Goal: Task Accomplishment & Management: Complete application form

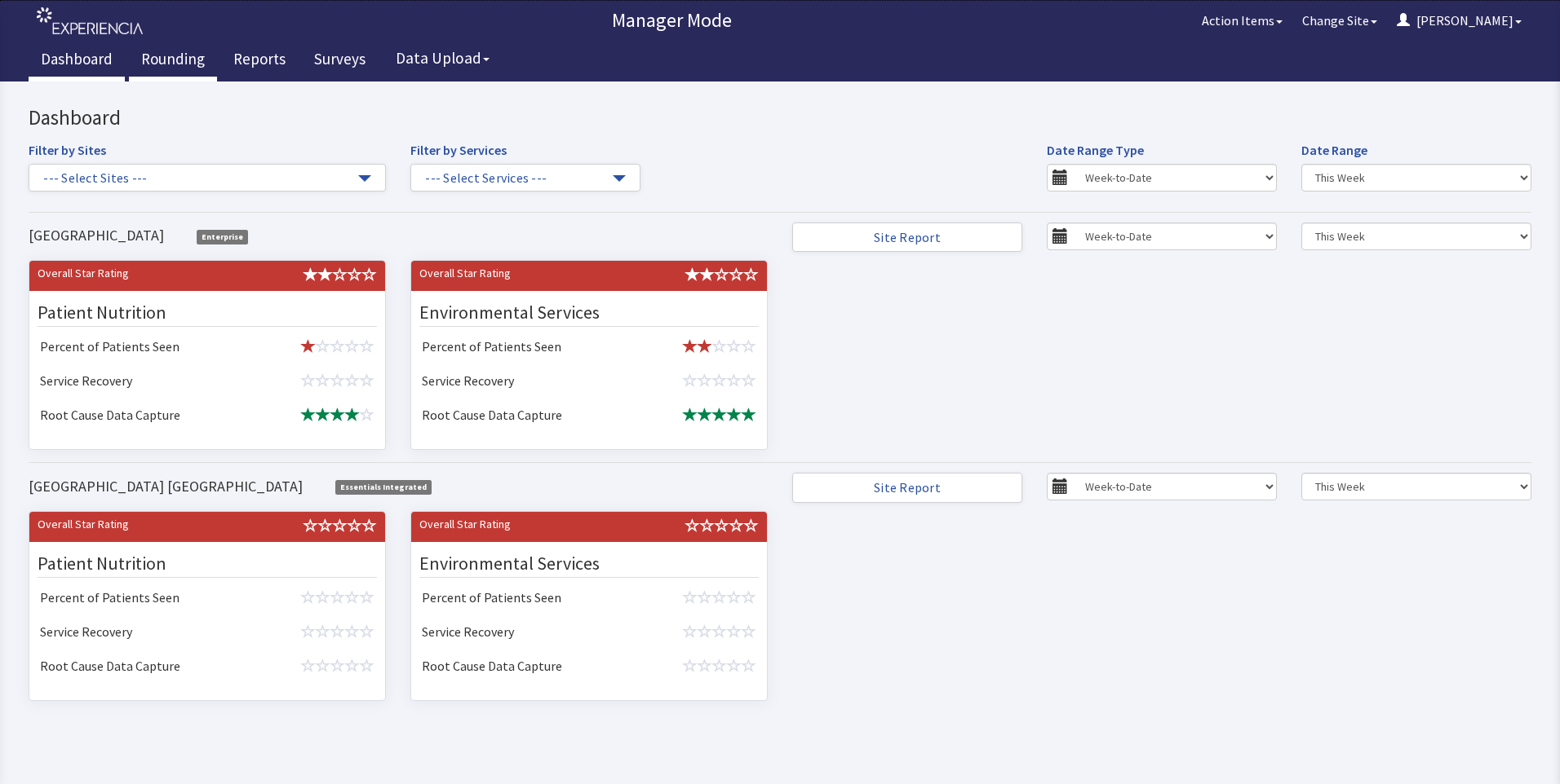
click at [164, 59] on link "Rounding" at bounding box center [172, 61] width 88 height 41
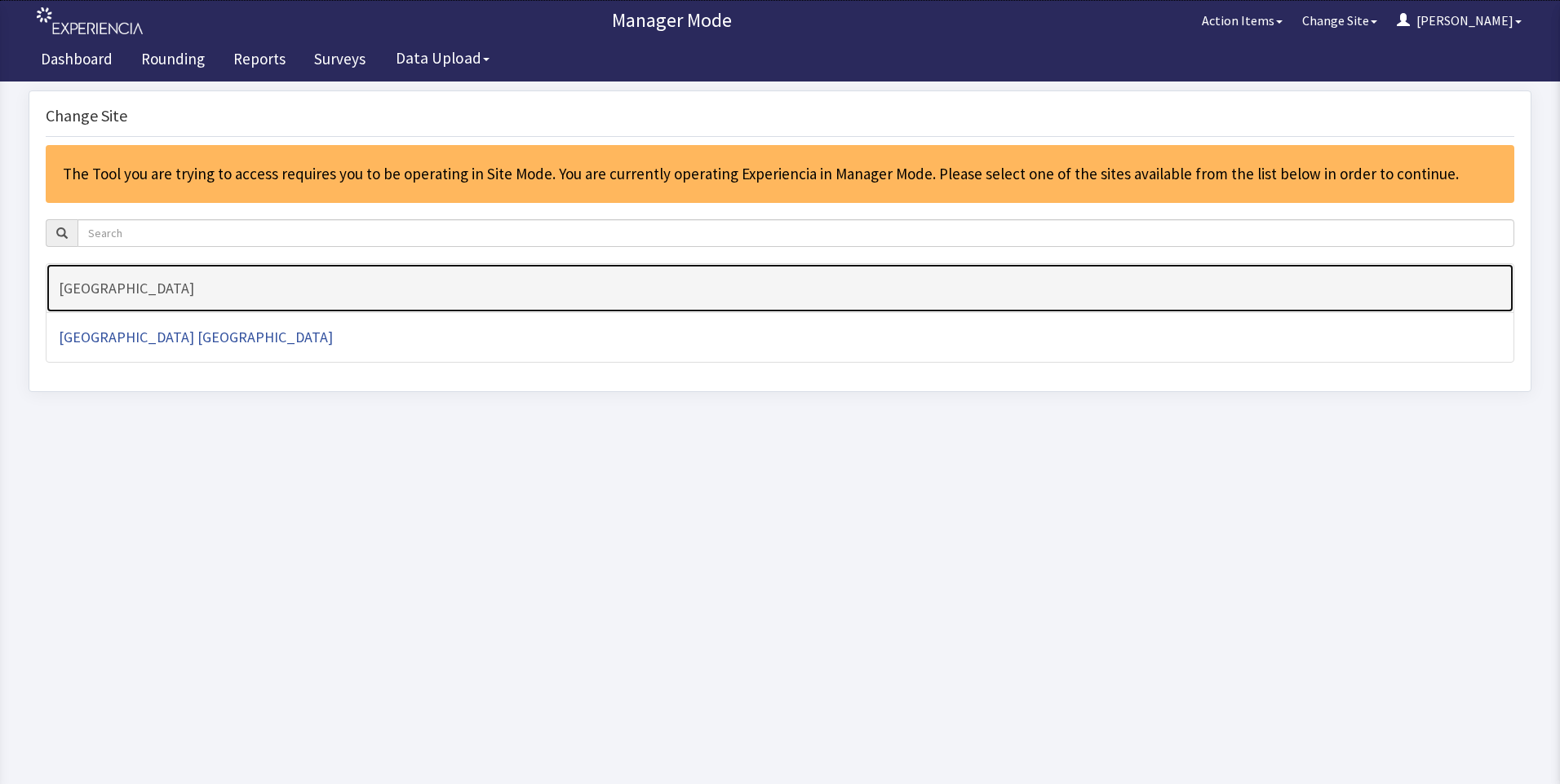
click at [115, 289] on h4 "[GEOGRAPHIC_DATA]" at bounding box center [779, 288] width 1442 height 17
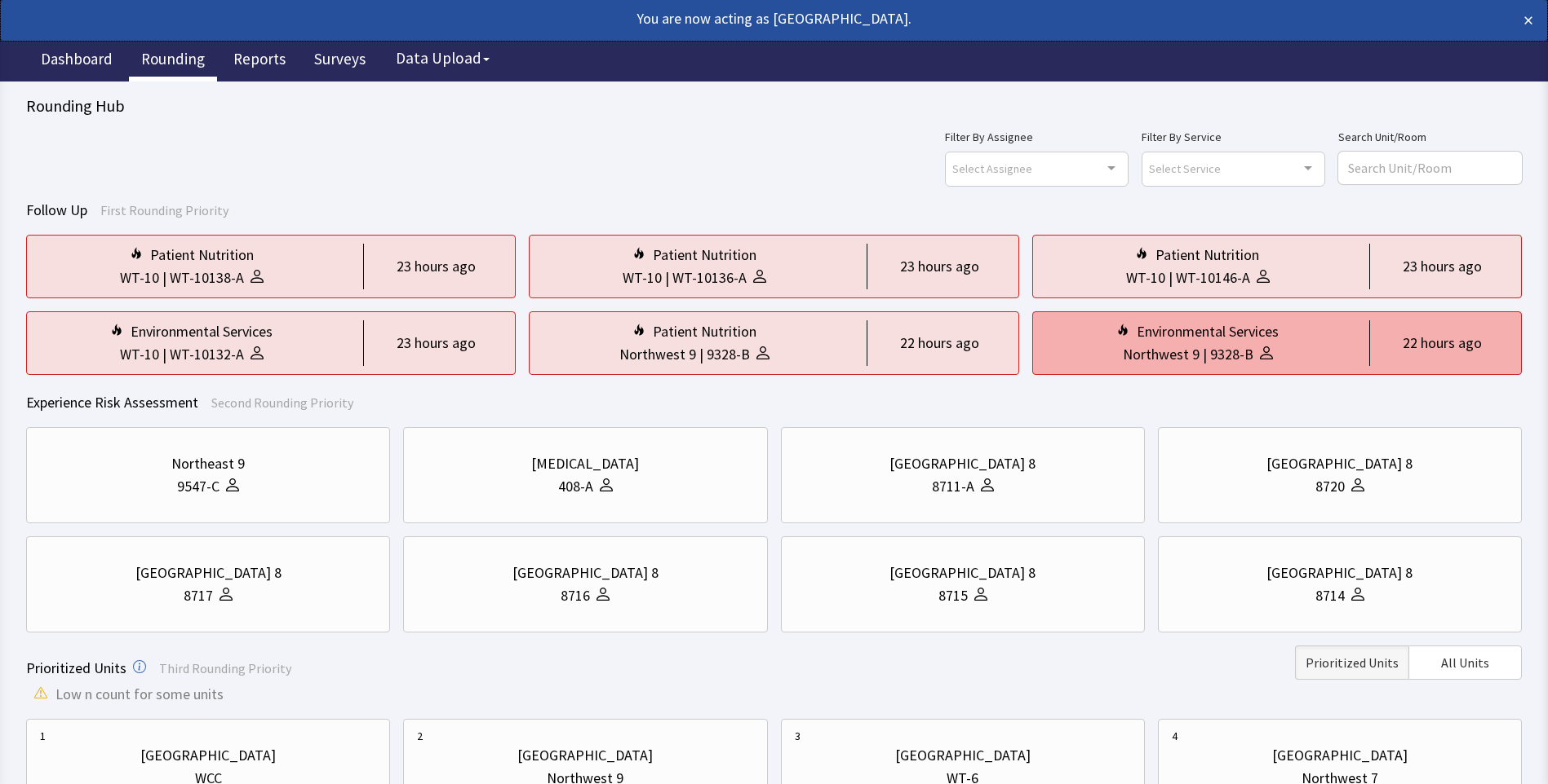
click at [1202, 360] on div "|" at bounding box center [1204, 355] width 10 height 23
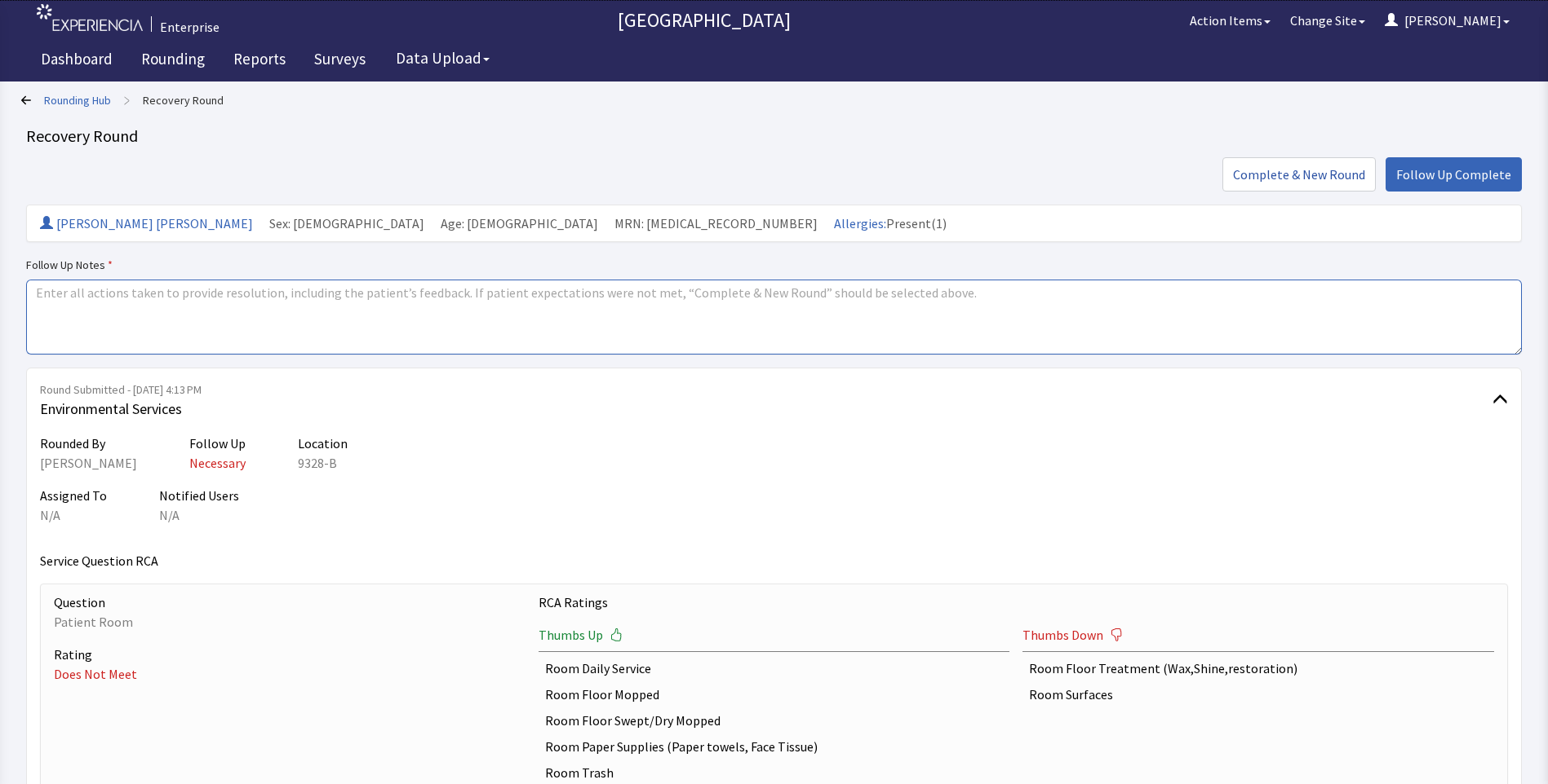
click at [89, 296] on textarea at bounding box center [774, 317] width 1496 height 75
drag, startPoint x: 36, startPoint y: 295, endPoint x: 182, endPoint y: 307, distance: 146.5
click at [182, 307] on textarea "issues resovled" at bounding box center [774, 317] width 1496 height 75
type textarea "issues resovled"
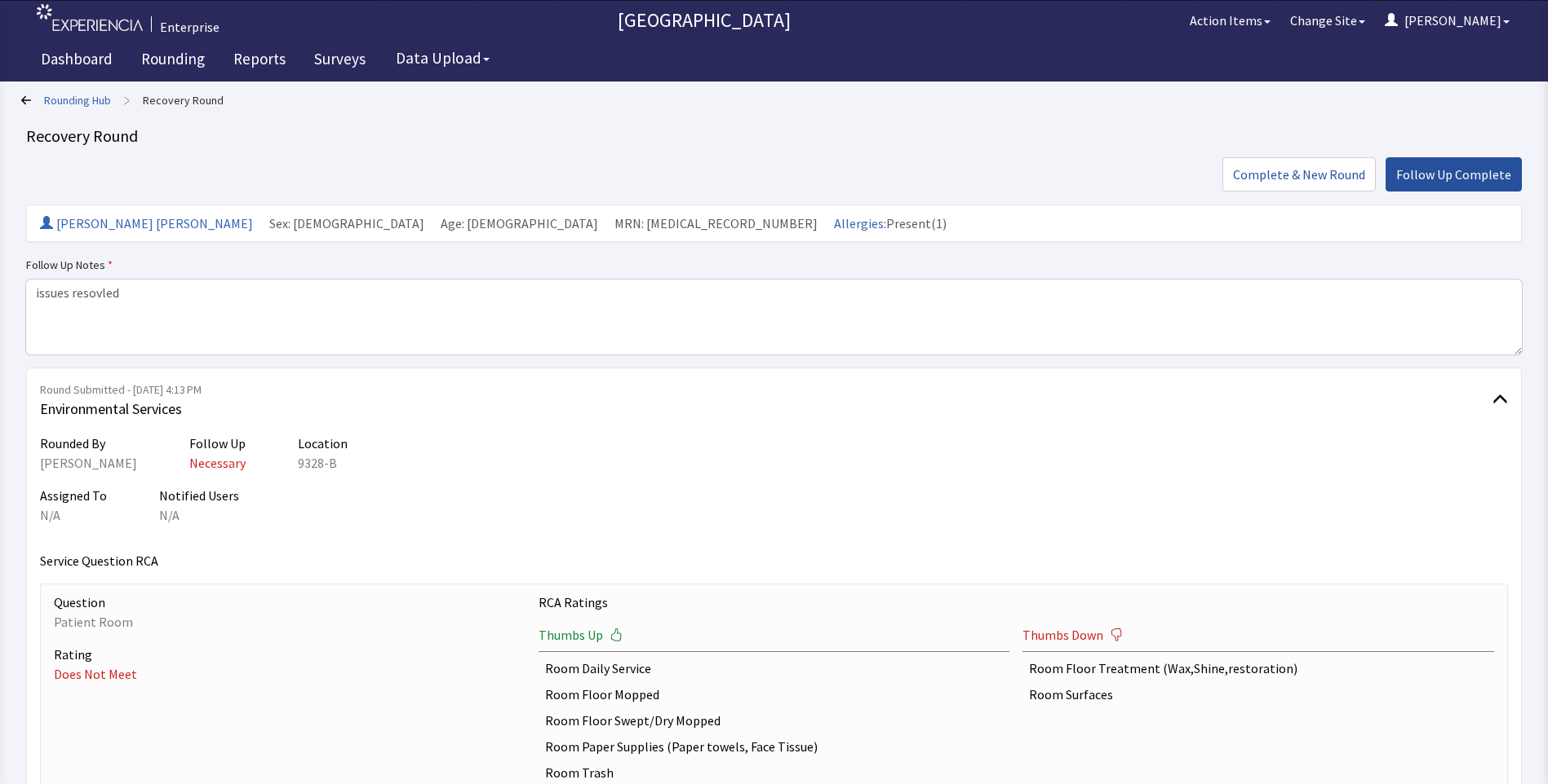
click at [1419, 181] on span "Follow Up Complete" at bounding box center [1454, 174] width 115 height 19
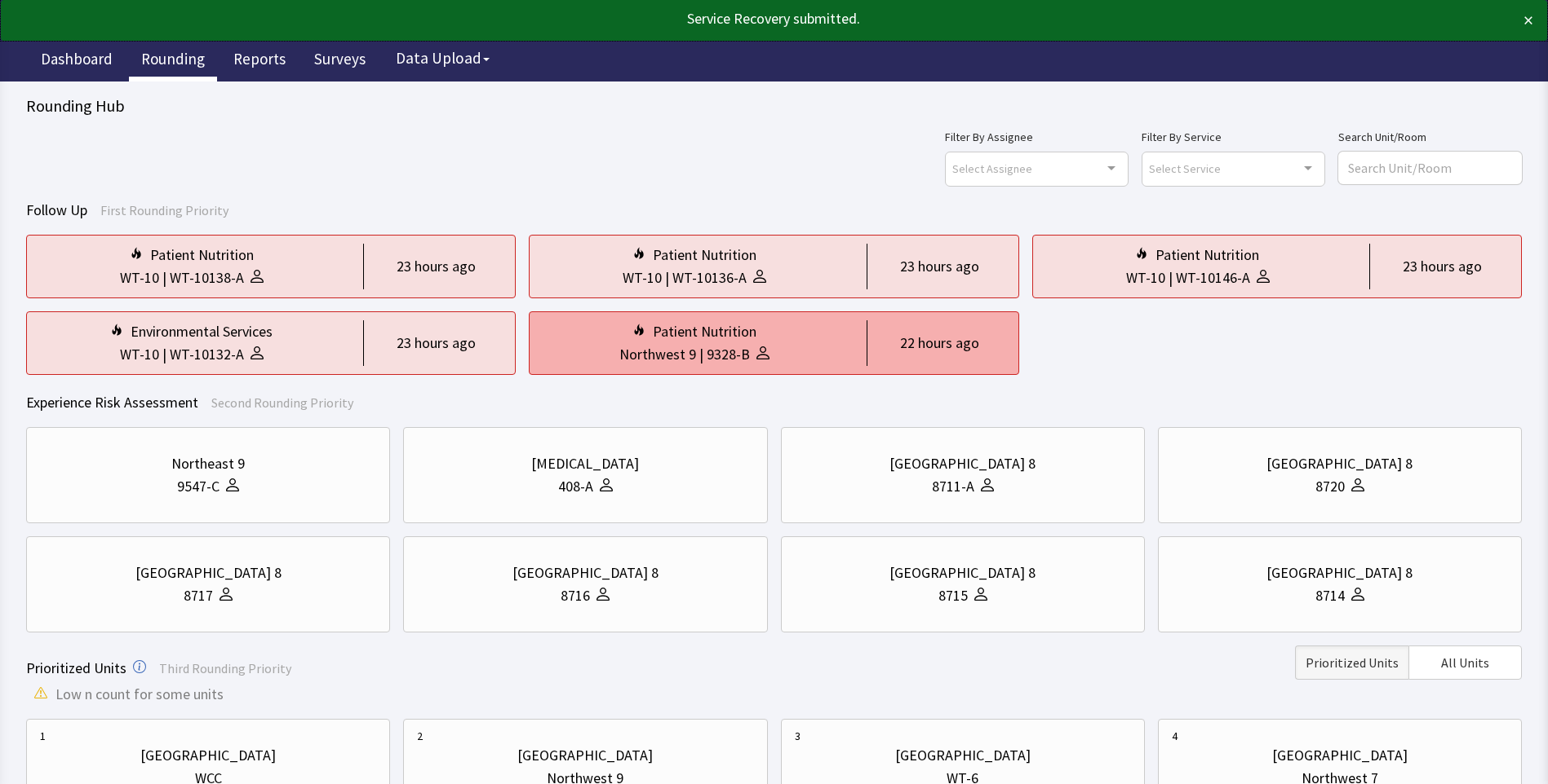
click at [668, 358] on div "Northwest 9" at bounding box center [658, 355] width 77 height 23
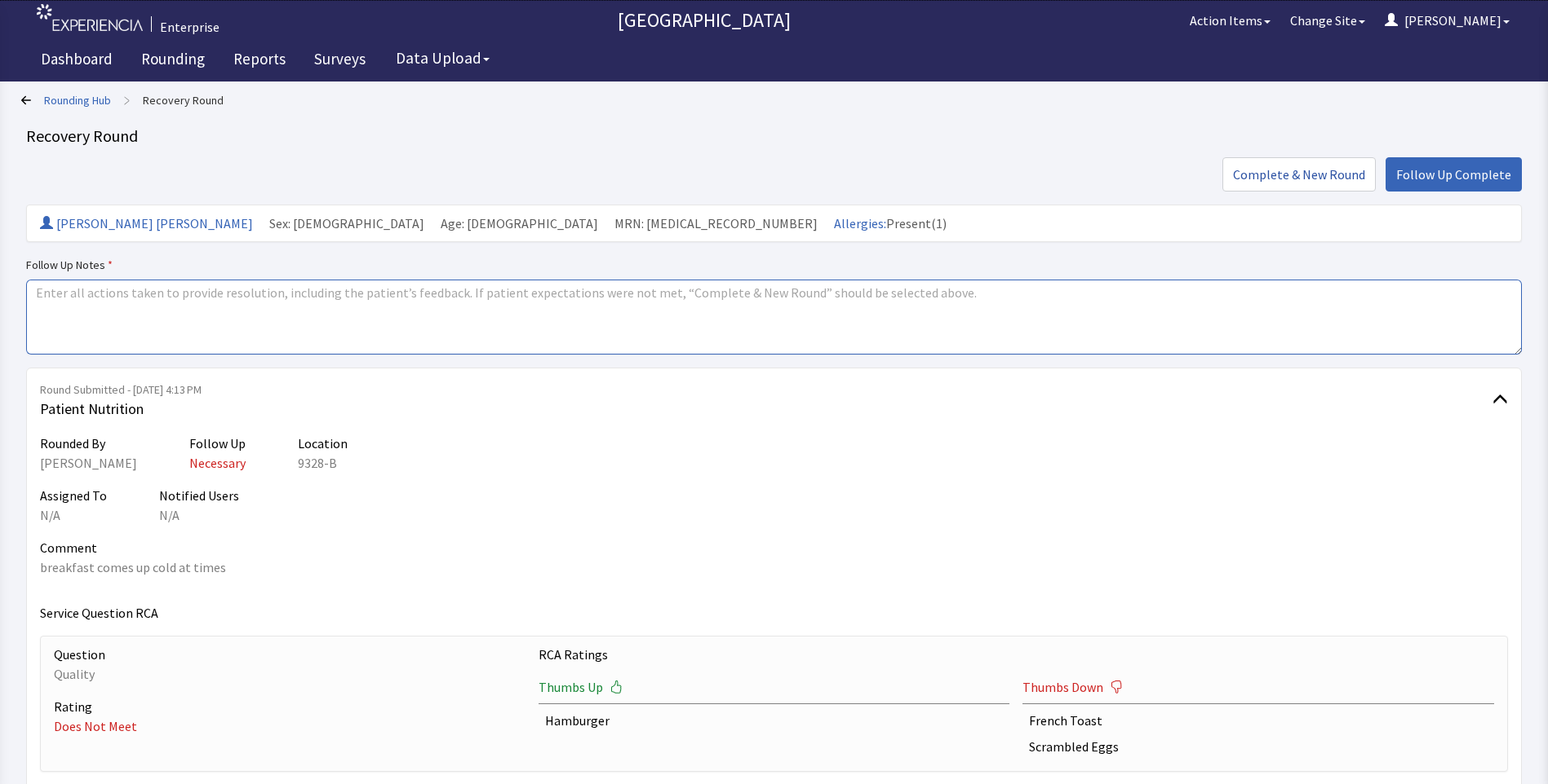
click at [36, 314] on textarea at bounding box center [774, 317] width 1496 height 75
paste textarea "issues resovled"
type textarea "issues resovled"
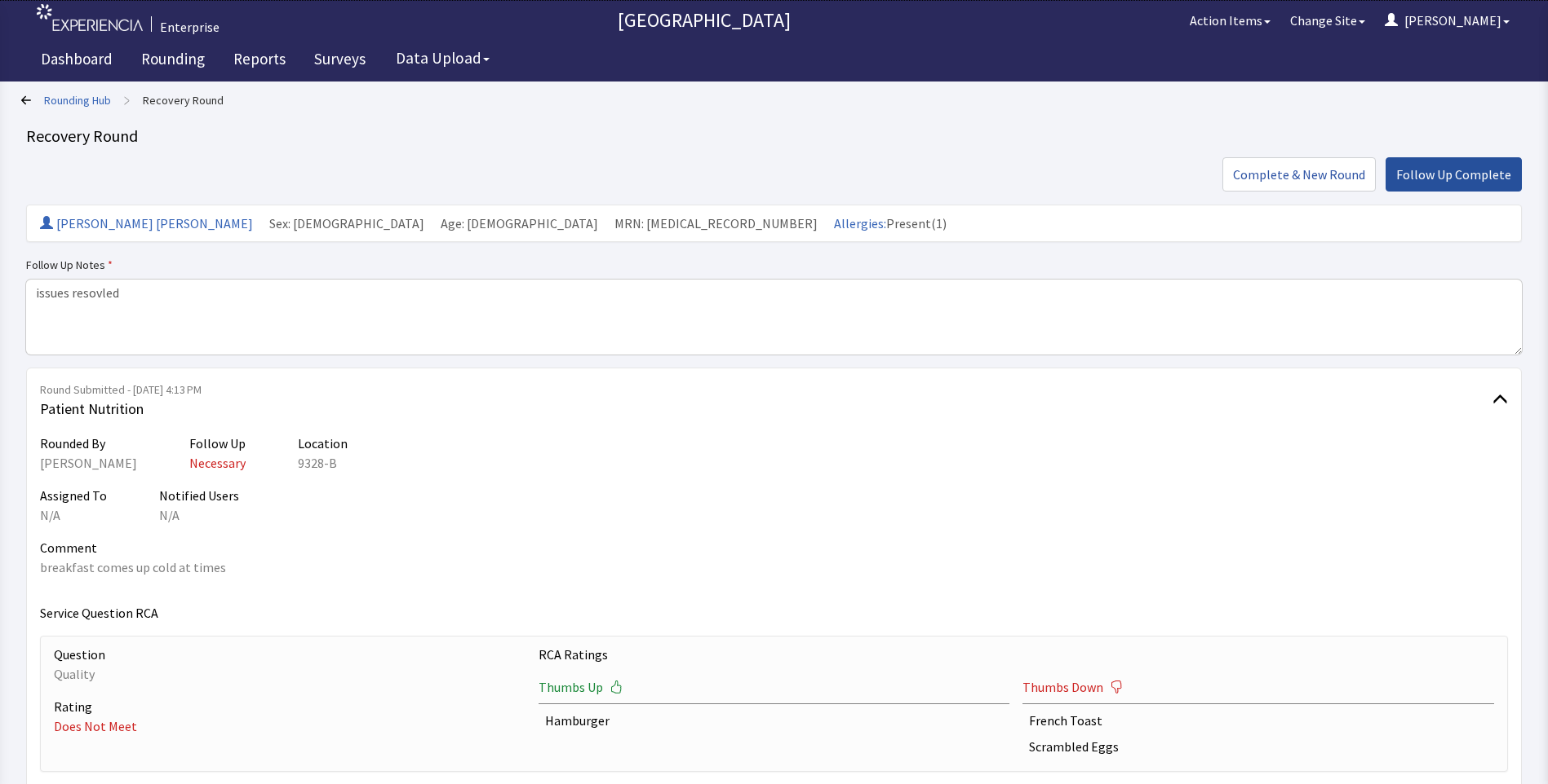
click at [1423, 174] on span "Follow Up Complete" at bounding box center [1454, 174] width 115 height 19
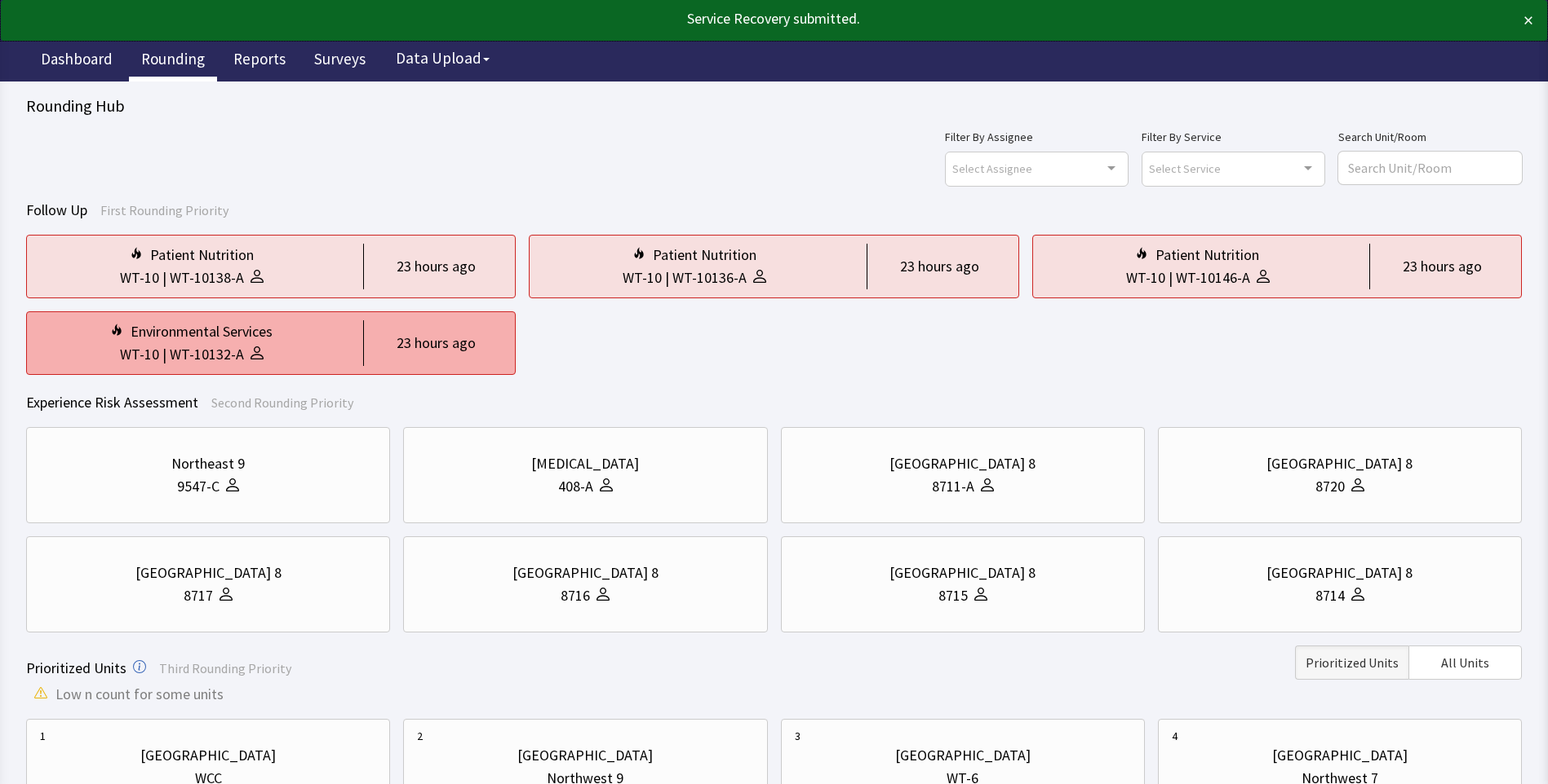
click at [244, 348] on div at bounding box center [254, 355] width 19 height 23
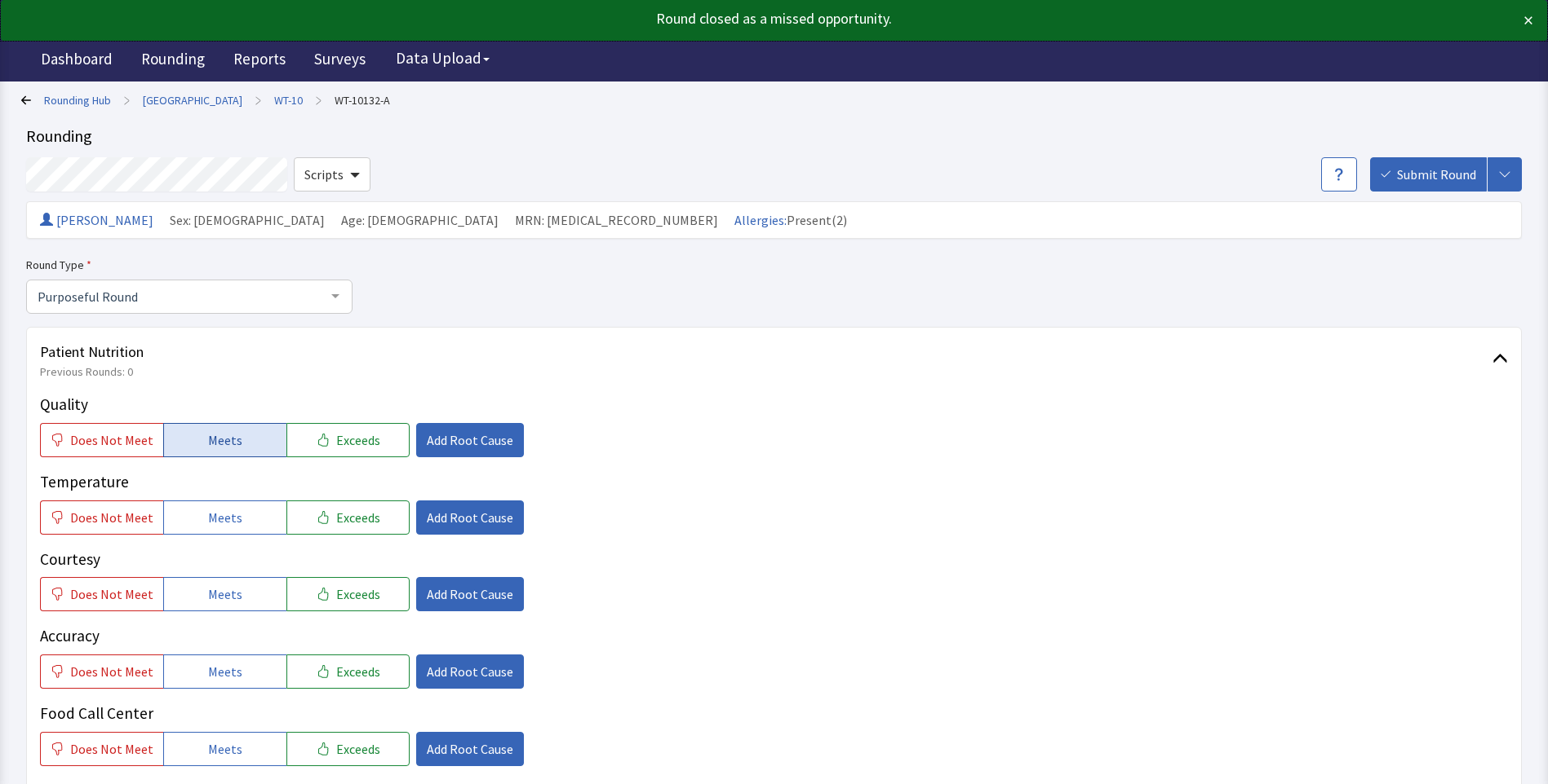
click at [201, 441] on button "Meets" at bounding box center [225, 440] width 123 height 34
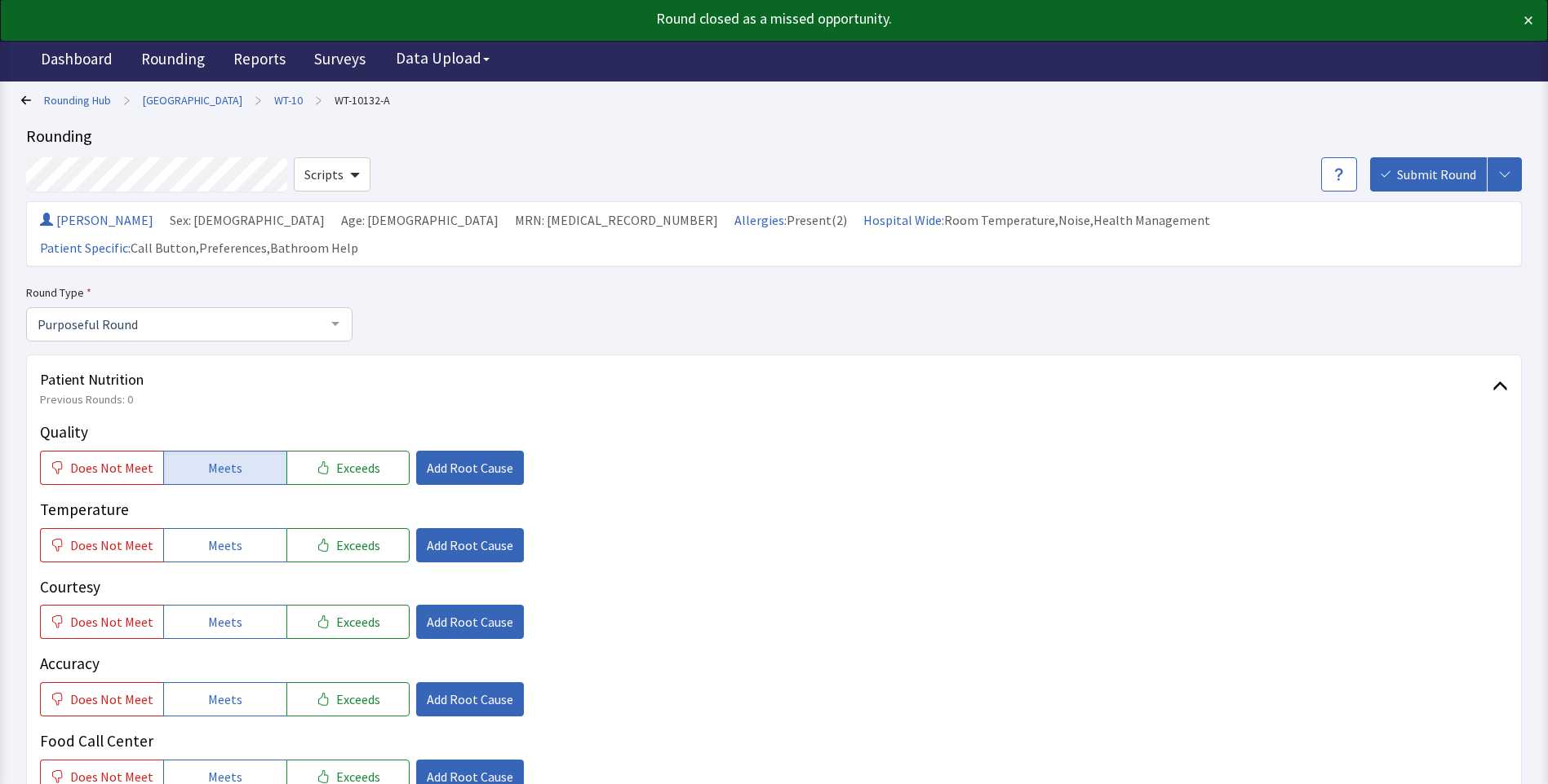
drag, startPoint x: 197, startPoint y: 525, endPoint x: 207, endPoint y: 563, distance: 39.3
click at [200, 531] on button "Meets" at bounding box center [225, 545] width 123 height 34
drag, startPoint x: 209, startPoint y: 593, endPoint x: 213, endPoint y: 605, distance: 12.6
click at [213, 613] on span "Meets" at bounding box center [225, 622] width 34 height 19
click at [224, 690] on span "Meets" at bounding box center [225, 699] width 34 height 19
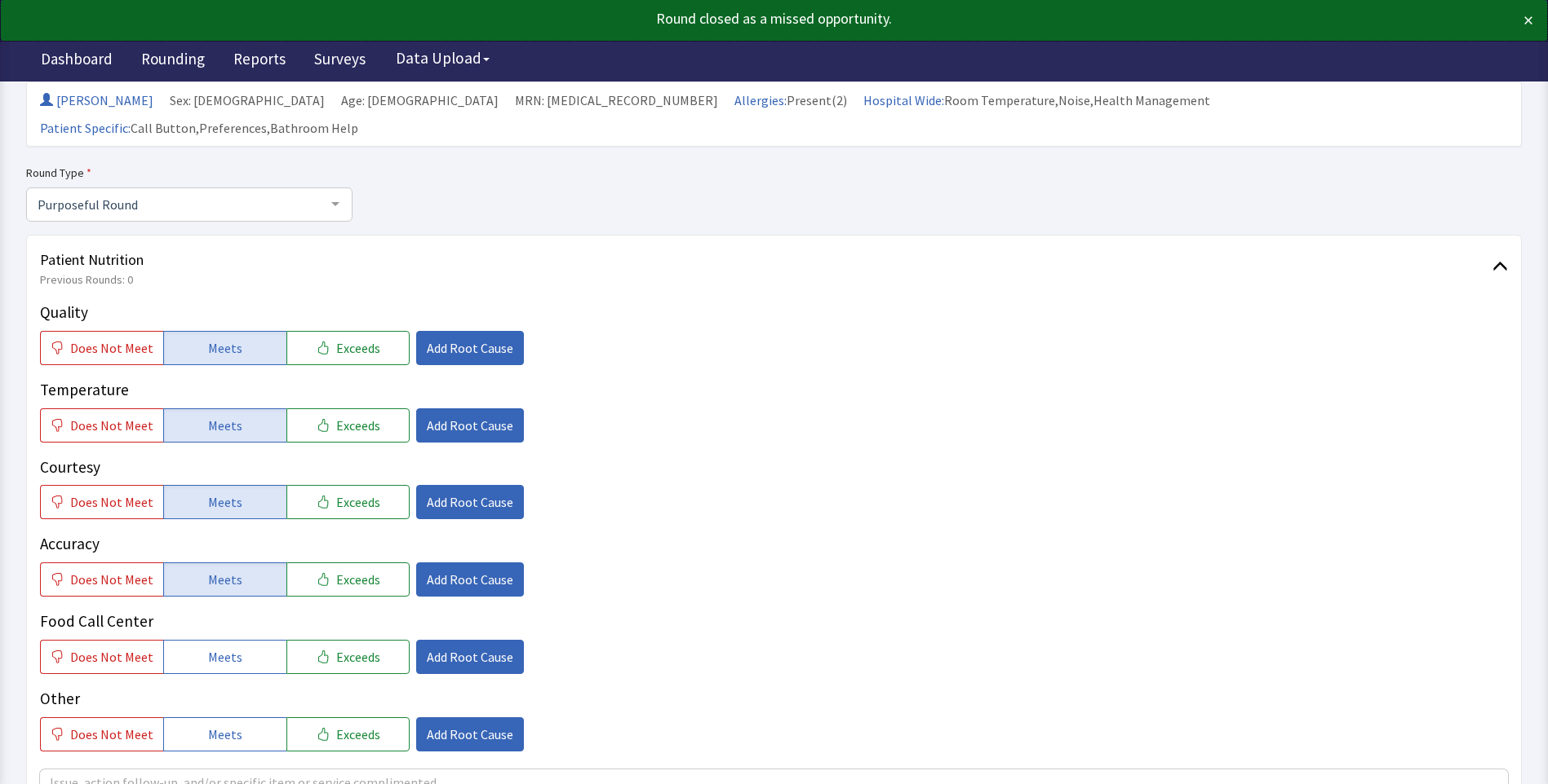
scroll to position [326, 0]
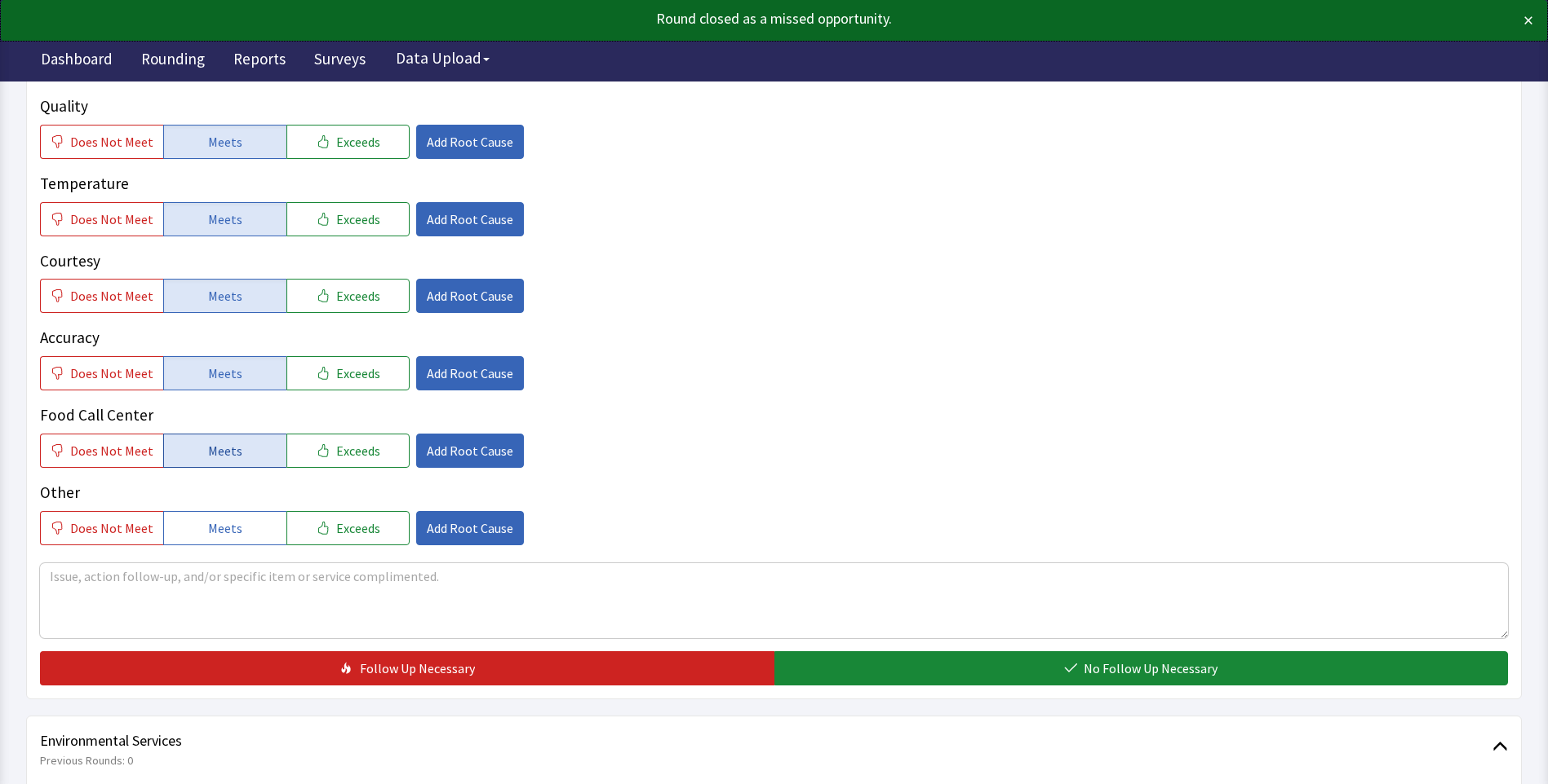
drag, startPoint x: 220, startPoint y: 420, endPoint x: 261, endPoint y: 455, distance: 53.9
click at [220, 441] on span "Meets" at bounding box center [225, 451] width 34 height 19
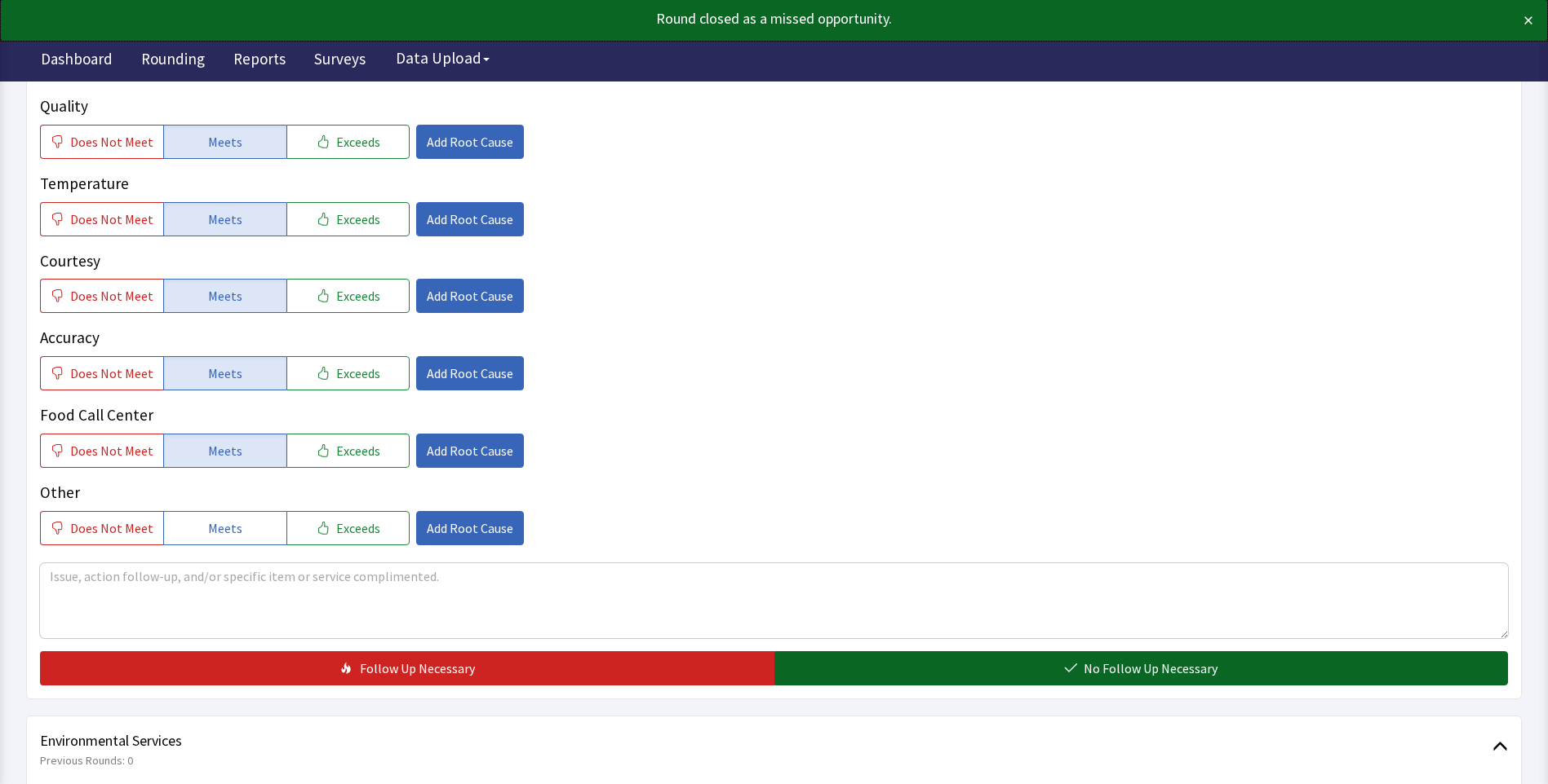
click at [822, 651] on button "No Follow Up Necessary" at bounding box center [1141, 668] width 735 height 34
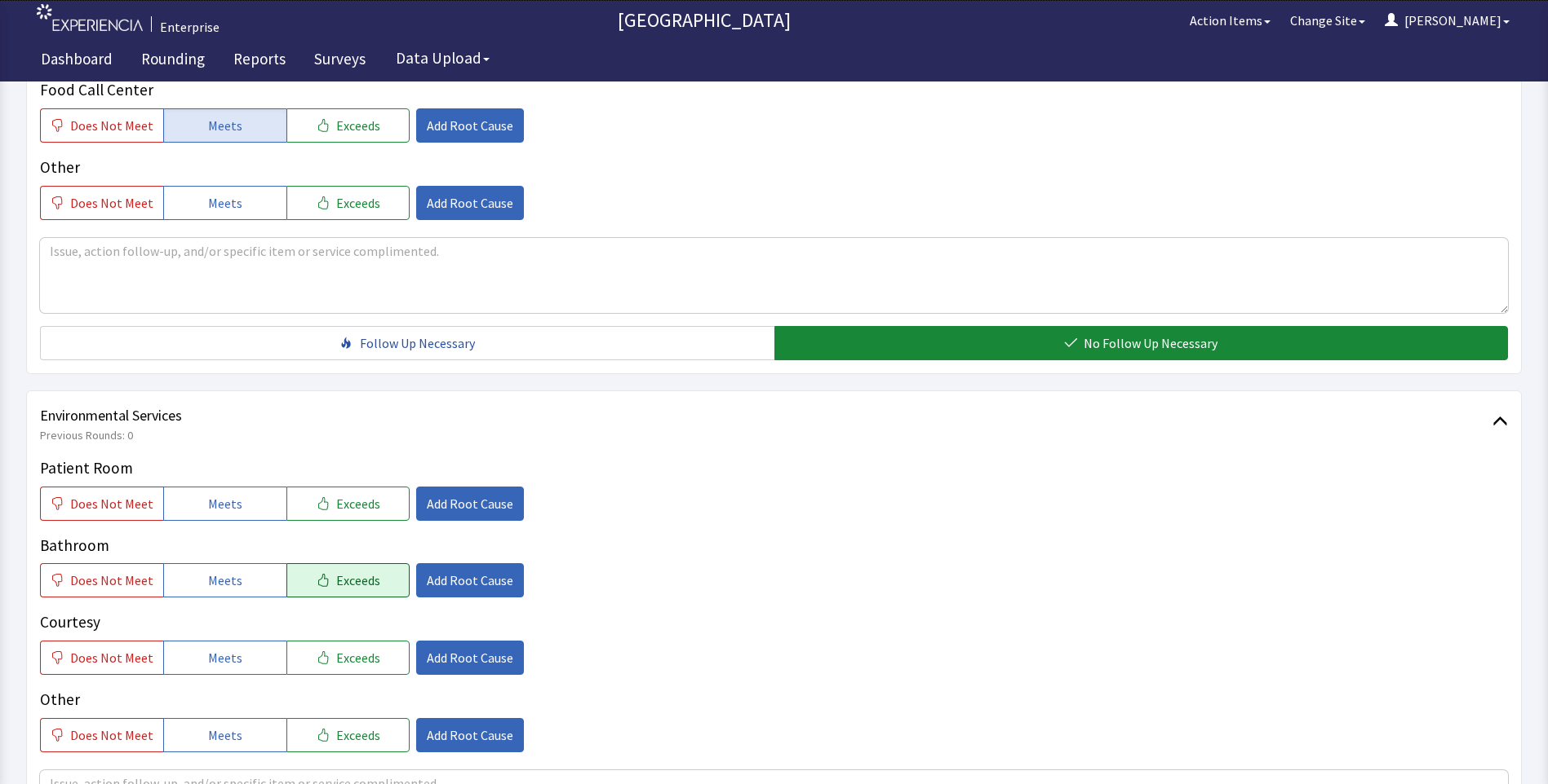
scroll to position [652, 0]
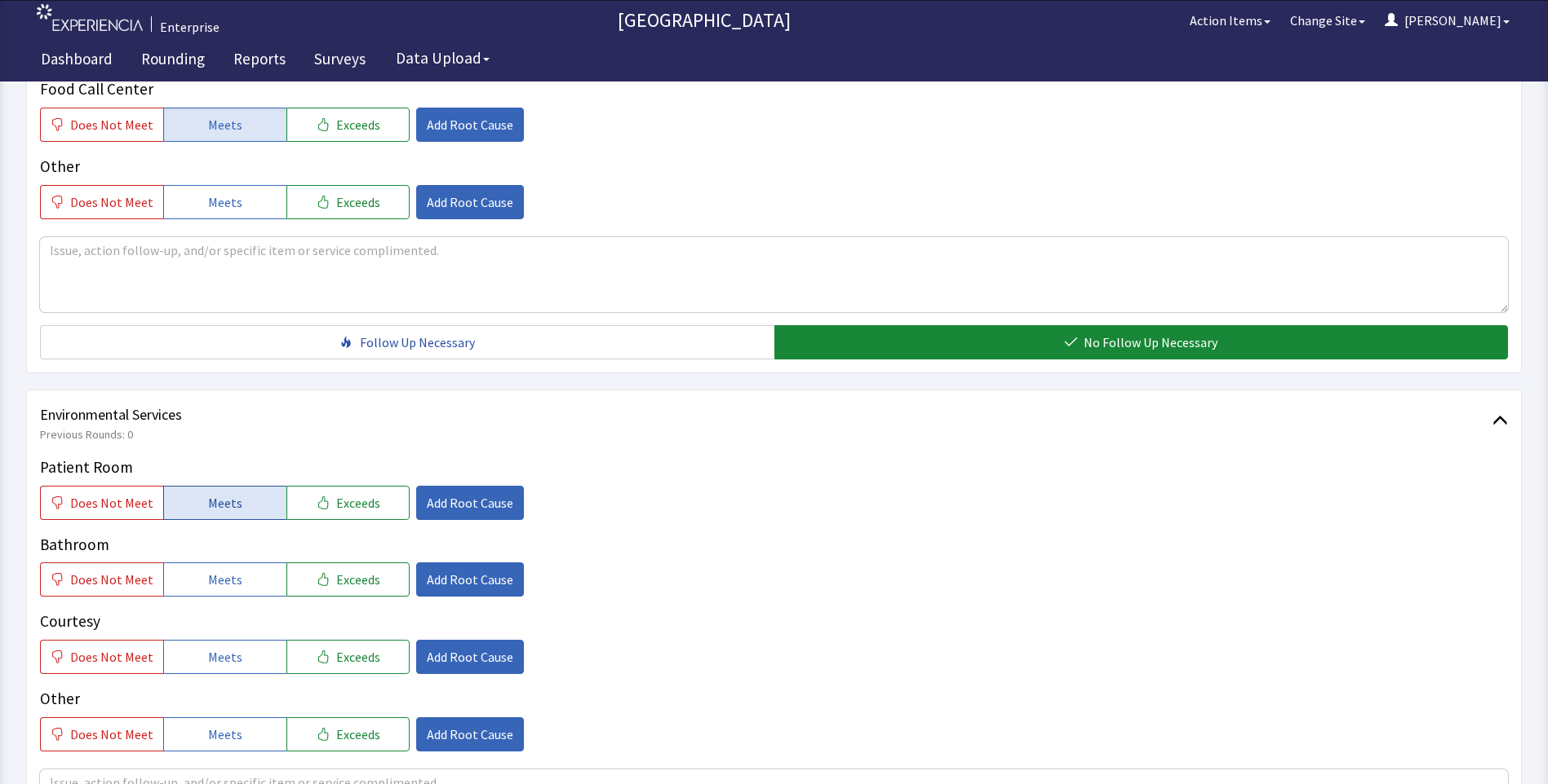
drag, startPoint x: 209, startPoint y: 476, endPoint x: 211, endPoint y: 487, distance: 11.2
click at [211, 493] on span "Meets" at bounding box center [225, 503] width 34 height 19
drag, startPoint x: 214, startPoint y: 559, endPoint x: 220, endPoint y: 572, distance: 14.3
click at [218, 565] on button "Meets" at bounding box center [225, 579] width 123 height 34
drag, startPoint x: 227, startPoint y: 624, endPoint x: 260, endPoint y: 602, distance: 39.7
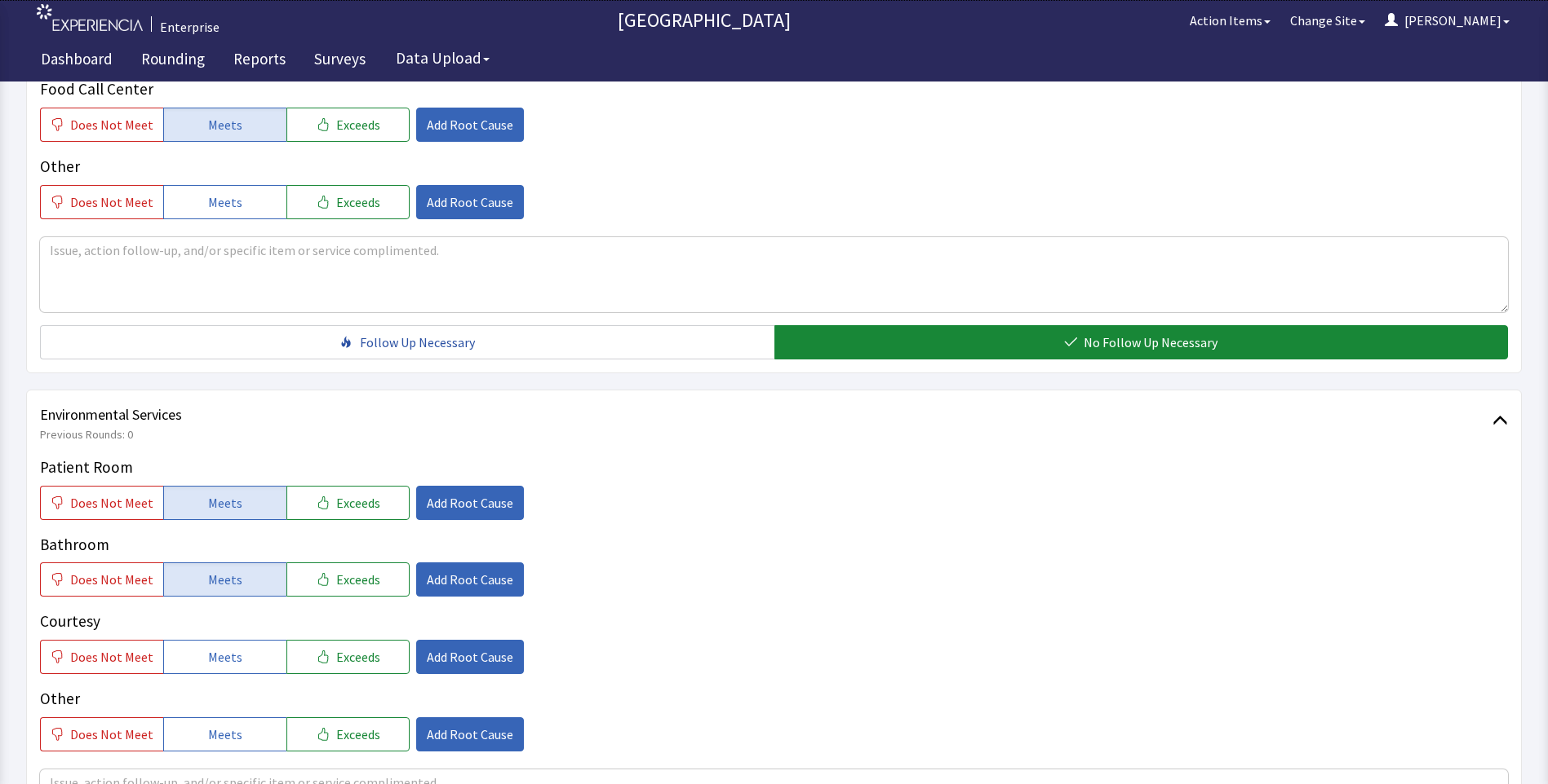
click at [230, 648] on span "Meets" at bounding box center [225, 657] width 34 height 19
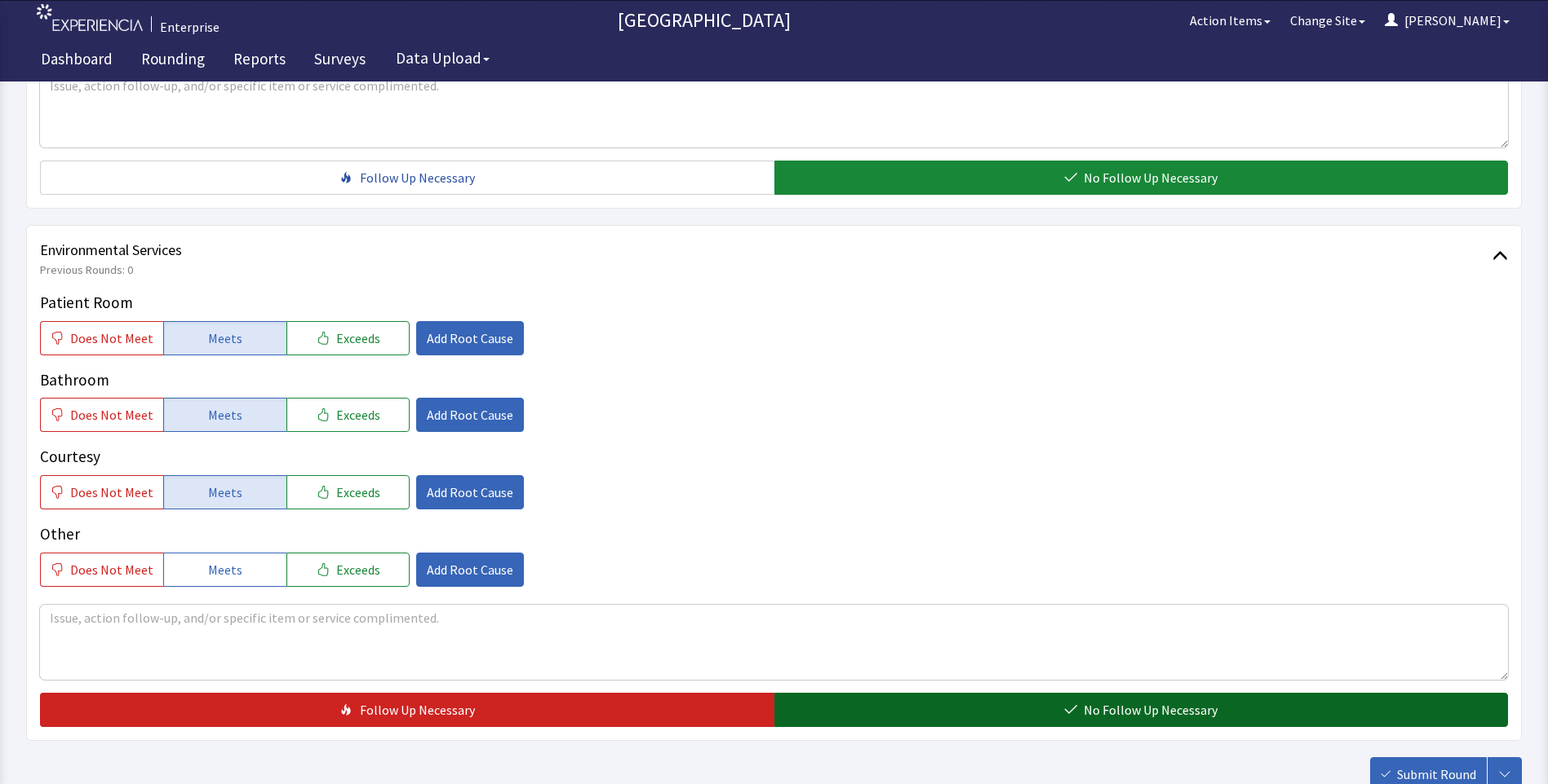
scroll to position [897, 0]
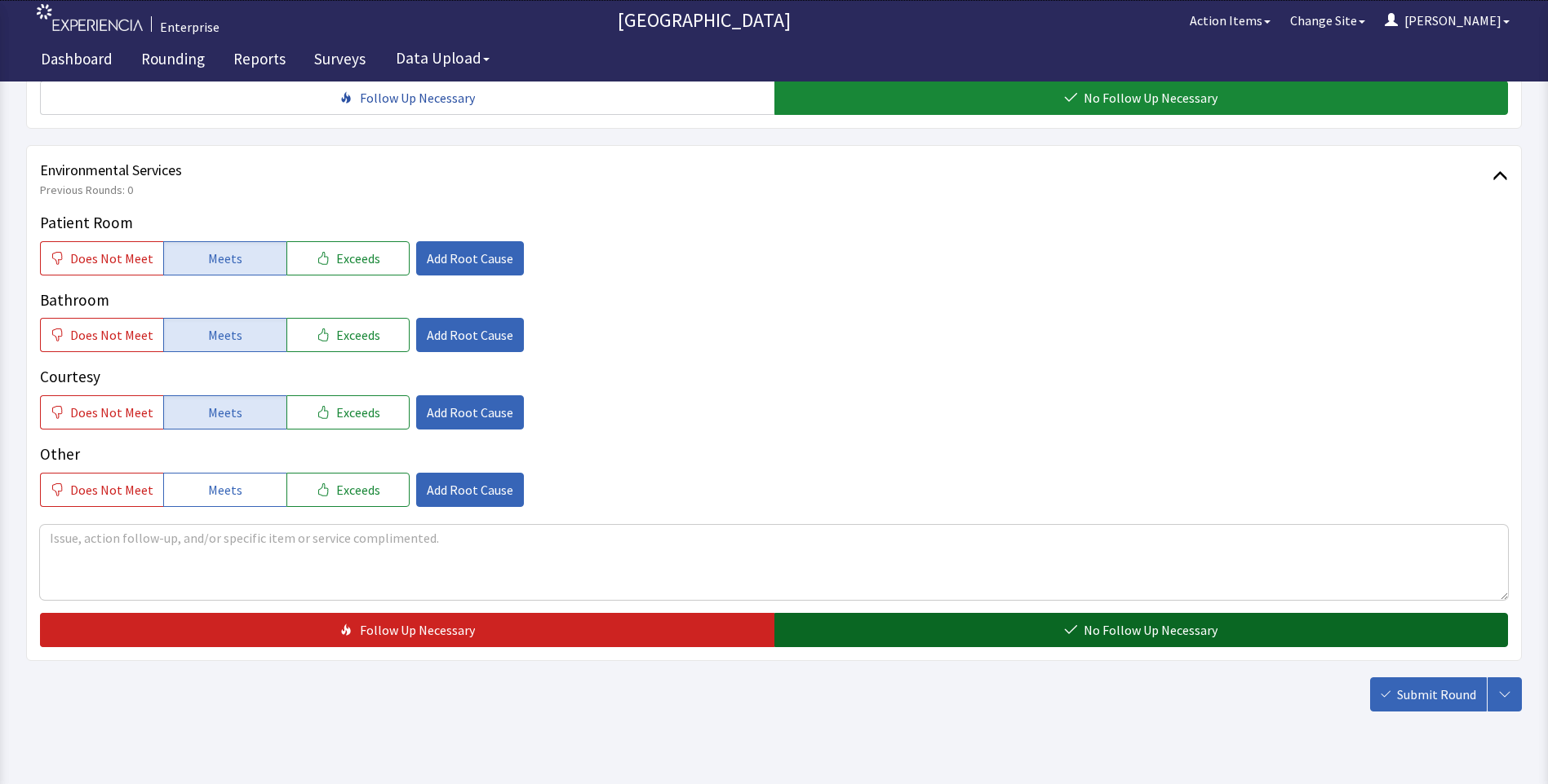
drag, startPoint x: 871, startPoint y: 601, endPoint x: 916, endPoint y: 608, distance: 45.5
click at [875, 614] on button "No Follow Up Necessary" at bounding box center [1141, 630] width 735 height 34
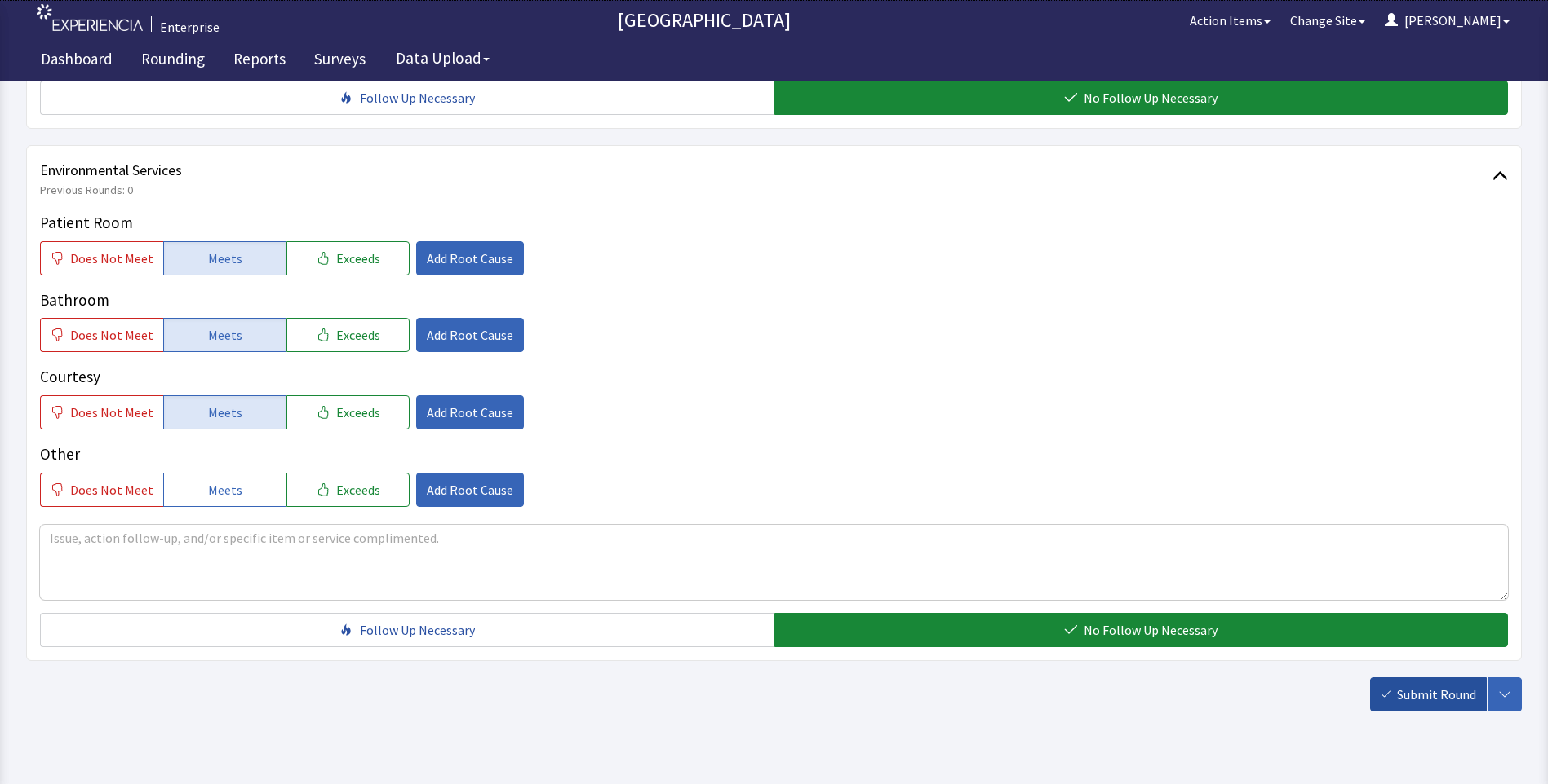
click at [1418, 685] on span "Submit Round" at bounding box center [1436, 695] width 79 height 19
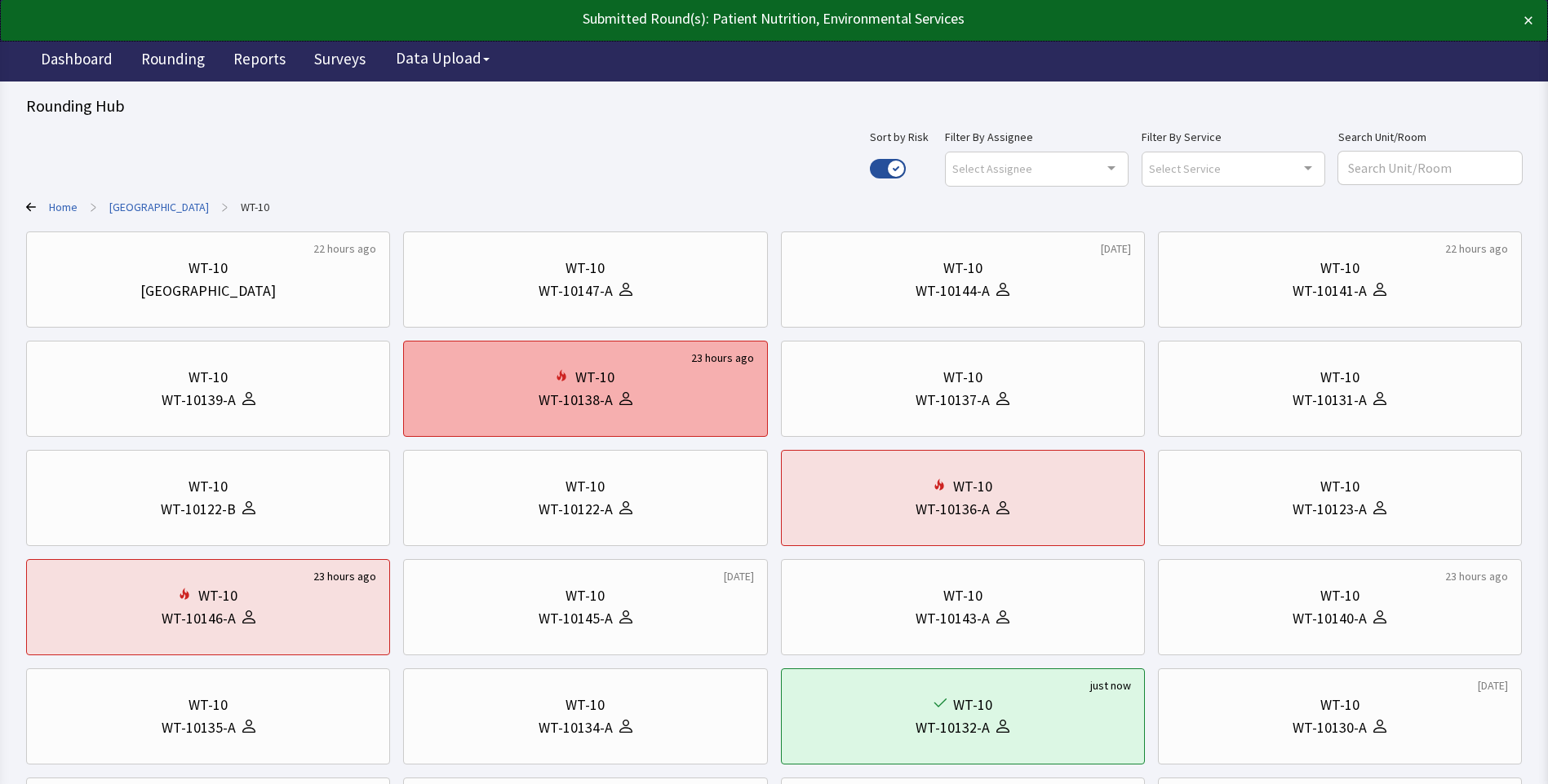
click at [673, 392] on div "WT-10138-A" at bounding box center [585, 400] width 336 height 23
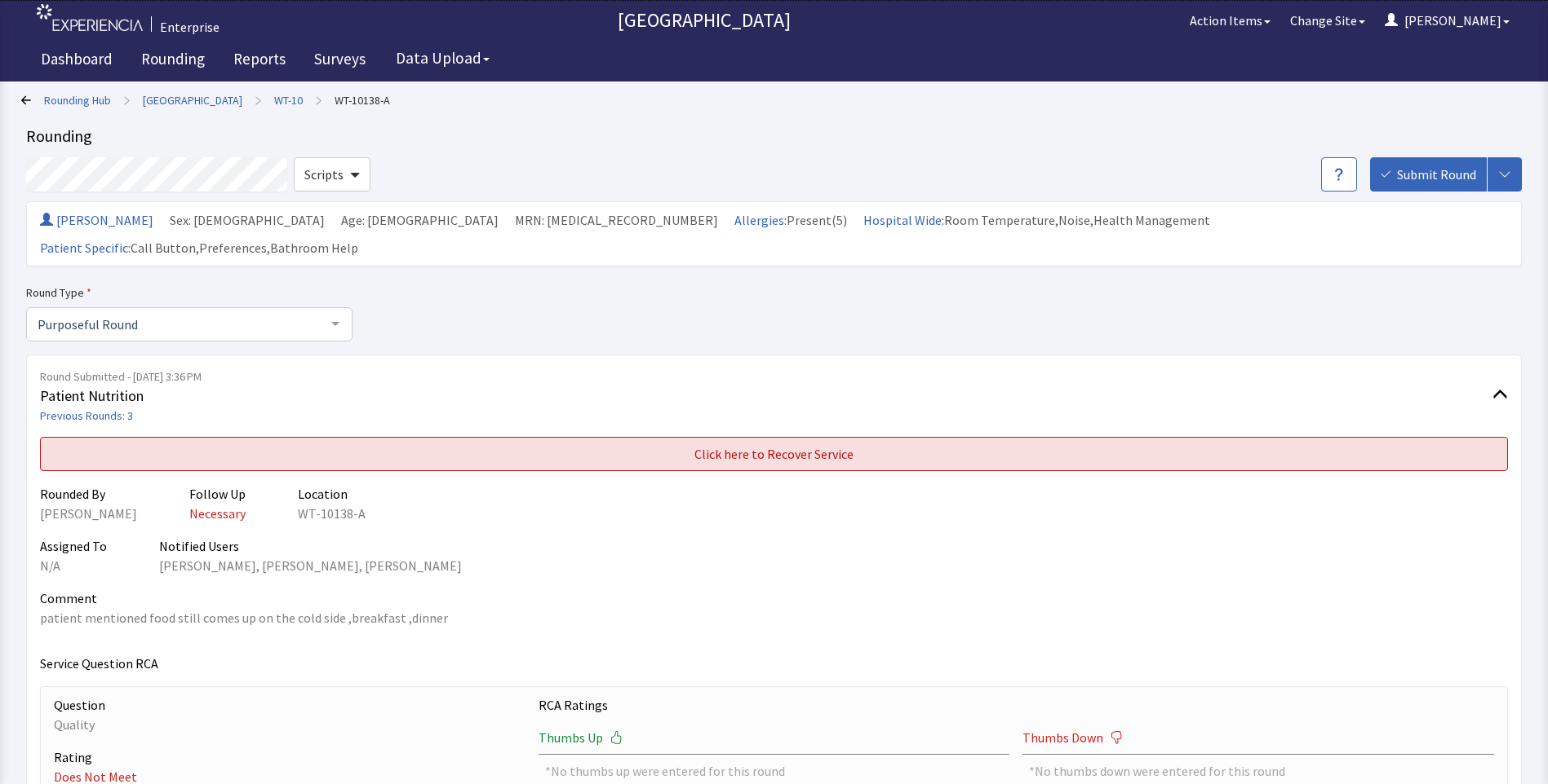
click at [791, 444] on span "Click here to Recover Service" at bounding box center [774, 454] width 159 height 19
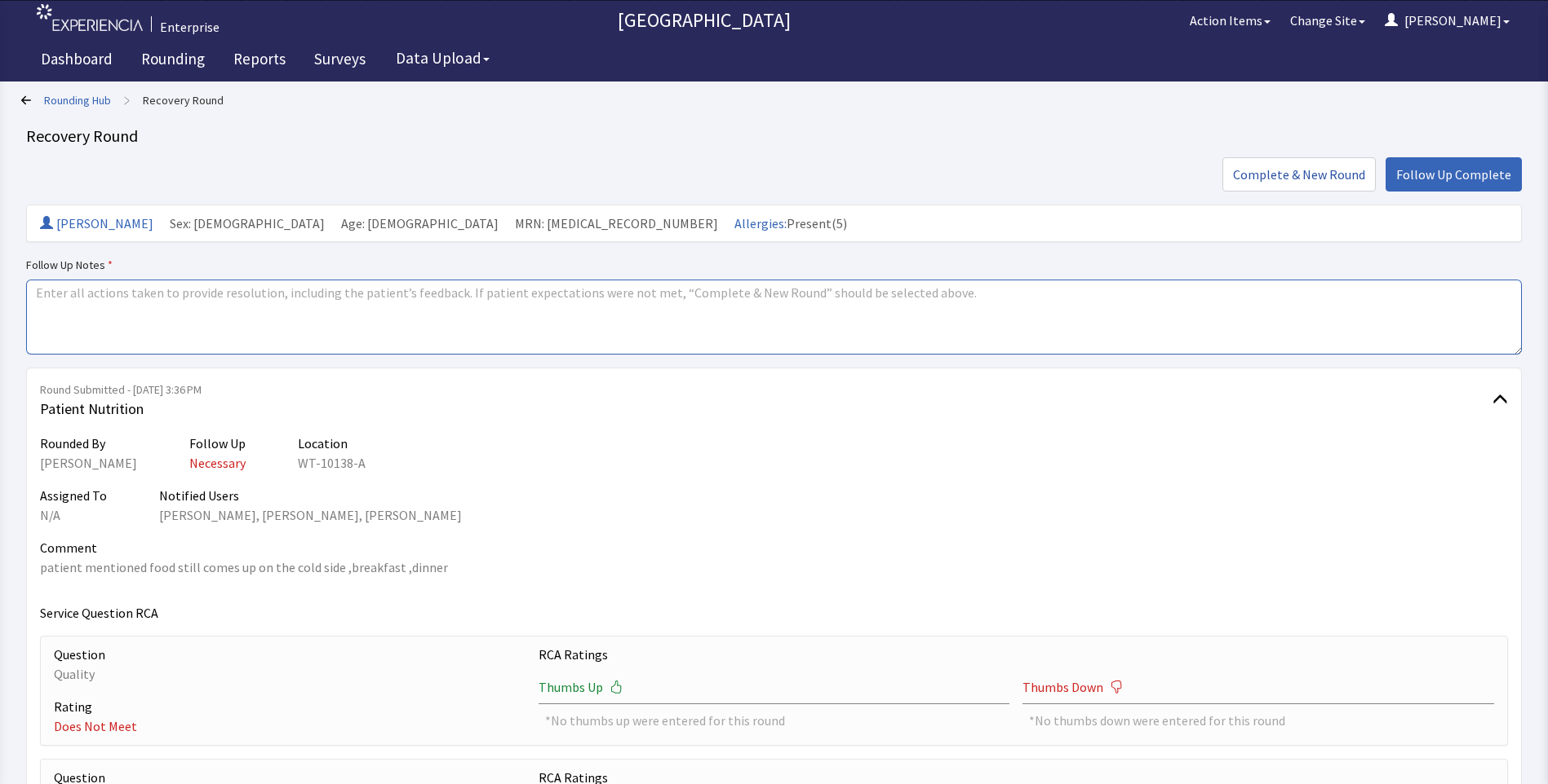
click at [41, 294] on textarea at bounding box center [774, 317] width 1496 height 75
paste textarea "issues resovled"
type textarea "issues resovled"
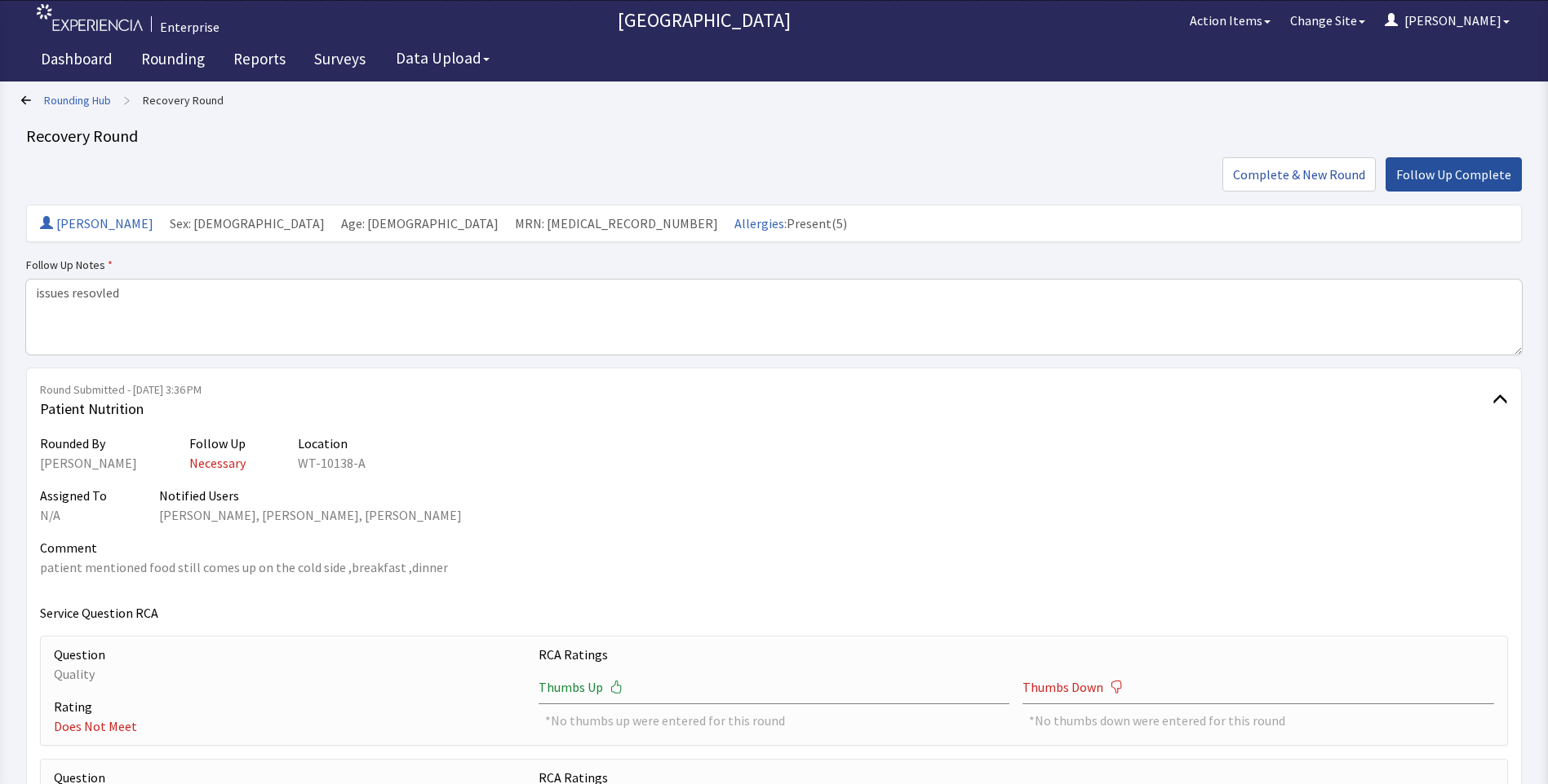
click at [1440, 177] on span "Follow Up Complete" at bounding box center [1454, 174] width 115 height 19
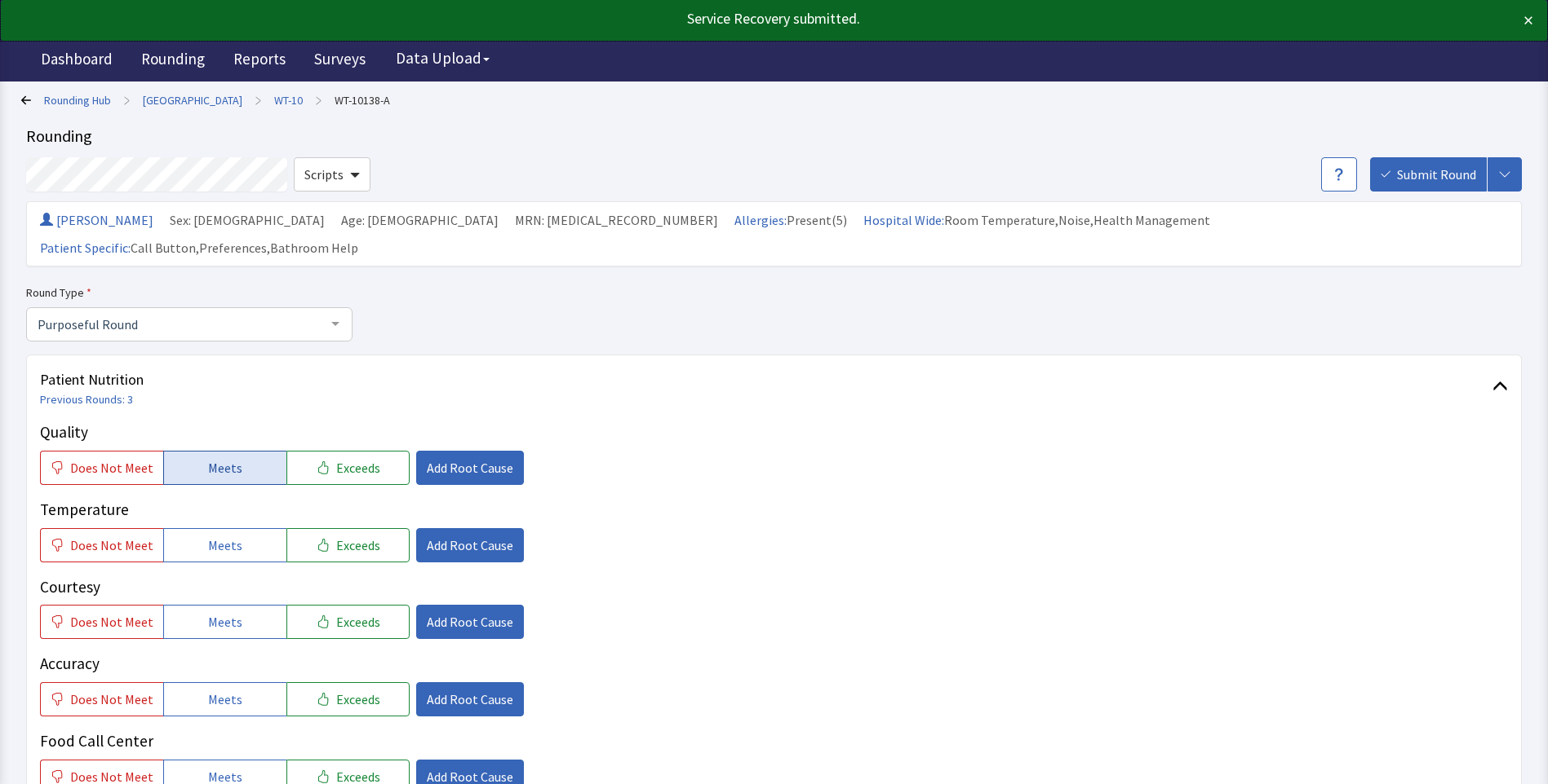
drag, startPoint x: 212, startPoint y: 442, endPoint x: 207, endPoint y: 458, distance: 16.8
click at [210, 458] on span "Meets" at bounding box center [225, 468] width 34 height 19
drag, startPoint x: 223, startPoint y: 516, endPoint x: 226, endPoint y: 541, distance: 25.2
click at [223, 536] on span "Meets" at bounding box center [225, 545] width 34 height 19
drag, startPoint x: 234, startPoint y: 586, endPoint x: 227, endPoint y: 612, distance: 26.9
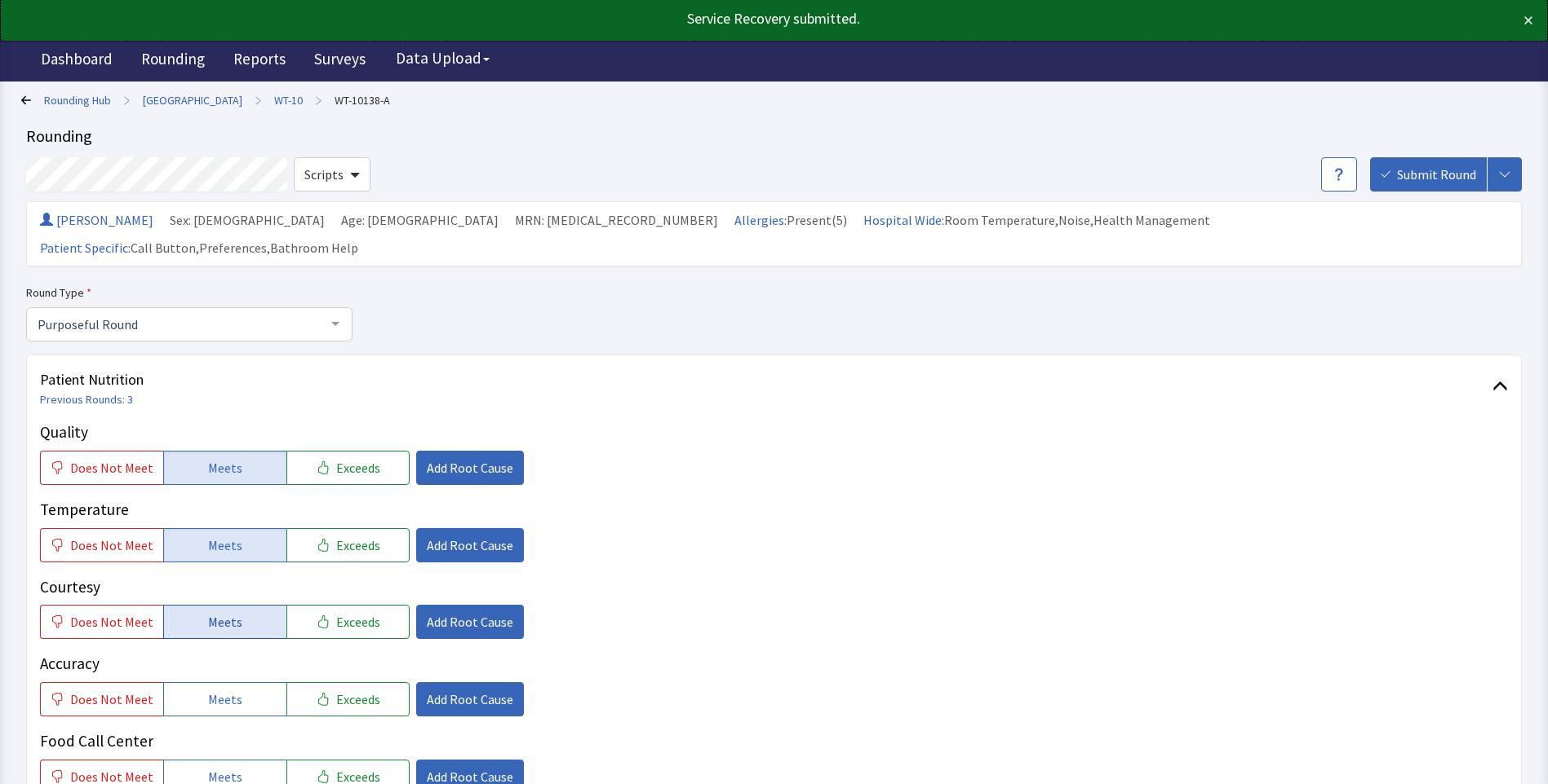
click at [234, 613] on span "Meets" at bounding box center [225, 622] width 34 height 19
click at [218, 690] on span "Meets" at bounding box center [225, 699] width 34 height 19
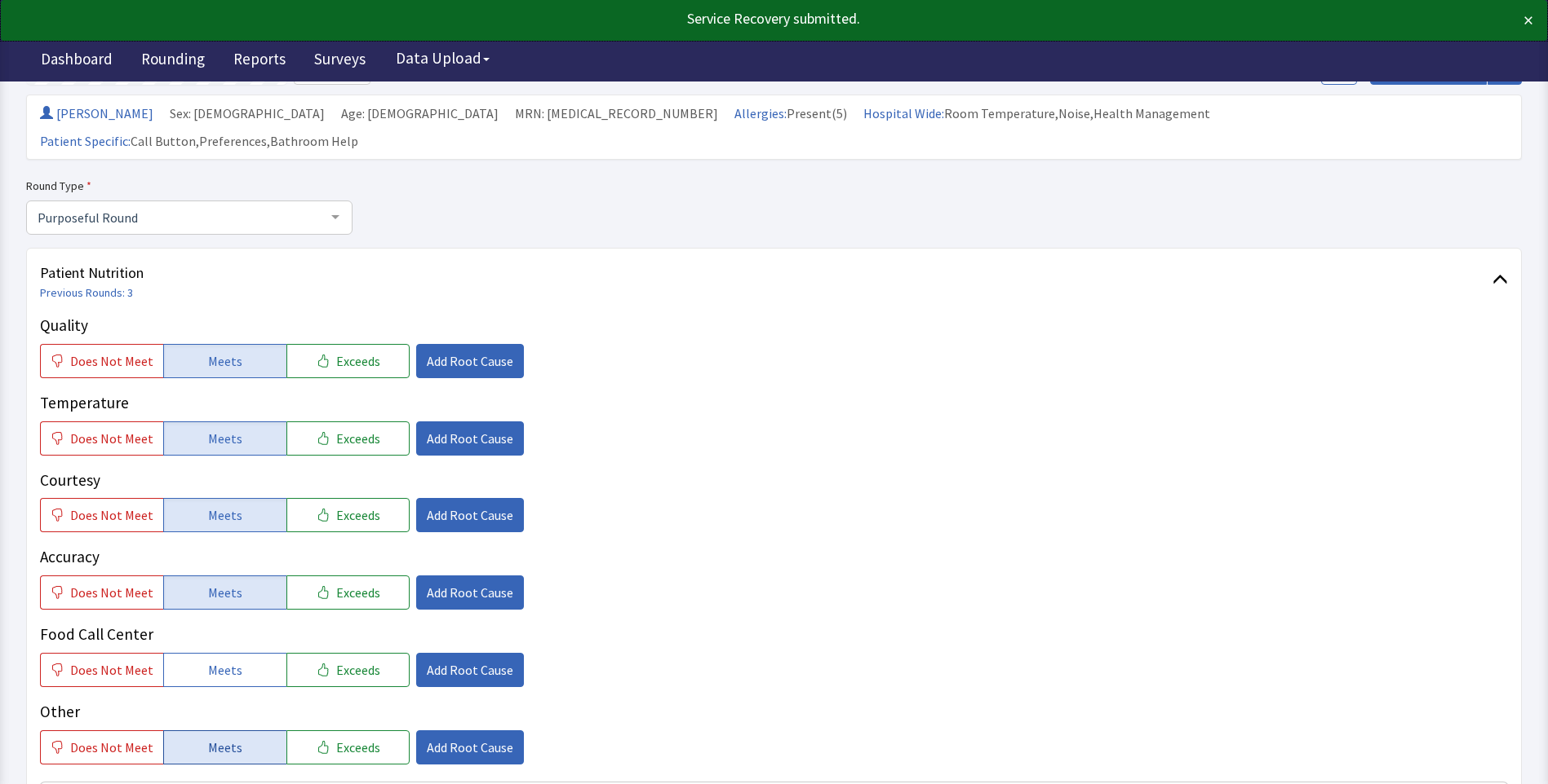
scroll to position [245, 0]
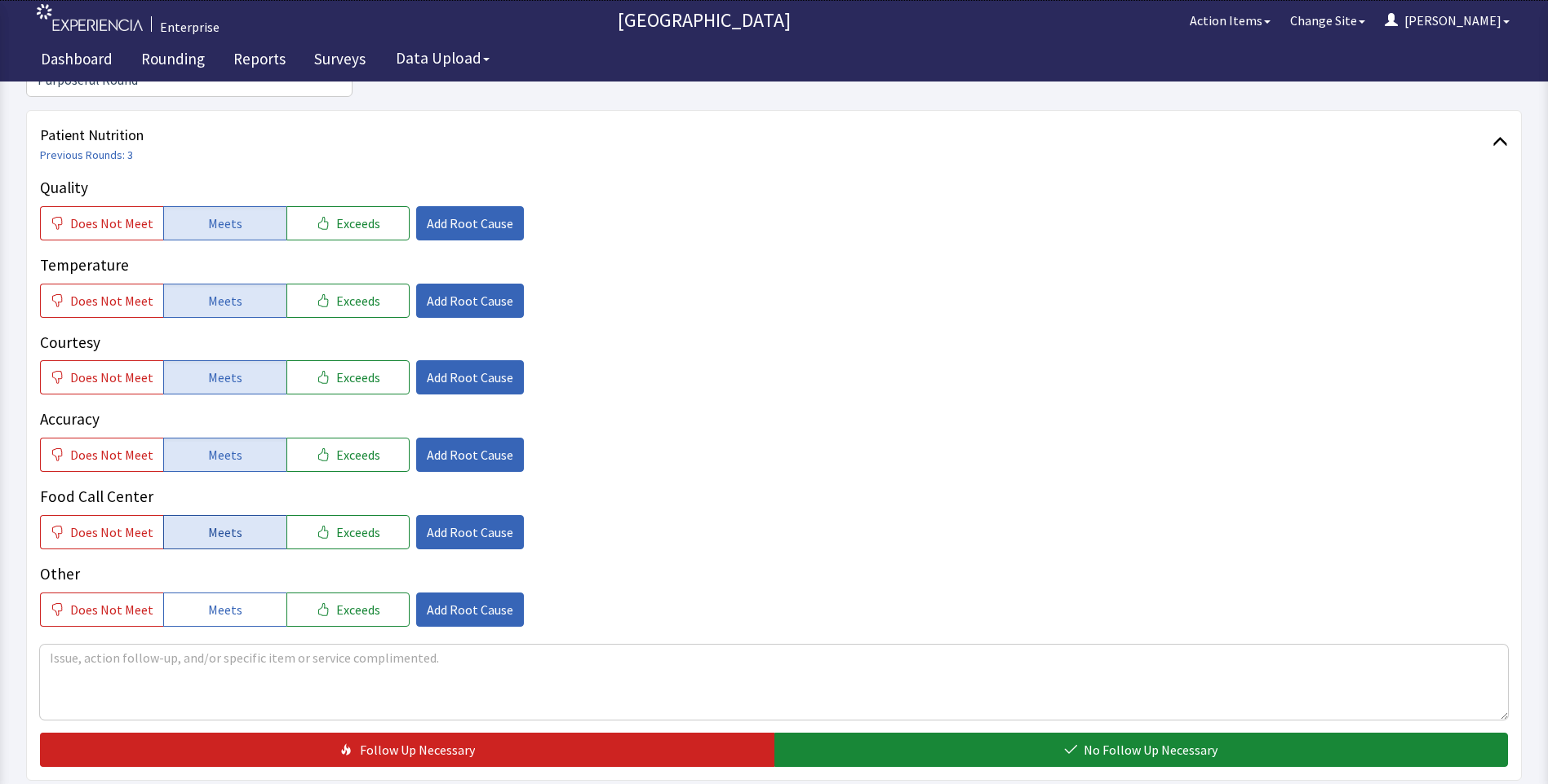
click at [223, 523] on span "Meets" at bounding box center [225, 532] width 34 height 19
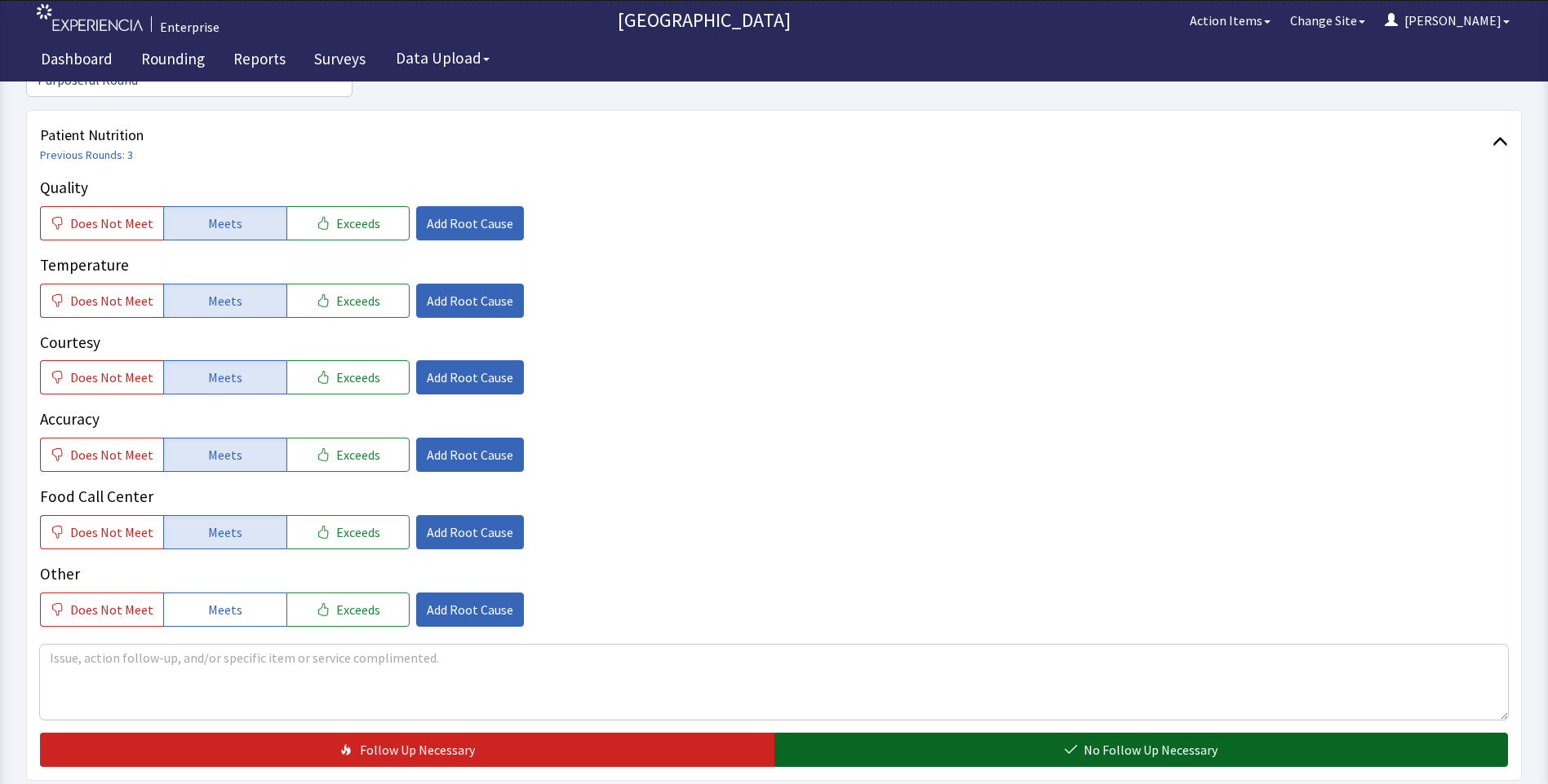
drag, startPoint x: 945, startPoint y: 718, endPoint x: 924, endPoint y: 711, distance: 22.1
click at [945, 733] on button "No Follow Up Necessary" at bounding box center [1141, 750] width 735 height 34
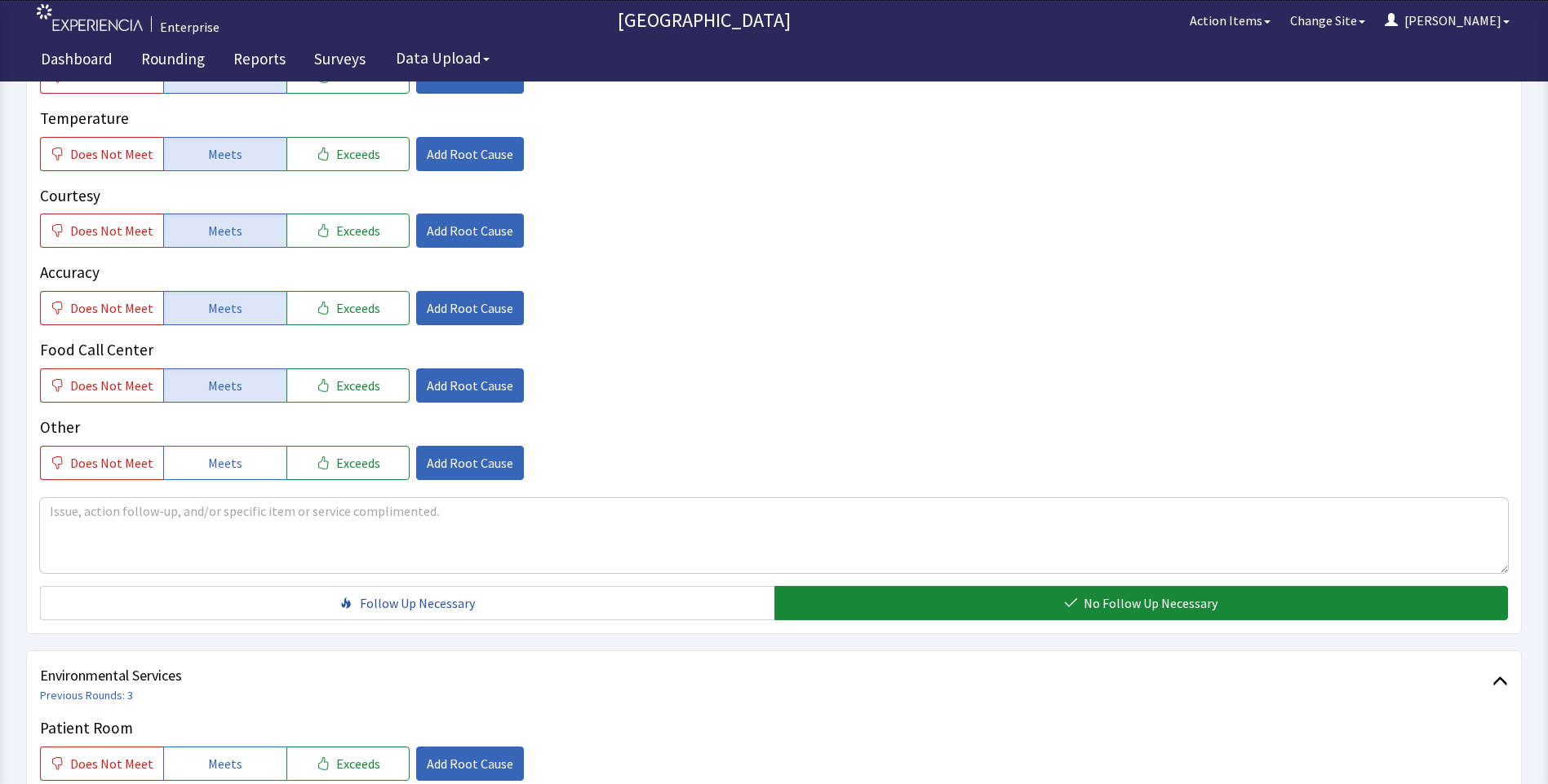
scroll to position [571, 0]
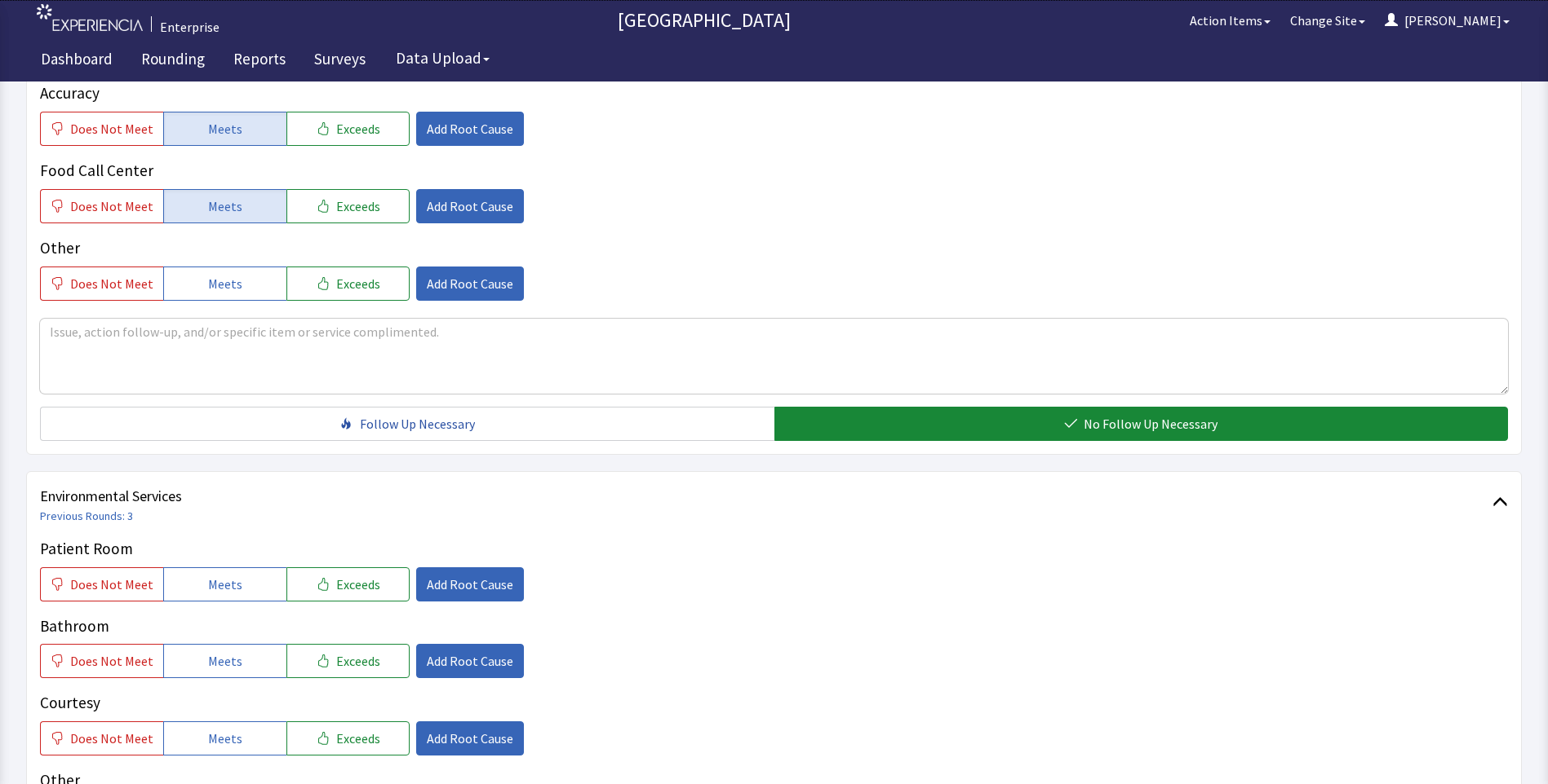
drag, startPoint x: 193, startPoint y: 559, endPoint x: 206, endPoint y: 595, distance: 38.3
click at [200, 572] on button "Meets" at bounding box center [225, 584] width 123 height 34
drag, startPoint x: 224, startPoint y: 648, endPoint x: 234, endPoint y: 659, distance: 14.9
click at [232, 652] on div "Patient Room Does Not Meet Meets Exceeds Add Root Cause Bathroom Does Not Meet …" at bounding box center [774, 685] width 1468 height 296
drag, startPoint x: 232, startPoint y: 711, endPoint x: 234, endPoint y: 677, distance: 34.1
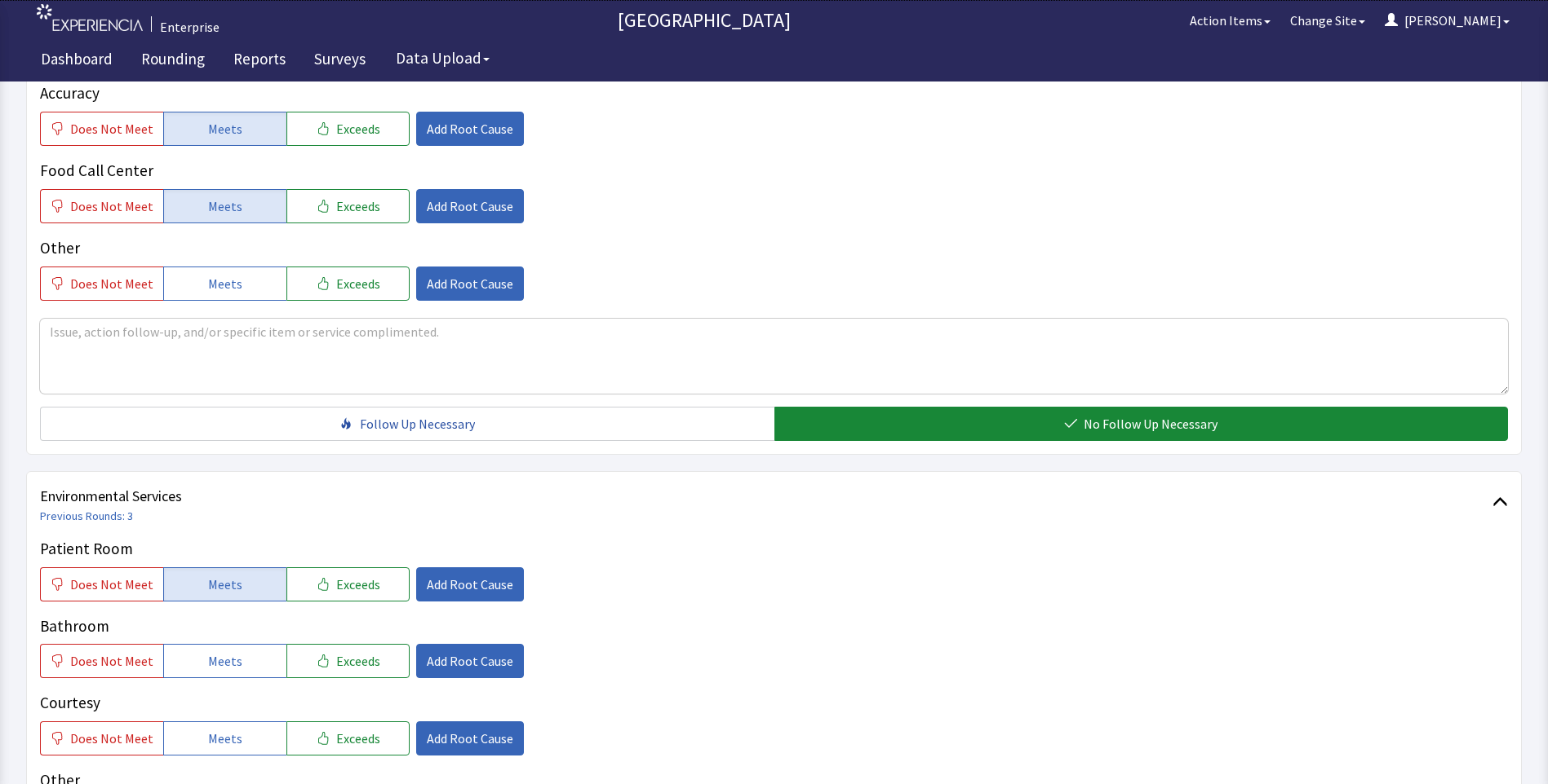
click at [234, 729] on span "Meets" at bounding box center [225, 739] width 34 height 19
drag, startPoint x: 232, startPoint y: 638, endPoint x: 248, endPoint y: 627, distance: 19.4
click at [234, 651] on span "Meets" at bounding box center [225, 661] width 34 height 19
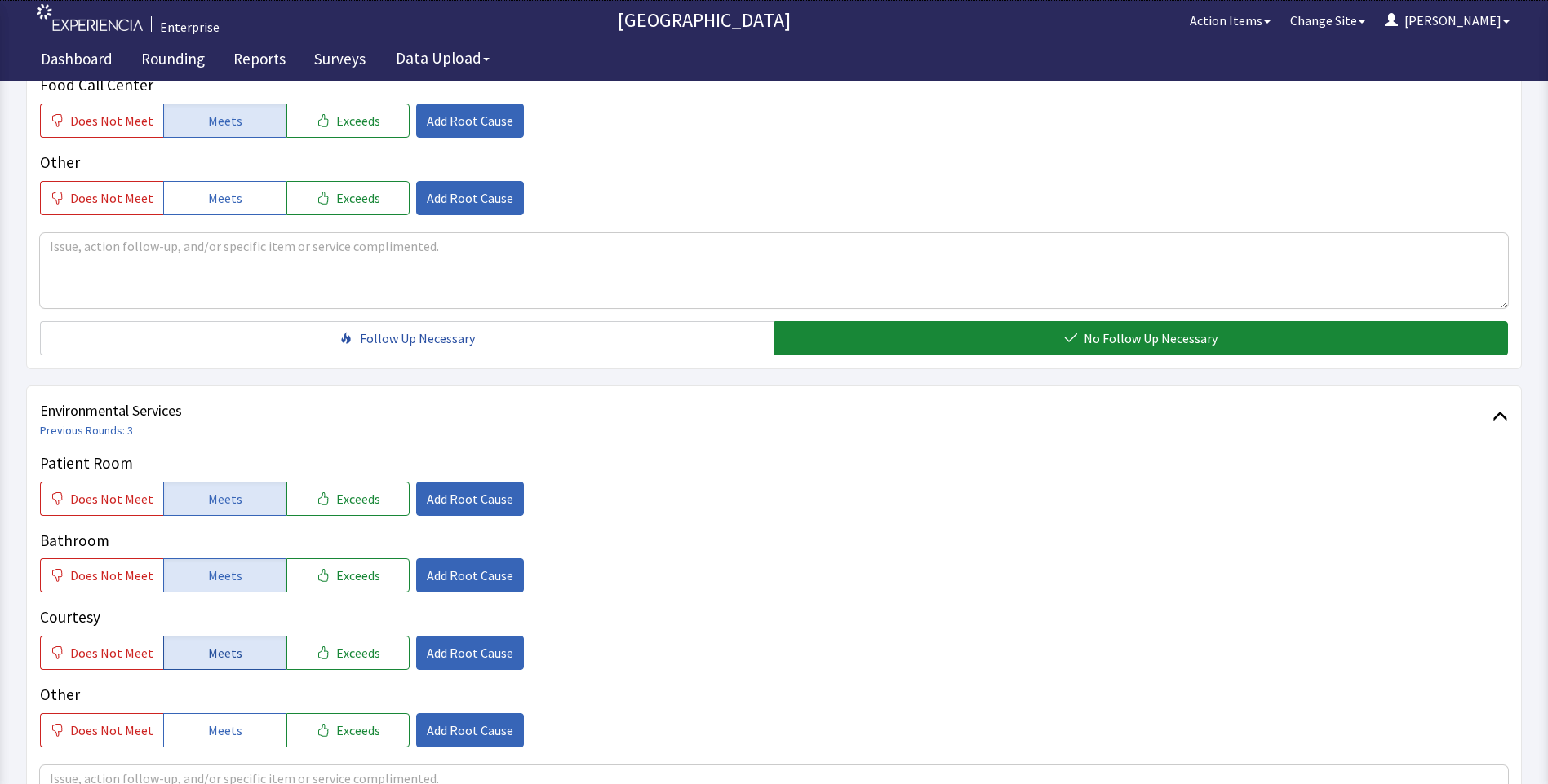
scroll to position [897, 0]
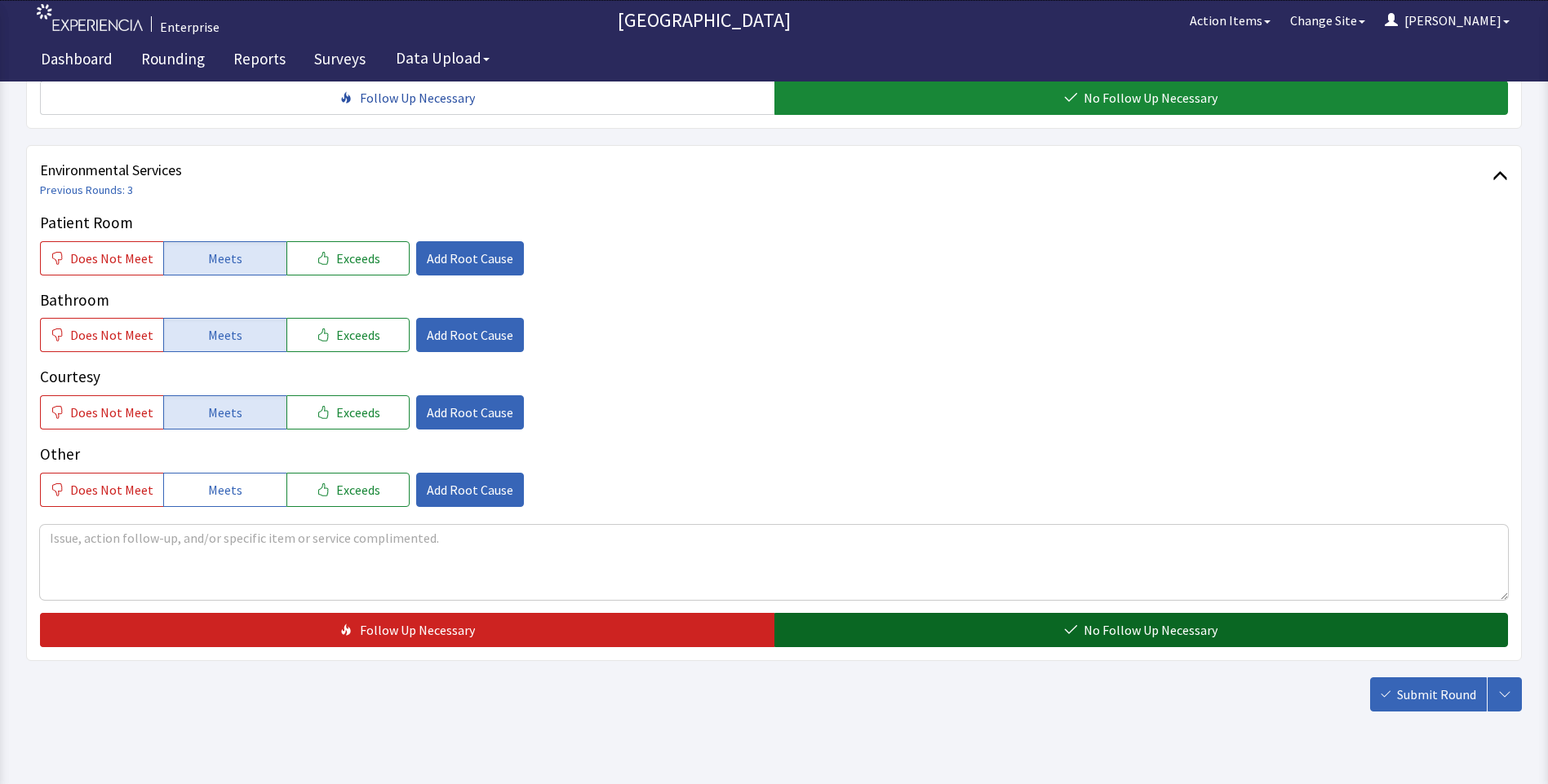
click at [882, 614] on button "No Follow Up Necessary" at bounding box center [1141, 630] width 735 height 34
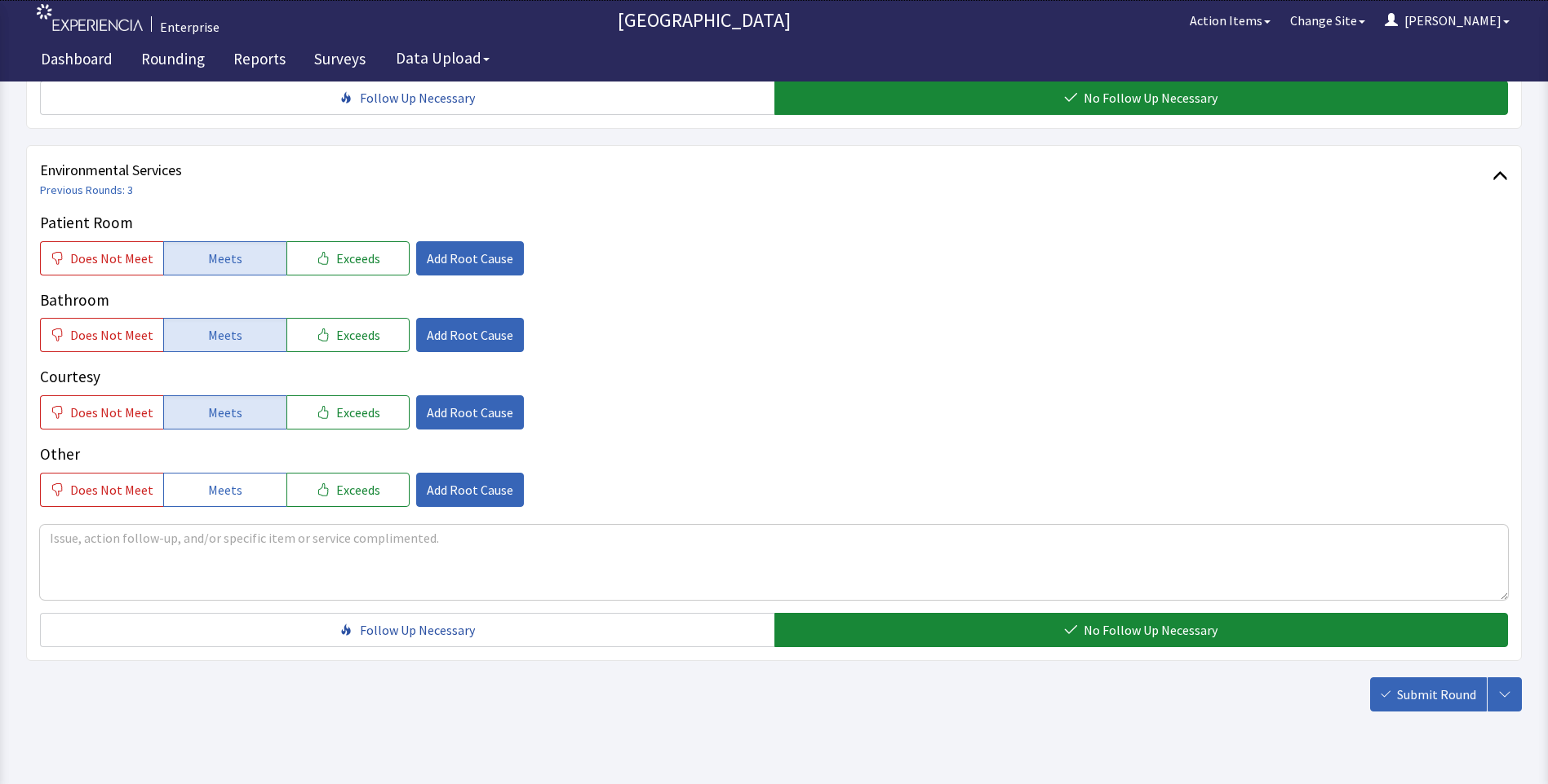
click at [1453, 685] on span "Submit Round" at bounding box center [1436, 695] width 79 height 19
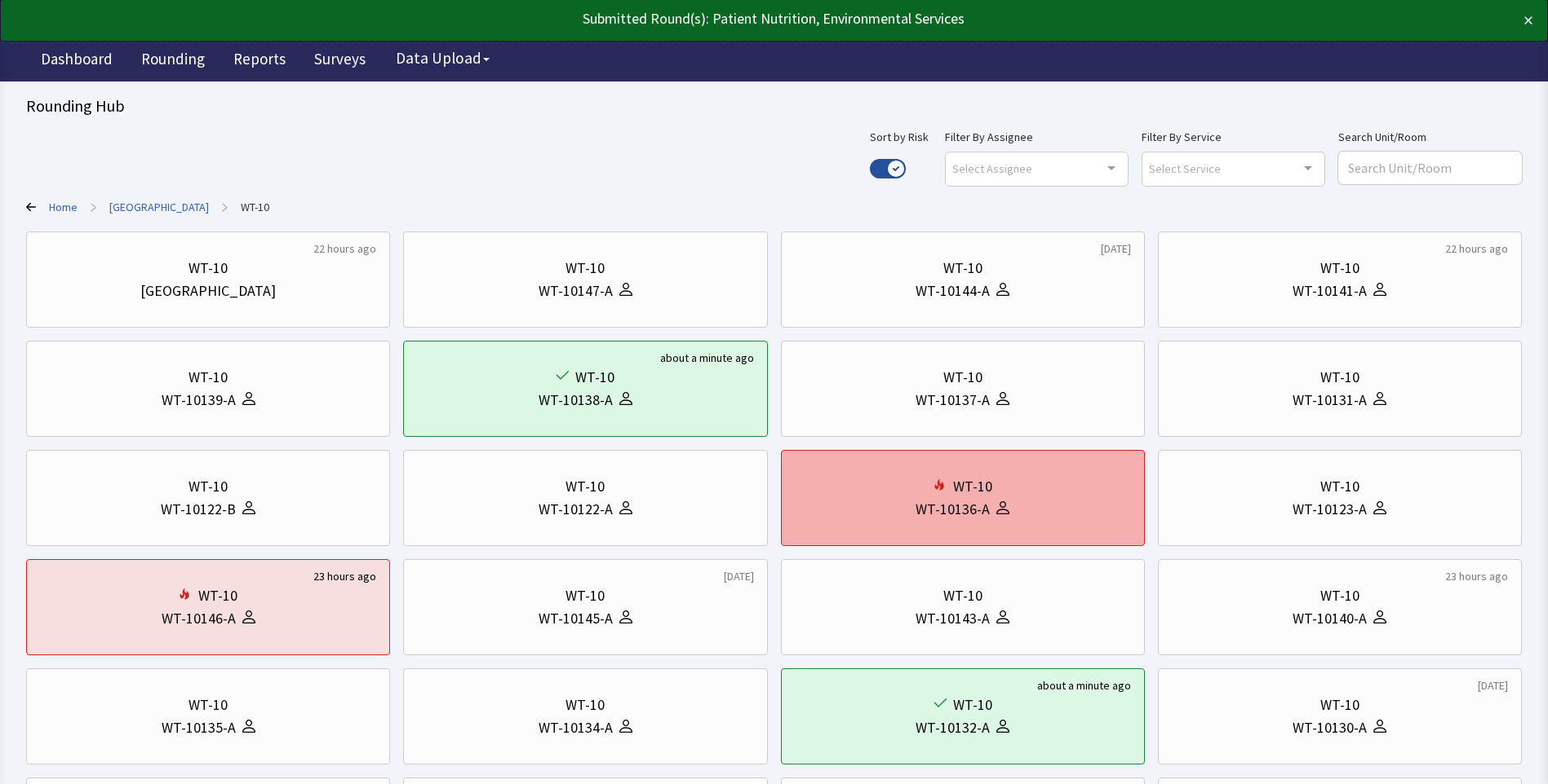
click at [1015, 496] on div "WT-10" at bounding box center [963, 487] width 336 height 23
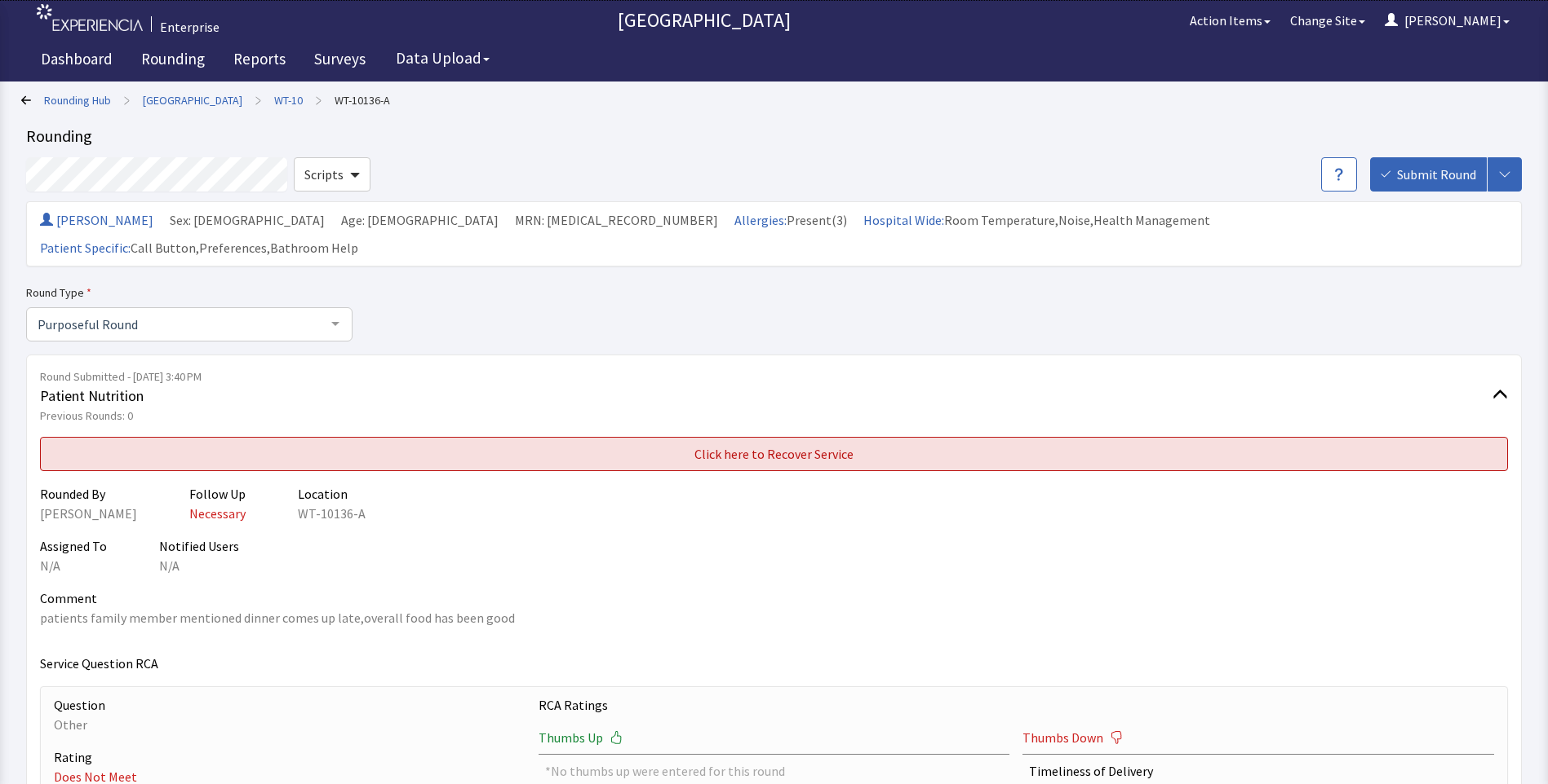
click at [728, 444] on span "Click here to Recover Service" at bounding box center [774, 454] width 159 height 19
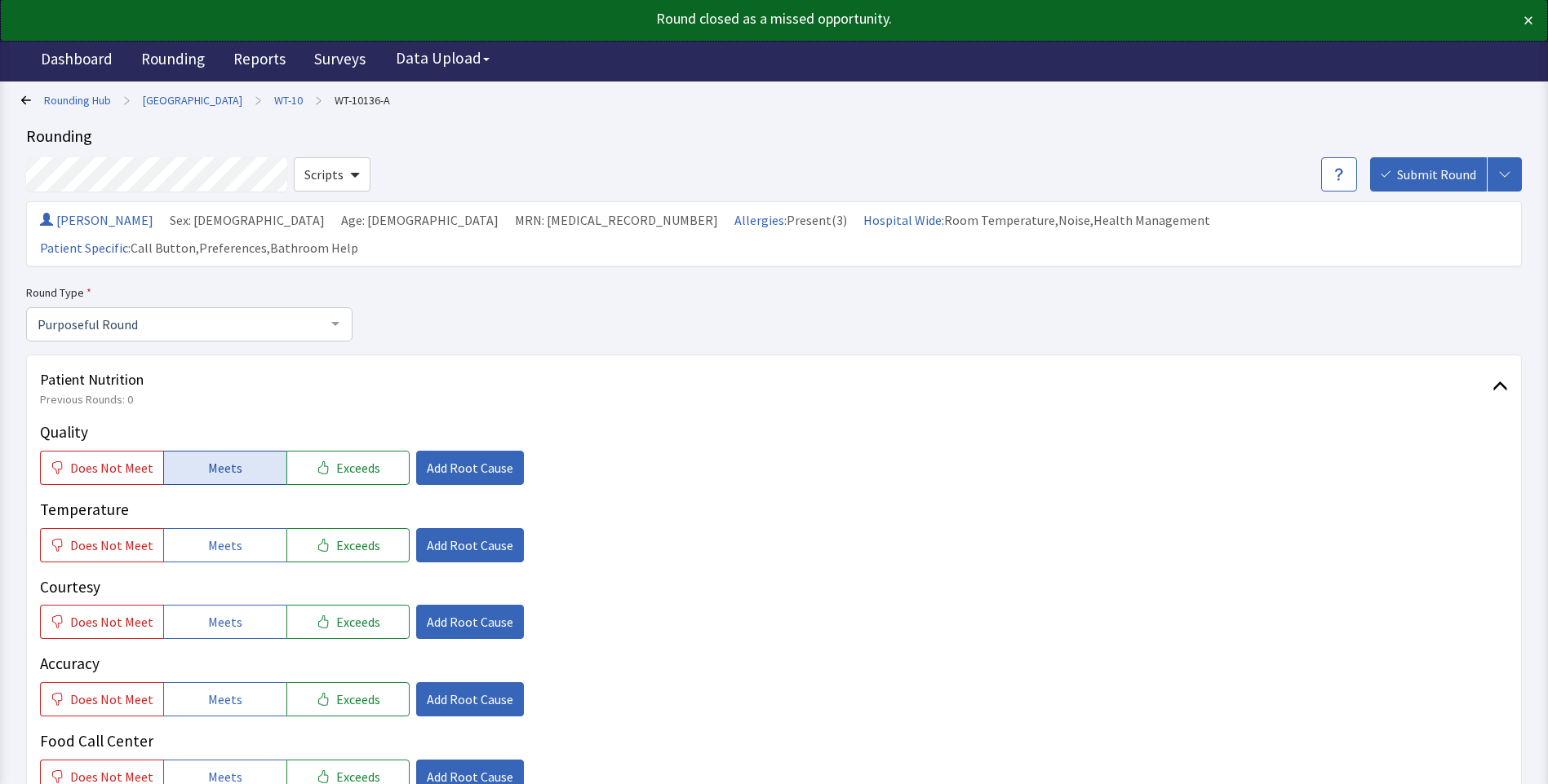
click at [217, 451] on button "Meets" at bounding box center [225, 468] width 123 height 34
drag, startPoint x: 210, startPoint y: 524, endPoint x: 213, endPoint y: 550, distance: 26.2
click at [211, 529] on button "Meets" at bounding box center [225, 545] width 123 height 34
drag, startPoint x: 220, startPoint y: 591, endPoint x: 225, endPoint y: 624, distance: 33.4
click at [223, 613] on span "Meets" at bounding box center [225, 622] width 34 height 19
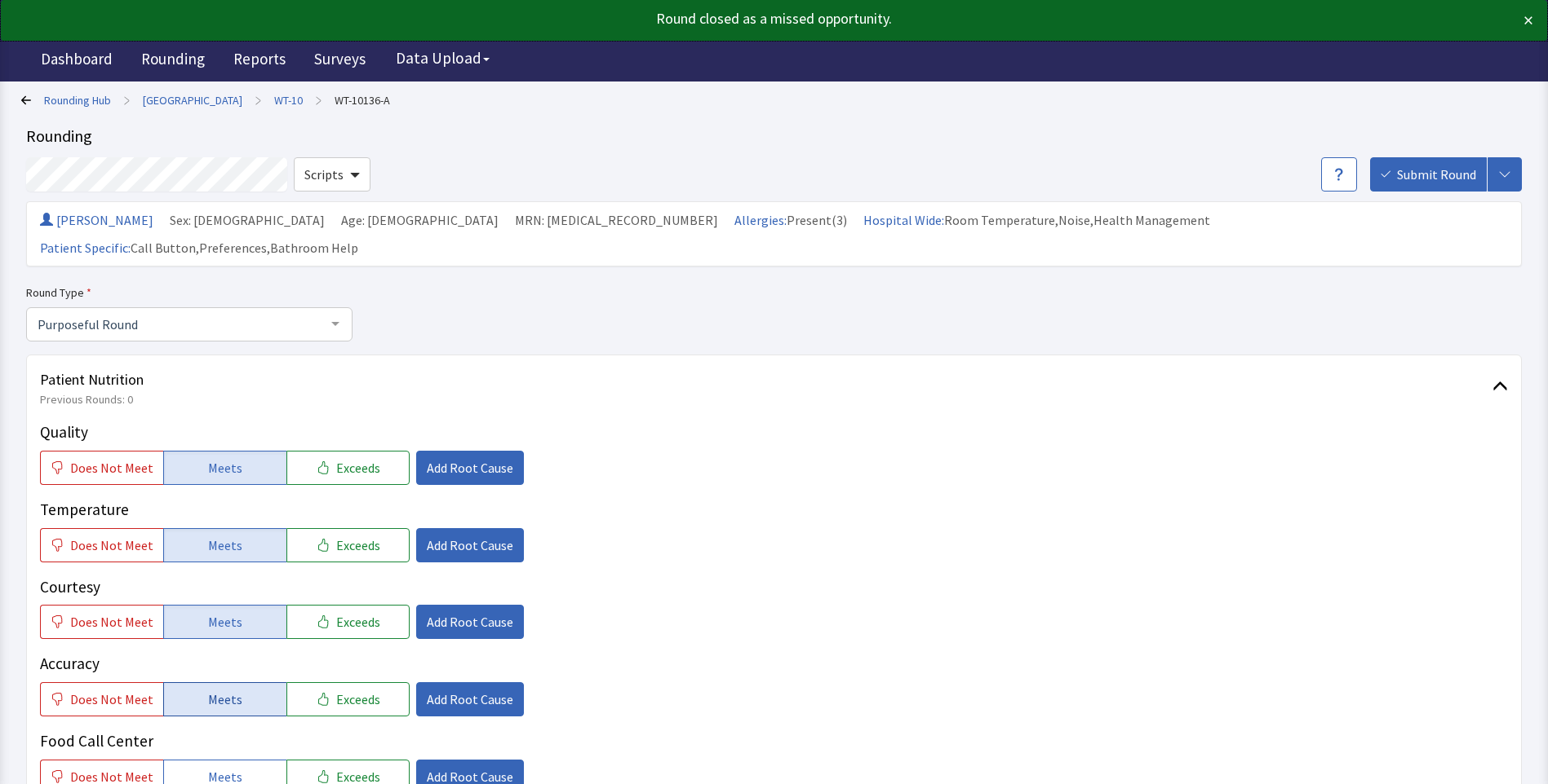
click at [225, 690] on span "Meets" at bounding box center [225, 699] width 34 height 19
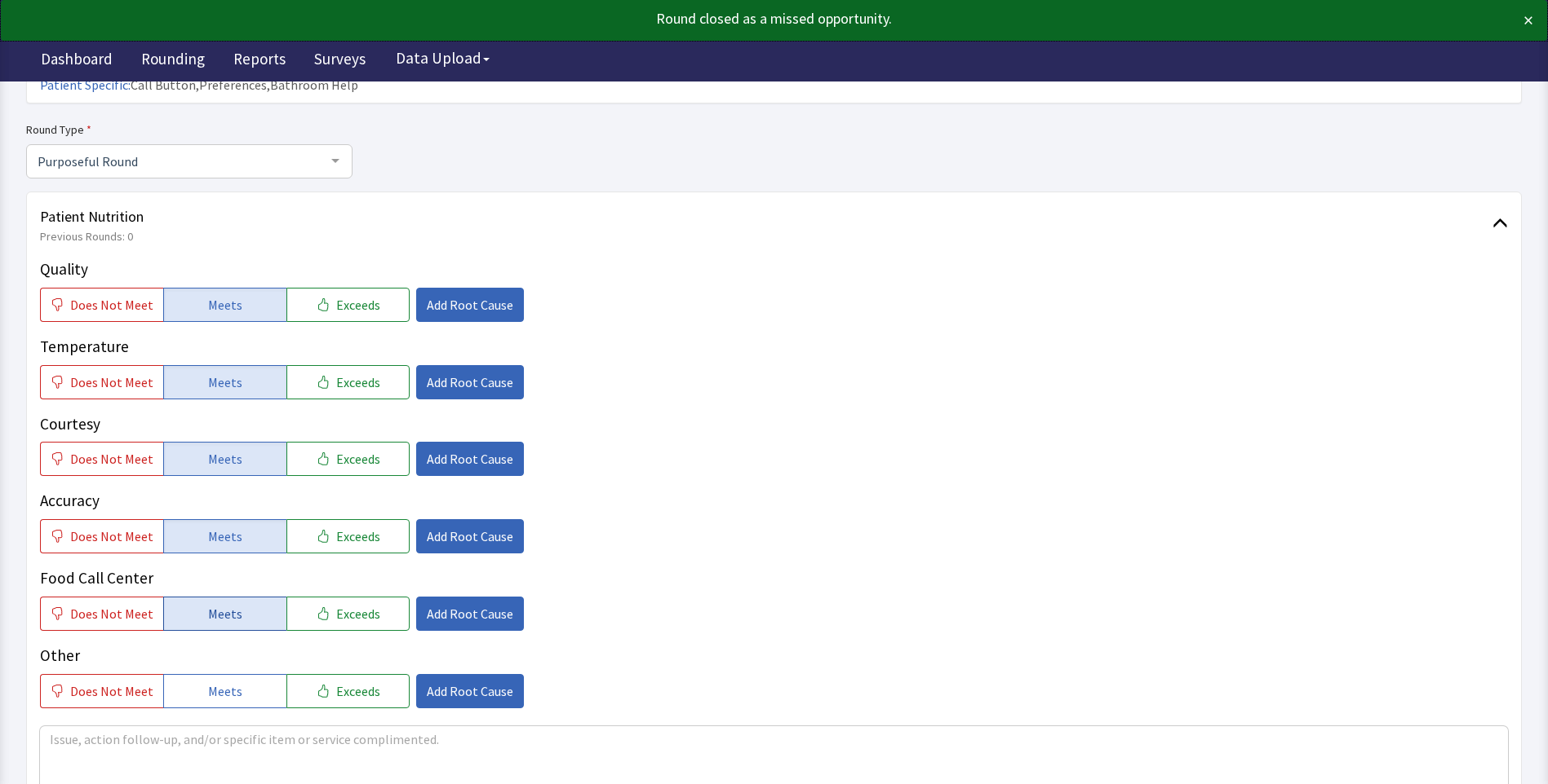
click at [229, 604] on span "Meets" at bounding box center [225, 614] width 34 height 19
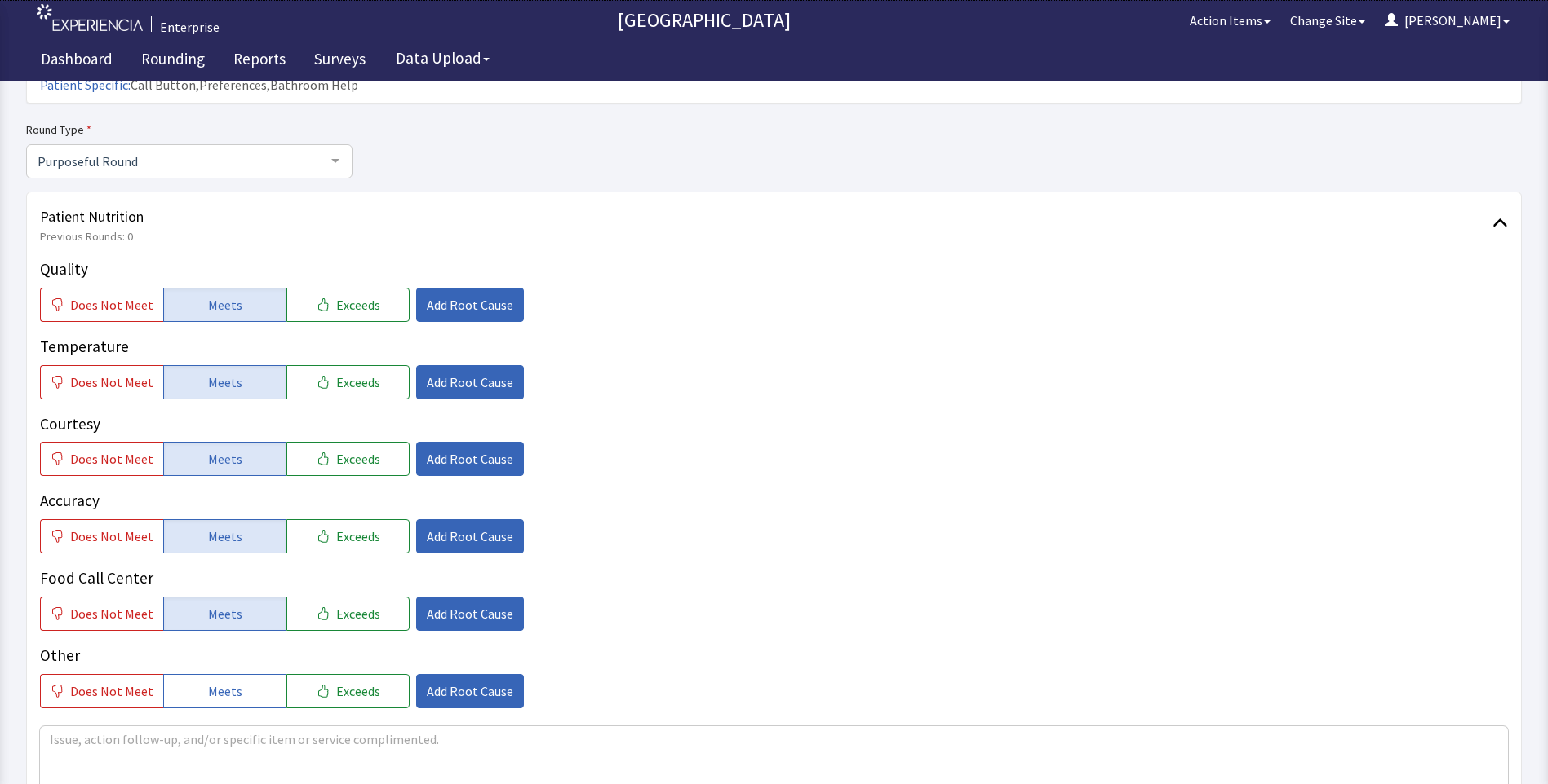
scroll to position [407, 0]
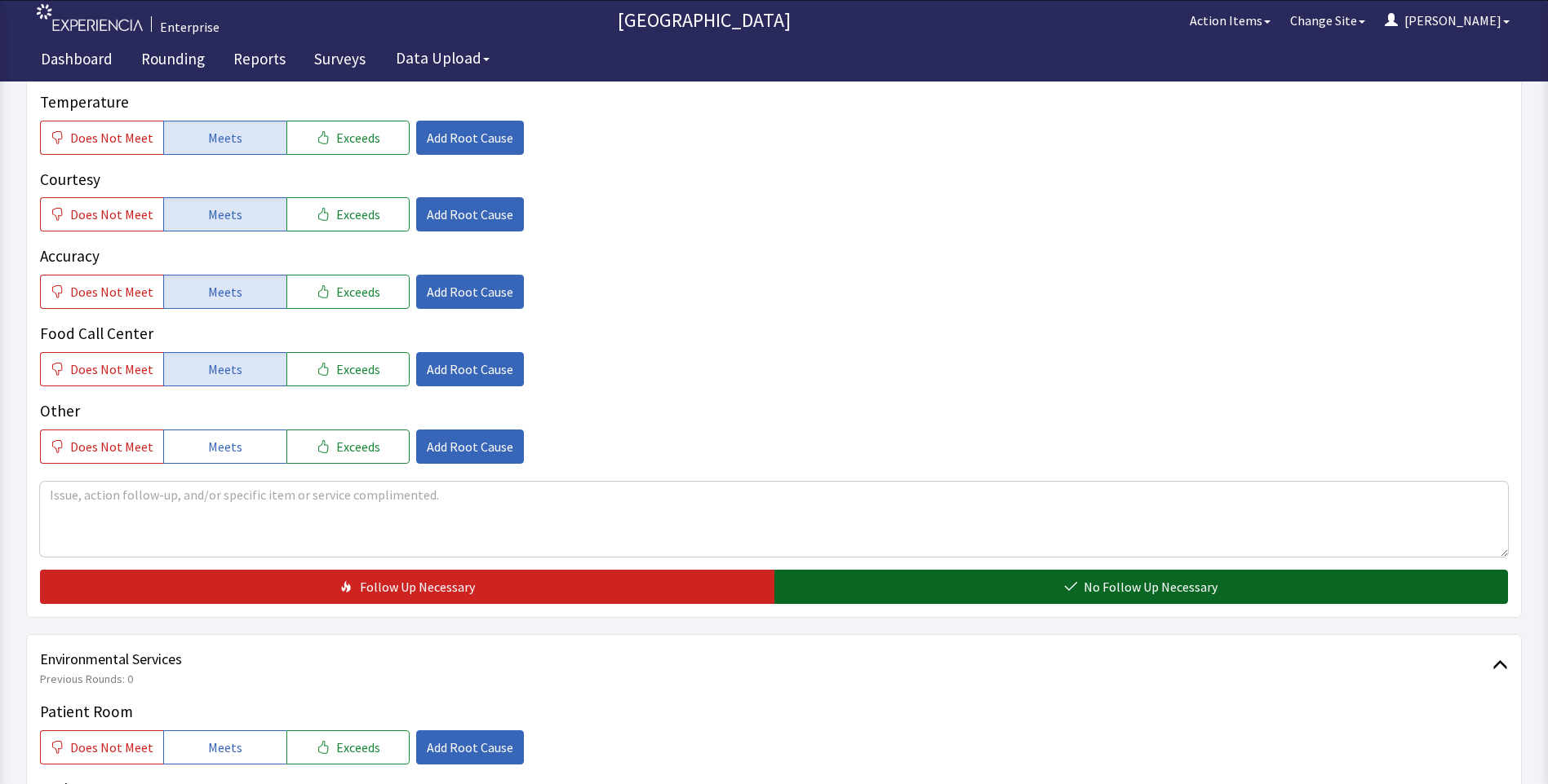
click at [806, 570] on button "No Follow Up Necessary" at bounding box center [1141, 586] width 735 height 34
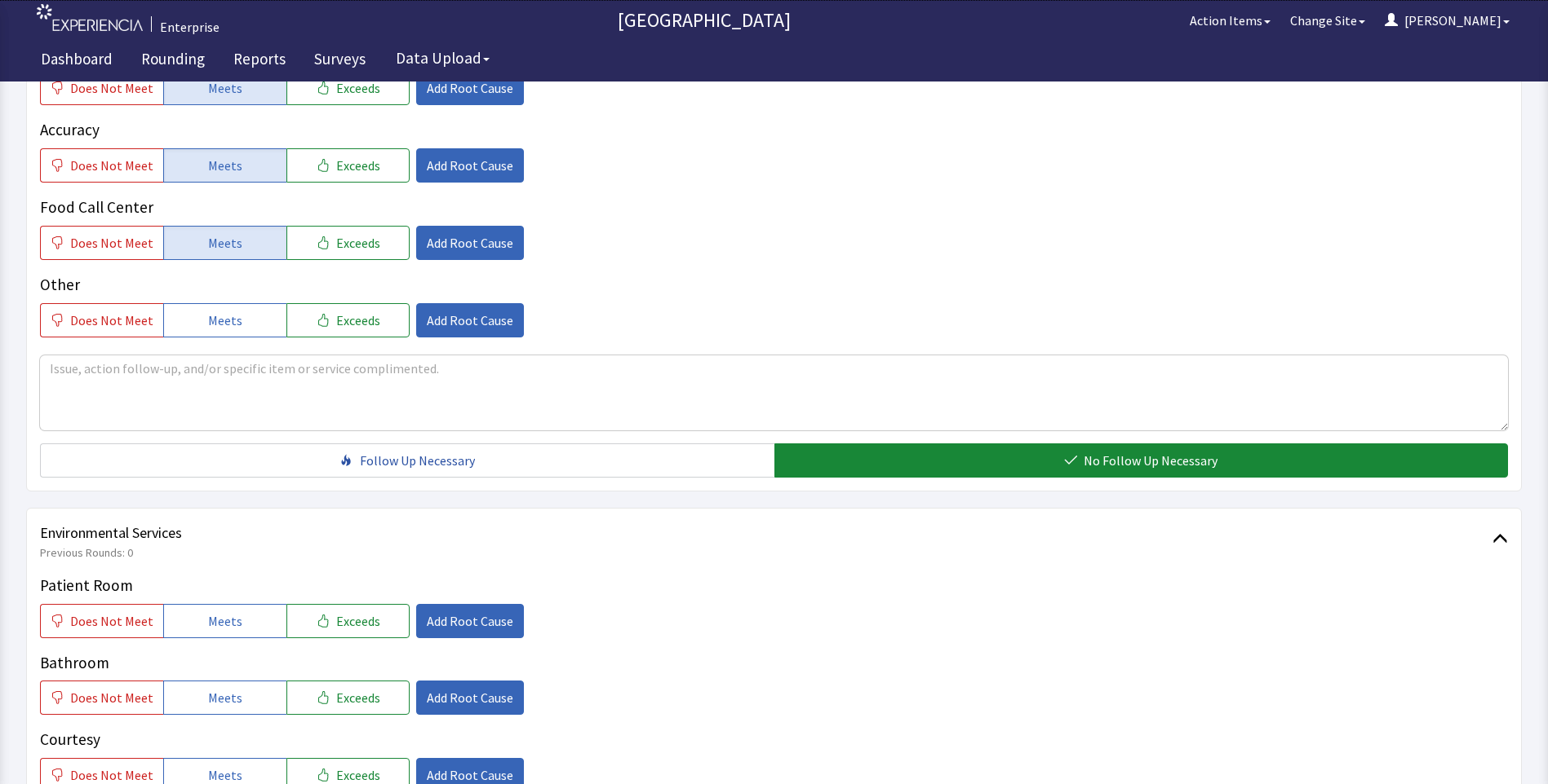
scroll to position [652, 0]
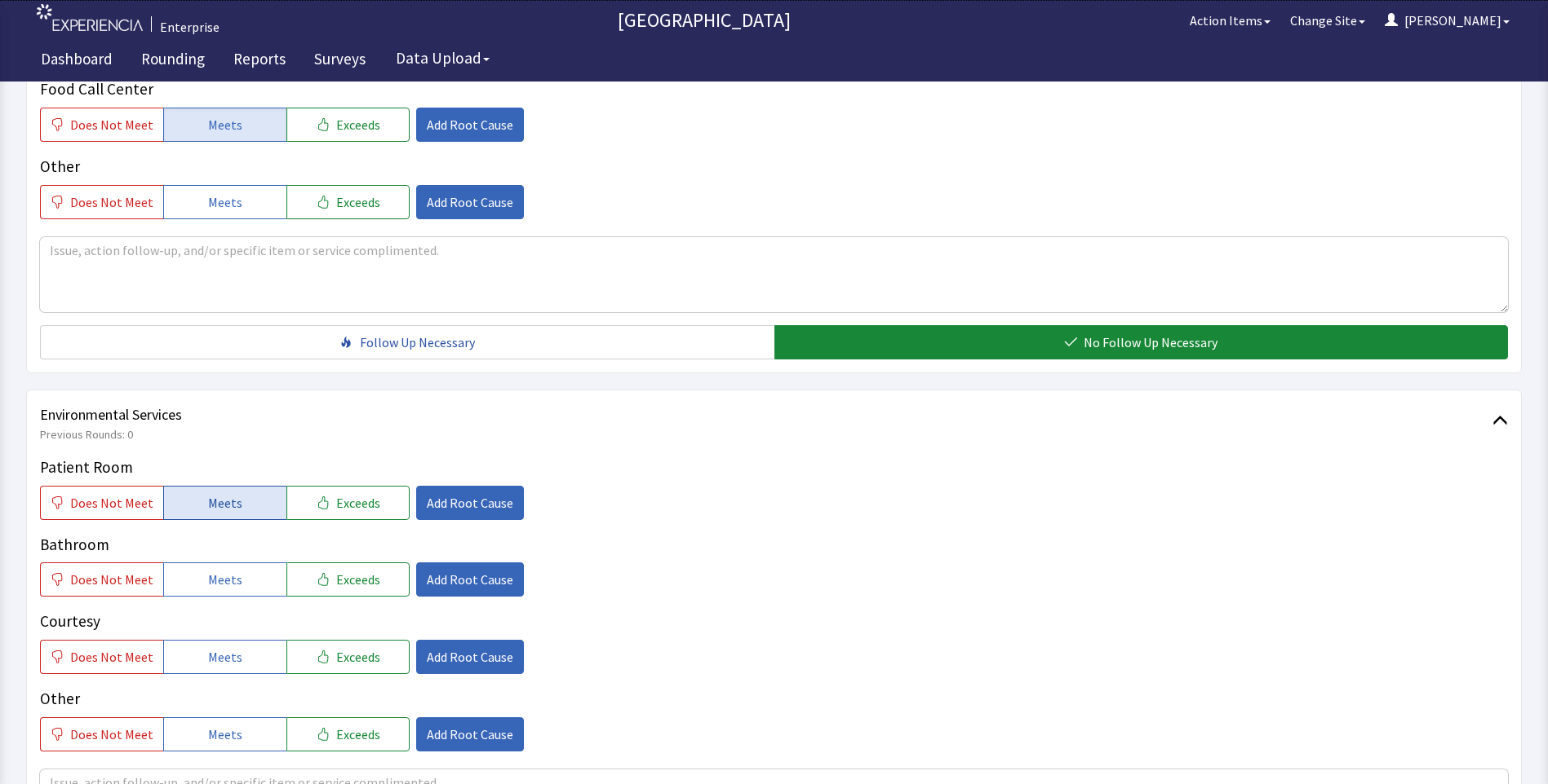
click at [221, 493] on span "Meets" at bounding box center [225, 503] width 34 height 19
drag, startPoint x: 220, startPoint y: 544, endPoint x: 220, endPoint y: 584, distance: 40.0
click at [220, 570] on span "Meets" at bounding box center [225, 579] width 34 height 19
drag, startPoint x: 217, startPoint y: 624, endPoint x: 307, endPoint y: 600, distance: 93.1
click at [228, 648] on span "Meets" at bounding box center [225, 657] width 34 height 19
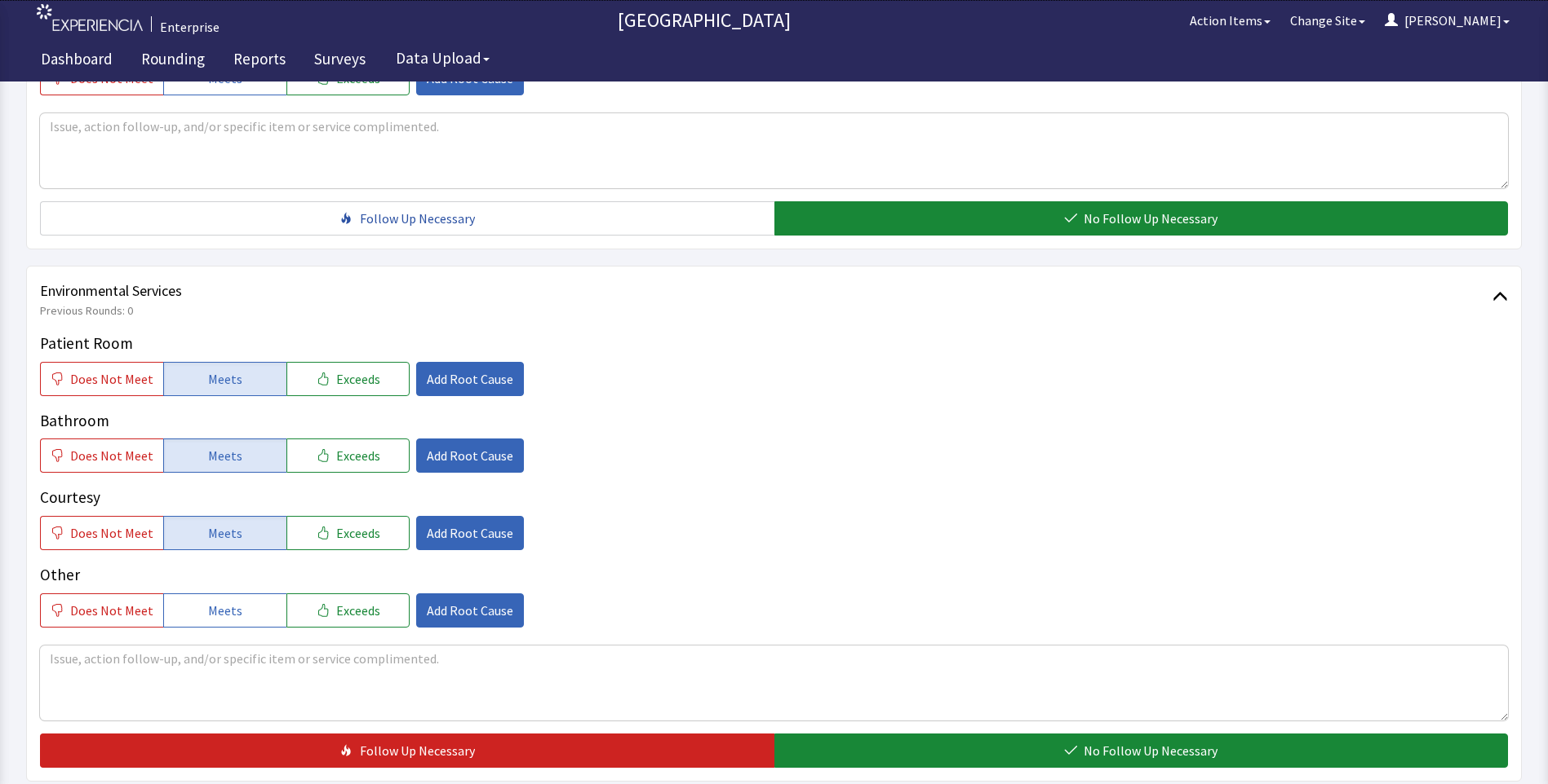
scroll to position [897, 0]
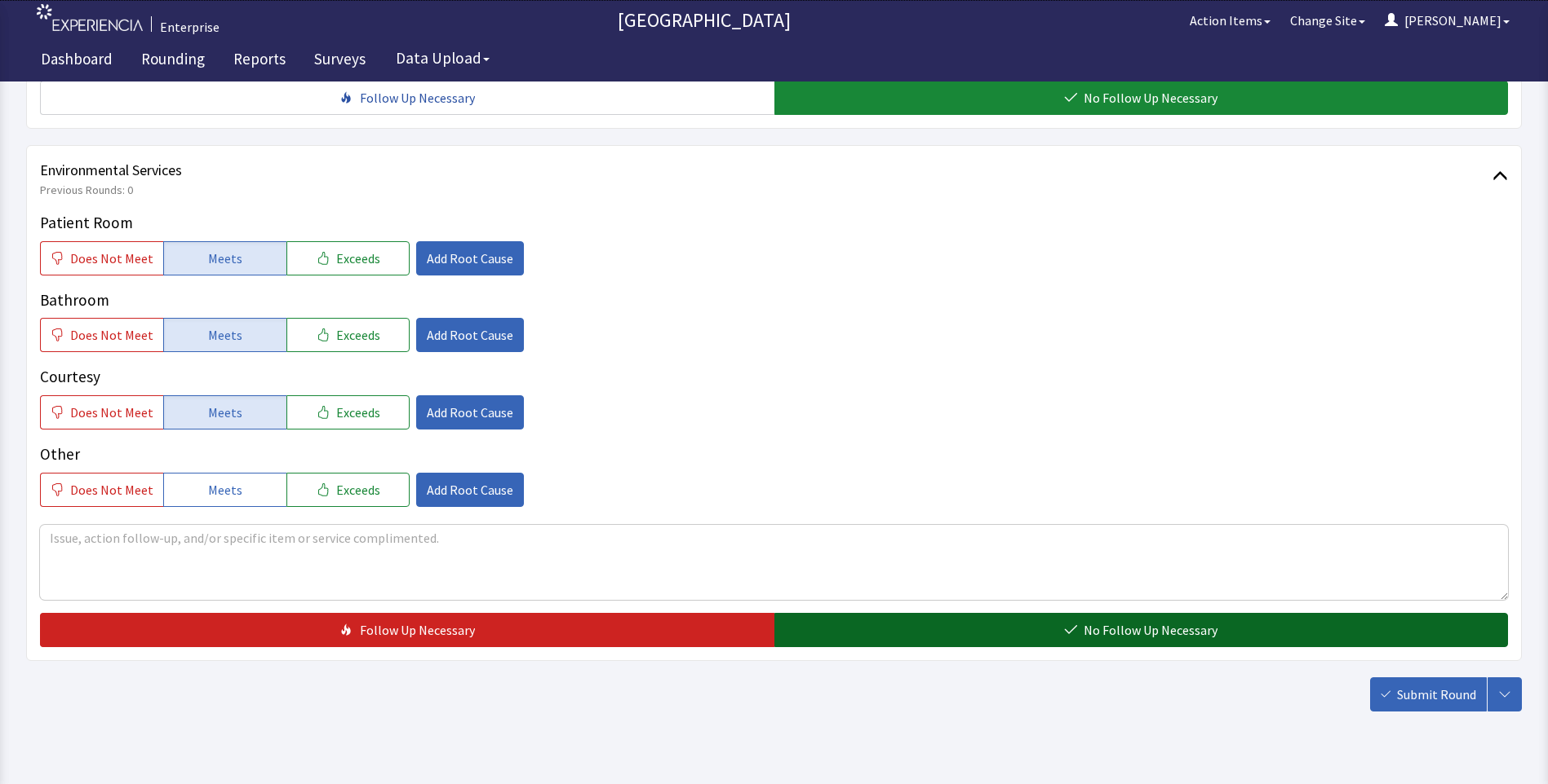
click at [903, 614] on button "No Follow Up Necessary" at bounding box center [1141, 630] width 735 height 34
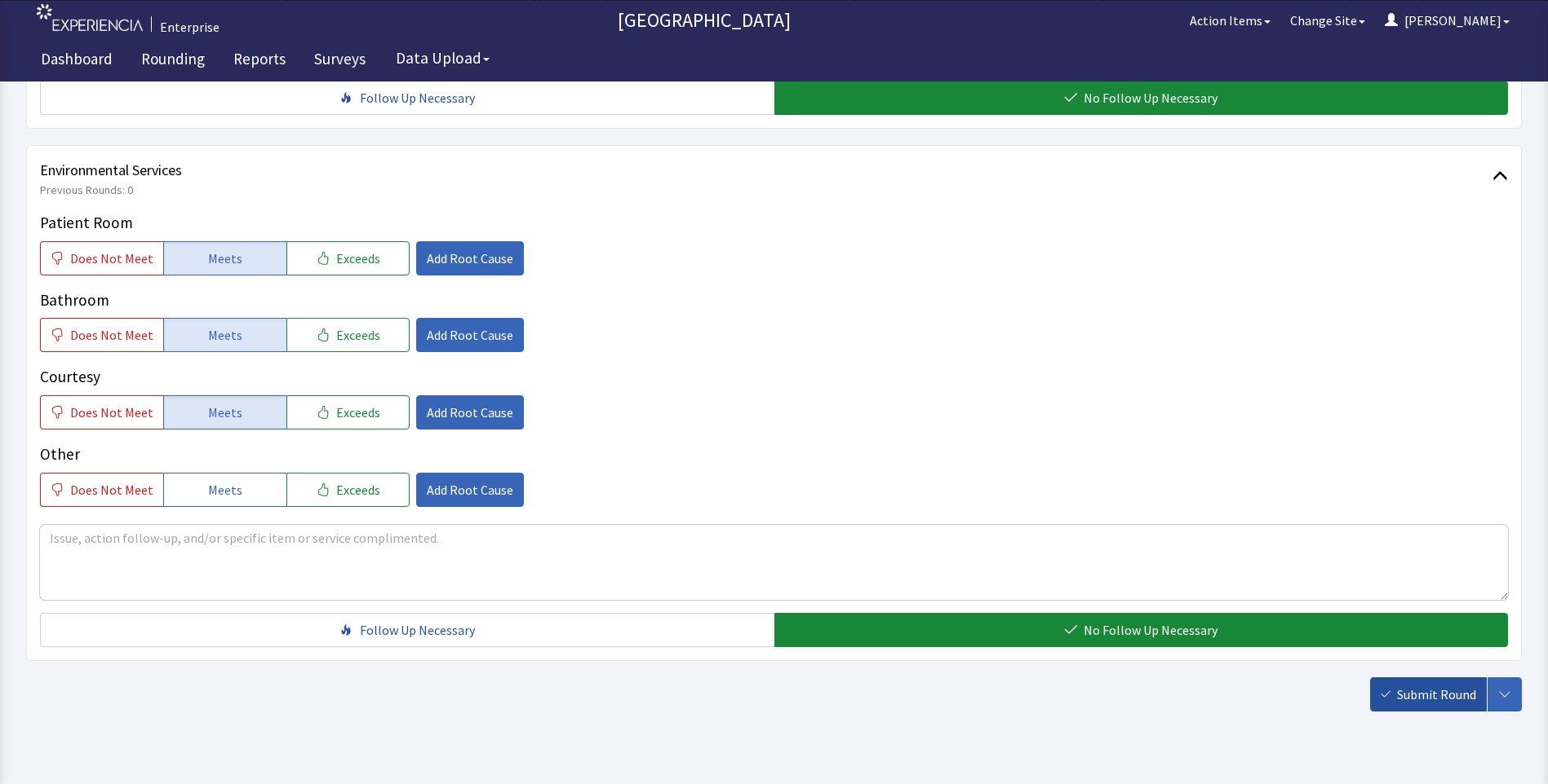
click at [1417, 685] on span "Submit Round" at bounding box center [1436, 695] width 79 height 19
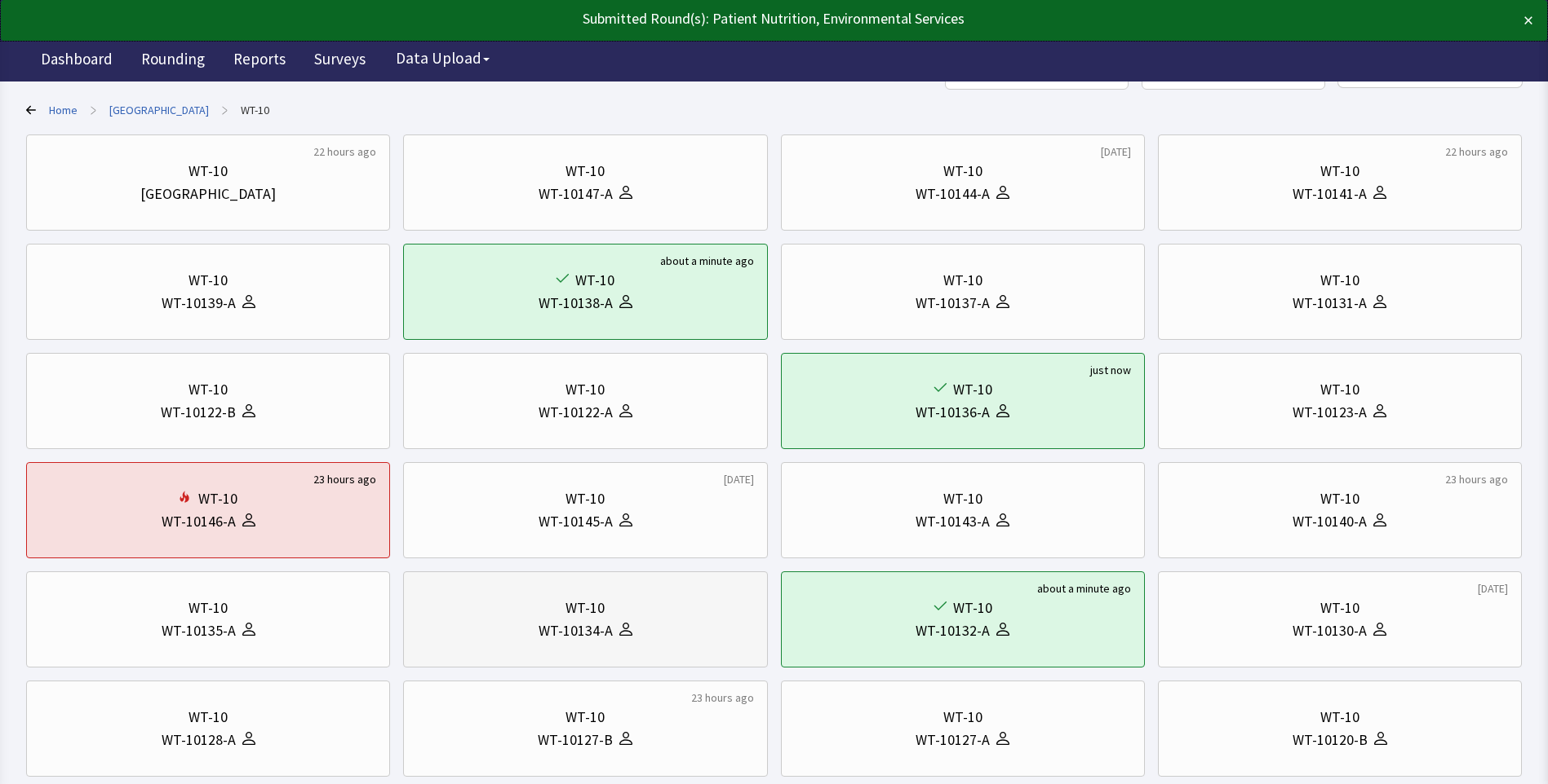
scroll to position [326, 0]
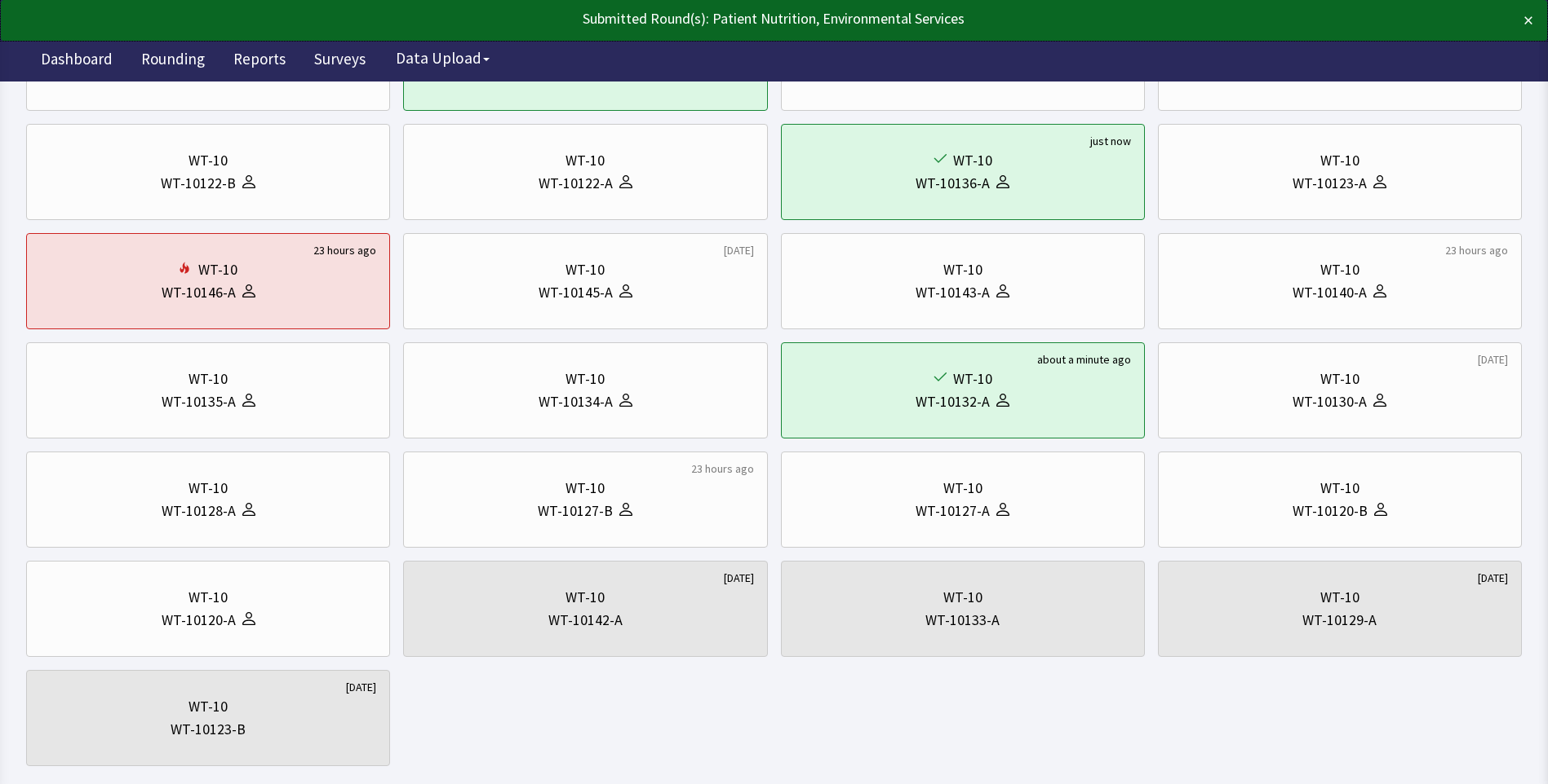
click at [304, 330] on div "22 hours ago WT-10 Nurse Station WT-10 WT-10147-A [DATE] WT-10 WT-10144-A 22 ho…" at bounding box center [774, 336] width 1496 height 861
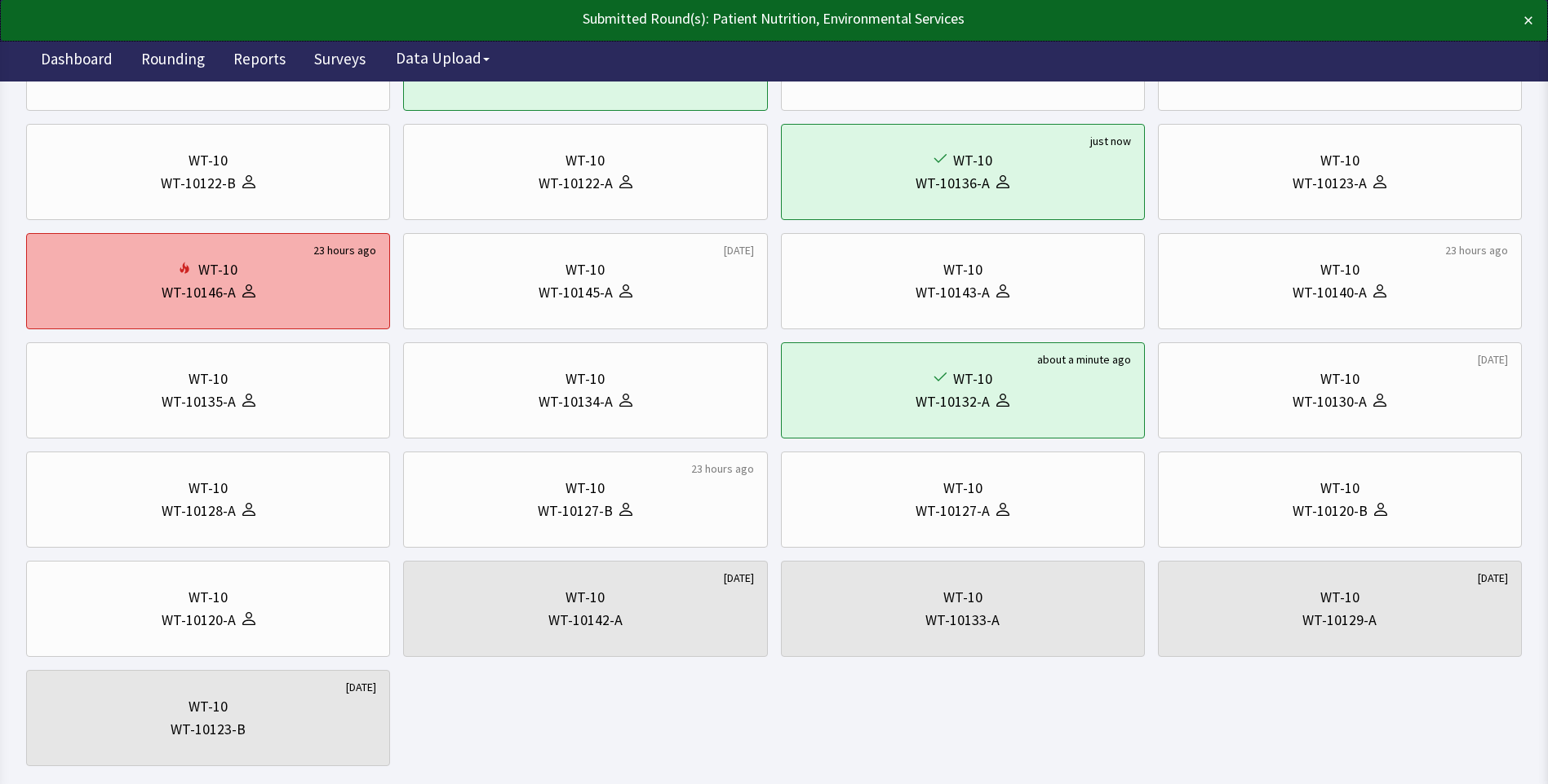
click at [296, 309] on div "WT-10 WT-10146-A" at bounding box center [208, 281] width 336 height 79
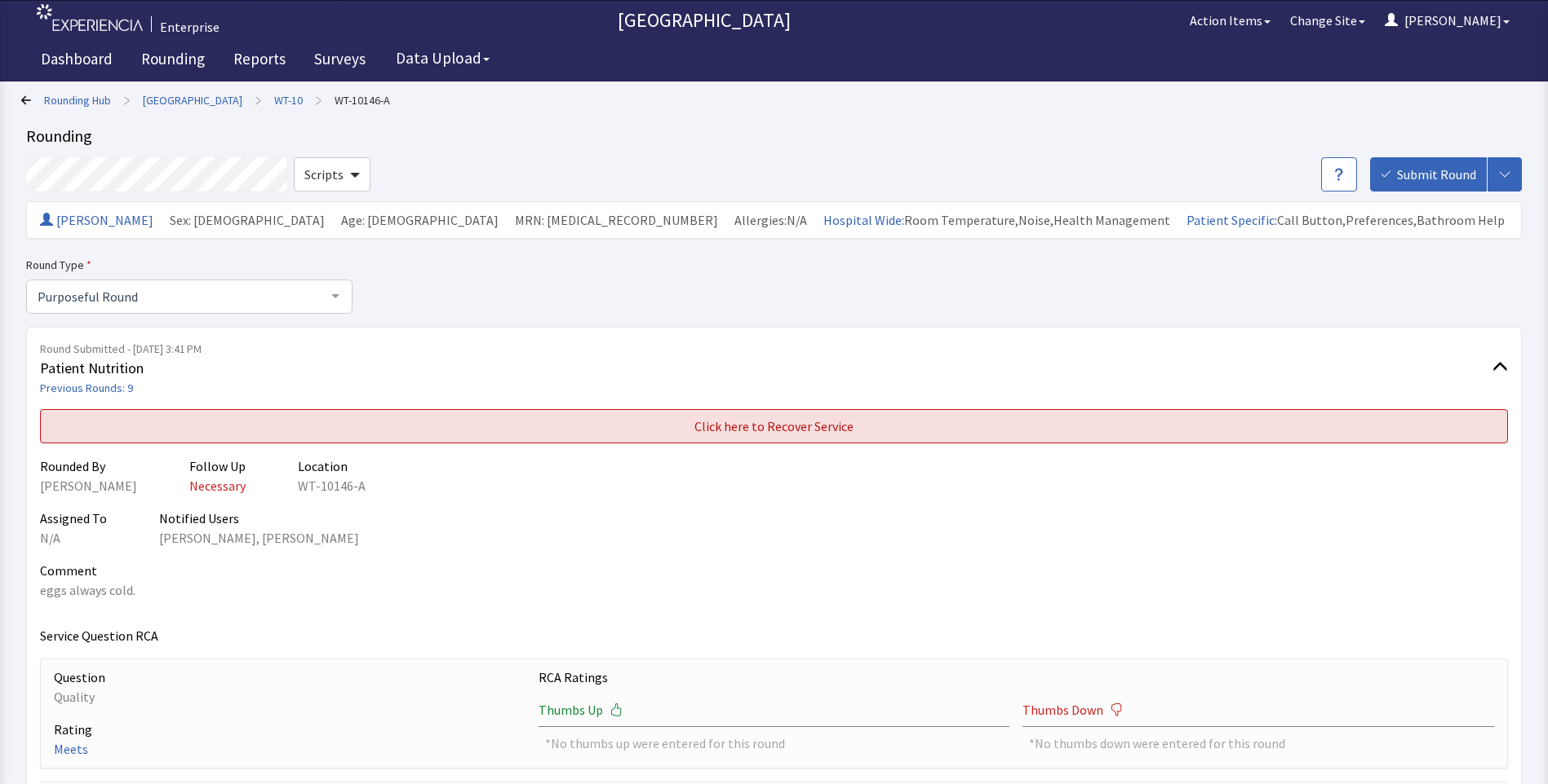
click at [772, 433] on span "Click here to Recover Service" at bounding box center [774, 427] width 159 height 19
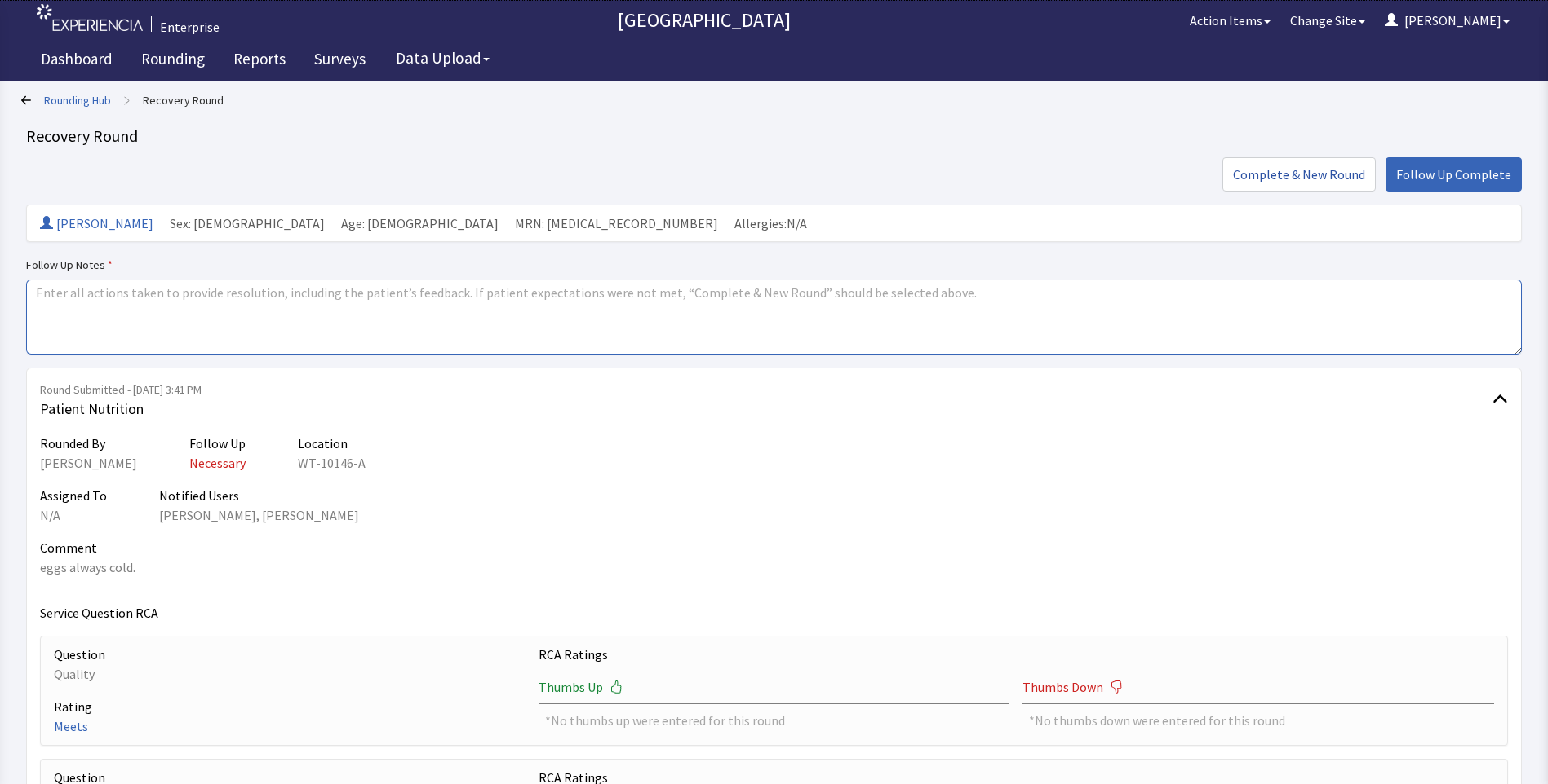
click at [52, 298] on textarea at bounding box center [774, 317] width 1496 height 75
paste textarea "issues resovled"
type textarea "issues resovled"
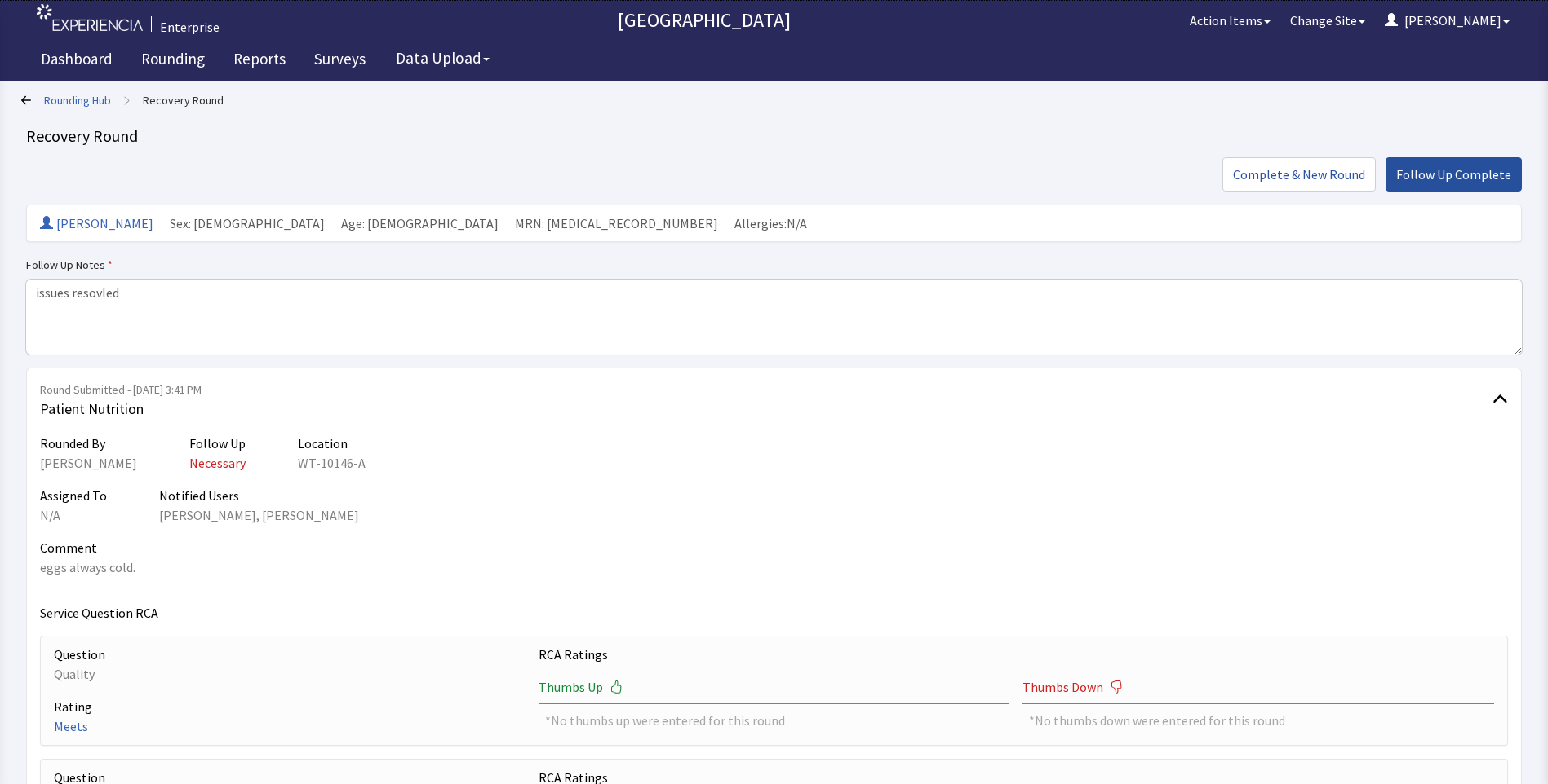
click at [1427, 166] on span "Follow Up Complete" at bounding box center [1454, 174] width 115 height 19
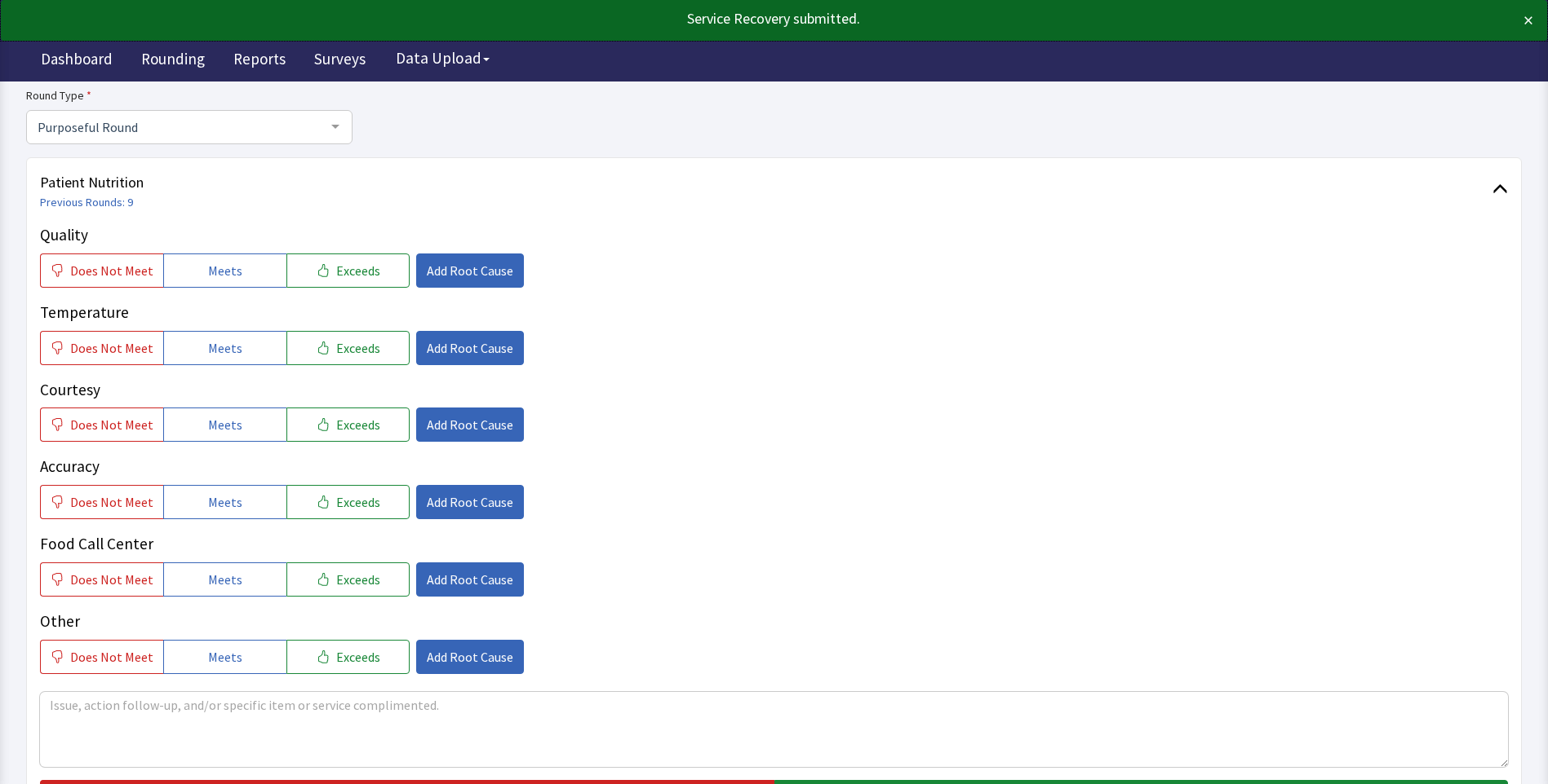
scroll to position [245, 0]
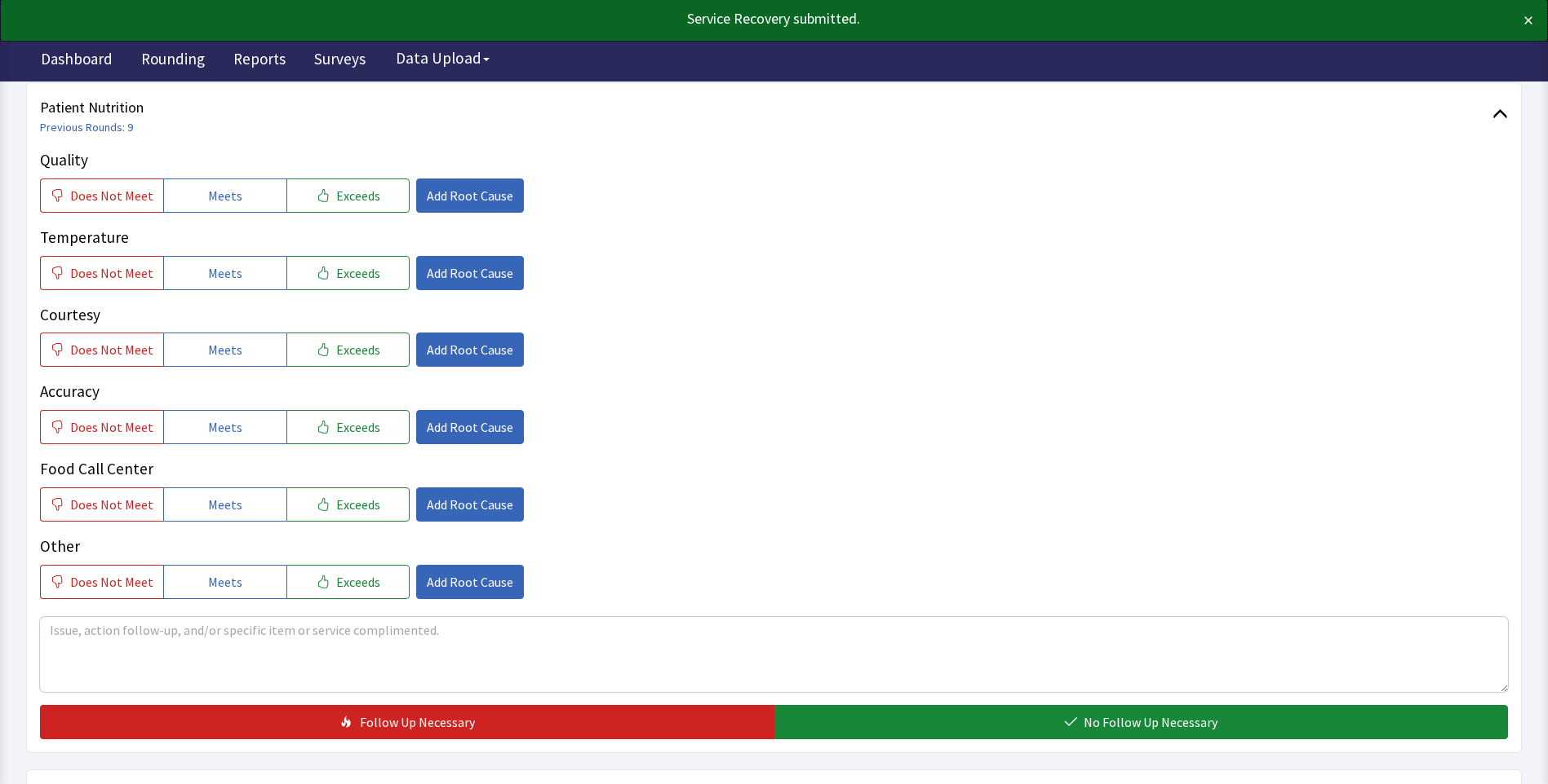
drag, startPoint x: 237, startPoint y: 201, endPoint x: 225, endPoint y: 244, distance: 44.6
click at [237, 203] on button "Meets" at bounding box center [225, 195] width 123 height 34
drag, startPoint x: 219, startPoint y: 275, endPoint x: 222, endPoint y: 309, distance: 34.1
click at [219, 280] on span "Meets" at bounding box center [225, 273] width 34 height 19
drag, startPoint x: 223, startPoint y: 356, endPoint x: 230, endPoint y: 368, distance: 13.9
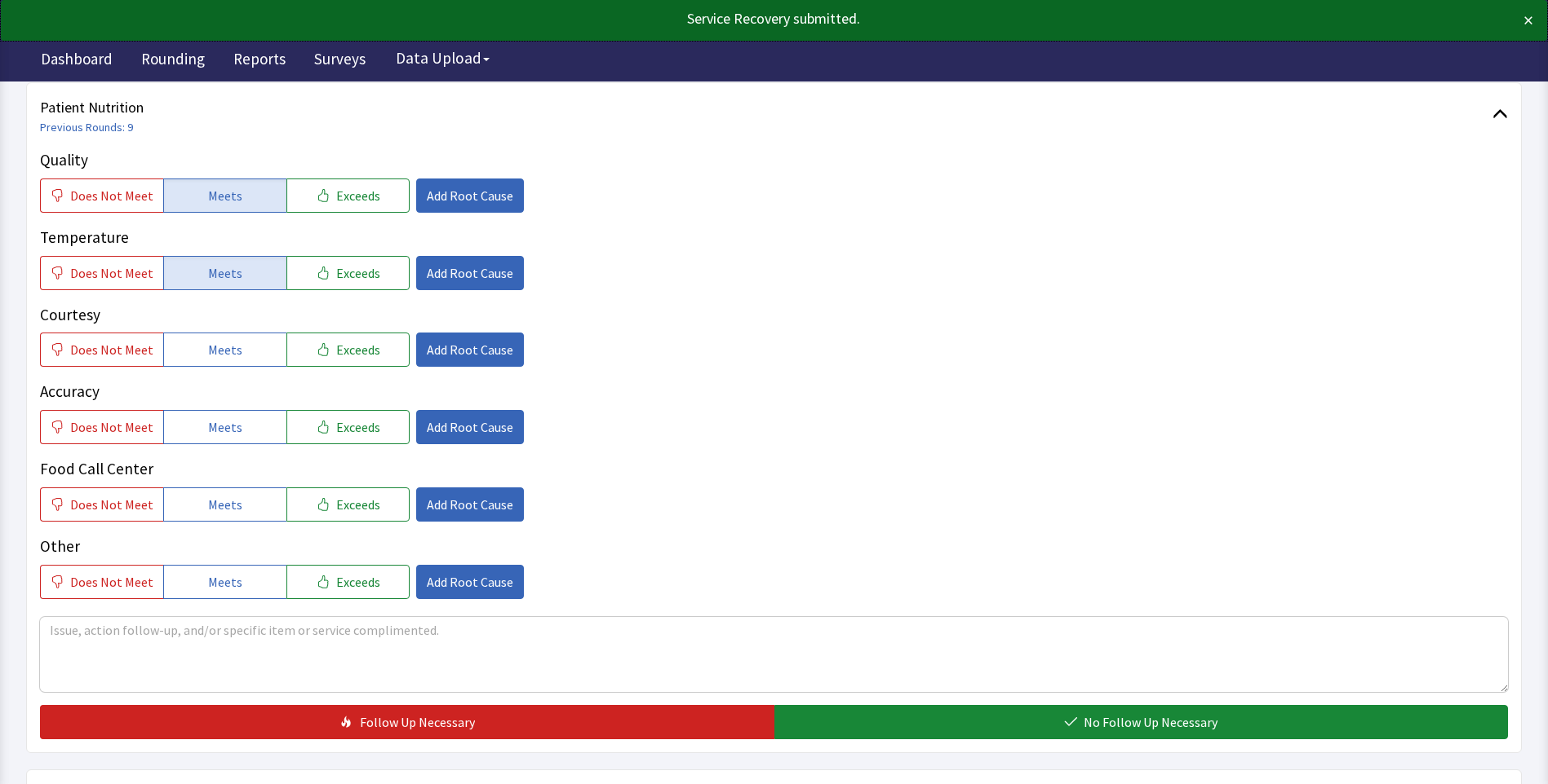
click at [225, 359] on span "Meets" at bounding box center [225, 350] width 34 height 19
drag, startPoint x: 240, startPoint y: 424, endPoint x: 241, endPoint y: 450, distance: 26.0
click at [241, 430] on button "Meets" at bounding box center [225, 427] width 123 height 34
drag, startPoint x: 234, startPoint y: 494, endPoint x: 261, endPoint y: 489, distance: 27.5
click at [238, 498] on button "Meets" at bounding box center [225, 504] width 123 height 34
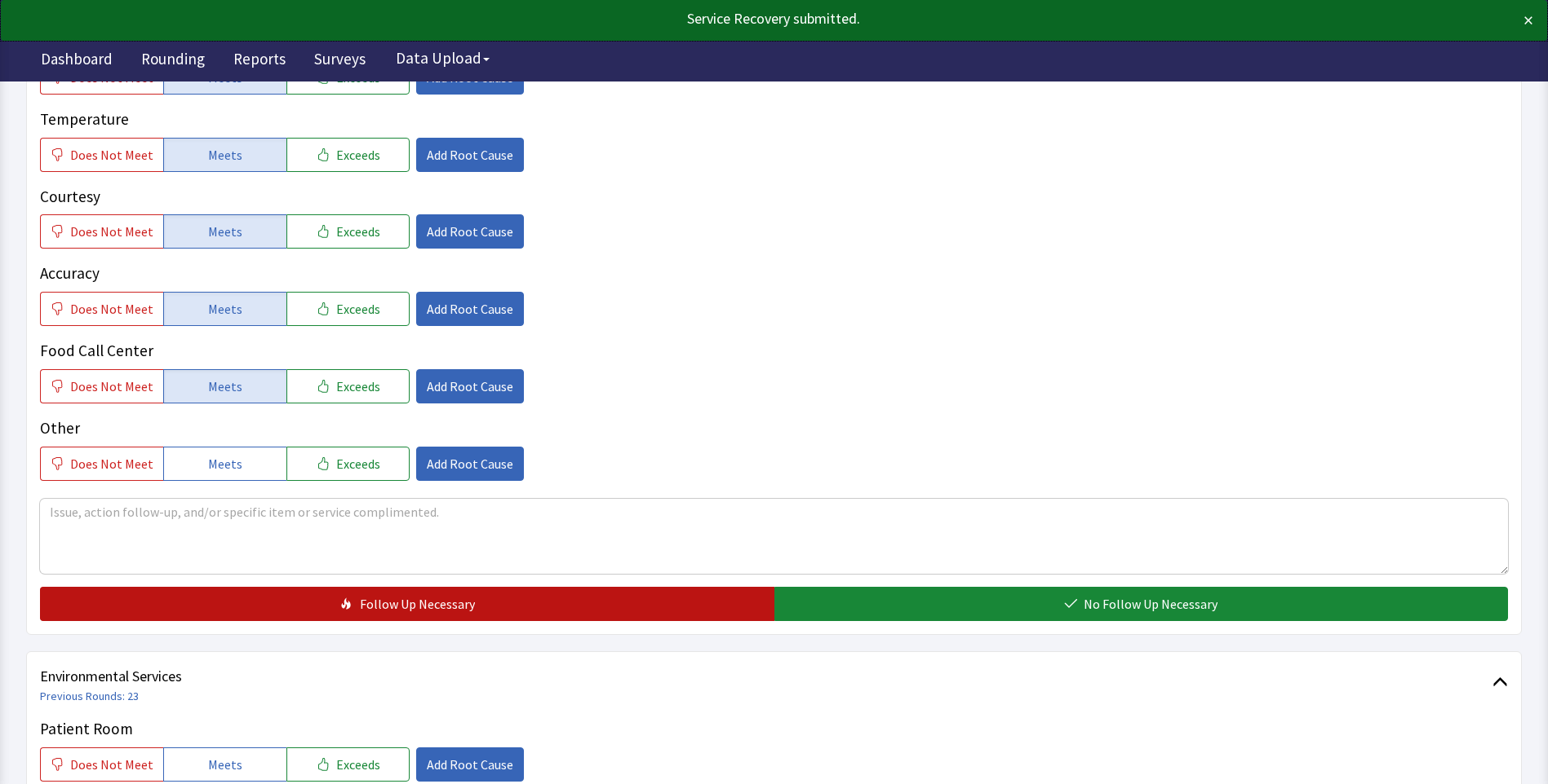
scroll to position [571, 0]
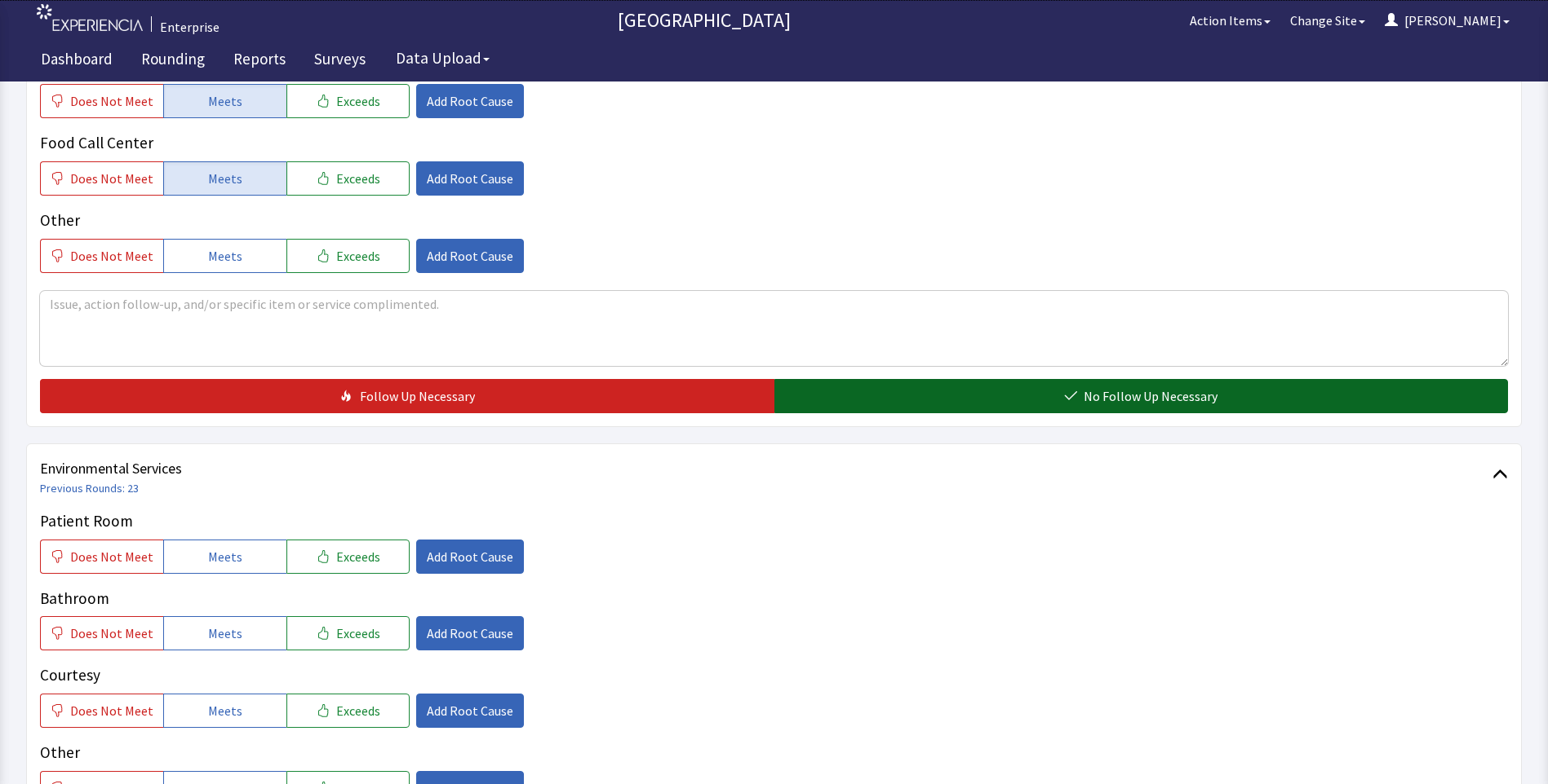
click at [846, 392] on button "No Follow Up Necessary" at bounding box center [1141, 396] width 735 height 34
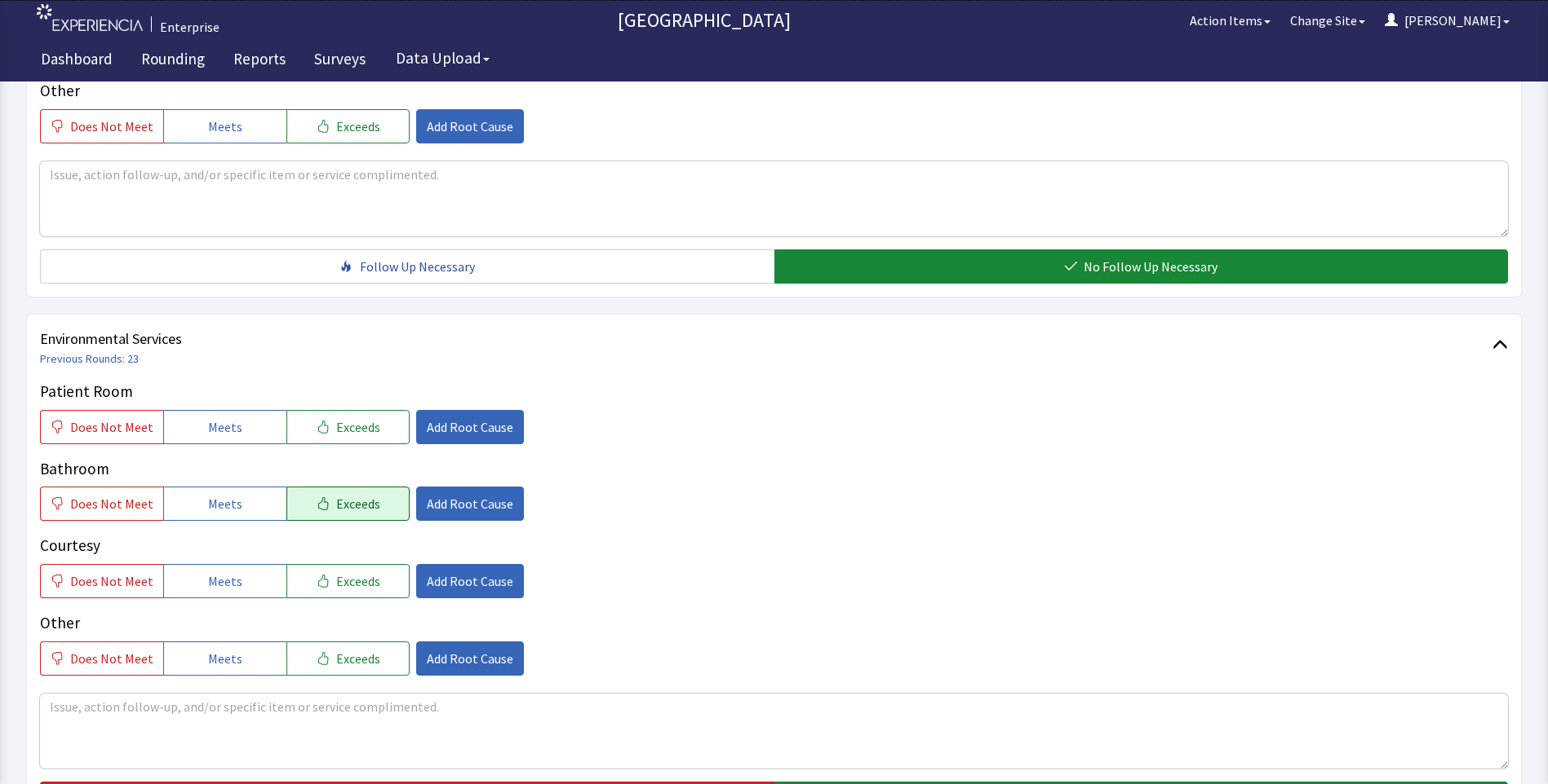
scroll to position [815, 0]
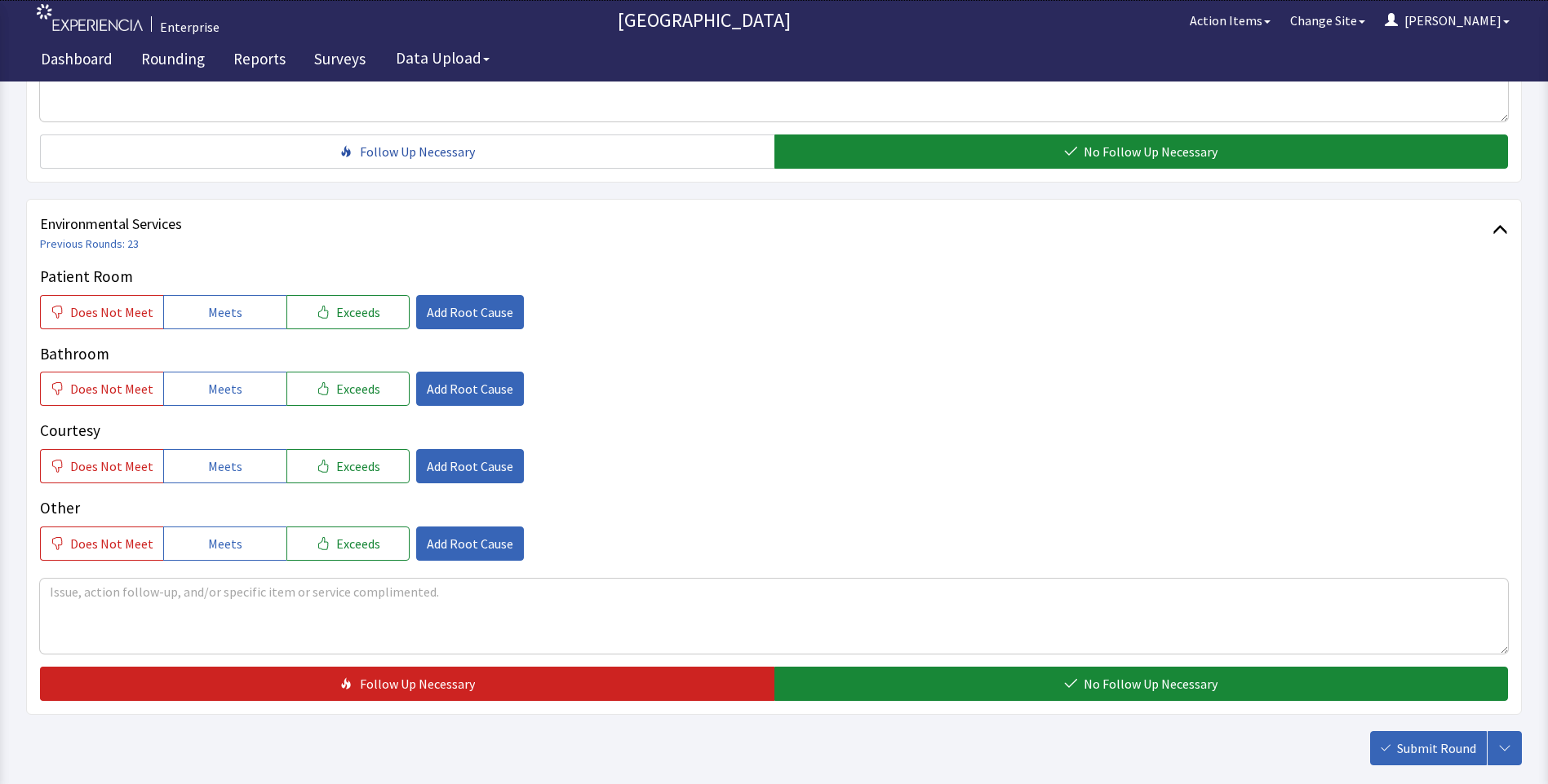
drag, startPoint x: 204, startPoint y: 314, endPoint x: 214, endPoint y: 338, distance: 26.0
click at [208, 316] on span "Meets" at bounding box center [225, 312] width 34 height 19
drag, startPoint x: 217, startPoint y: 396, endPoint x: 226, endPoint y: 428, distance: 33.2
click at [222, 407] on div "Patient Room Does Not Meet Meets Exceeds Add Root Cause Bathroom Does Not Meet …" at bounding box center [774, 413] width 1468 height 296
drag, startPoint x: 227, startPoint y: 461, endPoint x: 240, endPoint y: 465, distance: 13.6
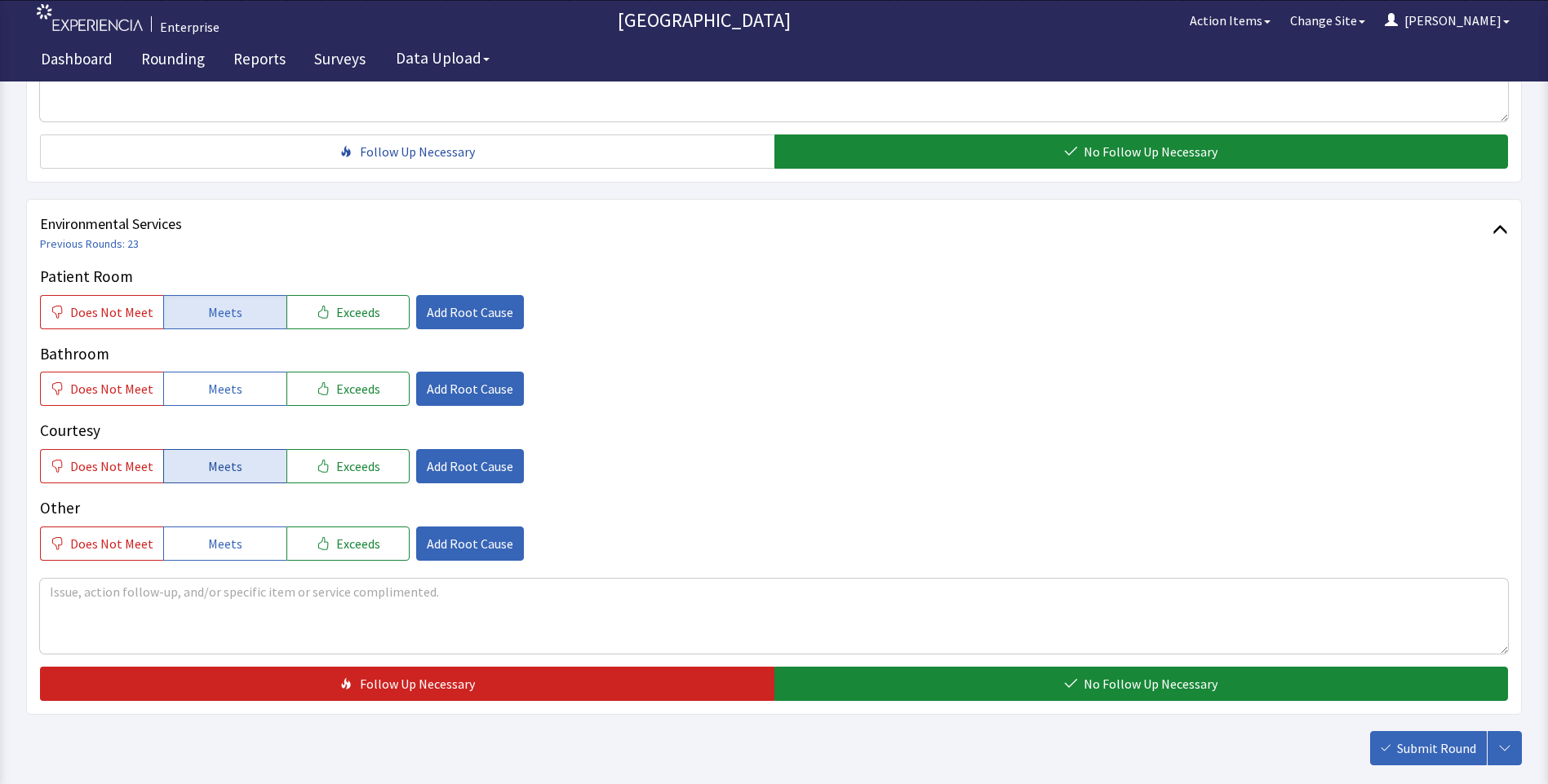
click at [234, 465] on span "Meets" at bounding box center [225, 466] width 34 height 19
drag, startPoint x: 248, startPoint y: 392, endPoint x: 263, endPoint y: 398, distance: 16.2
click at [249, 394] on button "Meets" at bounding box center [225, 388] width 123 height 34
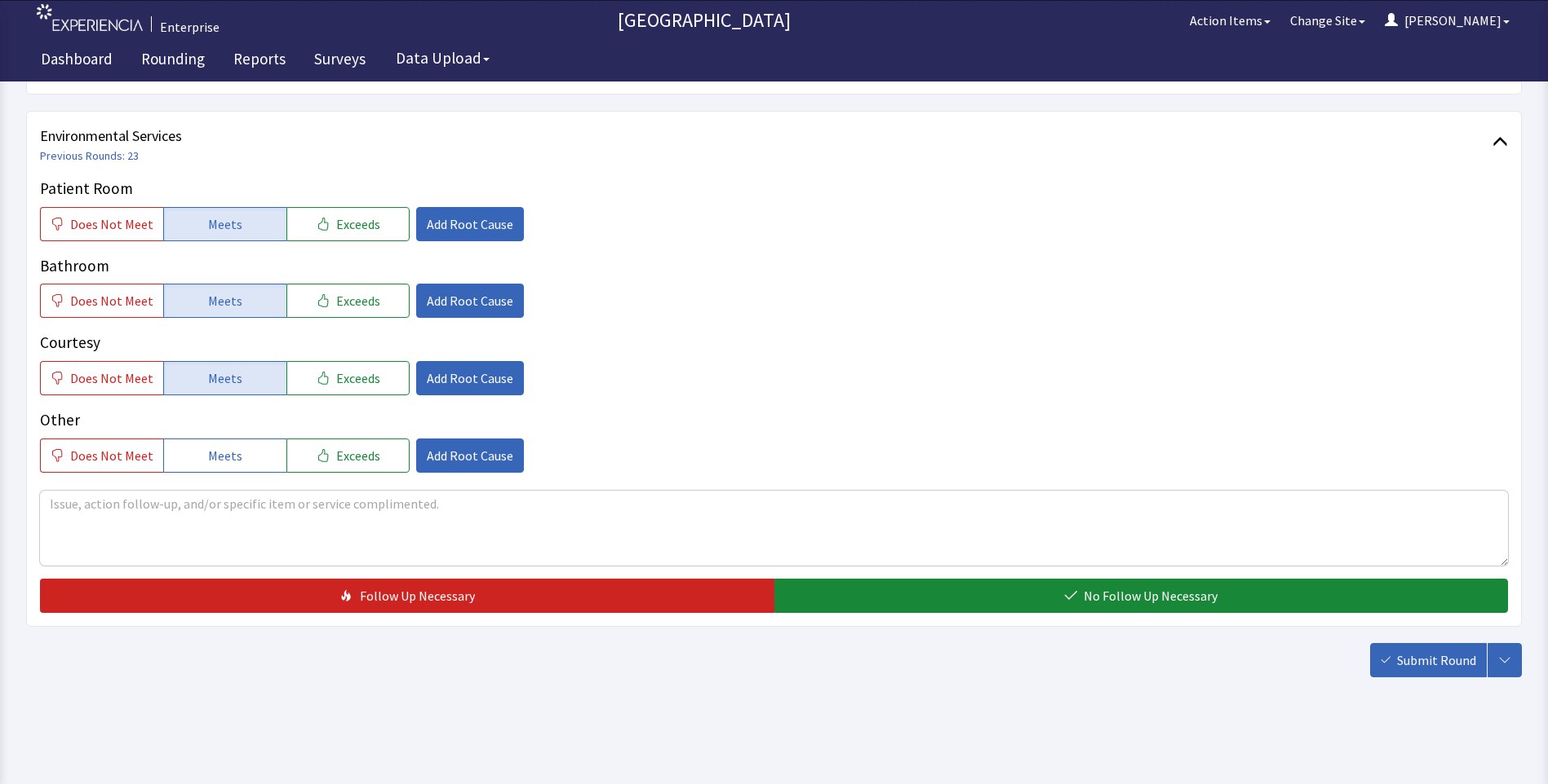
scroll to position [905, 0]
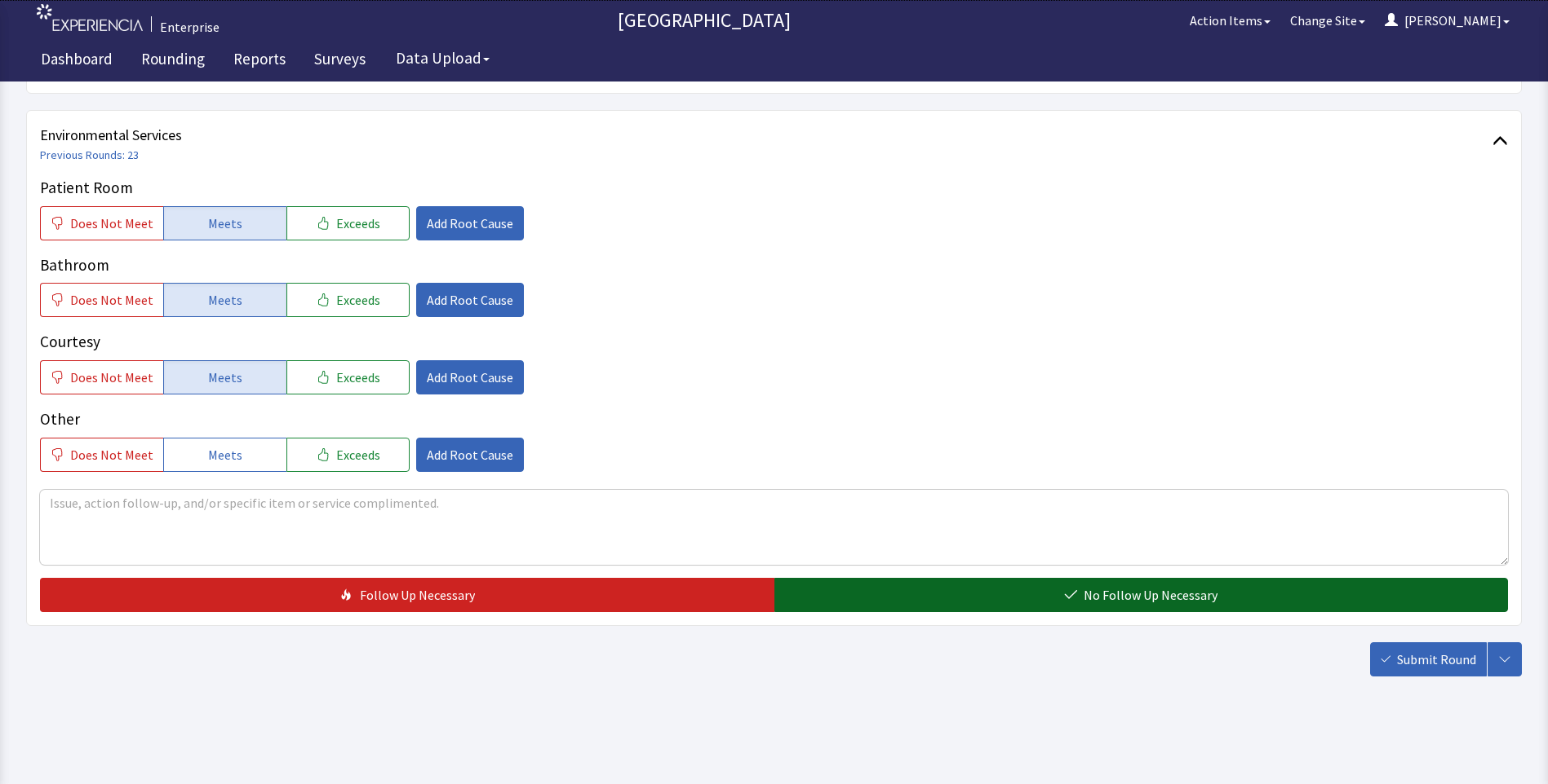
click at [833, 595] on button "No Follow Up Necessary" at bounding box center [1141, 594] width 735 height 34
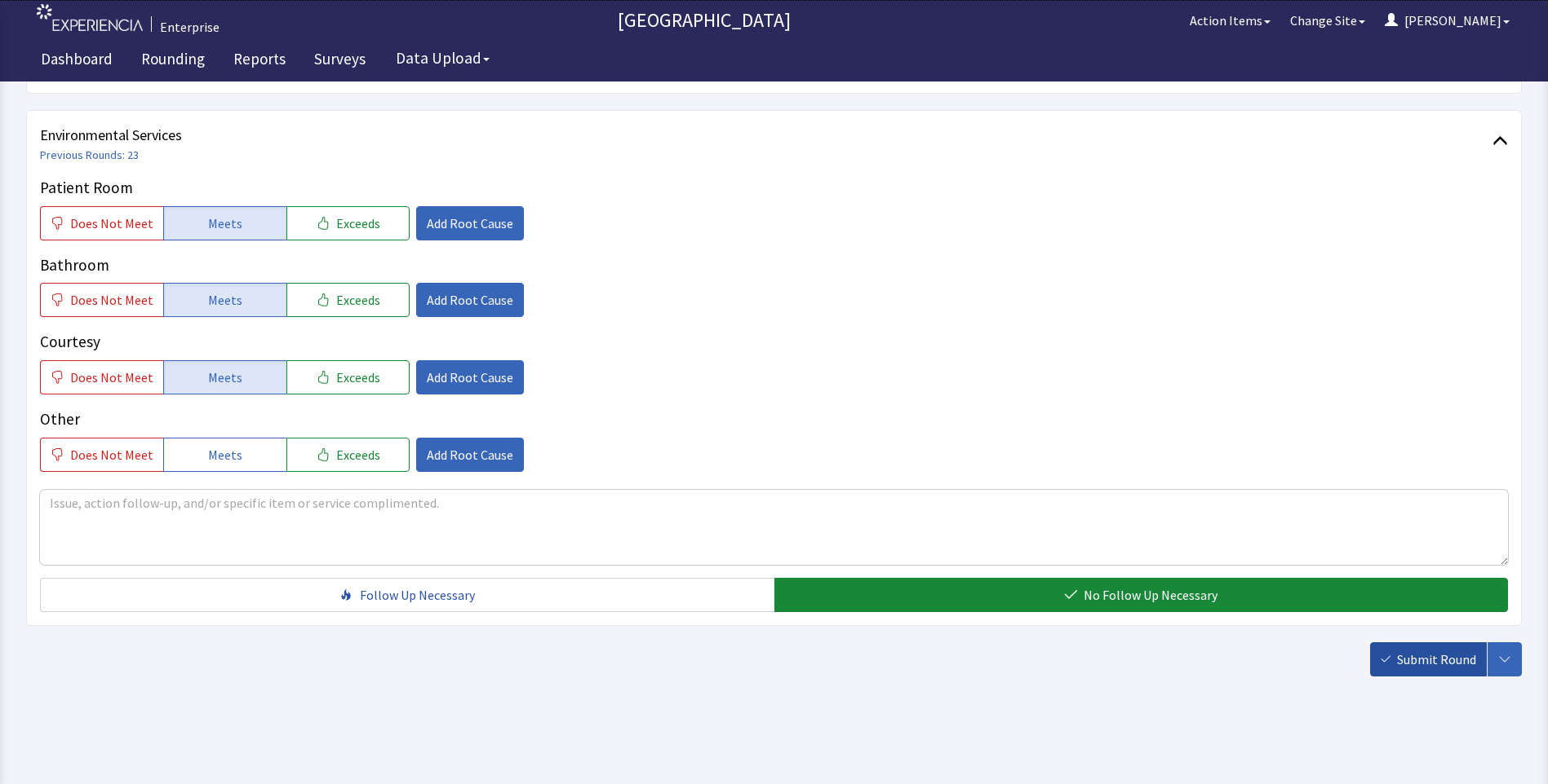
click at [1420, 661] on span "Submit Round" at bounding box center [1436, 660] width 79 height 19
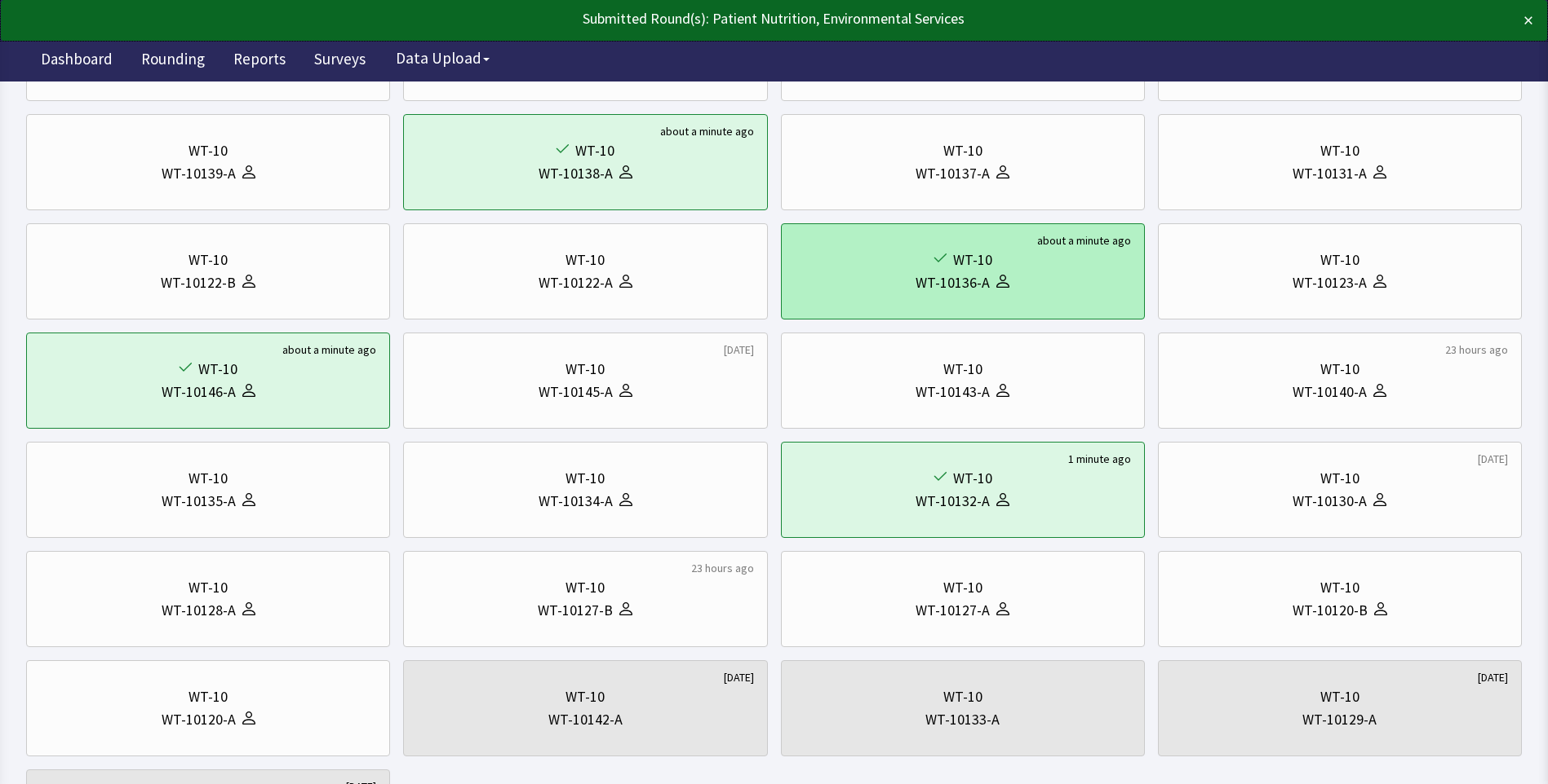
scroll to position [245, 0]
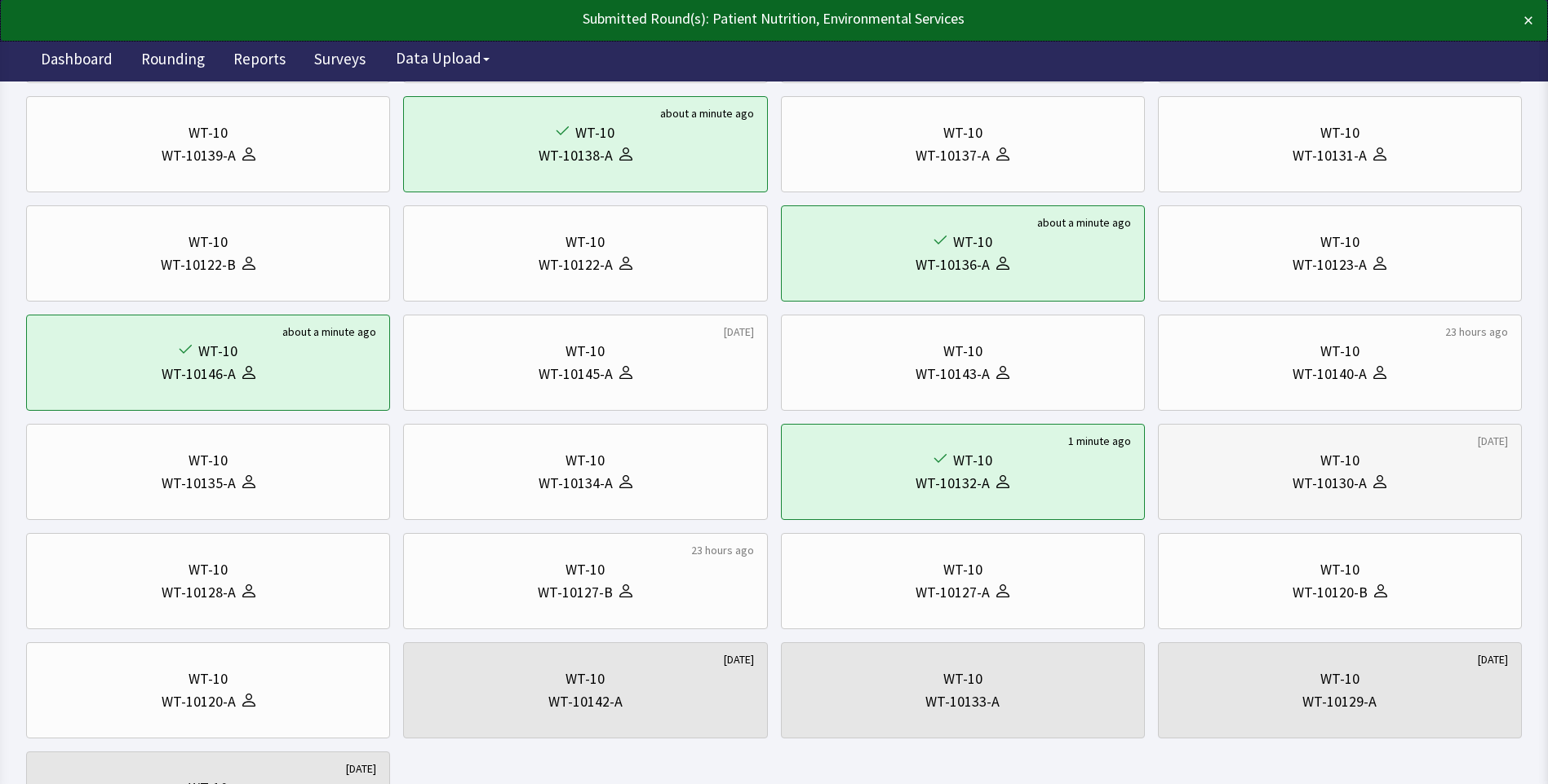
click at [1356, 467] on div "WT-10" at bounding box center [1339, 461] width 39 height 23
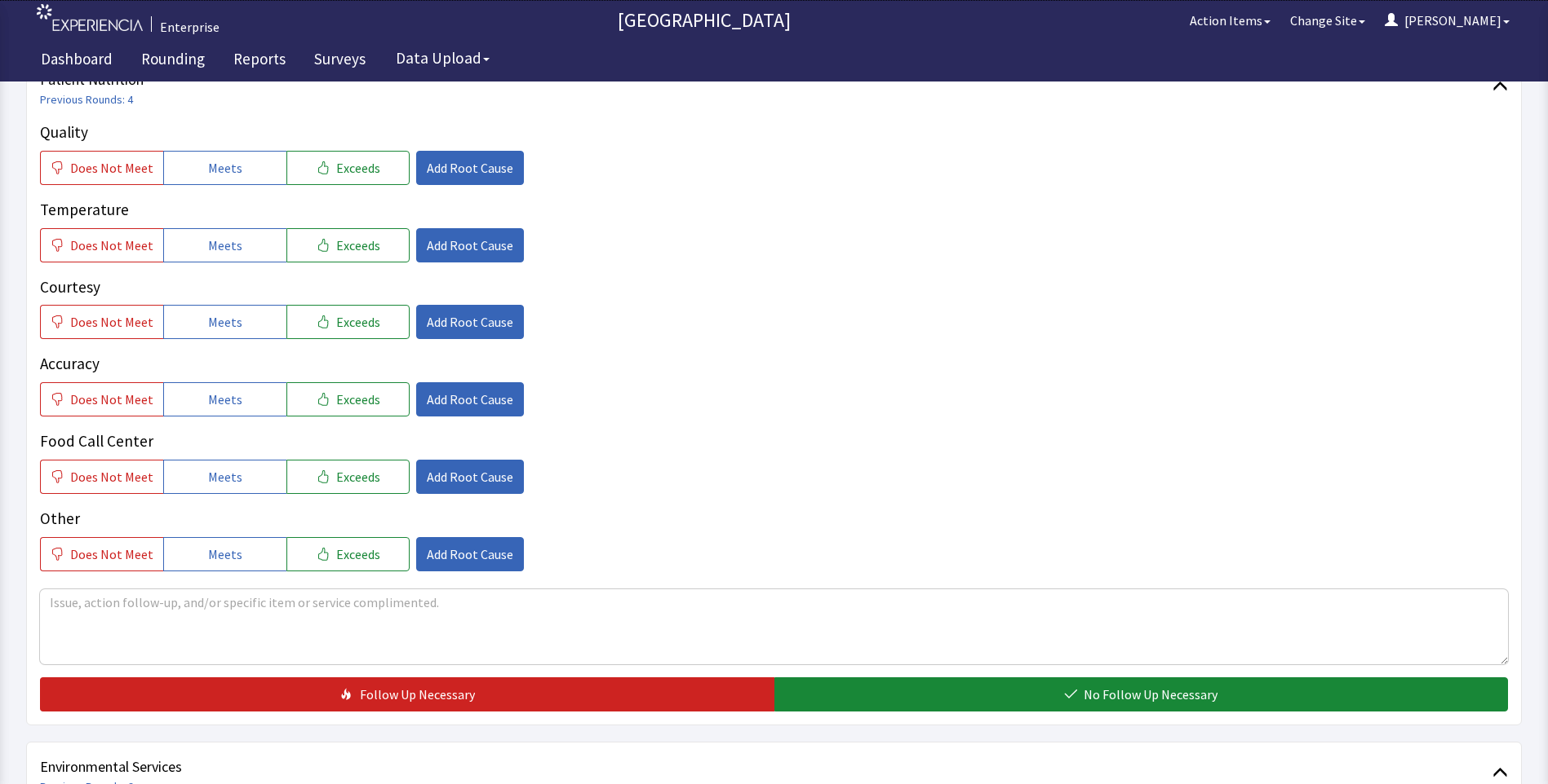
scroll to position [326, 0]
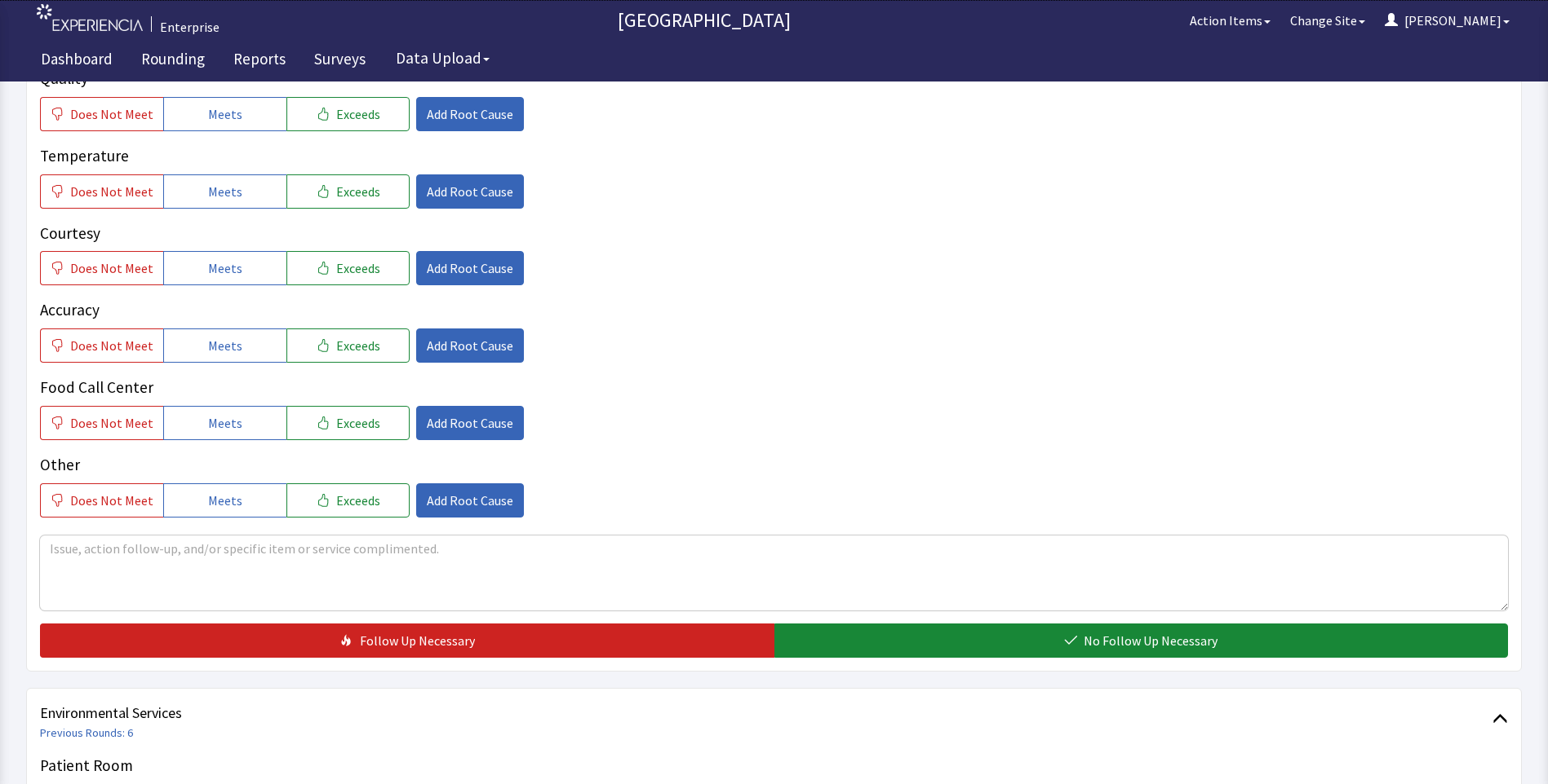
drag, startPoint x: 210, startPoint y: 122, endPoint x: 223, endPoint y: 167, distance: 46.8
click at [214, 132] on div "Quality Does Not Meet Meets Exceeds Add Root Cause Temperature Does Not Meet Me…" at bounding box center [774, 292] width 1468 height 451
drag, startPoint x: 231, startPoint y: 200, endPoint x: 232, endPoint y: 217, distance: 17.0
click at [231, 204] on button "Meets" at bounding box center [225, 191] width 123 height 34
drag, startPoint x: 229, startPoint y: 115, endPoint x: 226, endPoint y: 171, distance: 56.1
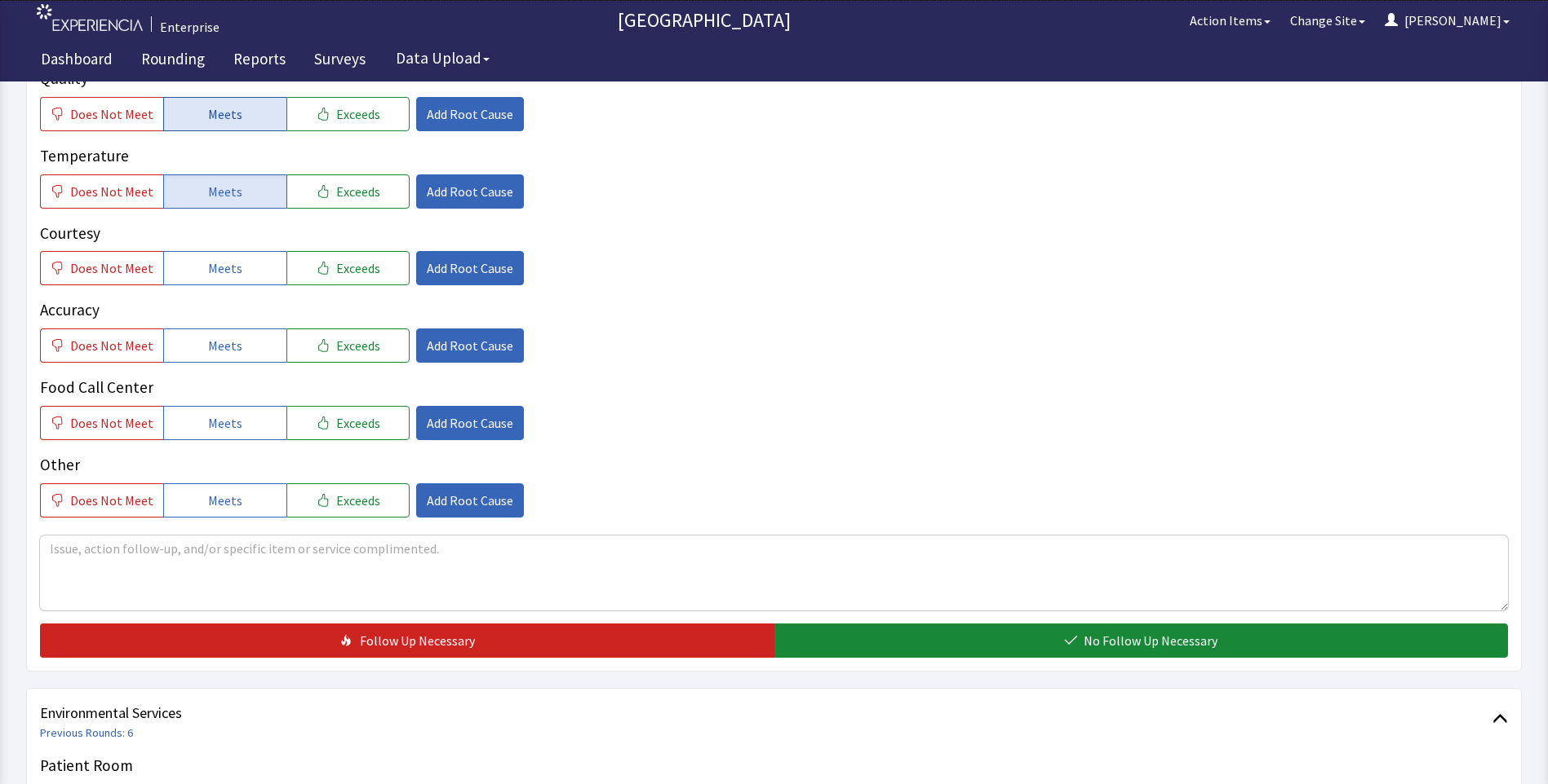
click at [229, 116] on span "Meets" at bounding box center [225, 114] width 34 height 19
drag, startPoint x: 222, startPoint y: 273, endPoint x: 223, endPoint y: 308, distance: 35.0
click at [222, 278] on span "Meets" at bounding box center [225, 268] width 34 height 19
drag, startPoint x: 221, startPoint y: 343, endPoint x: 227, endPoint y: 373, distance: 30.6
click at [226, 355] on span "Meets" at bounding box center [225, 345] width 34 height 19
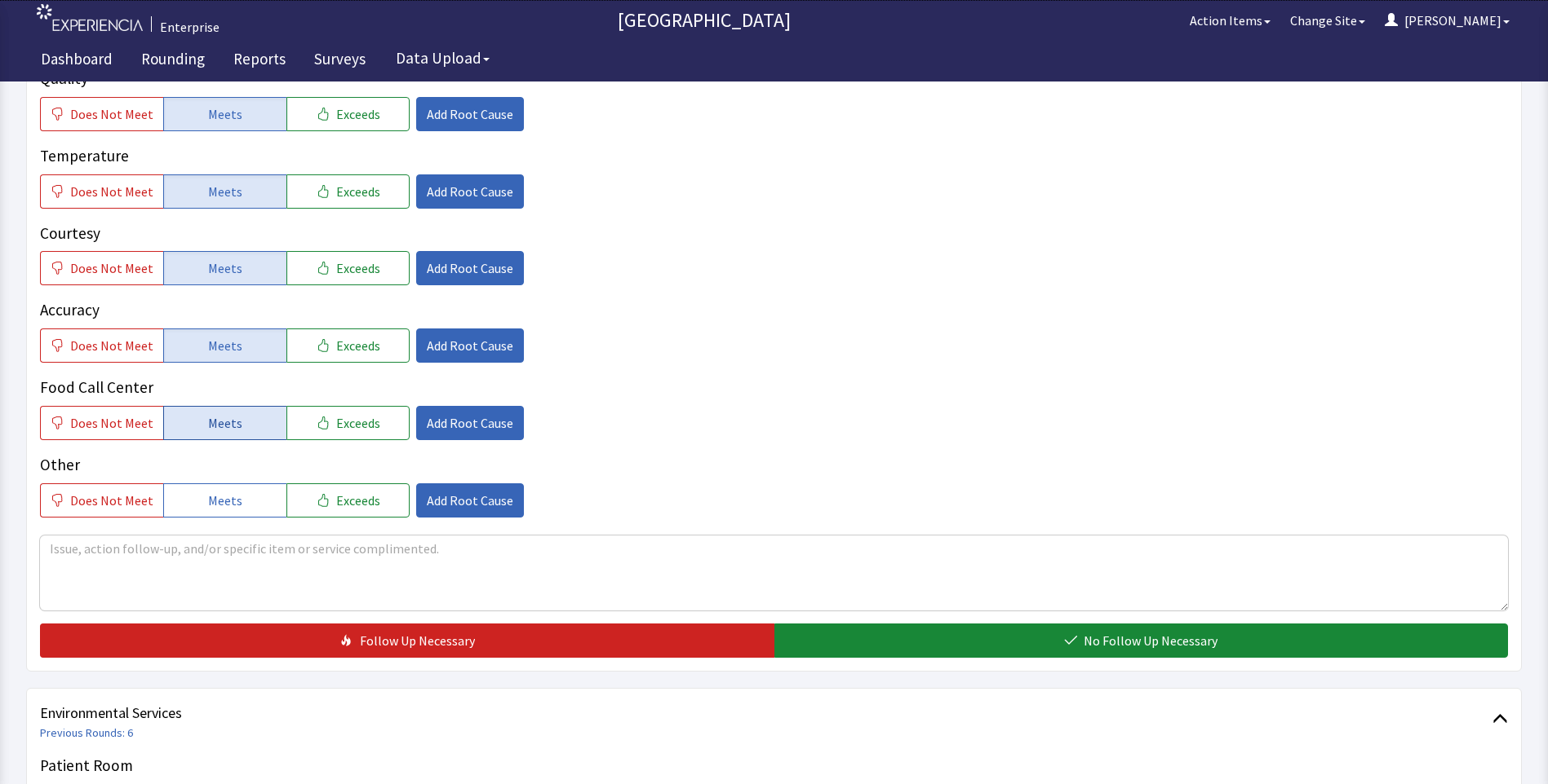
drag, startPoint x: 229, startPoint y: 409, endPoint x: 239, endPoint y: 412, distance: 10.4
click at [234, 410] on button "Meets" at bounding box center [225, 423] width 123 height 34
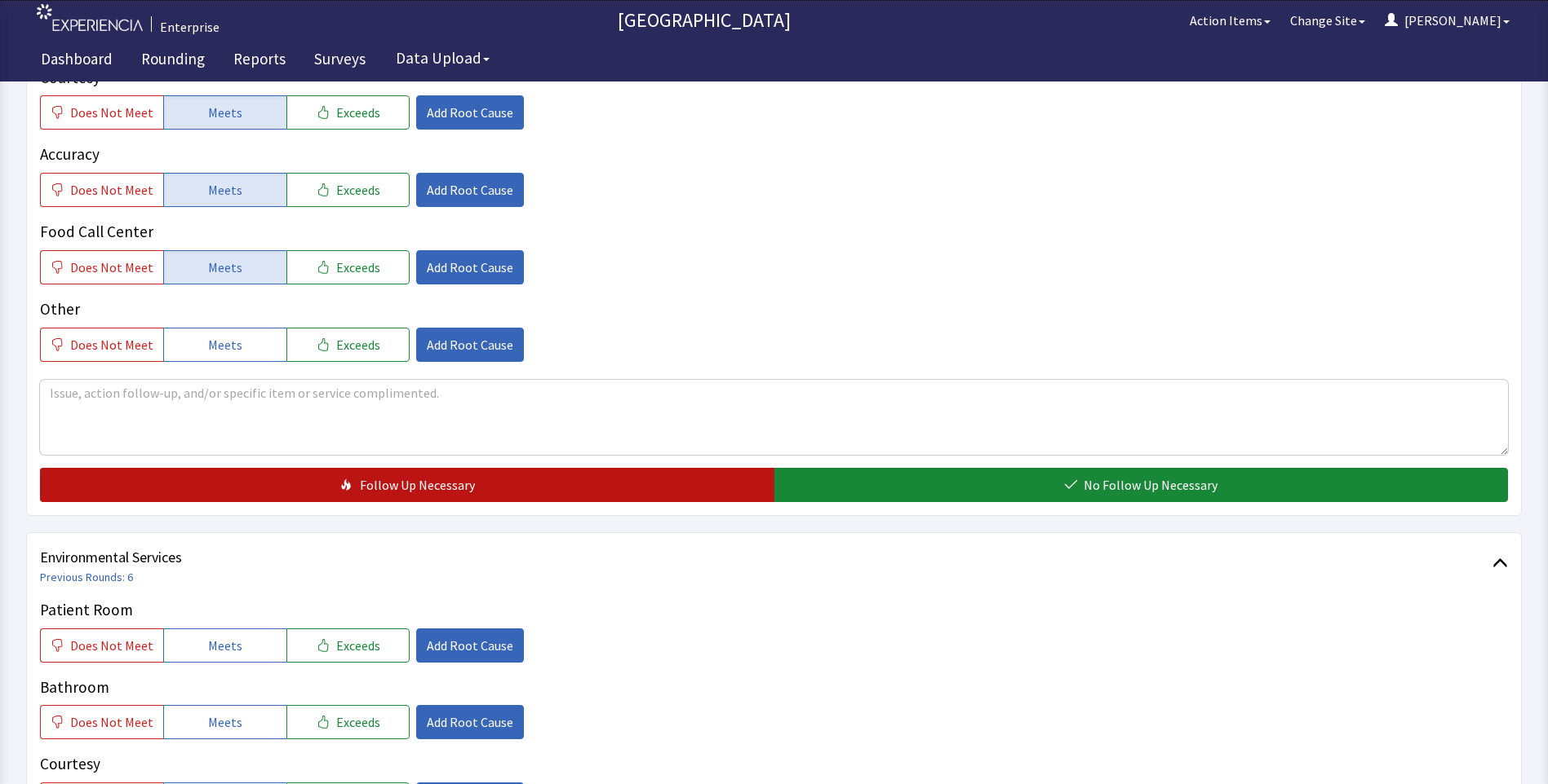
scroll to position [571, 0]
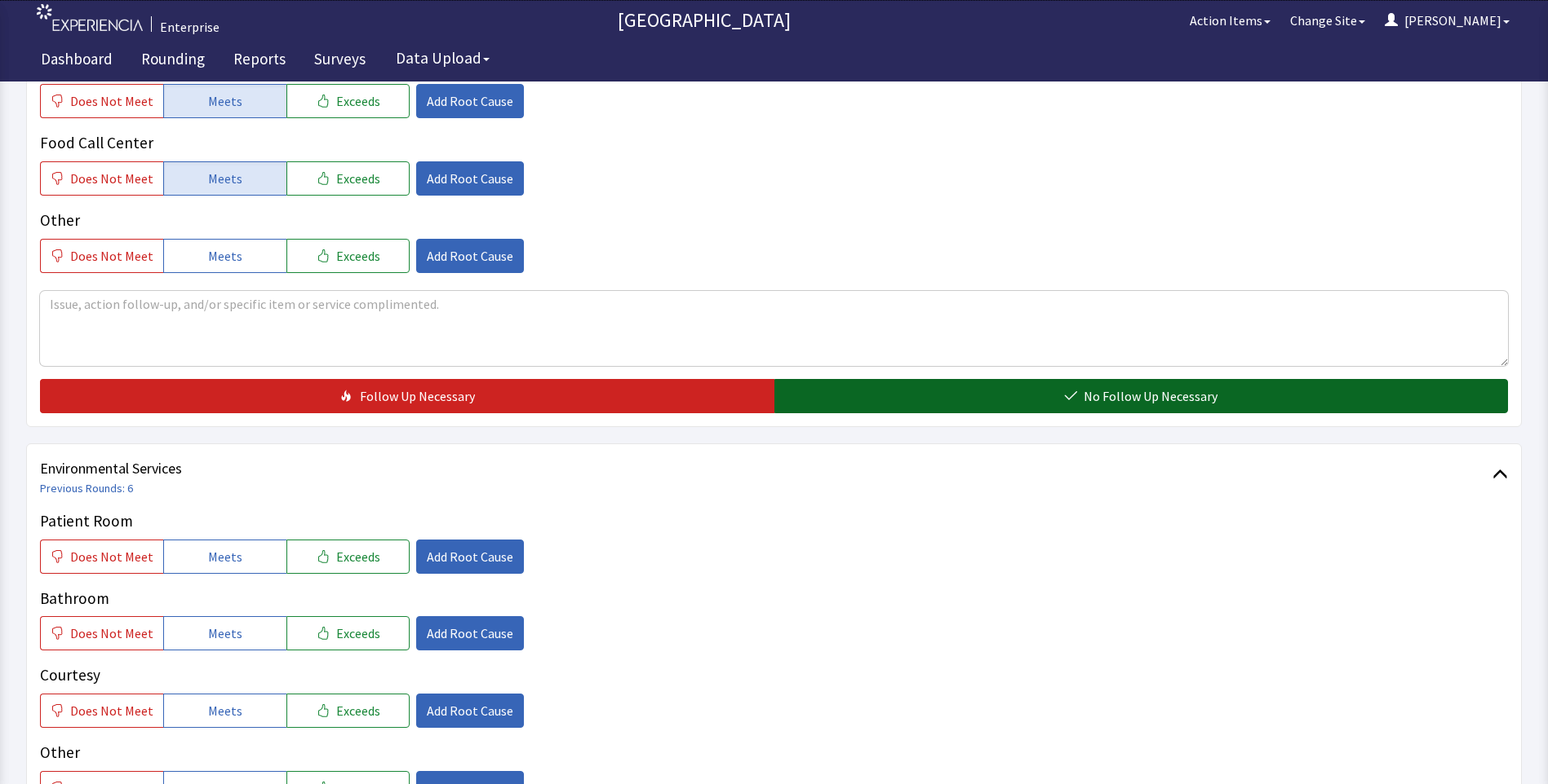
click at [906, 389] on button "No Follow Up Necessary" at bounding box center [1141, 396] width 735 height 34
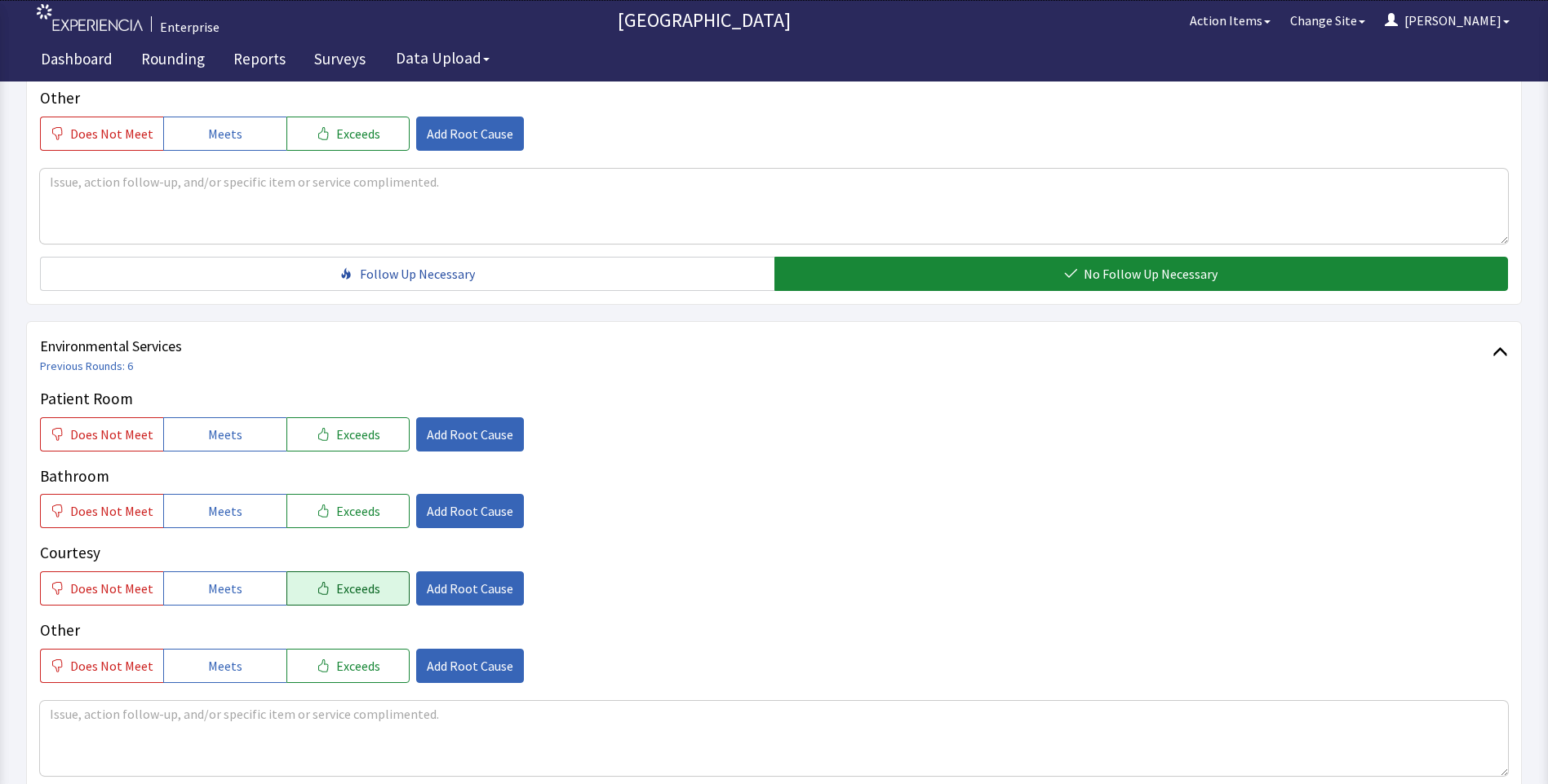
scroll to position [815, 0]
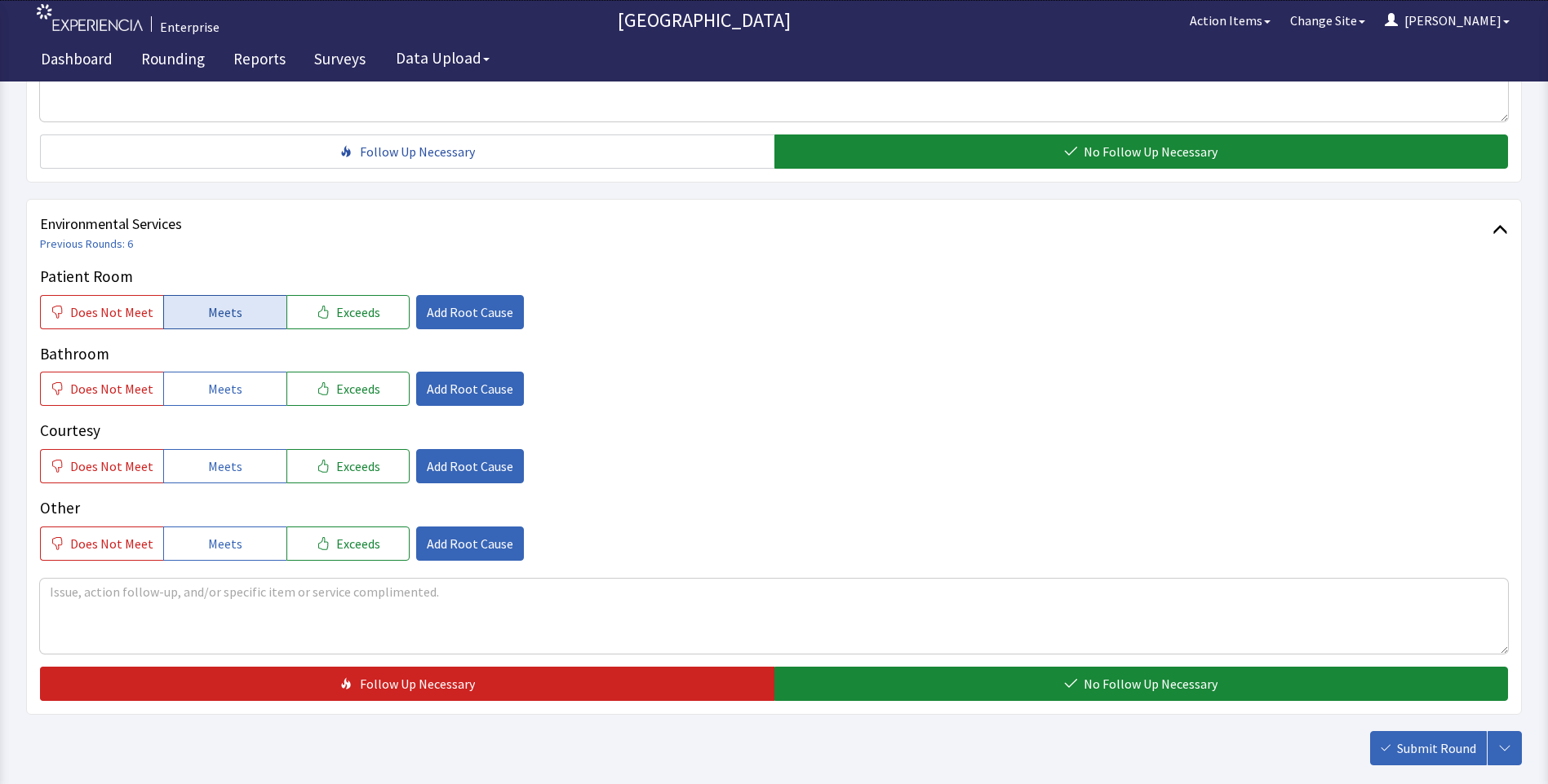
drag, startPoint x: 213, startPoint y: 310, endPoint x: 215, endPoint y: 325, distance: 15.1
click at [213, 316] on span "Meets" at bounding box center [225, 312] width 34 height 19
drag, startPoint x: 223, startPoint y: 394, endPoint x: 229, endPoint y: 418, distance: 24.7
click at [227, 406] on button "Meets" at bounding box center [225, 388] width 123 height 34
drag, startPoint x: 234, startPoint y: 455, endPoint x: 344, endPoint y: 419, distance: 115.7
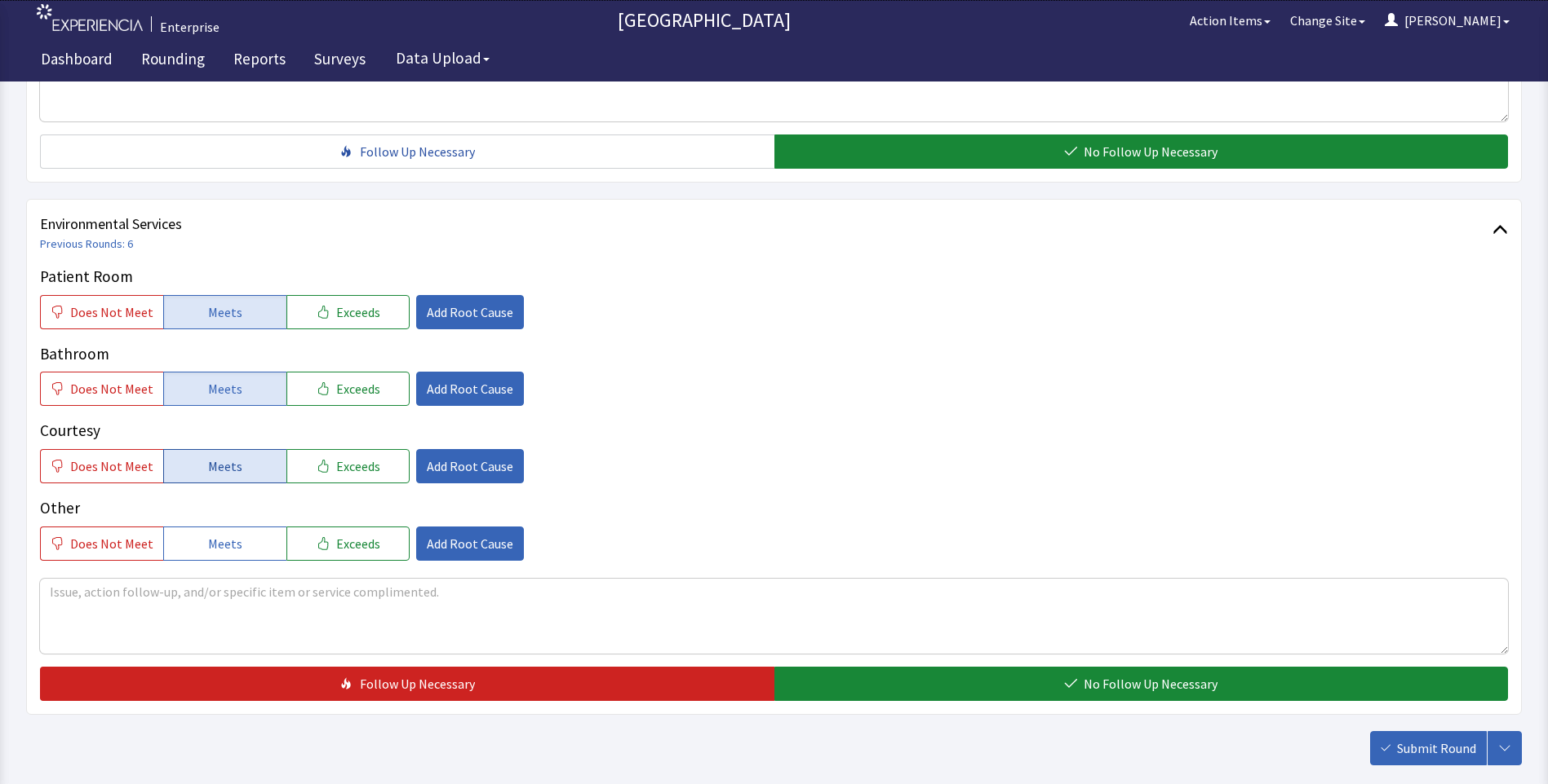
click at [237, 457] on button "Meets" at bounding box center [225, 466] width 123 height 34
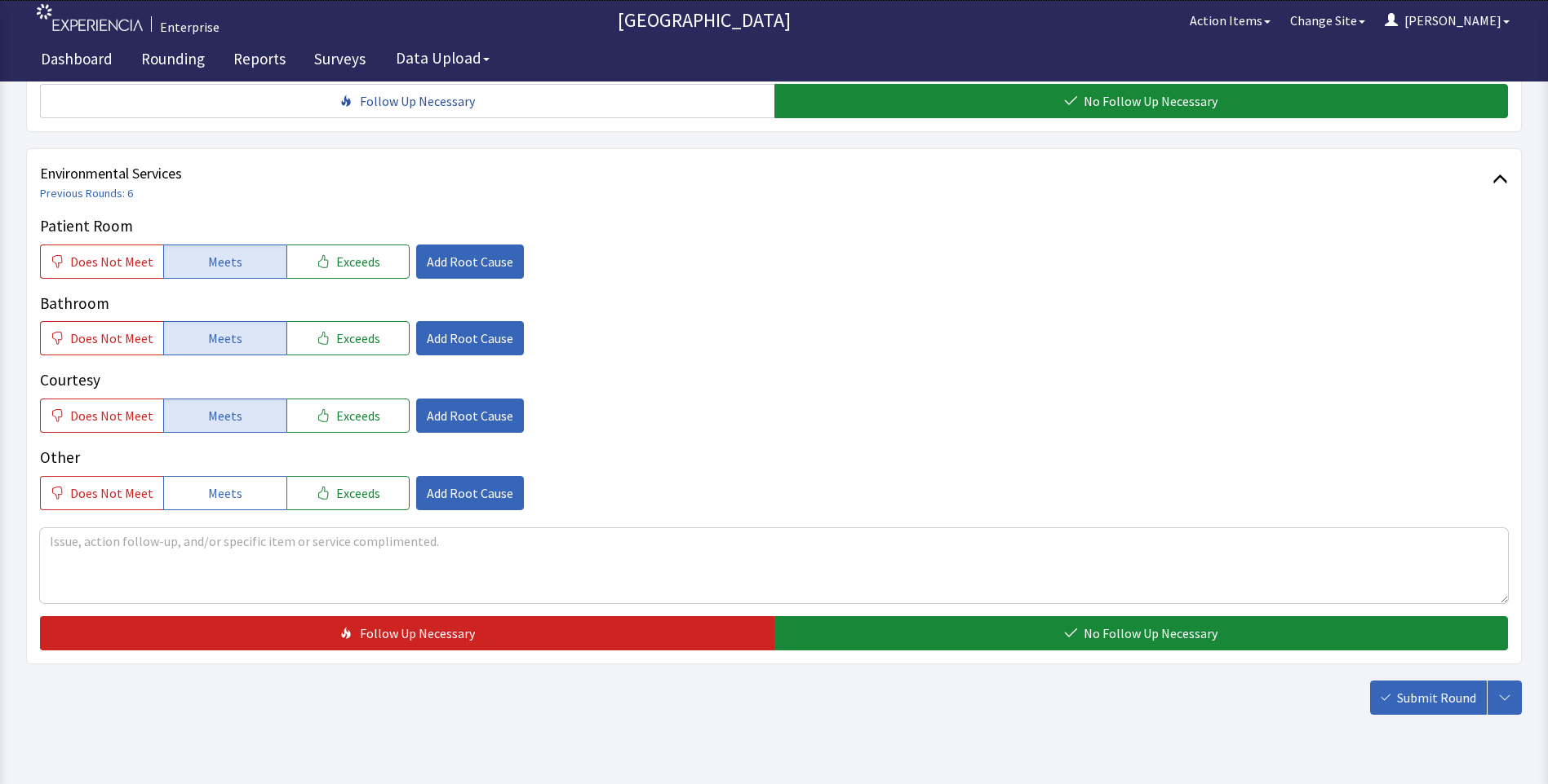
scroll to position [905, 0]
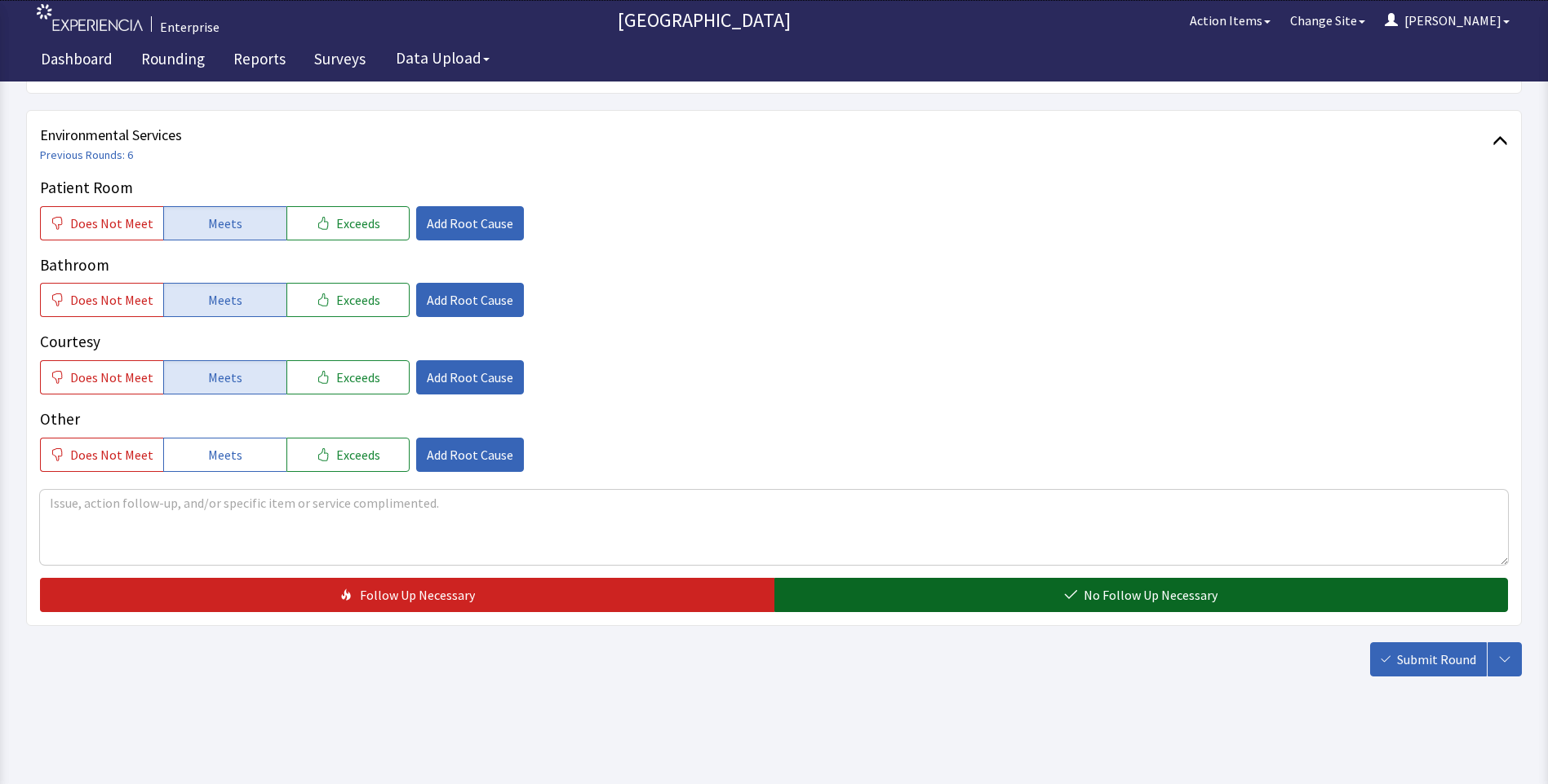
drag, startPoint x: 844, startPoint y: 601, endPoint x: 847, endPoint y: 587, distance: 14.3
click at [844, 601] on button "No Follow Up Necessary" at bounding box center [1141, 594] width 735 height 34
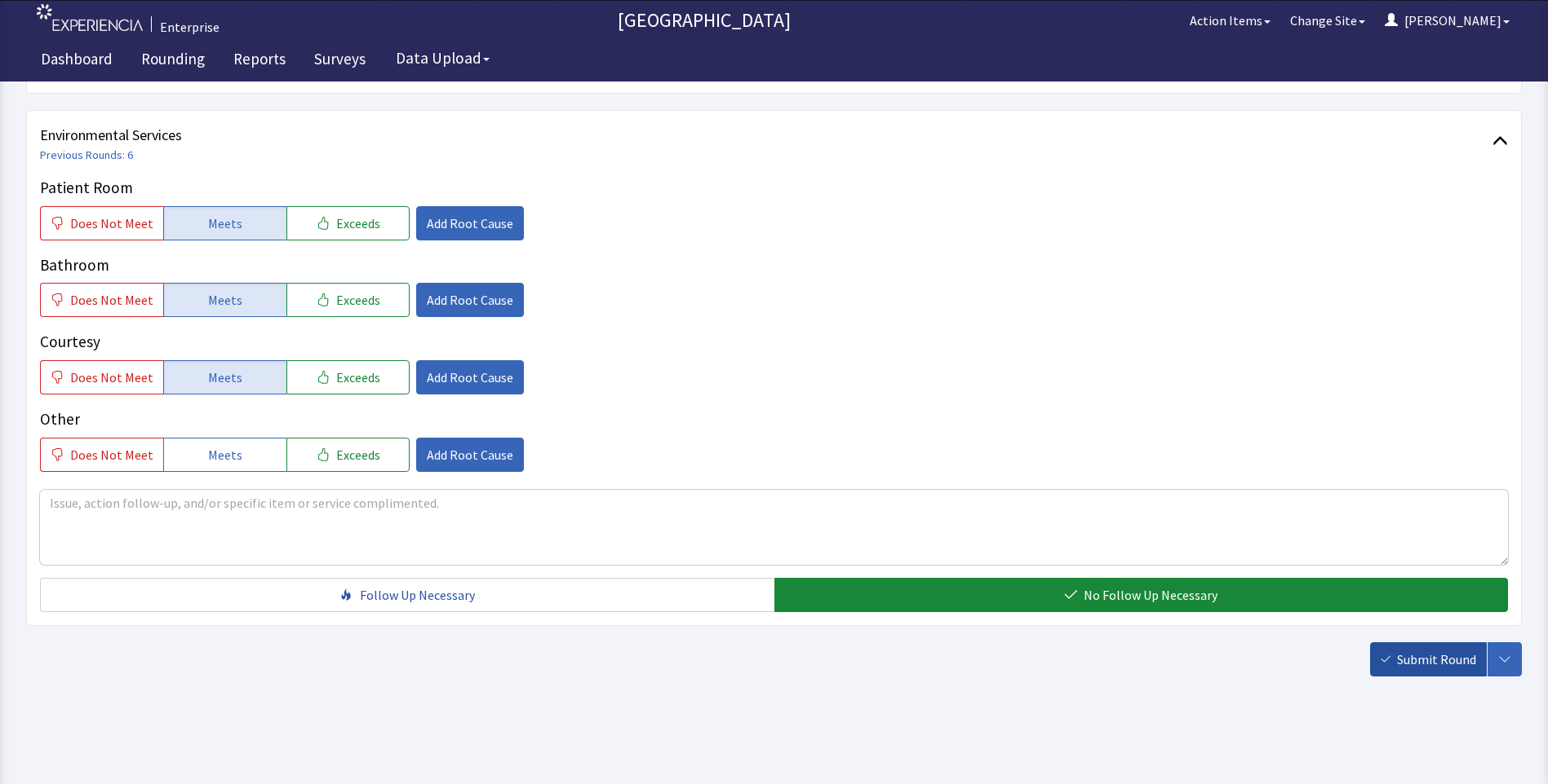
click at [1419, 665] on span "Submit Round" at bounding box center [1436, 660] width 79 height 19
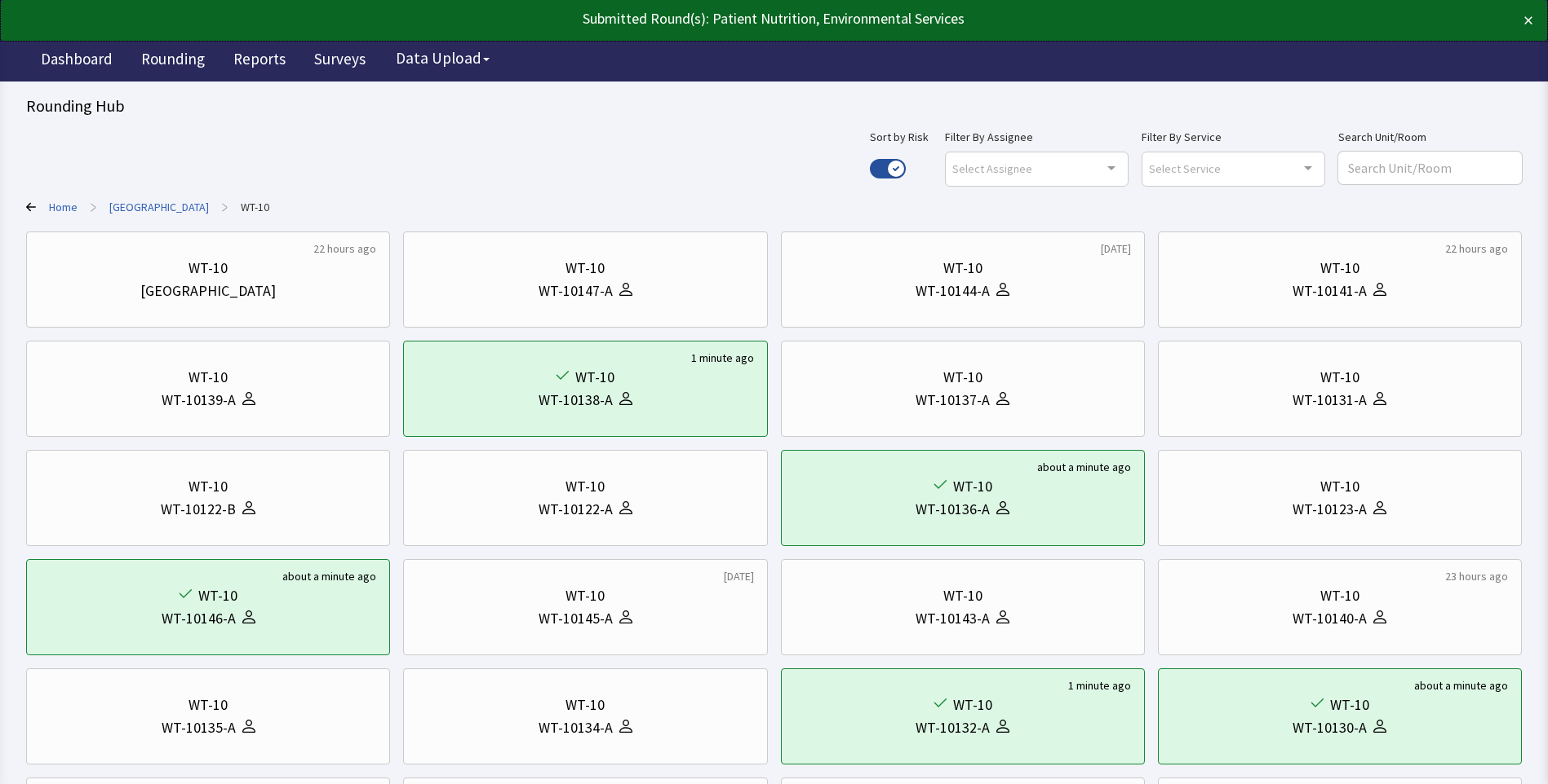
click at [152, 202] on link "[GEOGRAPHIC_DATA]" at bounding box center [159, 207] width 100 height 17
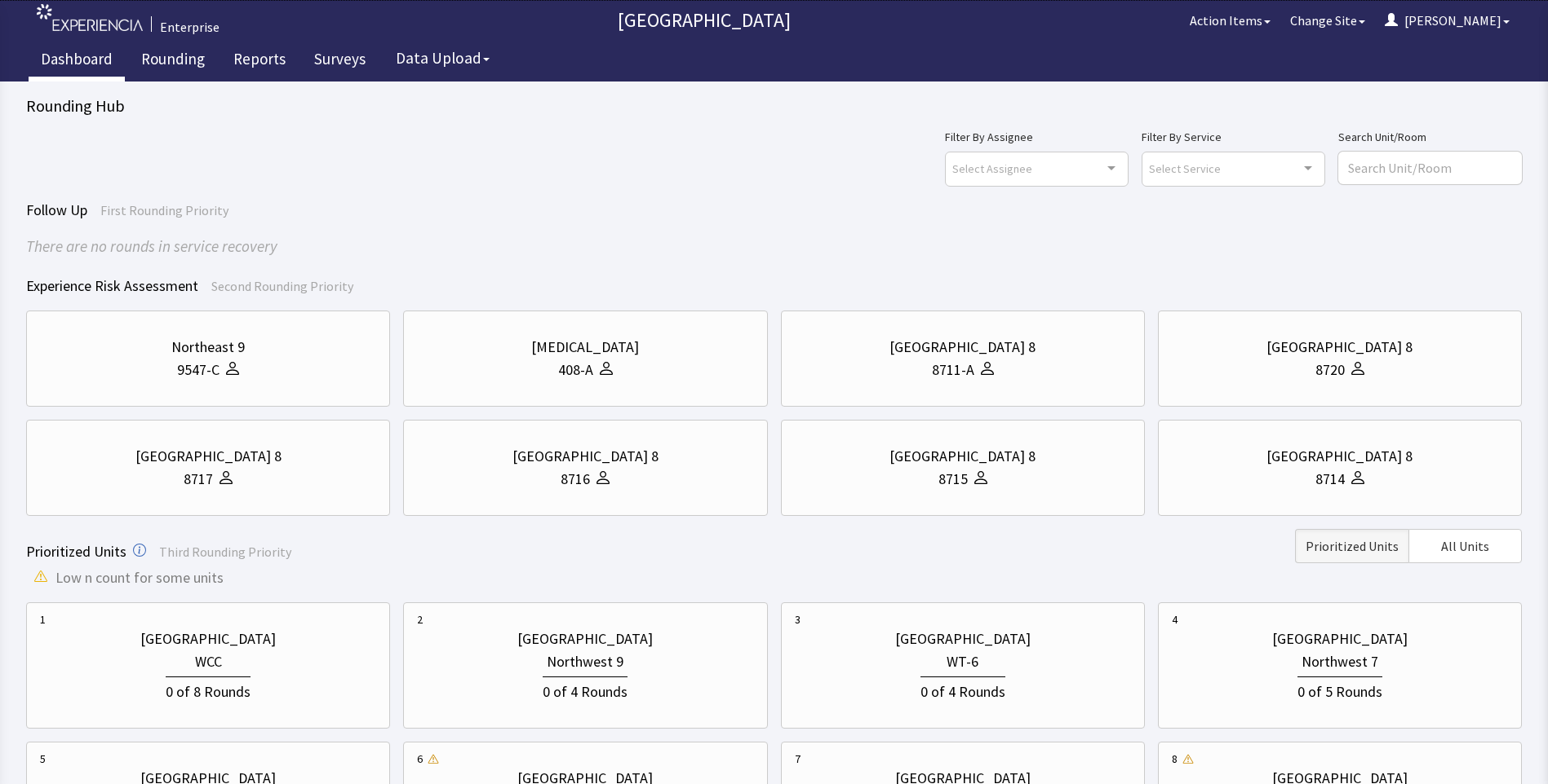
click at [87, 60] on link "Dashboard" at bounding box center [77, 61] width 96 height 41
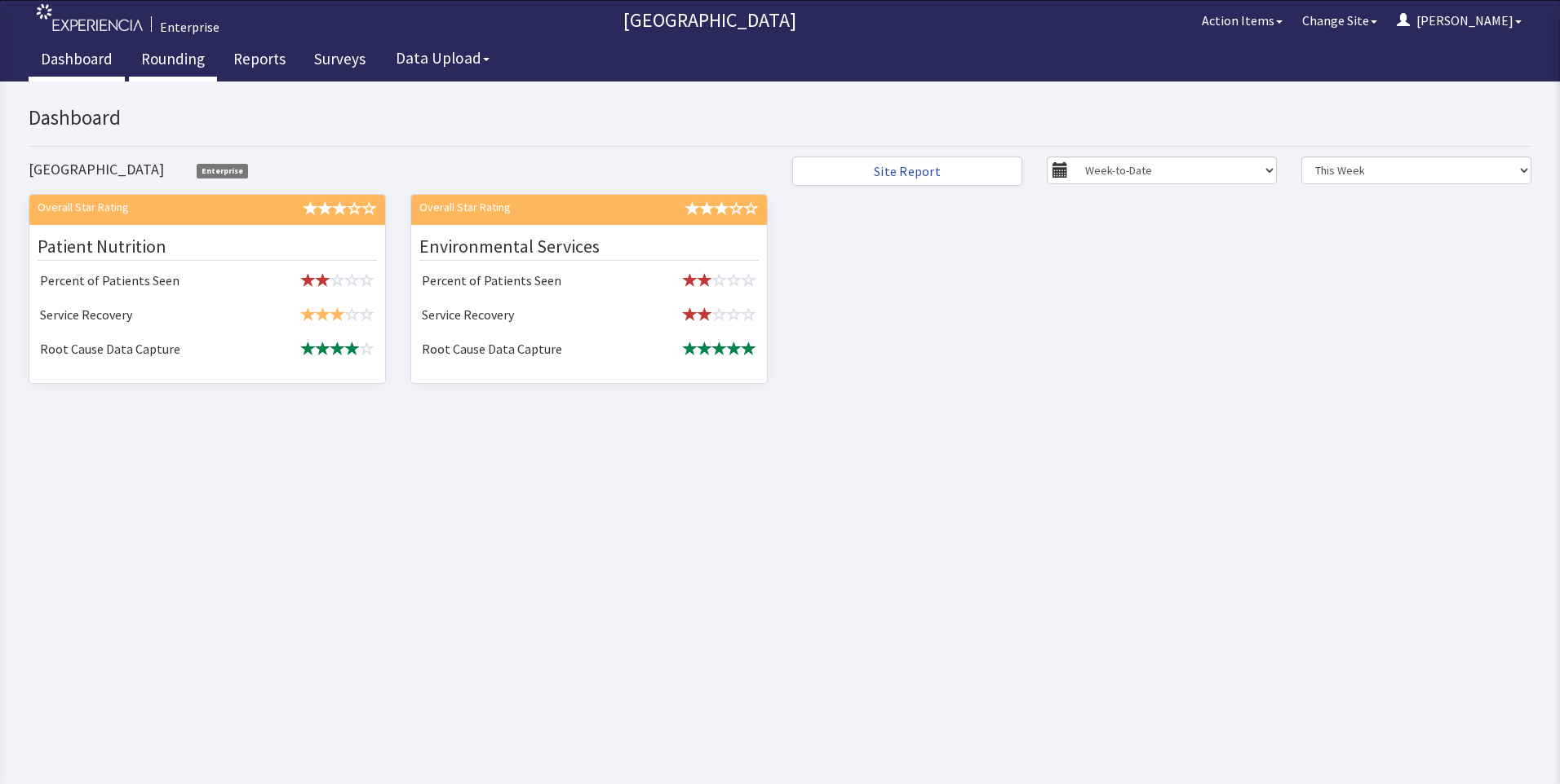
click at [163, 56] on link "Rounding" at bounding box center [172, 61] width 88 height 41
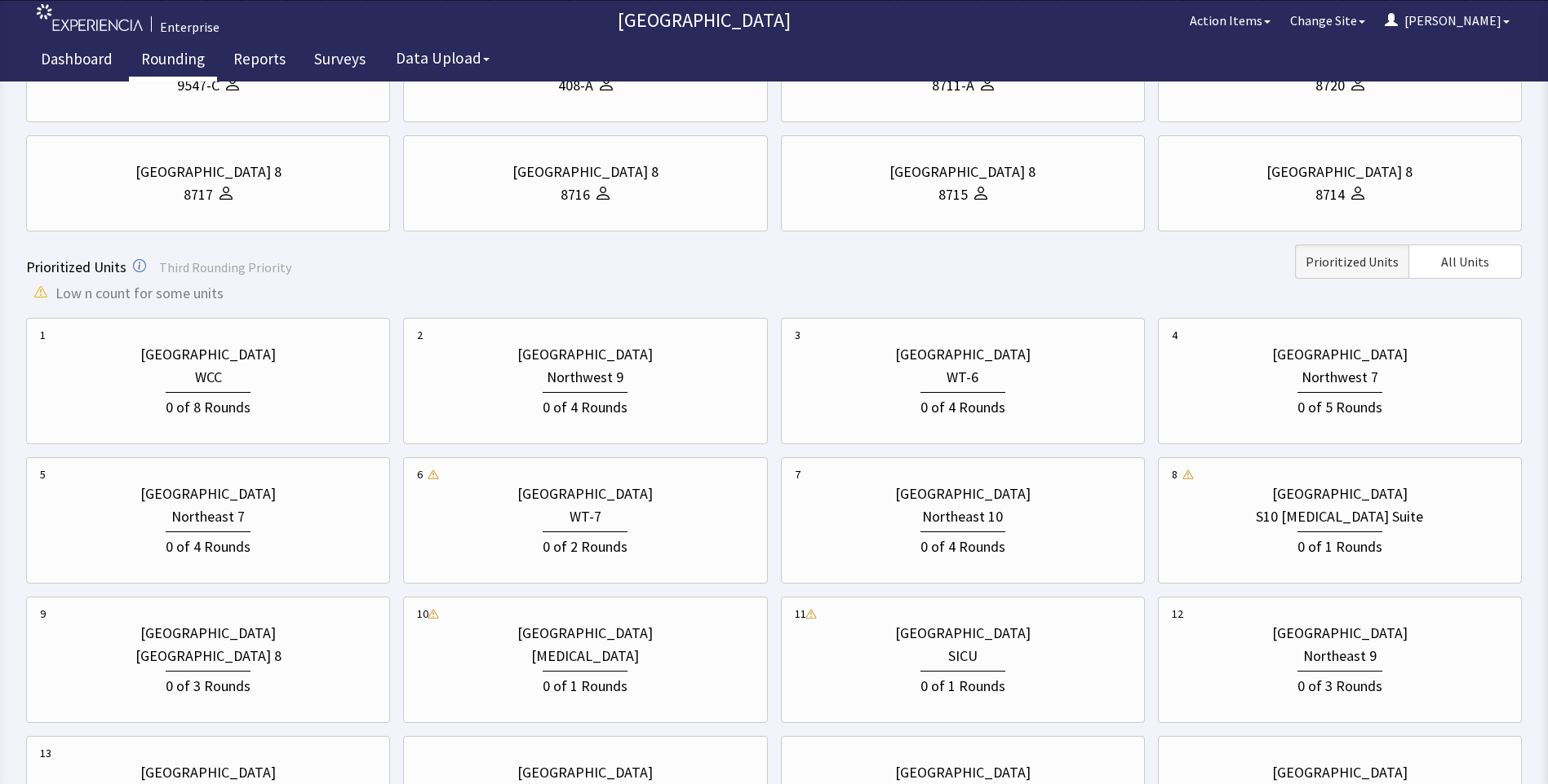
scroll to position [326, 0]
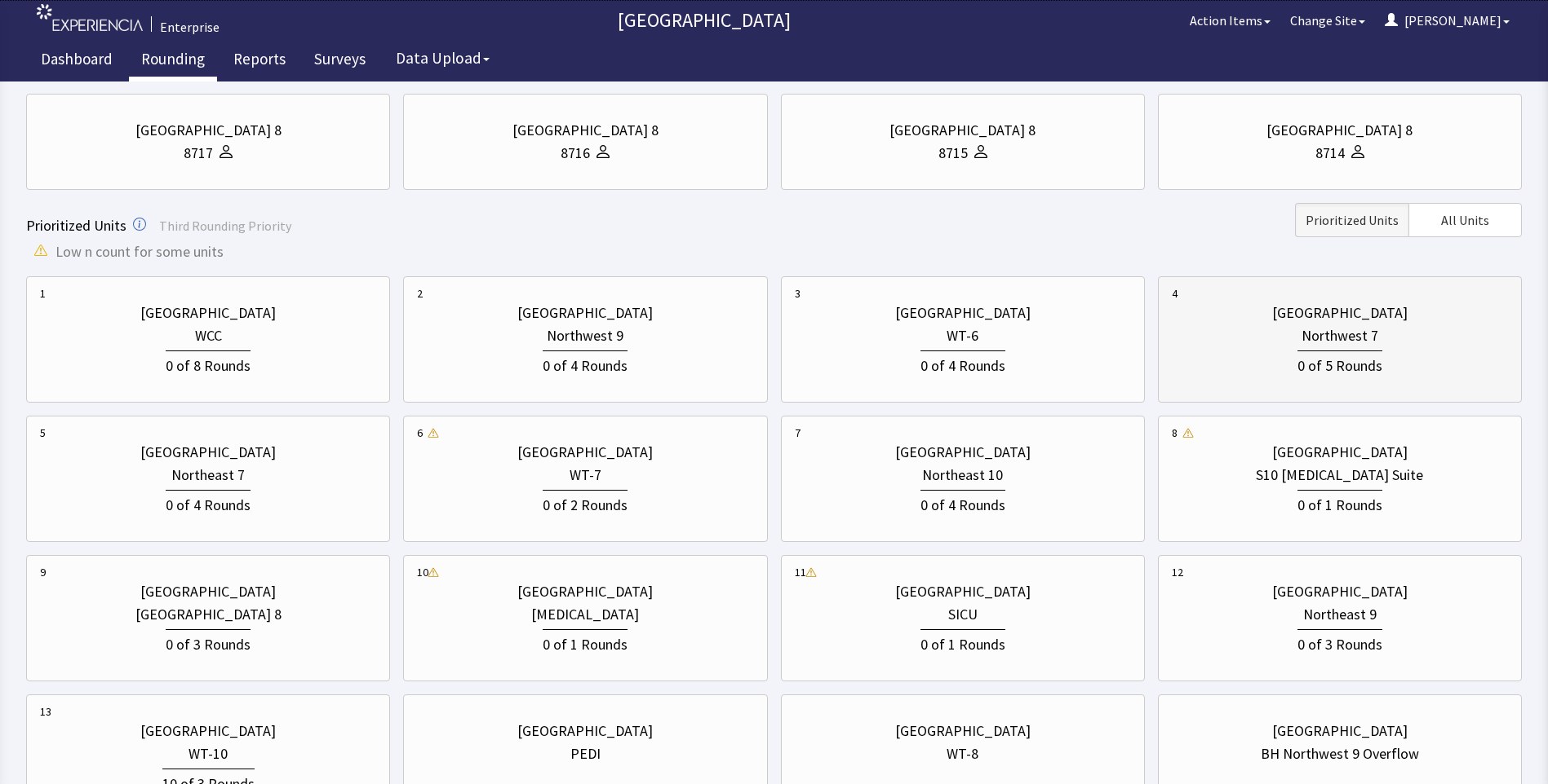
click at [1321, 355] on div "0 of 5 Rounds" at bounding box center [1339, 364] width 85 height 27
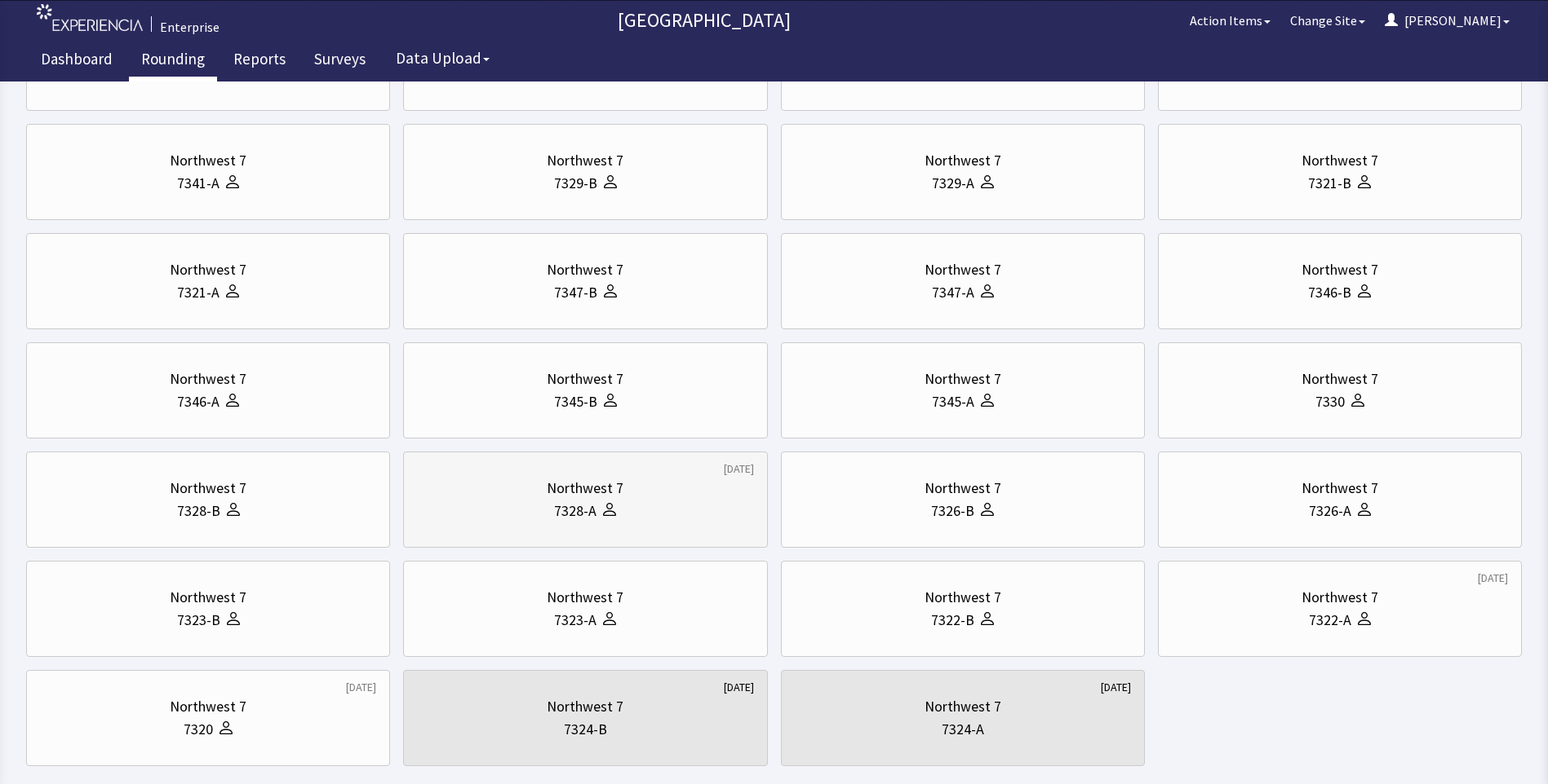
click at [586, 489] on div "Northwest 7" at bounding box center [585, 489] width 77 height 23
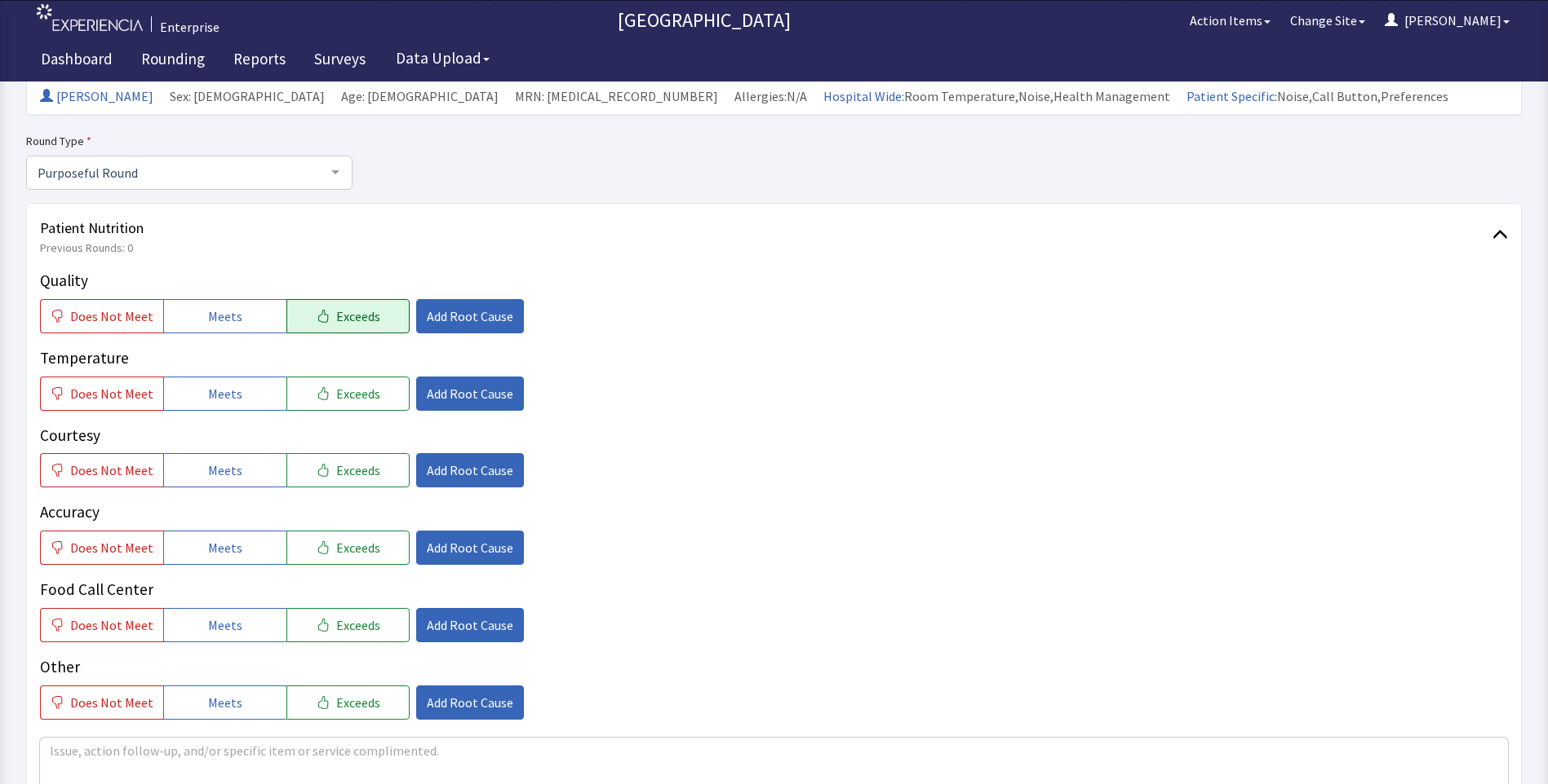
scroll to position [81, 0]
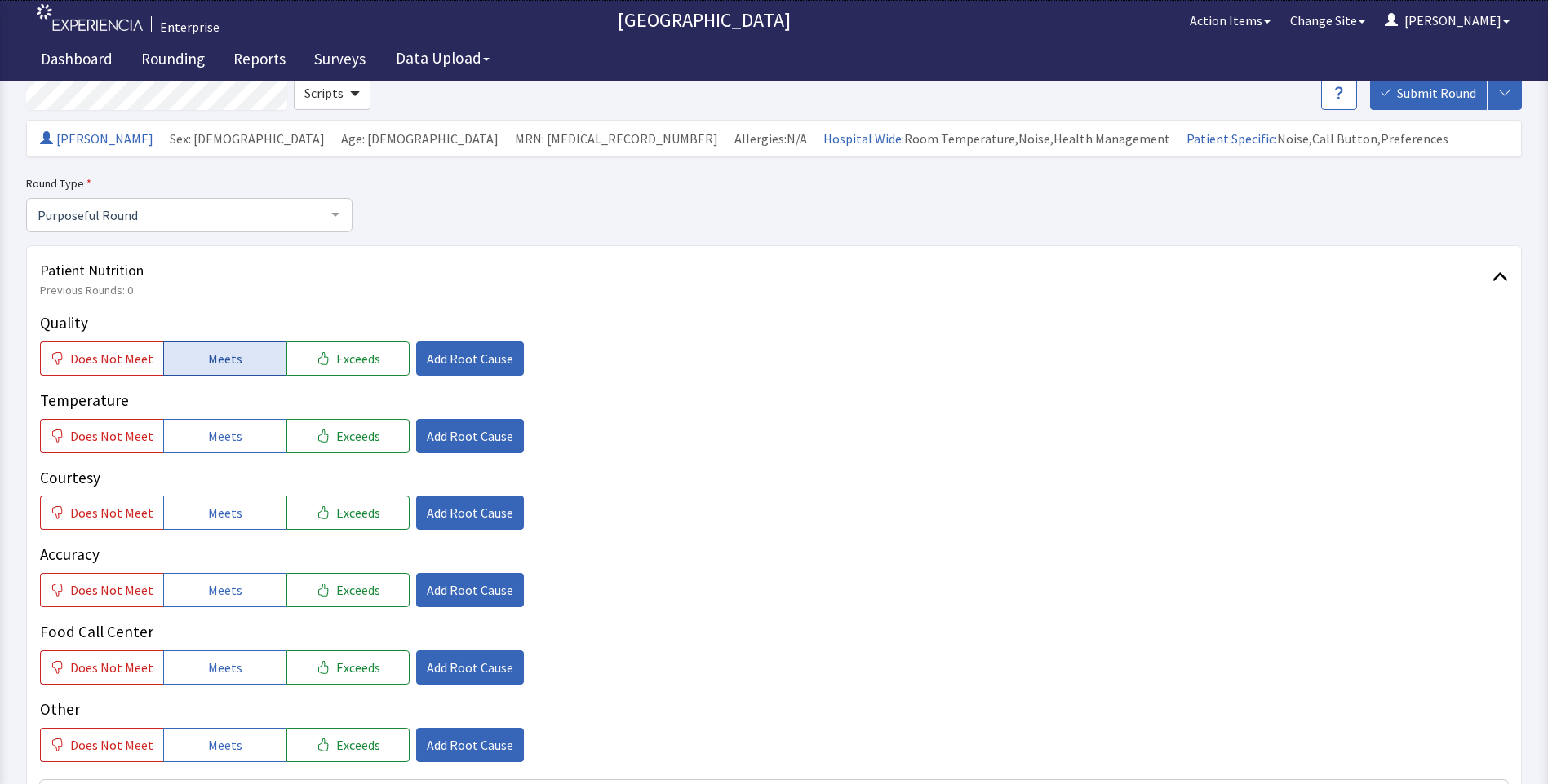
click at [209, 353] on span "Meets" at bounding box center [225, 358] width 34 height 19
drag, startPoint x: 206, startPoint y: 432, endPoint x: 202, endPoint y: 476, distance: 44.2
click at [208, 442] on span "Meets" at bounding box center [225, 436] width 34 height 19
drag, startPoint x: 202, startPoint y: 508, endPoint x: 215, endPoint y: 551, distance: 44.9
click at [208, 519] on span "Meets" at bounding box center [225, 513] width 34 height 19
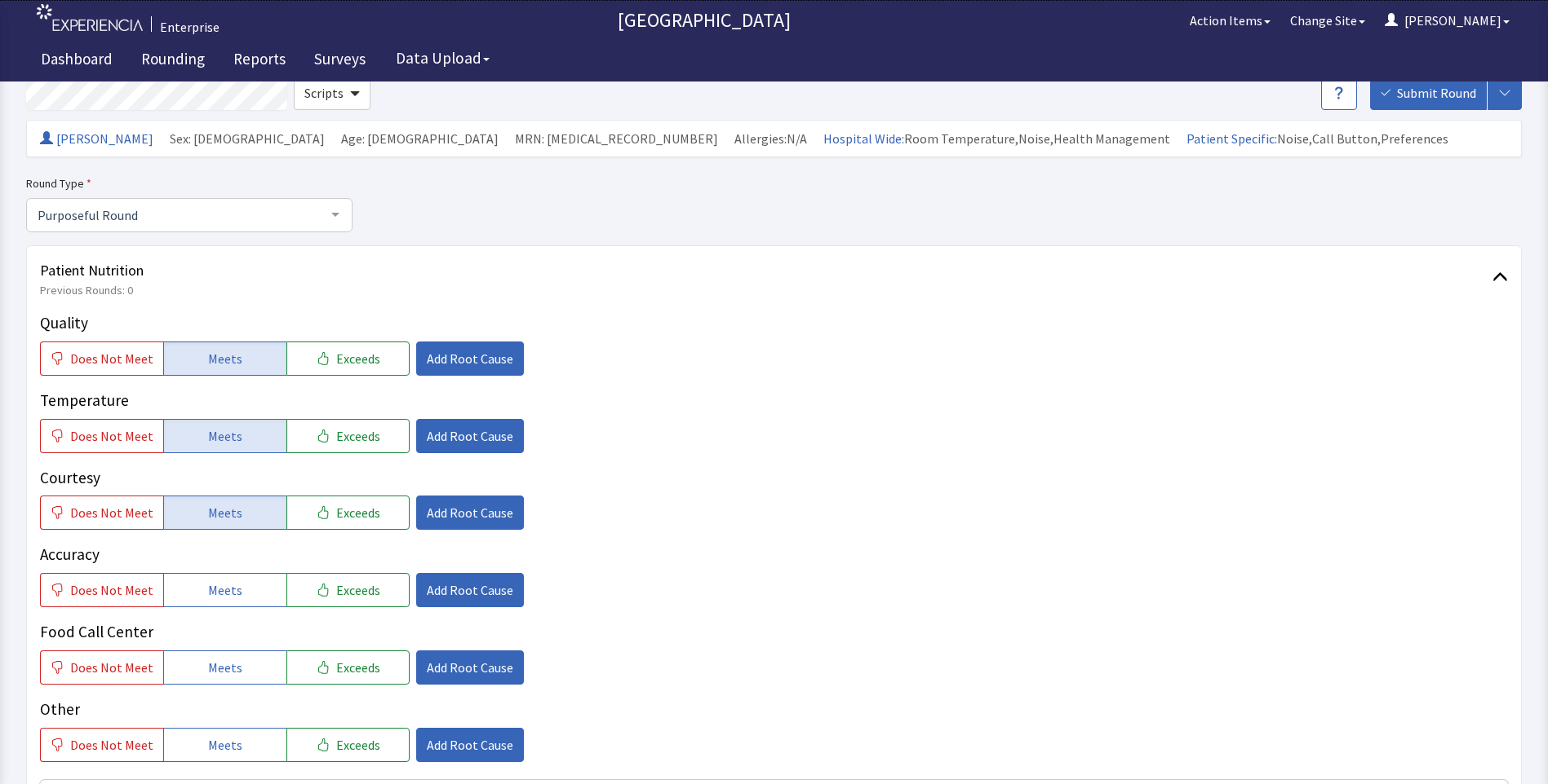
drag, startPoint x: 220, startPoint y: 589, endPoint x: 224, endPoint y: 623, distance: 34.2
click at [223, 601] on button "Meets" at bounding box center [225, 590] width 123 height 34
drag, startPoint x: 213, startPoint y: 660, endPoint x: 303, endPoint y: 595, distance: 111.0
click at [214, 661] on span "Meets" at bounding box center [225, 668] width 34 height 19
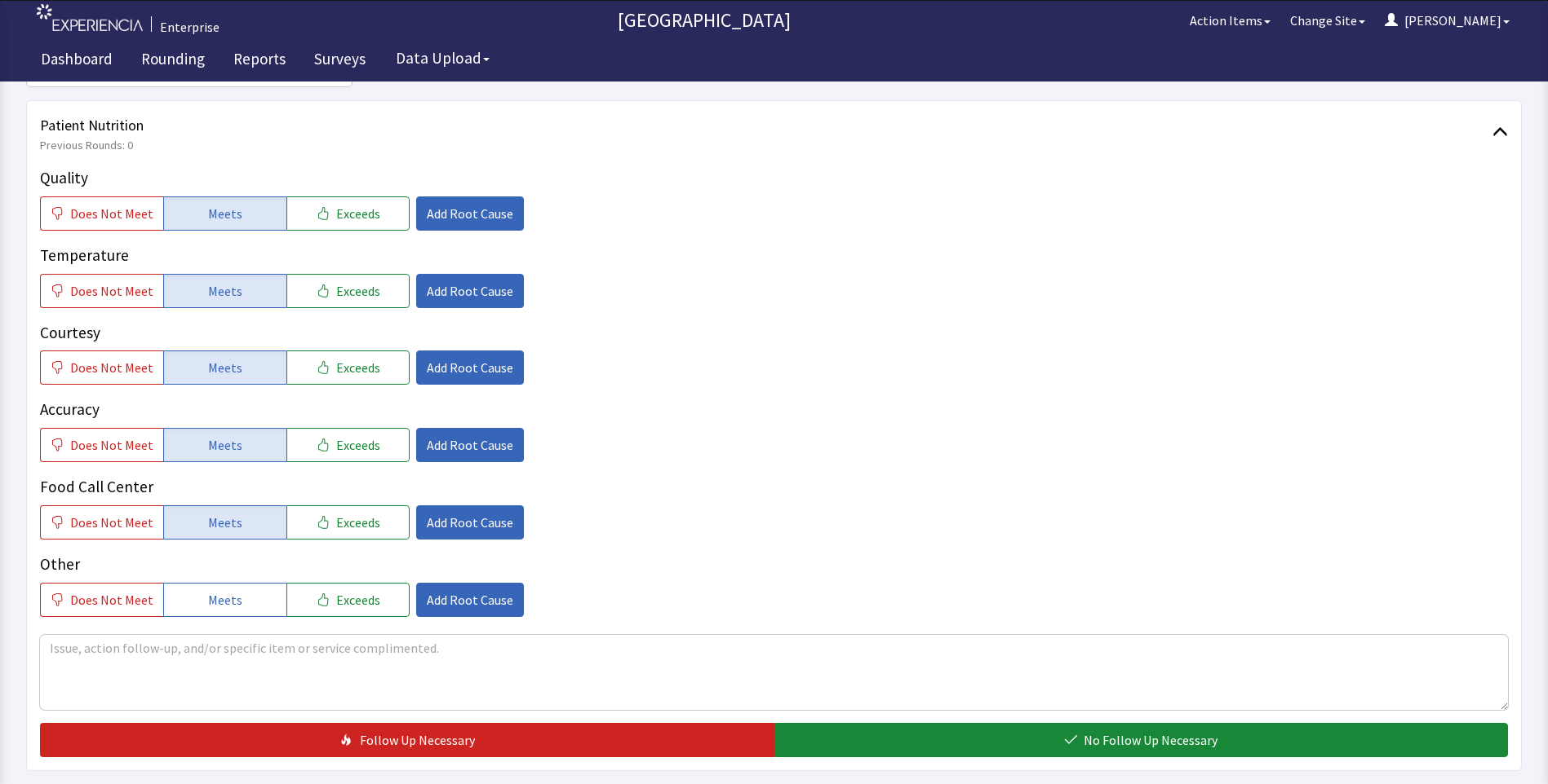
scroll to position [407, 0]
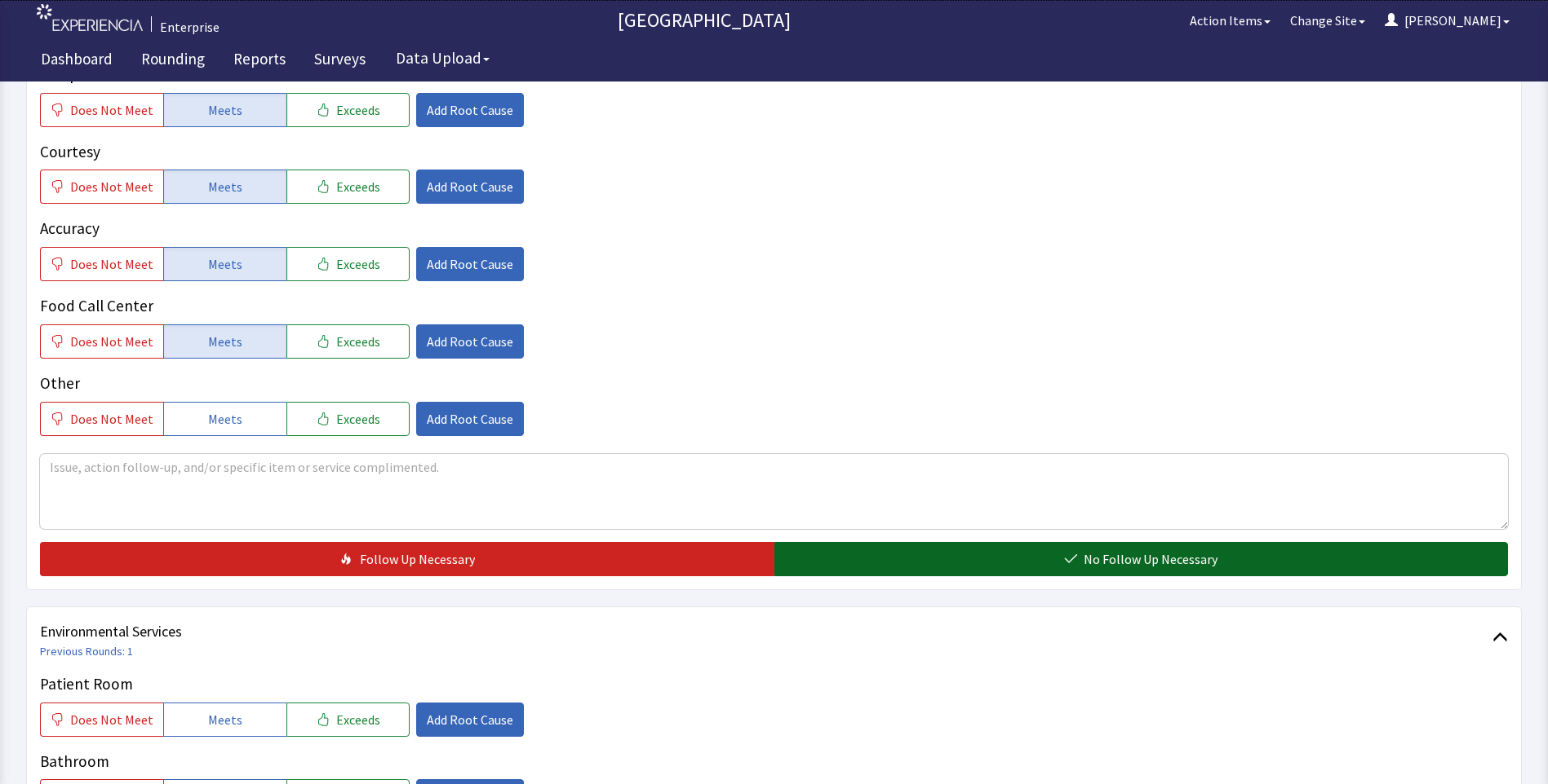
click at [882, 568] on button "No Follow Up Necessary" at bounding box center [1141, 559] width 735 height 34
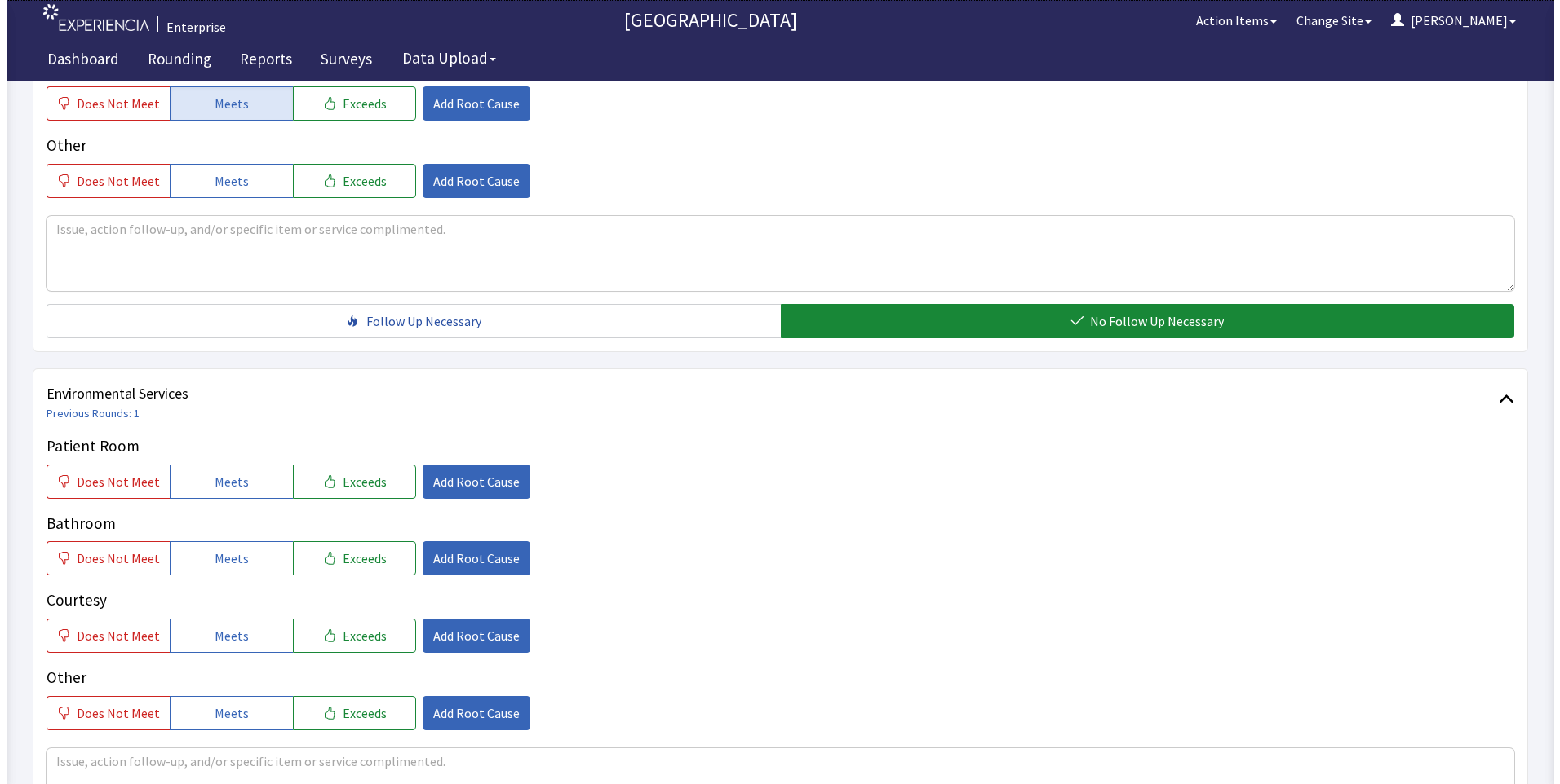
scroll to position [652, 0]
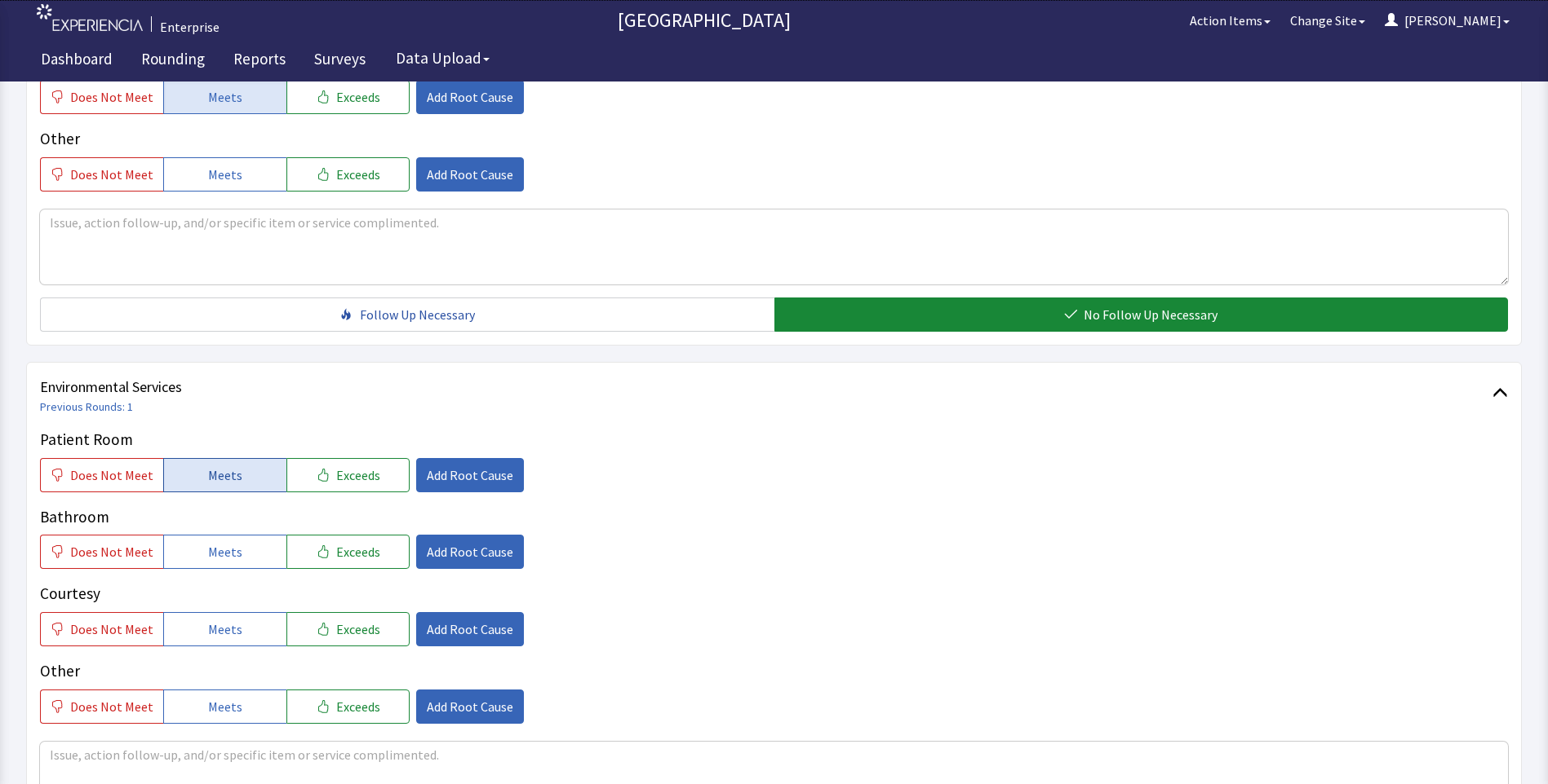
click at [208, 474] on span "Meets" at bounding box center [225, 475] width 34 height 19
drag, startPoint x: 218, startPoint y: 553, endPoint x: 220, endPoint y: 570, distance: 17.1
click at [219, 566] on button "Meets" at bounding box center [225, 552] width 123 height 34
drag, startPoint x: 221, startPoint y: 628, endPoint x: 357, endPoint y: 565, distance: 149.9
click at [227, 627] on span "Meets" at bounding box center [225, 629] width 34 height 19
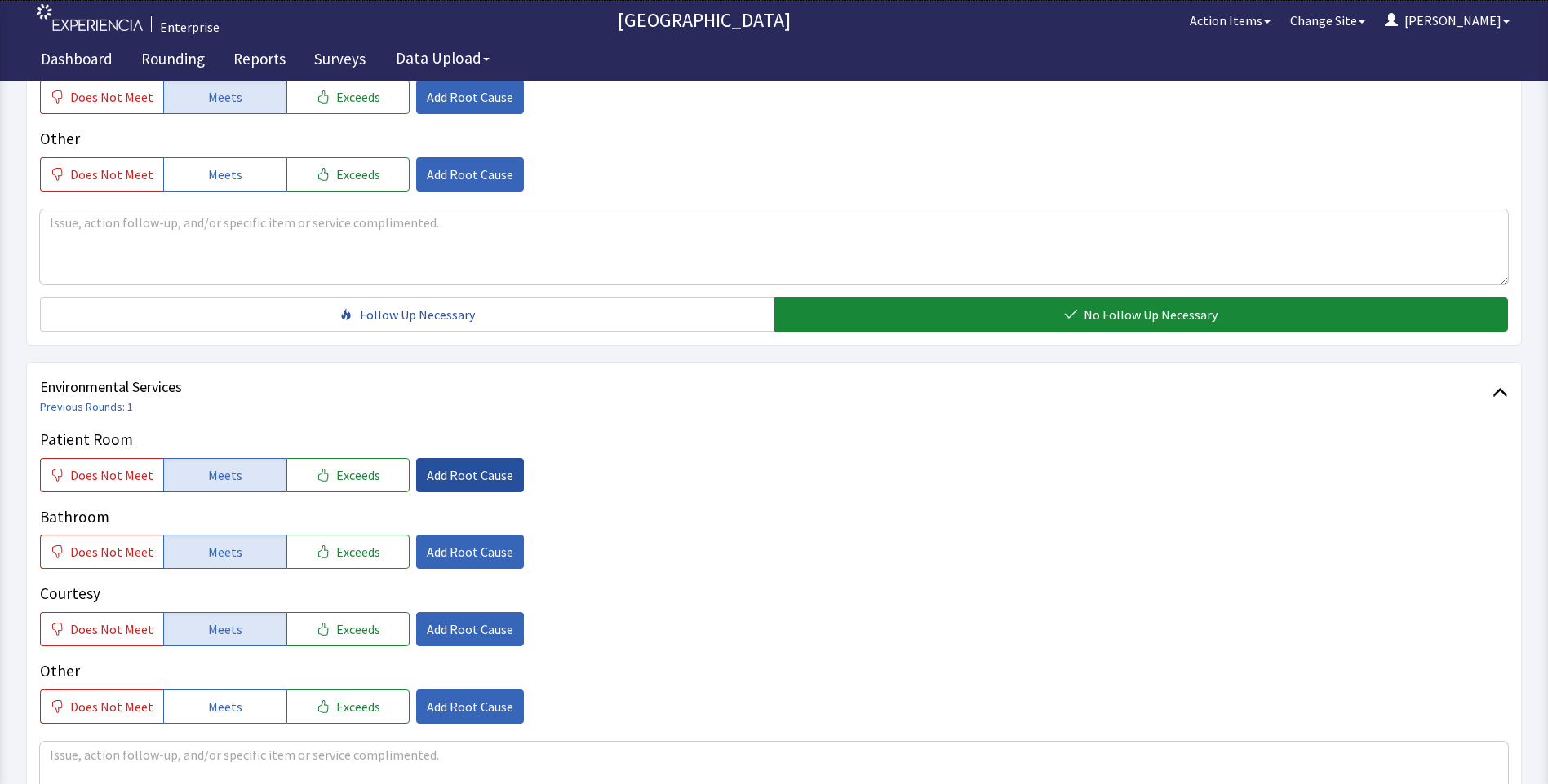
click at [456, 485] on button "Add Root Cause" at bounding box center [470, 475] width 108 height 34
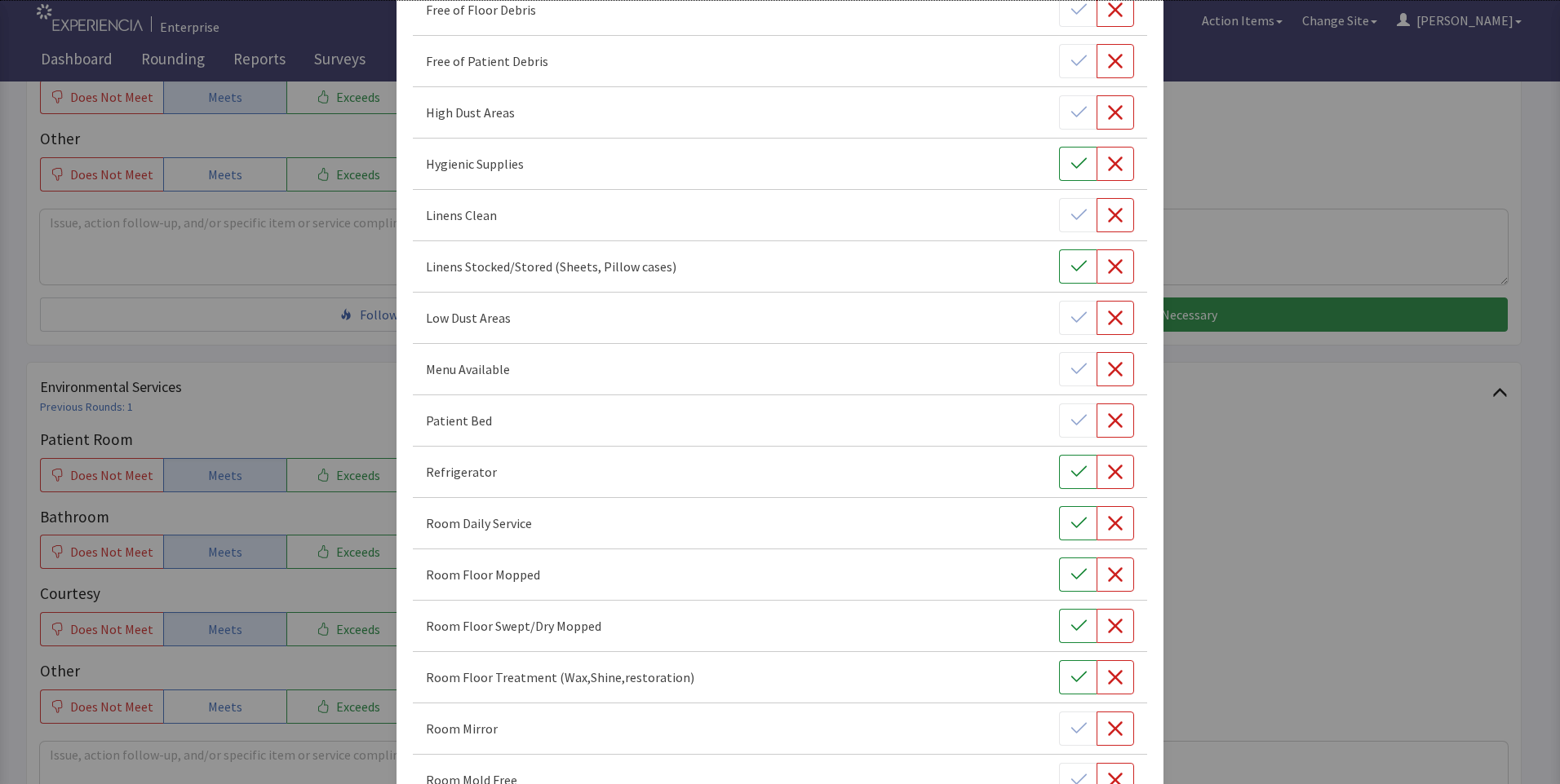
scroll to position [245, 0]
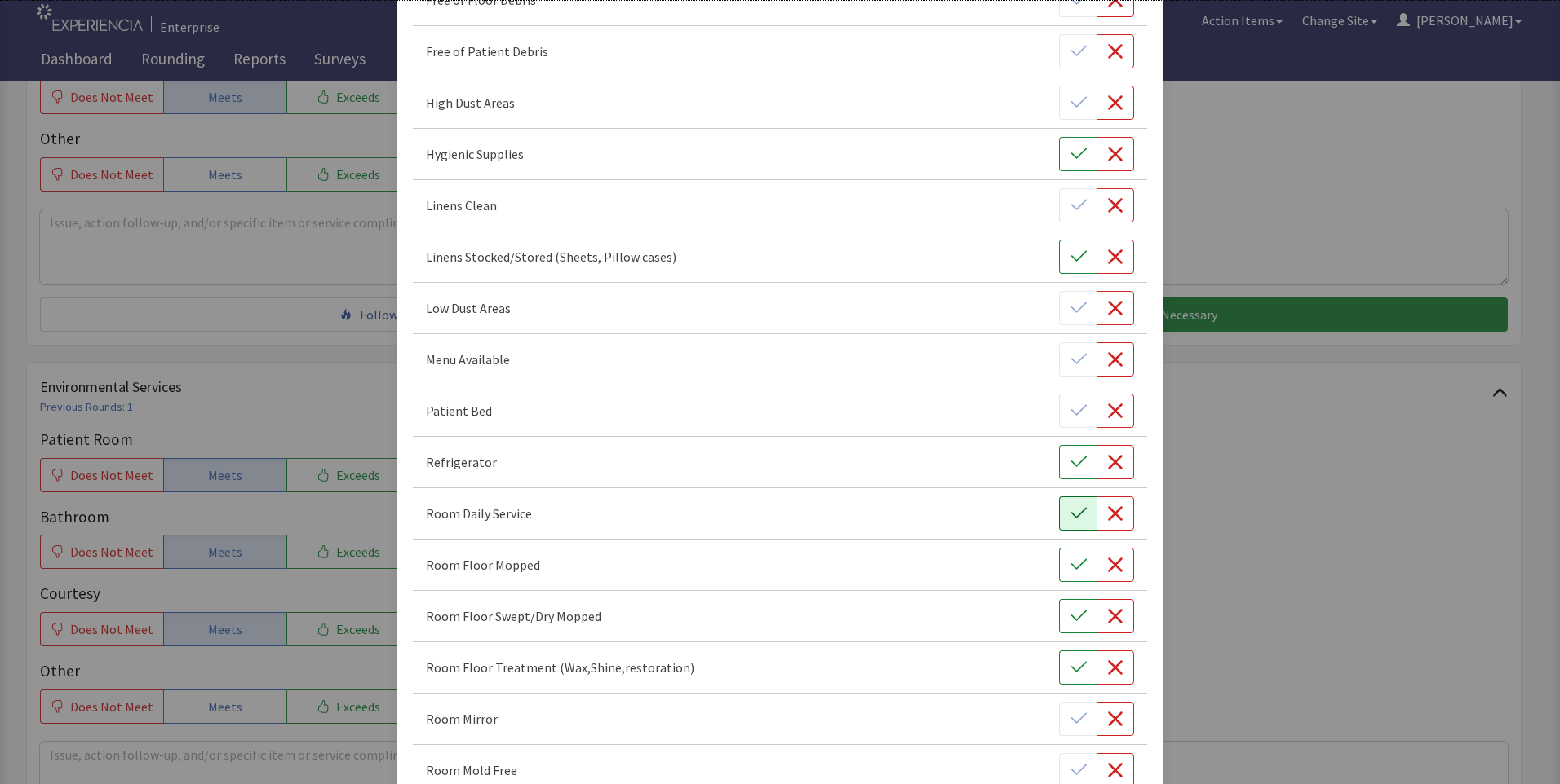
click at [1070, 516] on icon "button" at bounding box center [1078, 513] width 17 height 17
drag, startPoint x: 1065, startPoint y: 572, endPoint x: 1060, endPoint y: 606, distance: 34.4
click at [1065, 575] on button "button" at bounding box center [1077, 565] width 38 height 34
click at [1060, 614] on button "button" at bounding box center [1077, 616] width 38 height 34
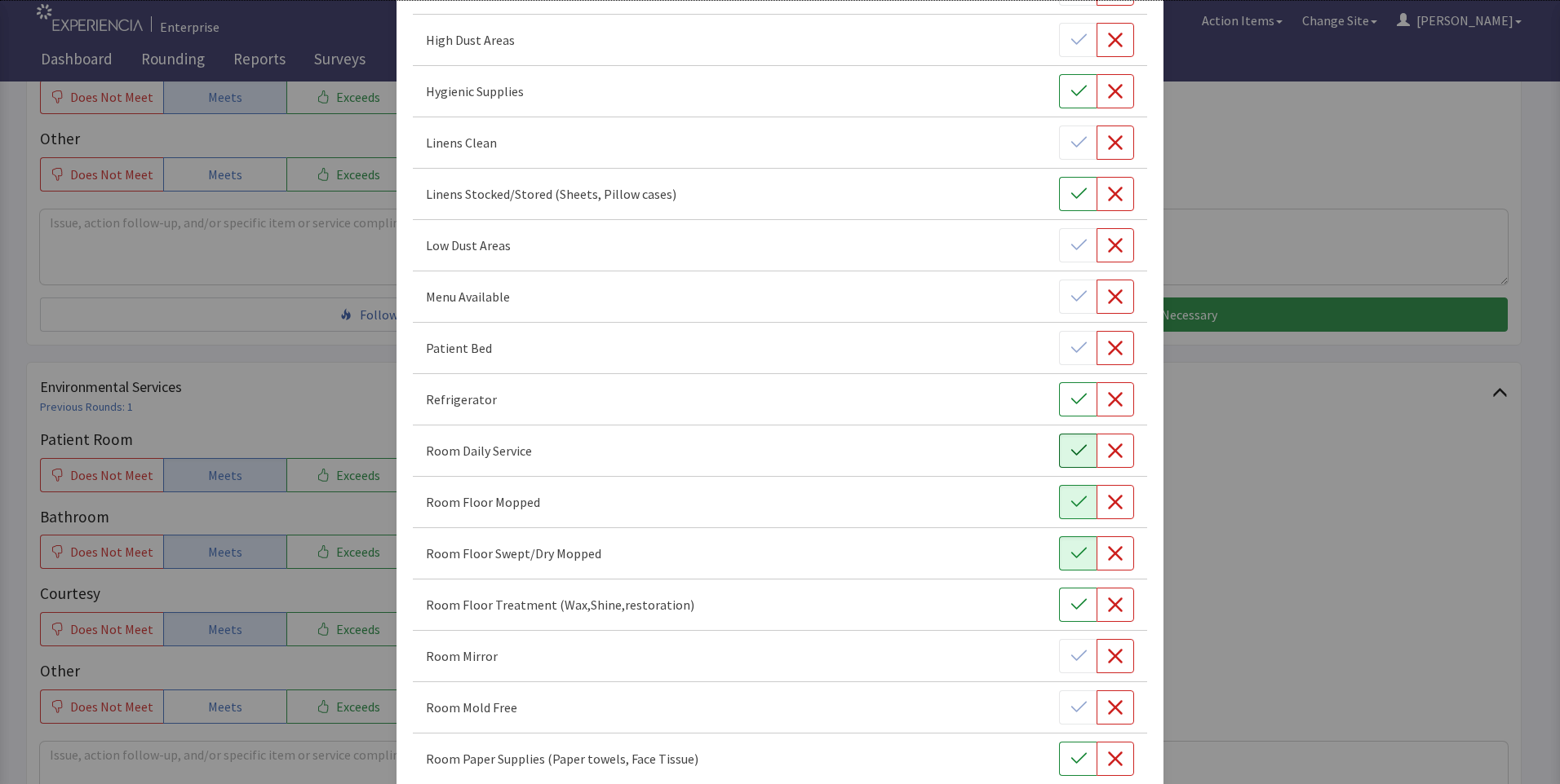
scroll to position [407, 0]
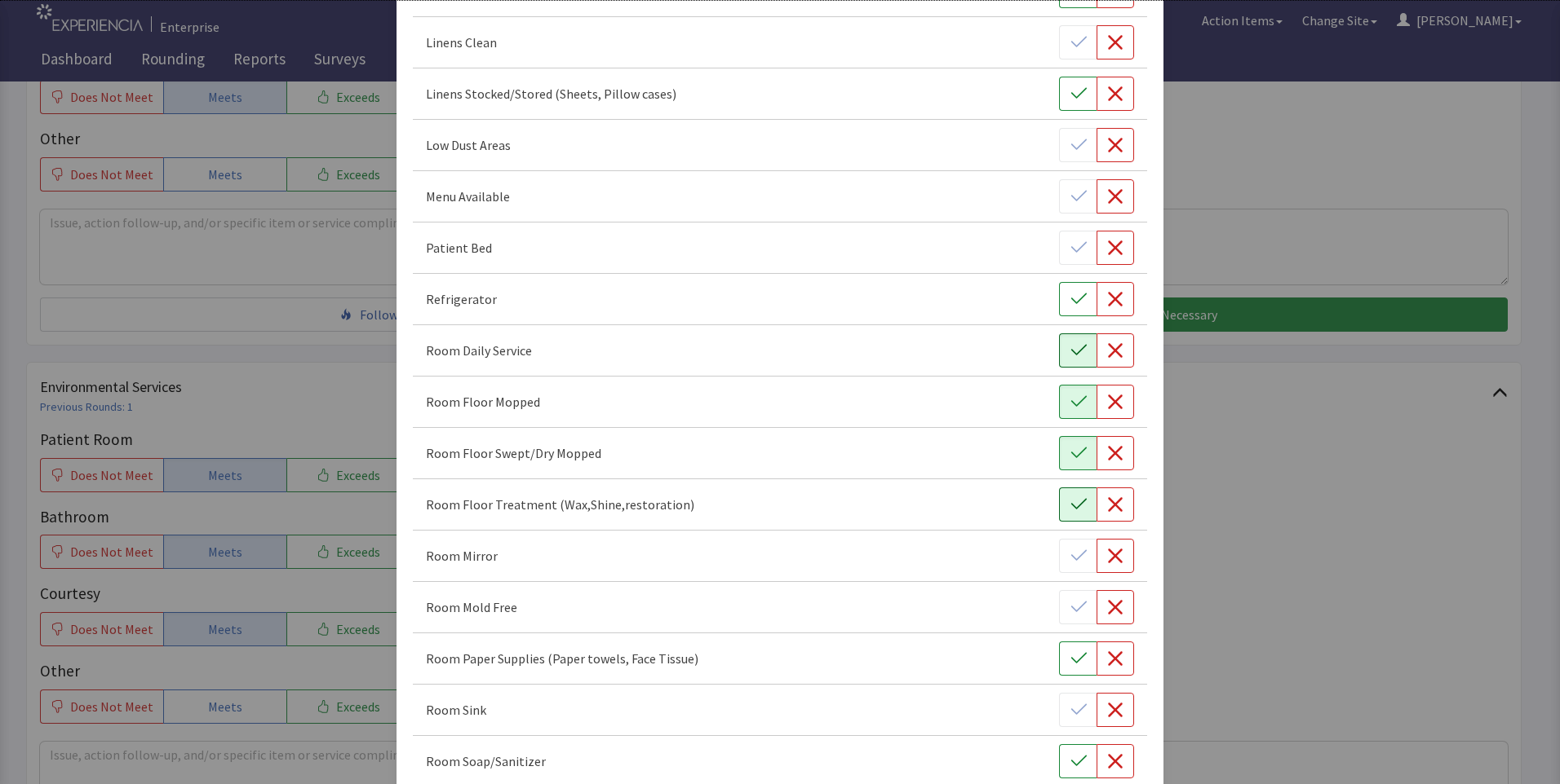
click at [1070, 503] on icon "button" at bounding box center [1078, 504] width 17 height 17
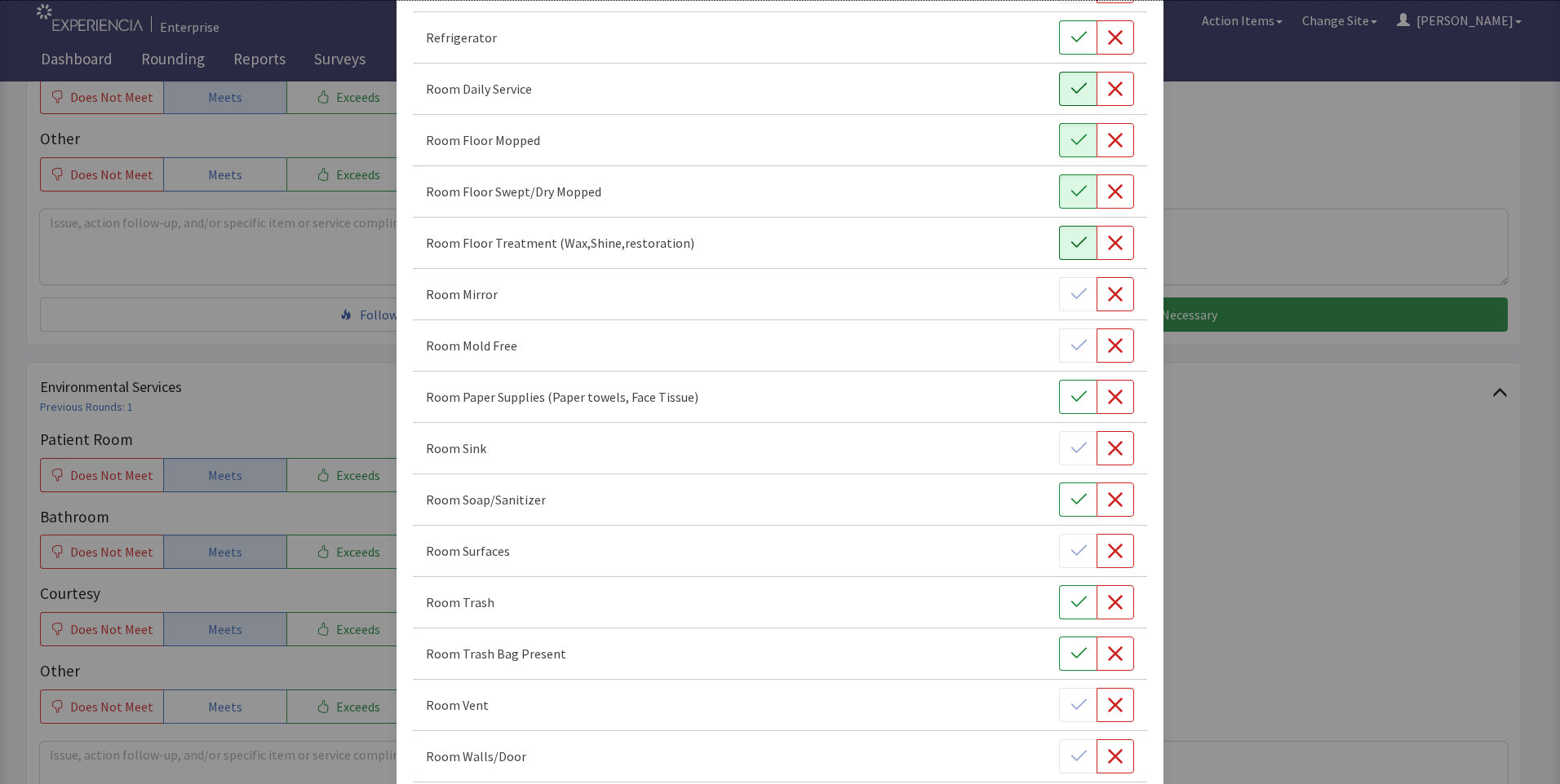
scroll to position [734, 0]
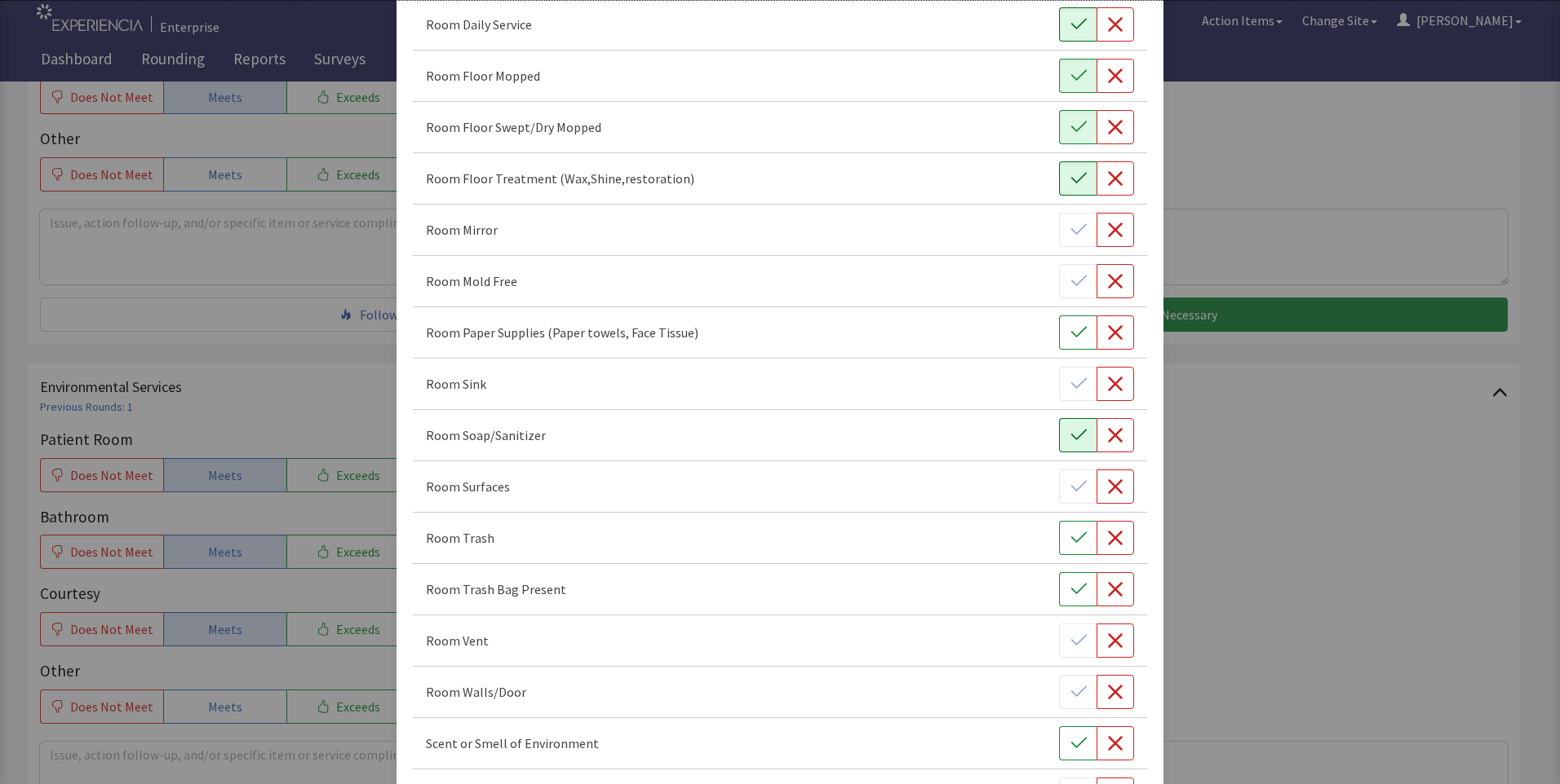
click at [1070, 439] on icon "button" at bounding box center [1078, 435] width 17 height 17
click at [1070, 544] on icon "button" at bounding box center [1078, 538] width 17 height 17
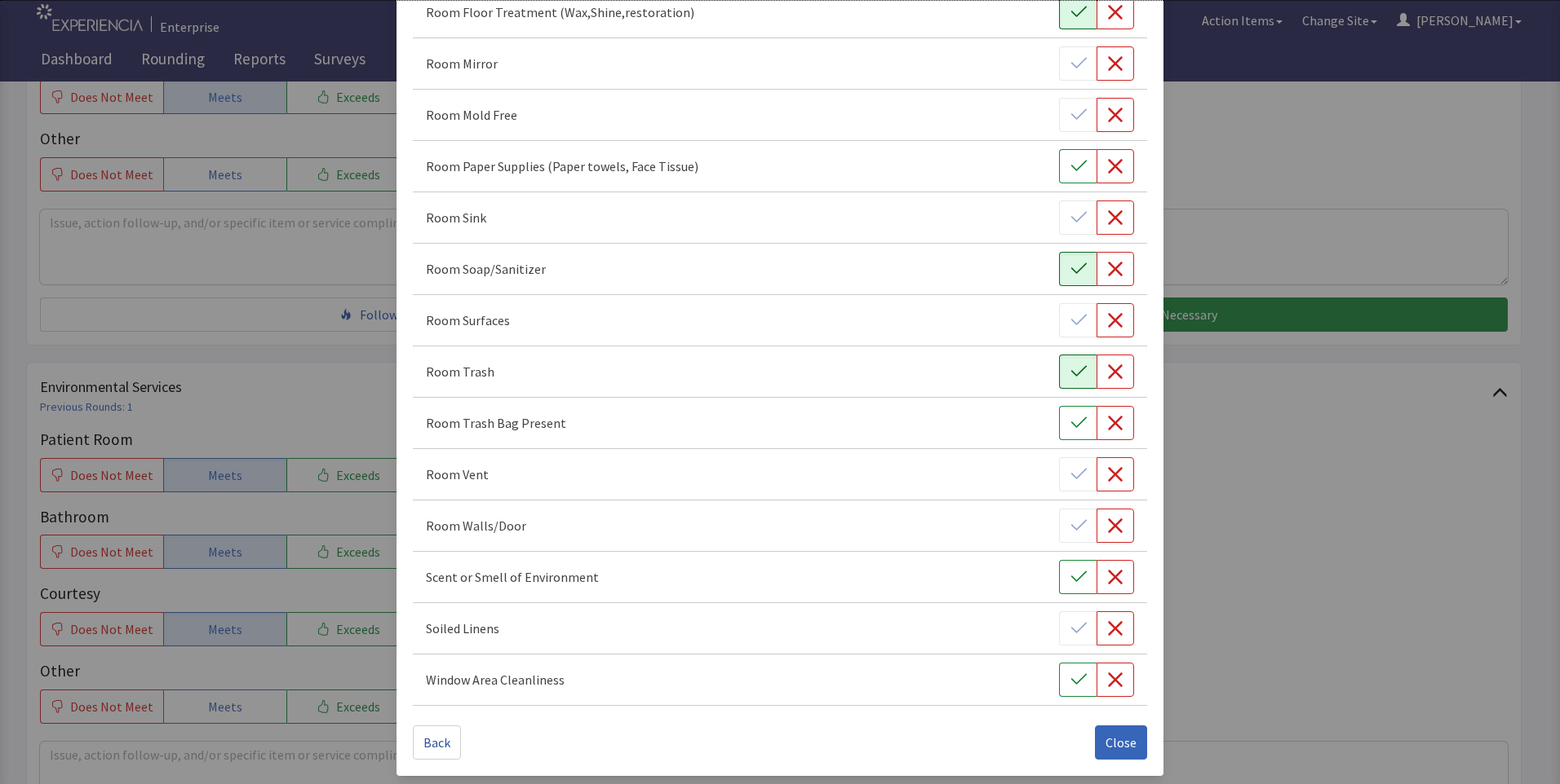
scroll to position [905, 0]
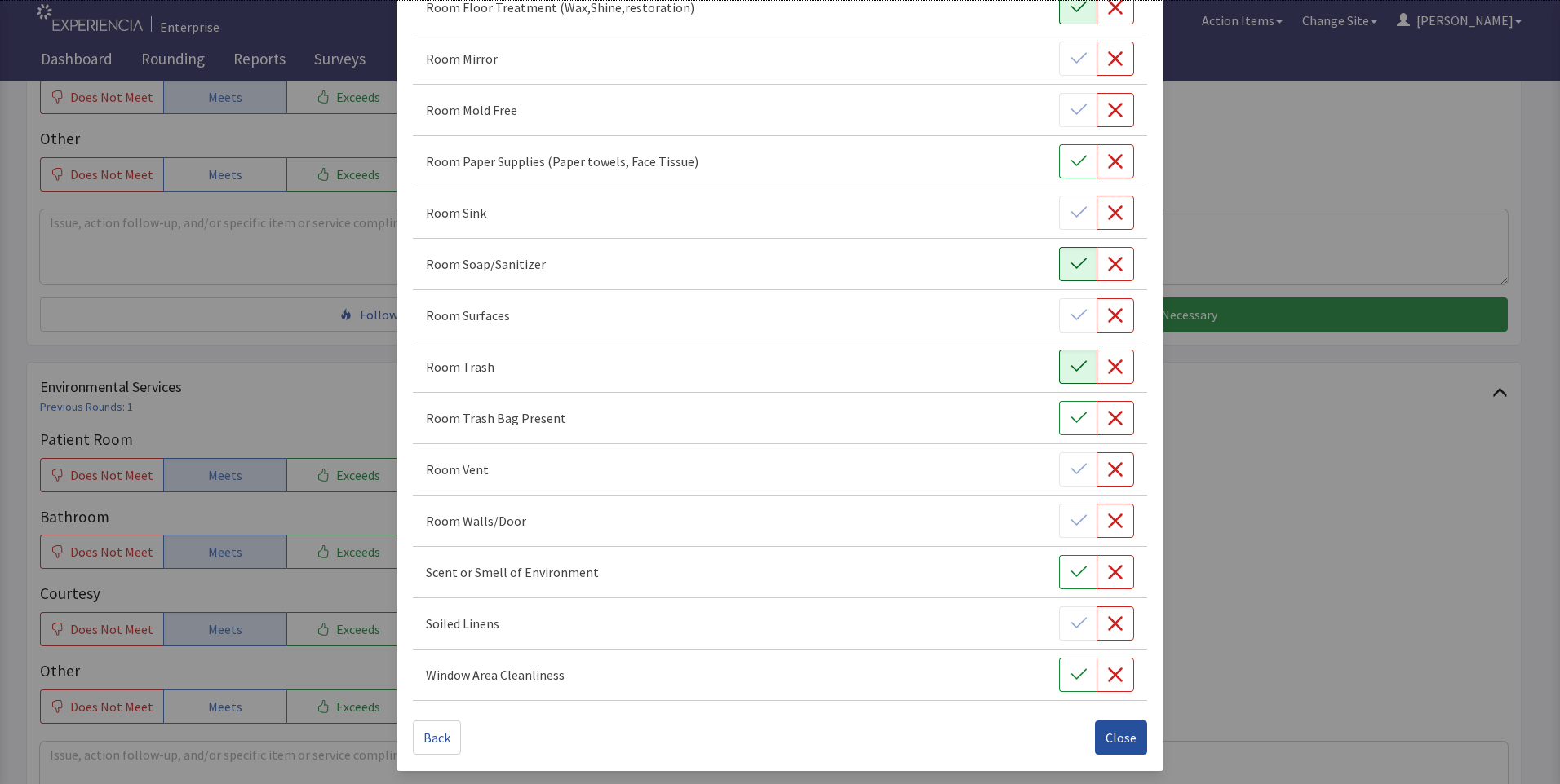
click at [1111, 741] on span "Close" at bounding box center [1120, 738] width 31 height 19
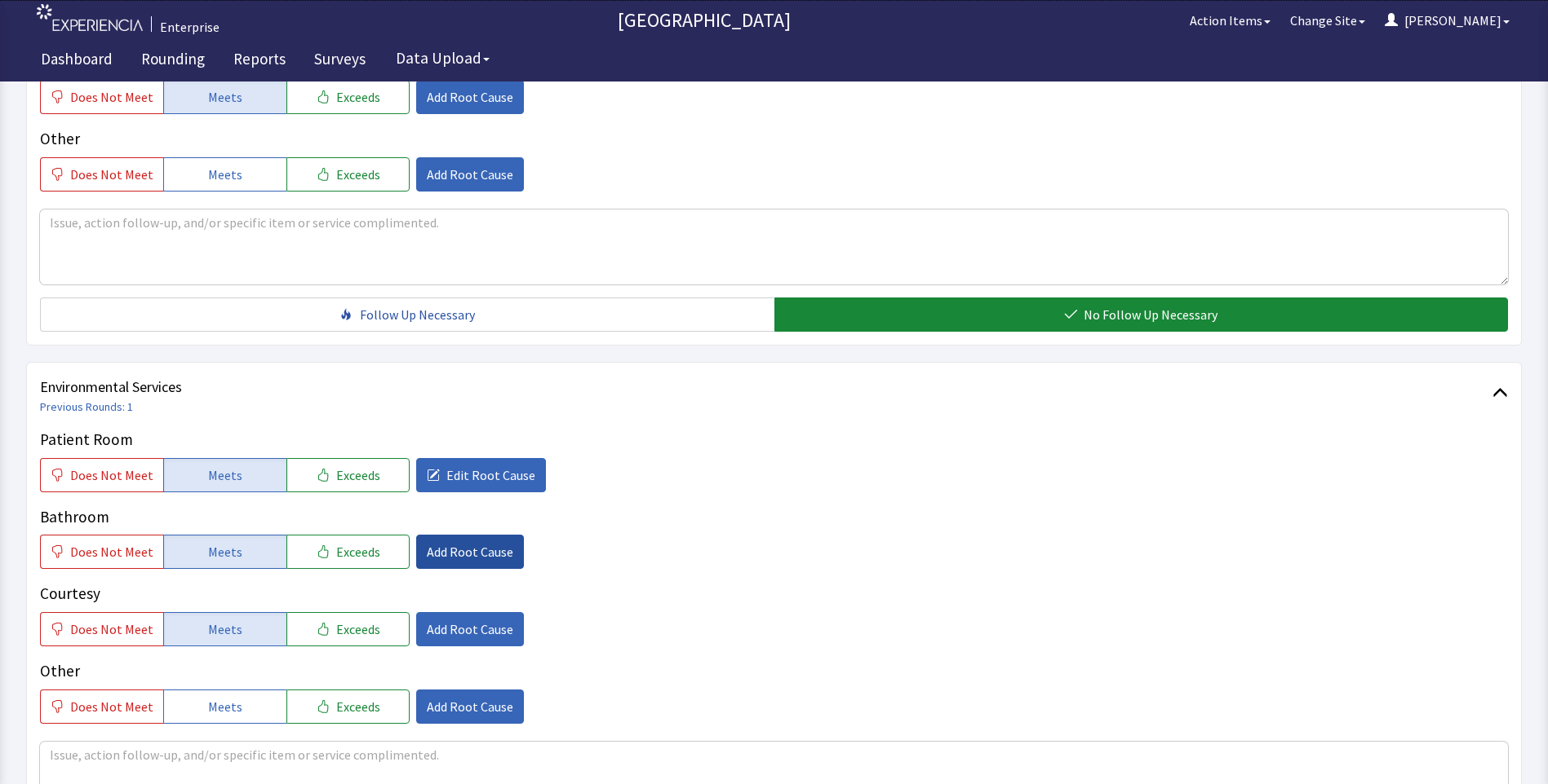
click at [463, 556] on span "Add Root Cause" at bounding box center [470, 552] width 87 height 19
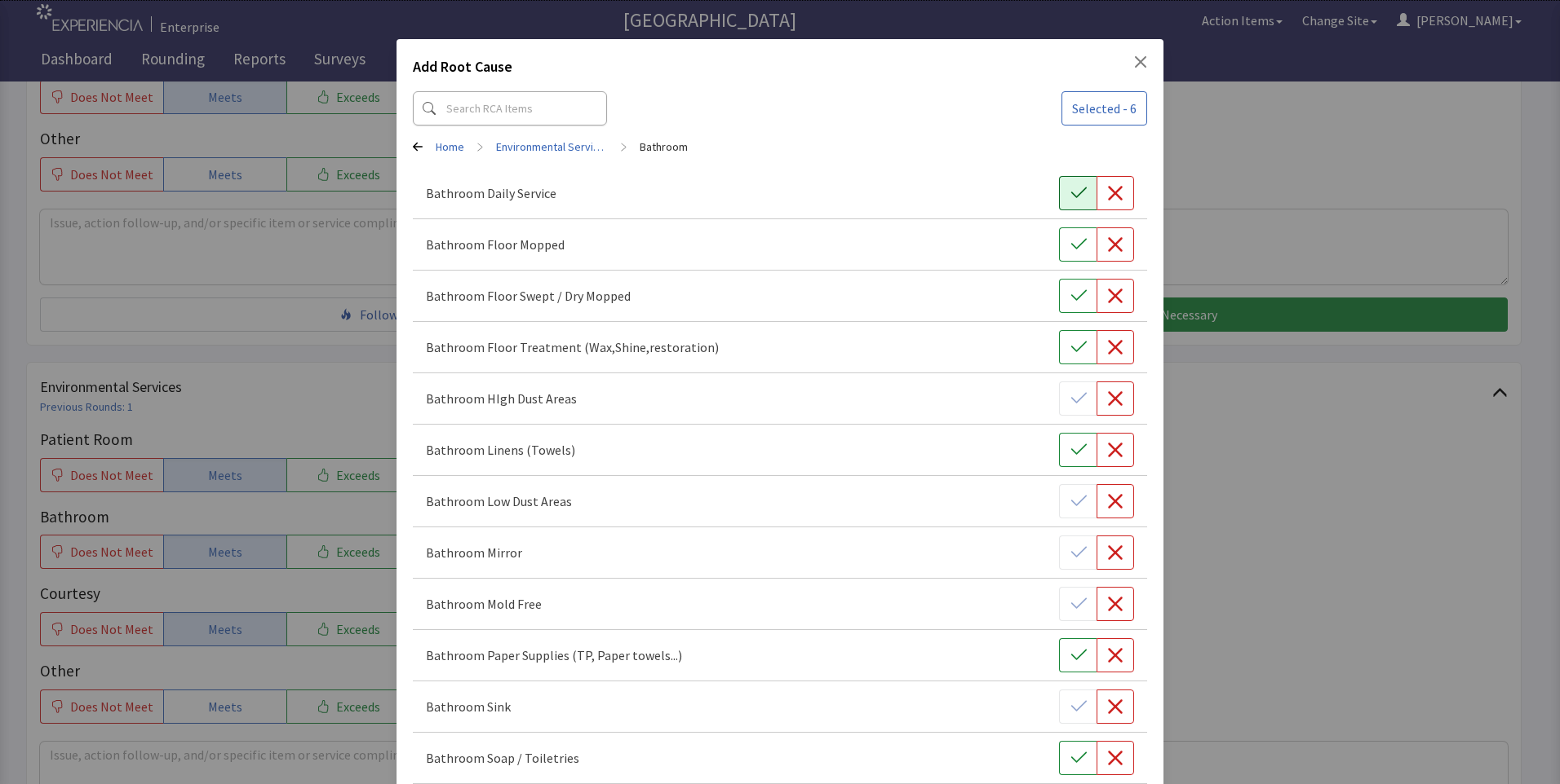
drag, startPoint x: 1069, startPoint y: 198, endPoint x: 1058, endPoint y: 223, distance: 27.3
click at [1070, 199] on icon "button" at bounding box center [1078, 193] width 17 height 17
click at [1070, 246] on icon "button" at bounding box center [1078, 245] width 17 height 17
click at [1069, 288] on button "button" at bounding box center [1077, 295] width 38 height 34
click at [1072, 348] on icon "button" at bounding box center [1078, 347] width 17 height 17
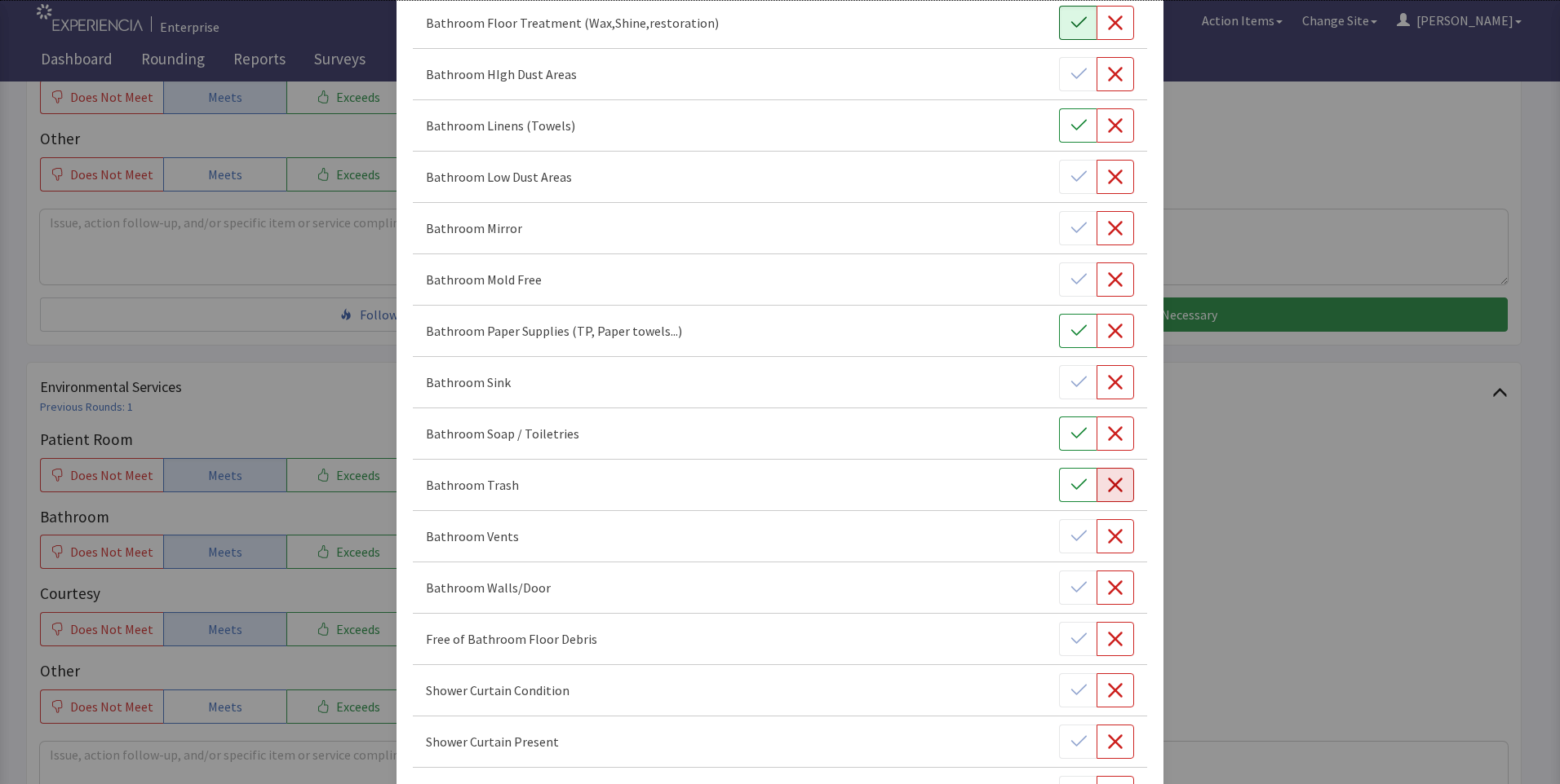
scroll to position [326, 0]
click at [1109, 374] on icon "button" at bounding box center [1115, 380] width 17 height 17
click at [1076, 488] on icon "button" at bounding box center [1078, 483] width 17 height 17
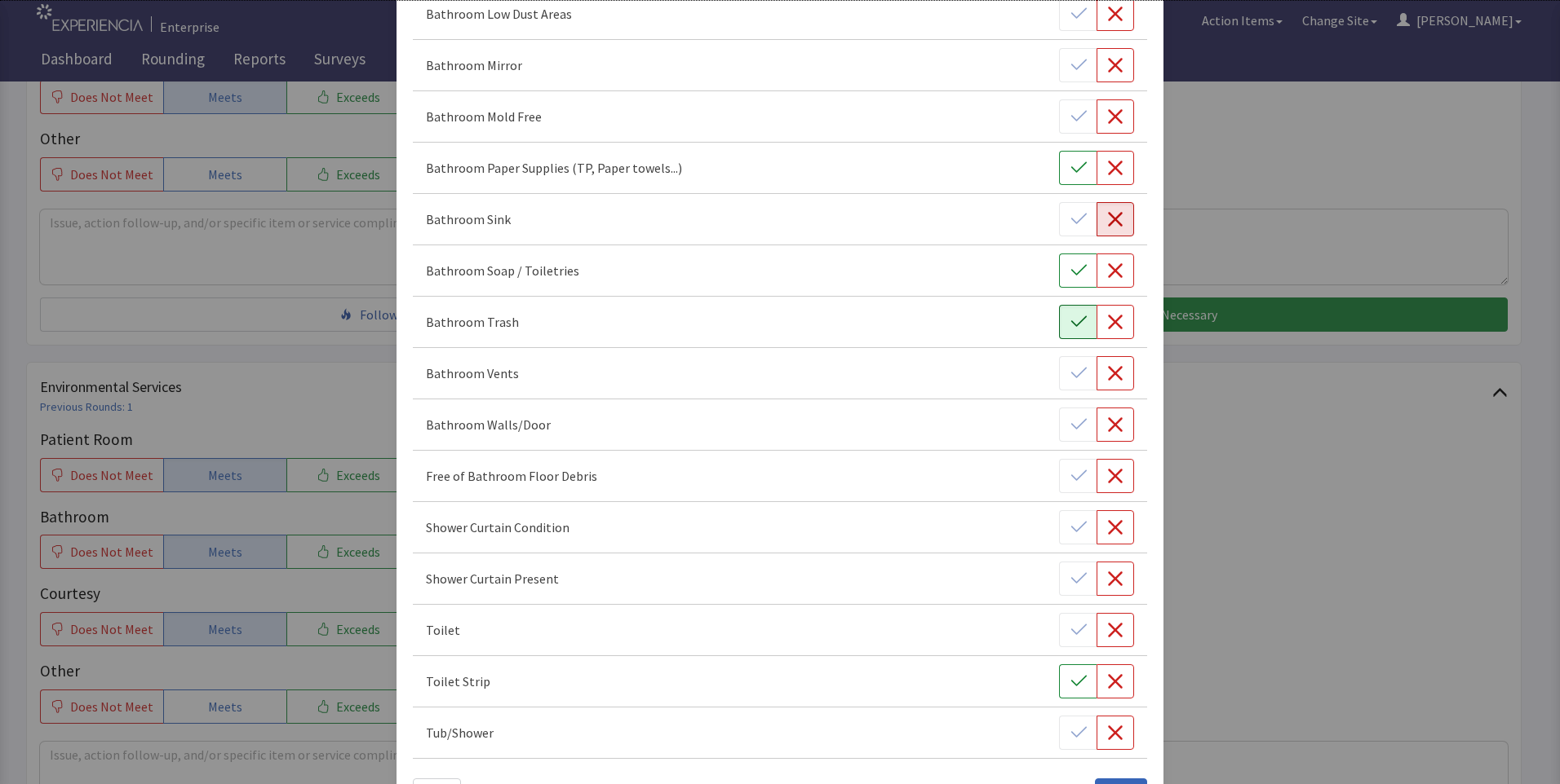
scroll to position [489, 0]
click at [1108, 478] on icon "button" at bounding box center [1115, 475] width 15 height 15
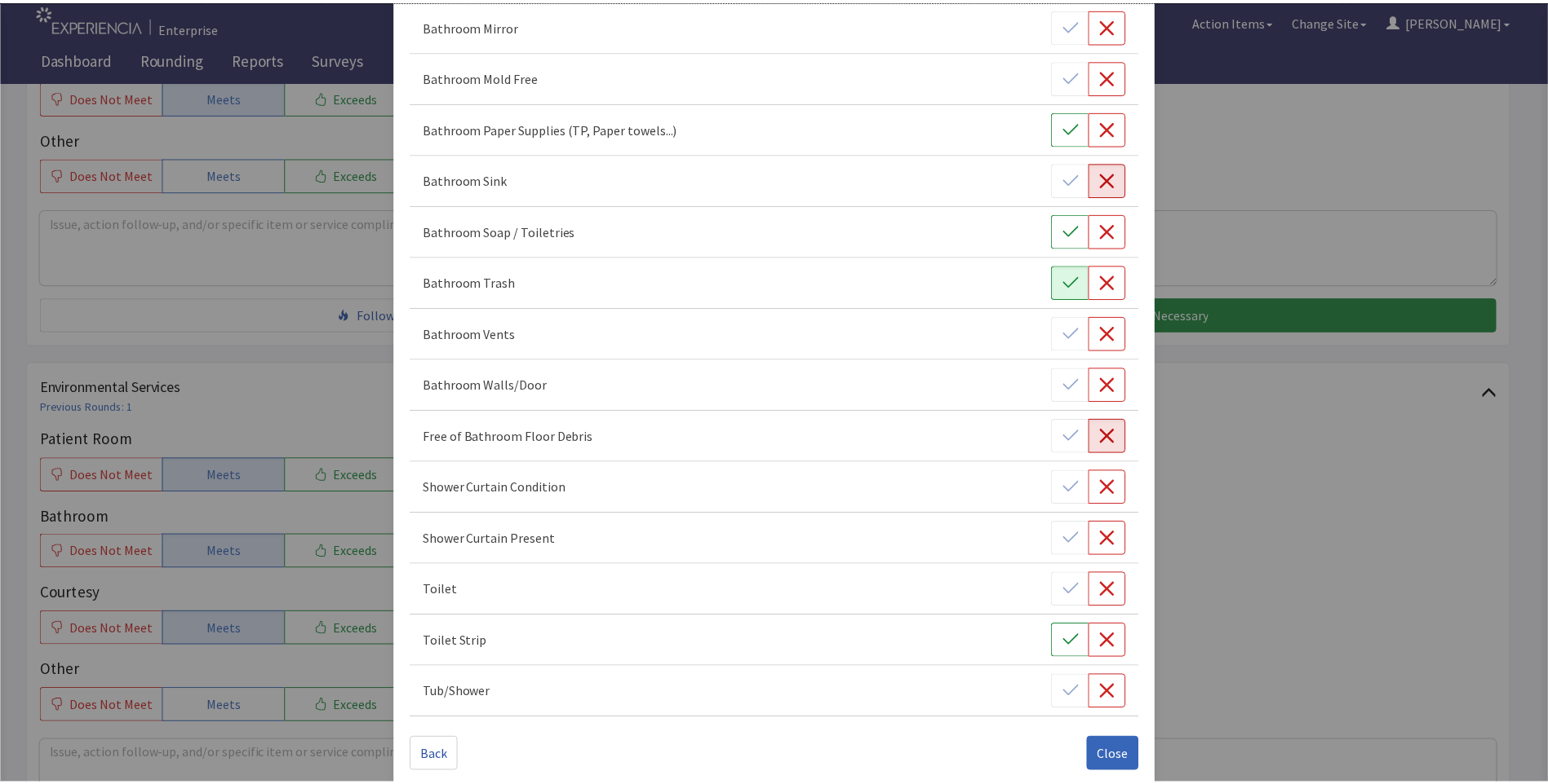
scroll to position [545, 0]
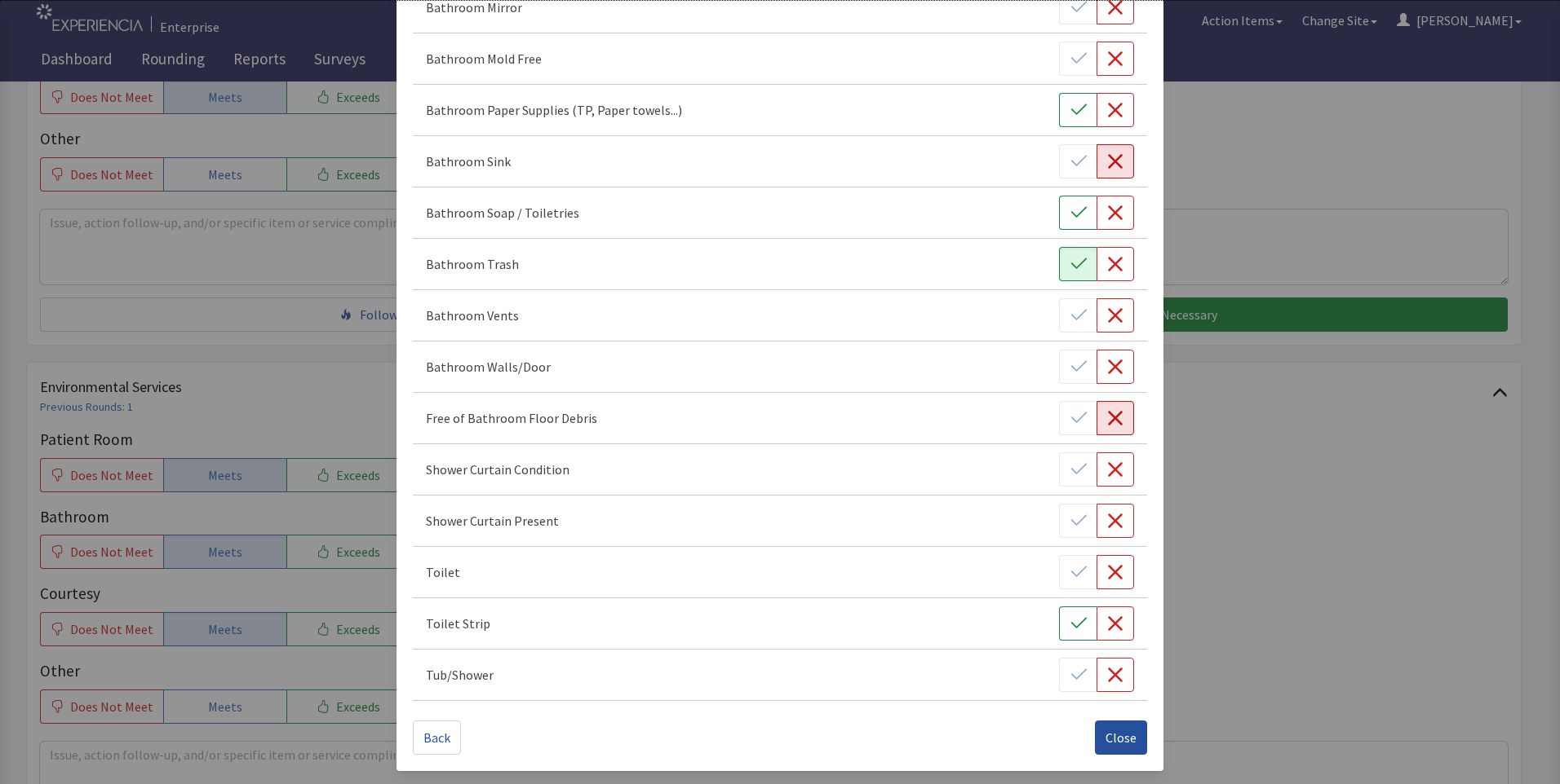
click at [1116, 739] on span "Close" at bounding box center [1120, 738] width 31 height 19
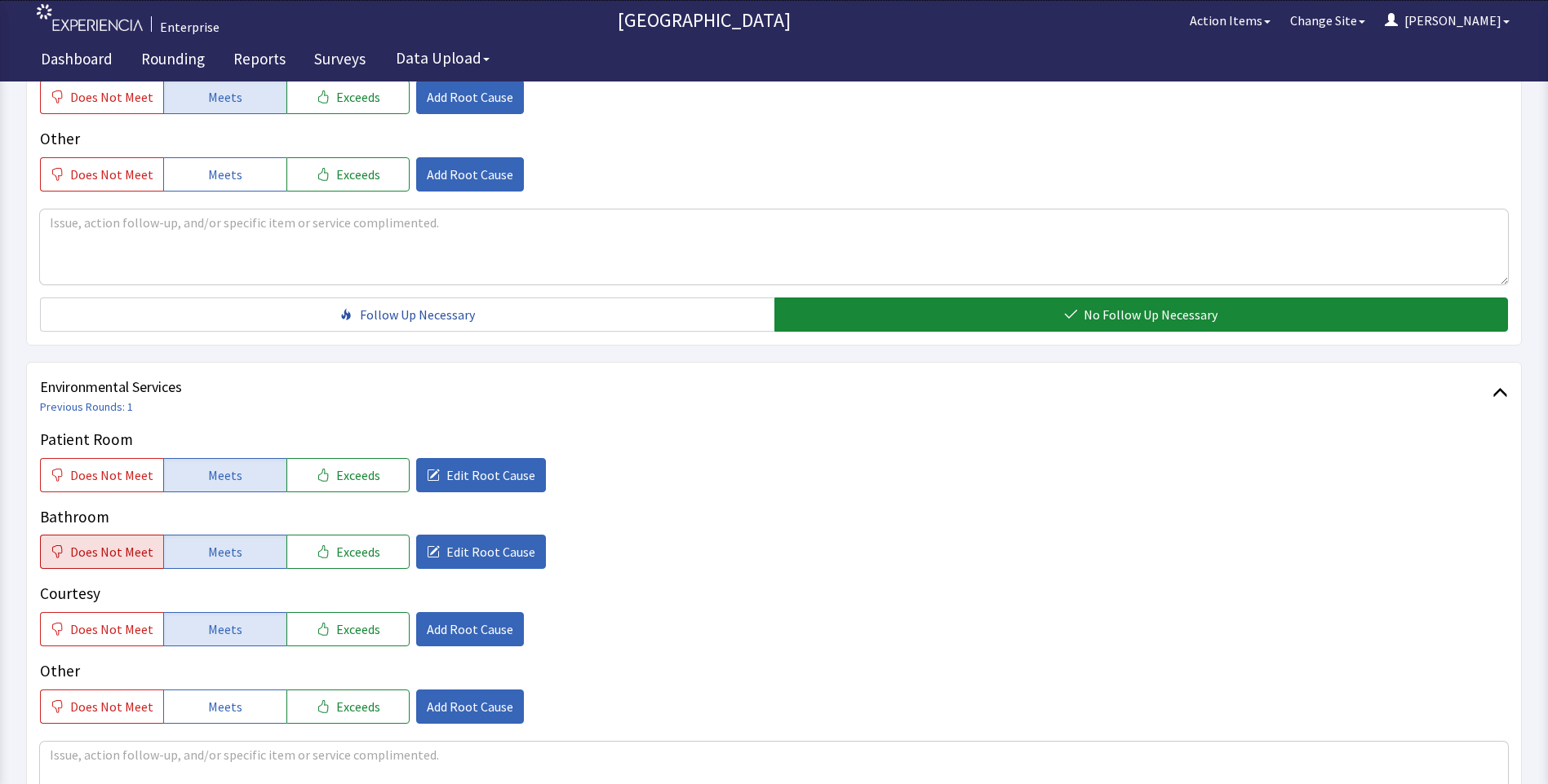
click at [115, 552] on span "Does Not Meet" at bounding box center [111, 552] width 83 height 19
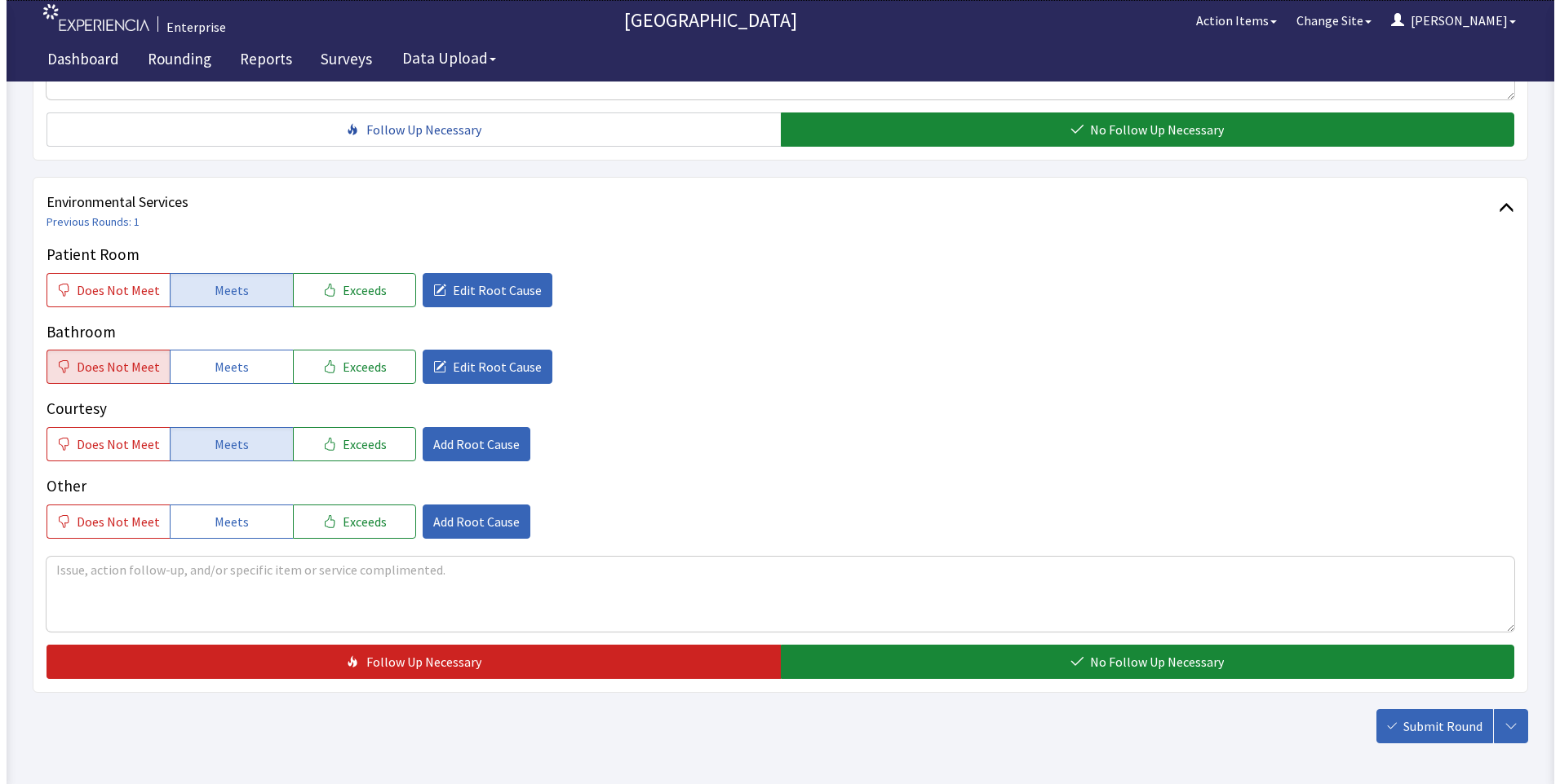
scroll to position [905, 0]
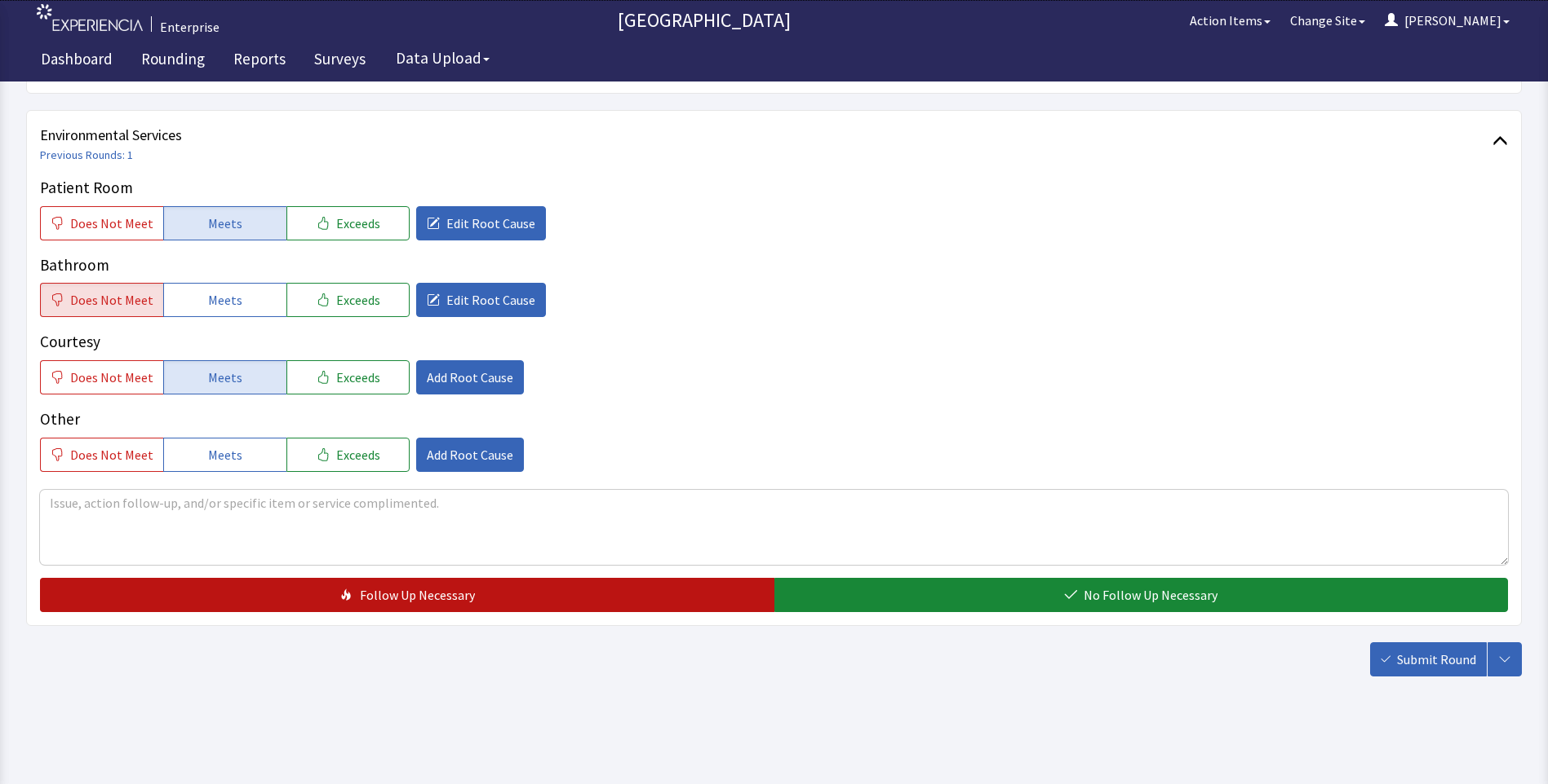
click at [657, 601] on button "Follow Up Necessary" at bounding box center [408, 594] width 735 height 34
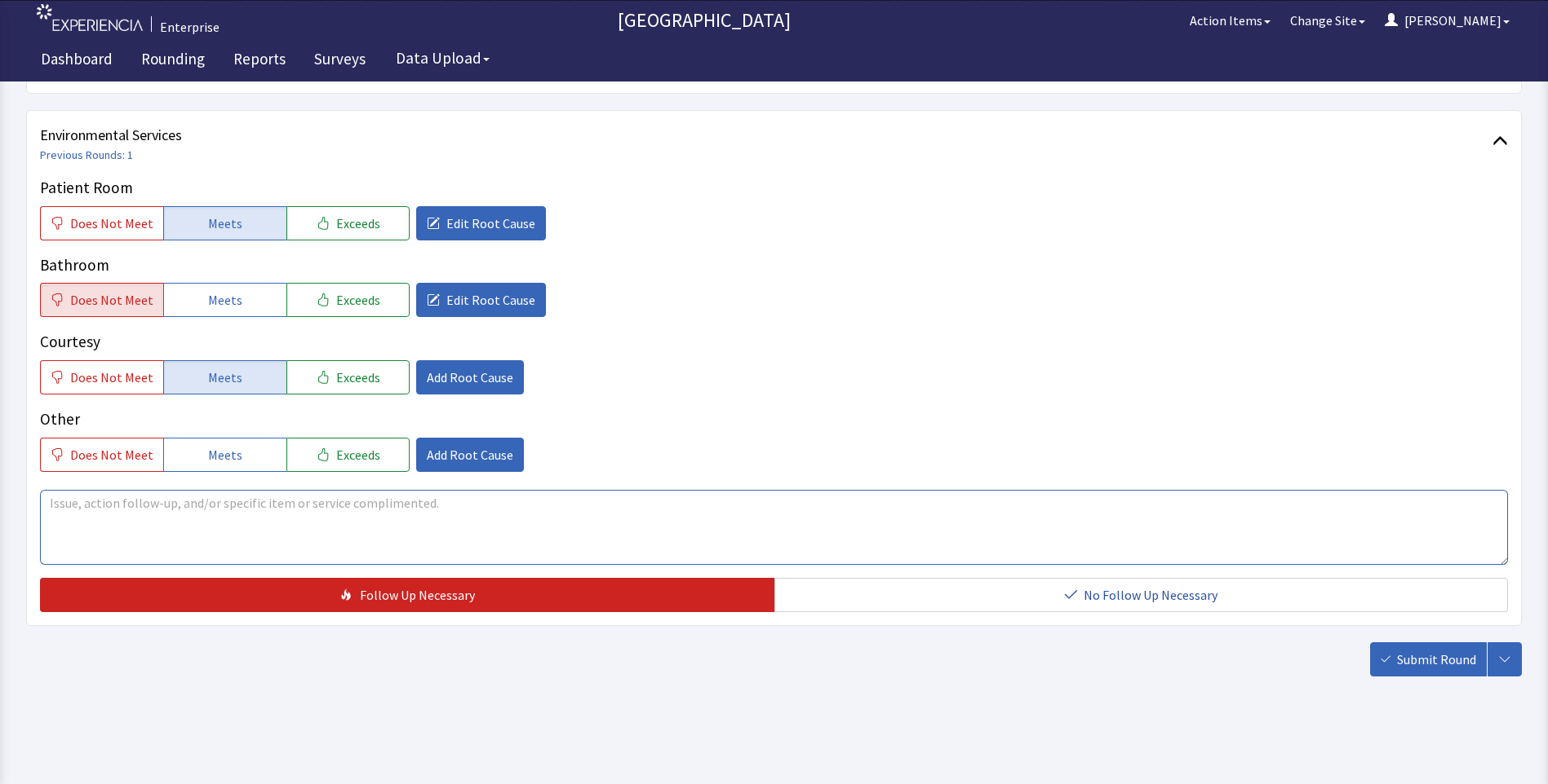
click at [85, 502] on textarea at bounding box center [774, 528] width 1468 height 75
drag, startPoint x: 46, startPoint y: 504, endPoint x: 316, endPoint y: 541, distance: 272.5
click at [316, 541] on textarea "sink was not wiped ,sink was full of clutter" at bounding box center [774, 528] width 1468 height 75
type textarea "sink was not wiped ,sink was full of clutter"
click at [1418, 652] on span "Submit Round" at bounding box center [1436, 660] width 79 height 19
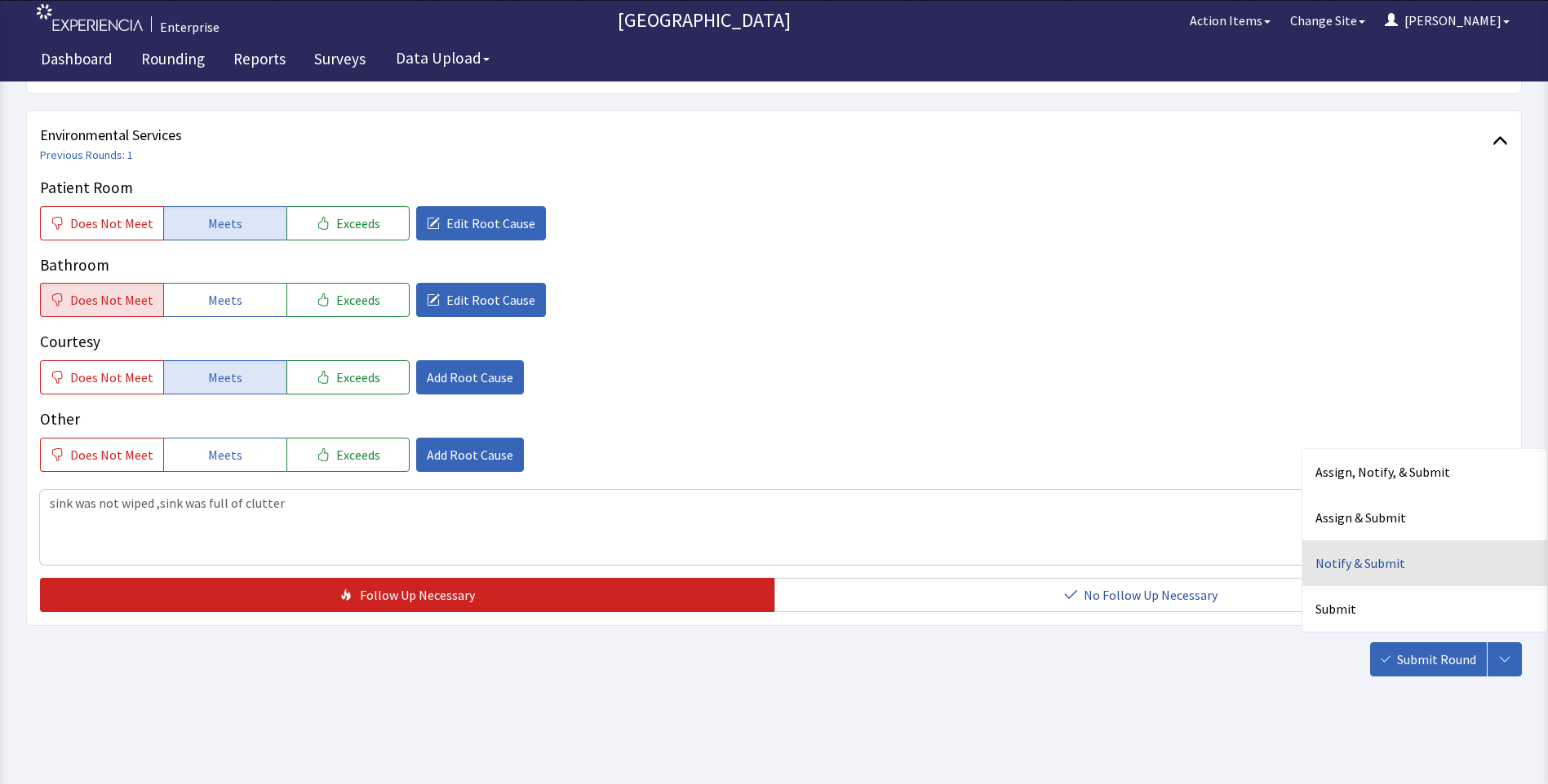
click at [1342, 567] on div "Notify & Submit" at bounding box center [1425, 564] width 245 height 45
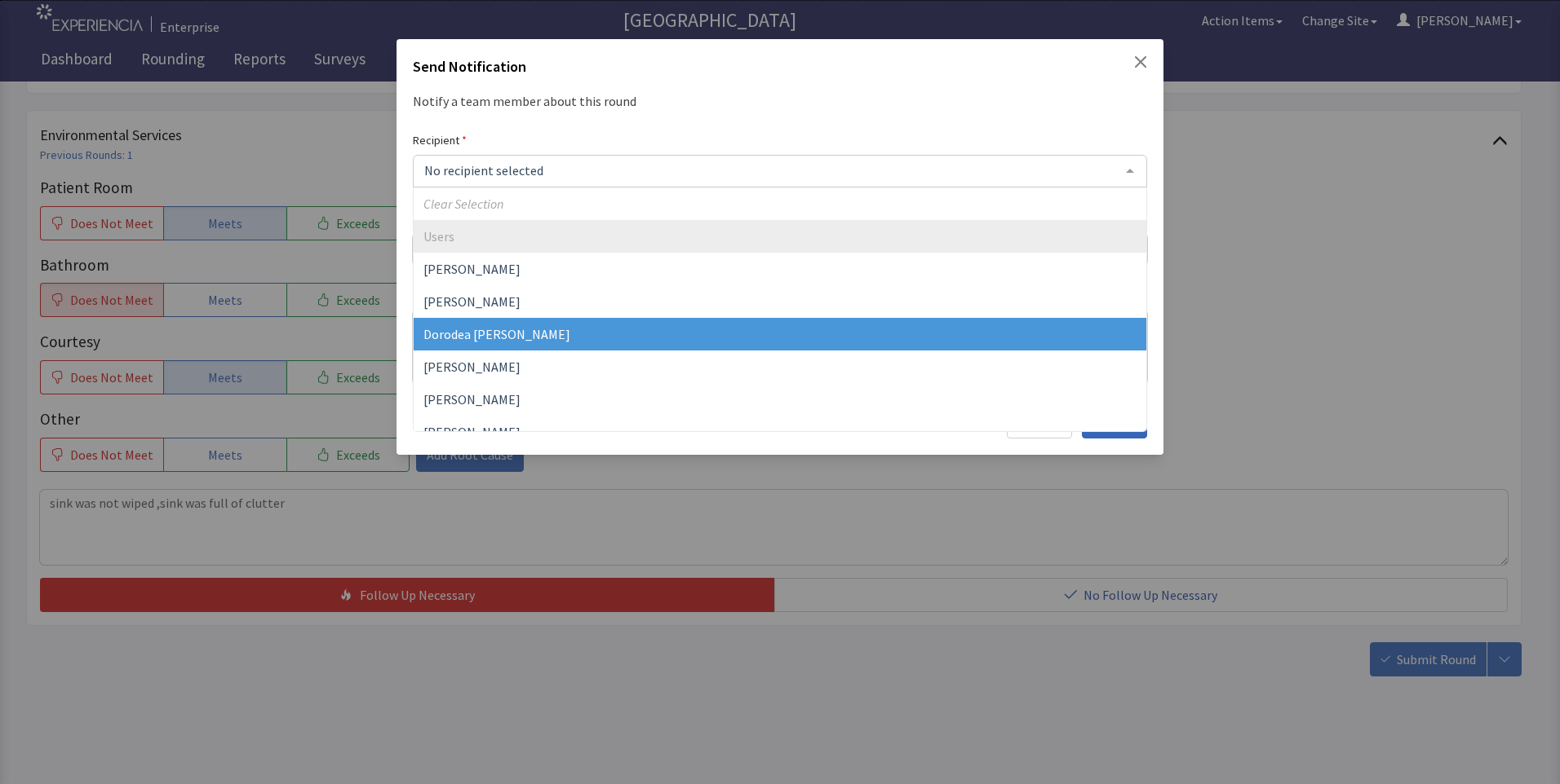
click at [502, 330] on span "Dorodea [PERSON_NAME]" at bounding box center [497, 334] width 147 height 17
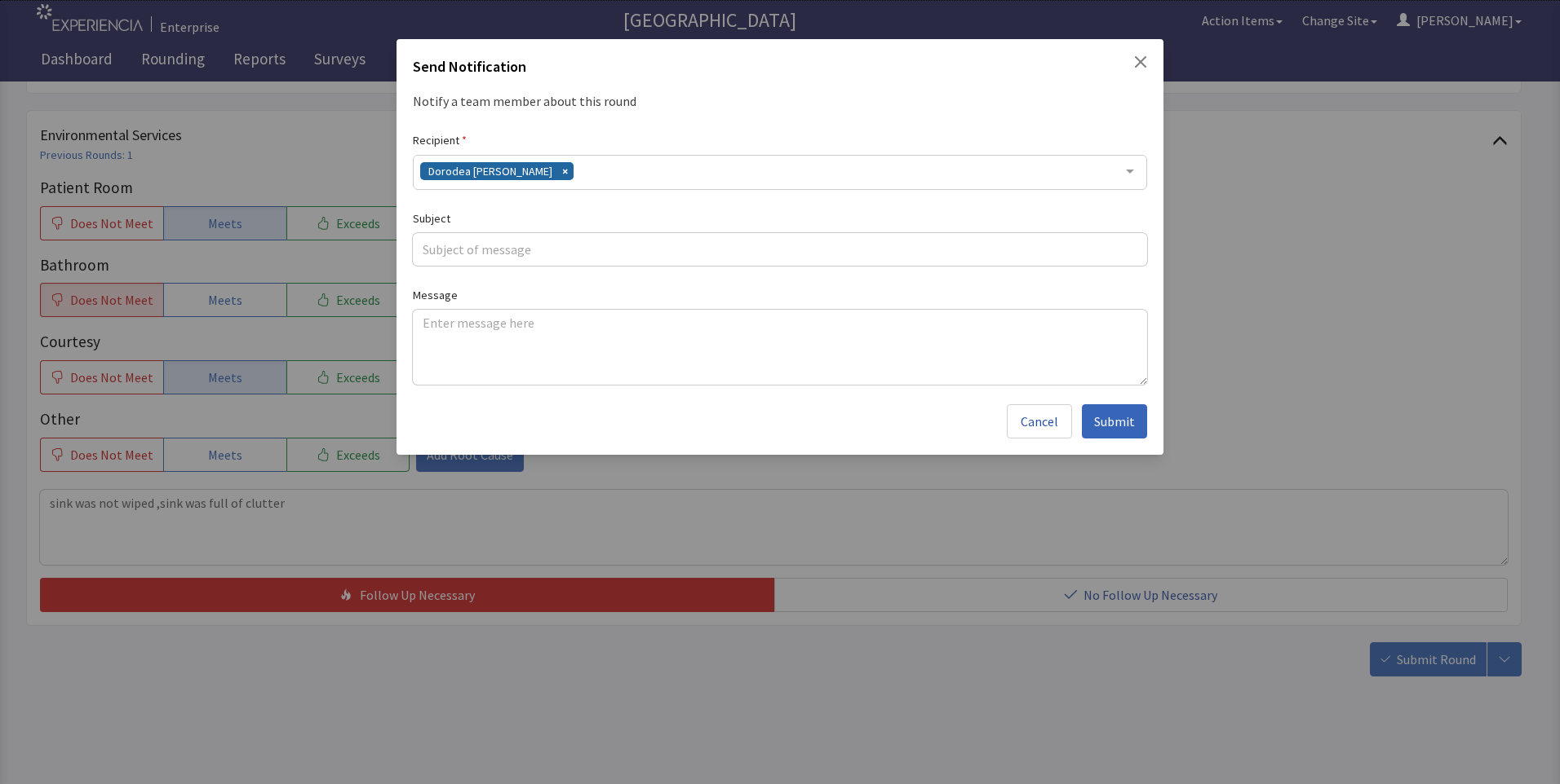
click at [570, 173] on div "Dorodea [PERSON_NAME]" at bounding box center [780, 172] width 735 height 35
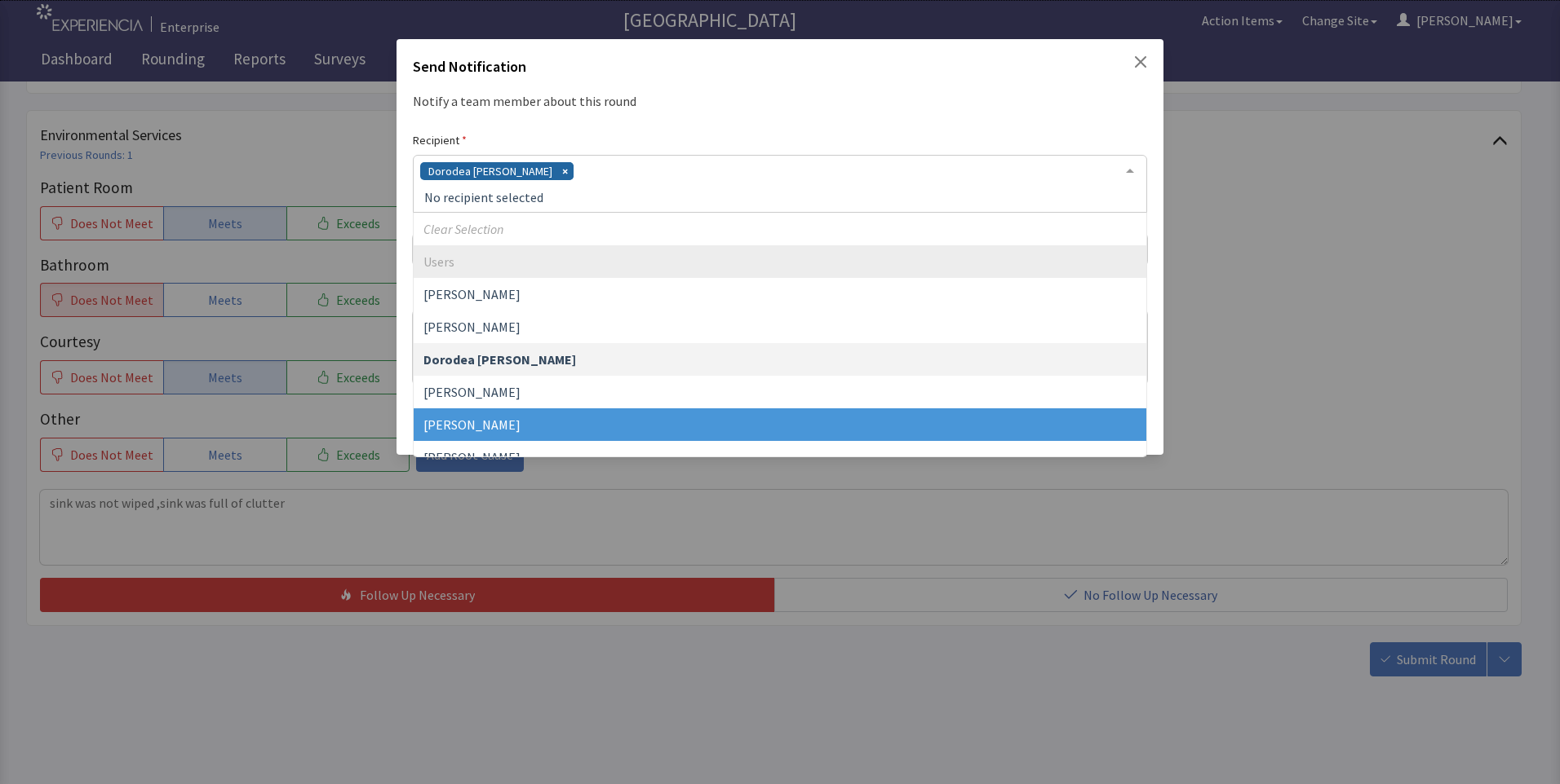
click at [521, 413] on span "Gerardo Mejias" at bounding box center [780, 424] width 733 height 32
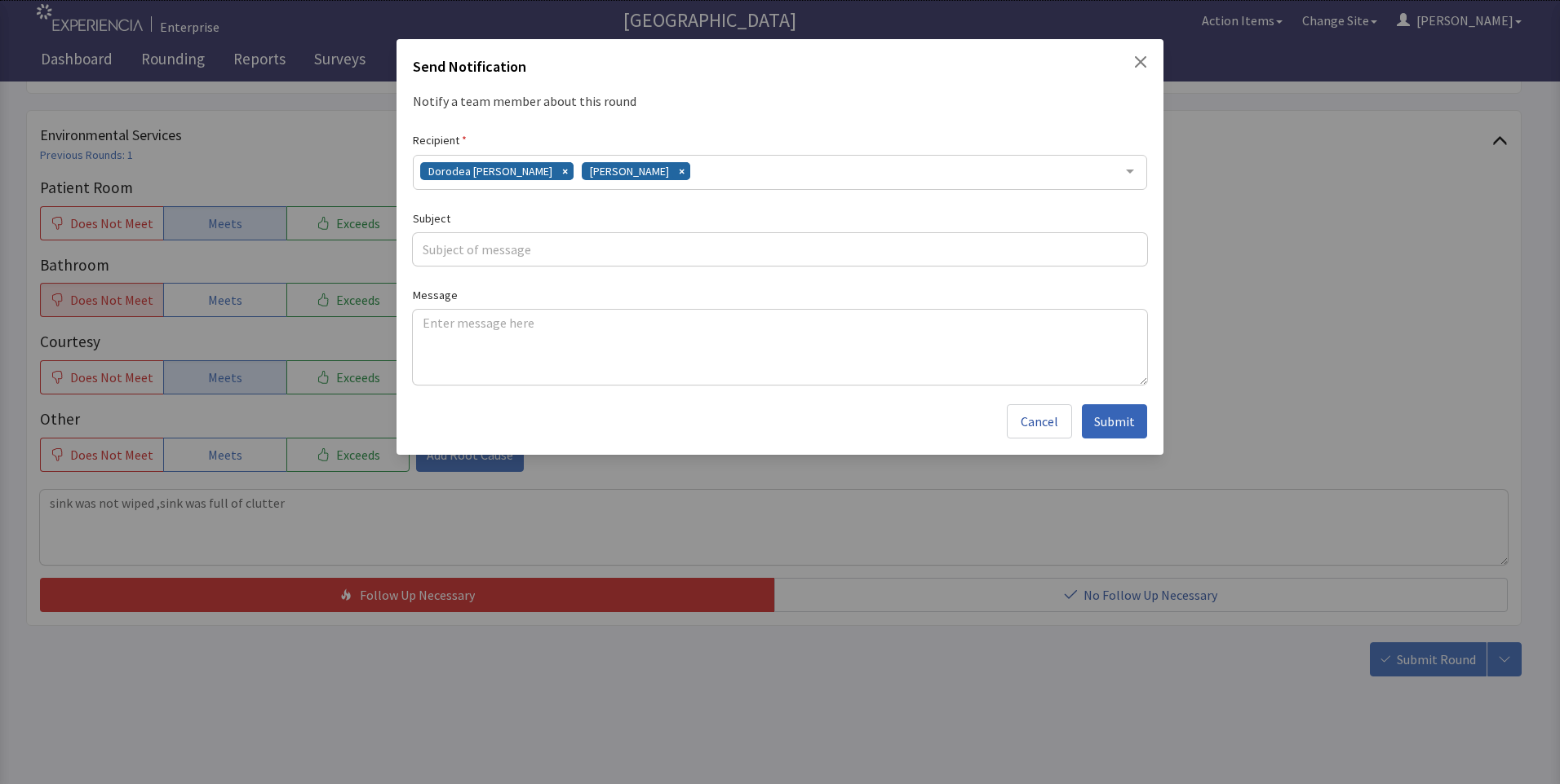
click at [686, 174] on div "Dorodea Verderame Gerardo Mejias" at bounding box center [780, 172] width 735 height 35
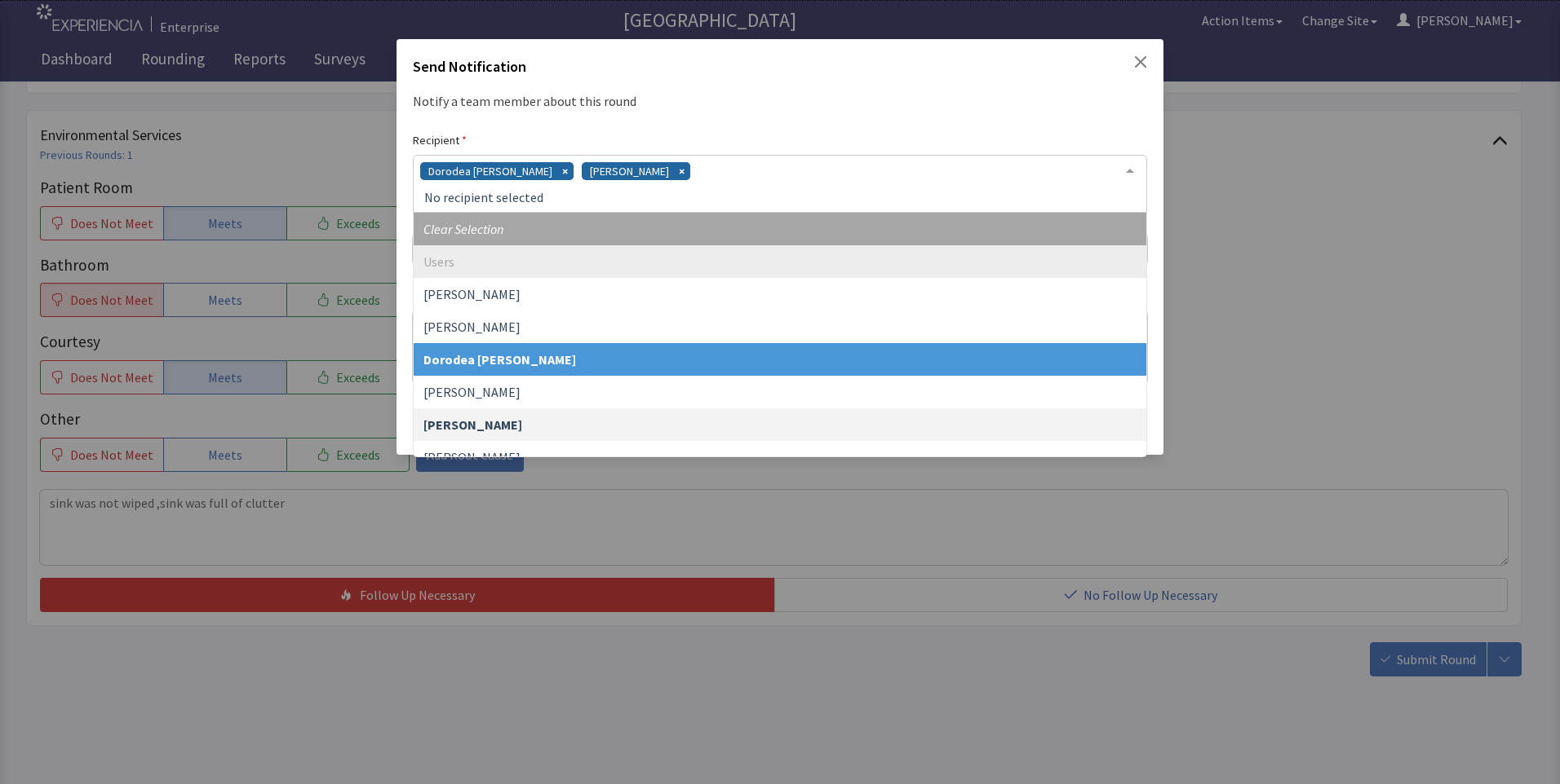
scroll to position [81, 0]
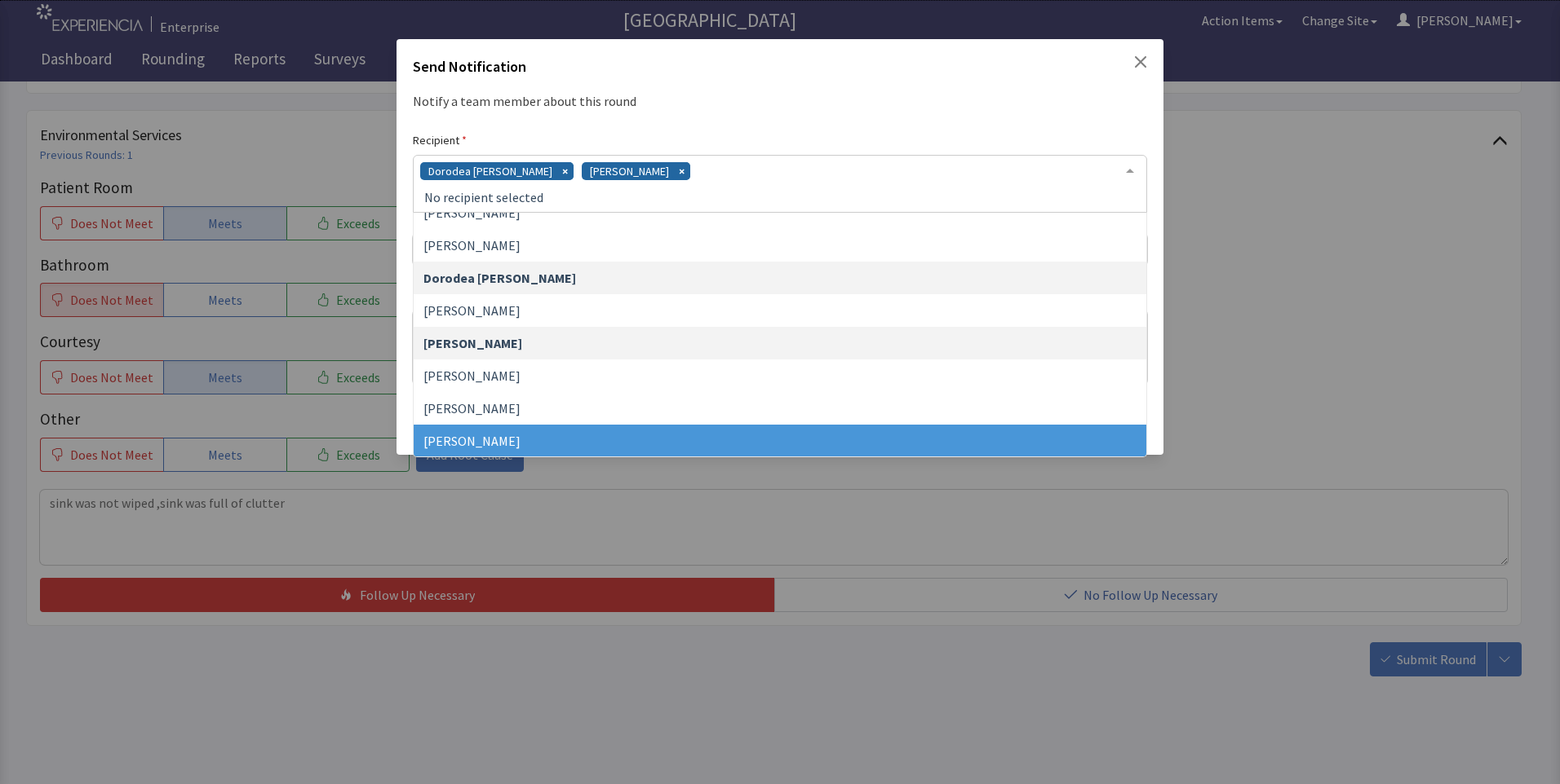
drag, startPoint x: 602, startPoint y: 429, endPoint x: 657, endPoint y: 347, distance: 98.7
click at [602, 429] on span "James Hellandbrand" at bounding box center [780, 441] width 733 height 32
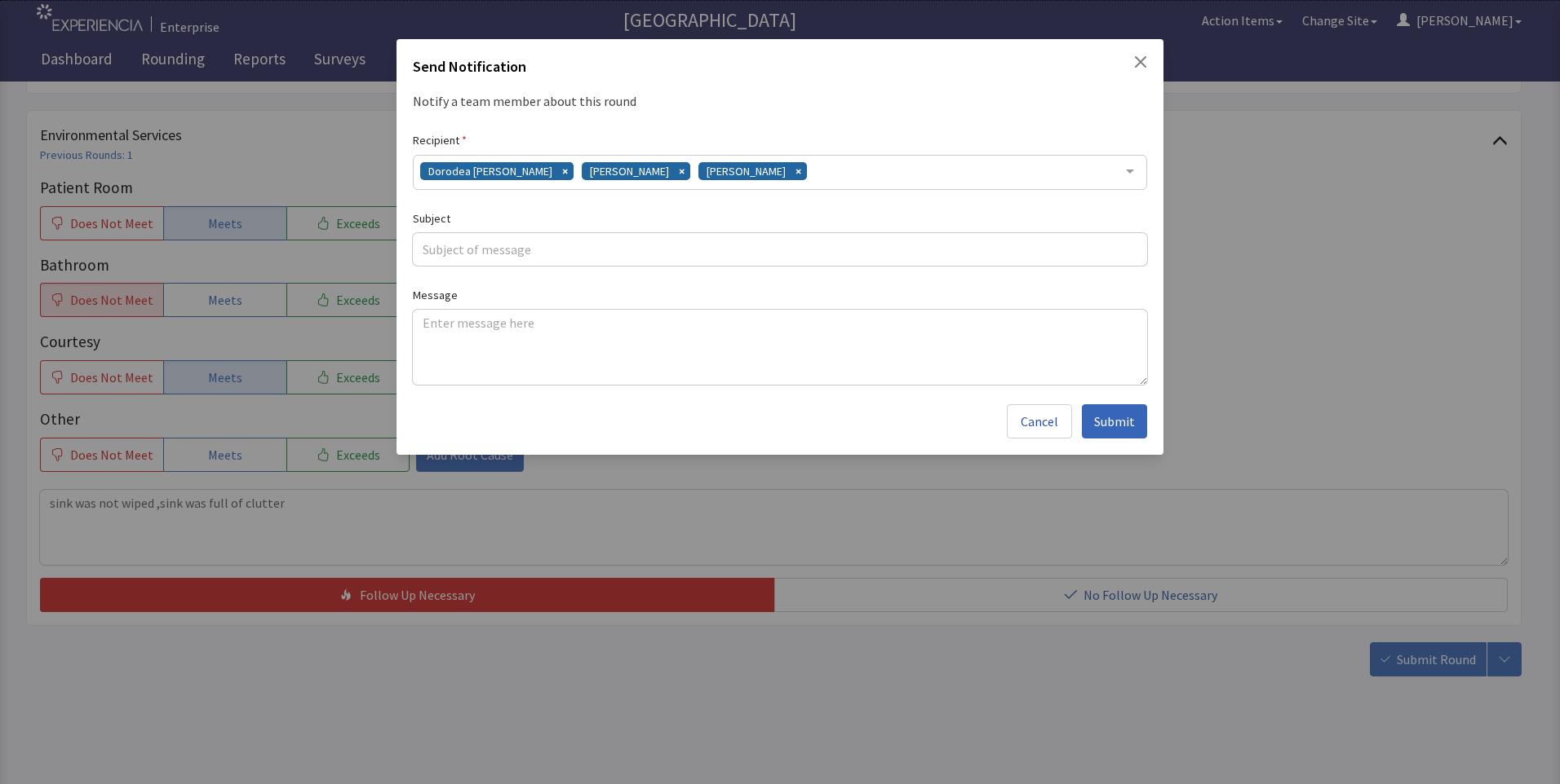
click at [824, 171] on div "Dorodea Verderame Gerardo Mejias James Hellandbrand" at bounding box center [780, 172] width 735 height 35
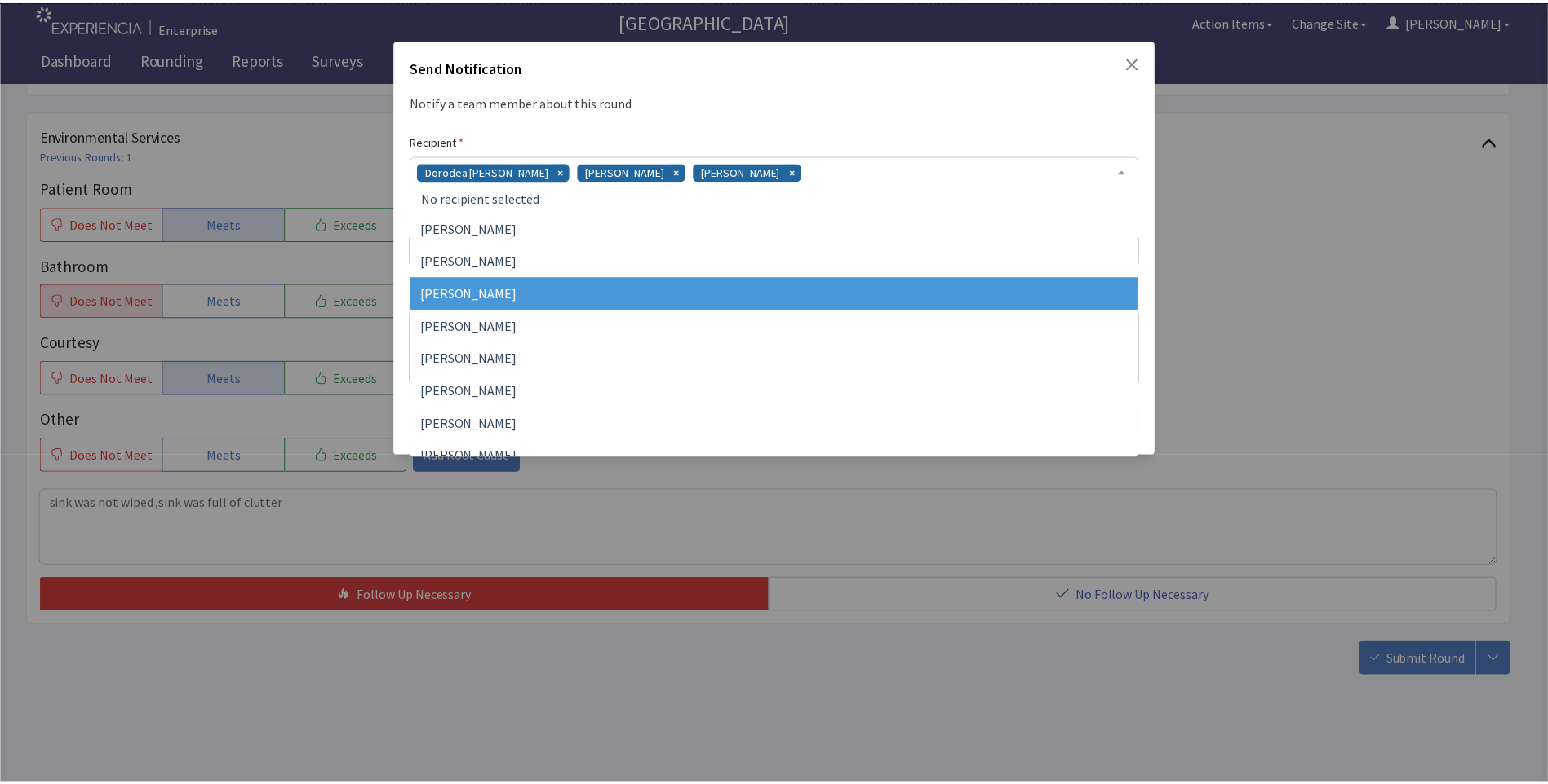
scroll to position [376, 0]
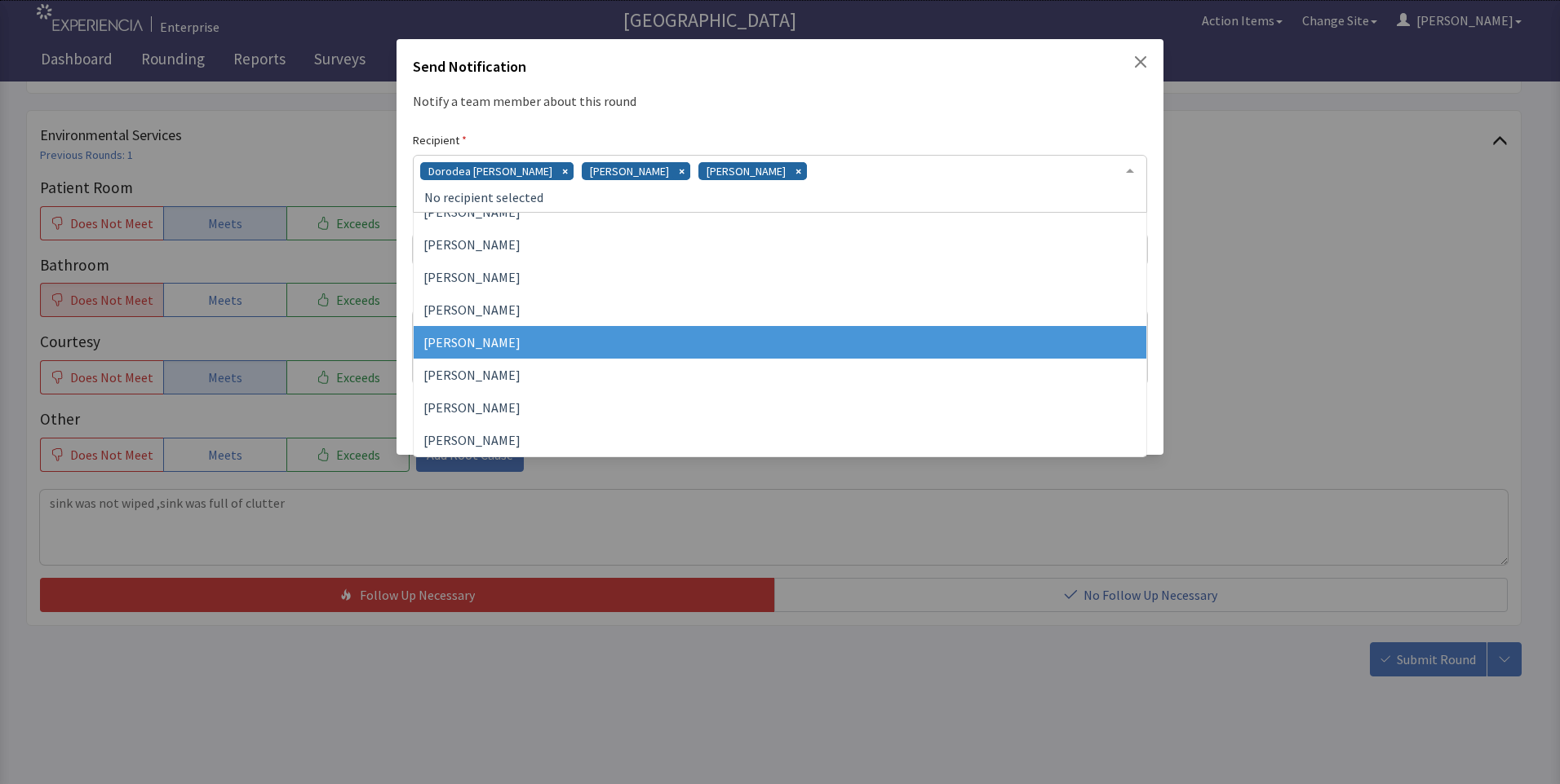
click at [686, 347] on span "Vesel Haxhillary" at bounding box center [780, 342] width 733 height 32
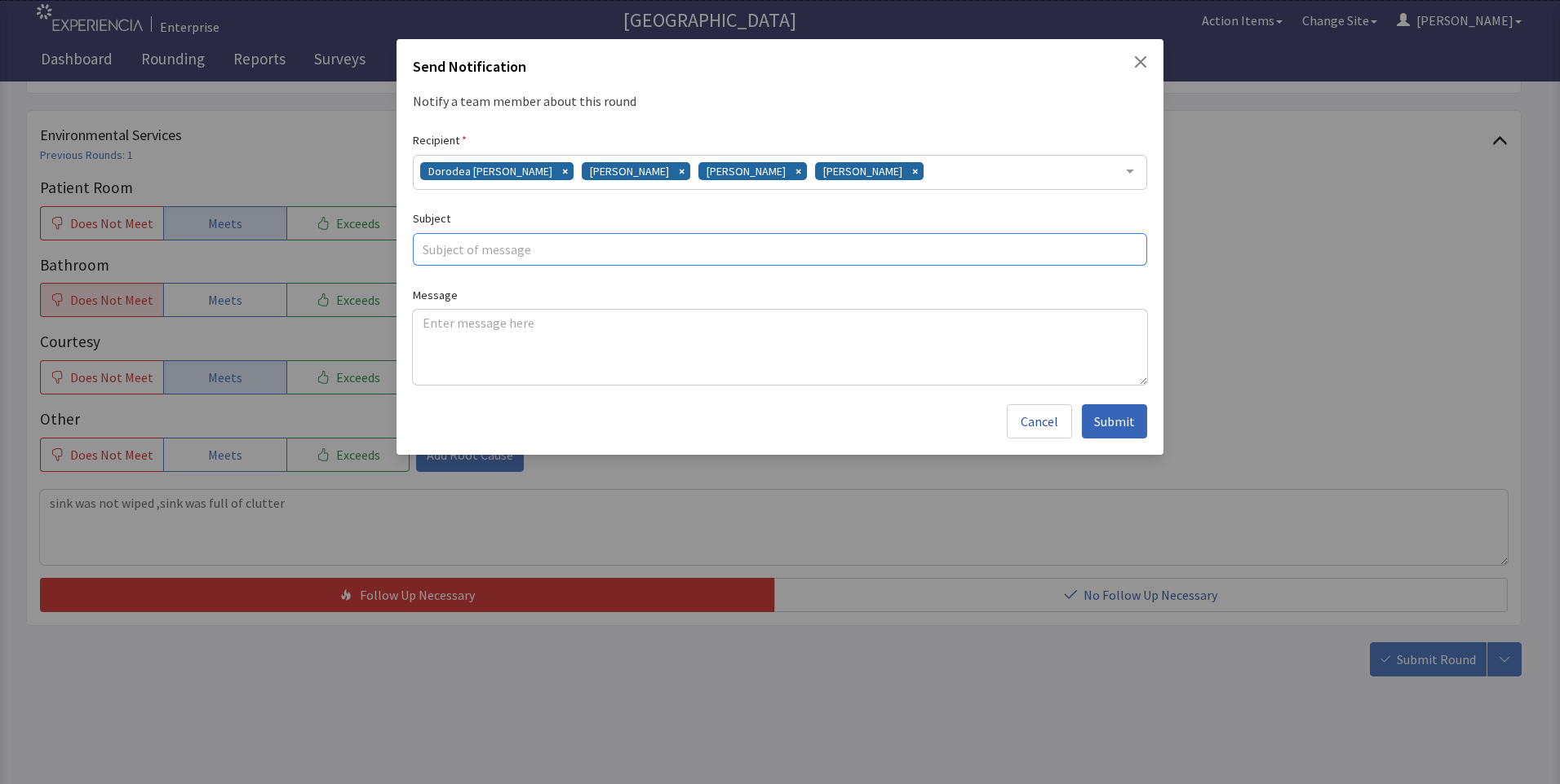
click at [489, 245] on input "text" at bounding box center [780, 249] width 735 height 32
type input "clutter issue"
click at [439, 322] on textarea at bounding box center [780, 347] width 735 height 75
paste textarea "sink was not wiped ,sink was full of clutter"
type textarea "sink was not wiped ,sink was full of clutter"
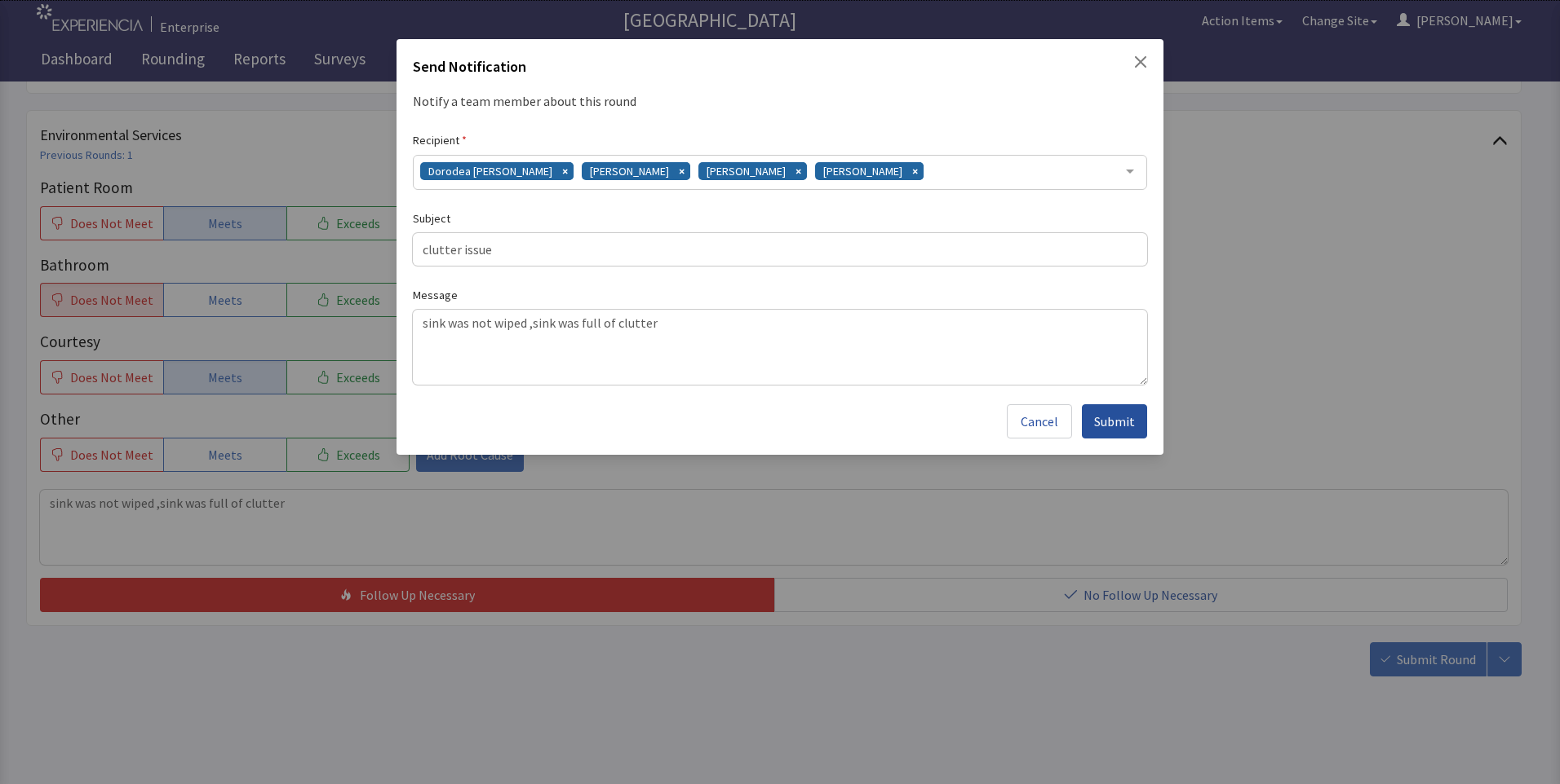
click at [1100, 421] on span "Submit" at bounding box center [1114, 421] width 41 height 19
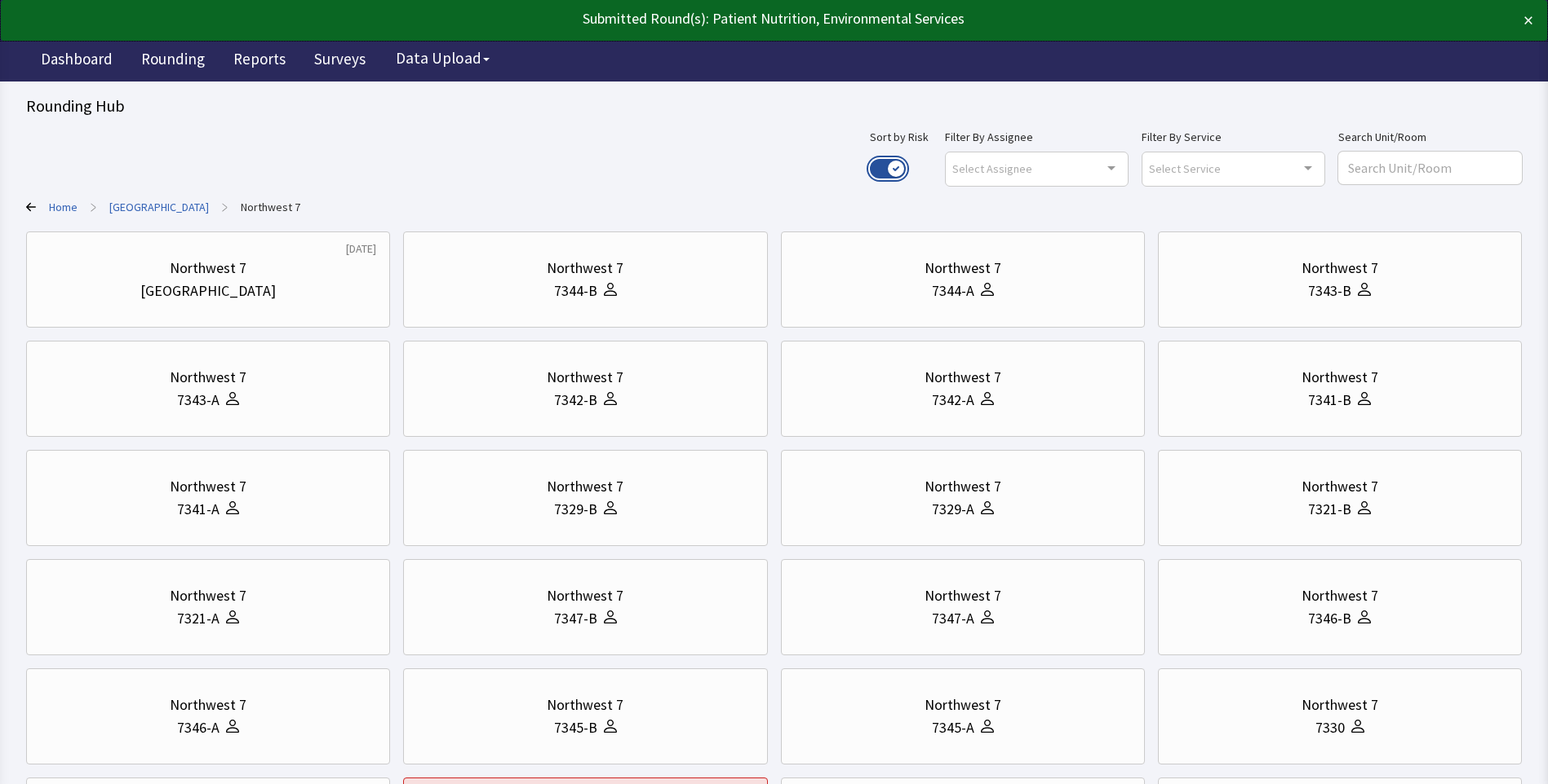
click at [906, 167] on button "Use setting" at bounding box center [887, 169] width 36 height 19
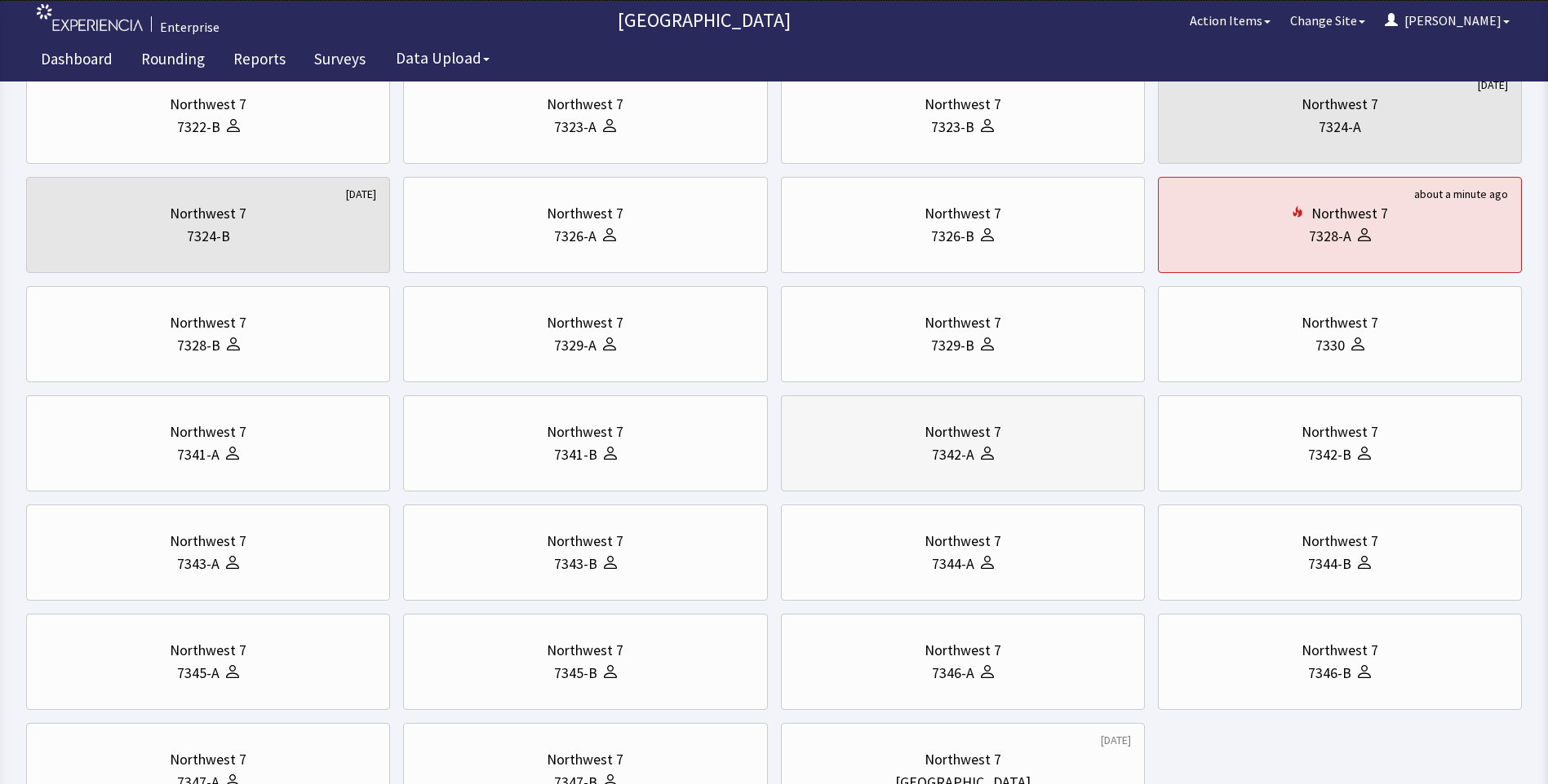
scroll to position [253, 0]
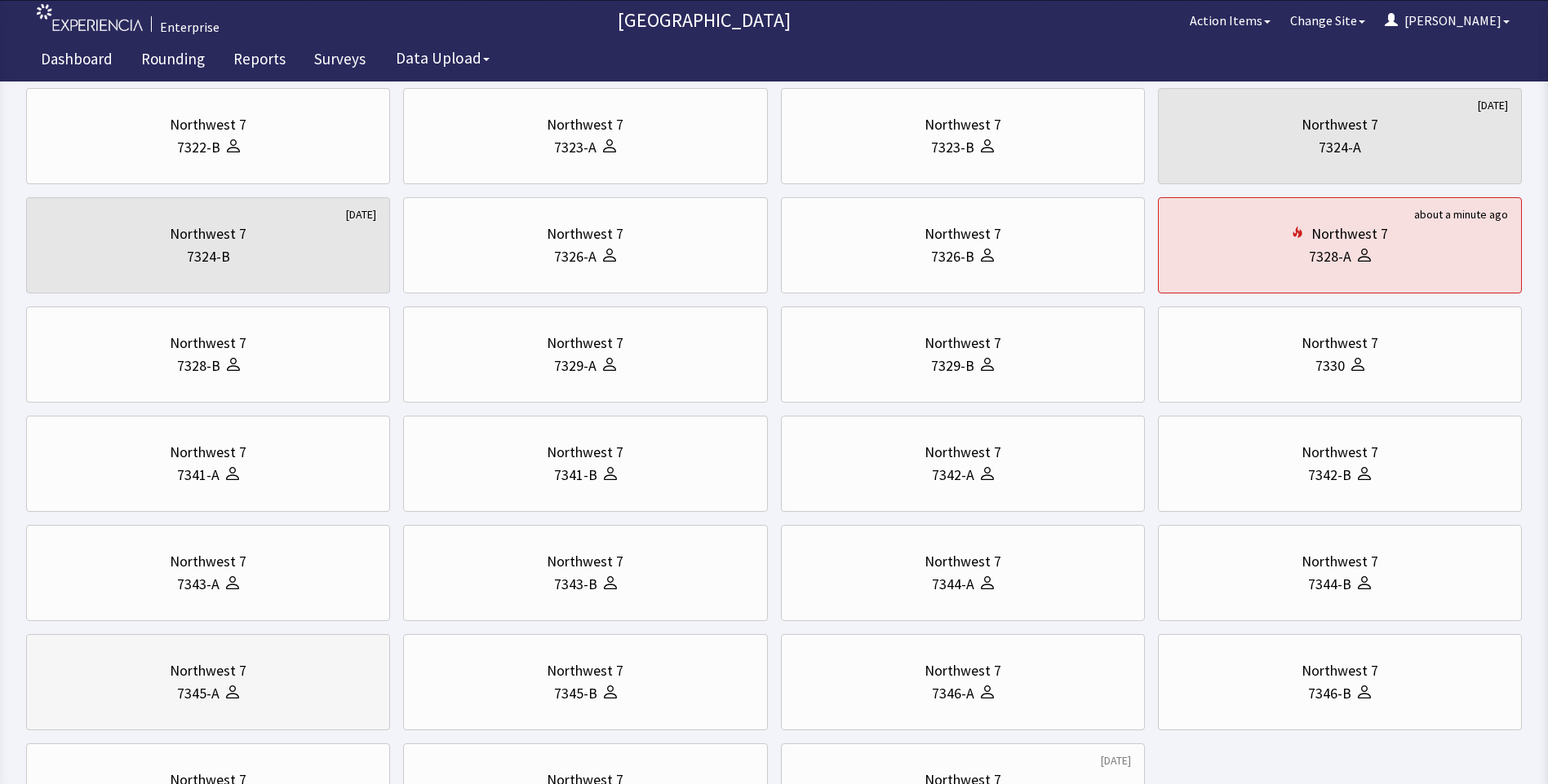
click at [237, 691] on icon at bounding box center [232, 692] width 13 height 13
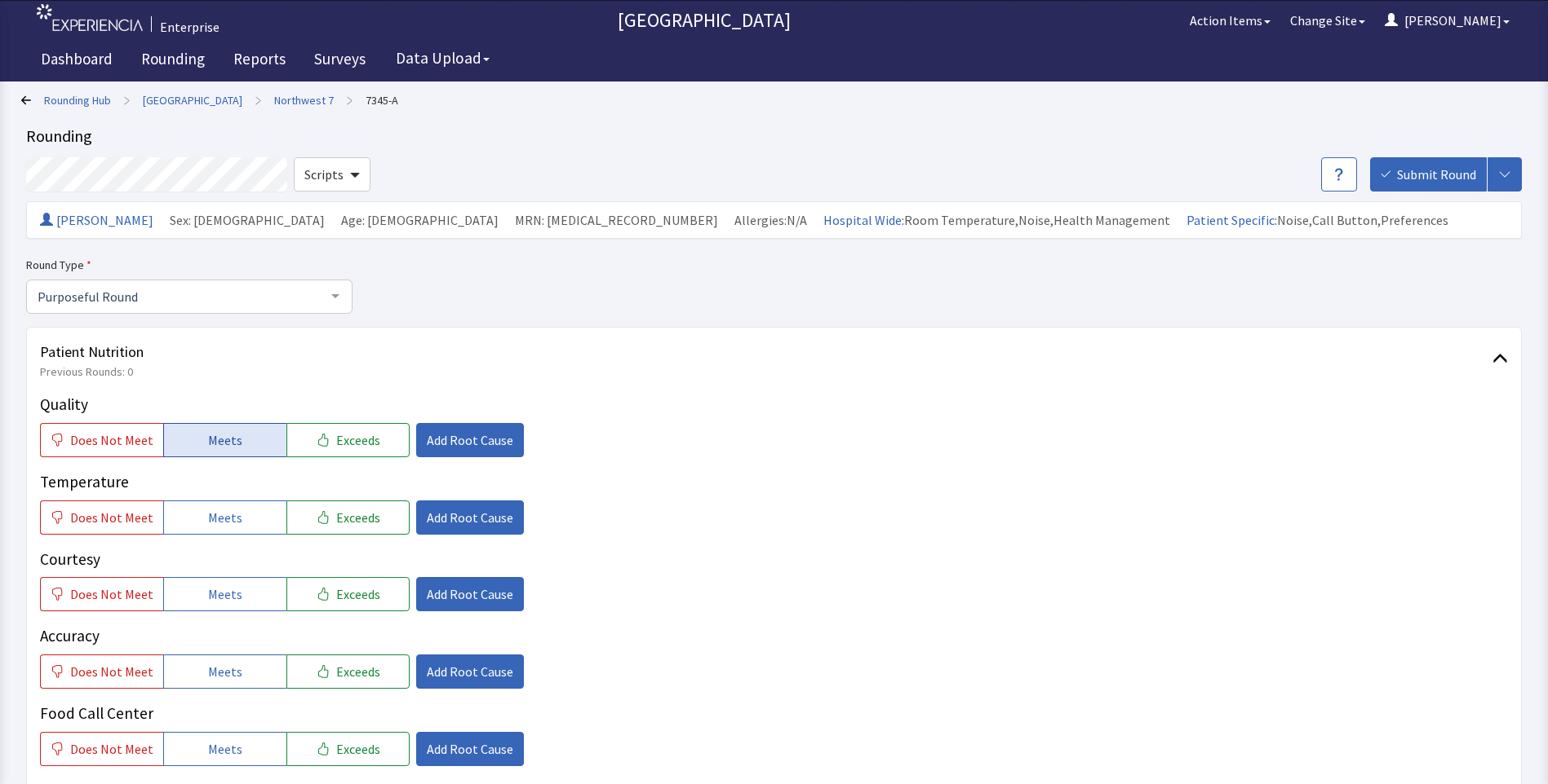
click at [208, 445] on span "Meets" at bounding box center [225, 441] width 34 height 19
drag, startPoint x: 199, startPoint y: 513, endPoint x: 201, endPoint y: 545, distance: 32.1
click at [199, 516] on button "Meets" at bounding box center [225, 517] width 123 height 34
drag, startPoint x: 206, startPoint y: 599, endPoint x: 206, endPoint y: 635, distance: 36.0
click at [206, 609] on button "Meets" at bounding box center [225, 593] width 123 height 34
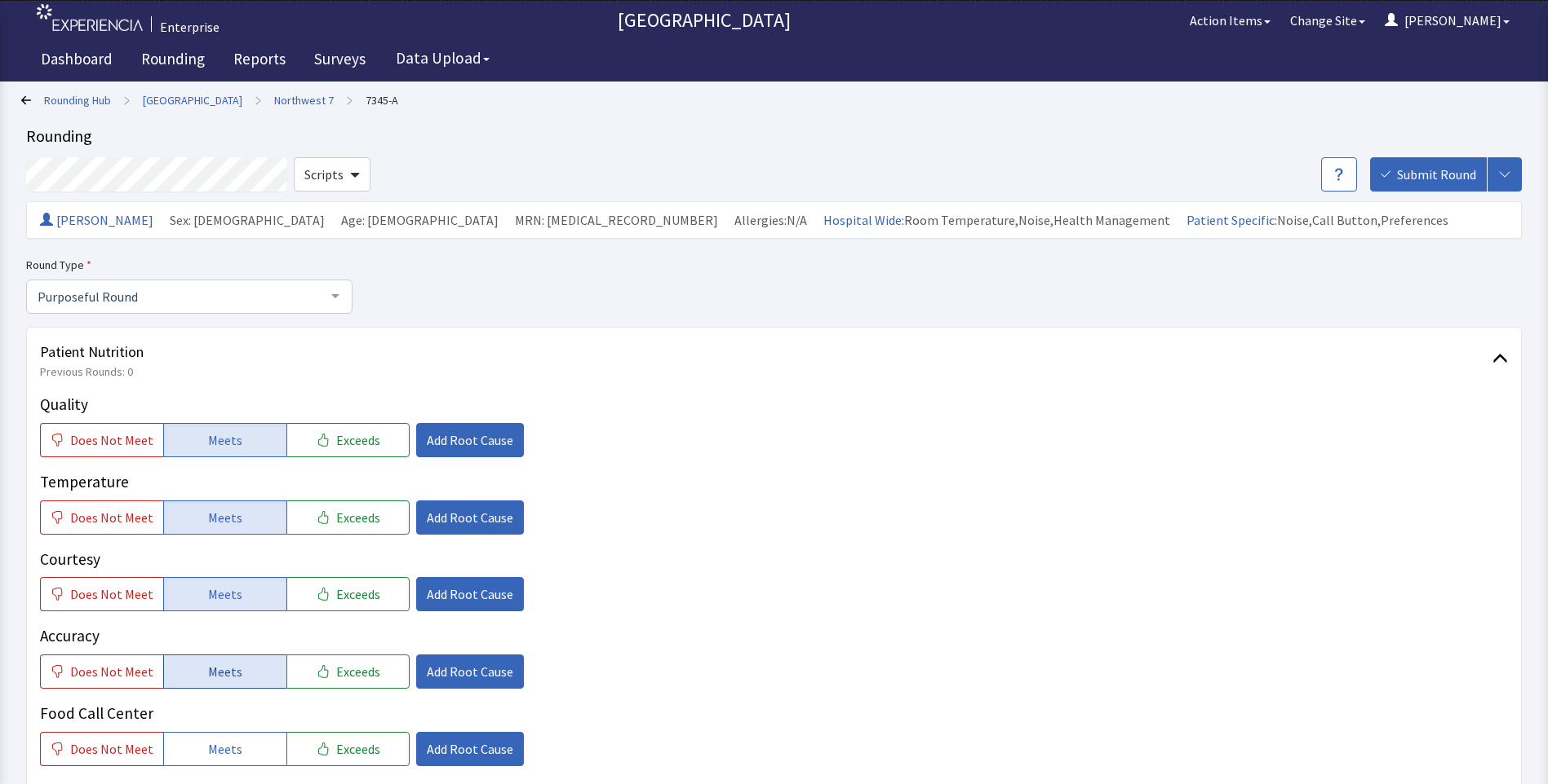
click at [199, 663] on button "Meets" at bounding box center [225, 671] width 123 height 34
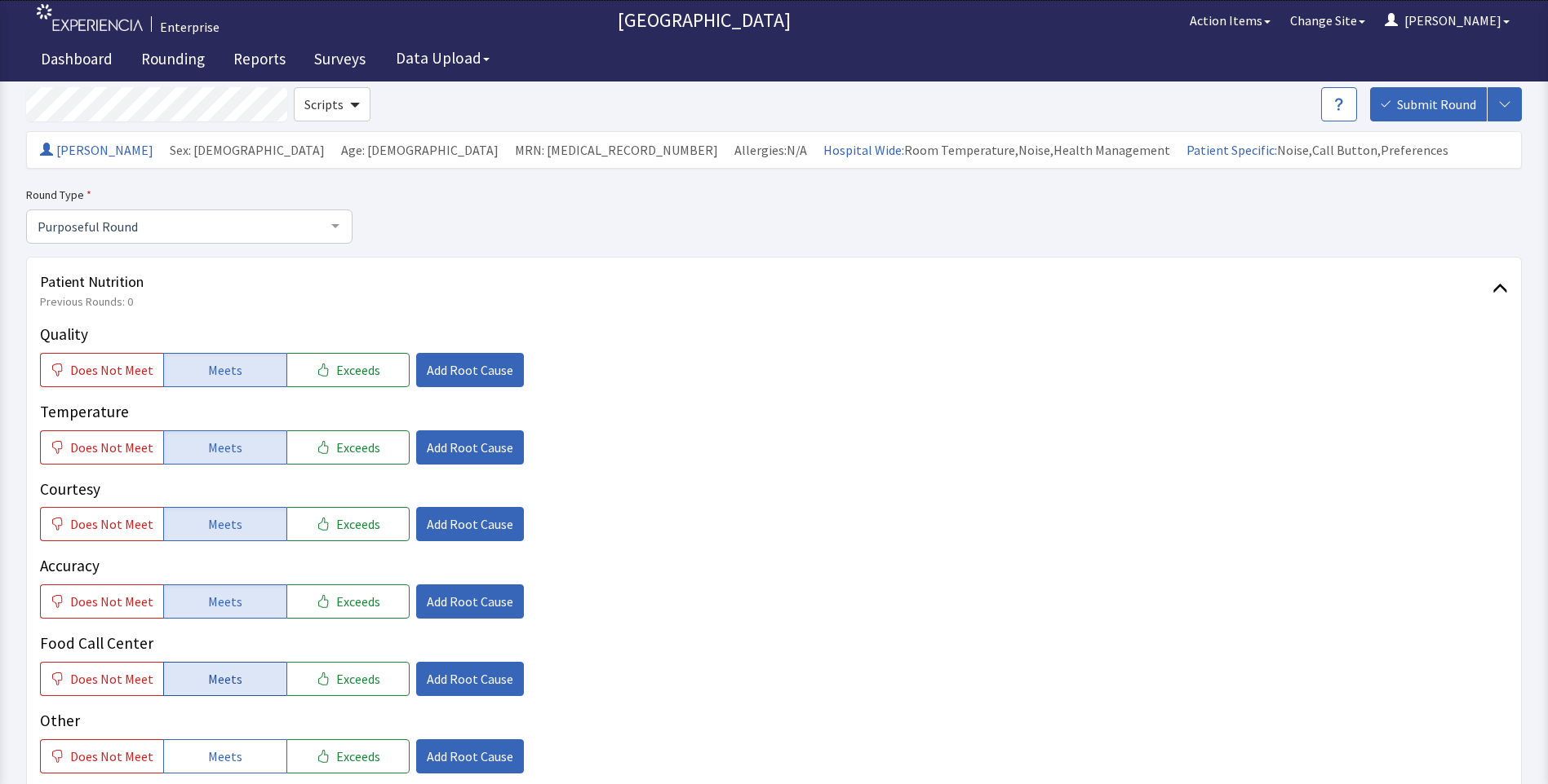
scroll to position [245, 0]
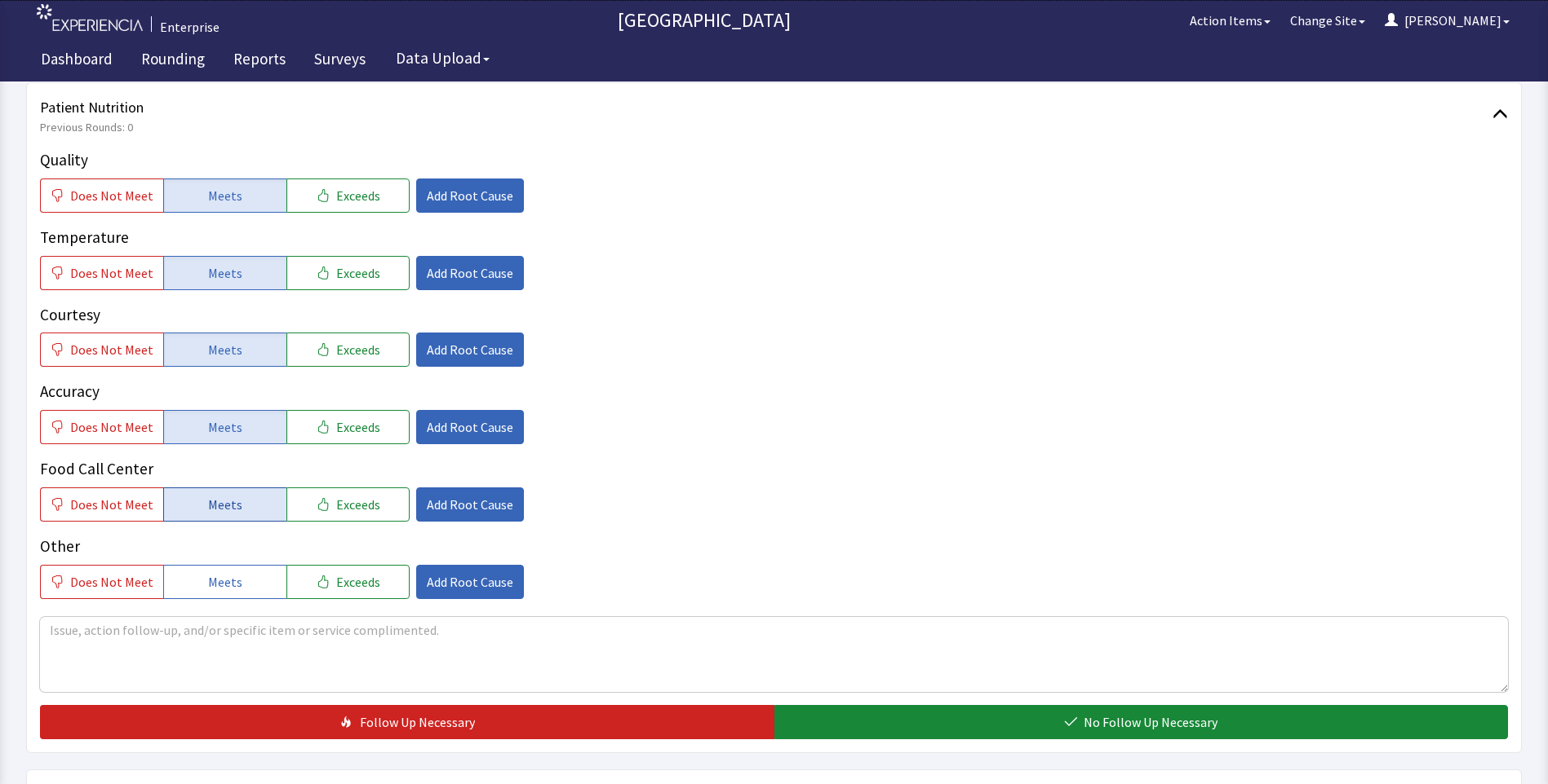
click at [210, 503] on span "Meets" at bounding box center [225, 504] width 34 height 19
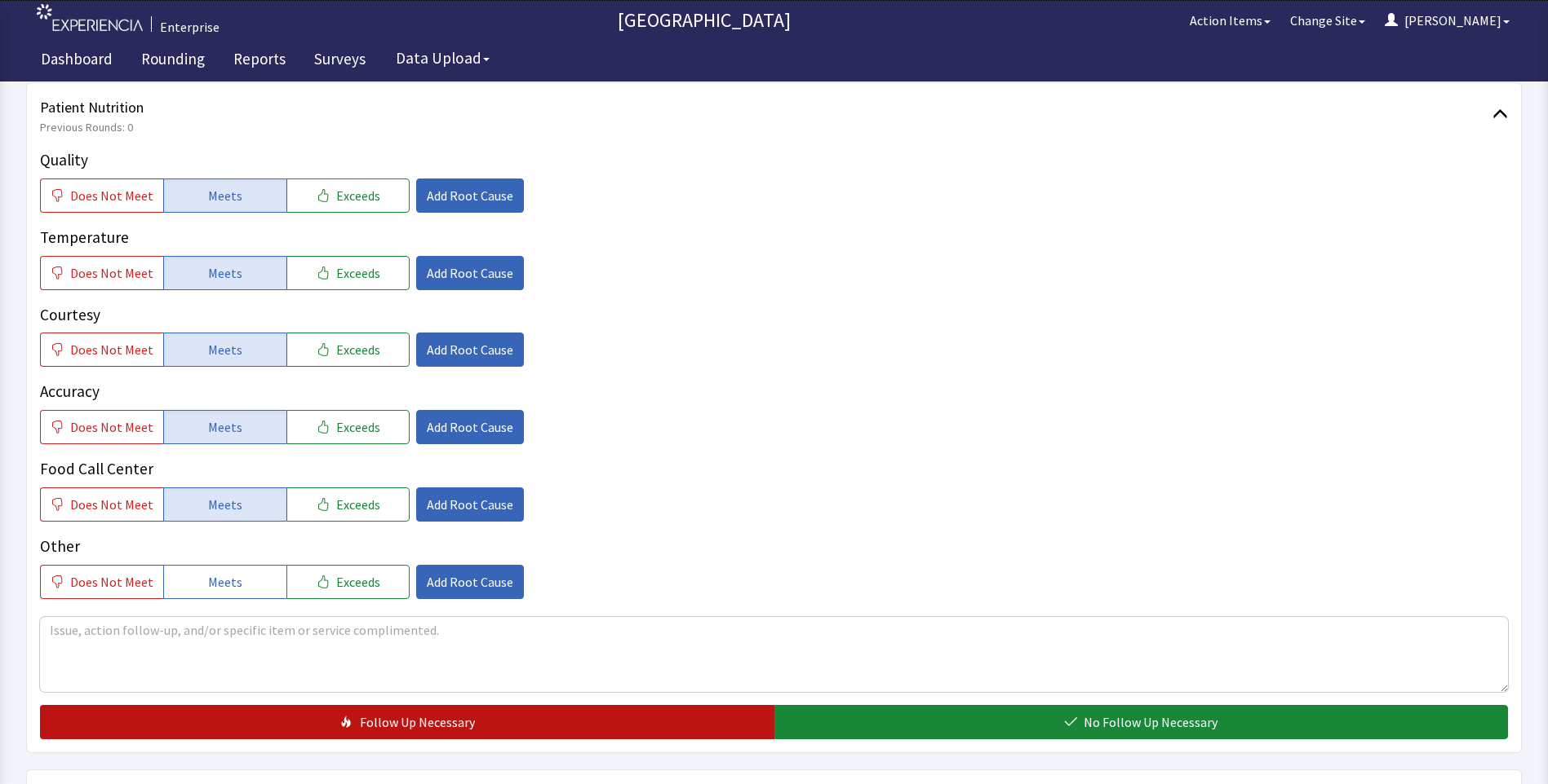
drag, startPoint x: 797, startPoint y: 721, endPoint x: 701, endPoint y: 726, distance: 96.1
click at [793, 726] on button "No Follow Up Necessary" at bounding box center [1141, 722] width 735 height 34
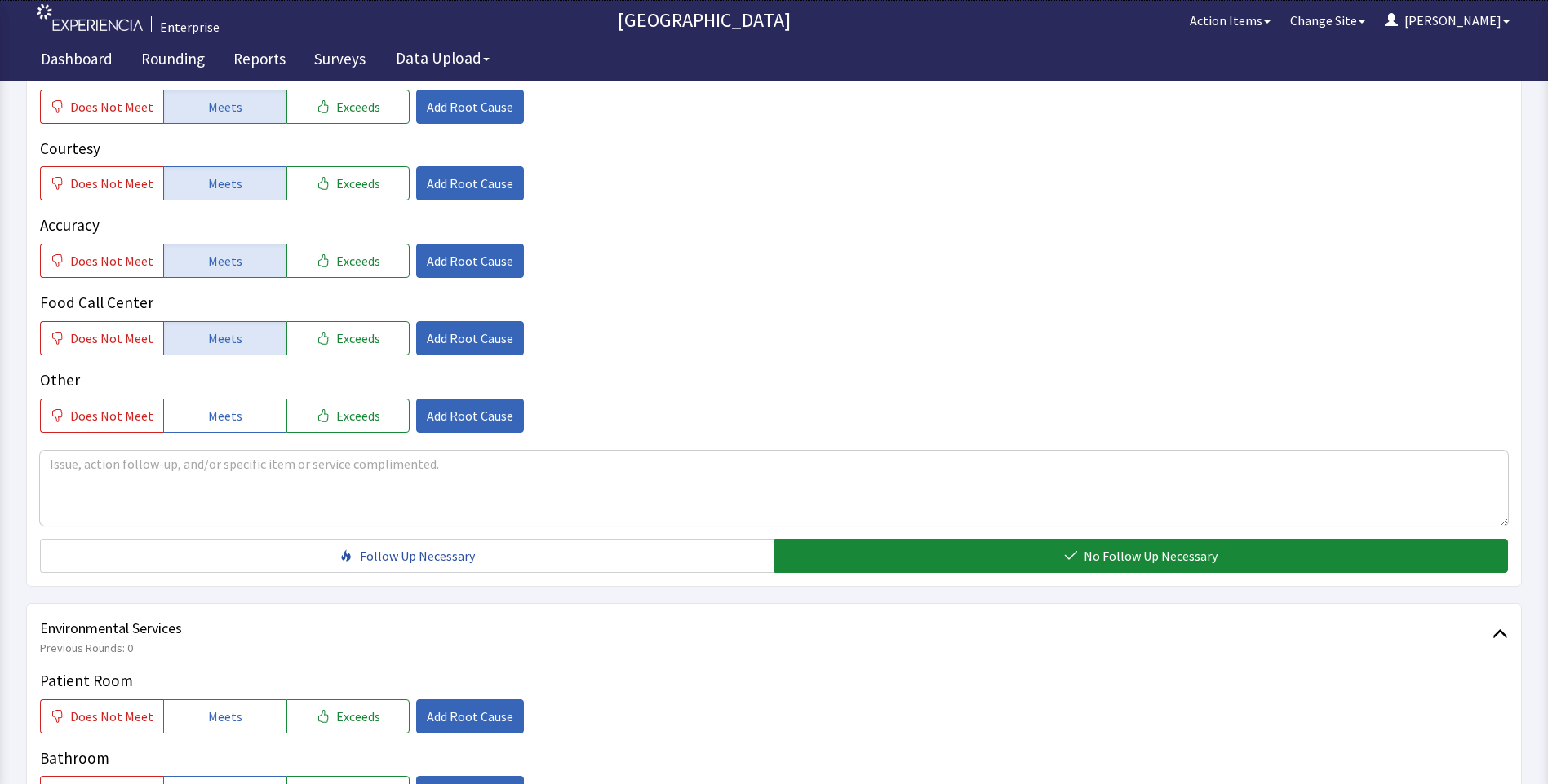
scroll to position [571, 0]
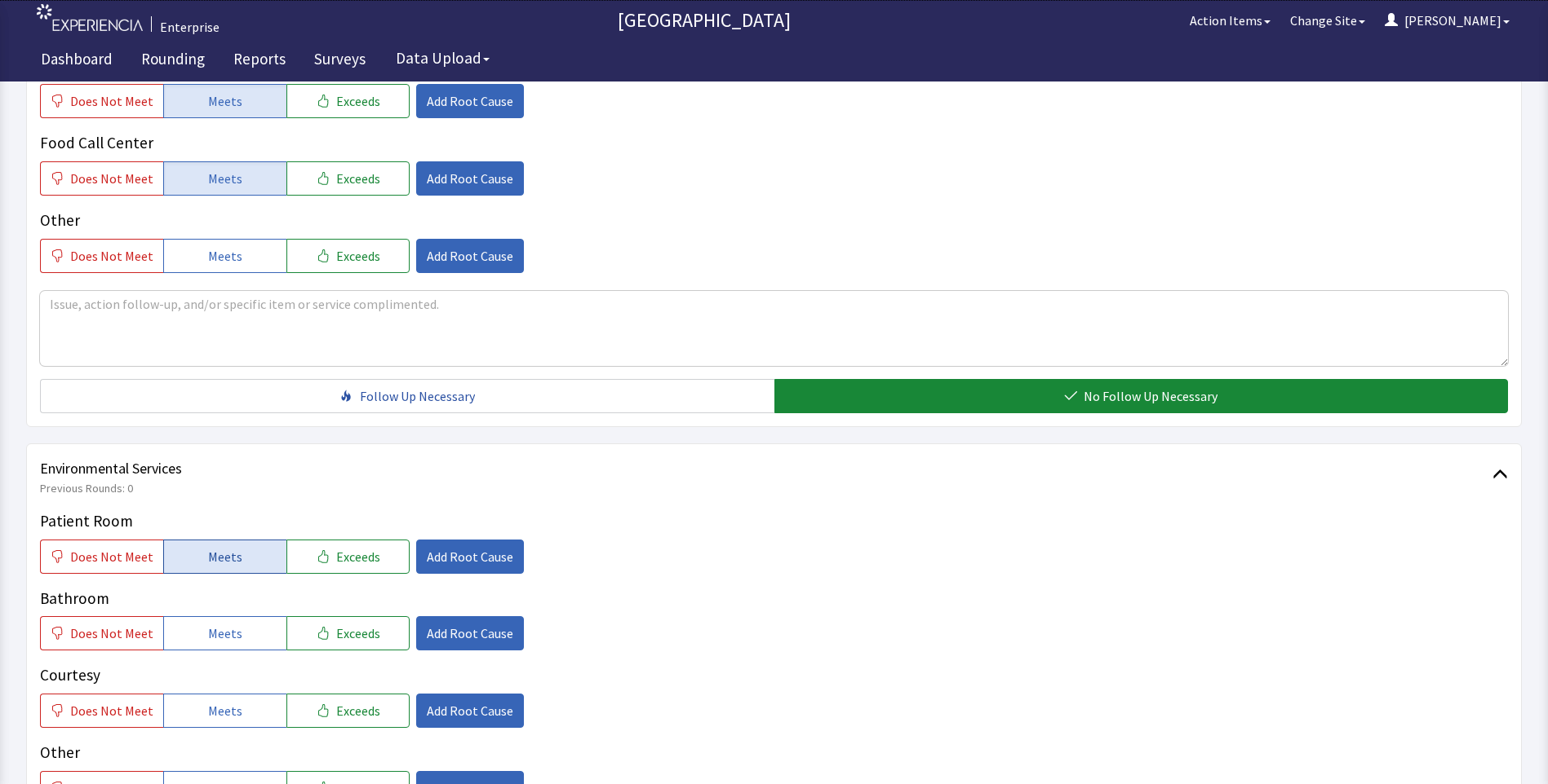
click at [219, 555] on span "Meets" at bounding box center [225, 557] width 34 height 19
click at [211, 633] on span "Meets" at bounding box center [225, 634] width 34 height 19
click at [201, 711] on button "Meets" at bounding box center [225, 711] width 123 height 34
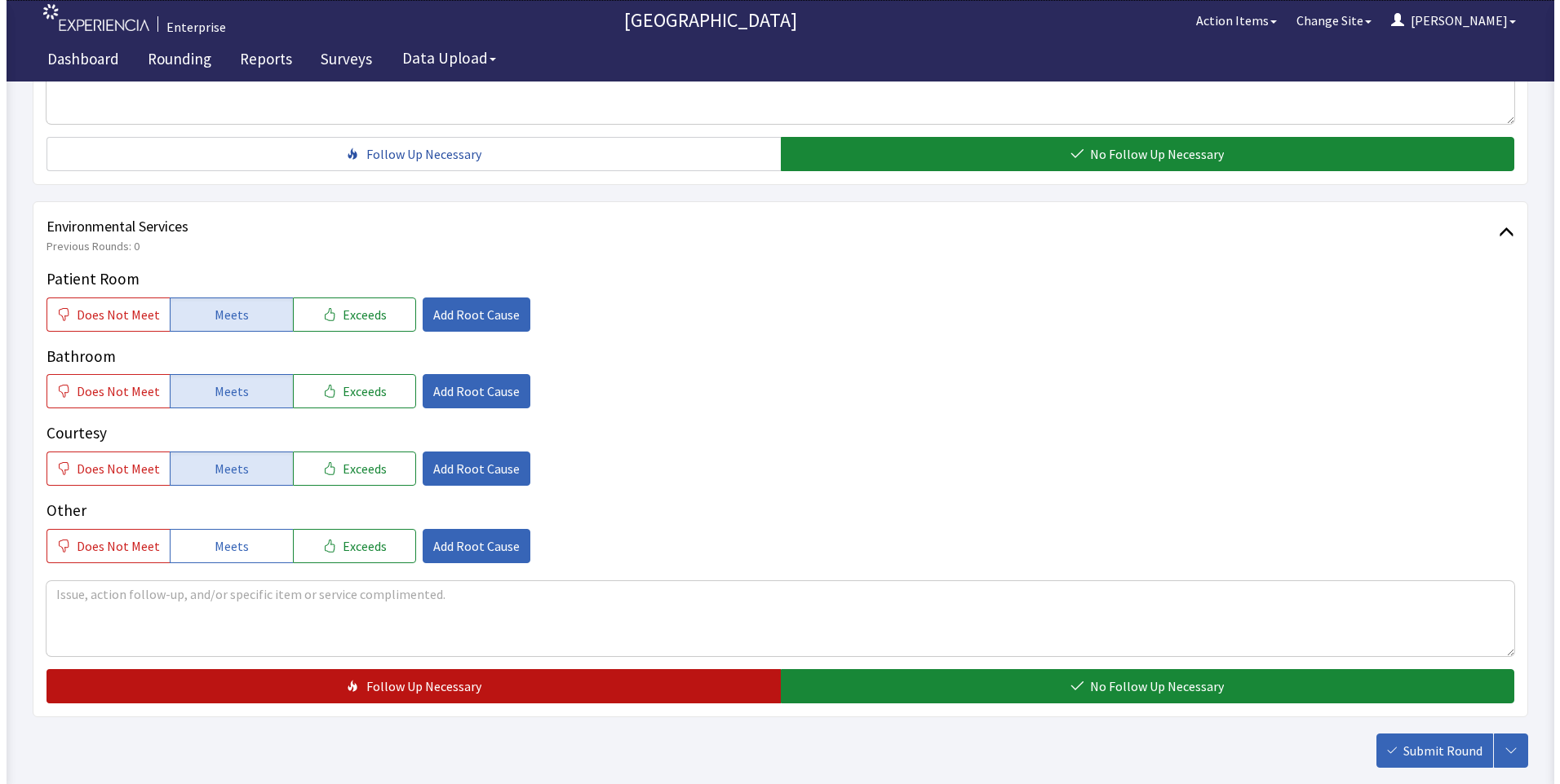
scroll to position [815, 0]
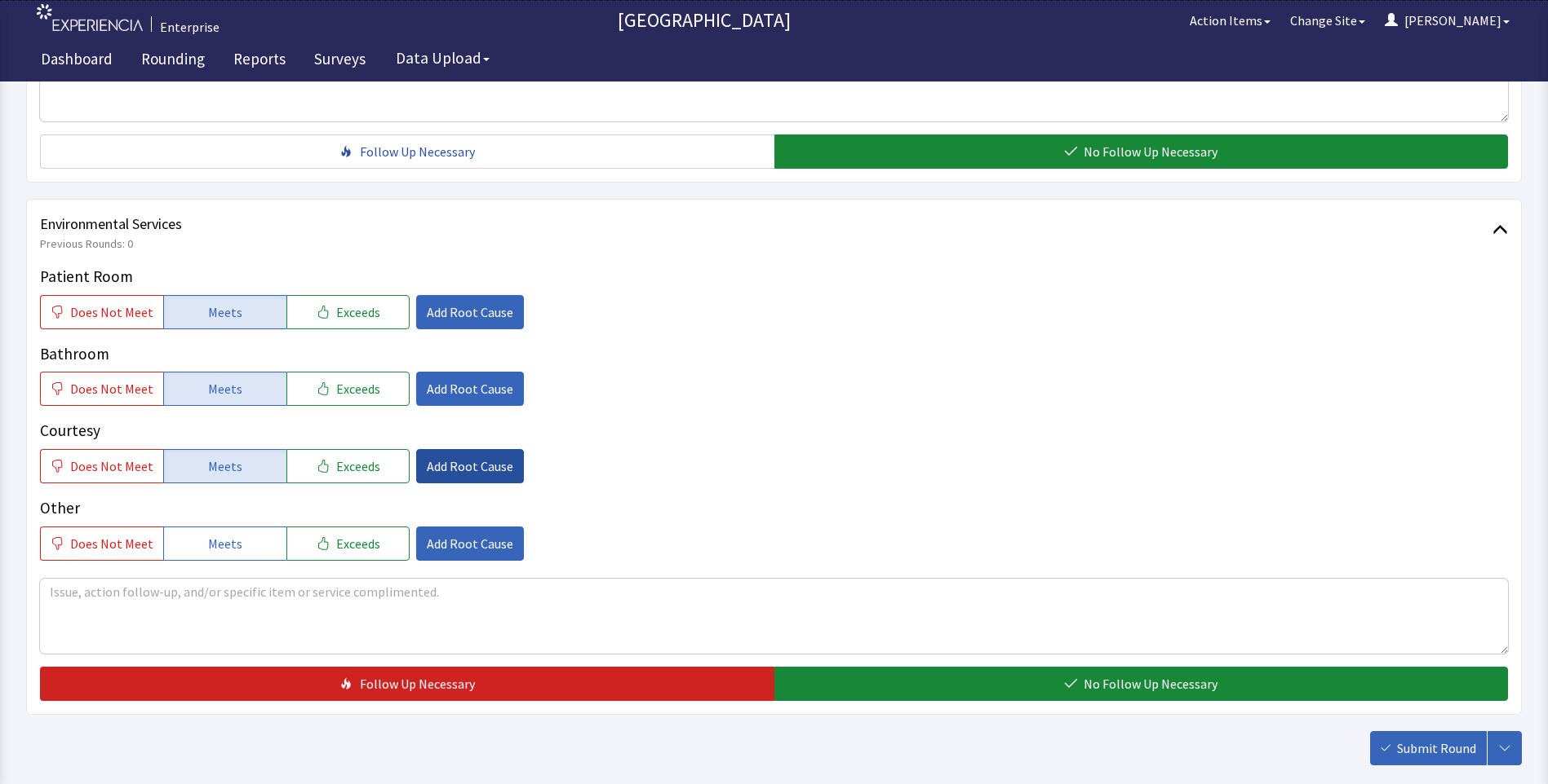
click at [443, 466] on span "Add Root Cause" at bounding box center [470, 466] width 87 height 19
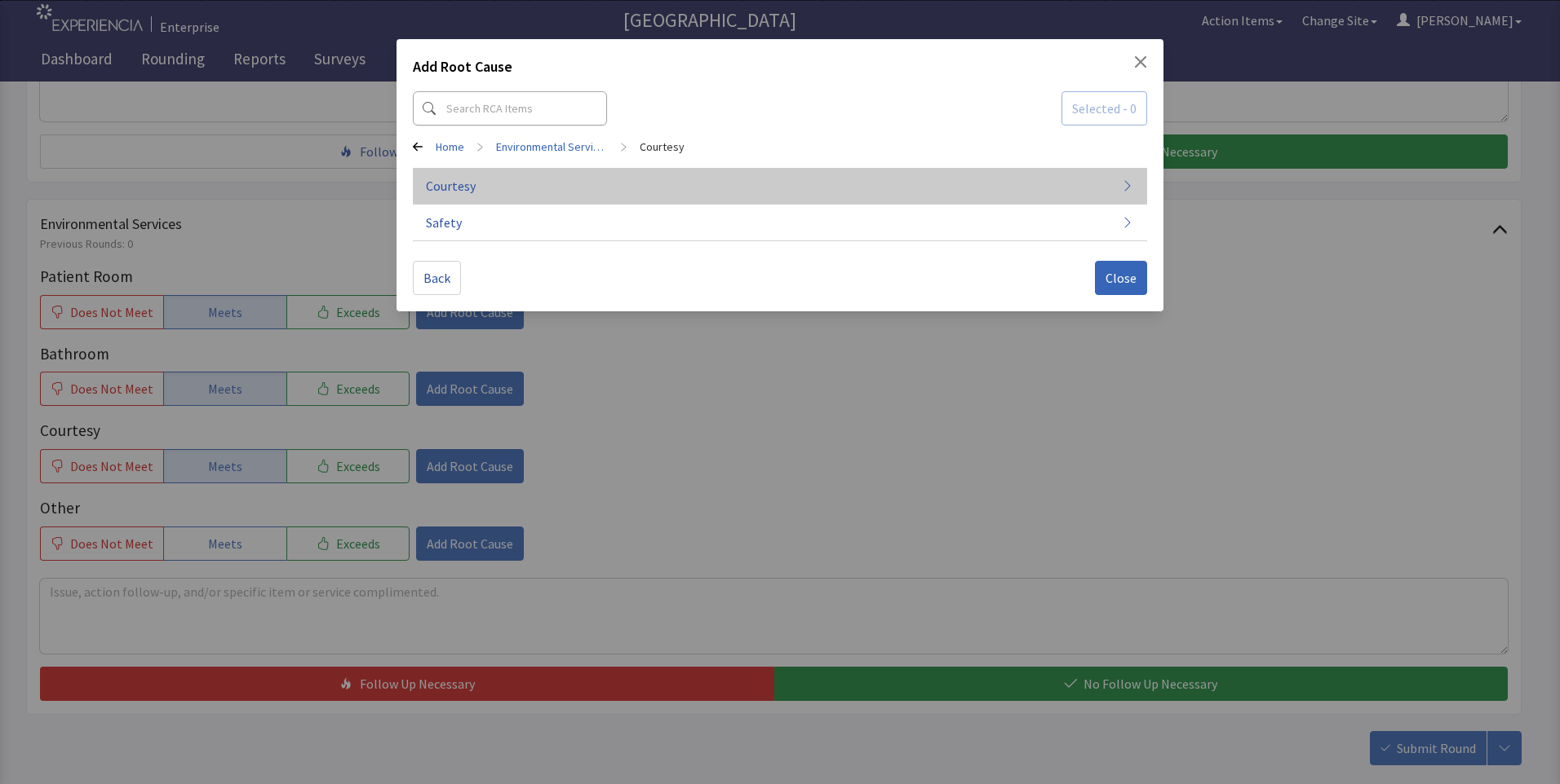
click at [483, 195] on button "Courtesy" at bounding box center [780, 186] width 735 height 37
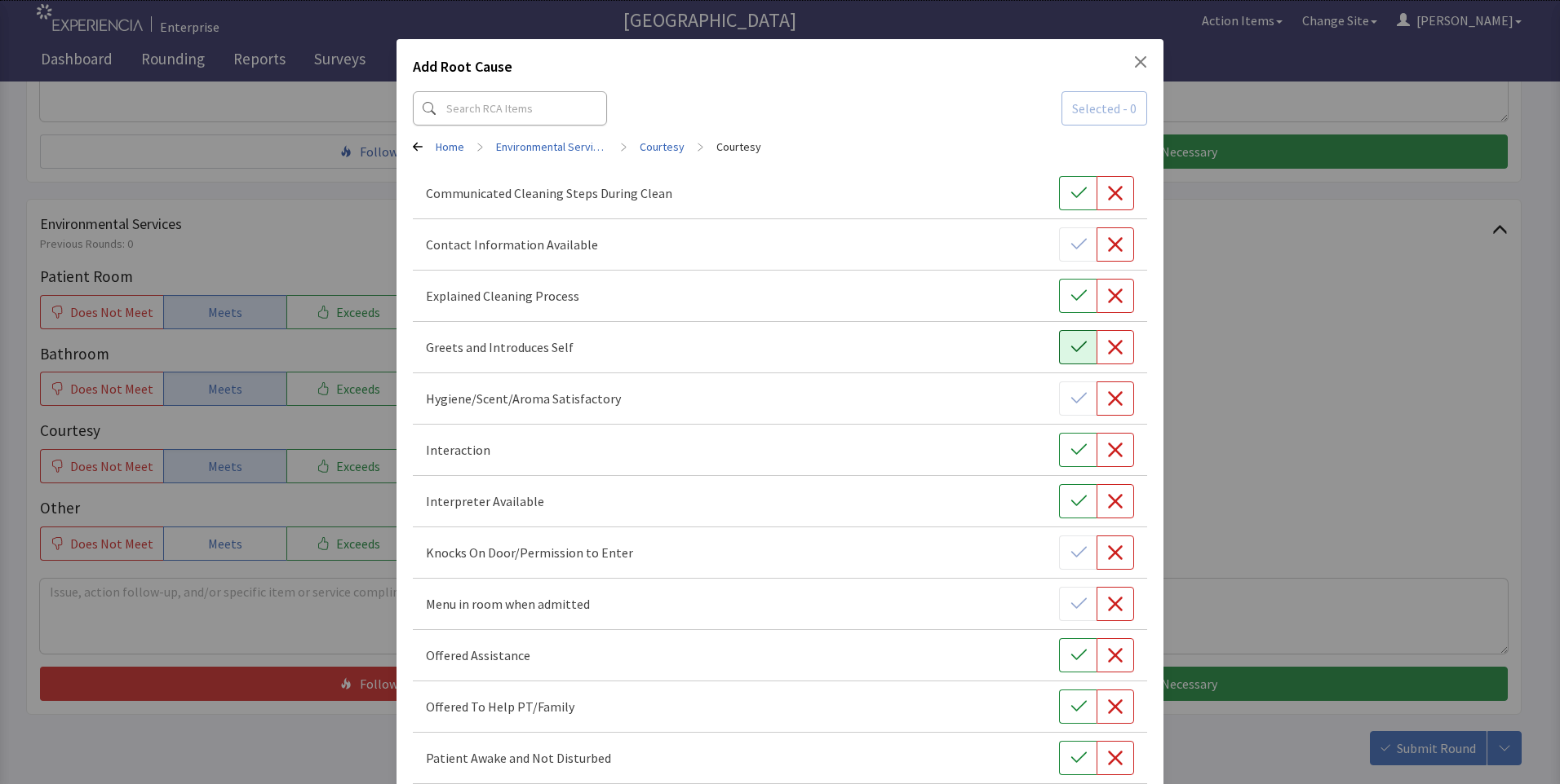
click at [1070, 344] on icon "button" at bounding box center [1078, 347] width 17 height 17
click at [1112, 236] on button "button" at bounding box center [1115, 244] width 38 height 34
click at [1070, 447] on icon "button" at bounding box center [1078, 450] width 17 height 17
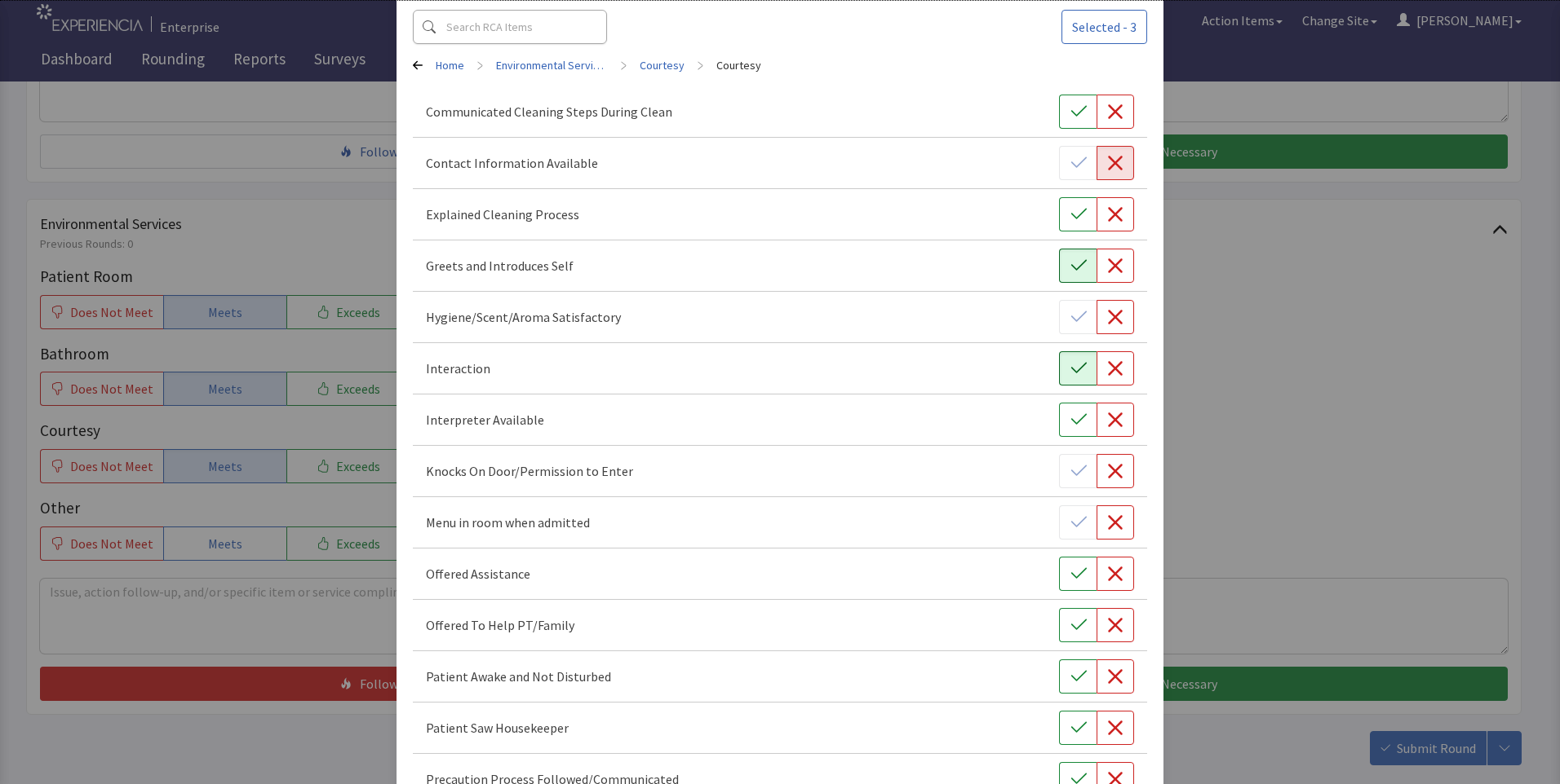
scroll to position [163, 0]
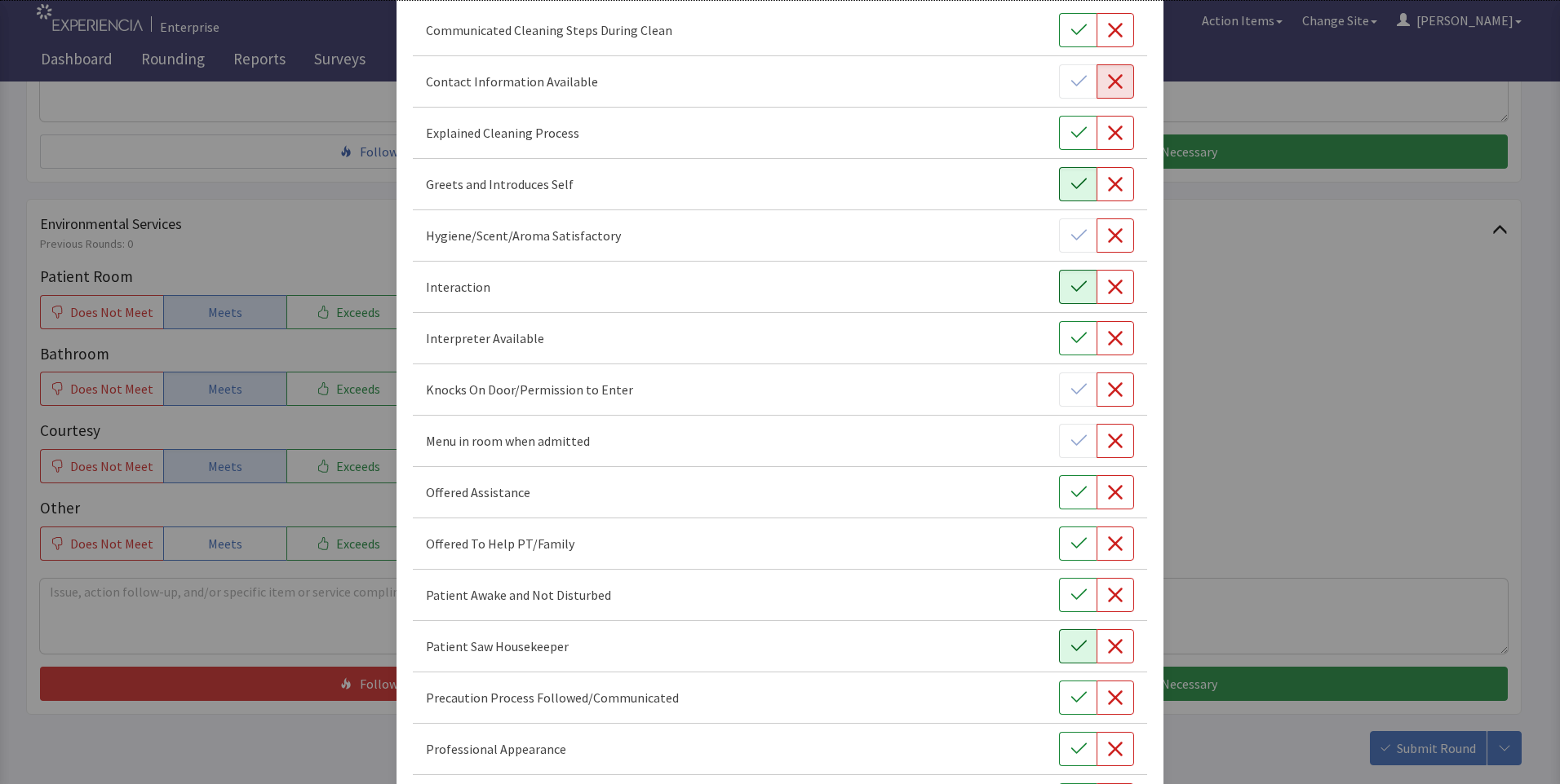
click at [1070, 645] on icon "button" at bounding box center [1078, 646] width 17 height 17
click at [1070, 593] on icon "button" at bounding box center [1078, 595] width 17 height 17
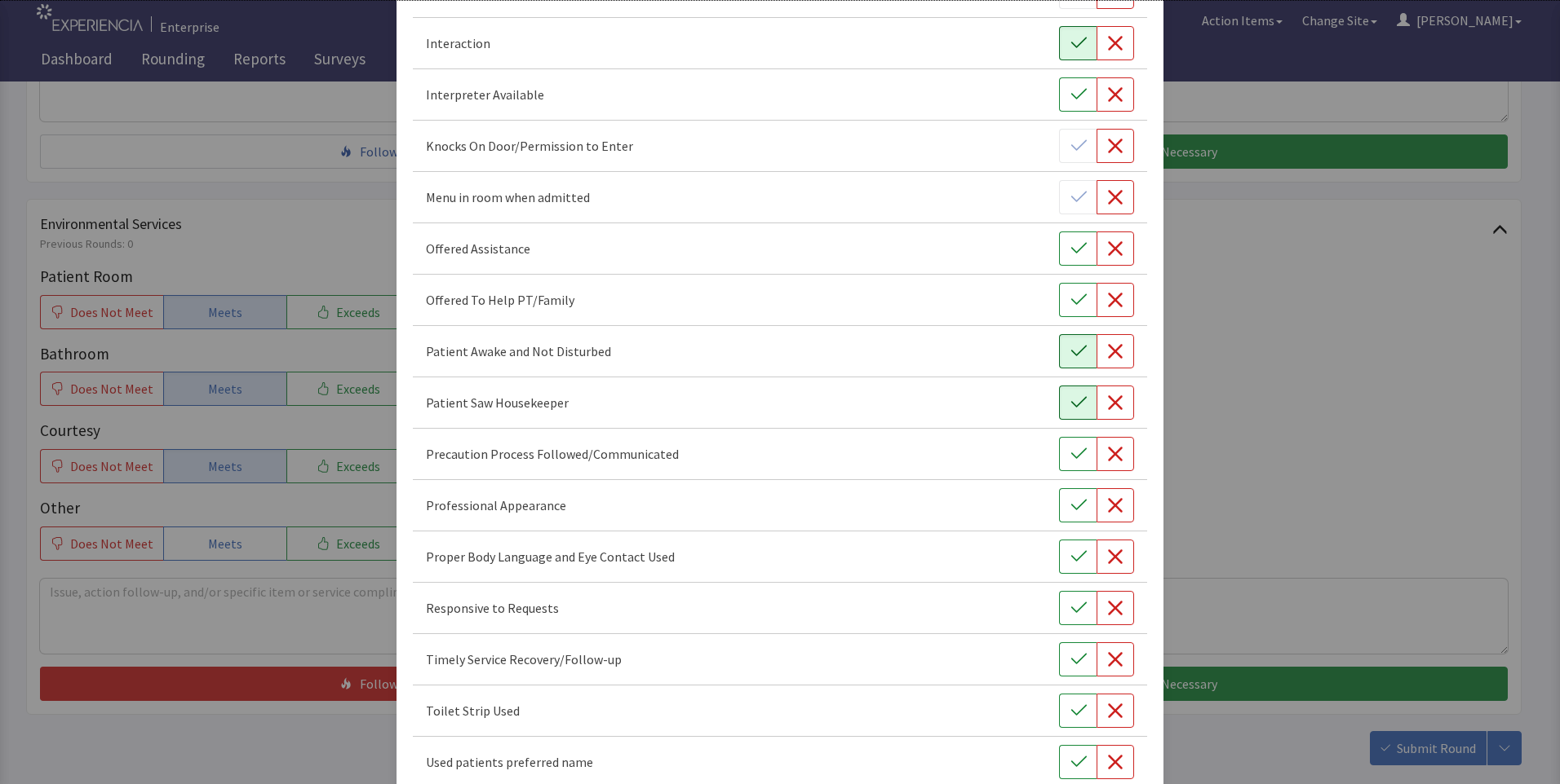
scroll to position [407, 0]
click at [1070, 507] on icon "button" at bounding box center [1078, 504] width 17 height 17
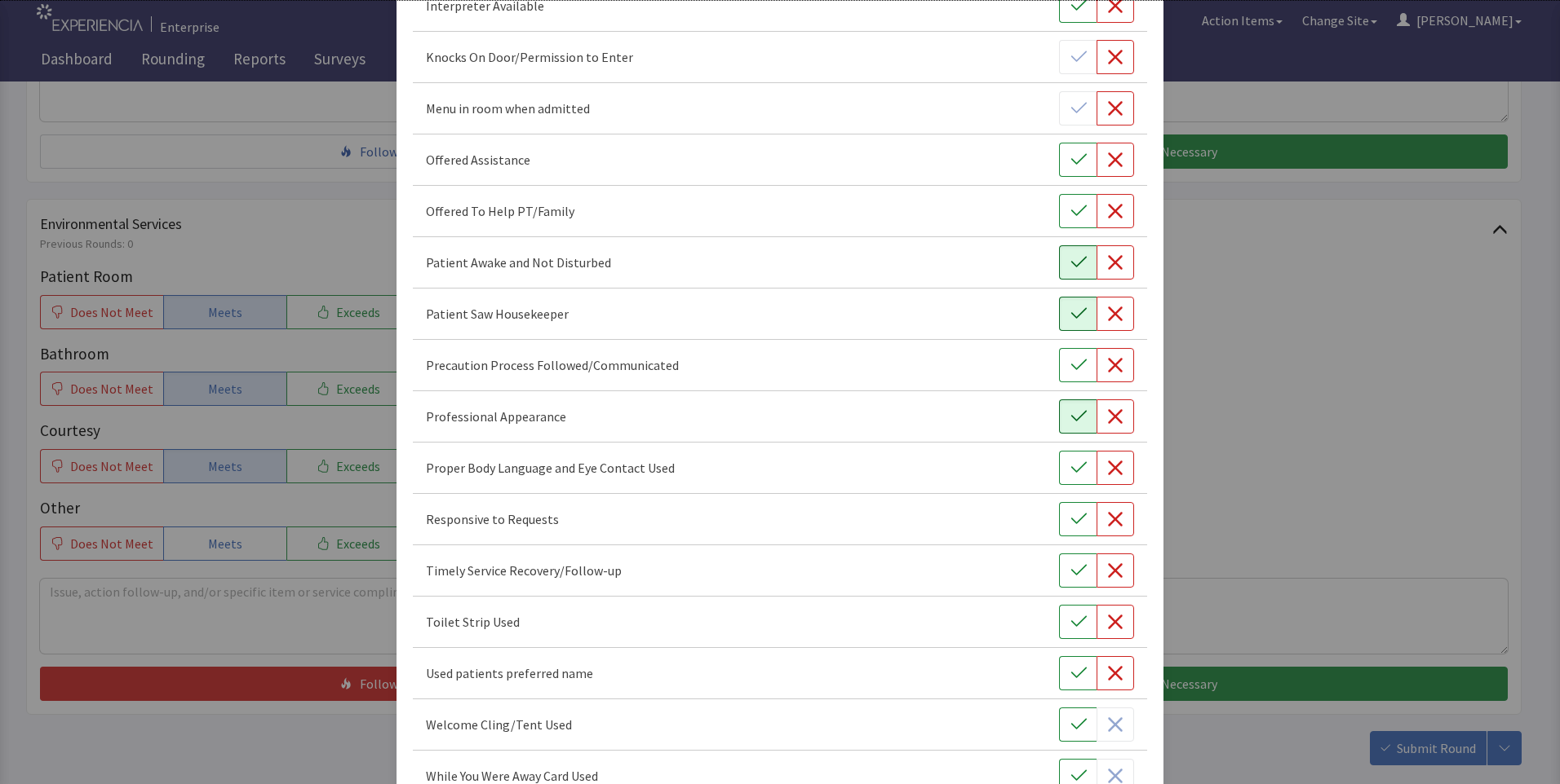
scroll to position [597, 0]
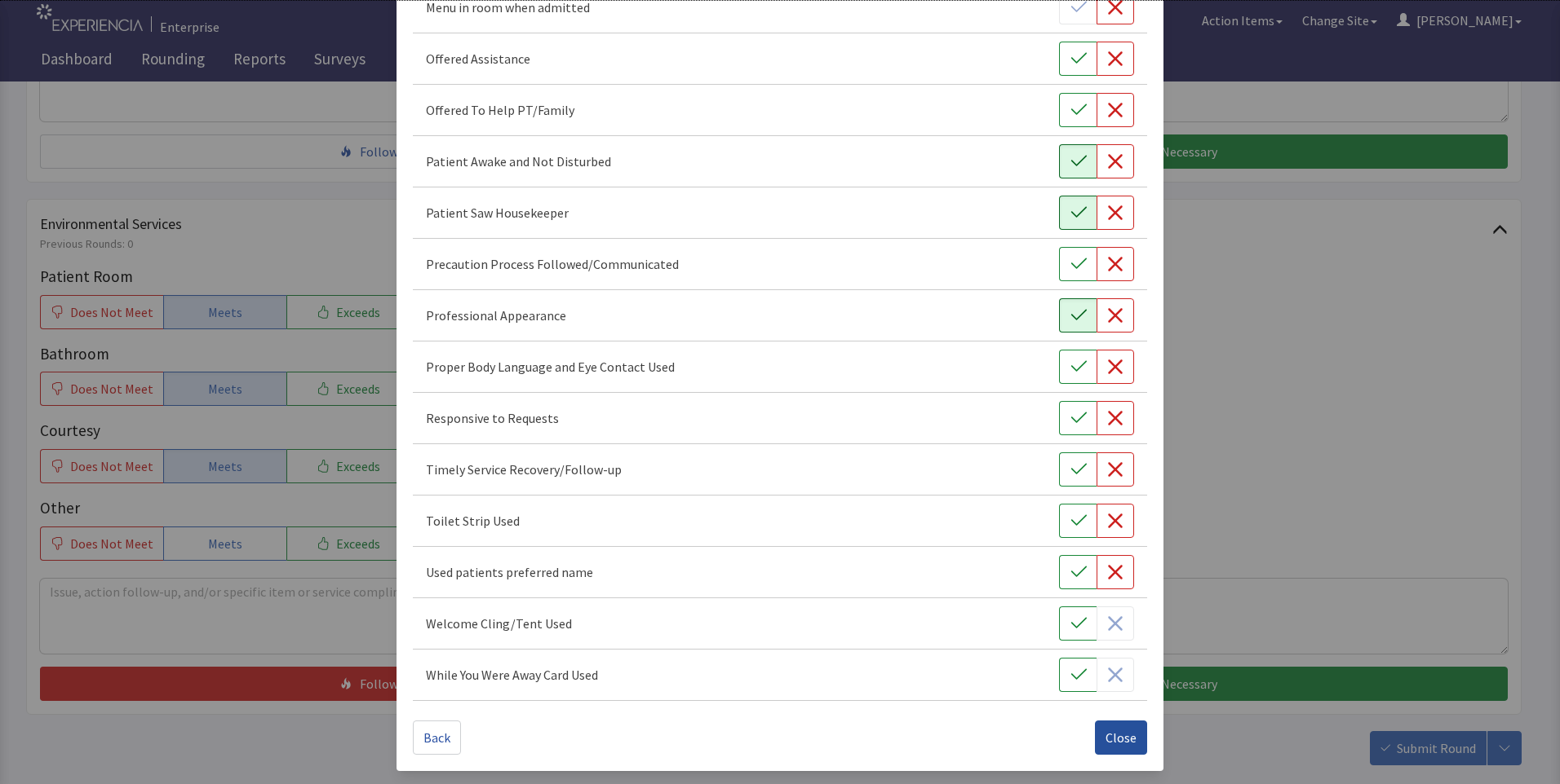
click at [1112, 743] on span "Close" at bounding box center [1120, 738] width 31 height 19
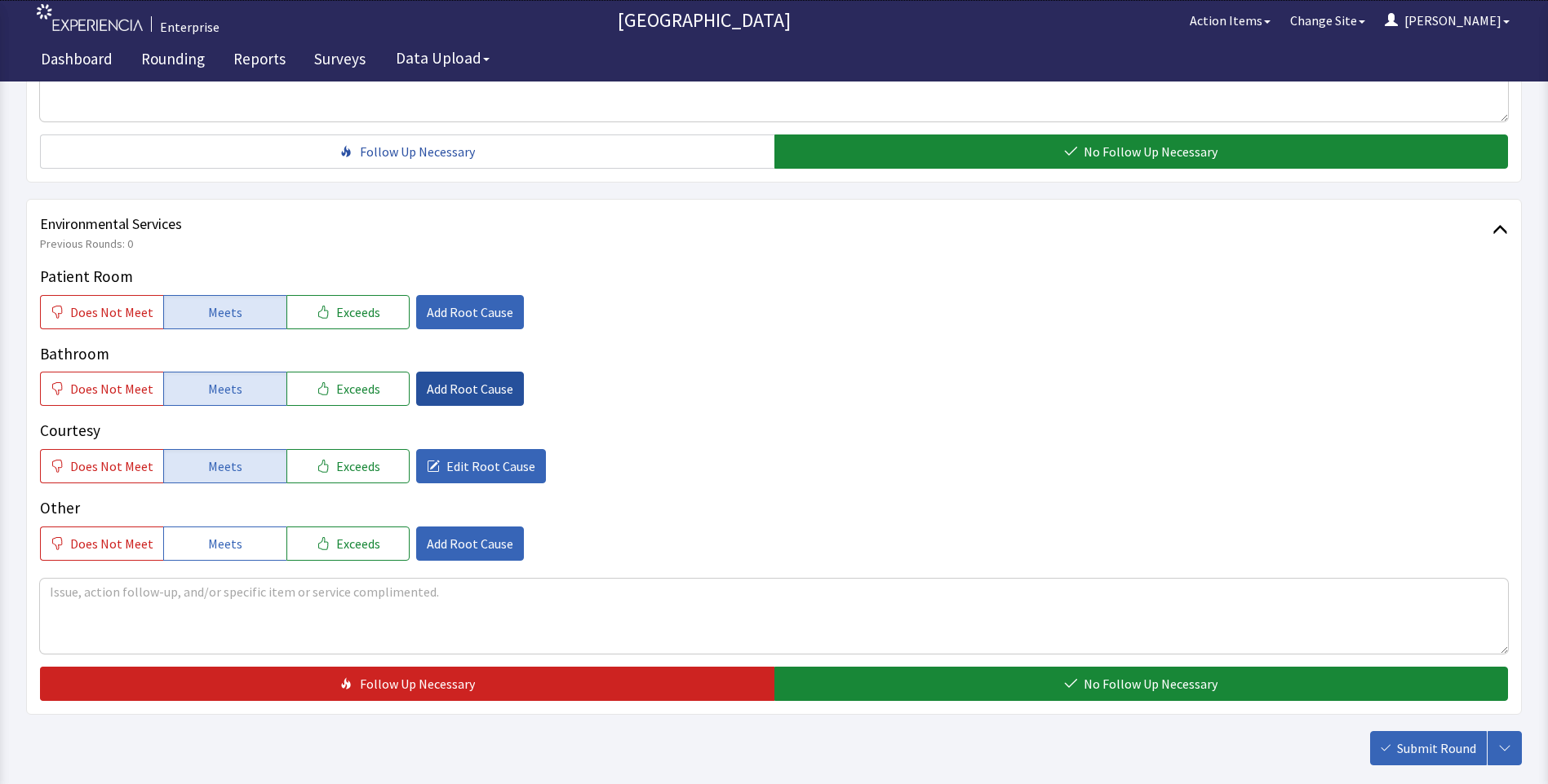
click at [454, 383] on span "Add Root Cause" at bounding box center [470, 389] width 87 height 19
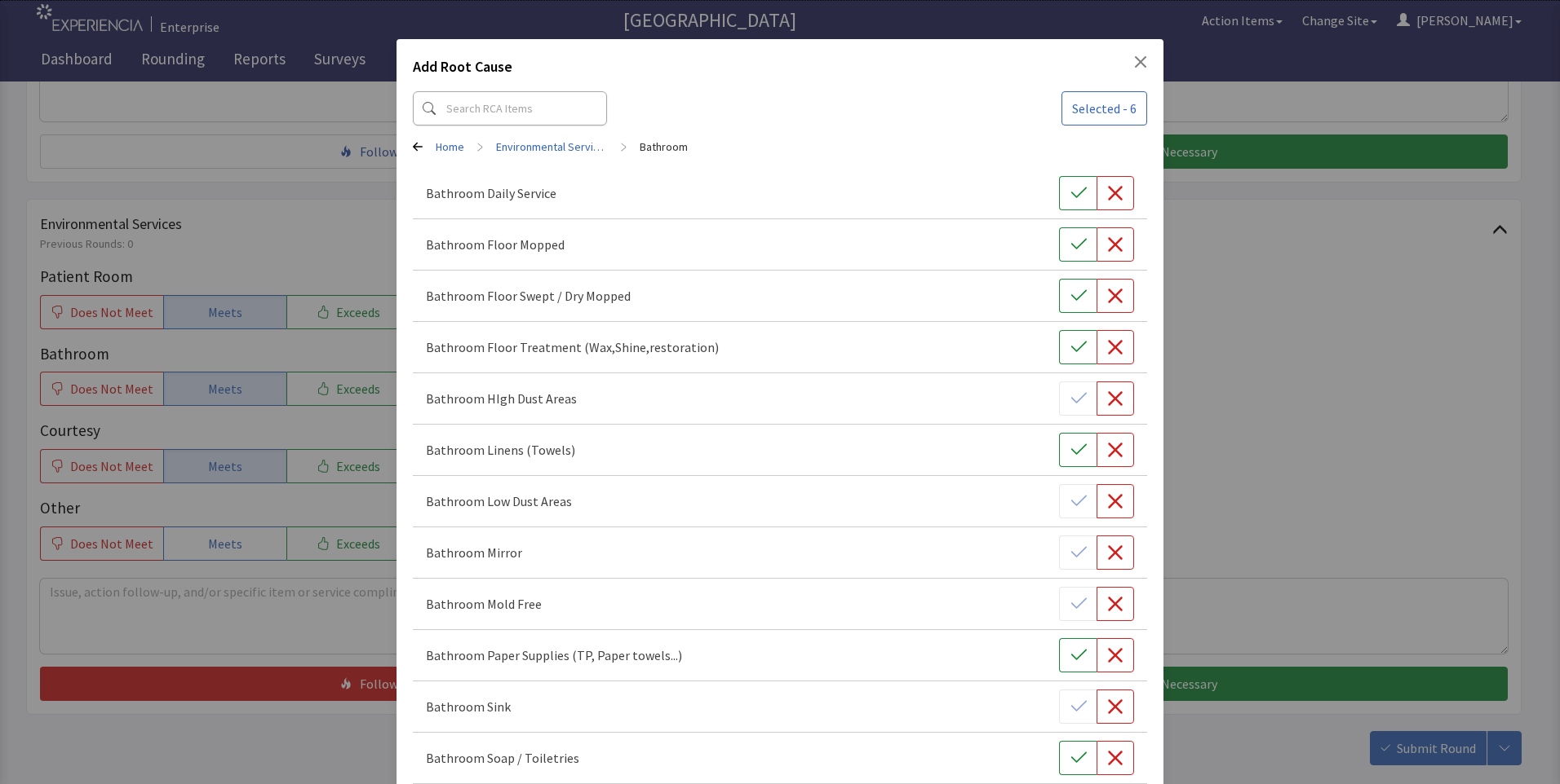
drag, startPoint x: 1067, startPoint y: 244, endPoint x: 1069, endPoint y: 214, distance: 30.1
click at [1070, 240] on icon "button" at bounding box center [1078, 245] width 17 height 17
drag, startPoint x: 1065, startPoint y: 189, endPoint x: 1064, endPoint y: 264, distance: 75.0
click at [1070, 200] on icon "button" at bounding box center [1078, 193] width 17 height 17
click at [1070, 290] on icon "button" at bounding box center [1078, 295] width 17 height 17
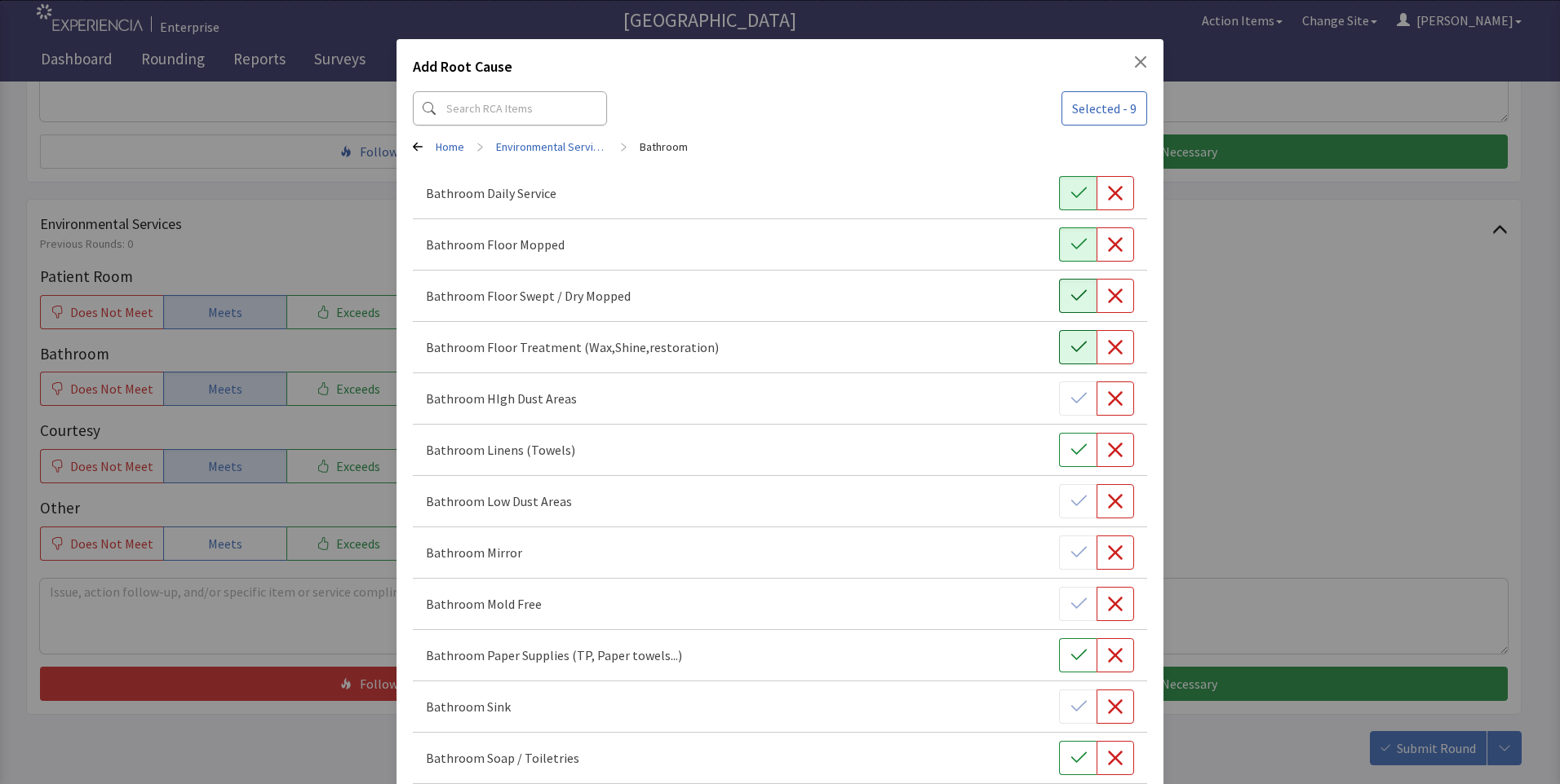
click at [1070, 349] on icon "button" at bounding box center [1078, 347] width 16 height 10
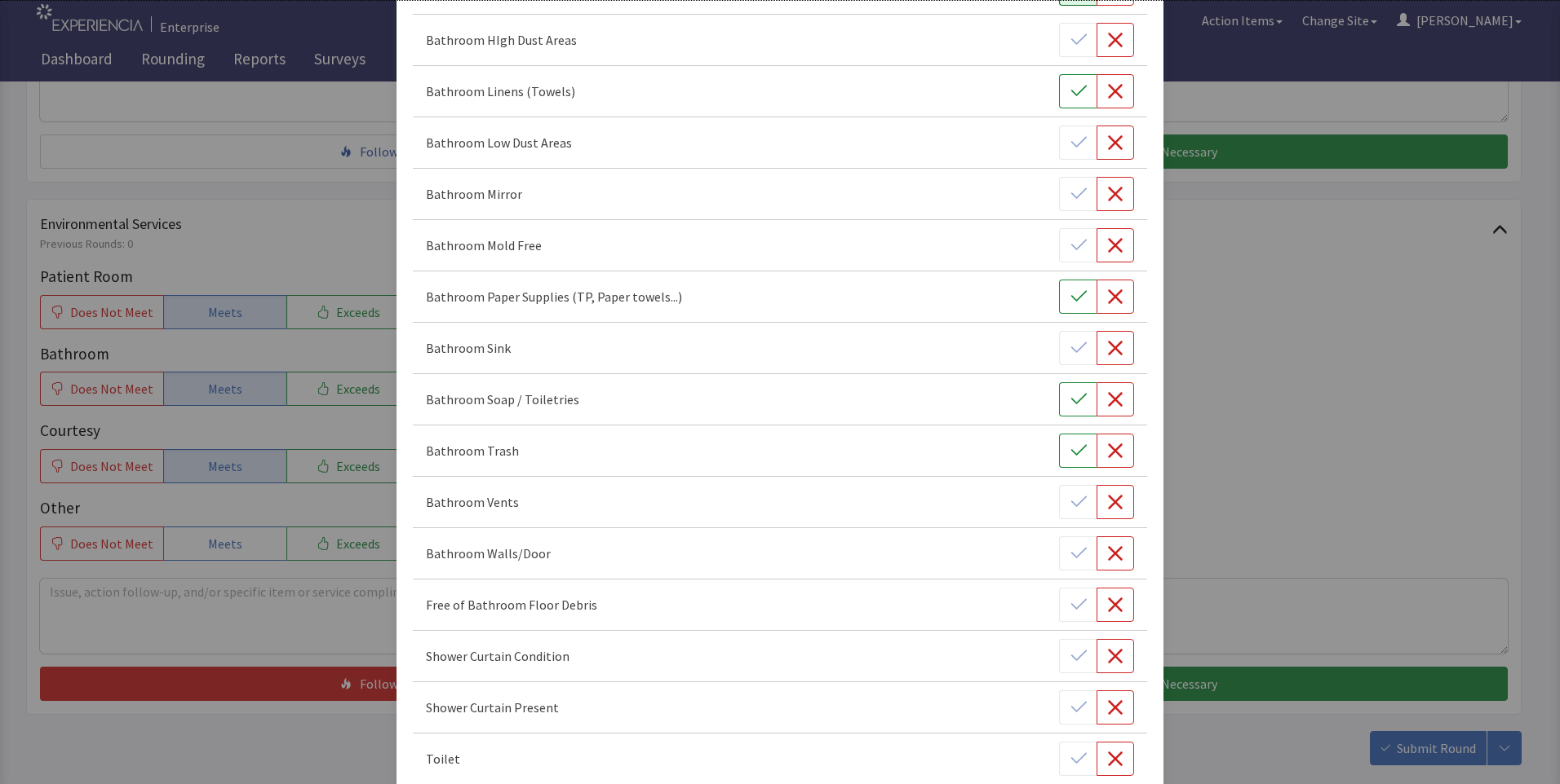
scroll to position [545, 0]
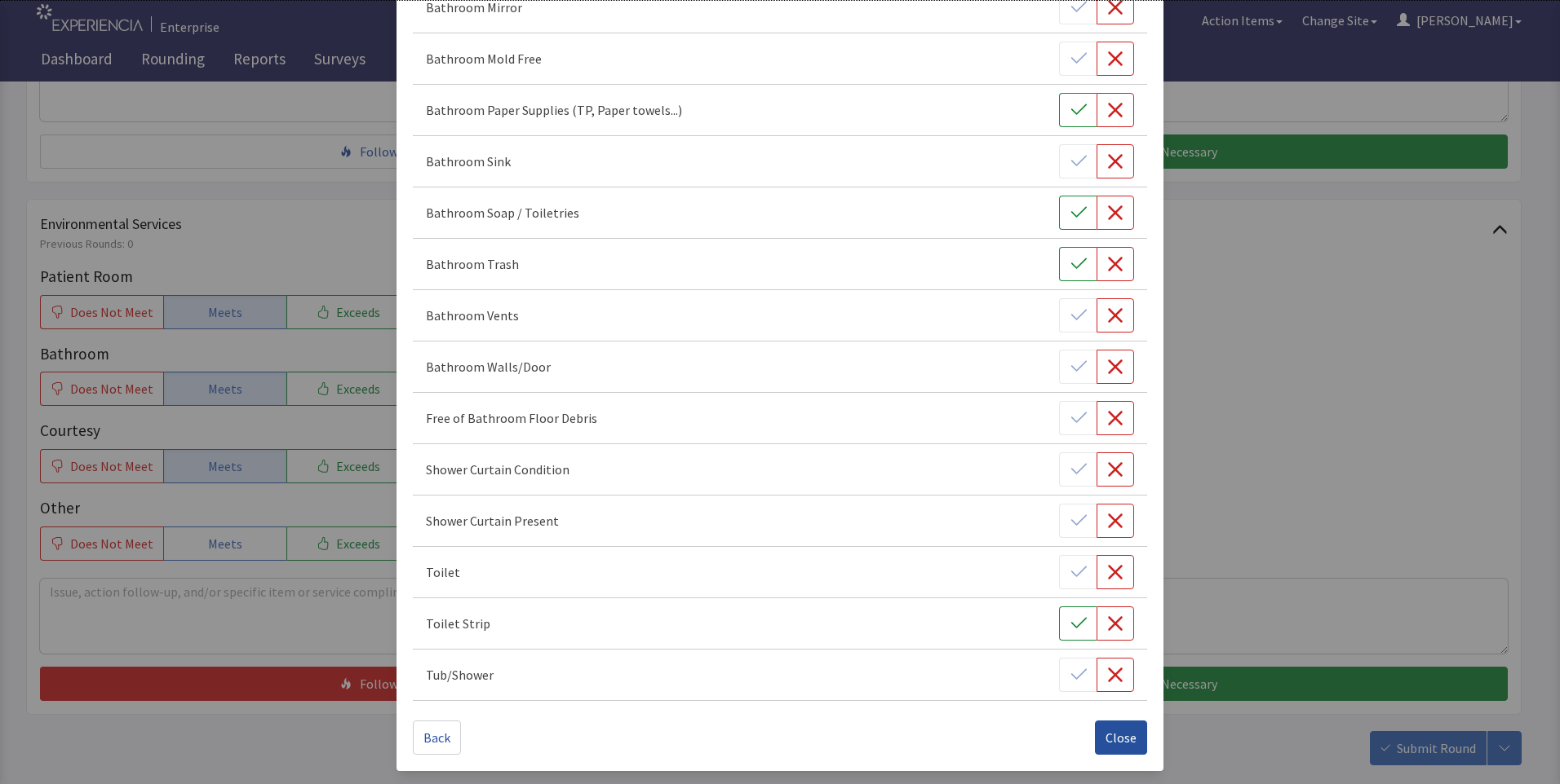
click at [1121, 747] on button "Close" at bounding box center [1121, 738] width 52 height 34
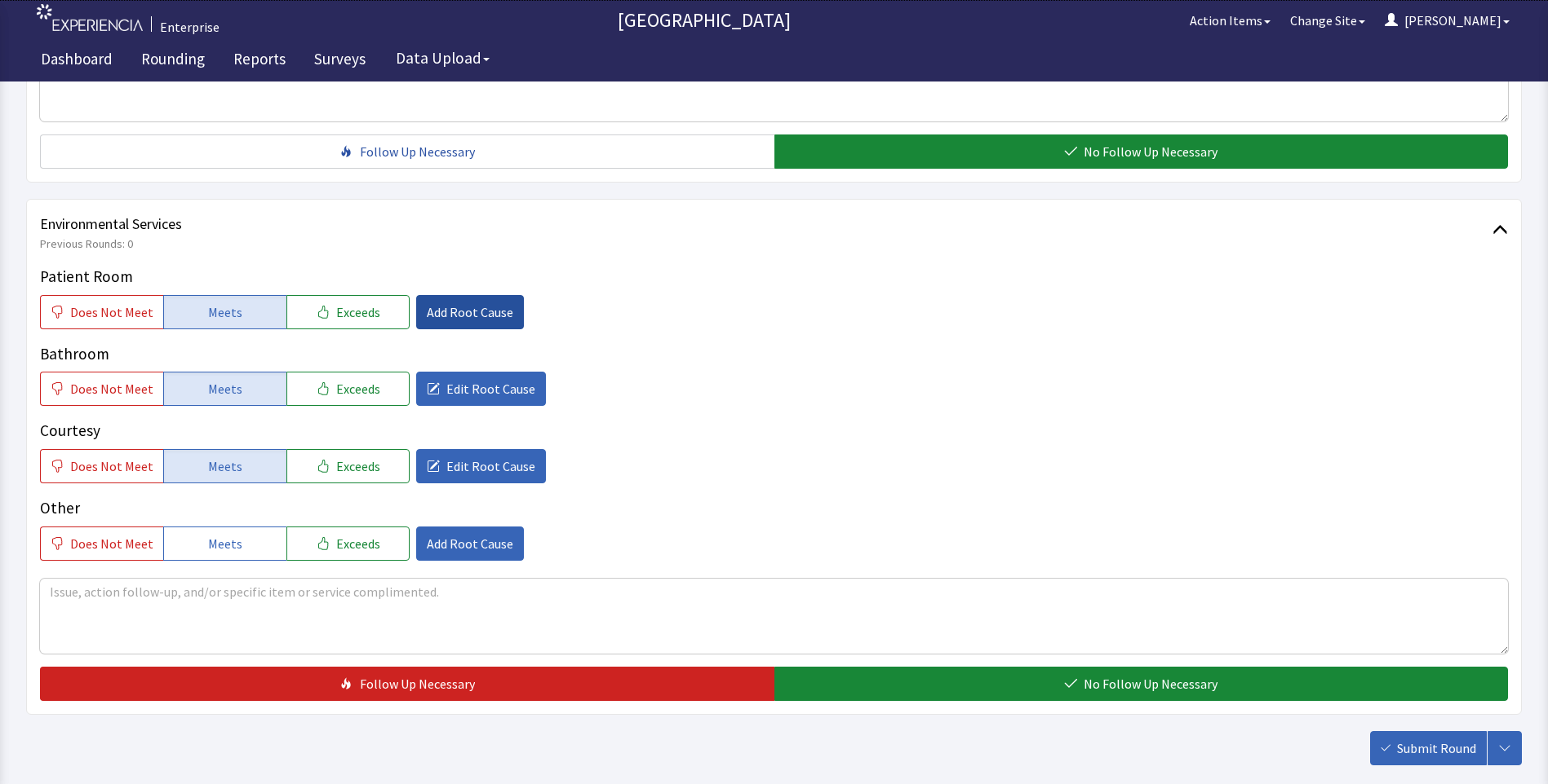
click at [427, 309] on span "Add Root Cause" at bounding box center [470, 312] width 87 height 19
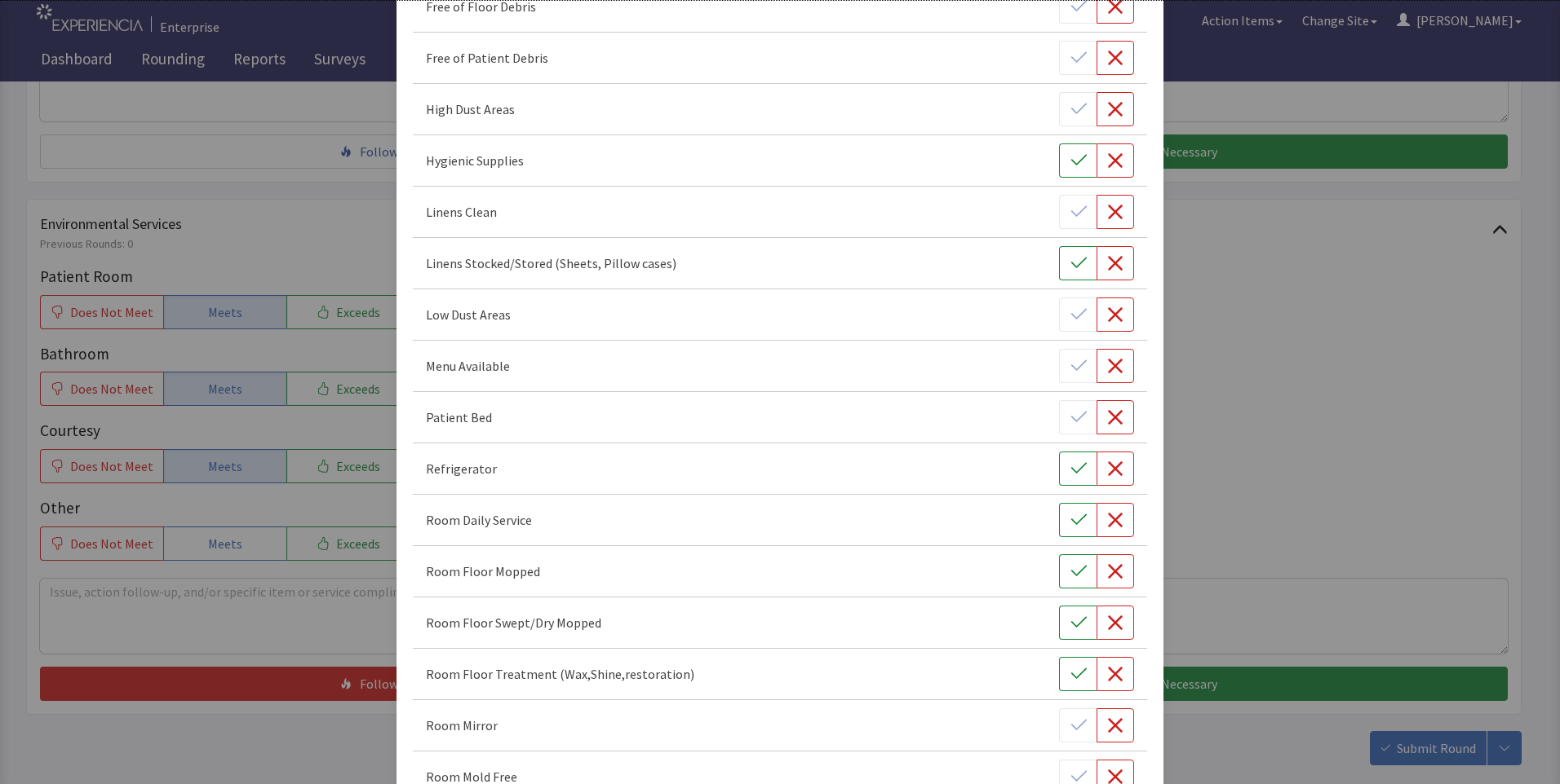
scroll to position [245, 0]
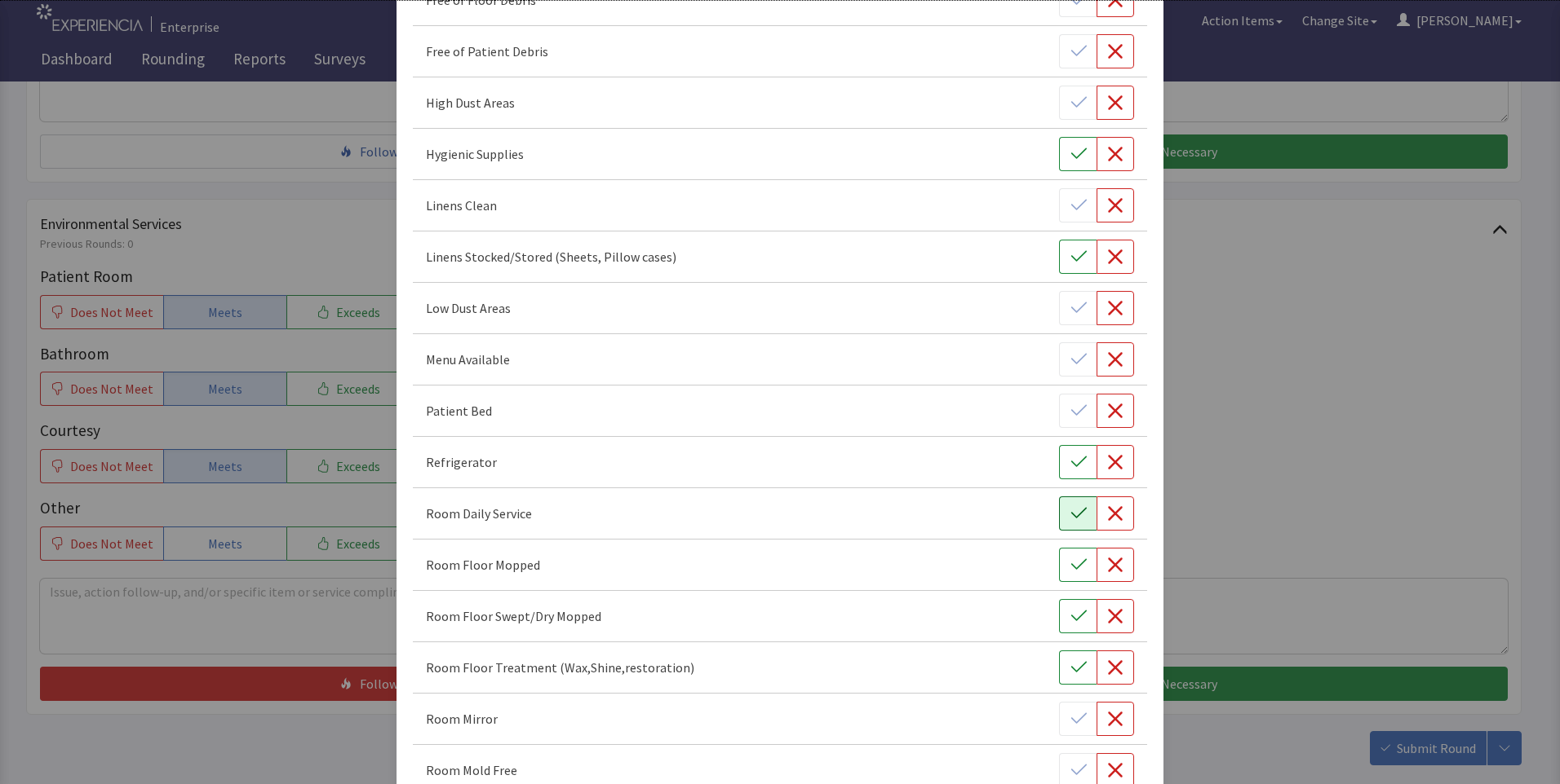
click at [1070, 517] on icon "button" at bounding box center [1078, 513] width 17 height 17
click at [1070, 565] on icon "button" at bounding box center [1078, 565] width 16 height 10
drag, startPoint x: 1072, startPoint y: 618, endPoint x: 1071, endPoint y: 637, distance: 19.0
click at [1072, 620] on icon "button" at bounding box center [1078, 616] width 17 height 17
click at [1065, 654] on button "button" at bounding box center [1077, 667] width 38 height 34
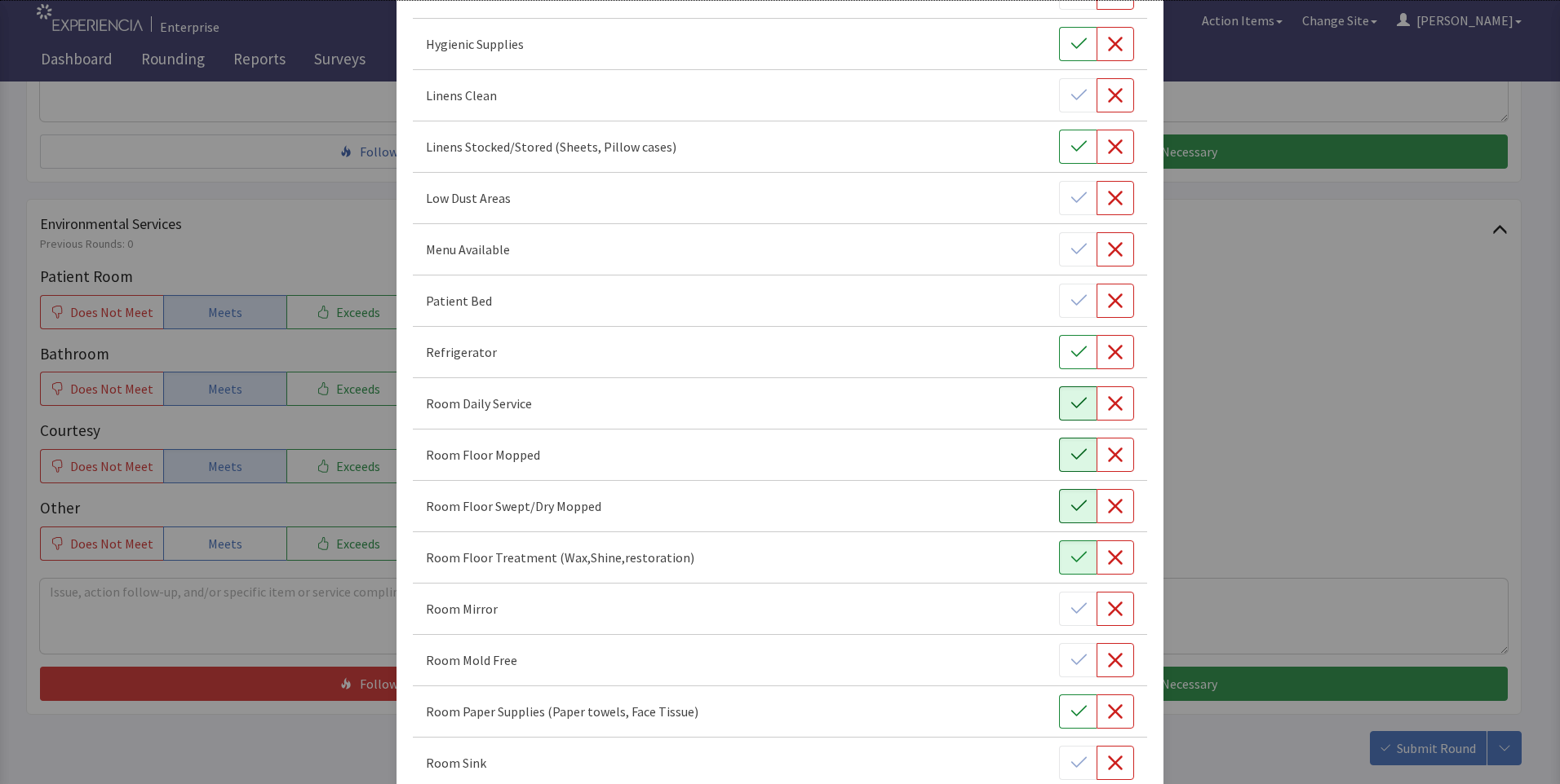
scroll to position [652, 0]
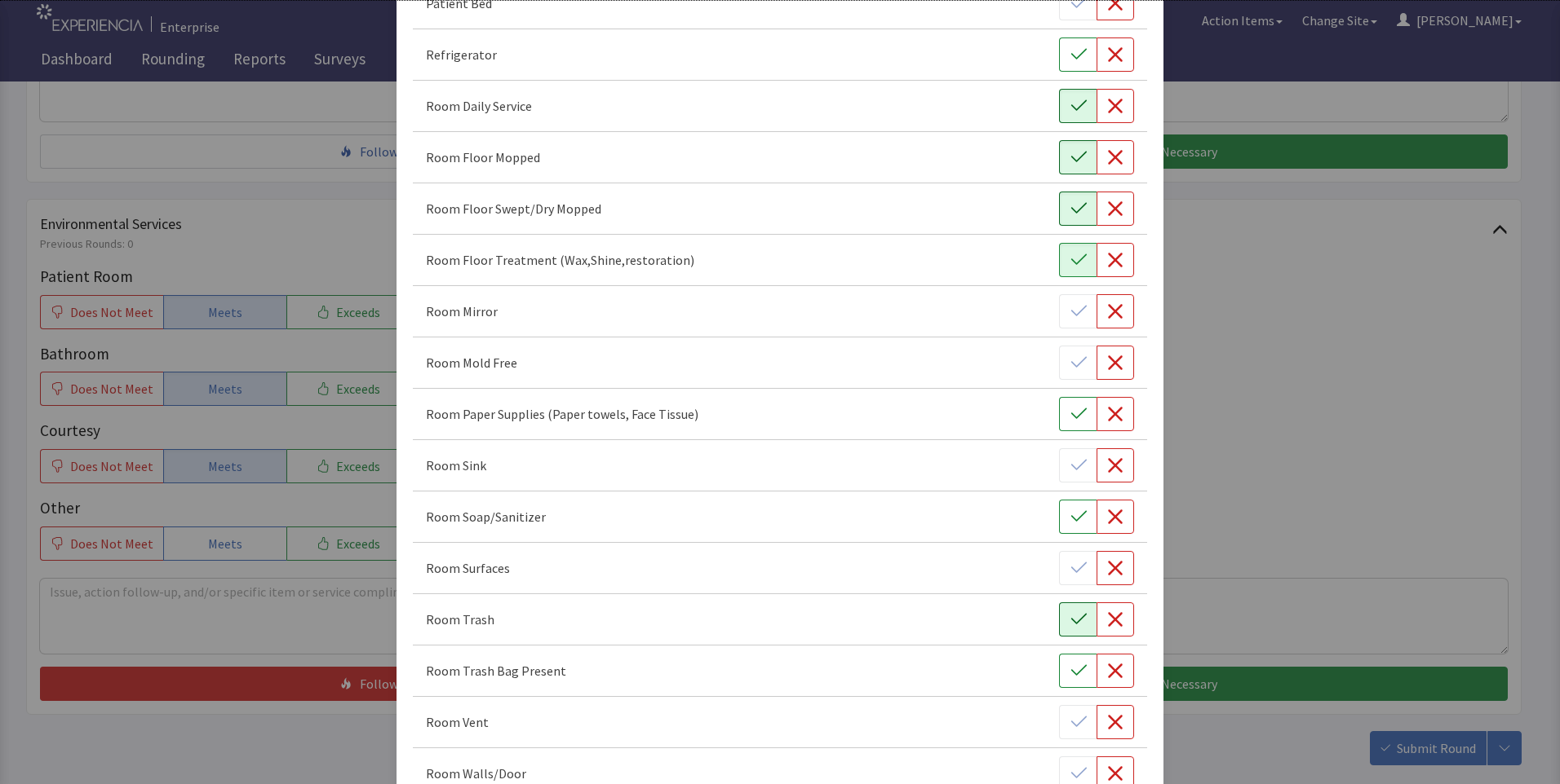
click at [1059, 629] on button "button" at bounding box center [1077, 619] width 38 height 34
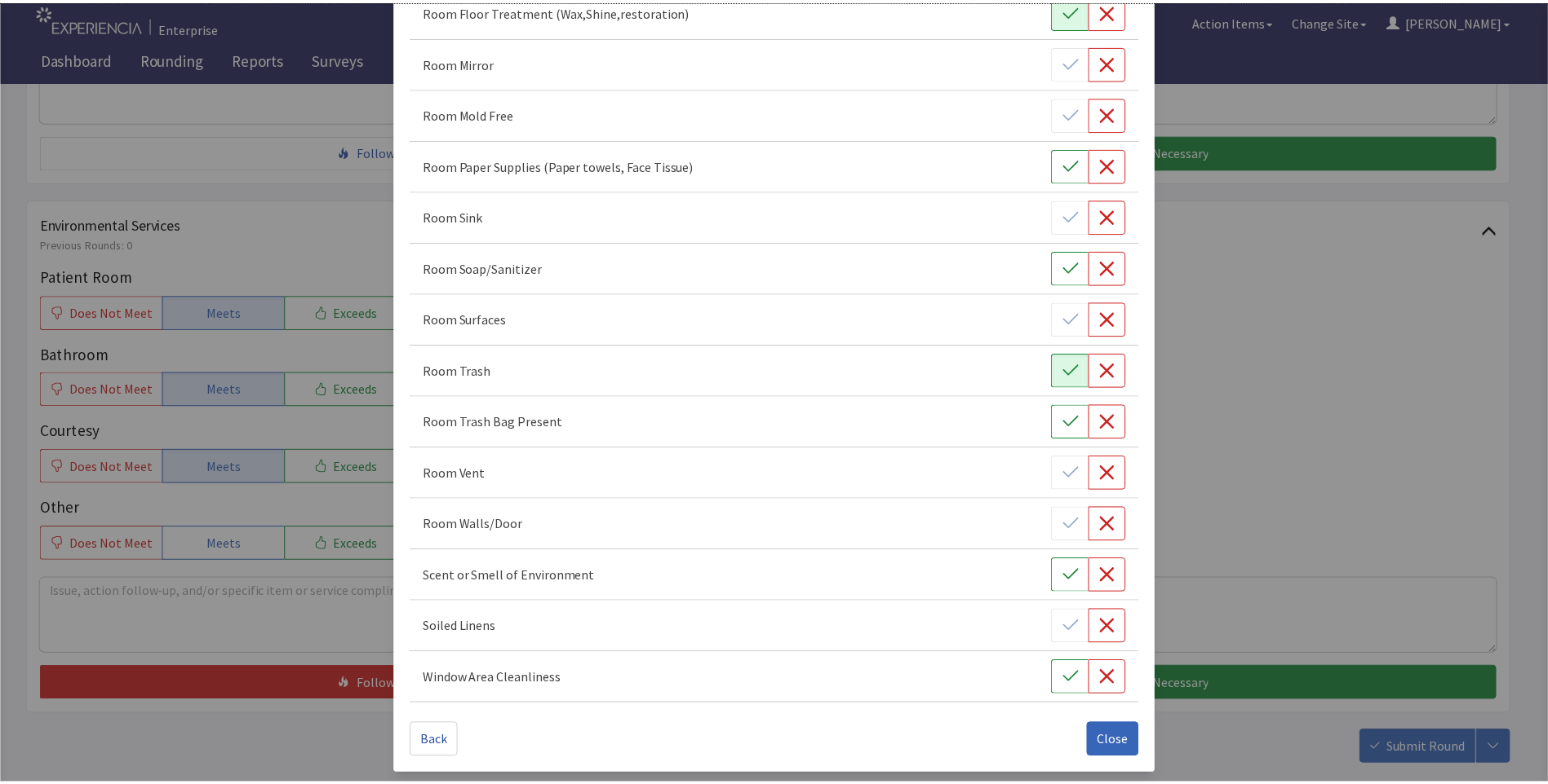
scroll to position [905, 0]
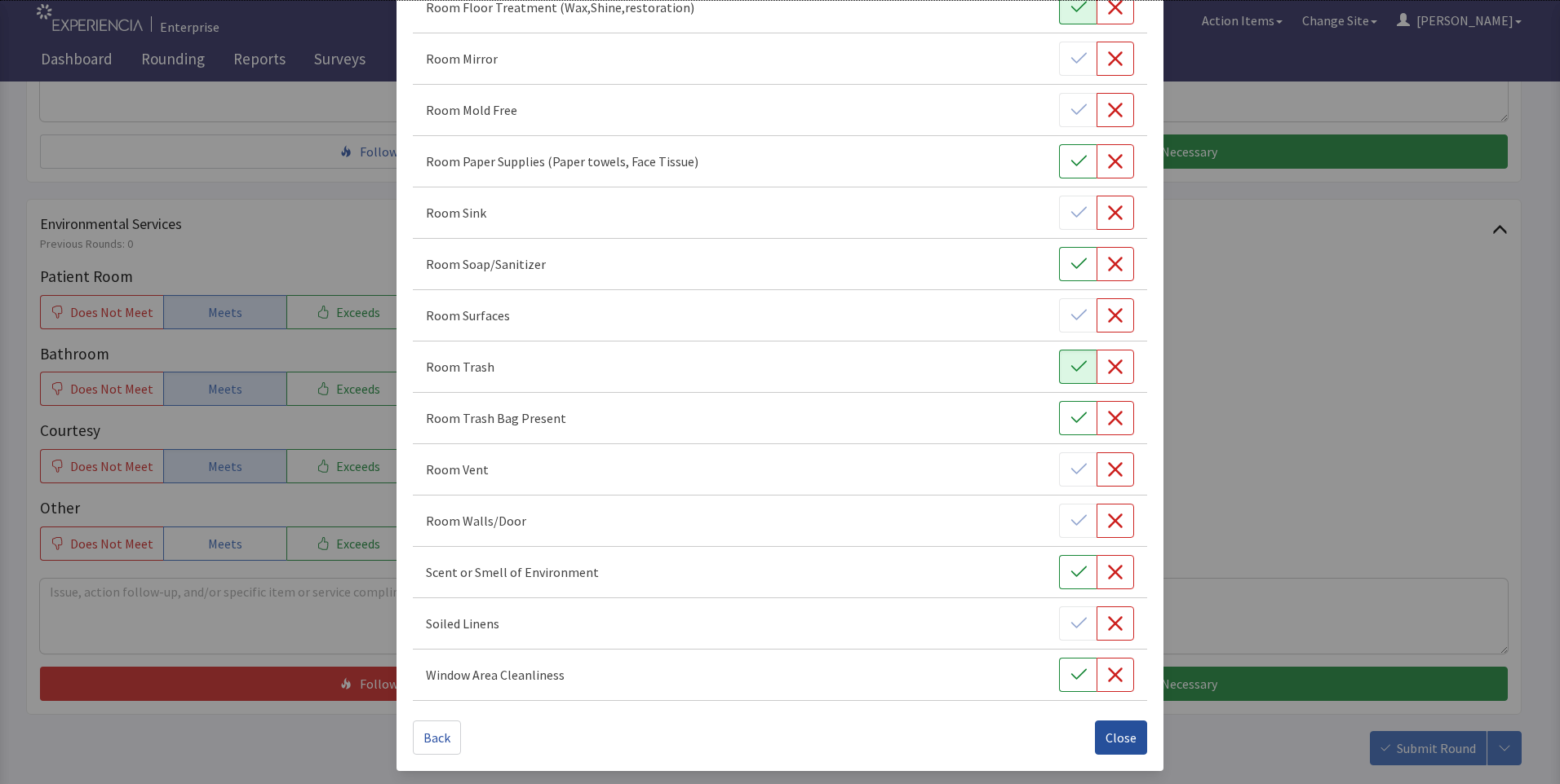
click at [1116, 737] on span "Close" at bounding box center [1120, 738] width 31 height 19
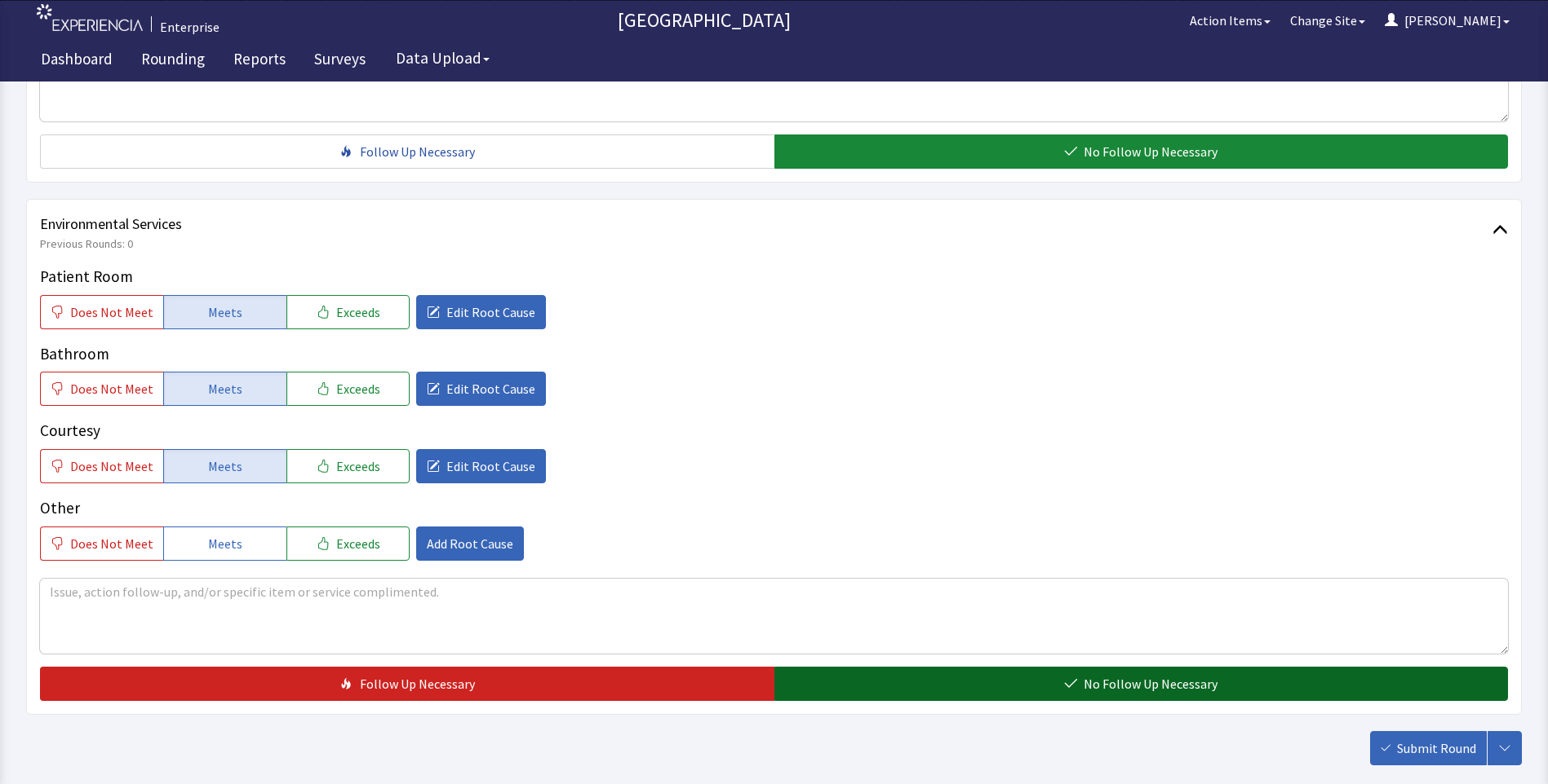
click at [1217, 689] on button "No Follow Up Necessary" at bounding box center [1141, 683] width 735 height 34
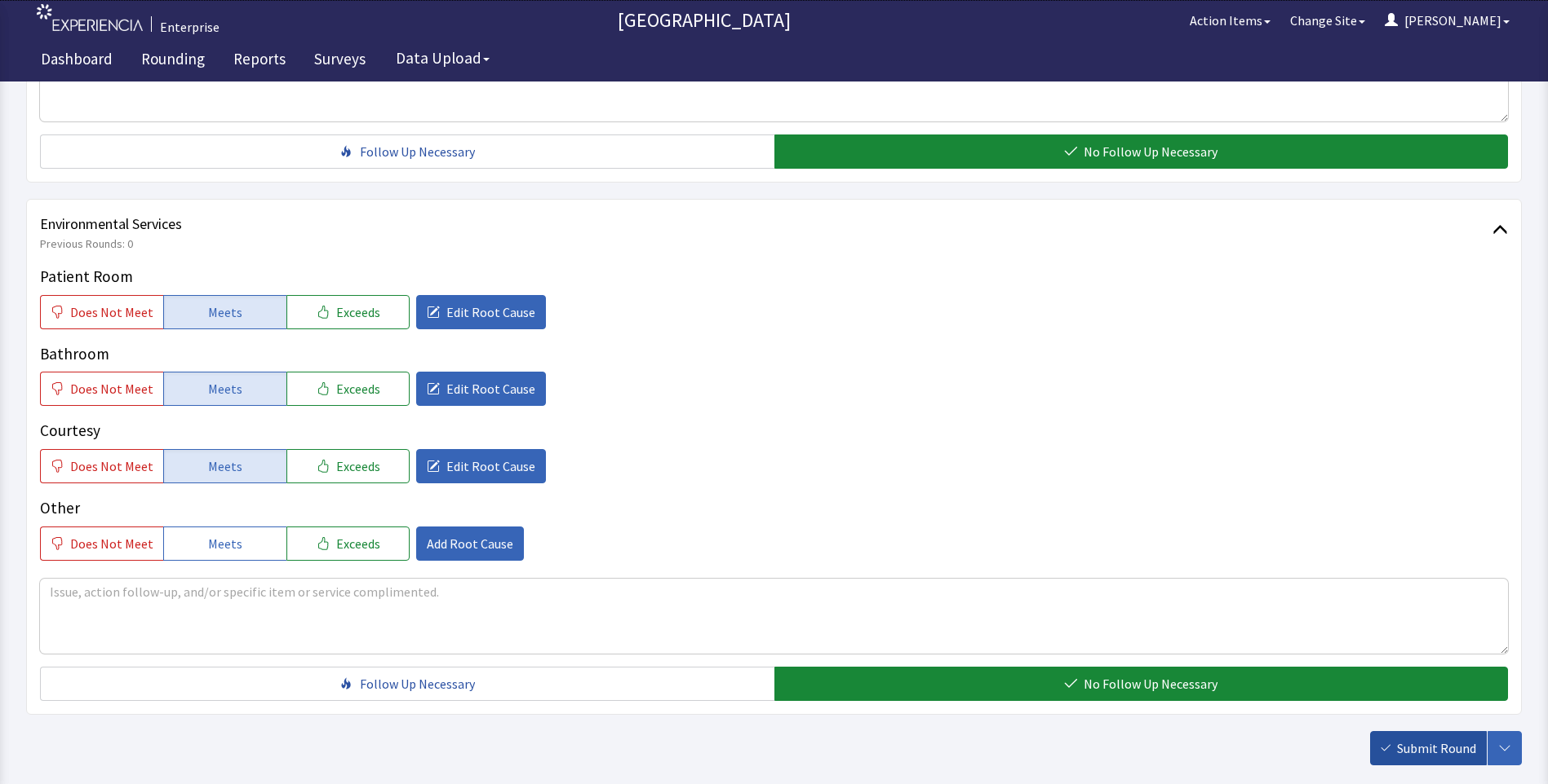
click at [1424, 753] on span "Submit Round" at bounding box center [1436, 748] width 79 height 19
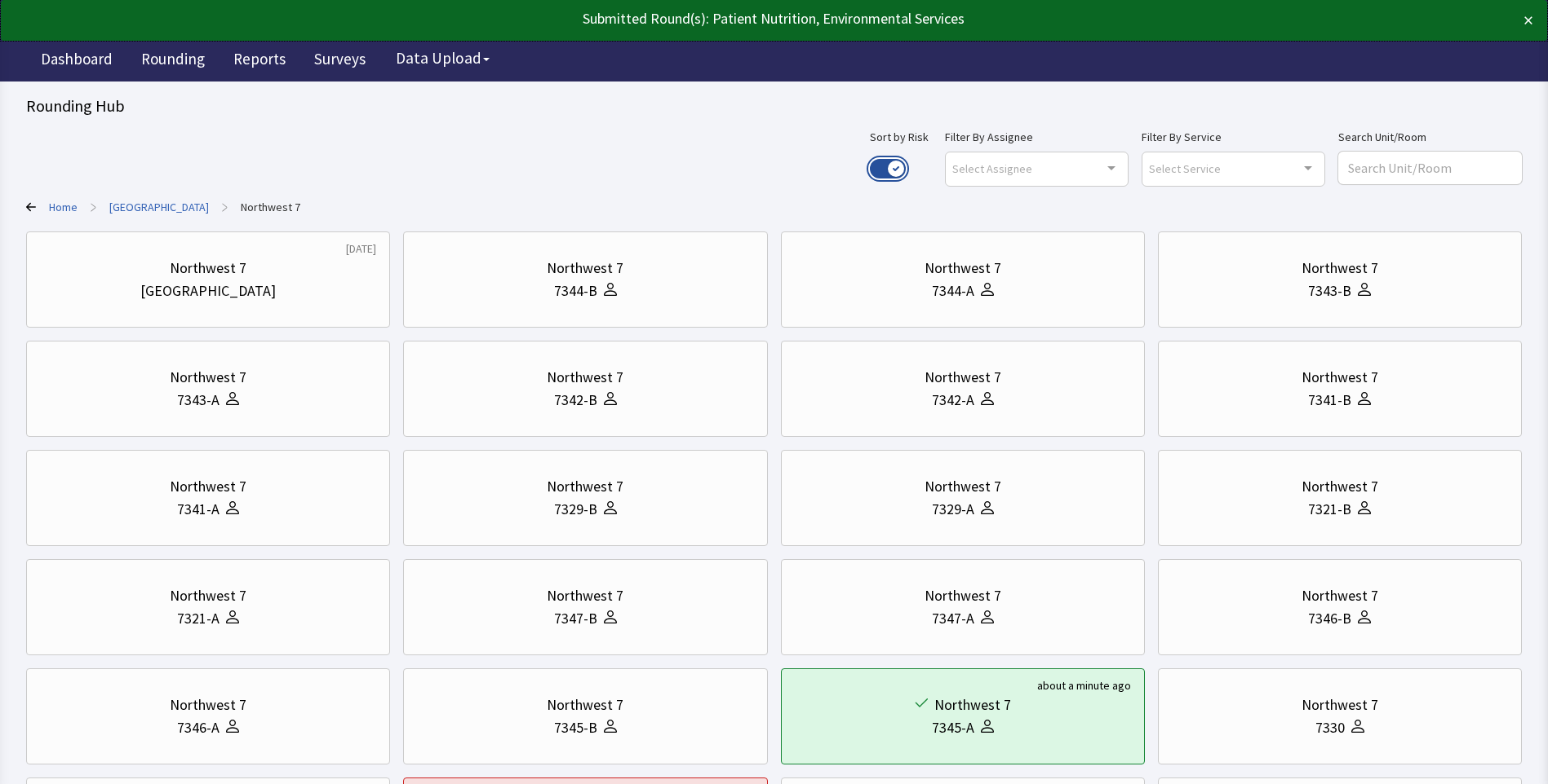
click at [906, 169] on button "Use setting" at bounding box center [887, 169] width 36 height 19
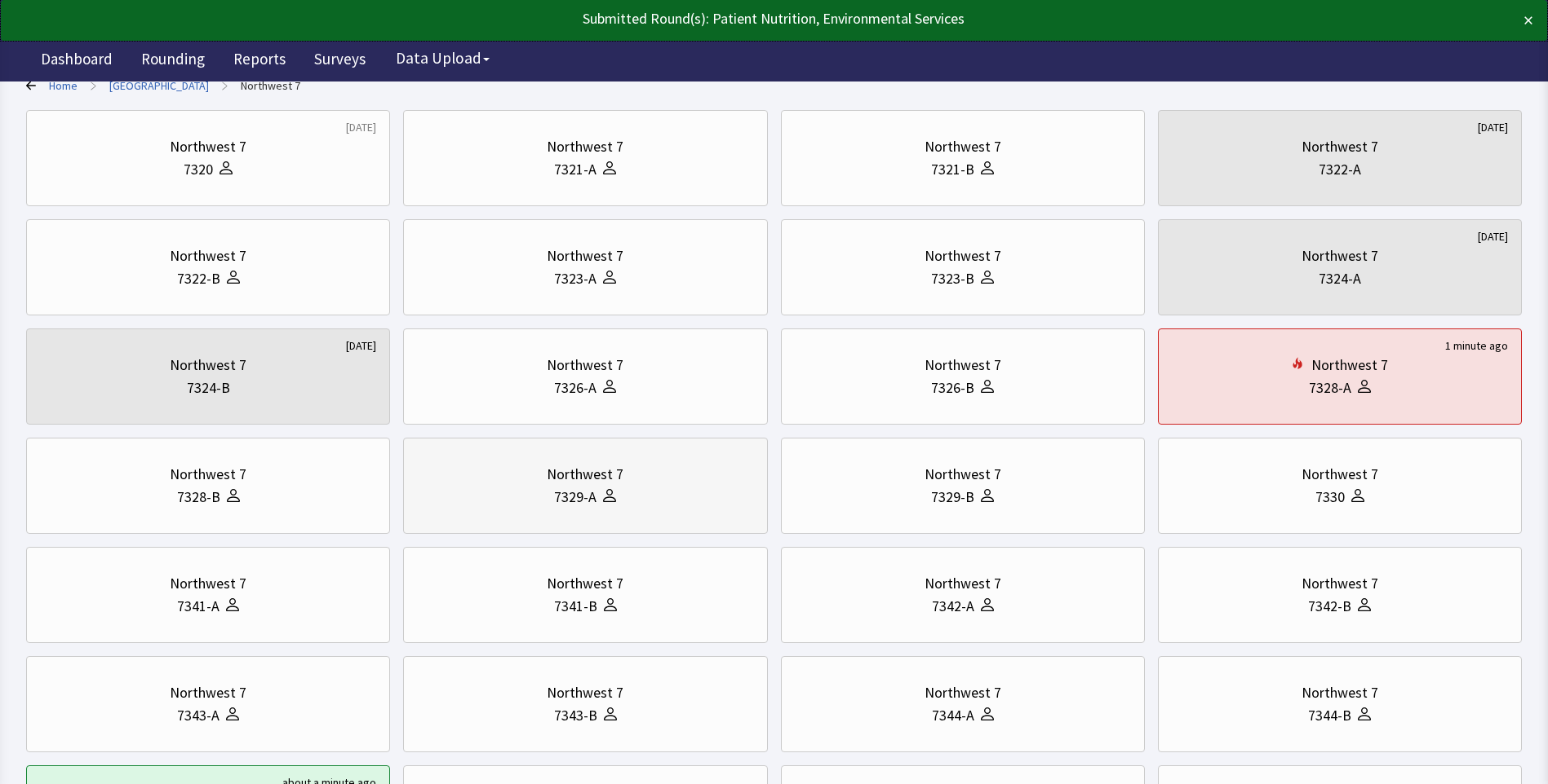
scroll to position [326, 0]
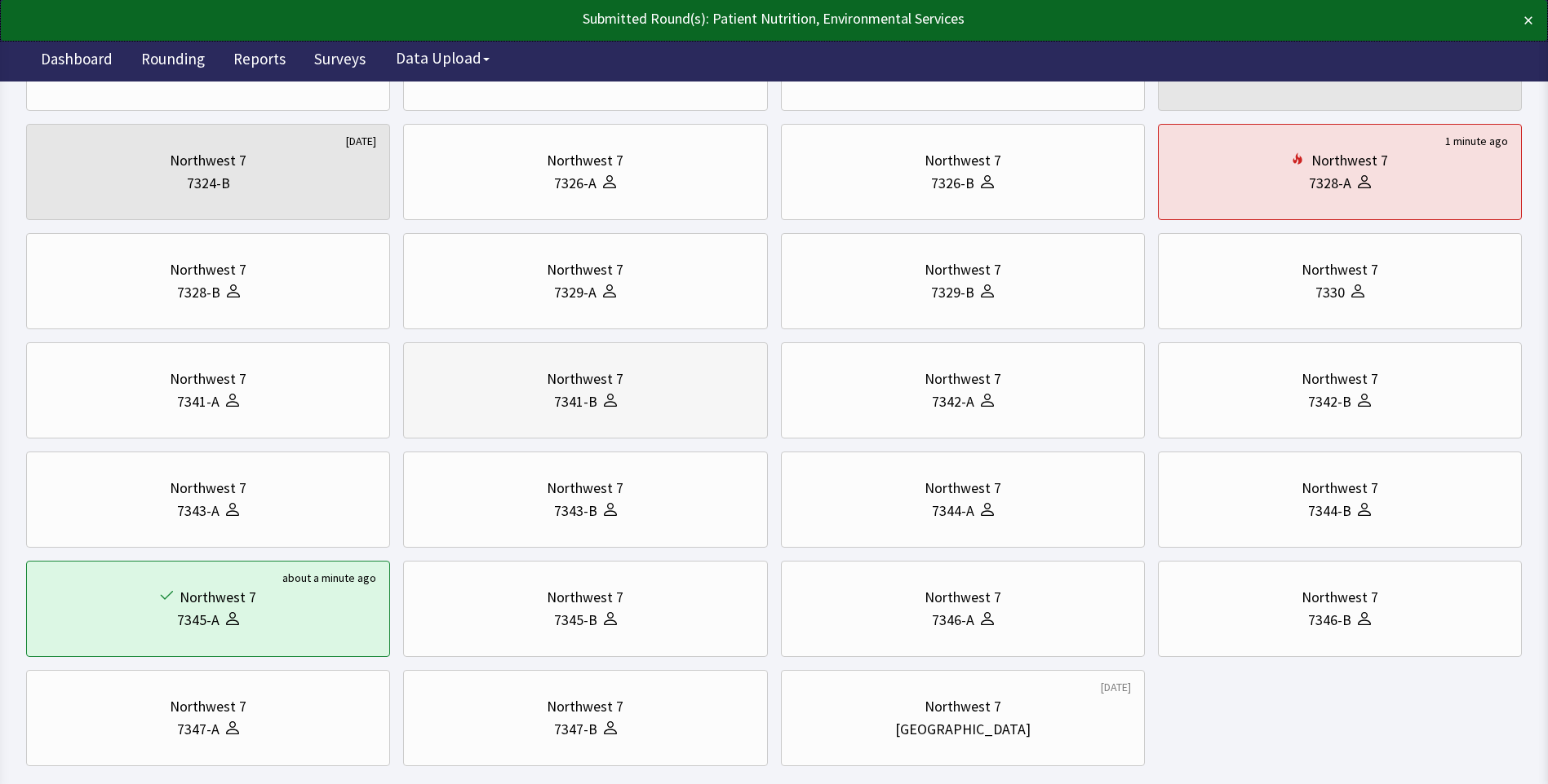
click at [636, 391] on div "7341-B" at bounding box center [585, 402] width 336 height 23
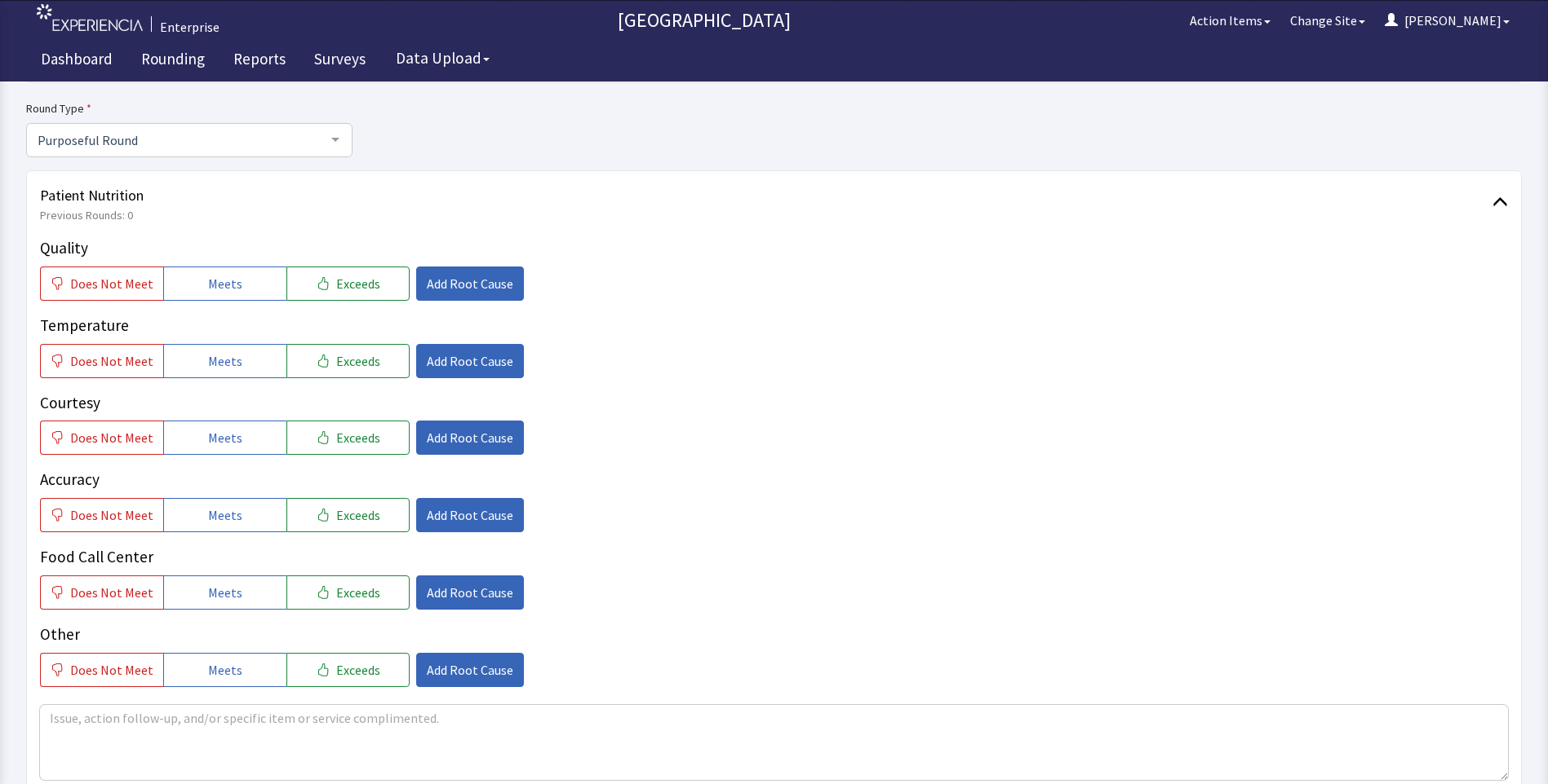
scroll to position [163, 0]
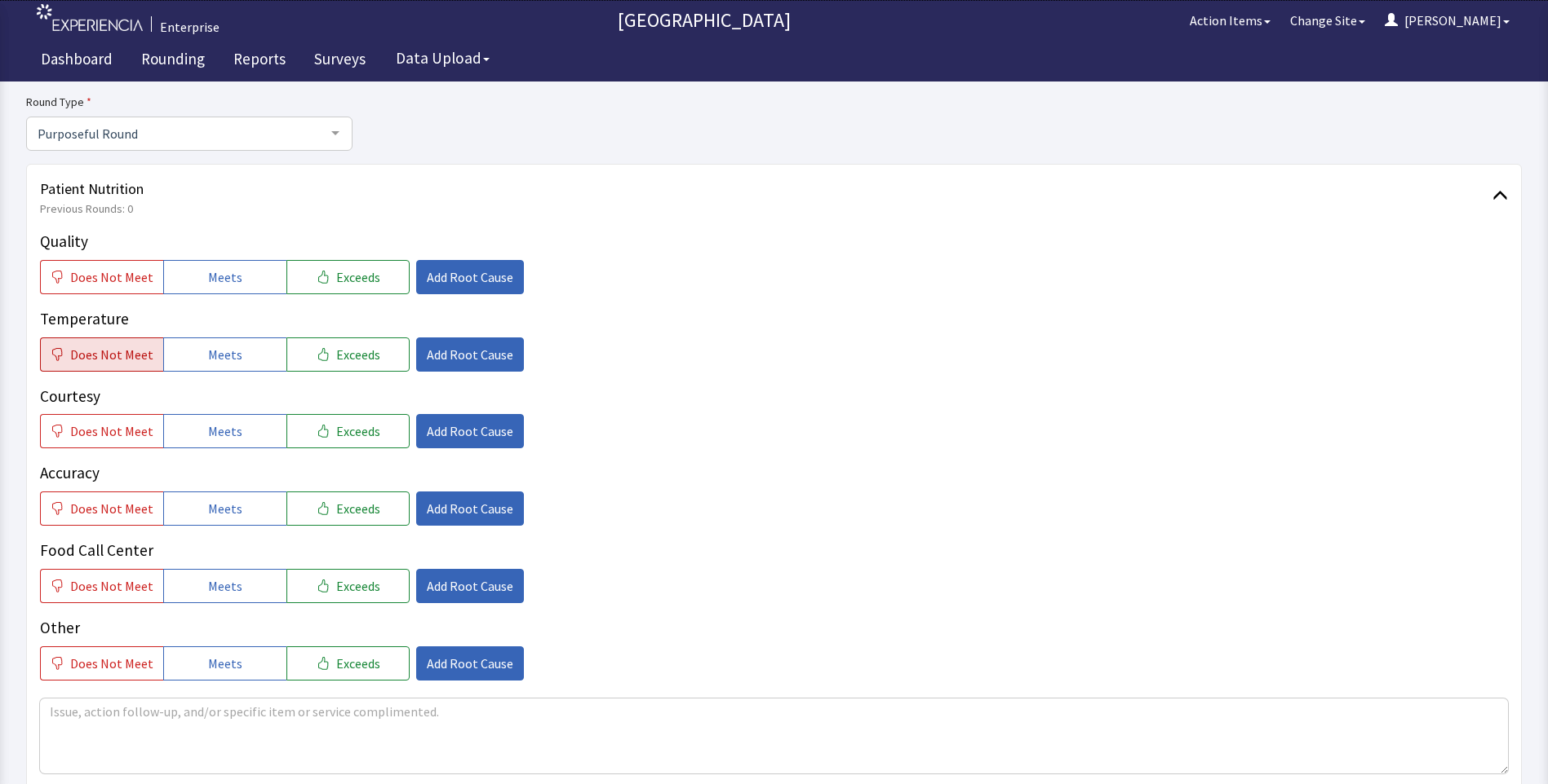
click at [129, 350] on span "Does Not Meet" at bounding box center [111, 355] width 83 height 19
click at [202, 288] on button "Meets" at bounding box center [225, 277] width 123 height 34
click at [208, 441] on span "Meets" at bounding box center [225, 431] width 34 height 19
drag, startPoint x: 220, startPoint y: 497, endPoint x: 211, endPoint y: 529, distance: 33.2
click at [220, 502] on button "Meets" at bounding box center [225, 509] width 123 height 34
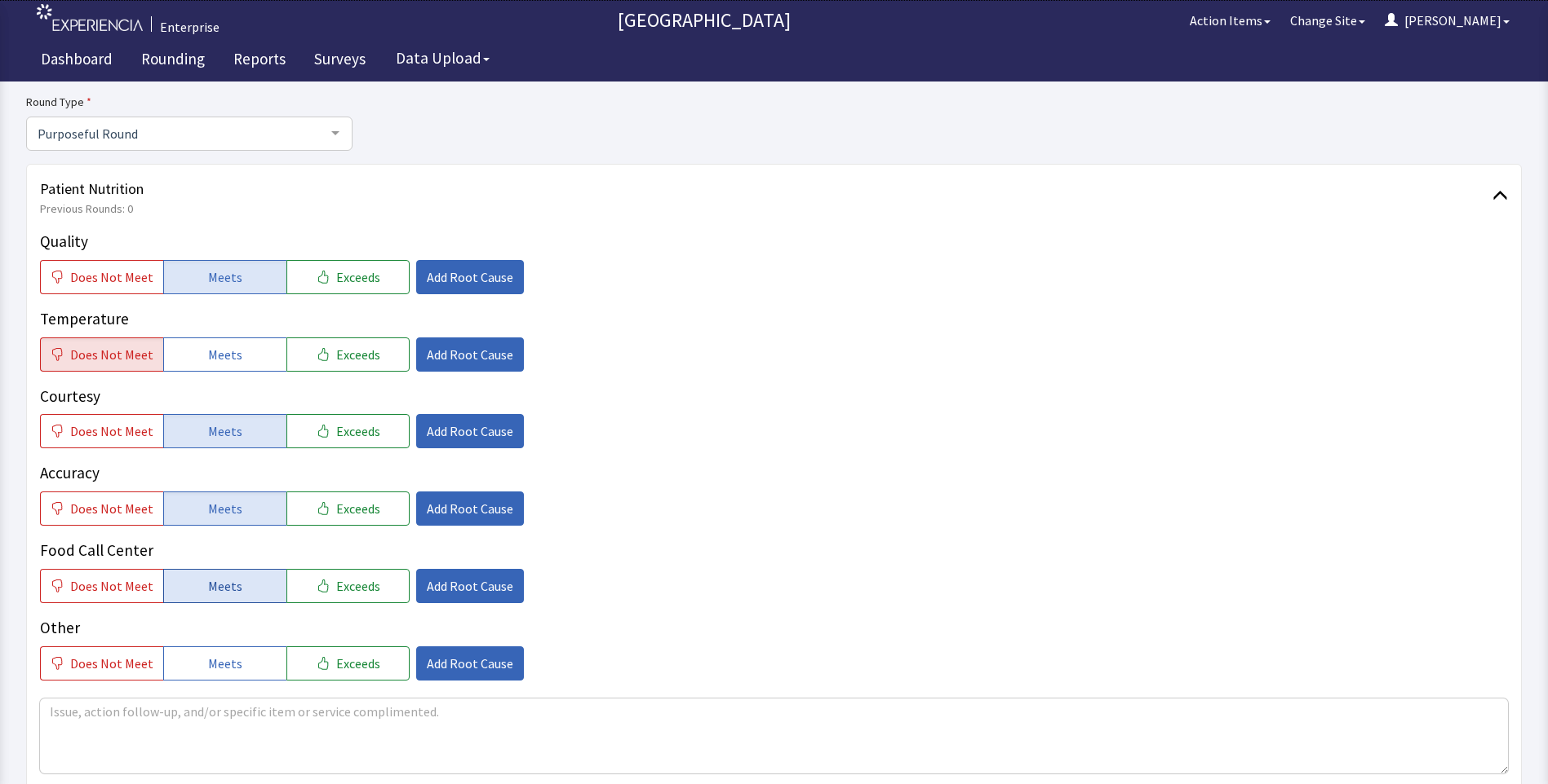
drag, startPoint x: 202, startPoint y: 572, endPoint x: 207, endPoint y: 548, distance: 24.5
click at [202, 570] on button "Meets" at bounding box center [225, 586] width 123 height 34
click at [465, 360] on span "Add Root Cause" at bounding box center [470, 355] width 87 height 19
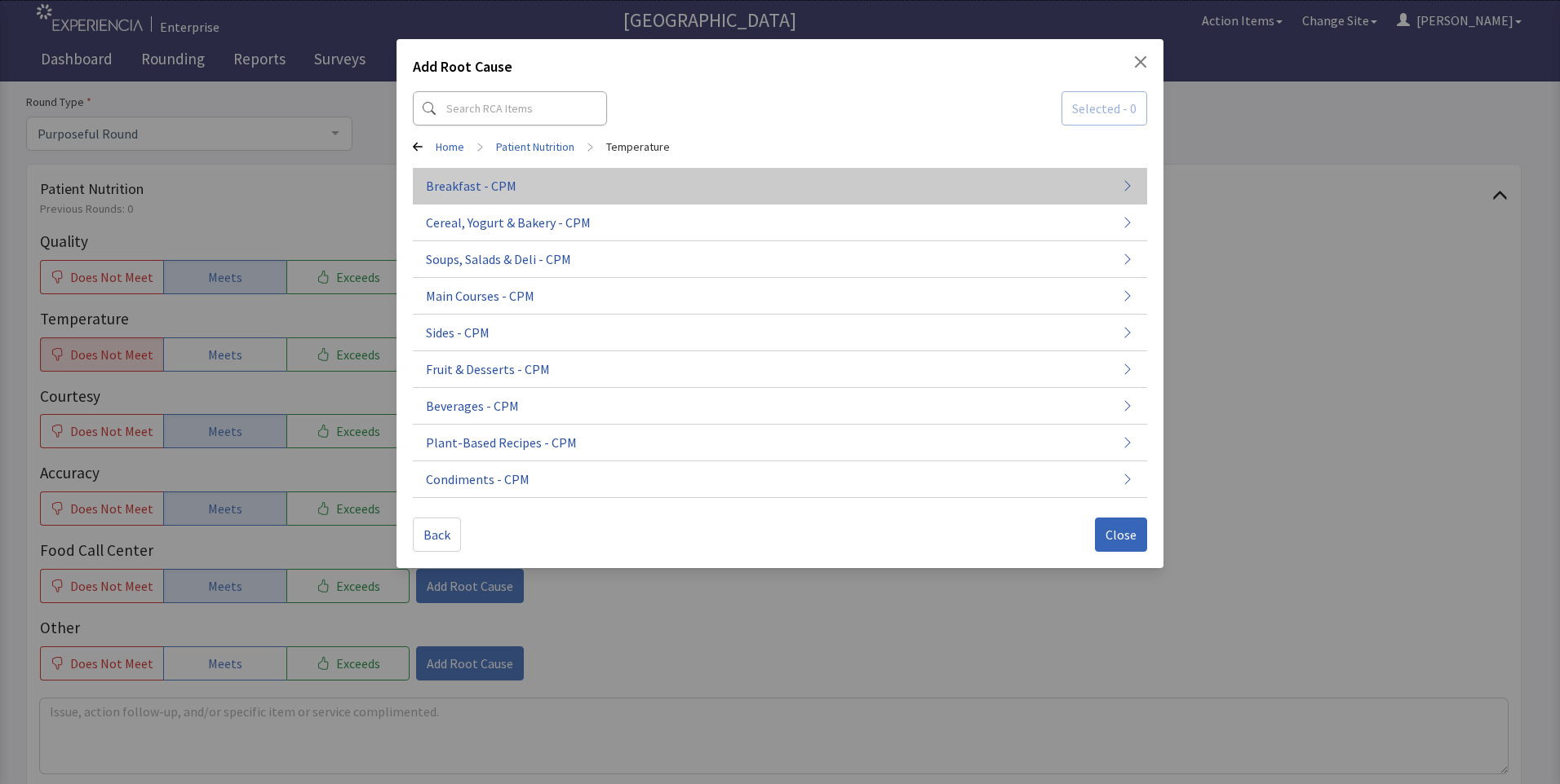
click at [556, 241] on button "Breakfast - CPM" at bounding box center [780, 260] width 735 height 37
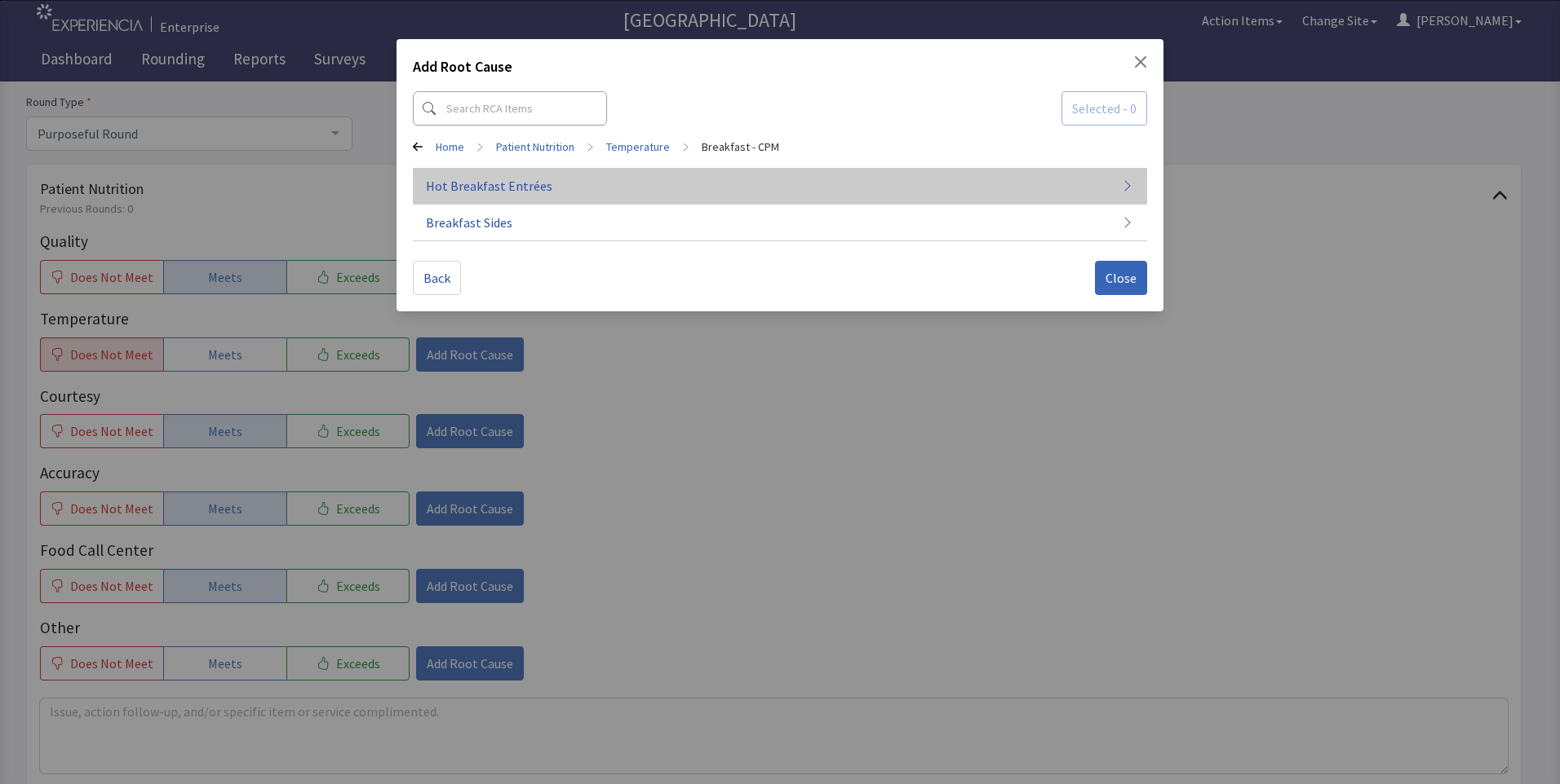
click at [556, 200] on button "Hot Breakfast Entrées" at bounding box center [780, 186] width 735 height 37
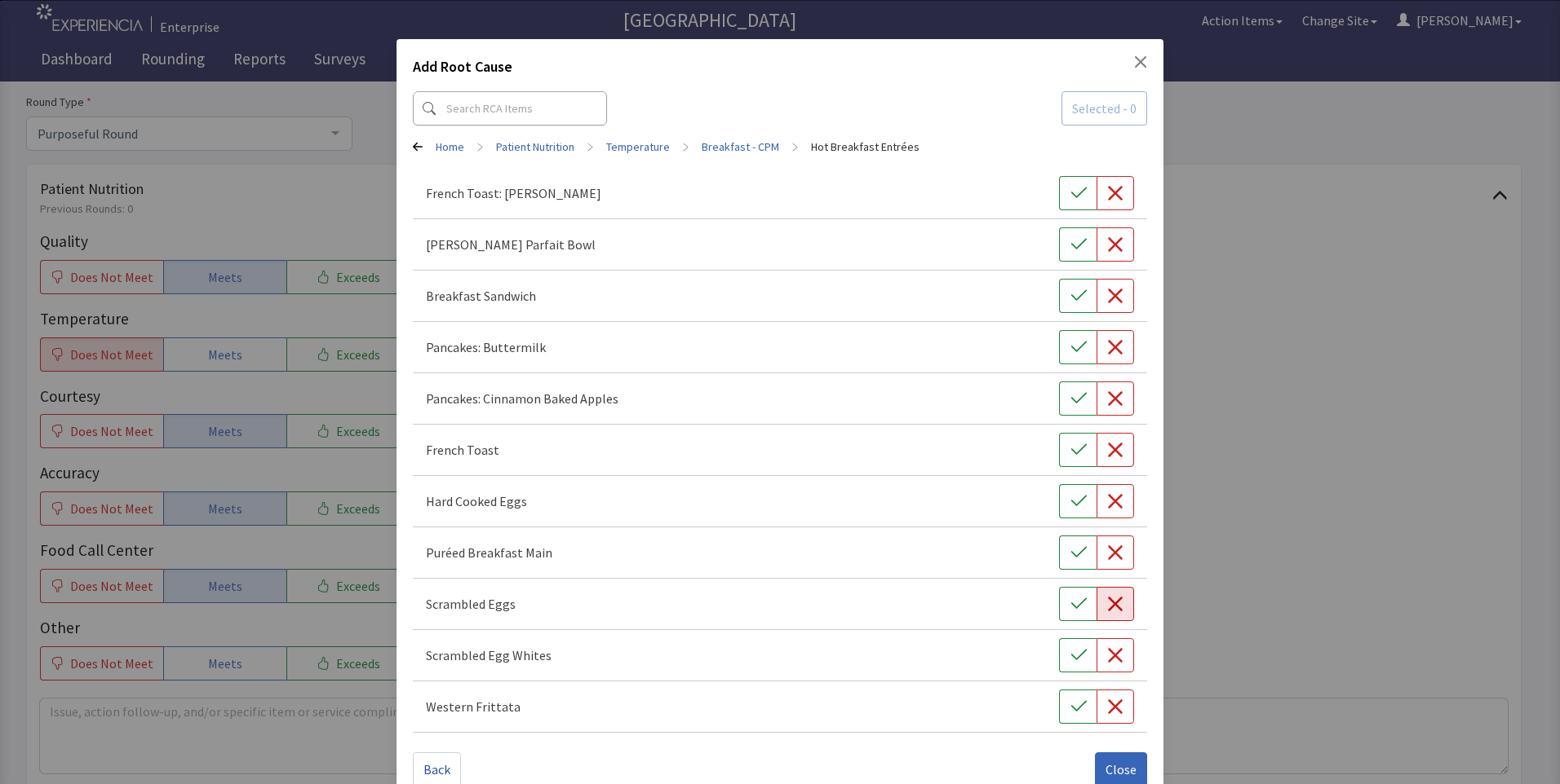
click at [1110, 603] on icon "button" at bounding box center [1115, 604] width 17 height 17
click at [1115, 346] on button "button" at bounding box center [1115, 347] width 38 height 34
click at [1112, 761] on span "Close" at bounding box center [1120, 769] width 31 height 19
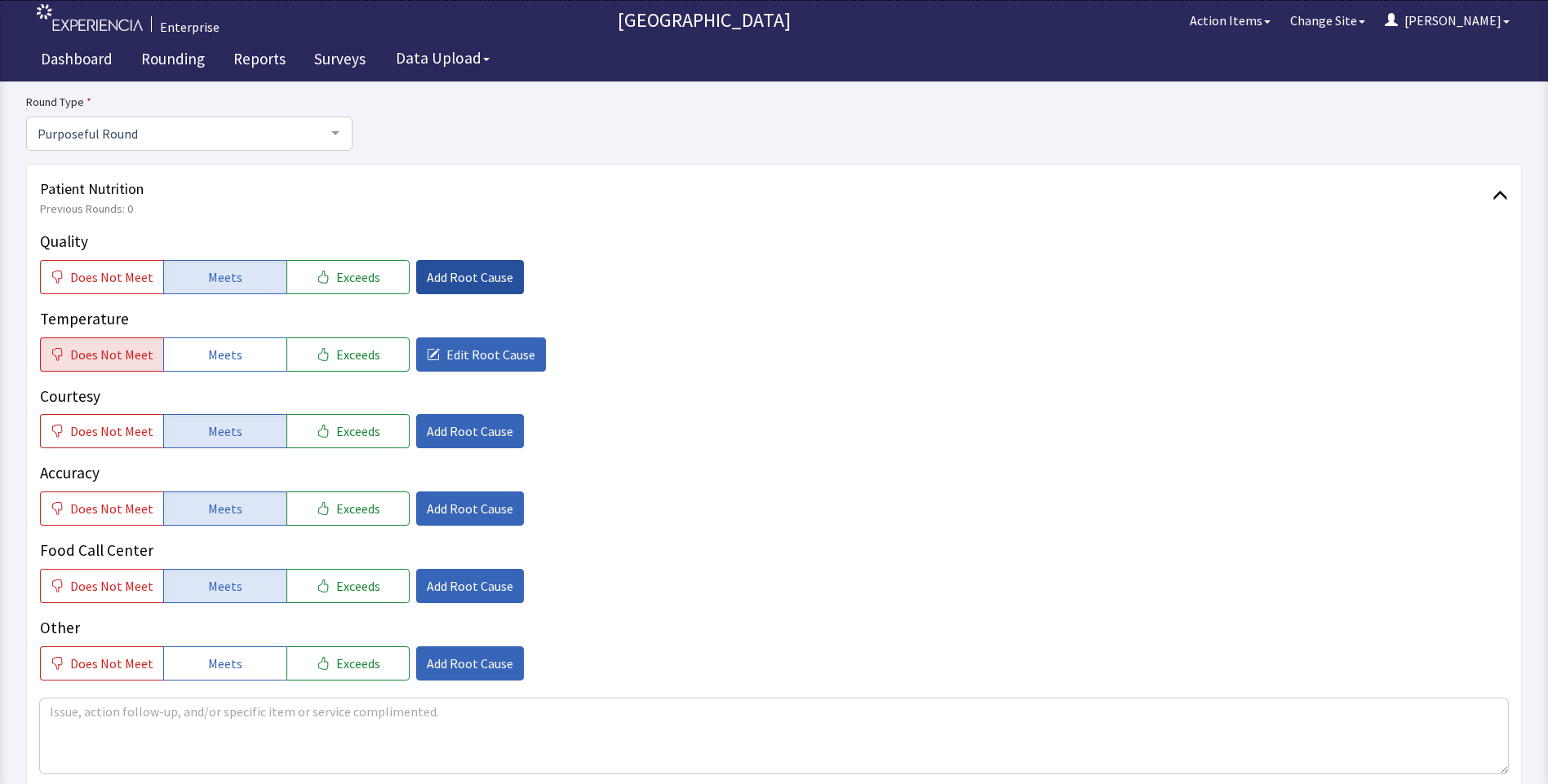
click at [449, 267] on span "Add Root Cause" at bounding box center [470, 277] width 87 height 19
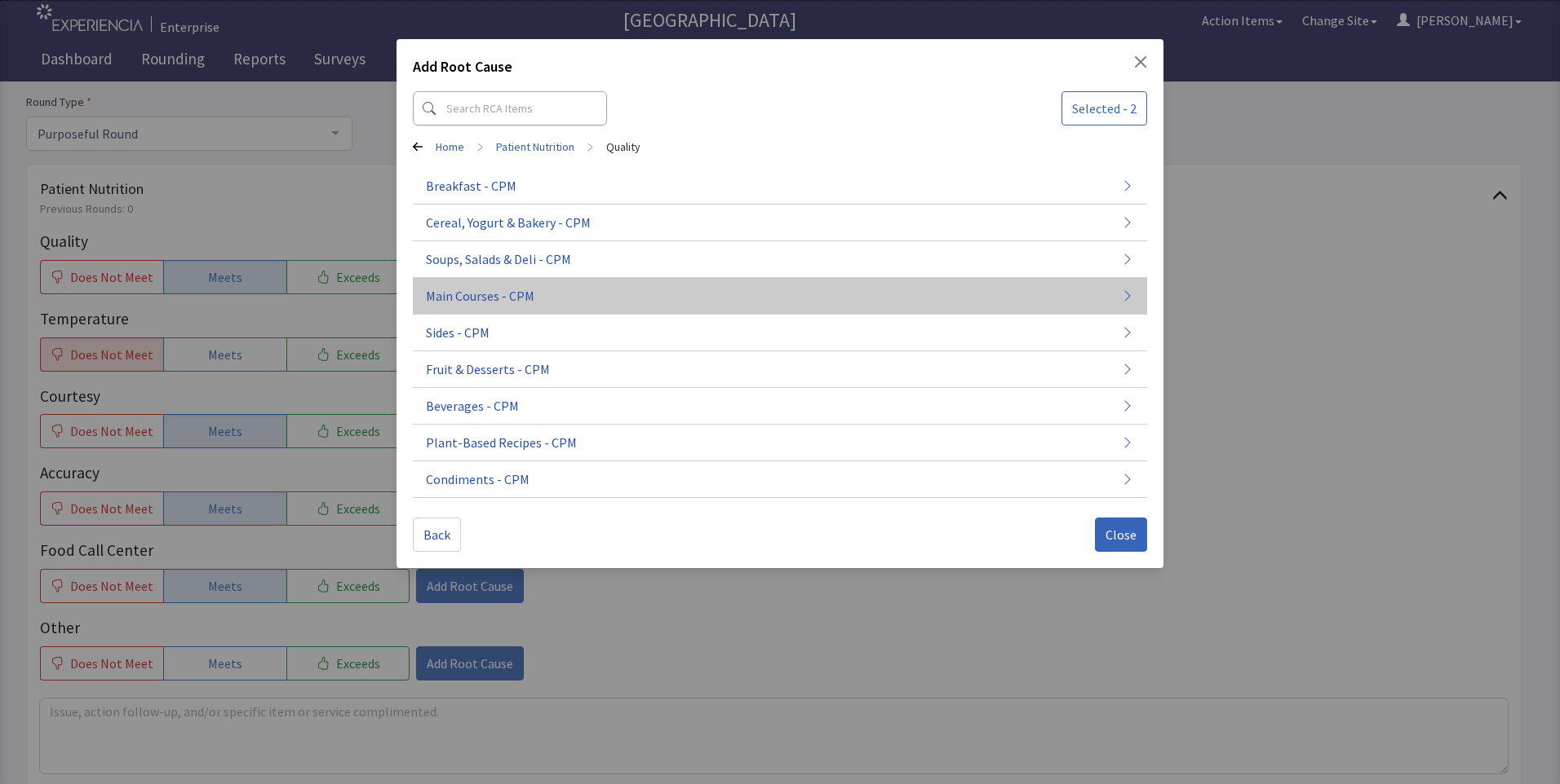
click at [482, 291] on span "Main Courses - CPM" at bounding box center [480, 295] width 108 height 19
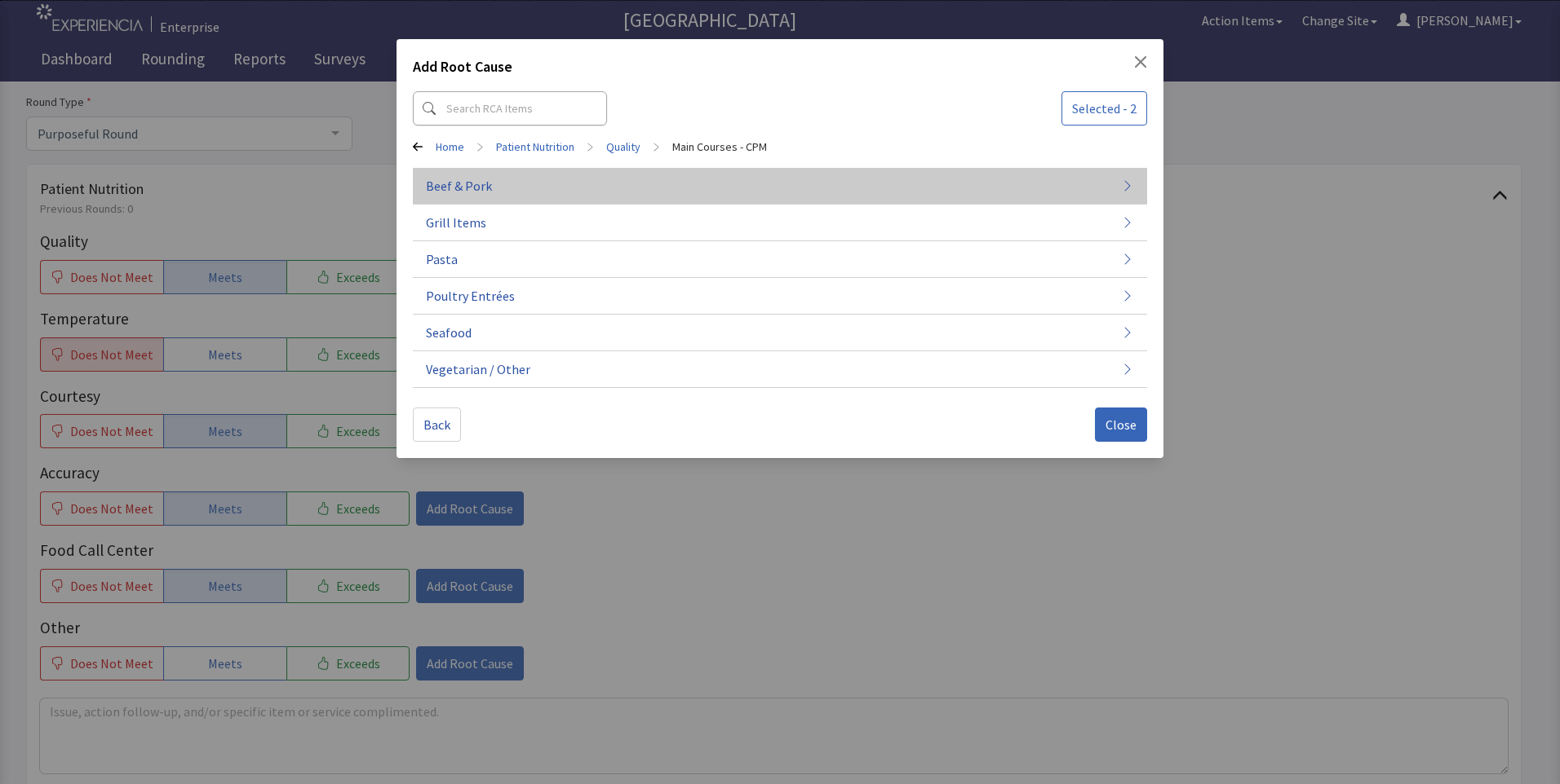
click at [569, 241] on button "Beef & Pork" at bounding box center [780, 260] width 735 height 37
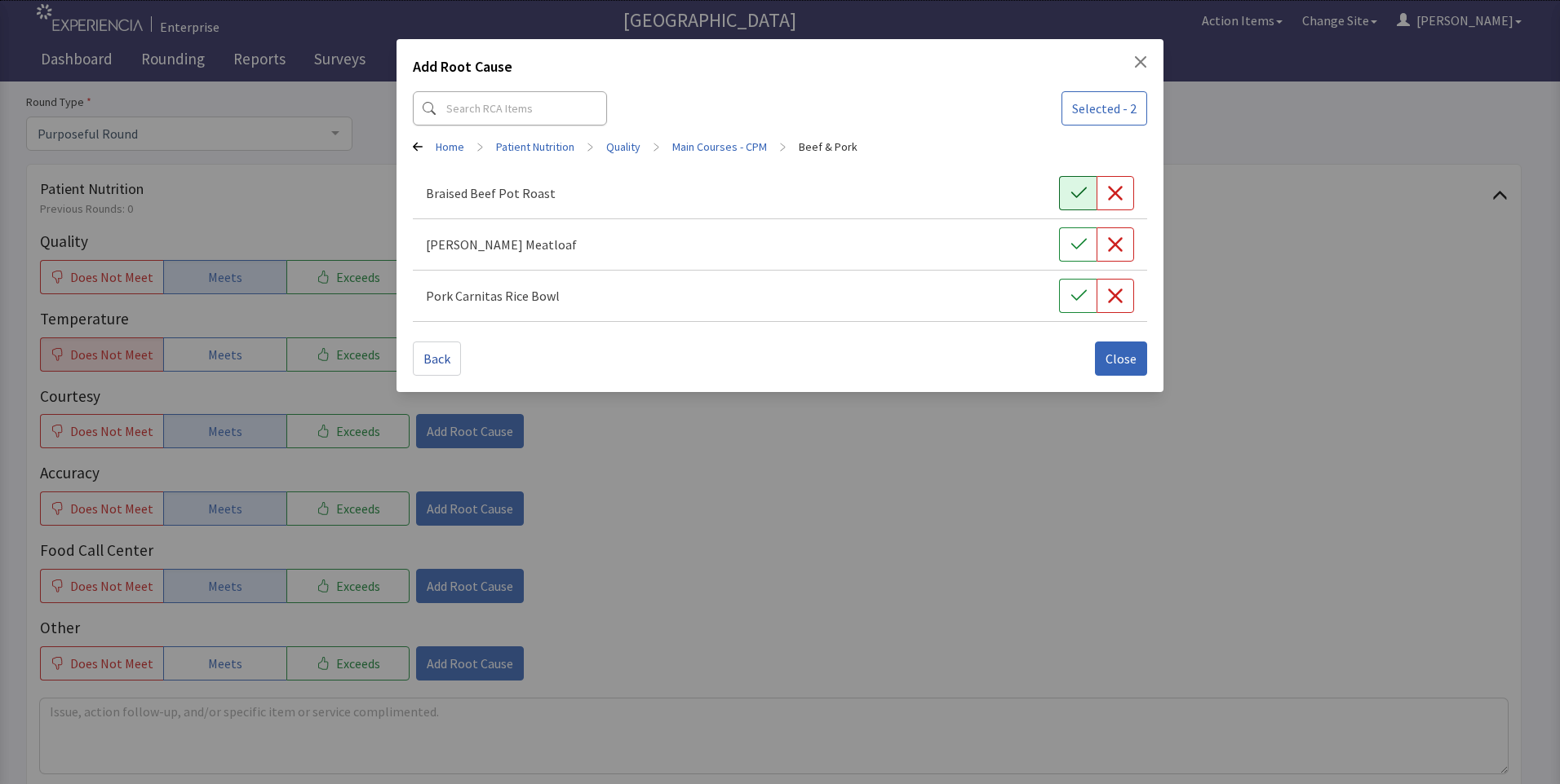
click at [1076, 195] on icon "button" at bounding box center [1078, 193] width 17 height 17
click at [1076, 239] on icon "button" at bounding box center [1078, 245] width 17 height 17
drag, startPoint x: 1115, startPoint y: 336, endPoint x: 1112, endPoint y: 352, distance: 16.3
click at [1115, 342] on div "Back Close" at bounding box center [780, 352] width 735 height 47
click at [1112, 357] on span "Close" at bounding box center [1120, 358] width 31 height 19
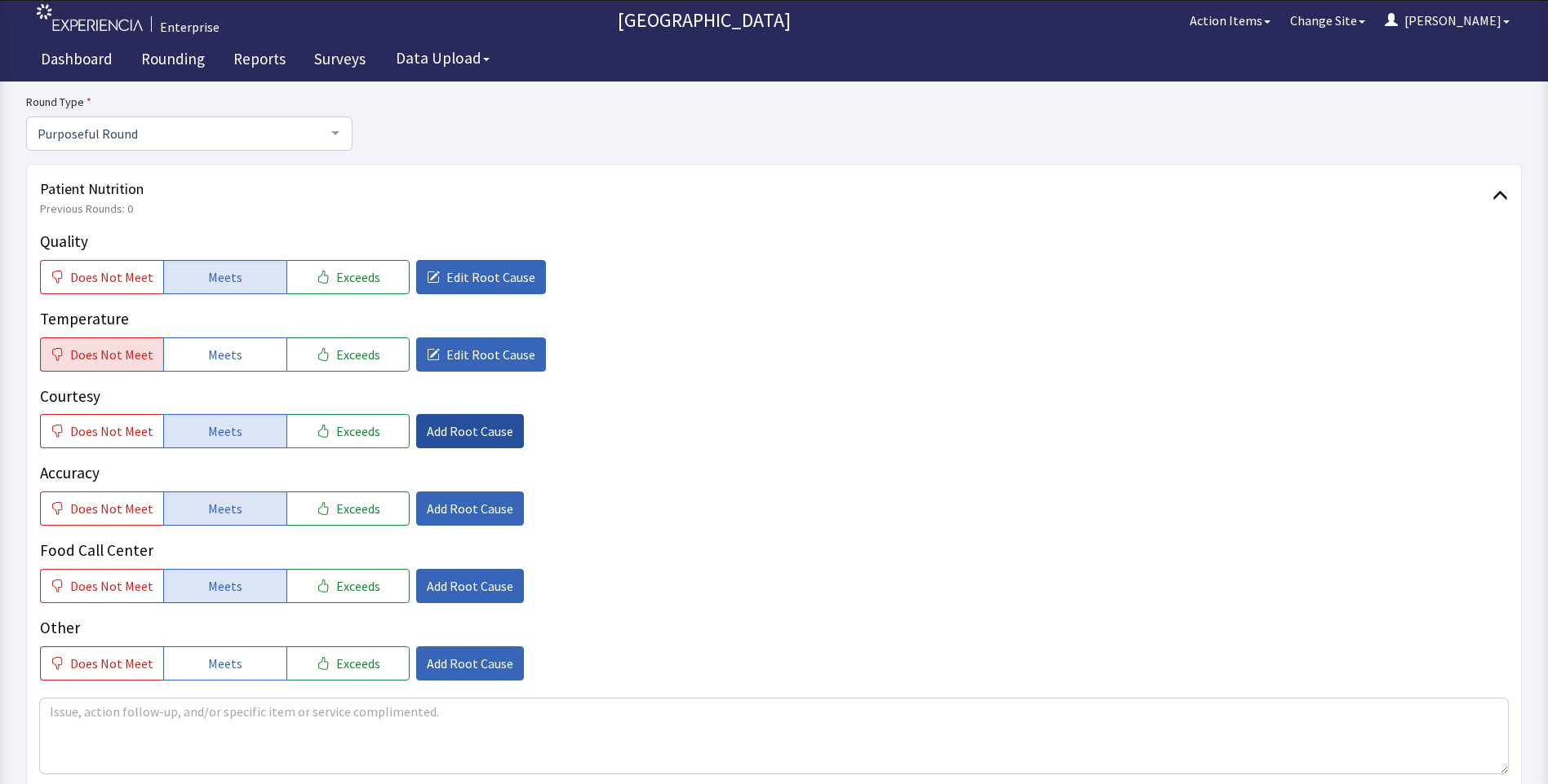
click at [457, 422] on span "Add Root Cause" at bounding box center [470, 431] width 87 height 19
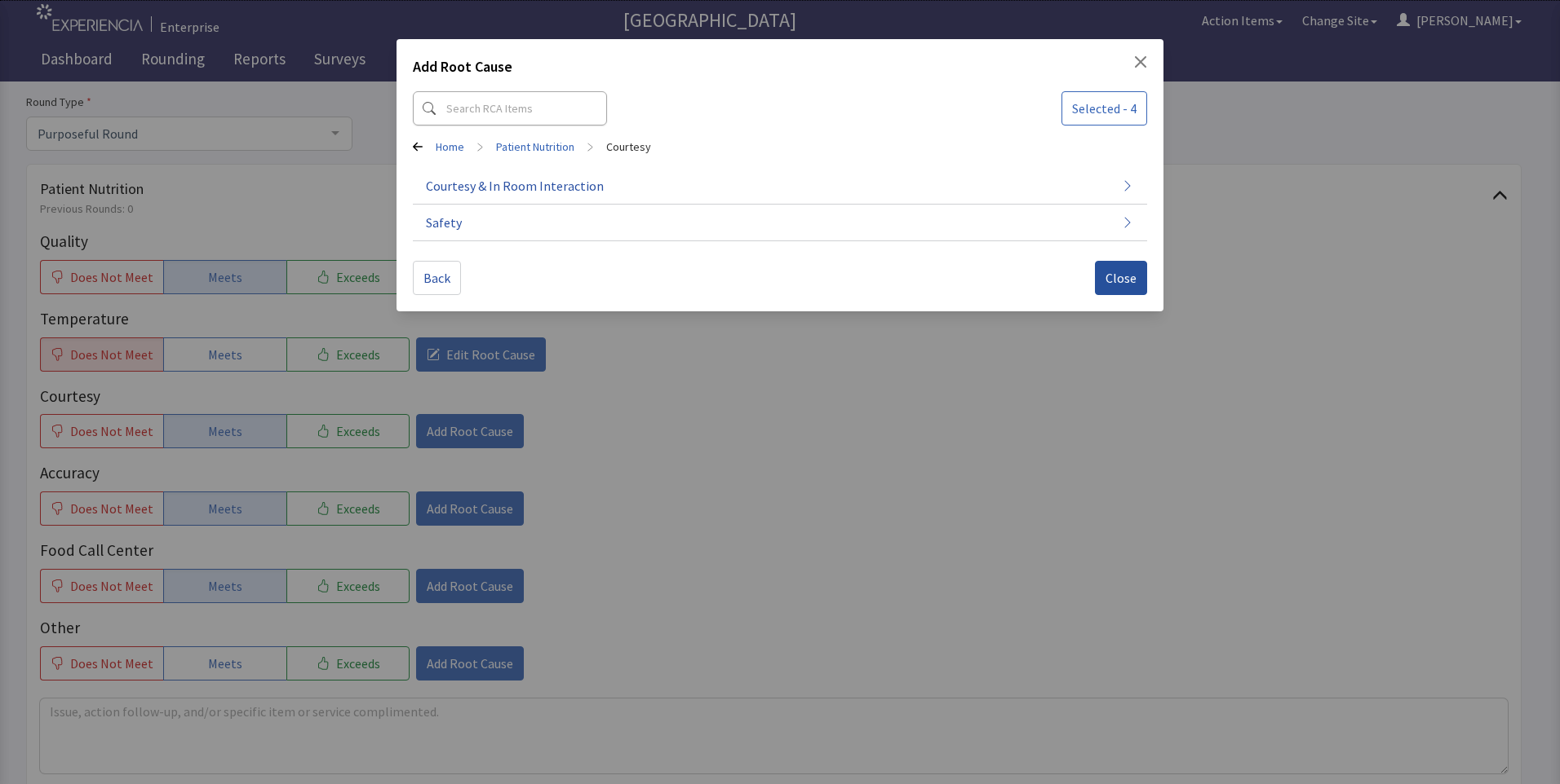
click at [1122, 281] on span "Close" at bounding box center [1120, 278] width 31 height 19
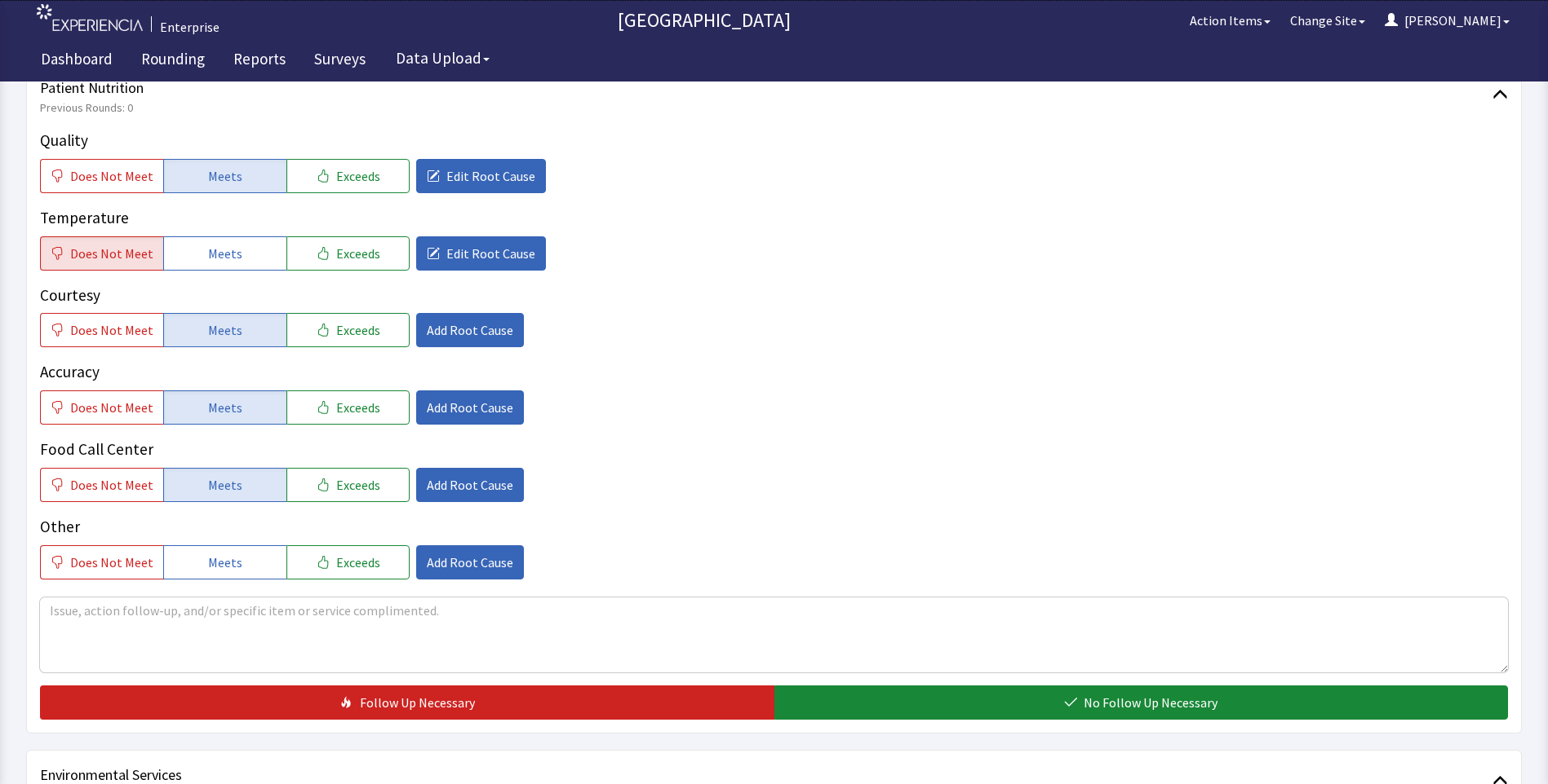
scroll to position [407, 0]
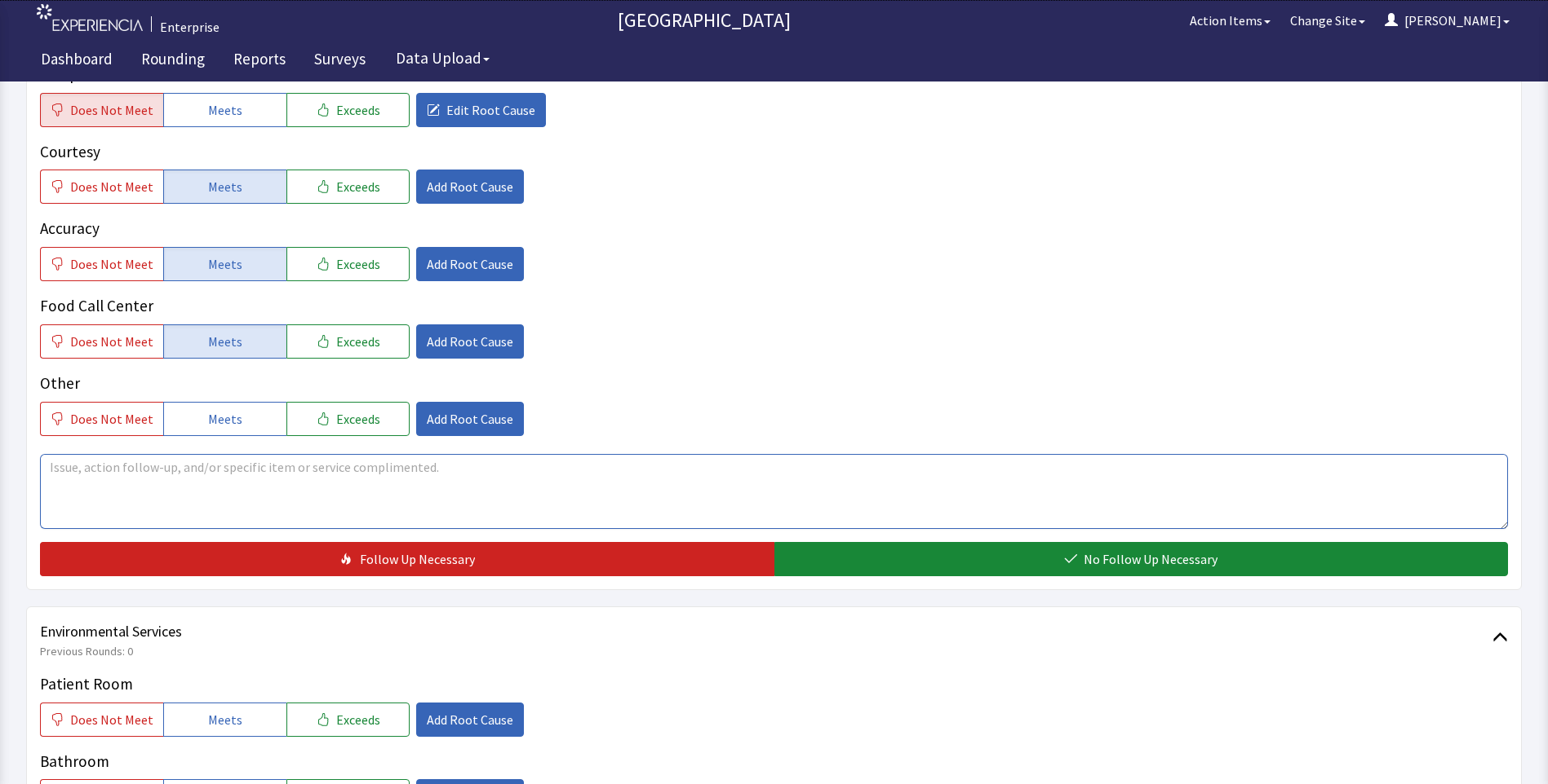
click at [78, 461] on textarea at bounding box center [774, 492] width 1468 height 75
drag, startPoint x: 46, startPoint y: 465, endPoint x: 410, endPoint y: 487, distance: 364.7
click at [410, 487] on textarea "food is good meatloaf,pot roast. breakfast was cold ,eggs,pancakes" at bounding box center [774, 492] width 1468 height 75
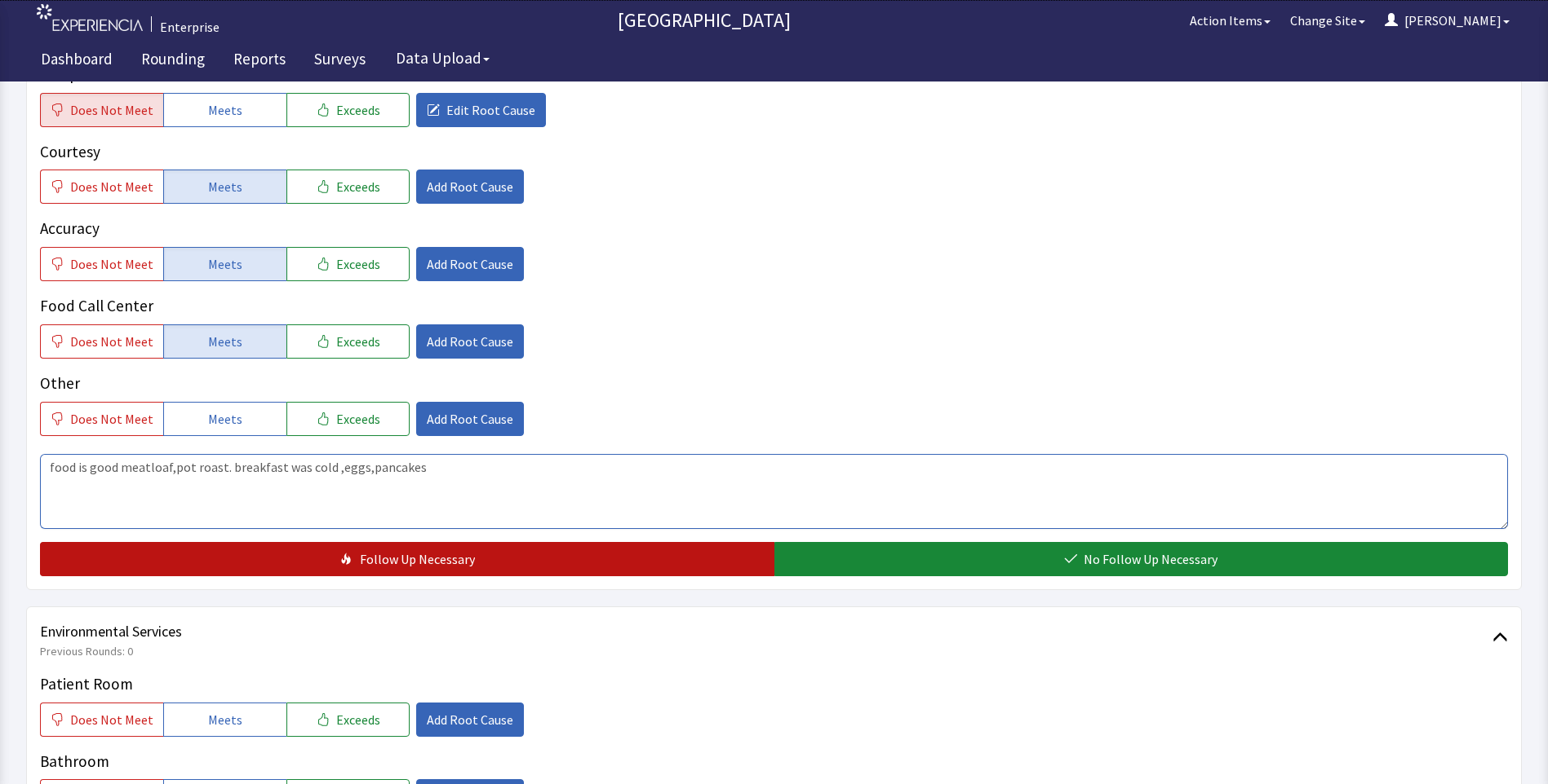
type textarea "food is good meatloaf,pot roast. breakfast was cold ,eggs,pancakes"
click at [402, 556] on span "Follow Up Necessary" at bounding box center [417, 559] width 115 height 19
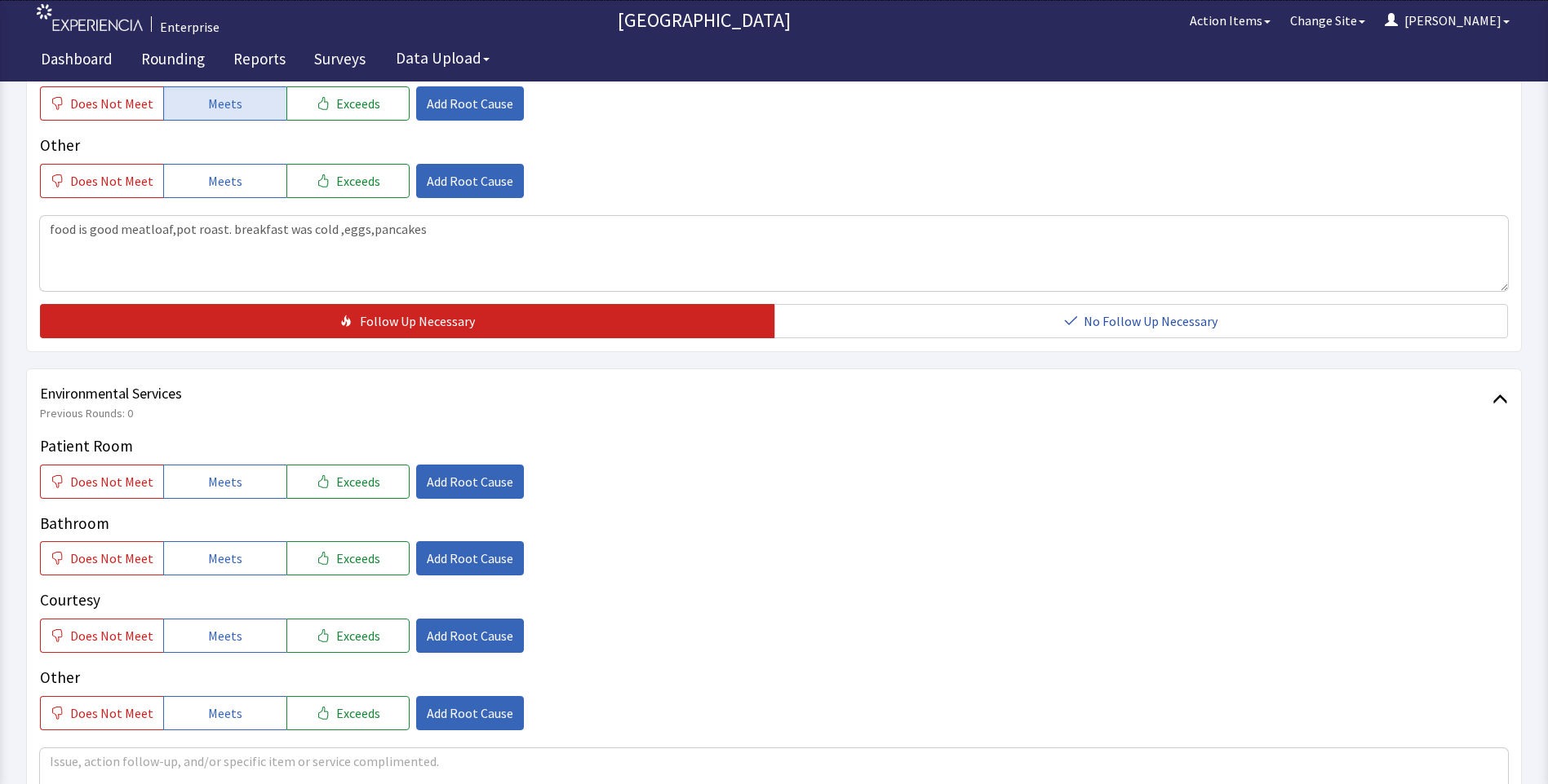
scroll to position [652, 0]
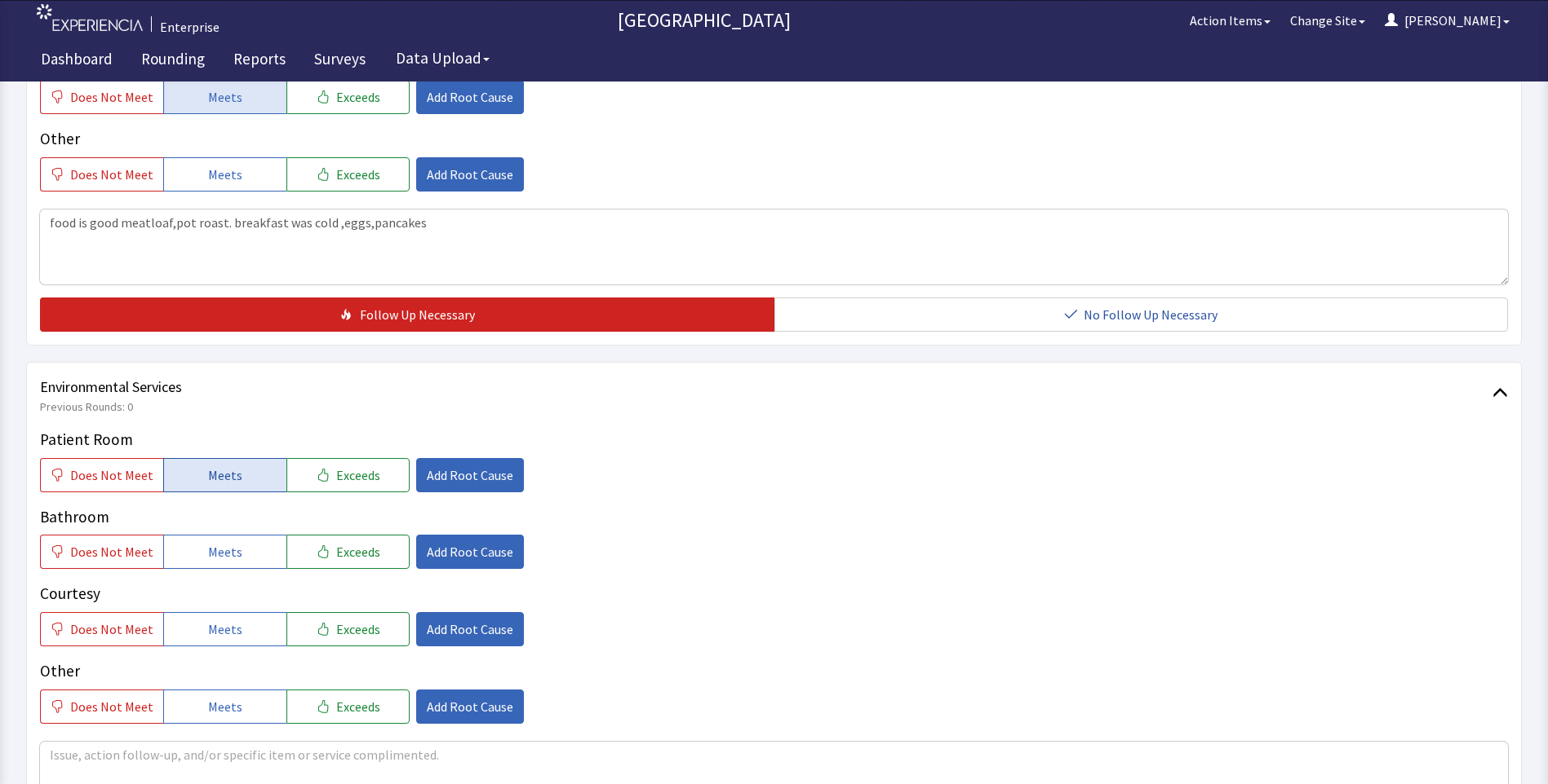
click at [240, 480] on button "Meets" at bounding box center [225, 475] width 123 height 34
click at [237, 549] on button "Meets" at bounding box center [225, 552] width 123 height 34
click at [224, 628] on span "Meets" at bounding box center [225, 629] width 34 height 19
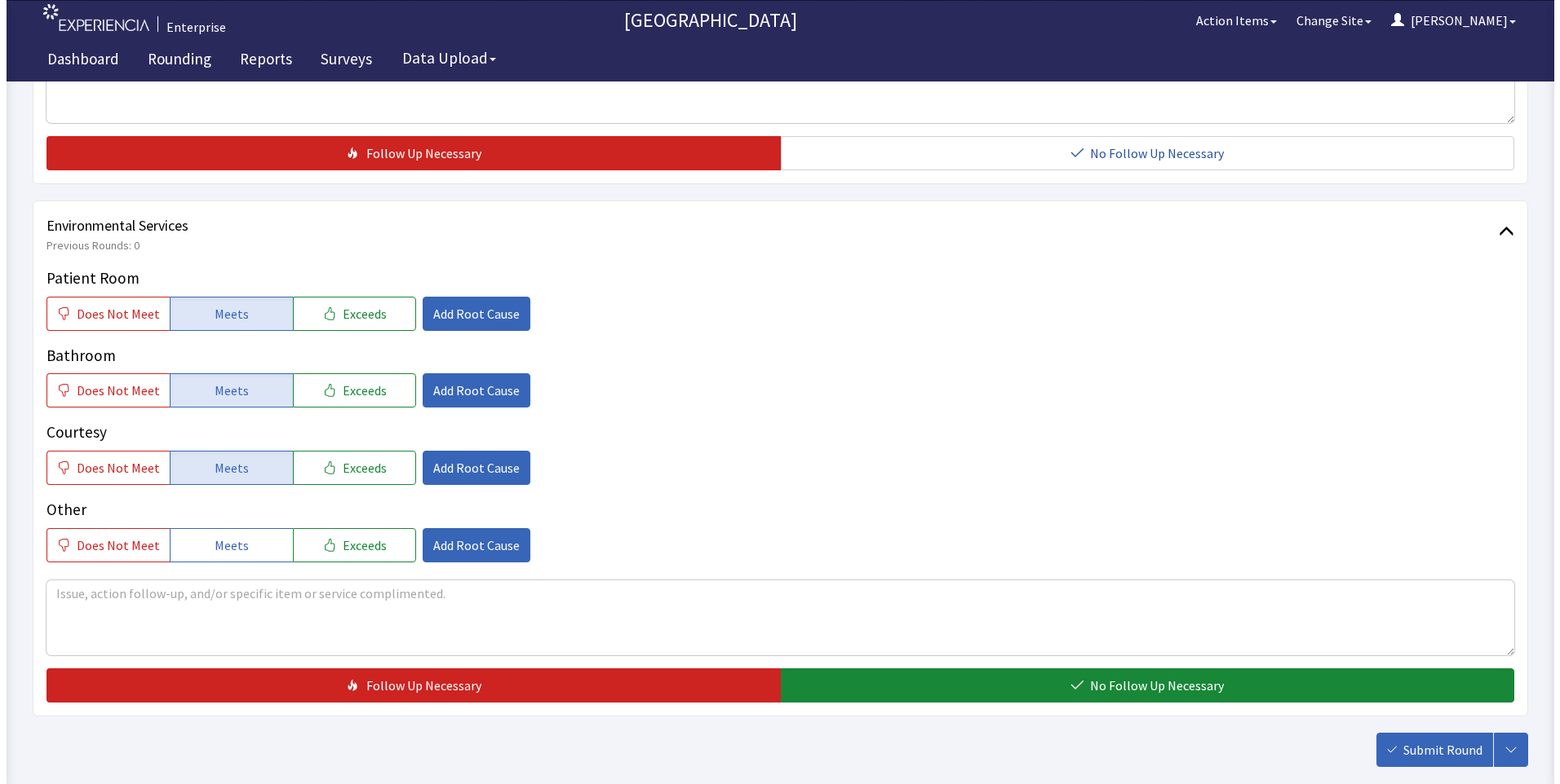
scroll to position [897, 0]
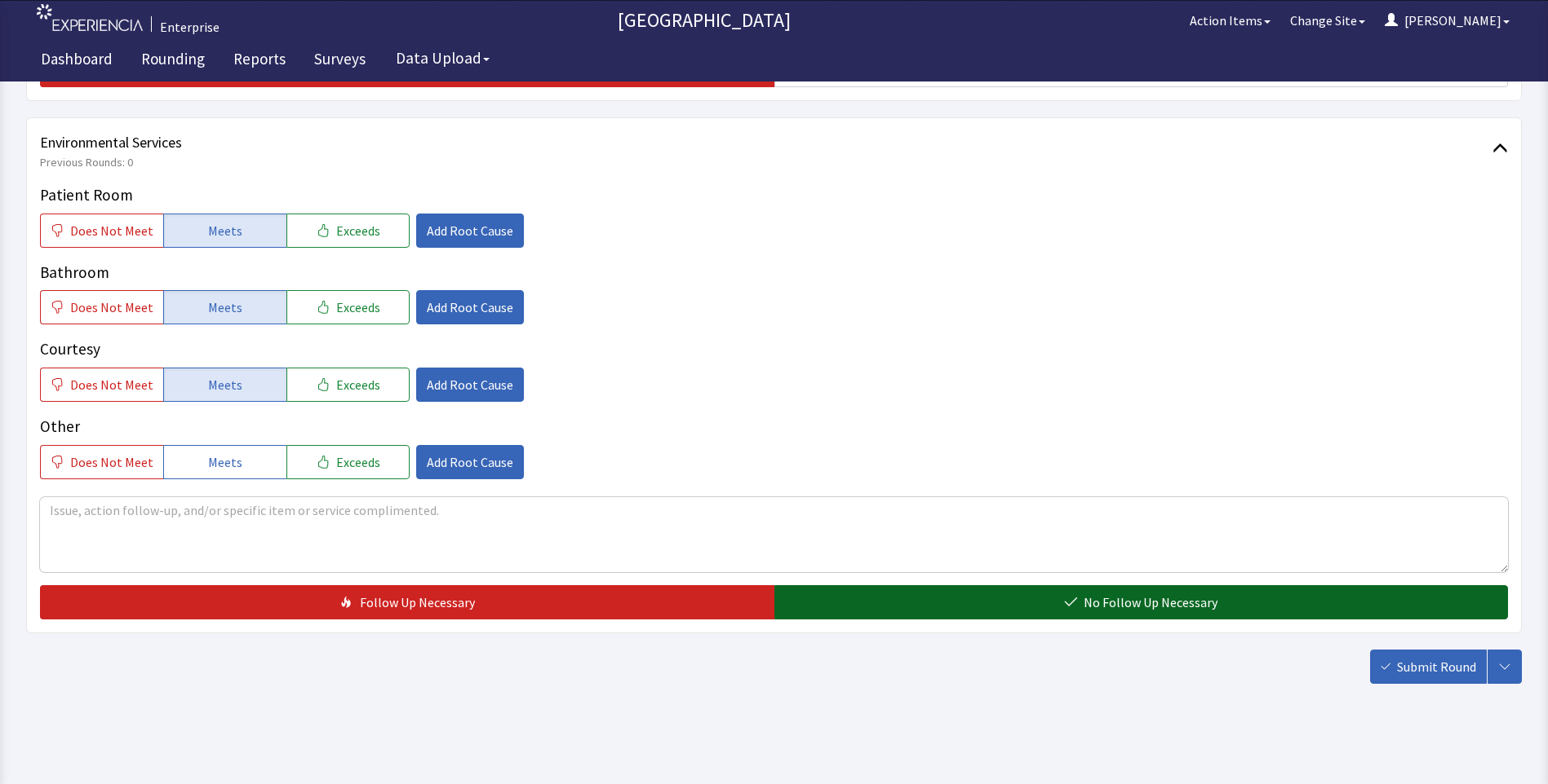
click at [798, 611] on button "No Follow Up Necessary" at bounding box center [1141, 602] width 735 height 34
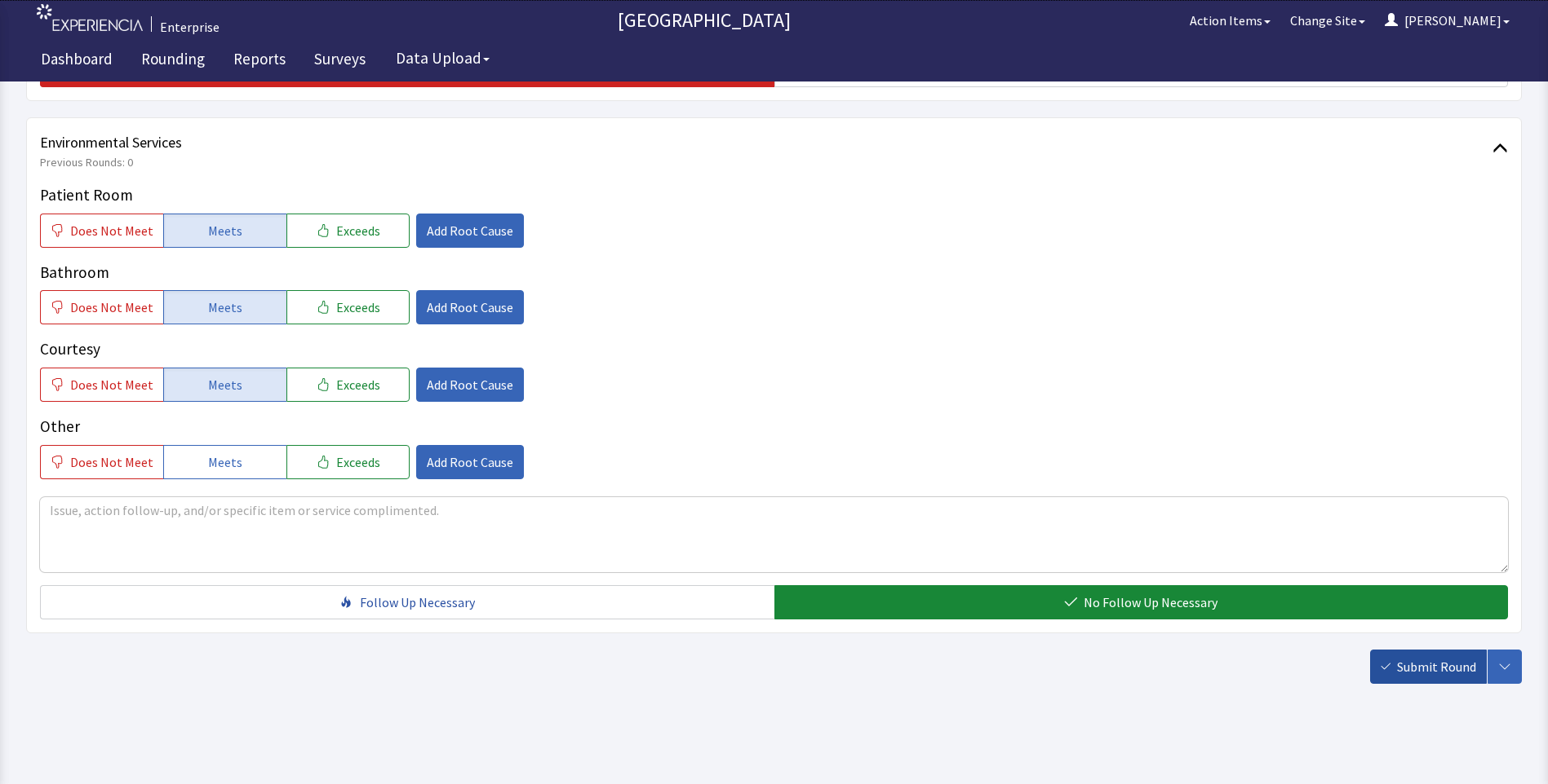
click at [1410, 670] on span "Submit Round" at bounding box center [1436, 667] width 79 height 19
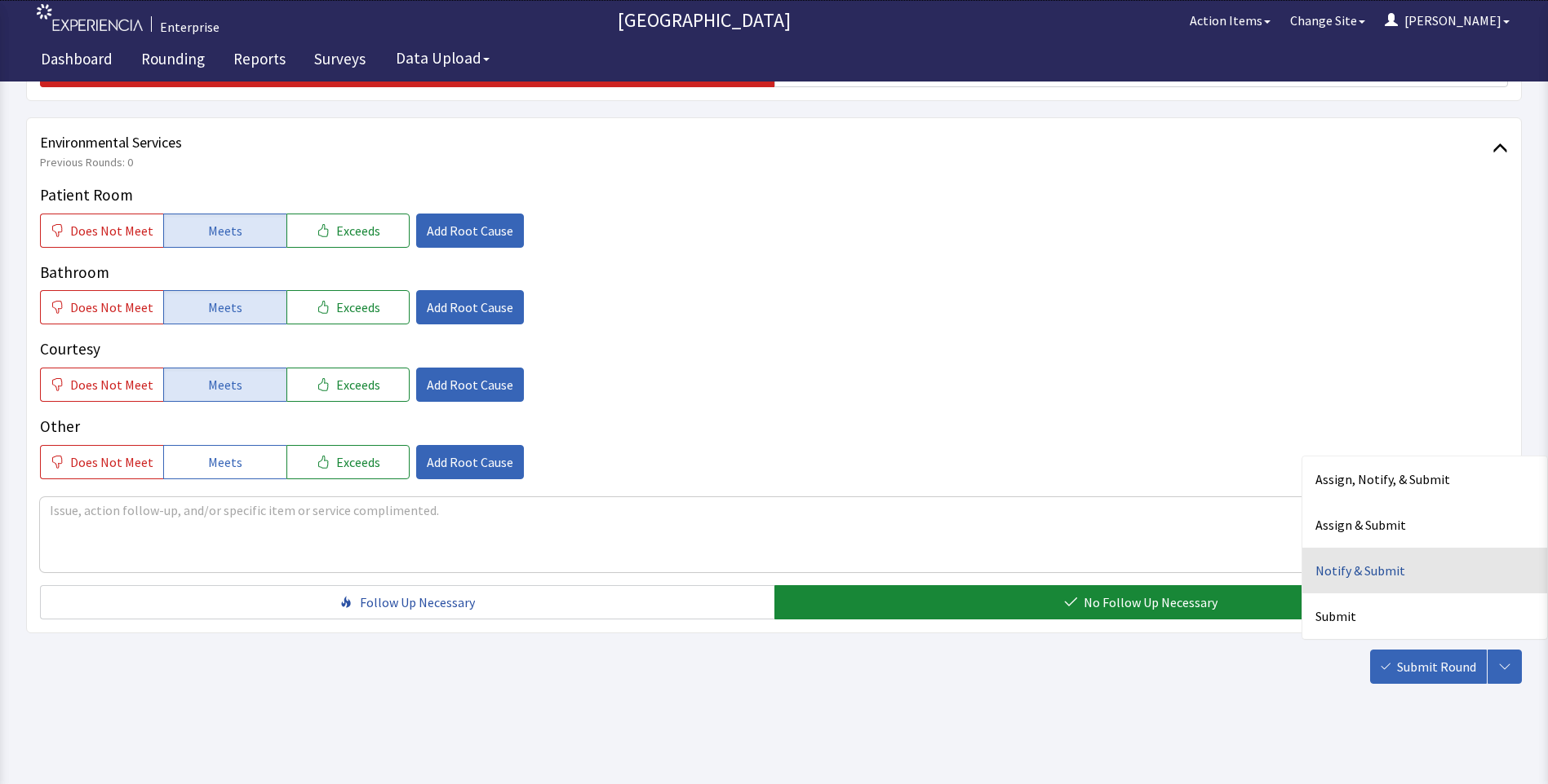
click at [1323, 576] on div "Notify & Submit" at bounding box center [1425, 571] width 245 height 45
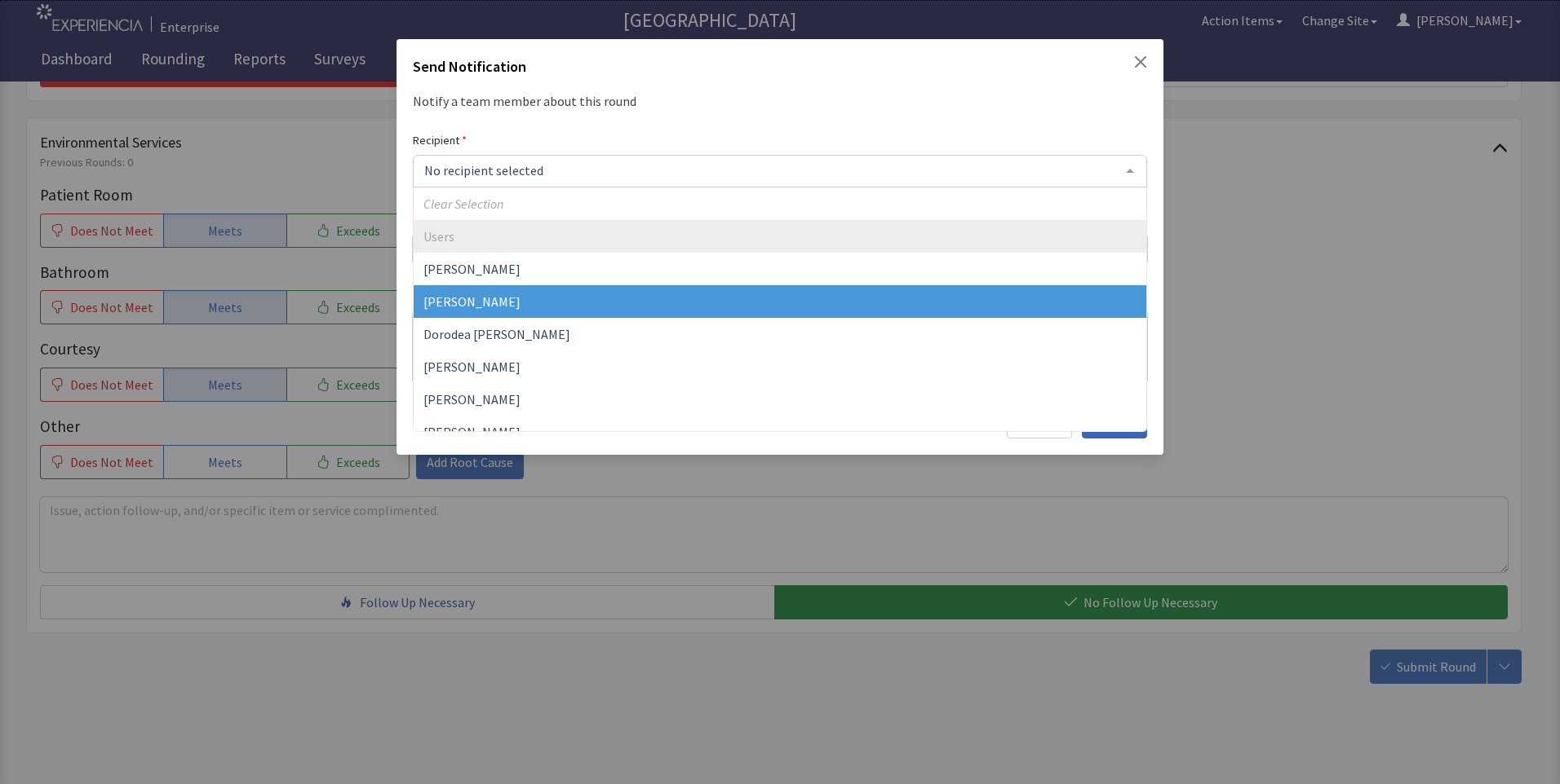
click at [449, 302] on span "[PERSON_NAME]" at bounding box center [471, 302] width 97 height 17
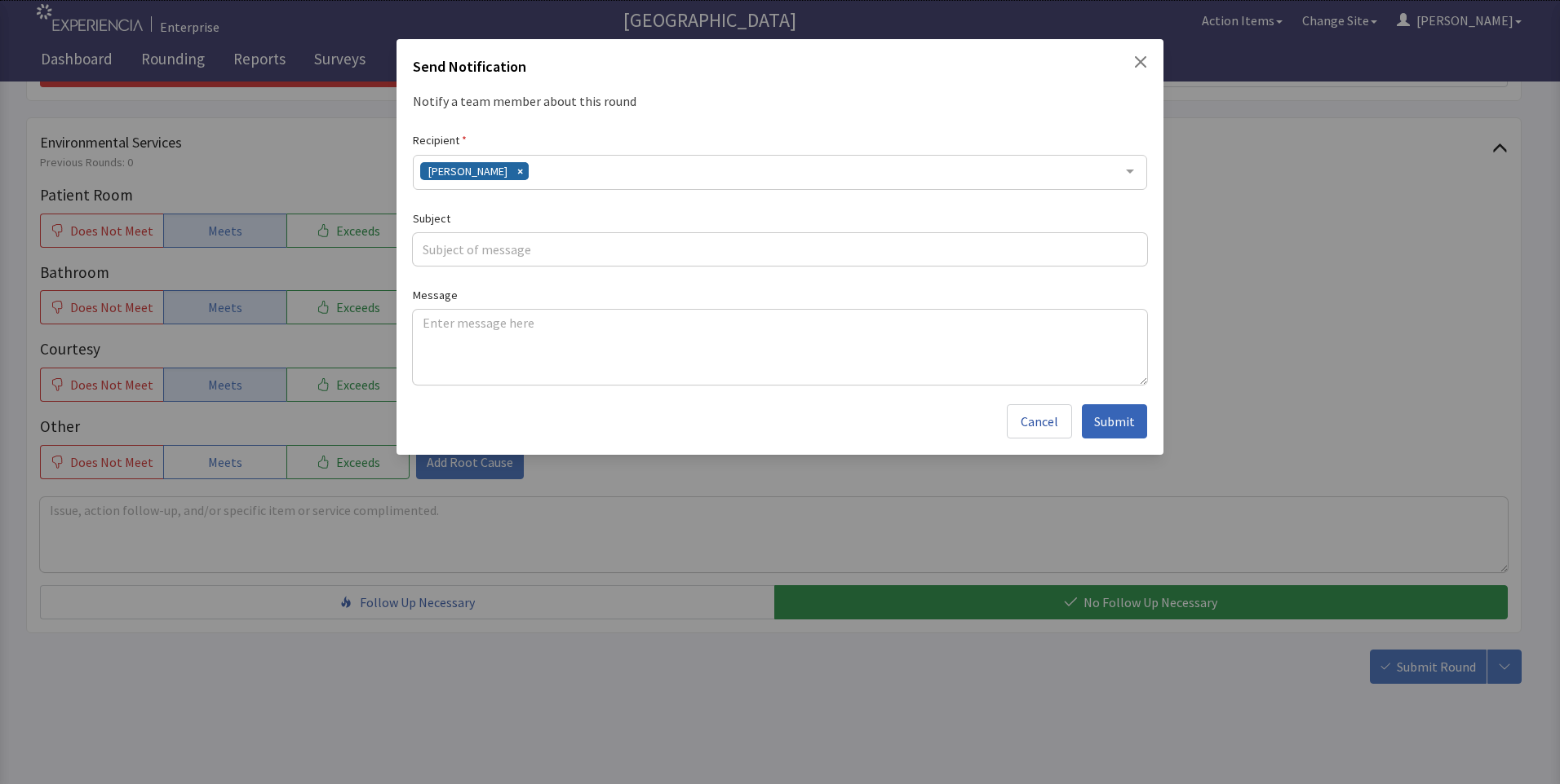
click at [541, 175] on div "[PERSON_NAME]" at bounding box center [780, 172] width 735 height 35
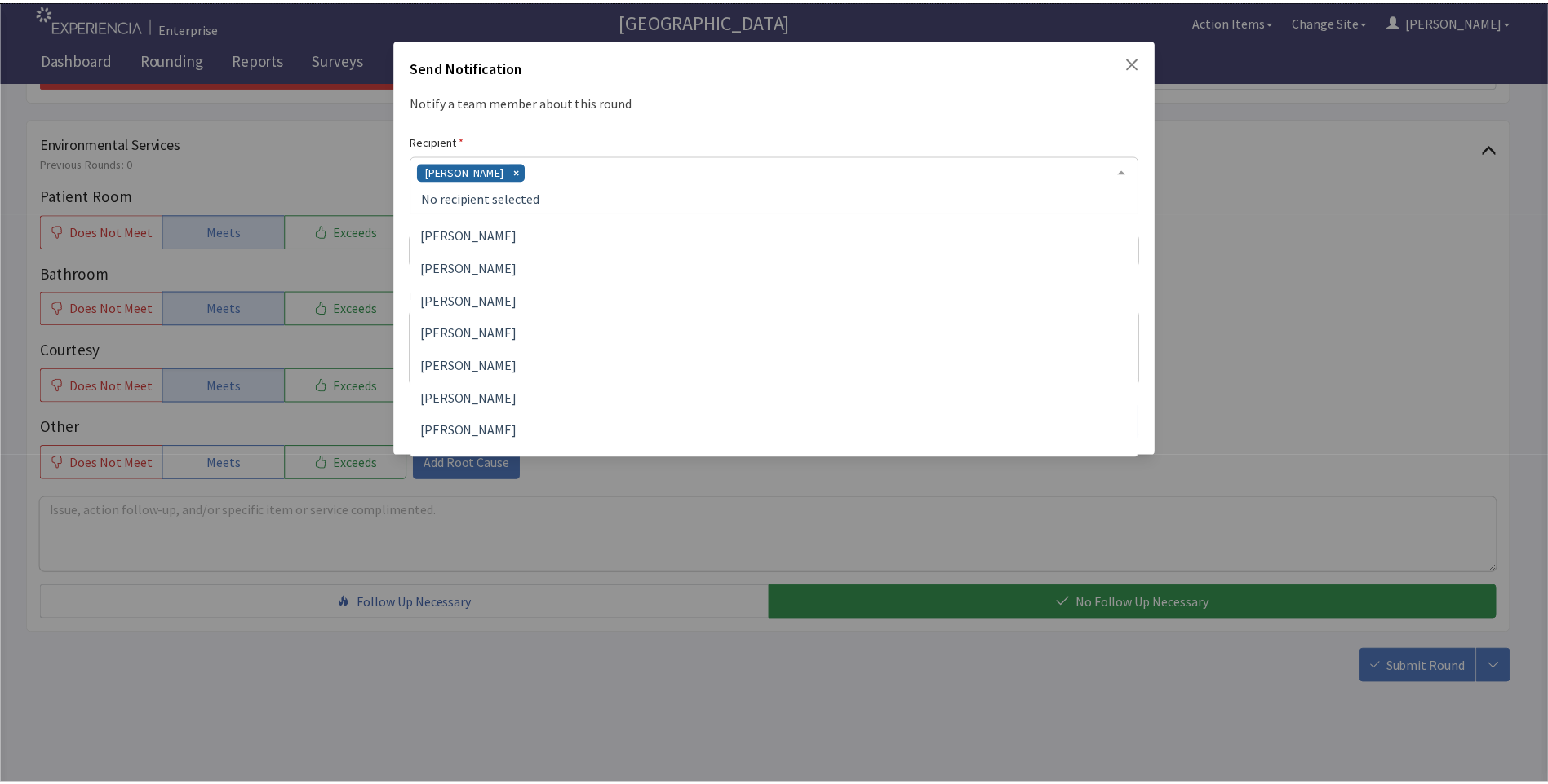
scroll to position [163, 0]
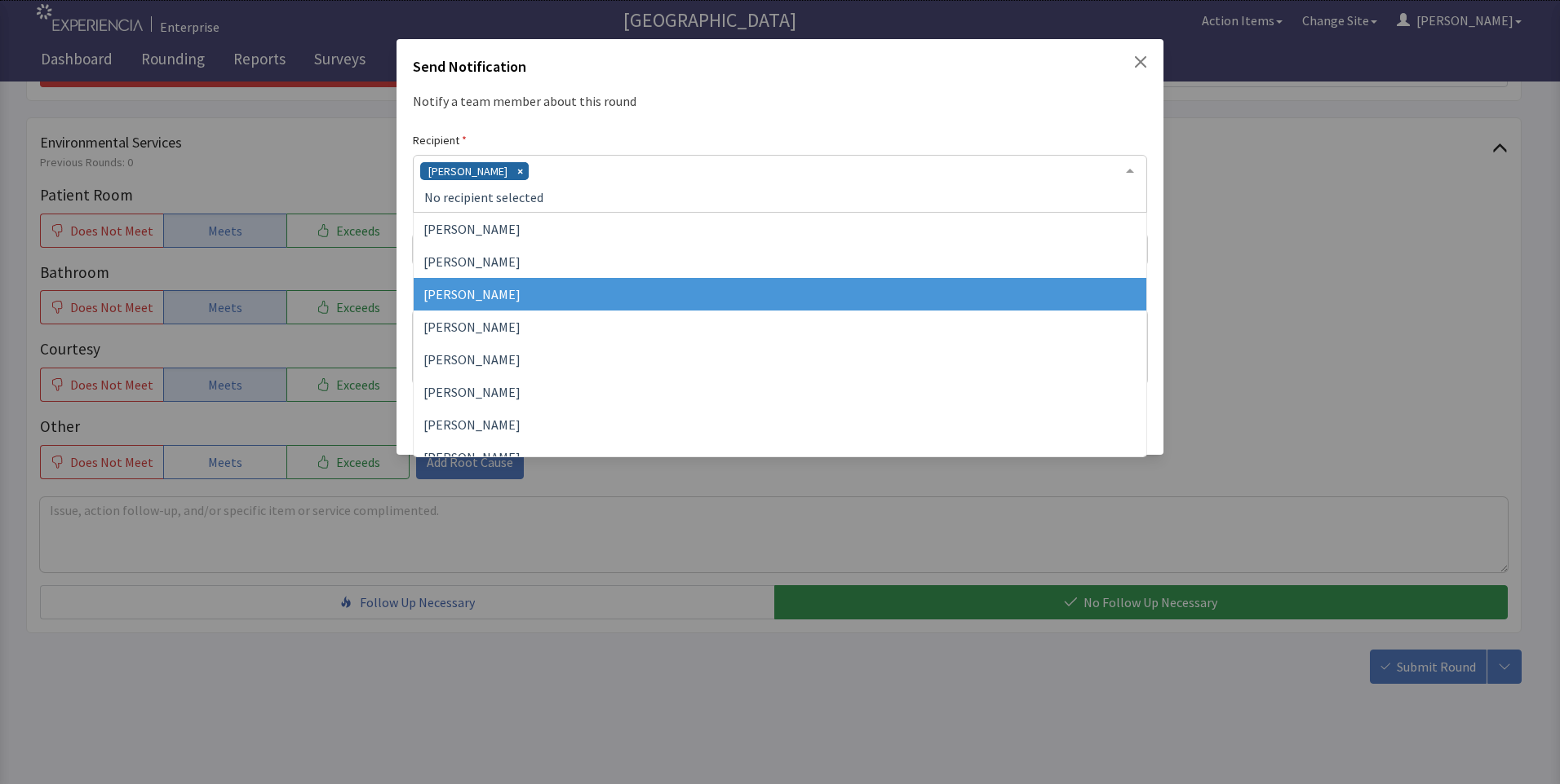
click at [509, 289] on span "[PERSON_NAME]" at bounding box center [471, 294] width 97 height 17
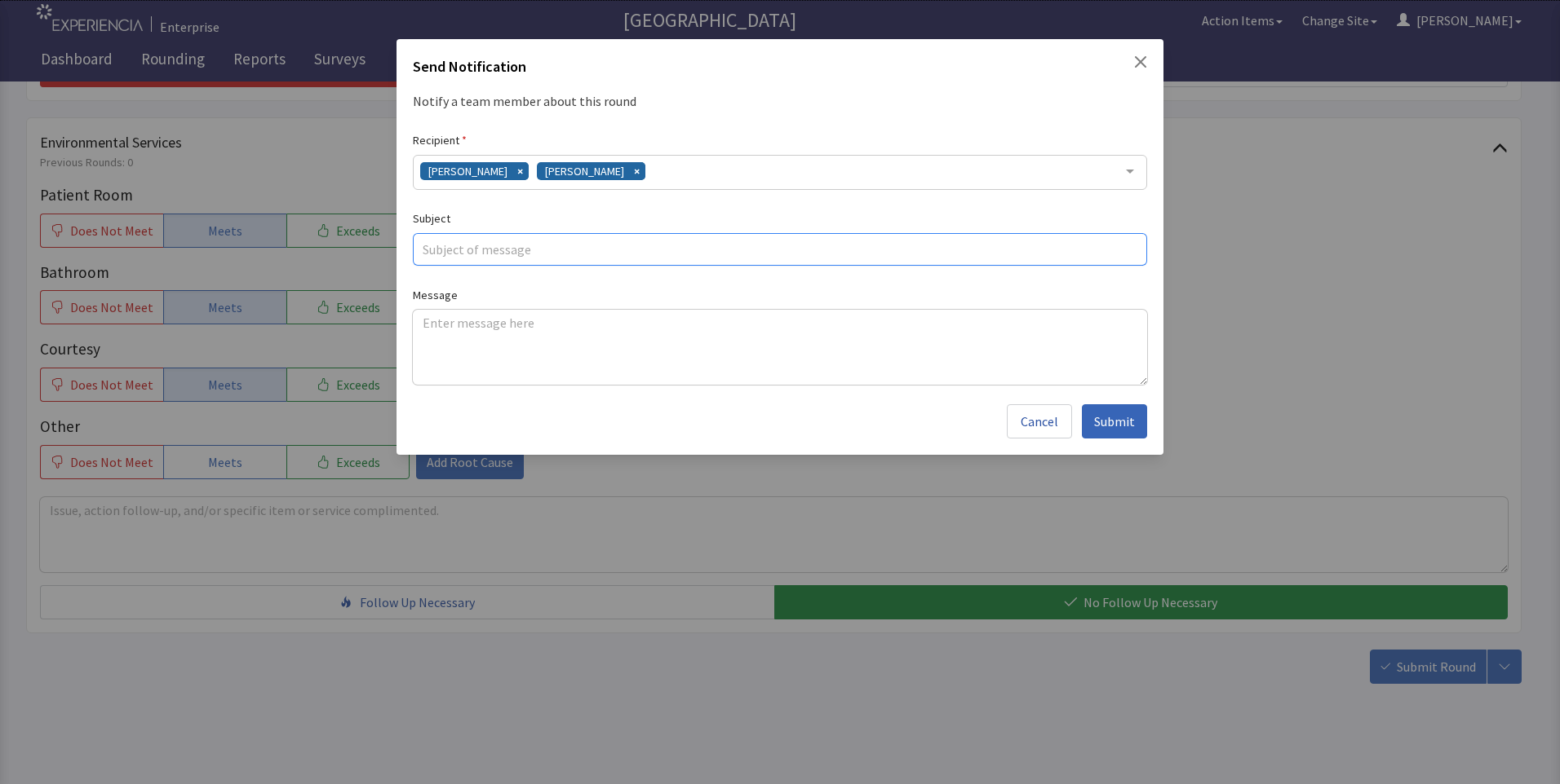
click at [481, 254] on input "text" at bounding box center [780, 249] width 735 height 32
type input "good main course breakfast cold"
click at [418, 327] on textarea at bounding box center [780, 347] width 735 height 75
paste textarea "food is good meatloaf,pot roast. breakfast was cold ,eggs,pancakes"
type textarea "food is good meatloaf,pot roast. breakfast was cold ,eggs,pancakes"
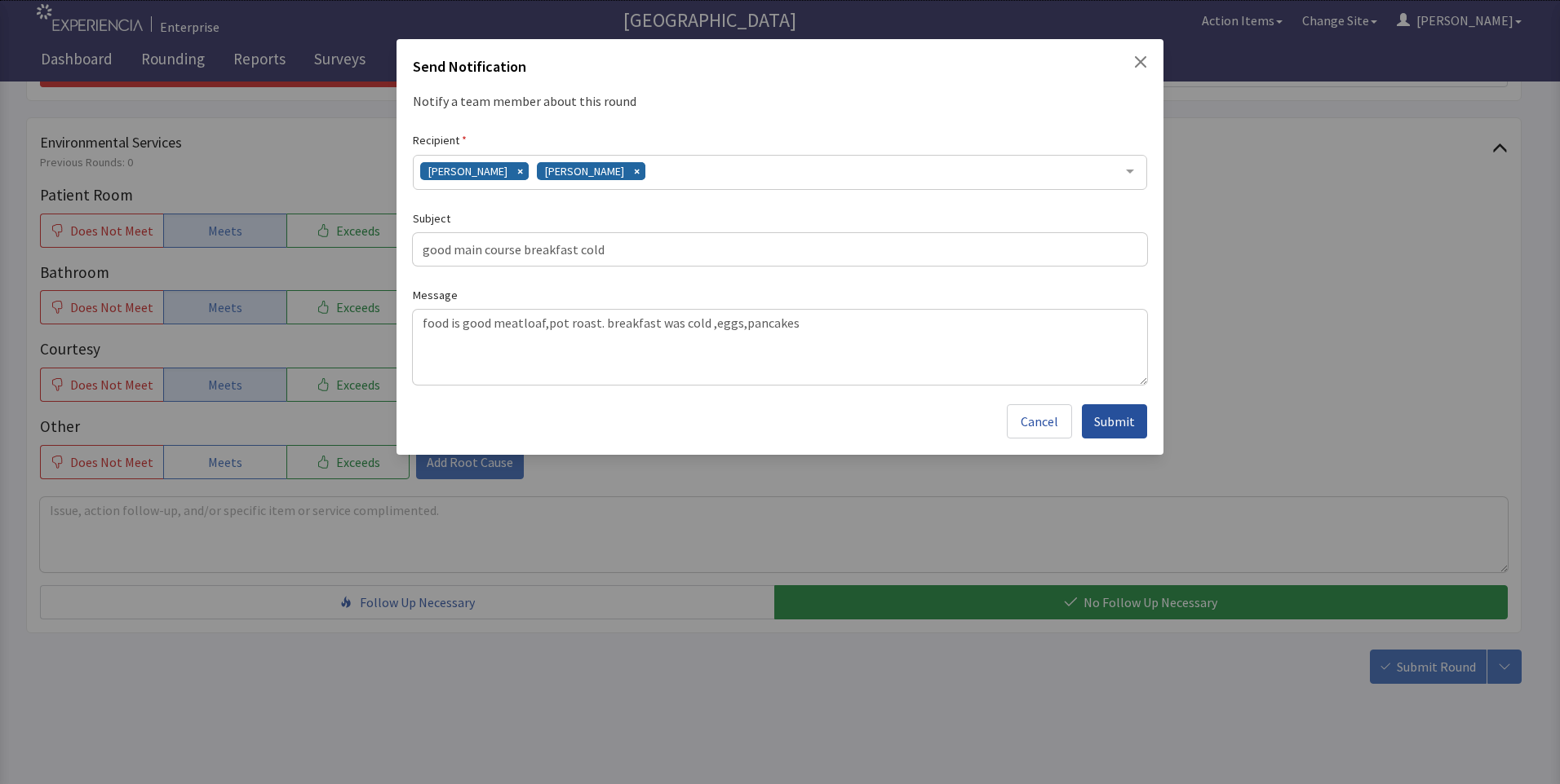
click at [1112, 425] on span "Submit" at bounding box center [1114, 421] width 41 height 19
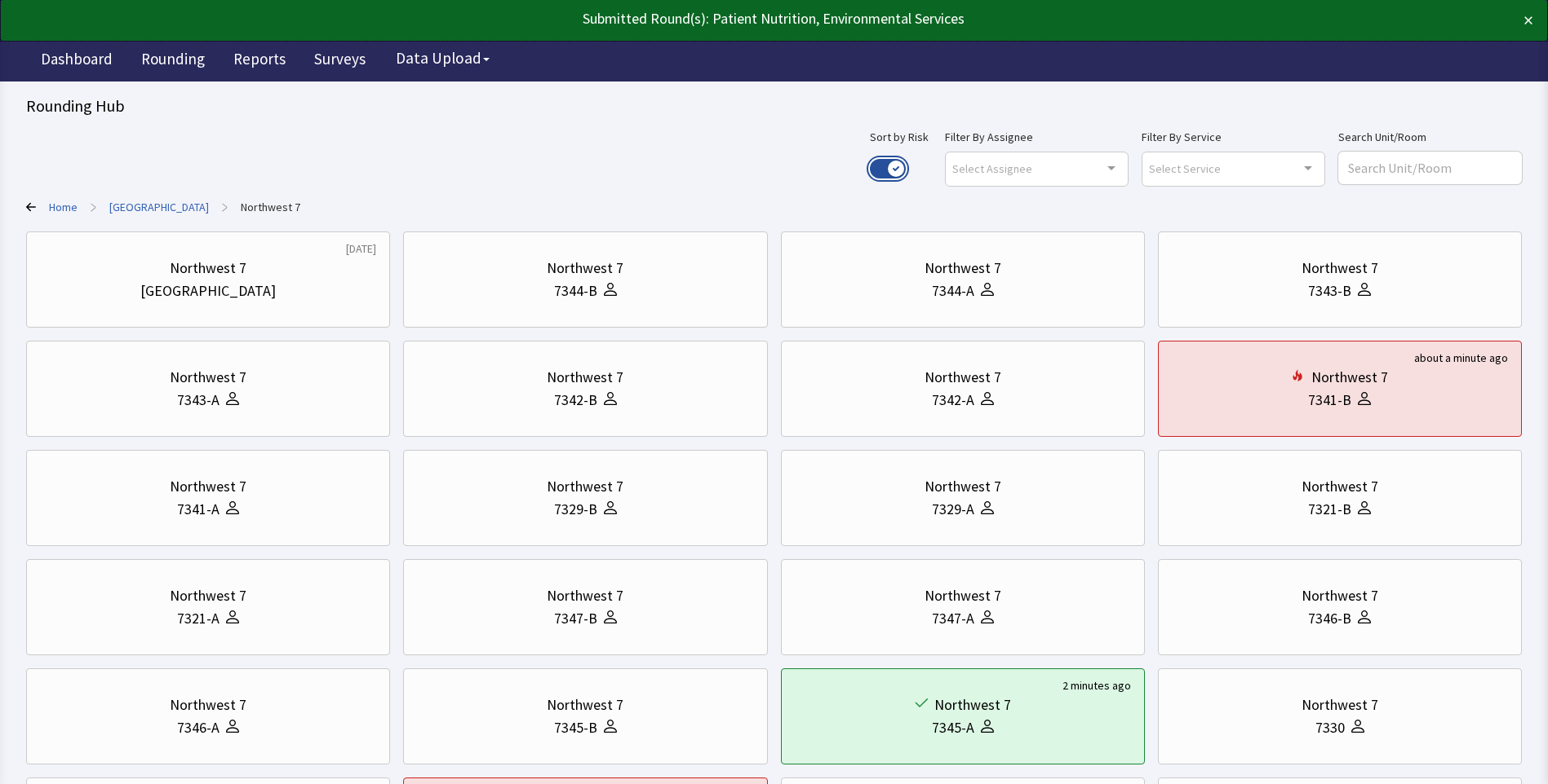
click at [906, 160] on button "Use setting" at bounding box center [887, 169] width 36 height 19
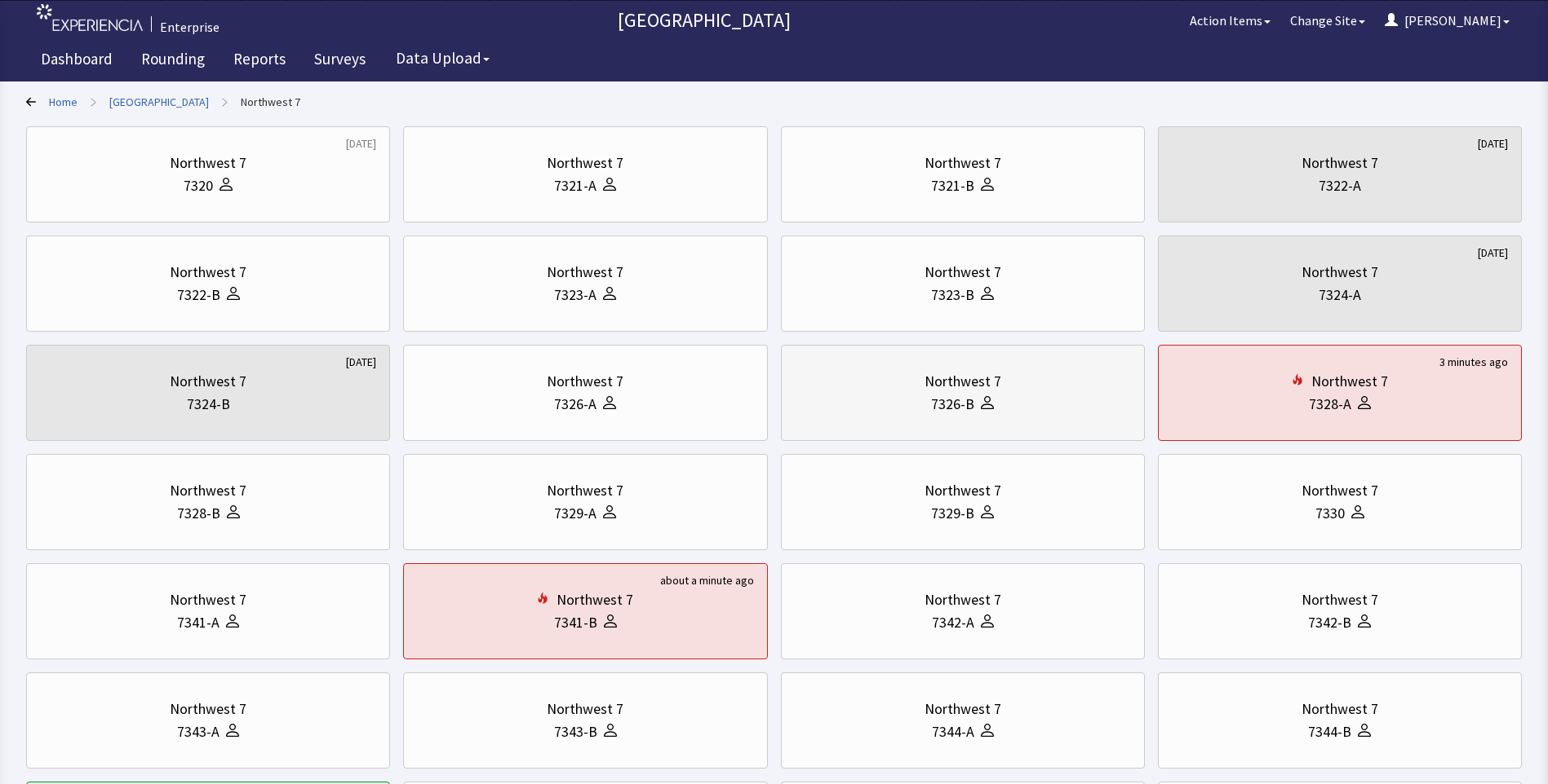
scroll to position [81, 0]
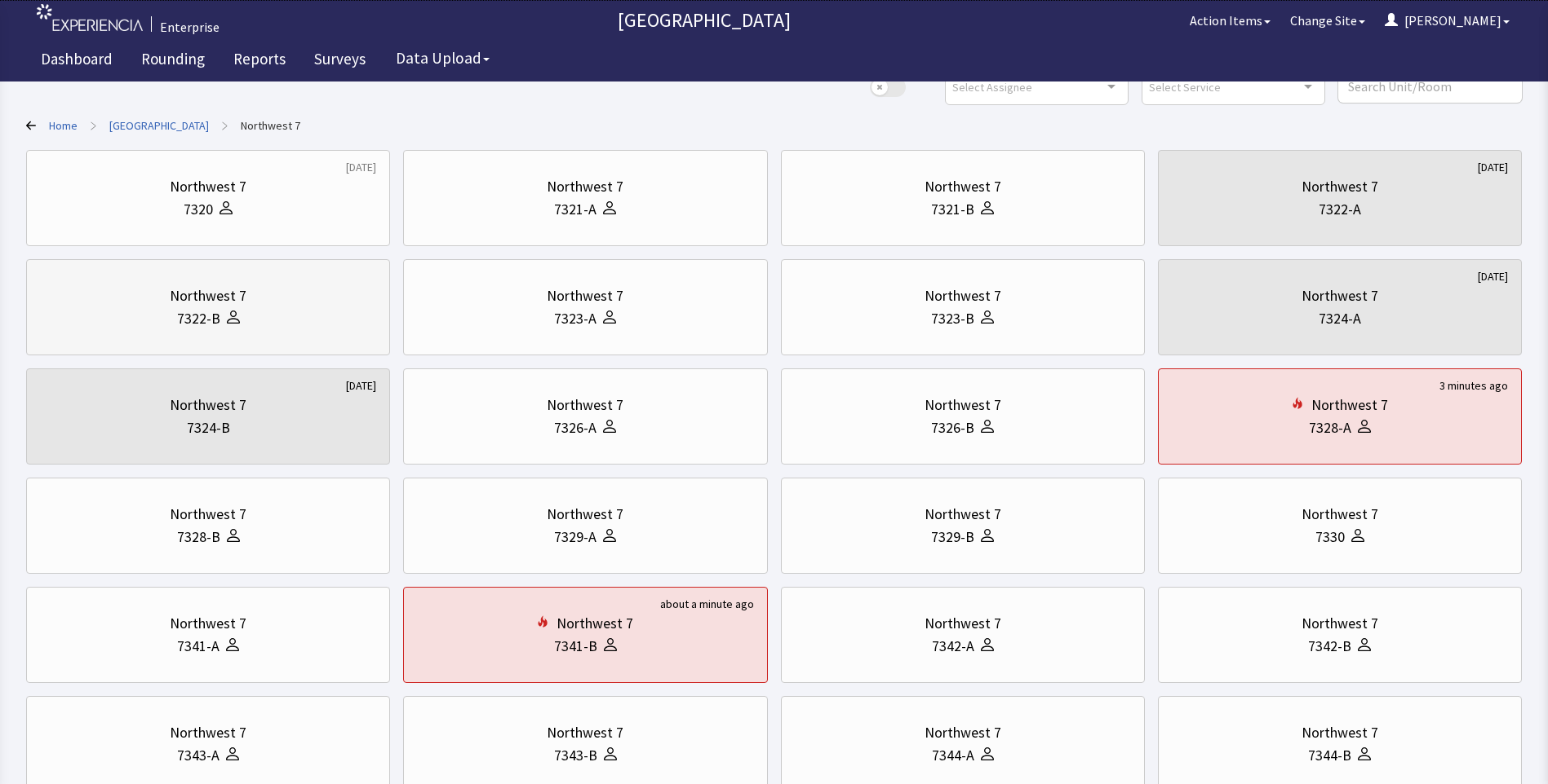
click at [256, 307] on div "Northwest 7" at bounding box center [208, 296] width 336 height 23
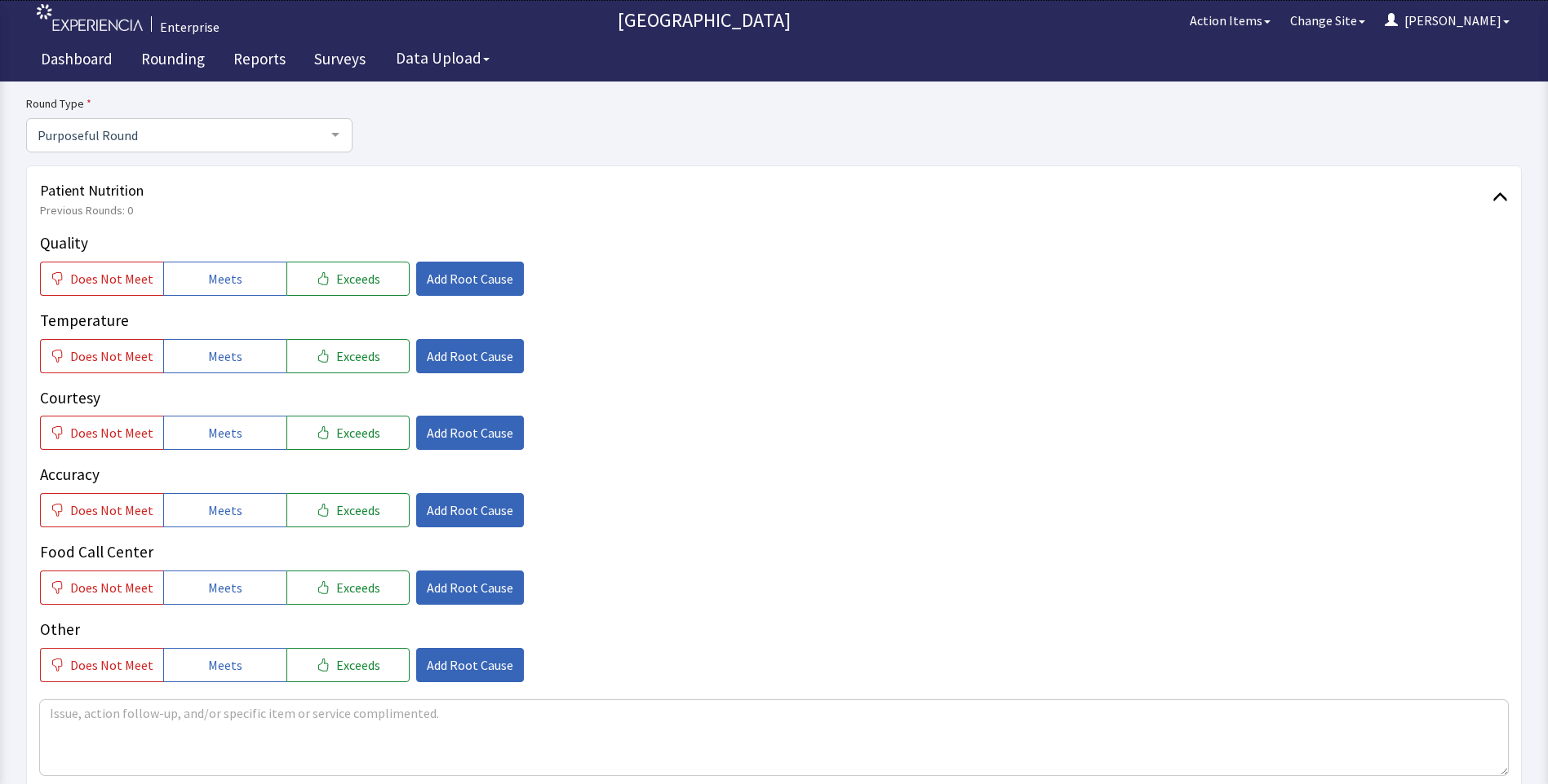
scroll to position [163, 0]
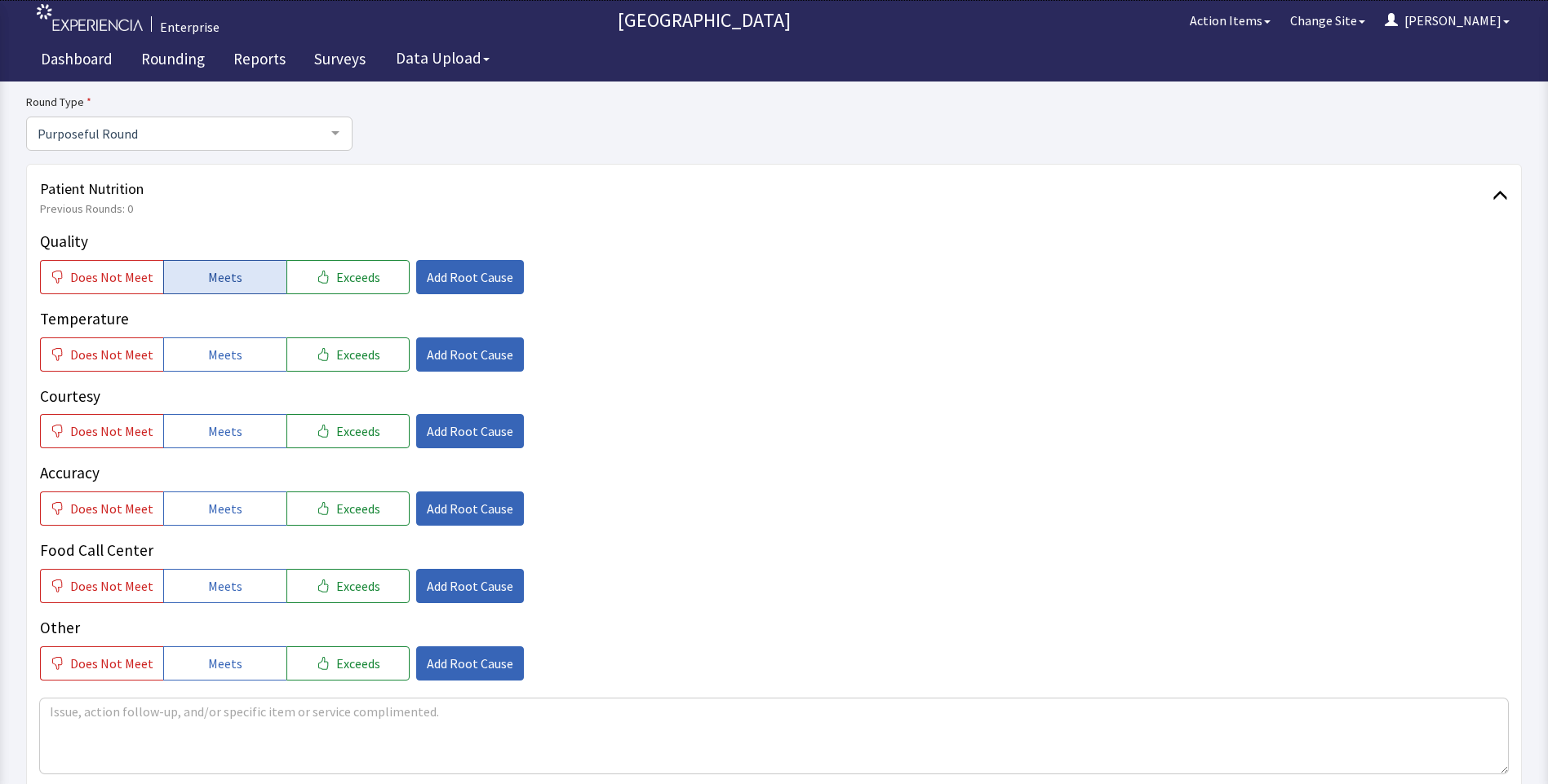
click at [208, 276] on span "Meets" at bounding box center [225, 277] width 34 height 19
drag, startPoint x: 212, startPoint y: 343, endPoint x: 214, endPoint y: 353, distance: 10.2
click at [213, 349] on button "Meets" at bounding box center [225, 354] width 123 height 34
drag, startPoint x: 225, startPoint y: 420, endPoint x: 227, endPoint y: 449, distance: 29.1
click at [225, 423] on button "Meets" at bounding box center [225, 431] width 123 height 34
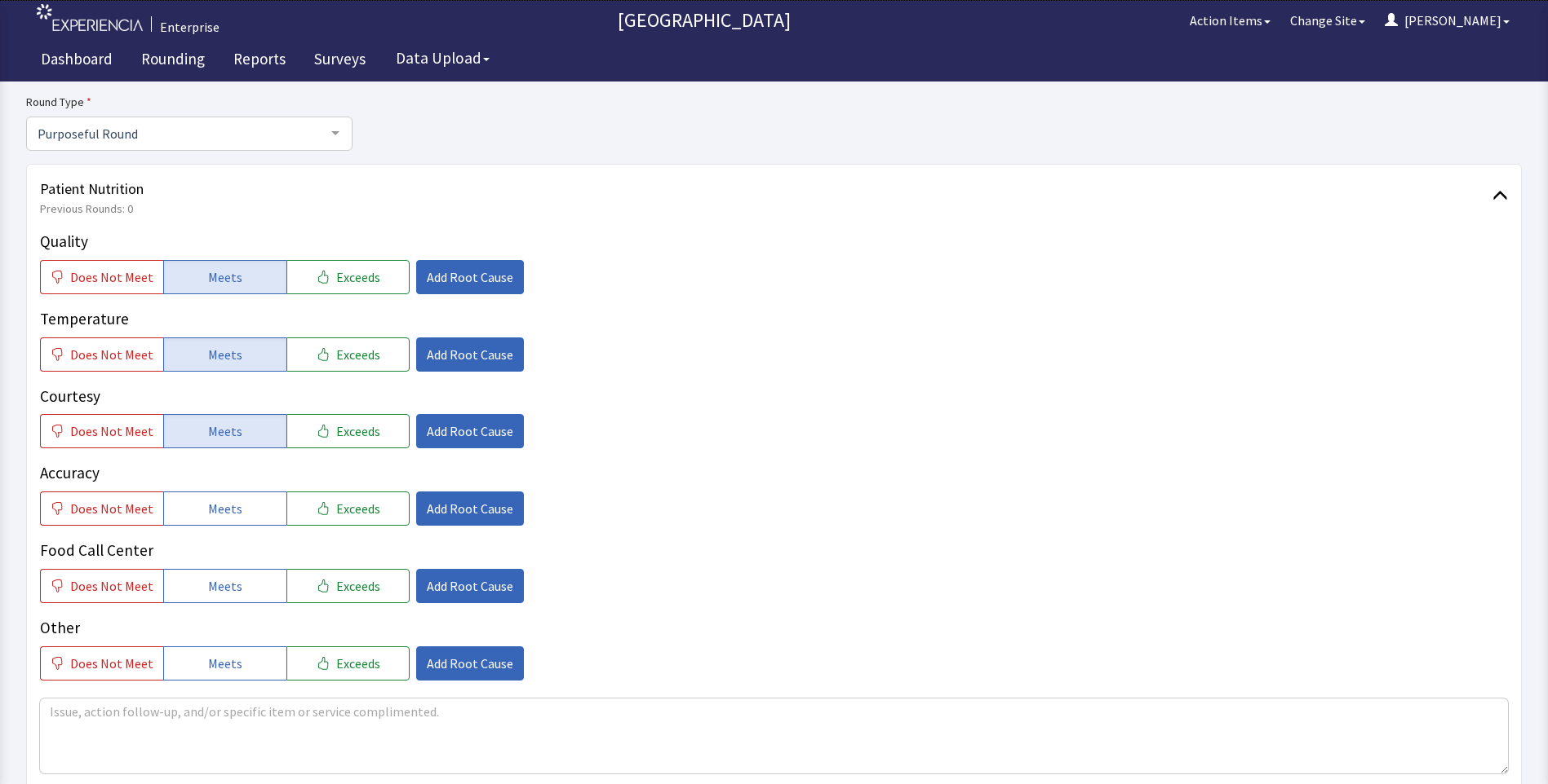
drag, startPoint x: 227, startPoint y: 496, endPoint x: 225, endPoint y: 543, distance: 47.0
click at [229, 507] on button "Meets" at bounding box center [225, 509] width 123 height 34
drag, startPoint x: 222, startPoint y: 578, endPoint x: 403, endPoint y: 518, distance: 190.7
click at [223, 578] on span "Meets" at bounding box center [225, 586] width 34 height 19
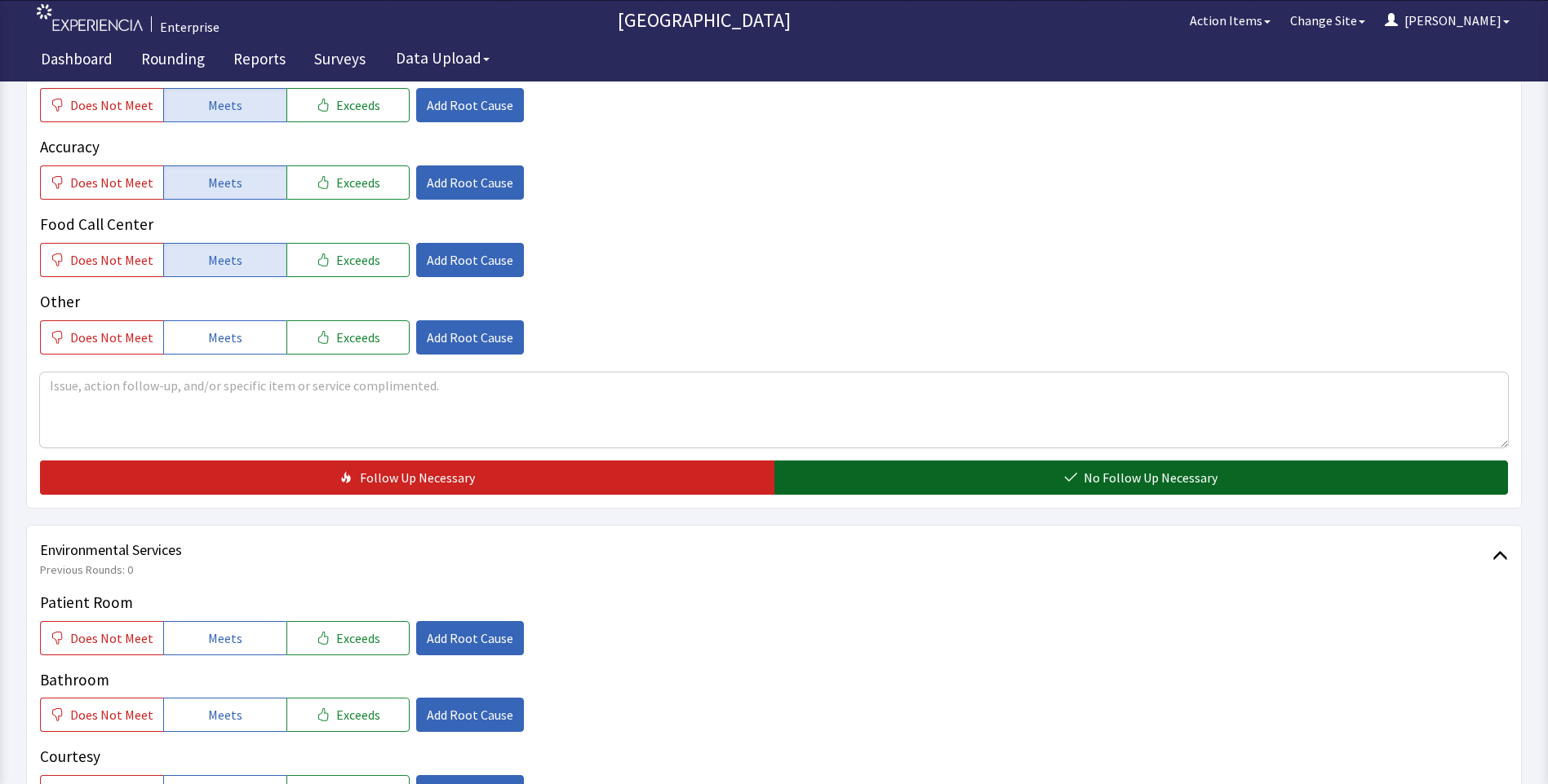
click at [893, 480] on button "No Follow Up Necessary" at bounding box center [1141, 477] width 735 height 34
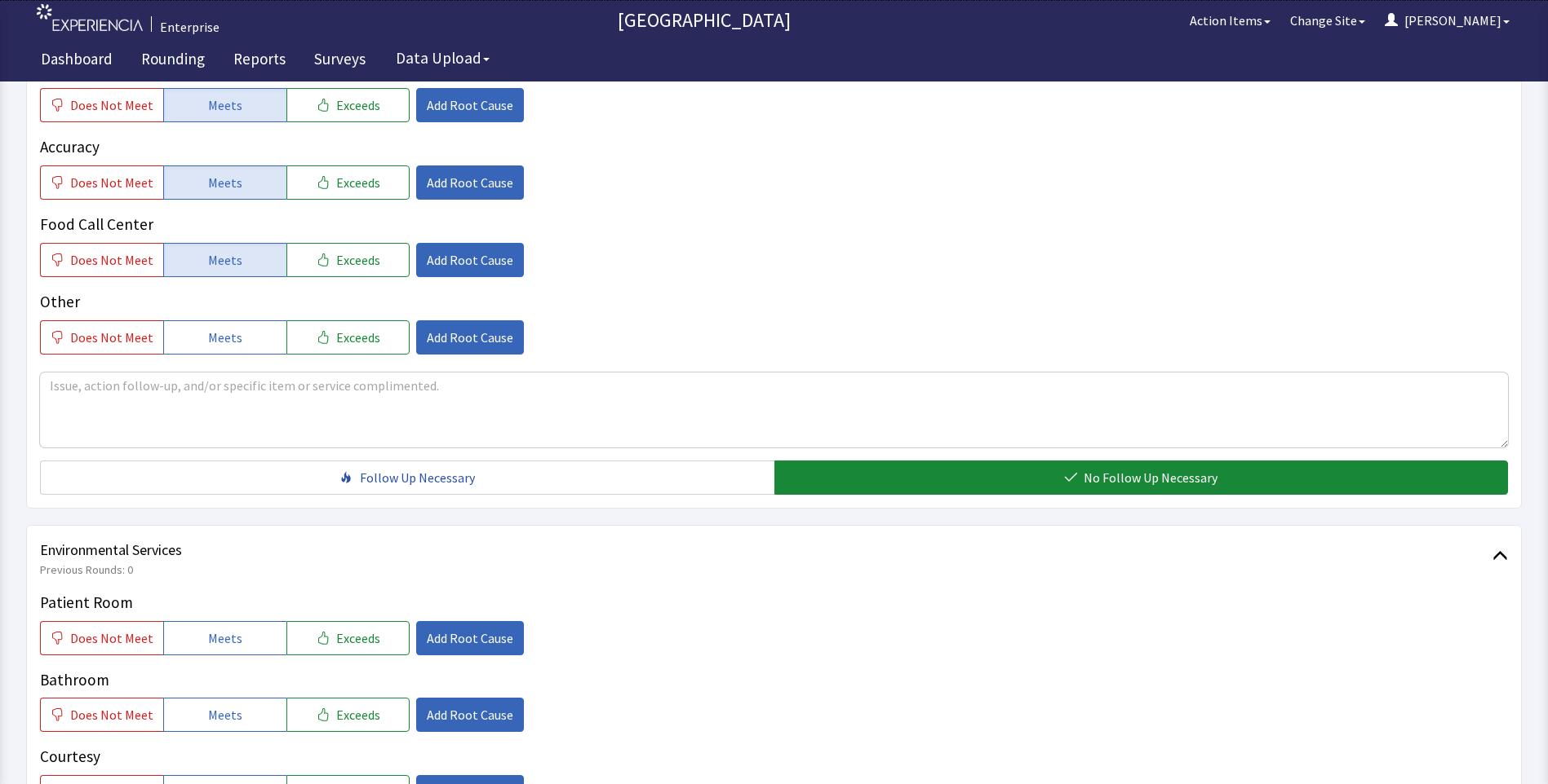
scroll to position [734, 0]
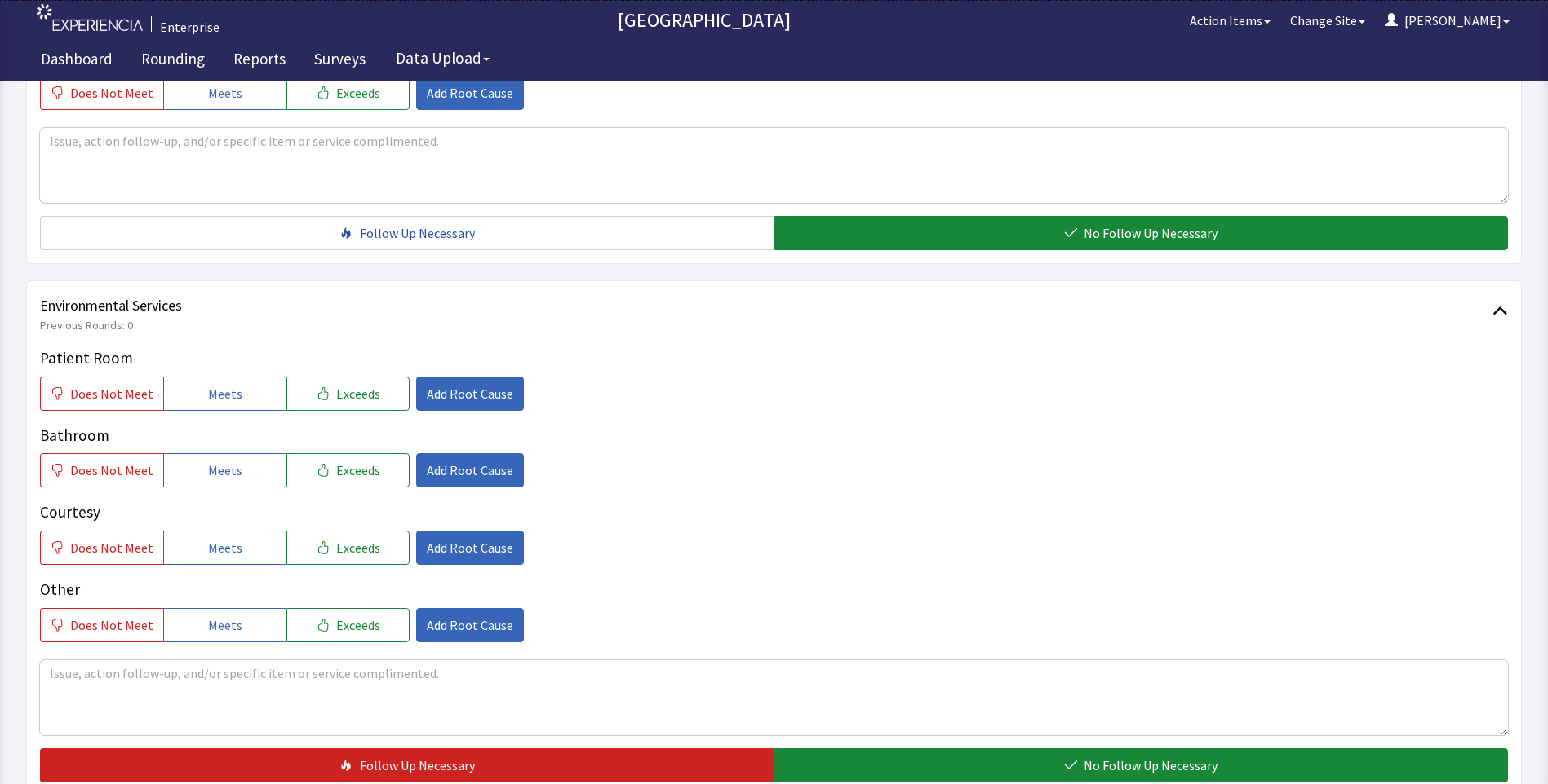
drag, startPoint x: 234, startPoint y: 391, endPoint x: 237, endPoint y: 429, distance: 38.1
click at [235, 397] on button "Meets" at bounding box center [225, 393] width 123 height 34
drag, startPoint x: 229, startPoint y: 473, endPoint x: 227, endPoint y: 515, distance: 42.0
click at [229, 482] on button "Meets" at bounding box center [225, 470] width 123 height 34
click at [219, 552] on span "Meets" at bounding box center [225, 548] width 34 height 19
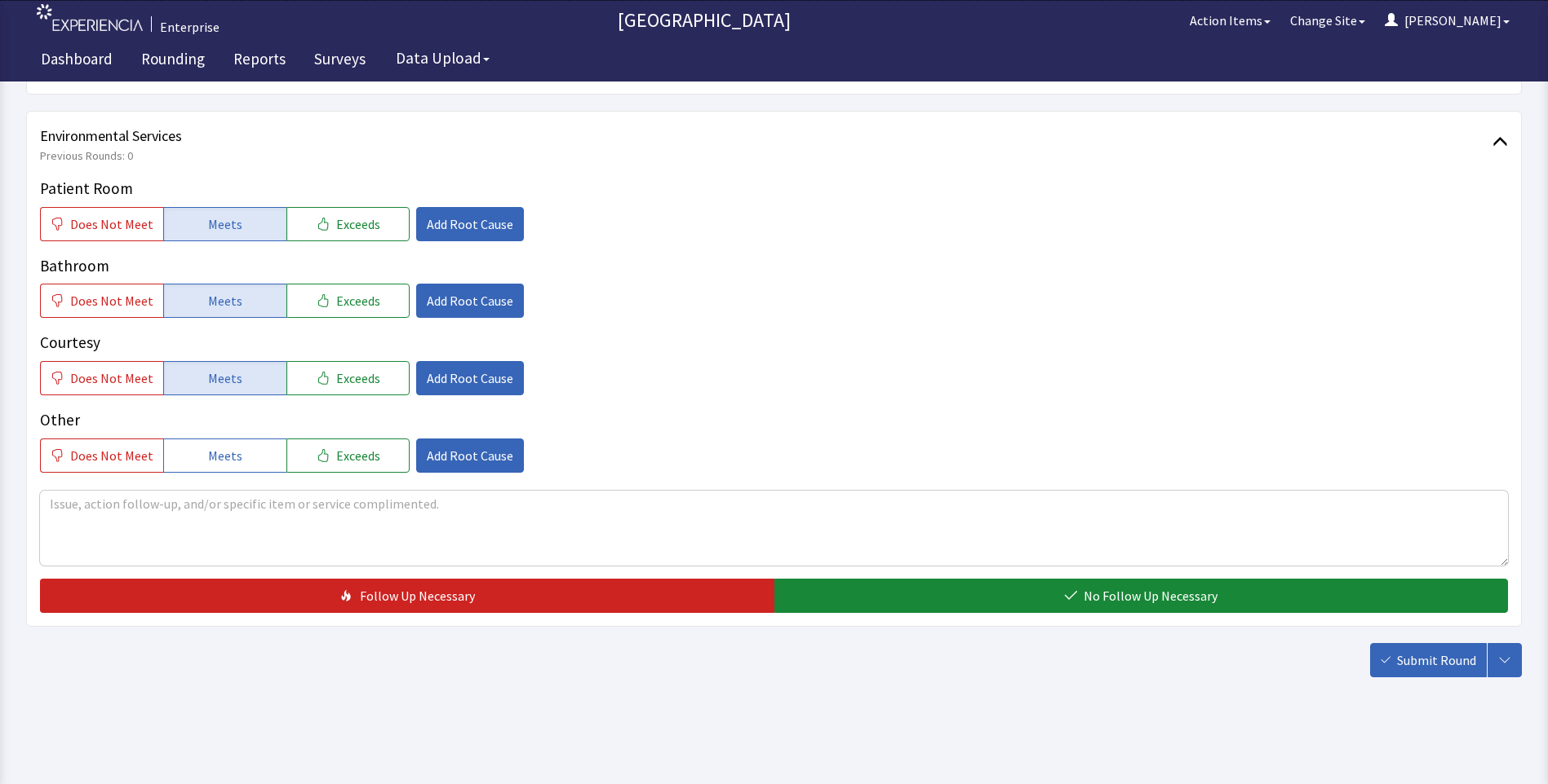
scroll to position [905, 0]
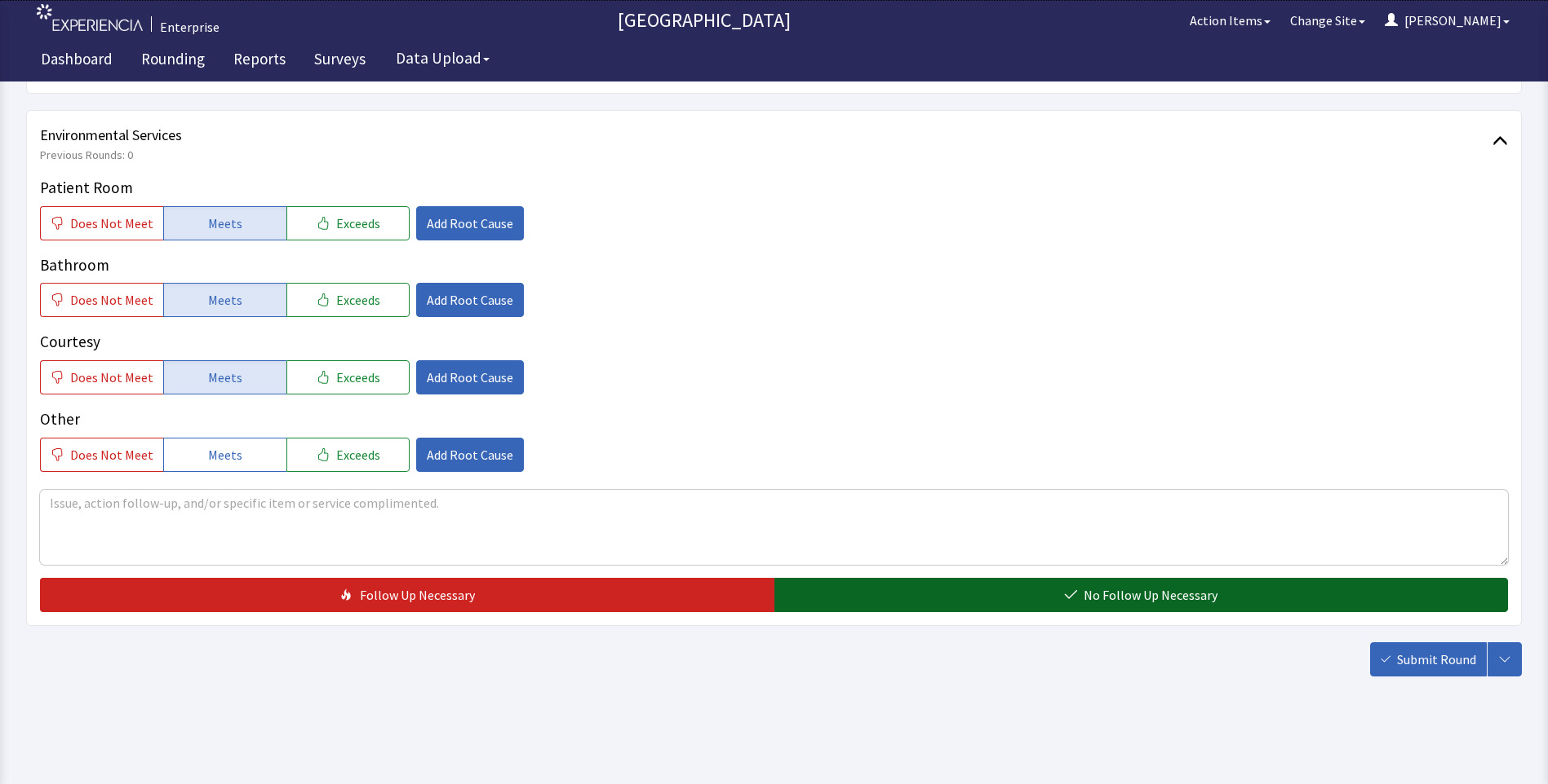
drag, startPoint x: 880, startPoint y: 591, endPoint x: 954, endPoint y: 607, distance: 75.7
click at [882, 594] on button "No Follow Up Necessary" at bounding box center [1141, 594] width 735 height 34
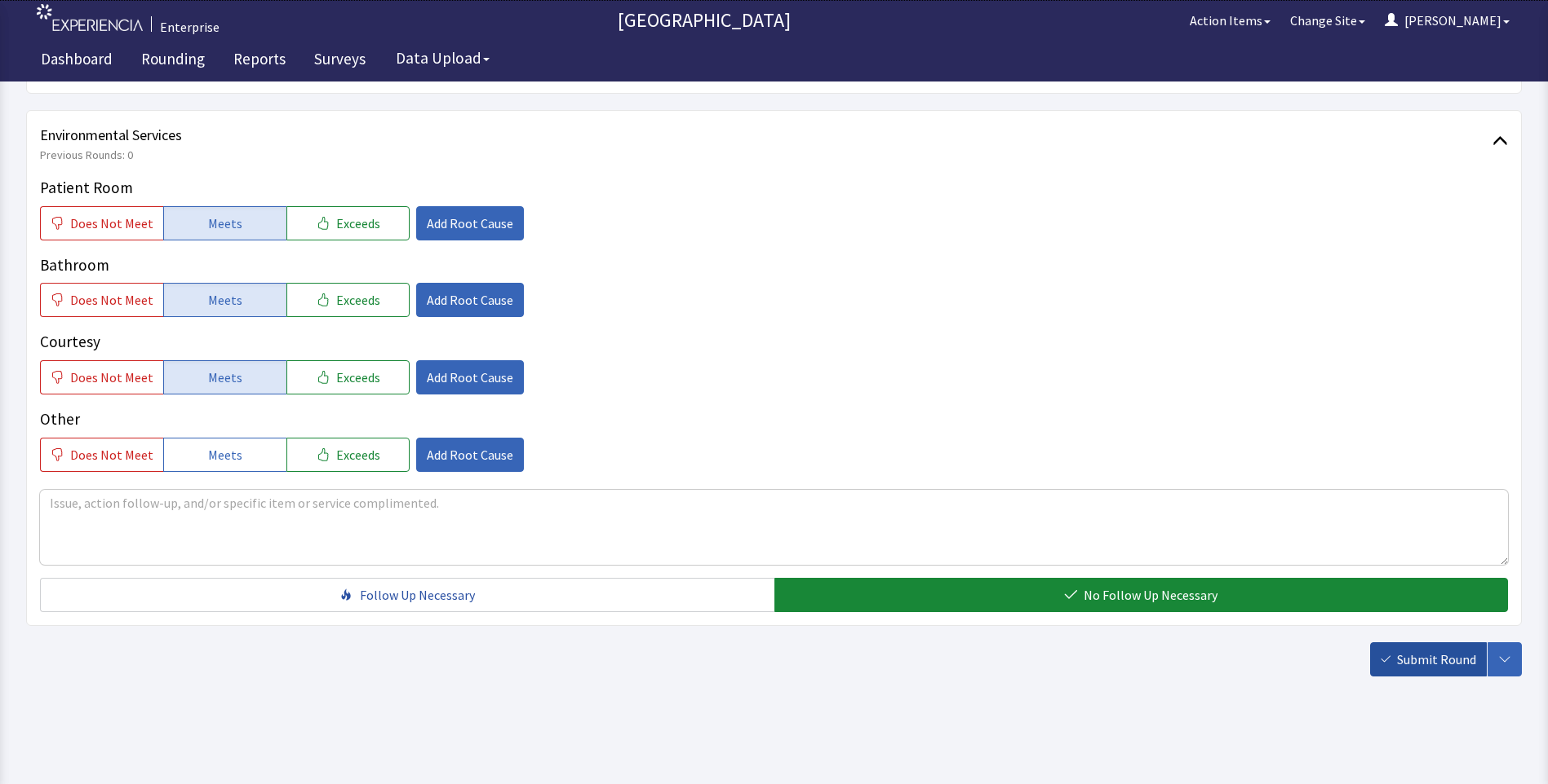
click at [1419, 660] on span "Submit Round" at bounding box center [1436, 660] width 79 height 19
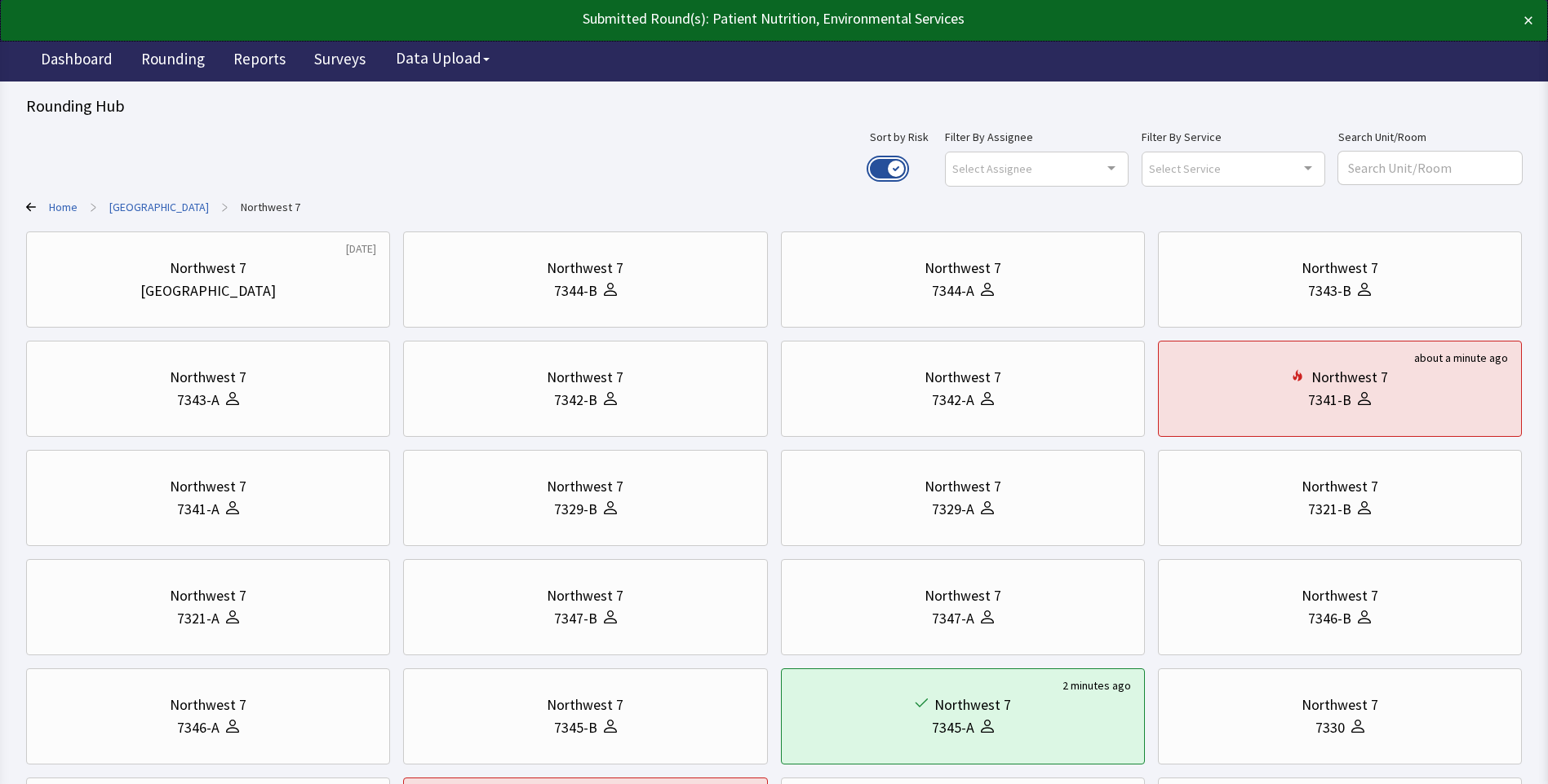
click at [906, 164] on button "Use setting" at bounding box center [887, 169] width 36 height 19
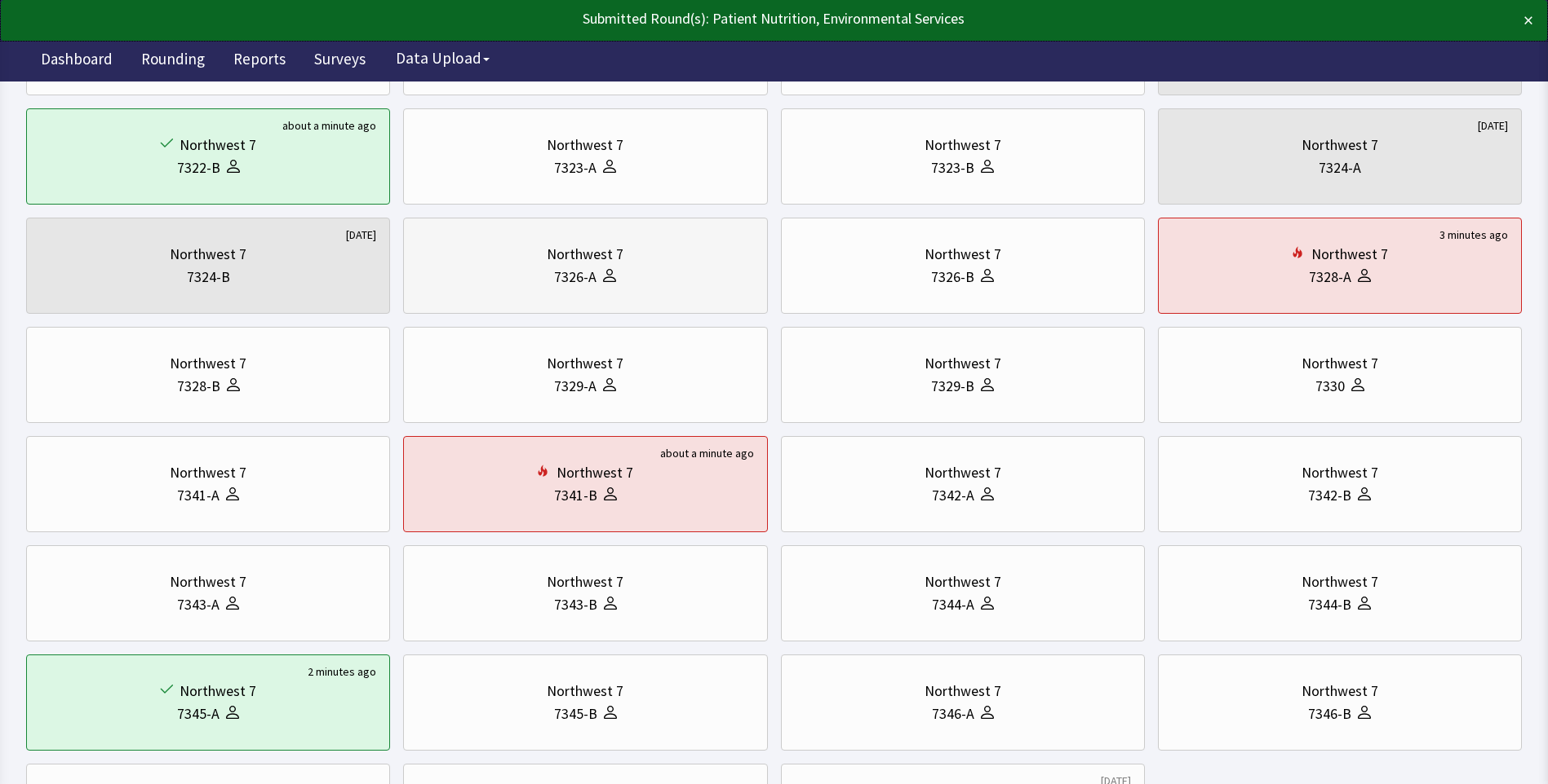
scroll to position [245, 0]
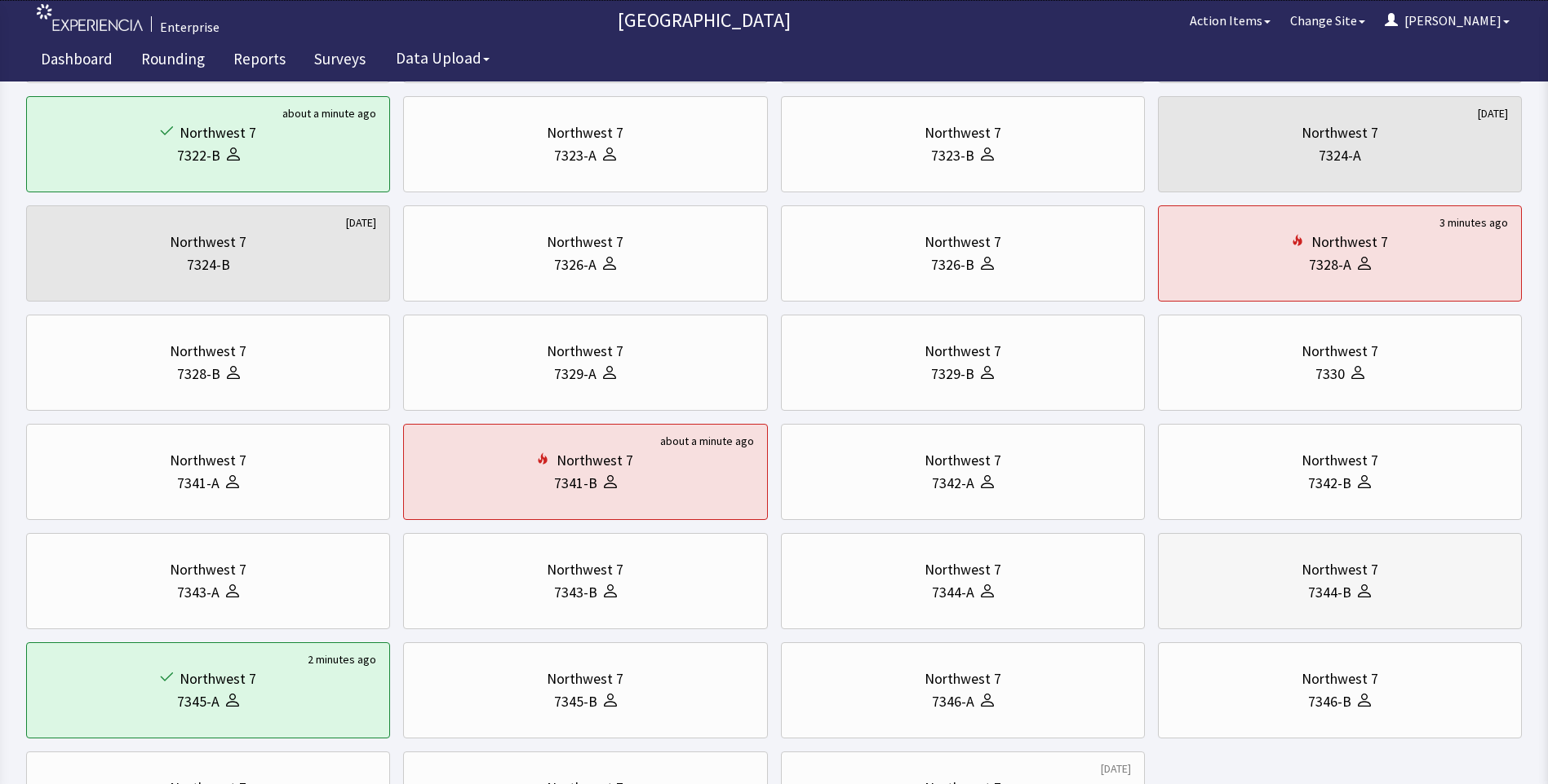
click at [1335, 577] on div "Northwest 7" at bounding box center [1340, 570] width 77 height 23
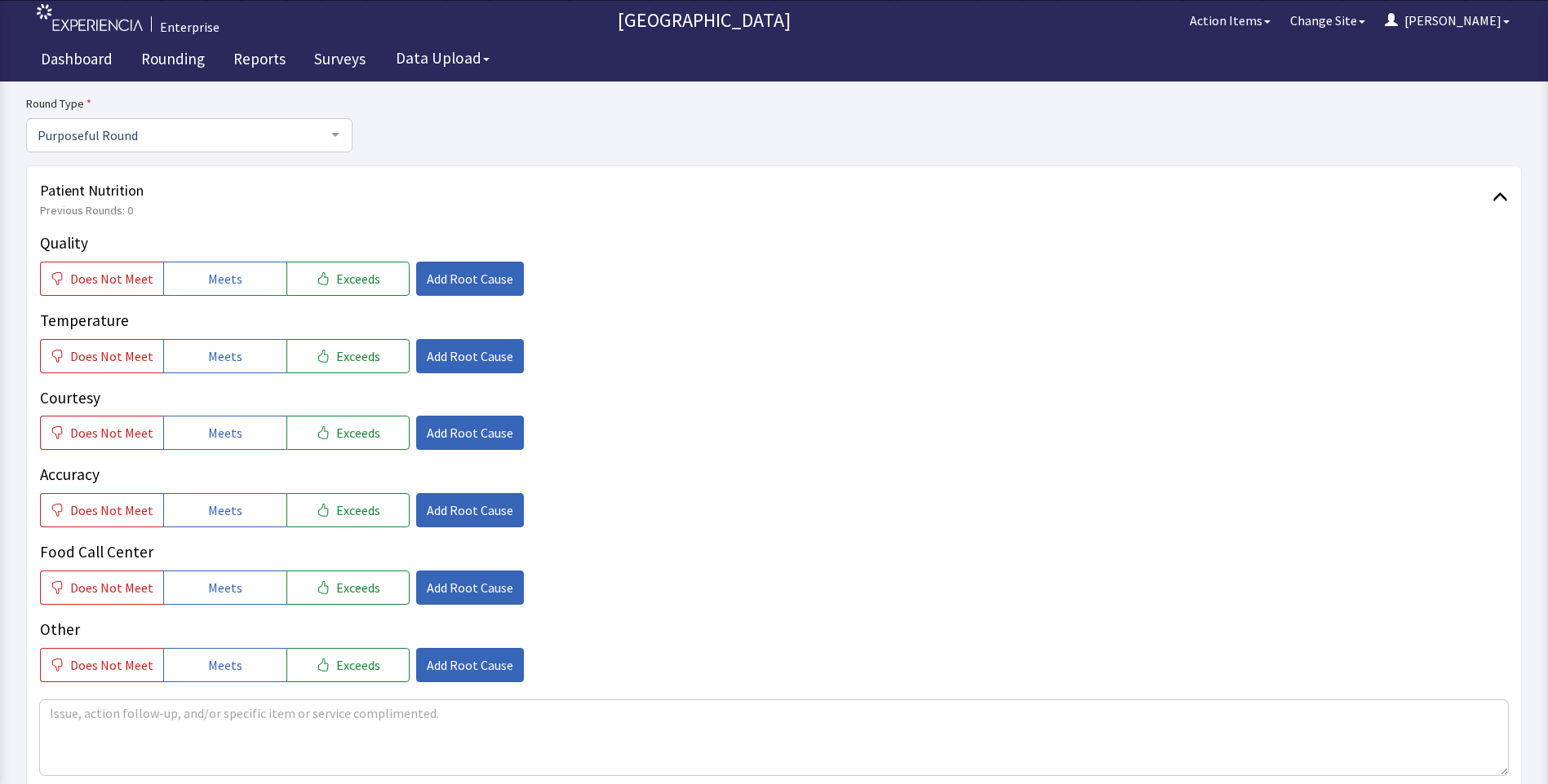
scroll to position [163, 0]
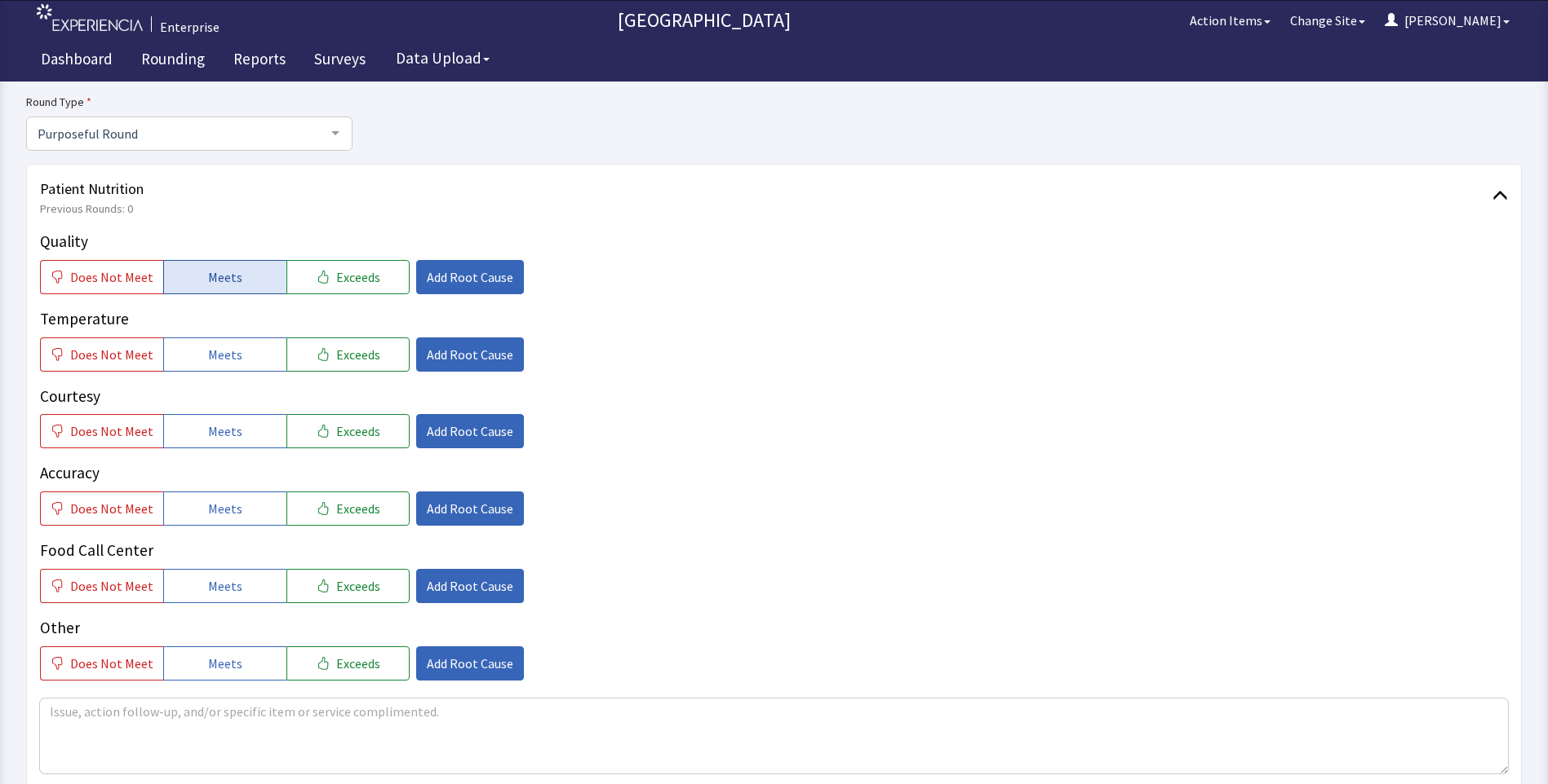
click at [222, 278] on span "Meets" at bounding box center [225, 277] width 34 height 19
drag, startPoint x: 219, startPoint y: 357, endPoint x: 227, endPoint y: 392, distance: 35.9
click at [223, 366] on button "Meets" at bounding box center [225, 354] width 123 height 34
drag, startPoint x: 228, startPoint y: 423, endPoint x: 234, endPoint y: 451, distance: 28.6
click at [231, 433] on span "Meets" at bounding box center [225, 431] width 34 height 19
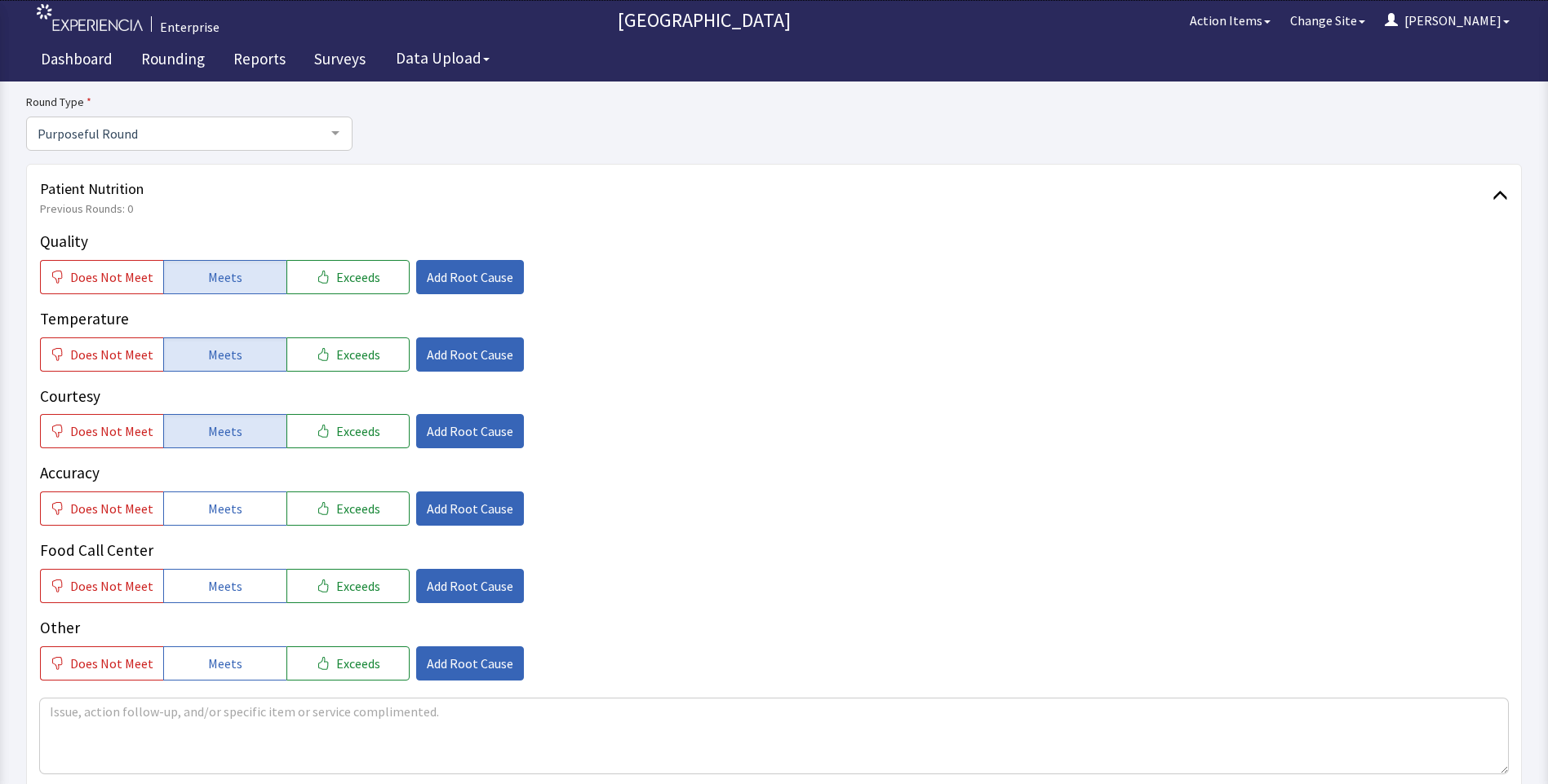
drag, startPoint x: 214, startPoint y: 511, endPoint x: 215, endPoint y: 552, distance: 41.0
click at [215, 525] on button "Meets" at bounding box center [225, 509] width 123 height 34
drag, startPoint x: 213, startPoint y: 591, endPoint x: 395, endPoint y: 494, distance: 206.2
click at [215, 591] on span "Meets" at bounding box center [225, 586] width 34 height 19
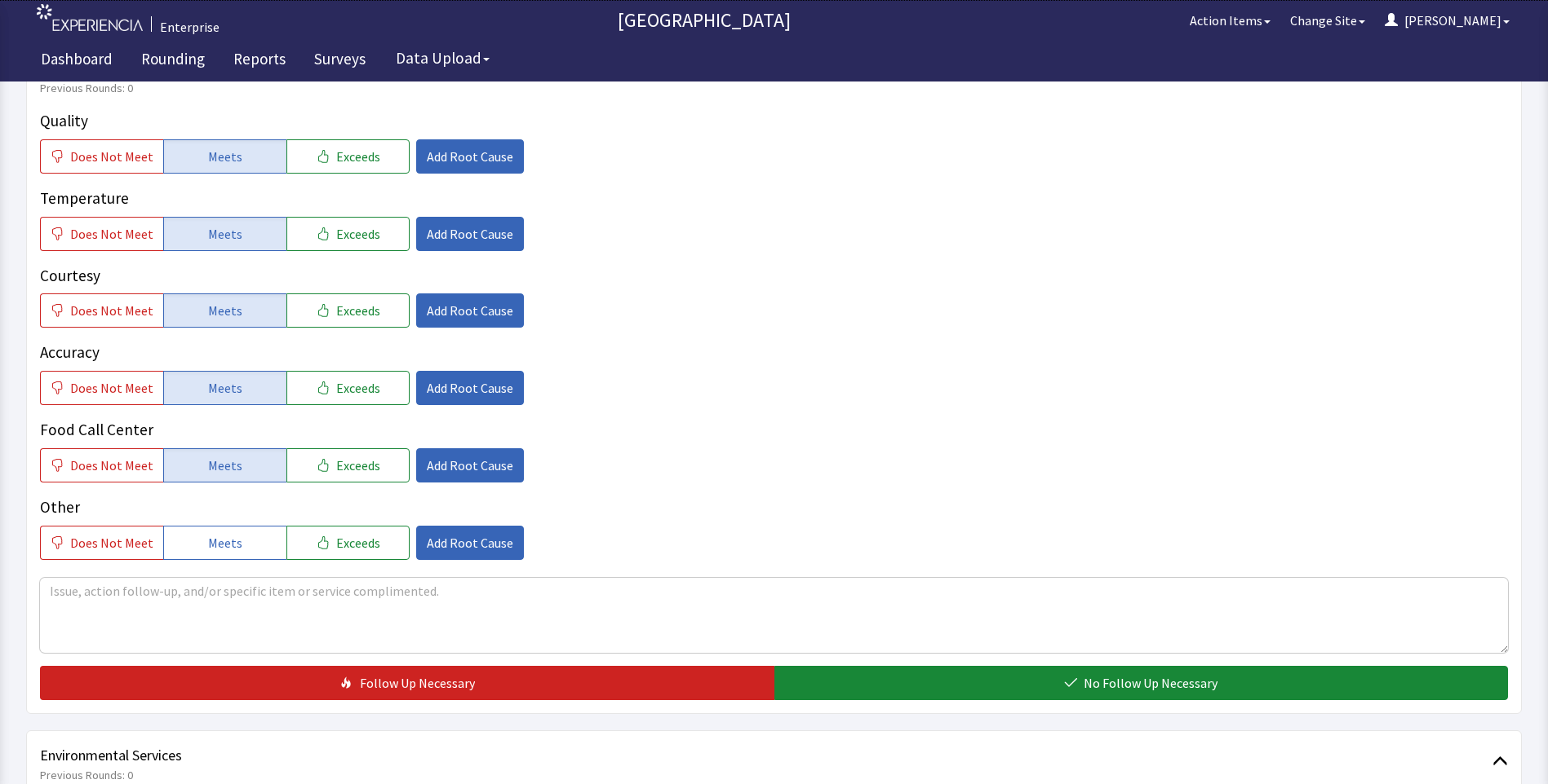
scroll to position [407, 0]
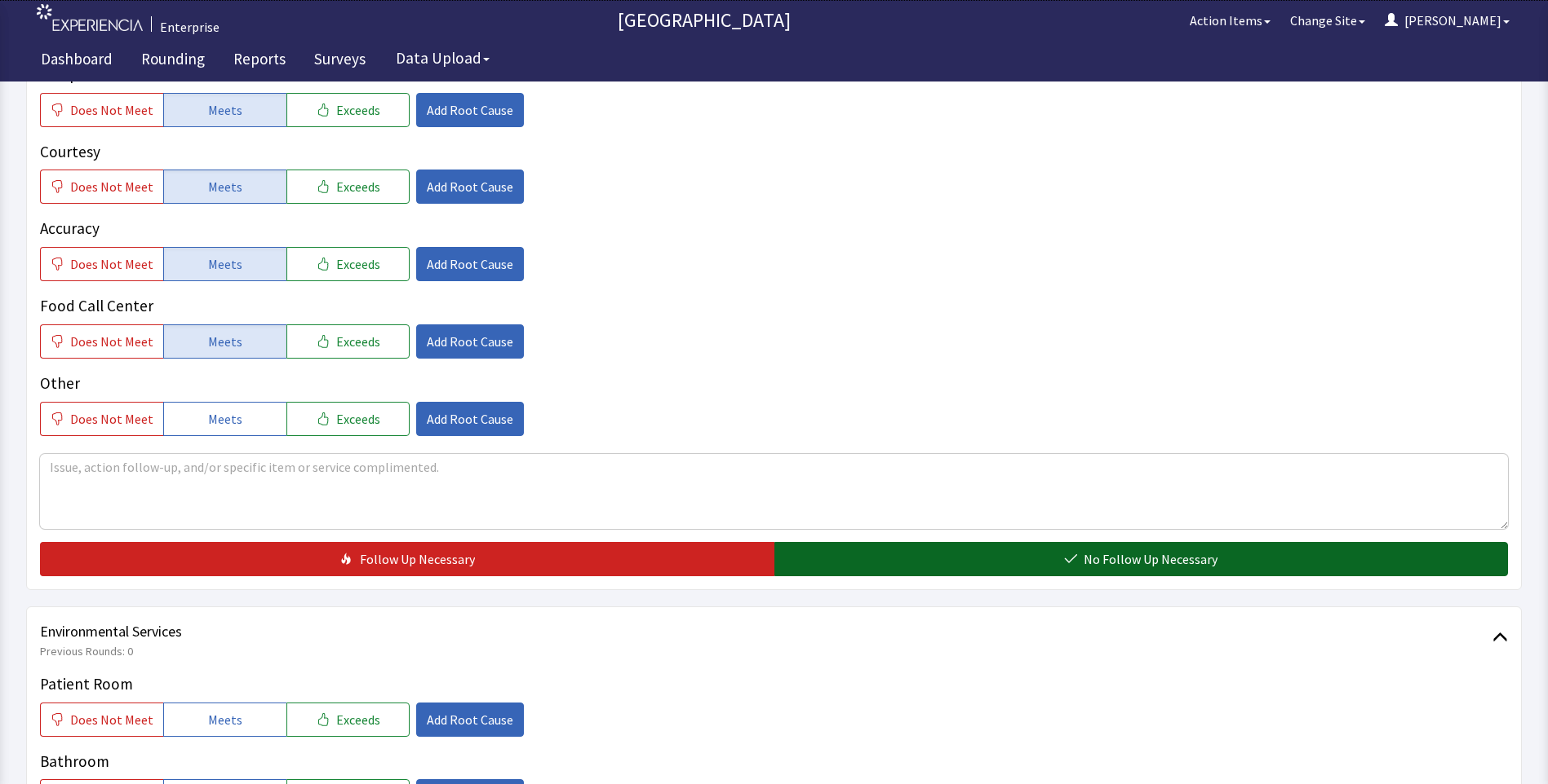
drag, startPoint x: 948, startPoint y: 575, endPoint x: 938, endPoint y: 576, distance: 10.0
click at [948, 576] on button "No Follow Up Necessary" at bounding box center [1141, 559] width 735 height 34
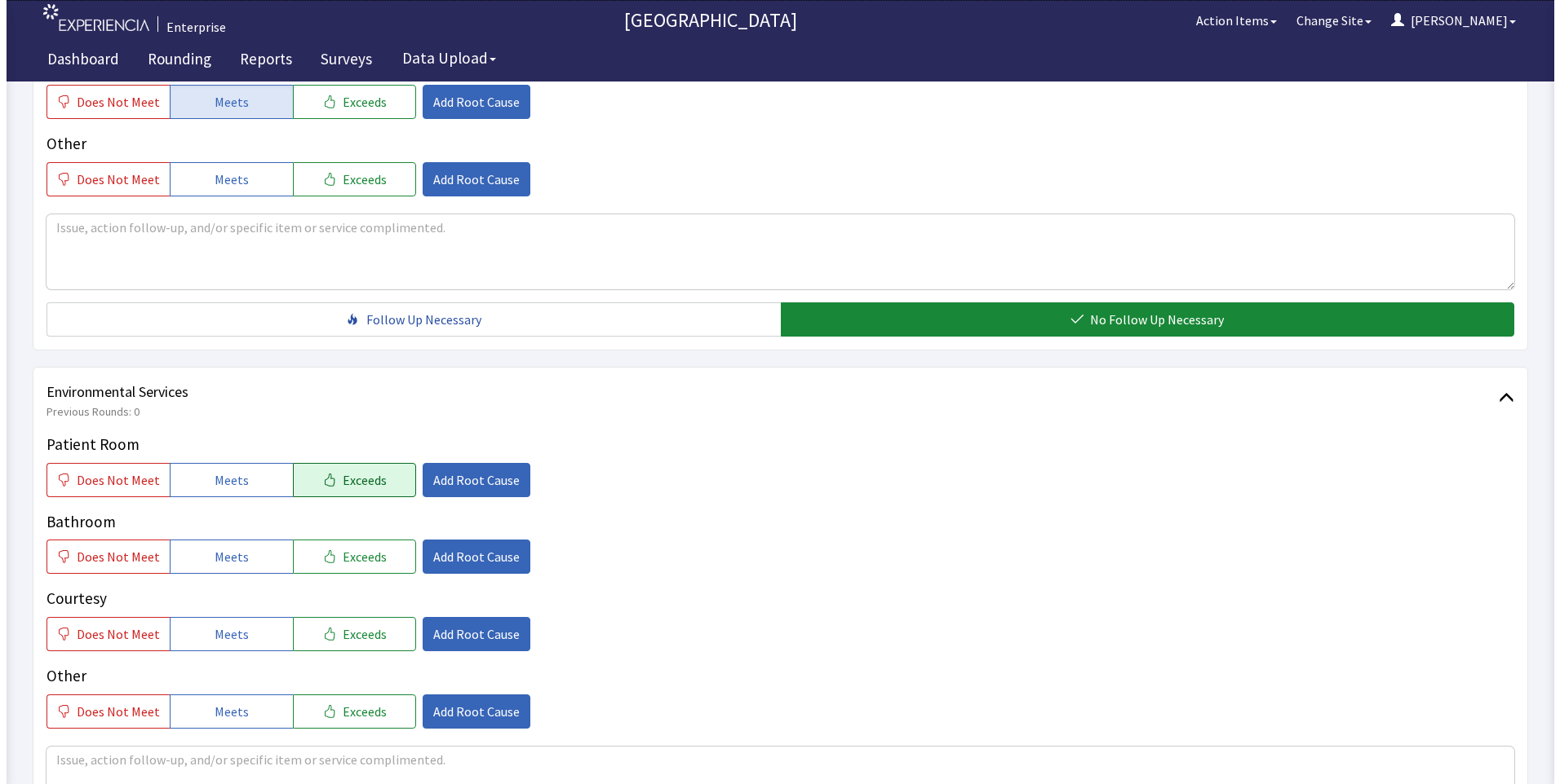
scroll to position [652, 0]
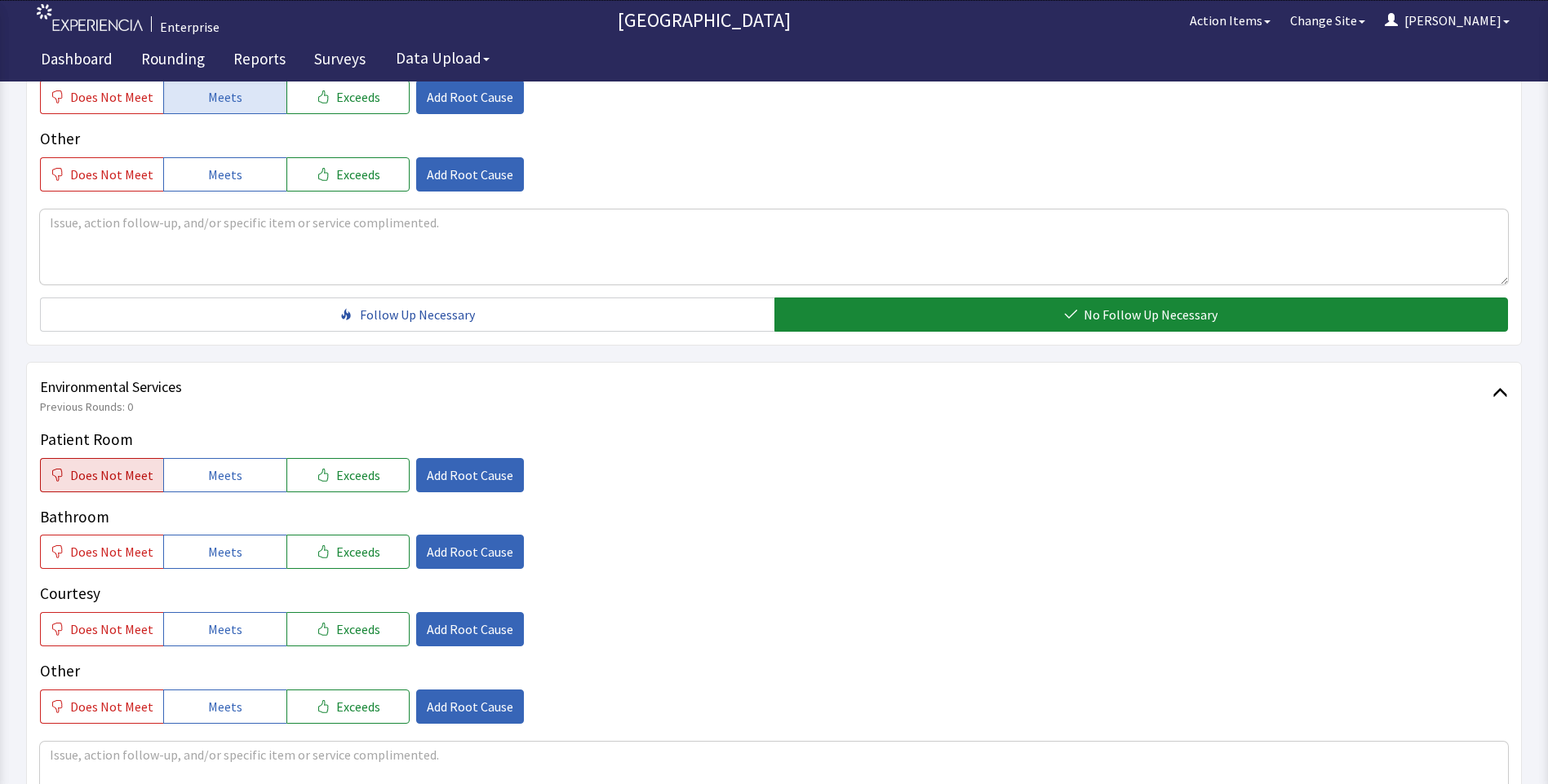
click at [115, 480] on span "Does Not Meet" at bounding box center [111, 475] width 83 height 19
drag, startPoint x: 126, startPoint y: 549, endPoint x: 164, endPoint y: 564, distance: 40.9
click at [126, 550] on span "Does Not Meet" at bounding box center [111, 552] width 83 height 19
click at [208, 628] on span "Meets" at bounding box center [225, 629] width 34 height 19
click at [451, 470] on span "Add Root Cause" at bounding box center [470, 475] width 87 height 19
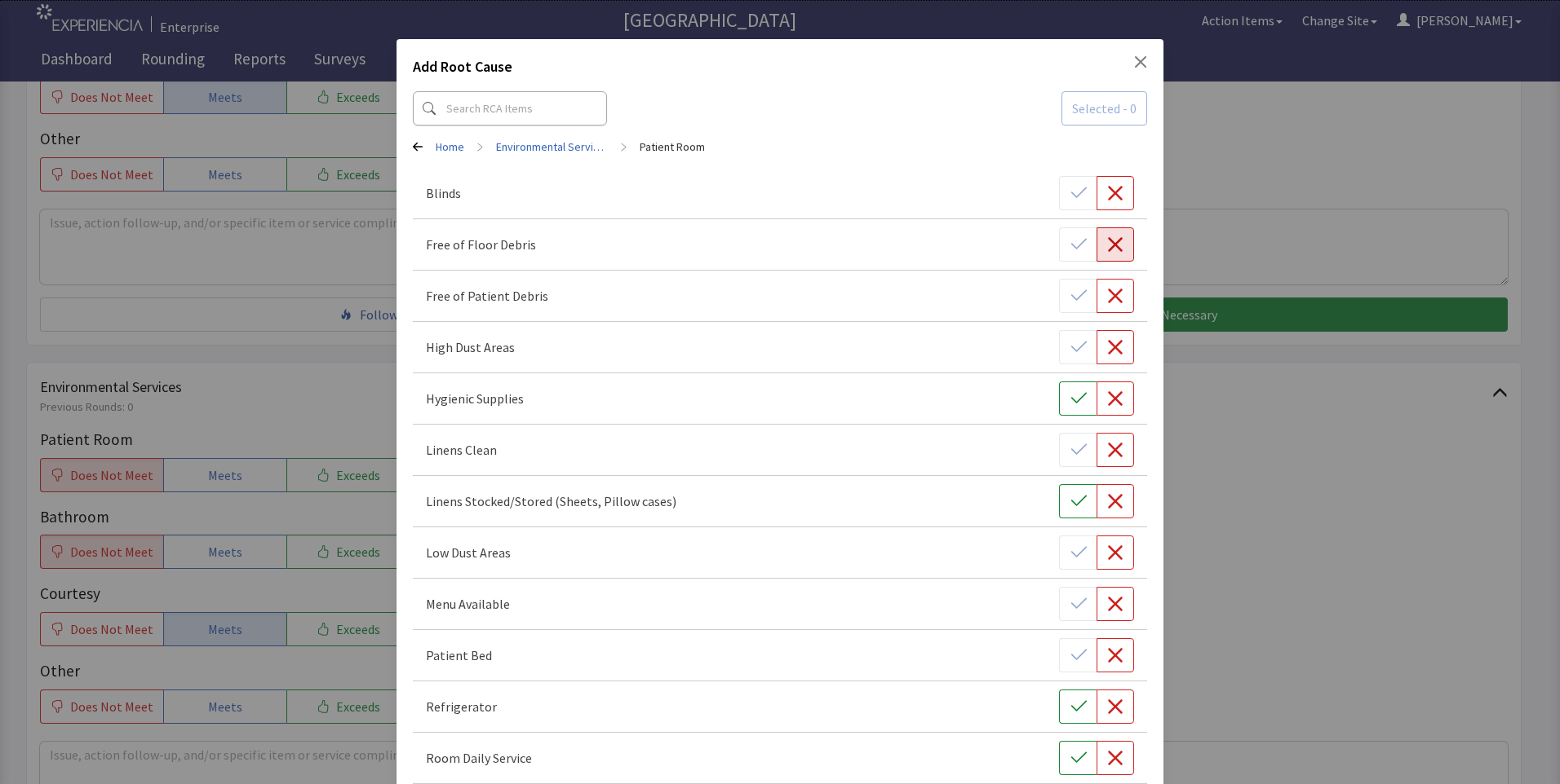
click at [1109, 246] on icon "button" at bounding box center [1115, 245] width 17 height 17
click at [1111, 301] on icon "button" at bounding box center [1115, 295] width 15 height 15
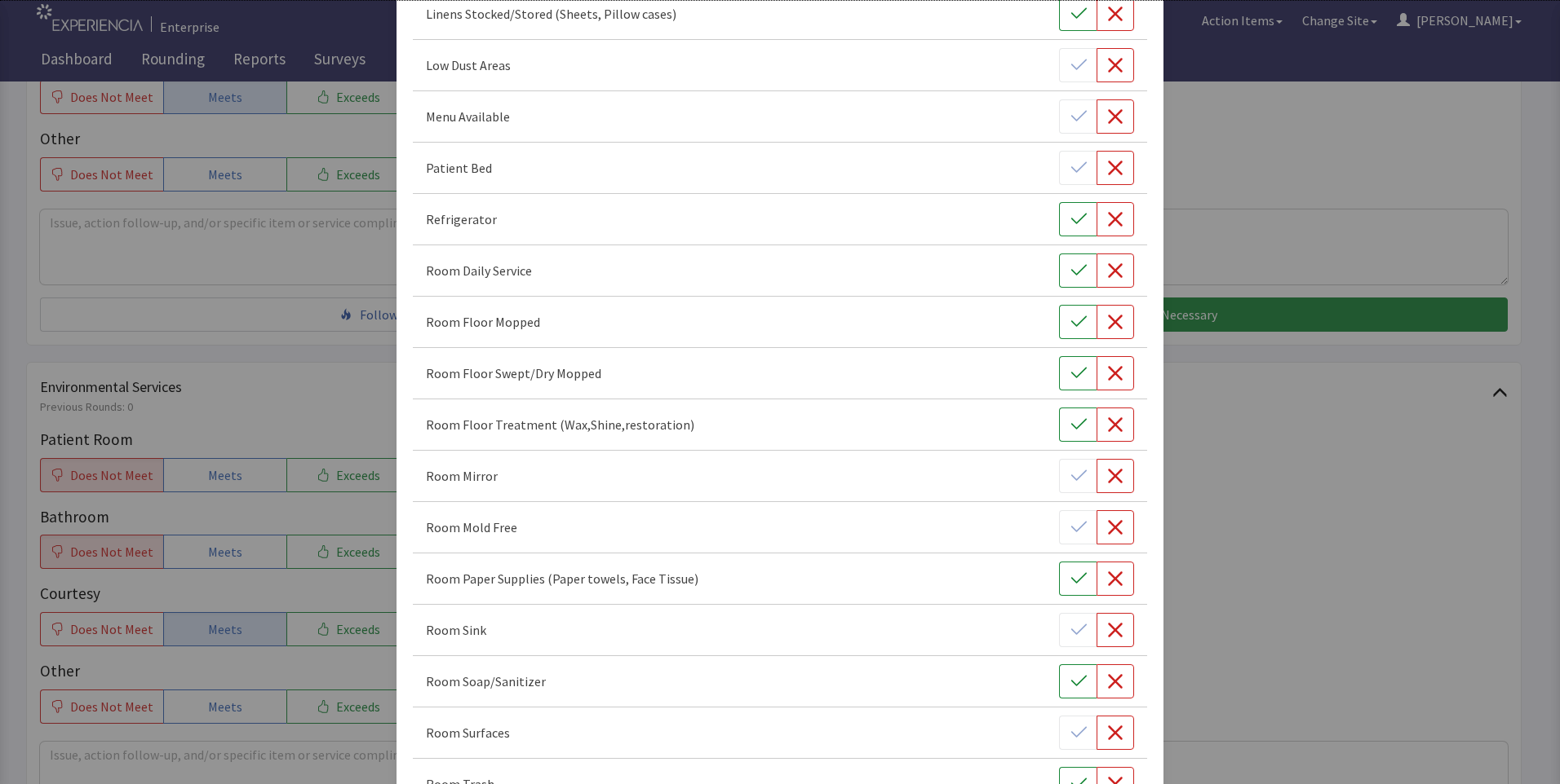
scroll to position [489, 0]
click at [1070, 272] on icon "button" at bounding box center [1078, 268] width 16 height 10
drag, startPoint x: 1093, startPoint y: 323, endPoint x: 1093, endPoint y: 343, distance: 20.0
click at [1097, 324] on button "button" at bounding box center [1115, 320] width 38 height 34
click at [1107, 379] on icon "button" at bounding box center [1115, 371] width 17 height 17
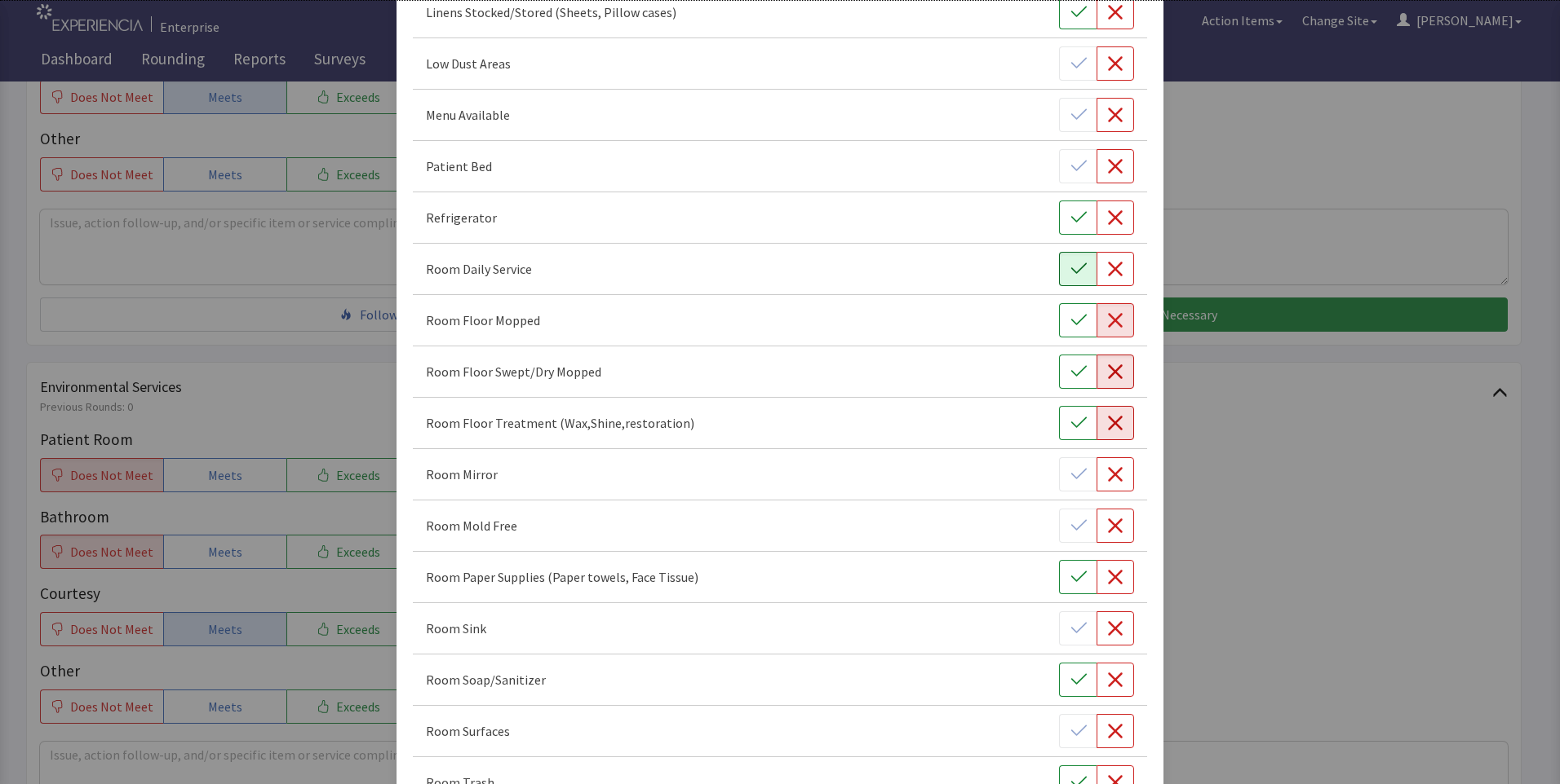
click at [1107, 423] on icon "button" at bounding box center [1115, 423] width 17 height 17
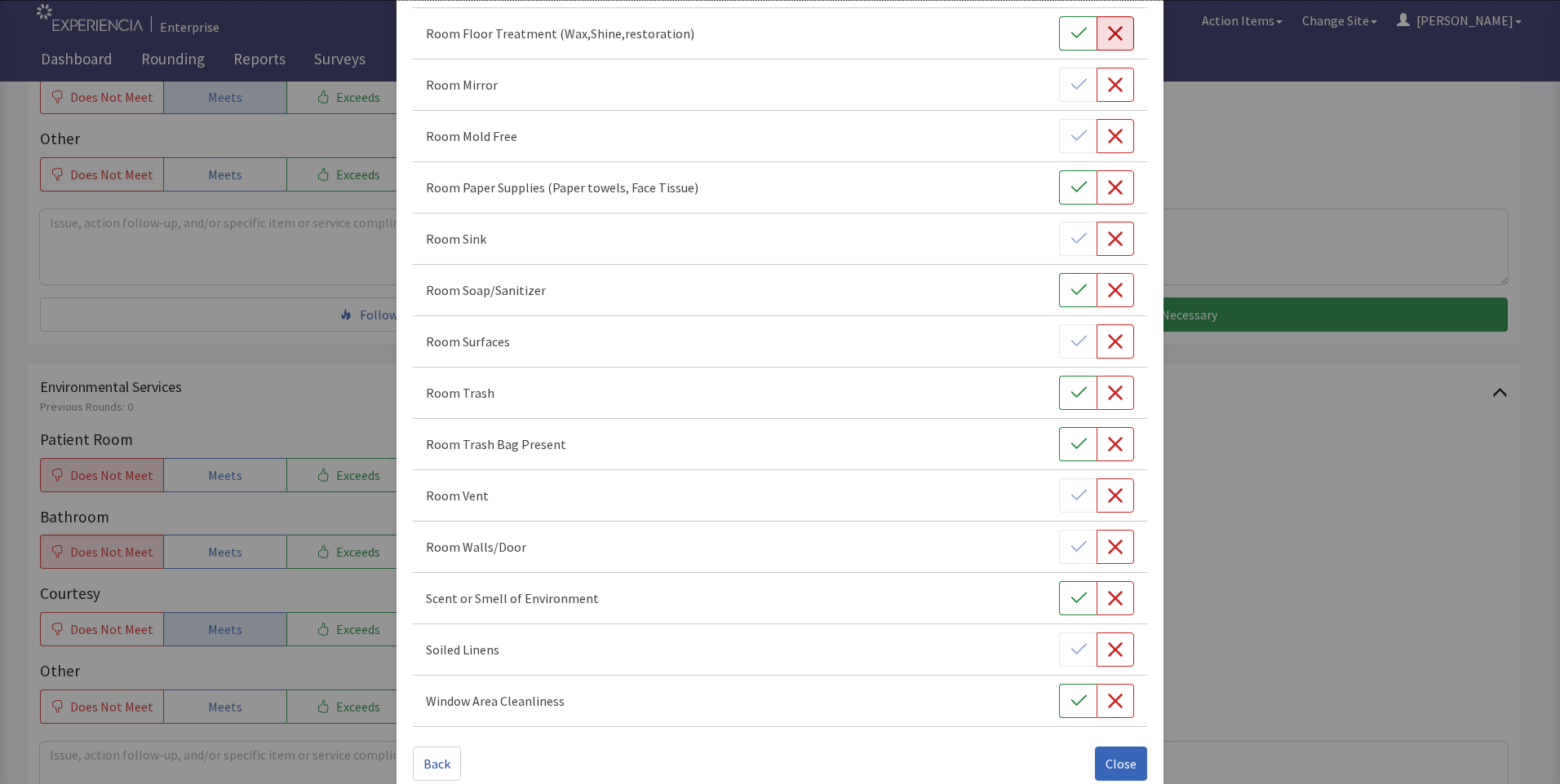
scroll to position [897, 0]
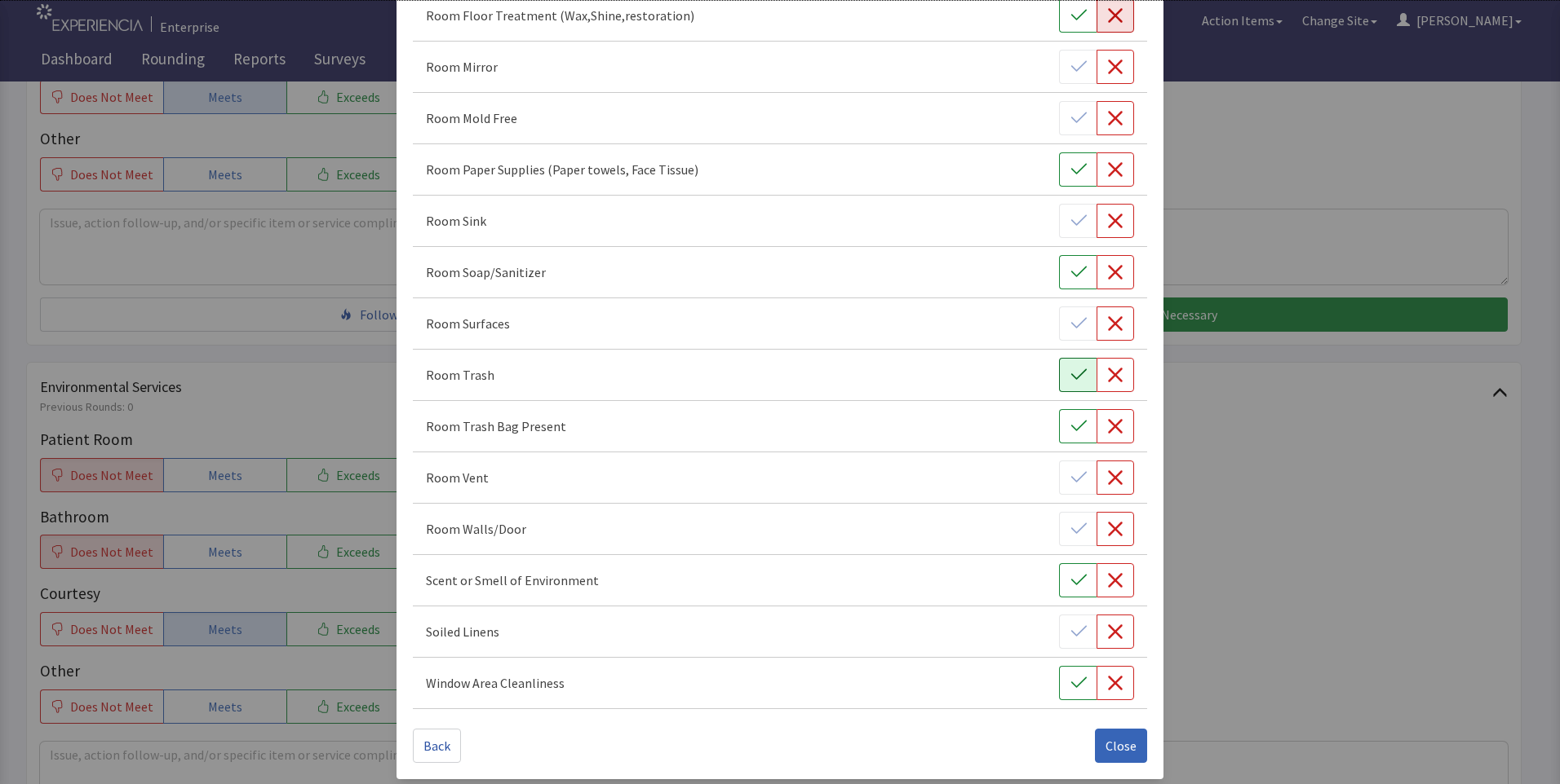
click at [1075, 375] on icon "button" at bounding box center [1078, 375] width 17 height 17
click at [1107, 331] on icon "button" at bounding box center [1115, 323] width 17 height 17
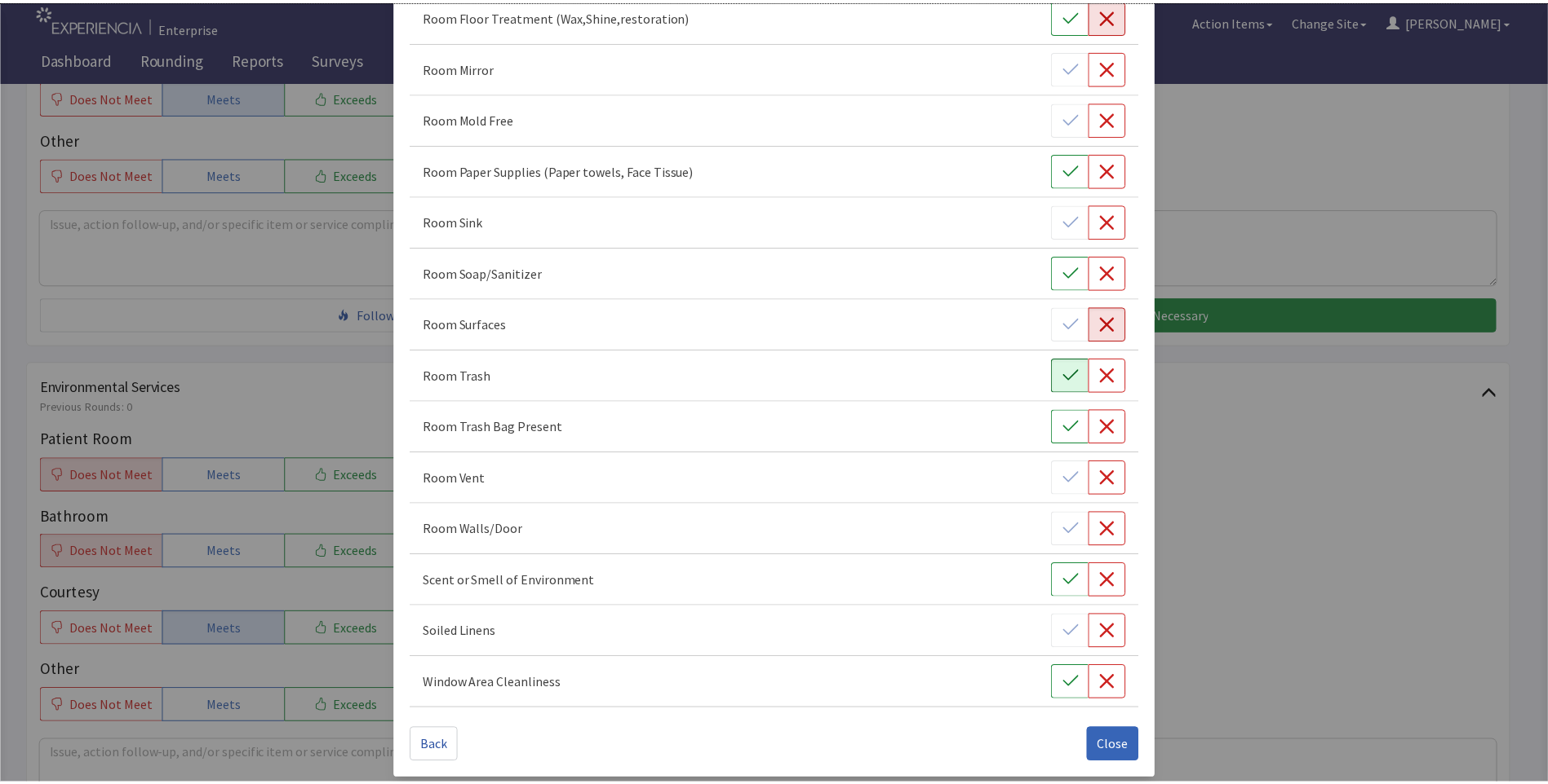
scroll to position [905, 0]
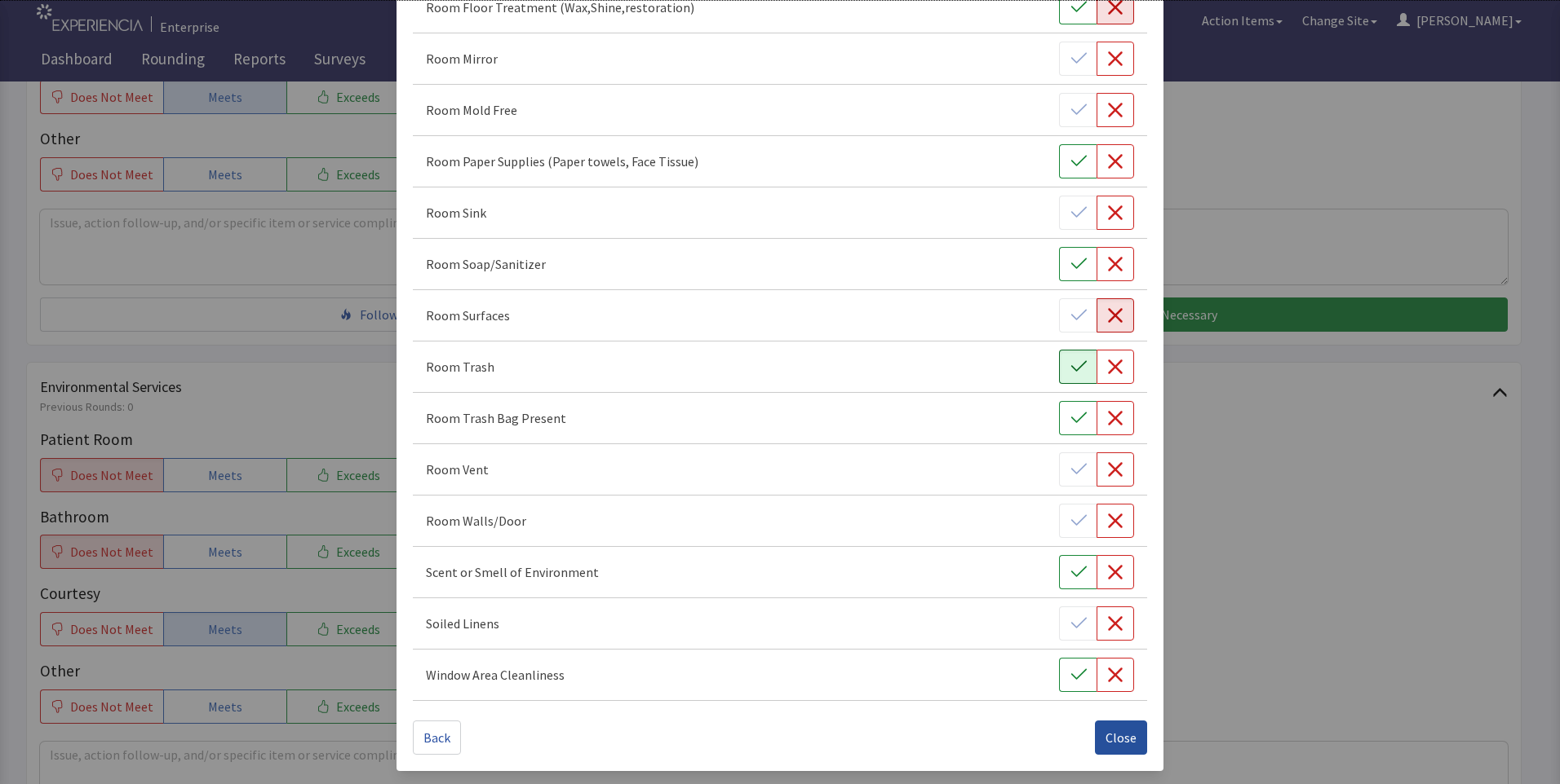
click at [1105, 740] on span "Close" at bounding box center [1120, 738] width 31 height 19
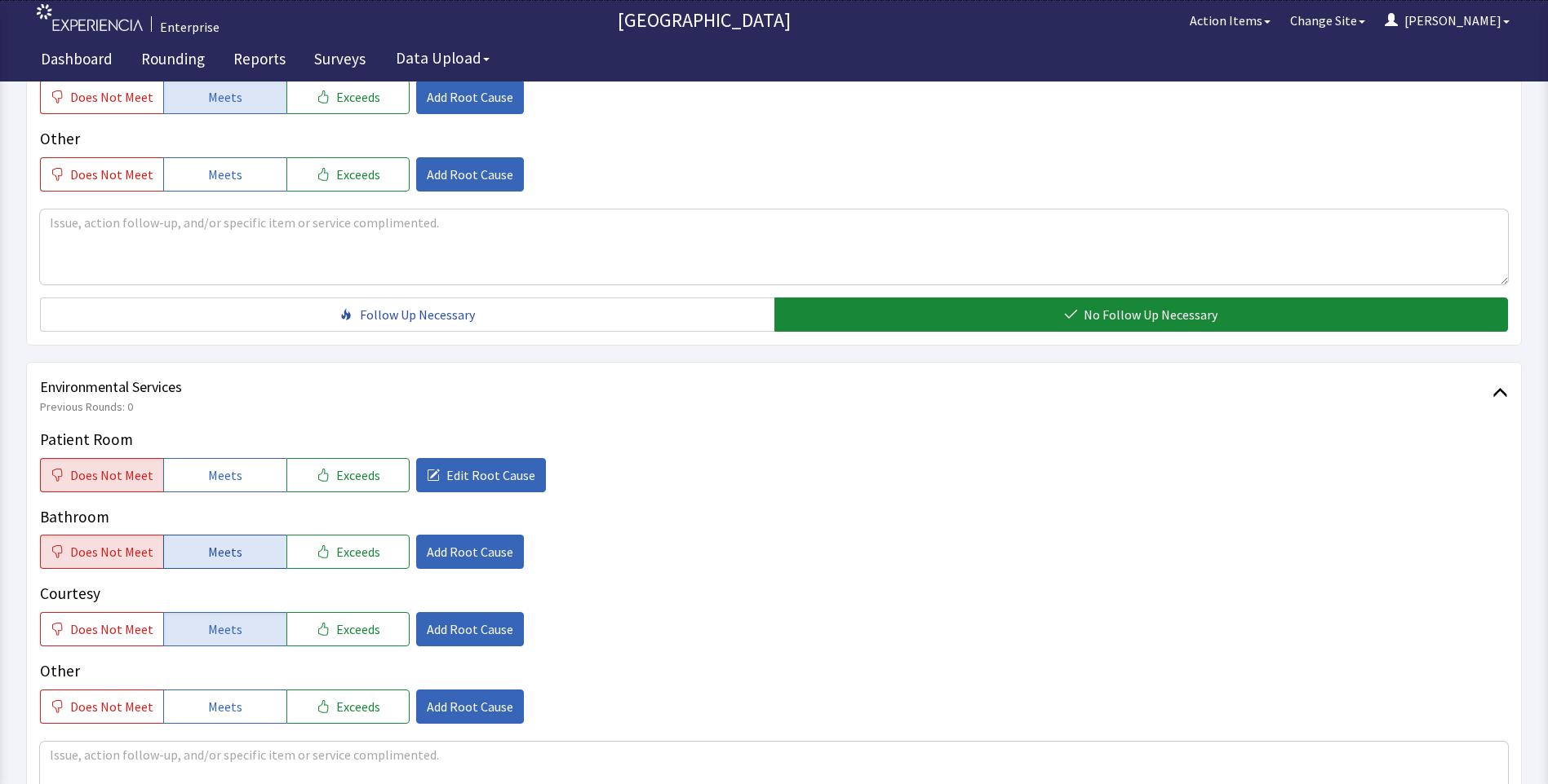
click at [236, 560] on button "Meets" at bounding box center [225, 552] width 123 height 34
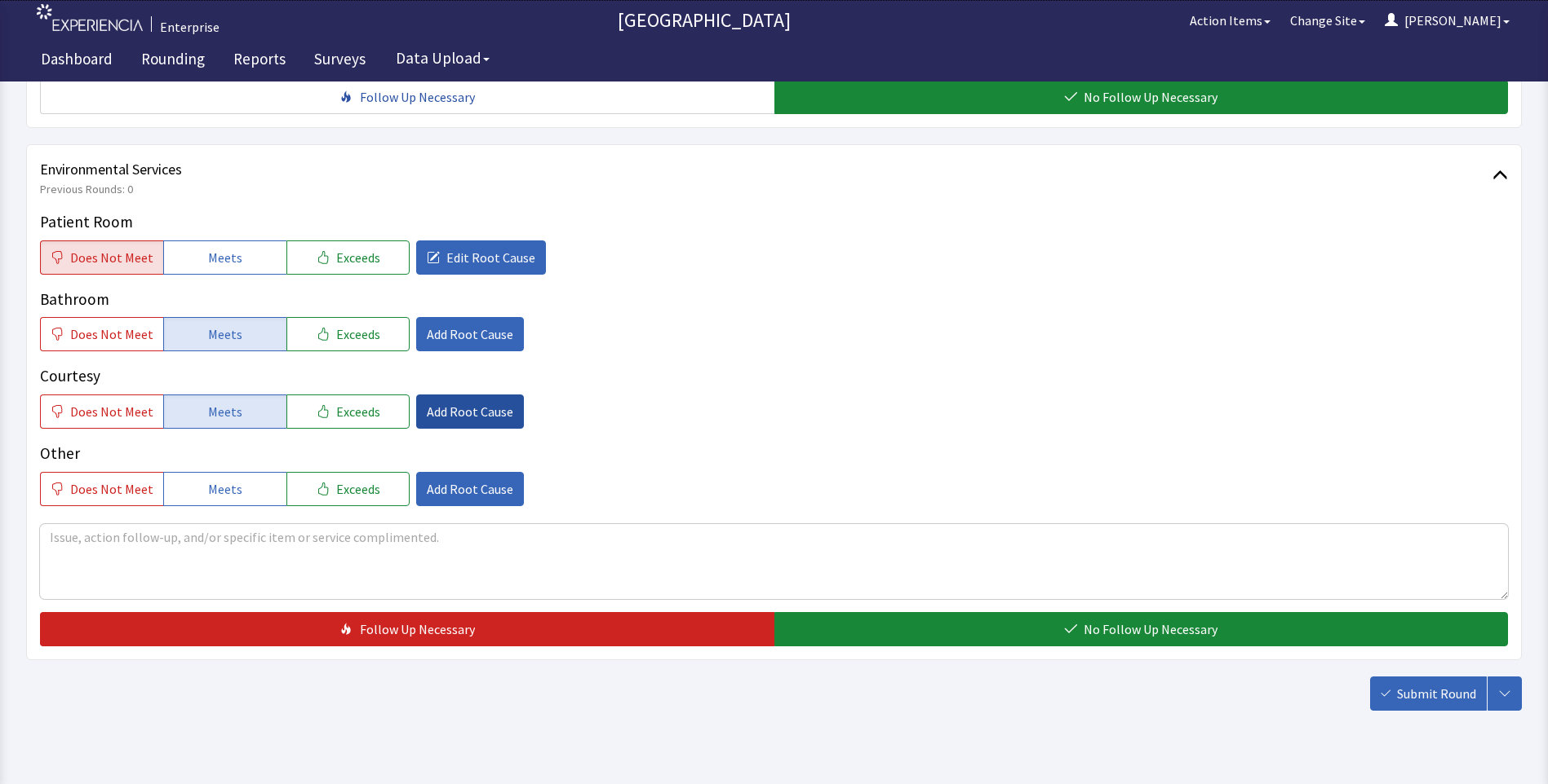
scroll to position [905, 0]
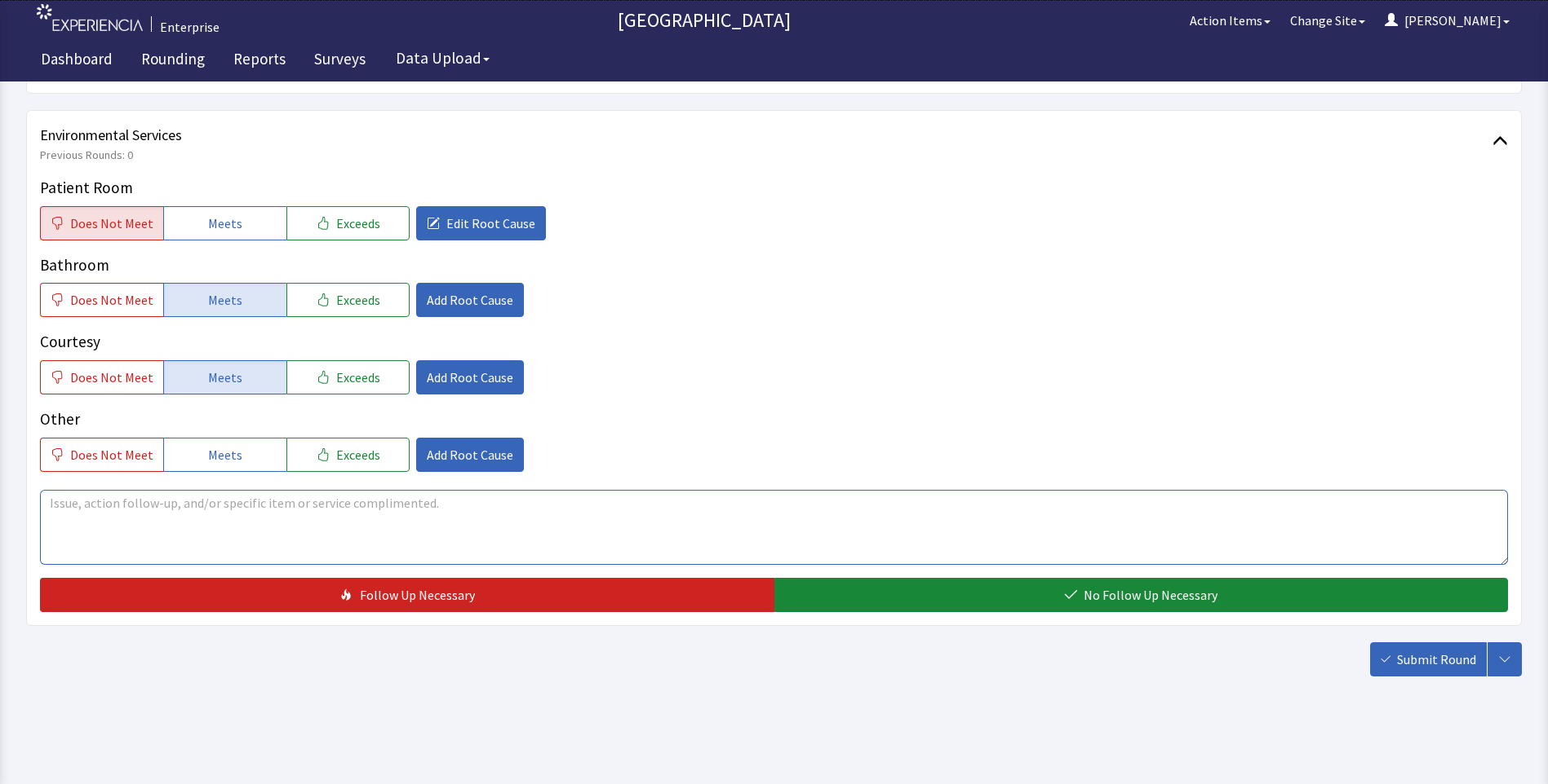
click at [78, 509] on textarea at bounding box center [774, 528] width 1468 height 75
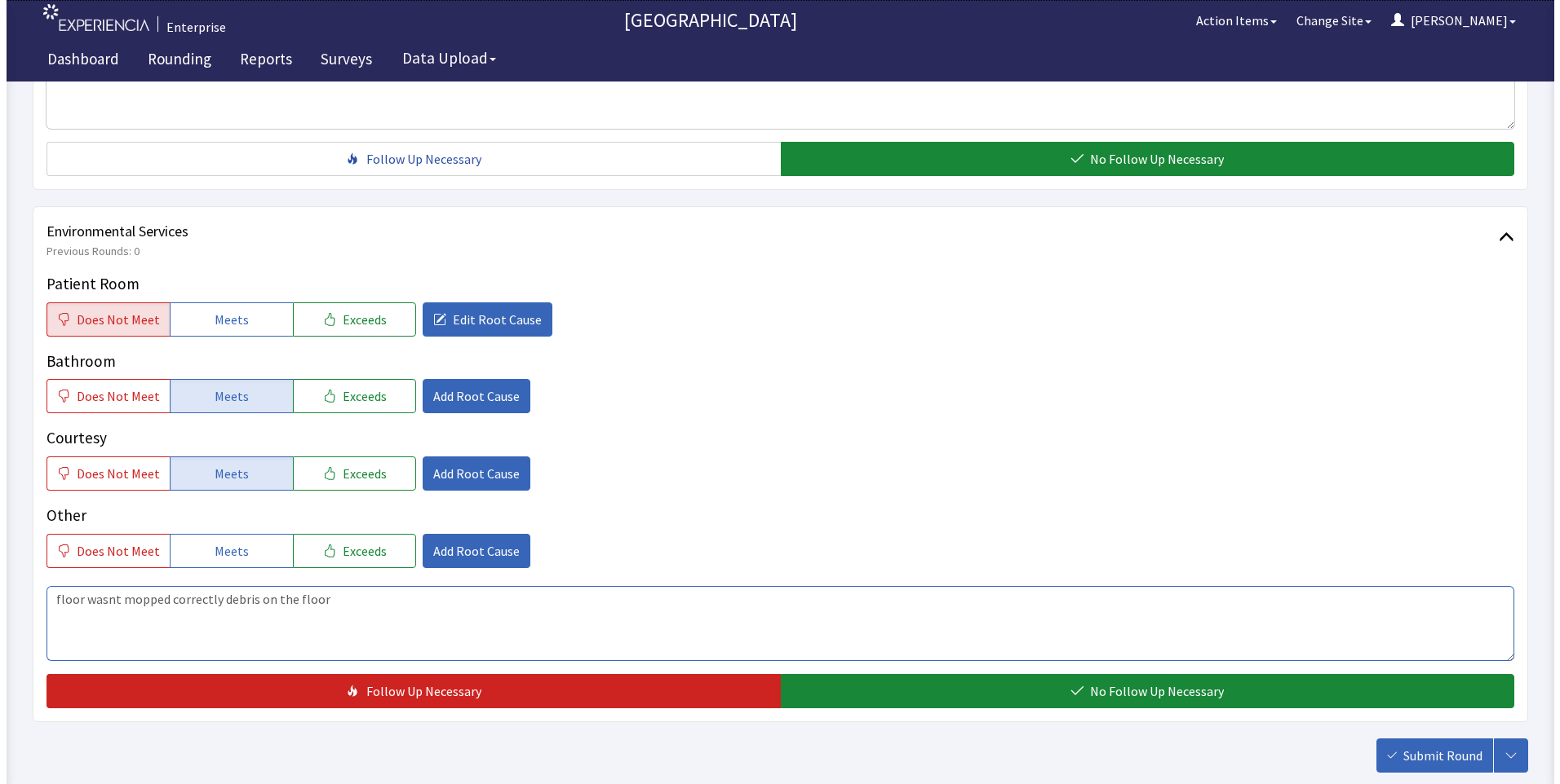
scroll to position [815, 0]
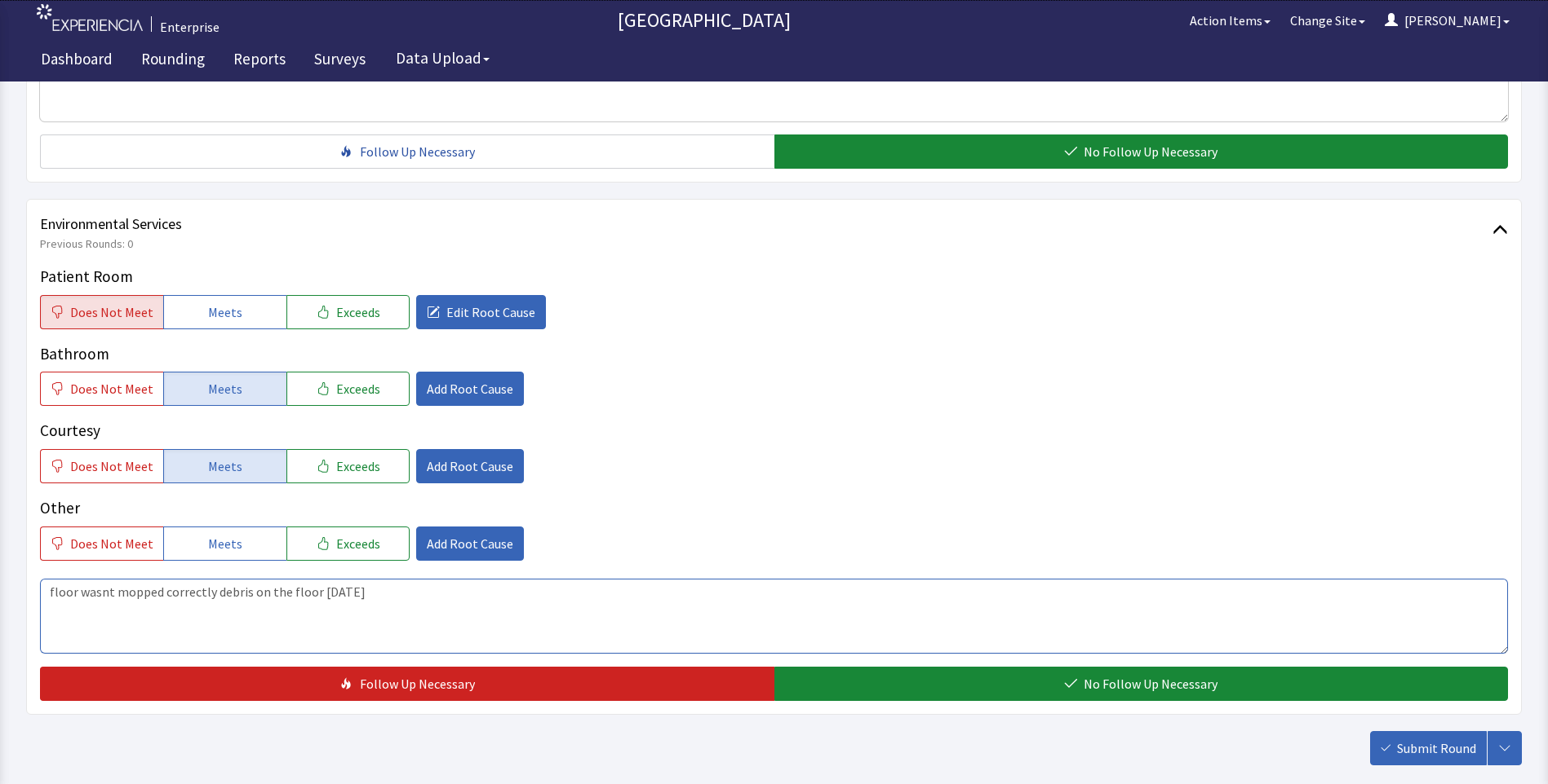
drag, startPoint x: 312, startPoint y: 592, endPoint x: 413, endPoint y: 601, distance: 101.4
click at [413, 601] on textarea "floor wasnt mopped correctly debris on the floor 08/14/25" at bounding box center [774, 616] width 1468 height 75
type textarea "floor wasnt mopped correctly debris on the floor 08/14/25"
drag, startPoint x: 352, startPoint y: 593, endPoint x: 778, endPoint y: 493, distance: 437.6
click at [778, 493] on div "Patient Room Does Not Meet Meets Exceeds Edit Root Cause Bathroom Does Not Meet…" at bounding box center [774, 413] width 1468 height 296
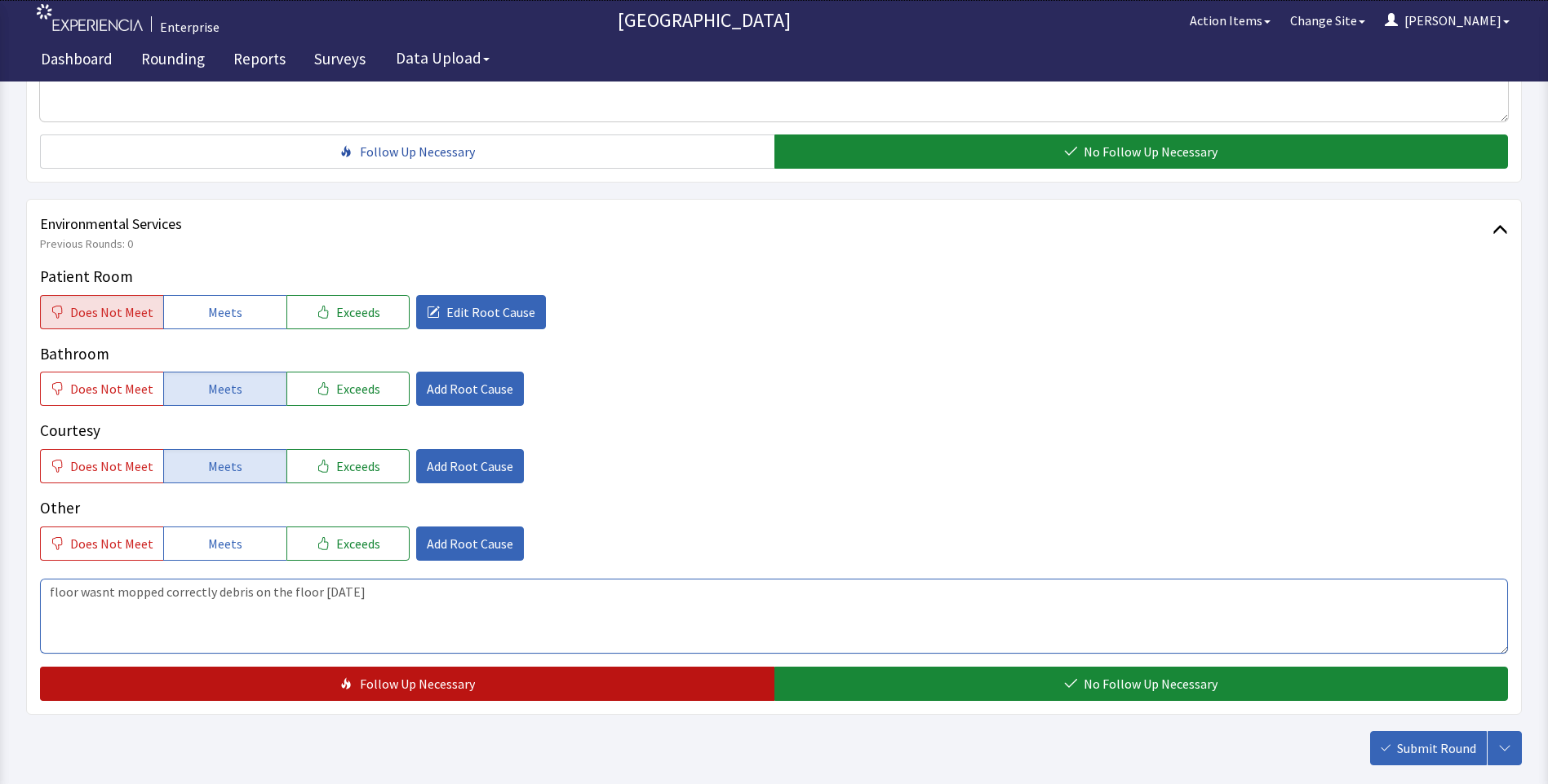
drag, startPoint x: 47, startPoint y: 593, endPoint x: 408, endPoint y: 667, distance: 368.5
click at [408, 667] on div "Patient Room Does Not Meet Meets Exceeds Edit Root Cause Bathroom Does Not Meet…" at bounding box center [774, 482] width 1468 height 436
click at [540, 683] on button "Follow Up Necessary" at bounding box center [408, 683] width 735 height 34
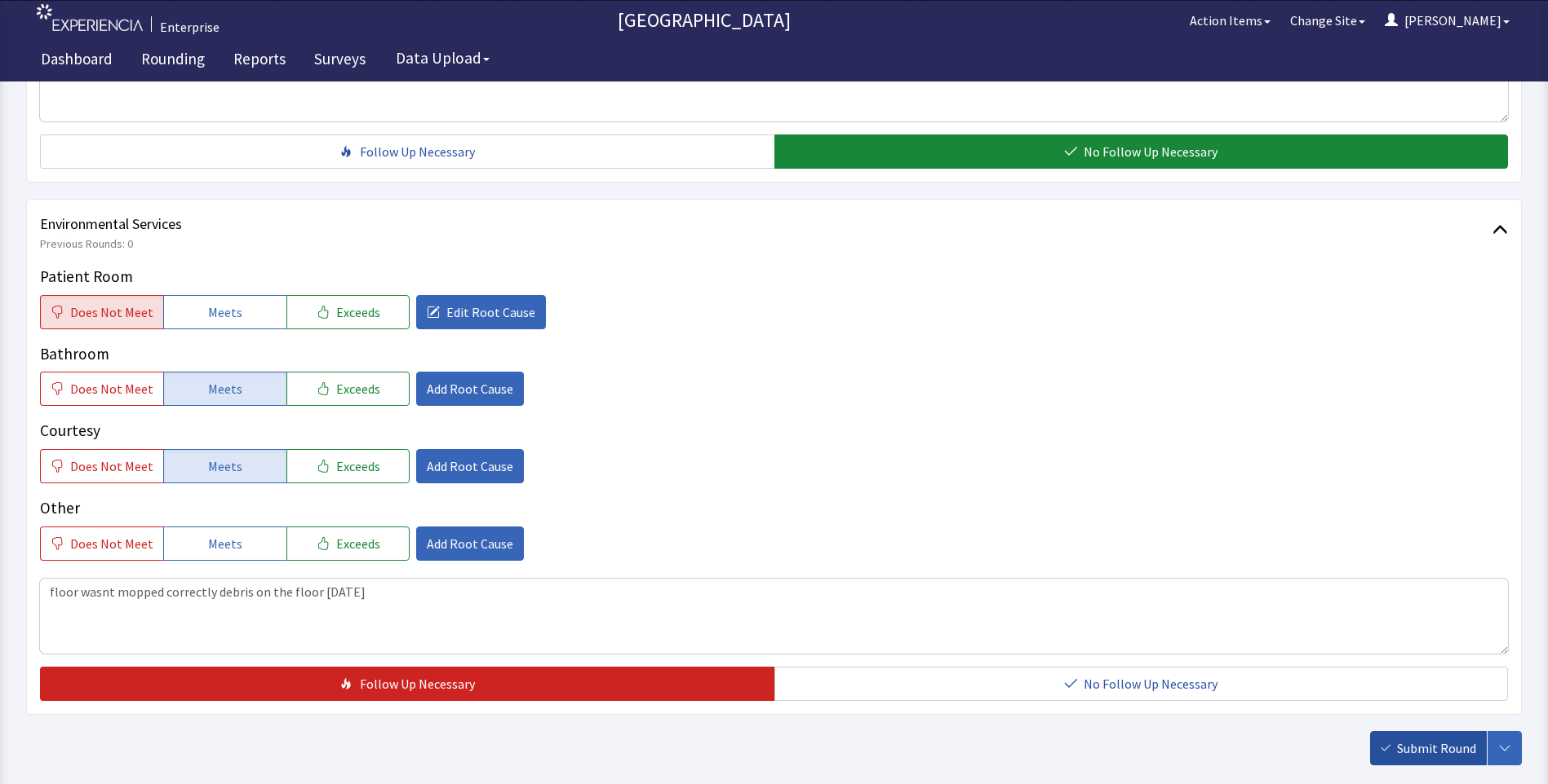
click at [1422, 752] on span "Submit Round" at bounding box center [1436, 748] width 79 height 19
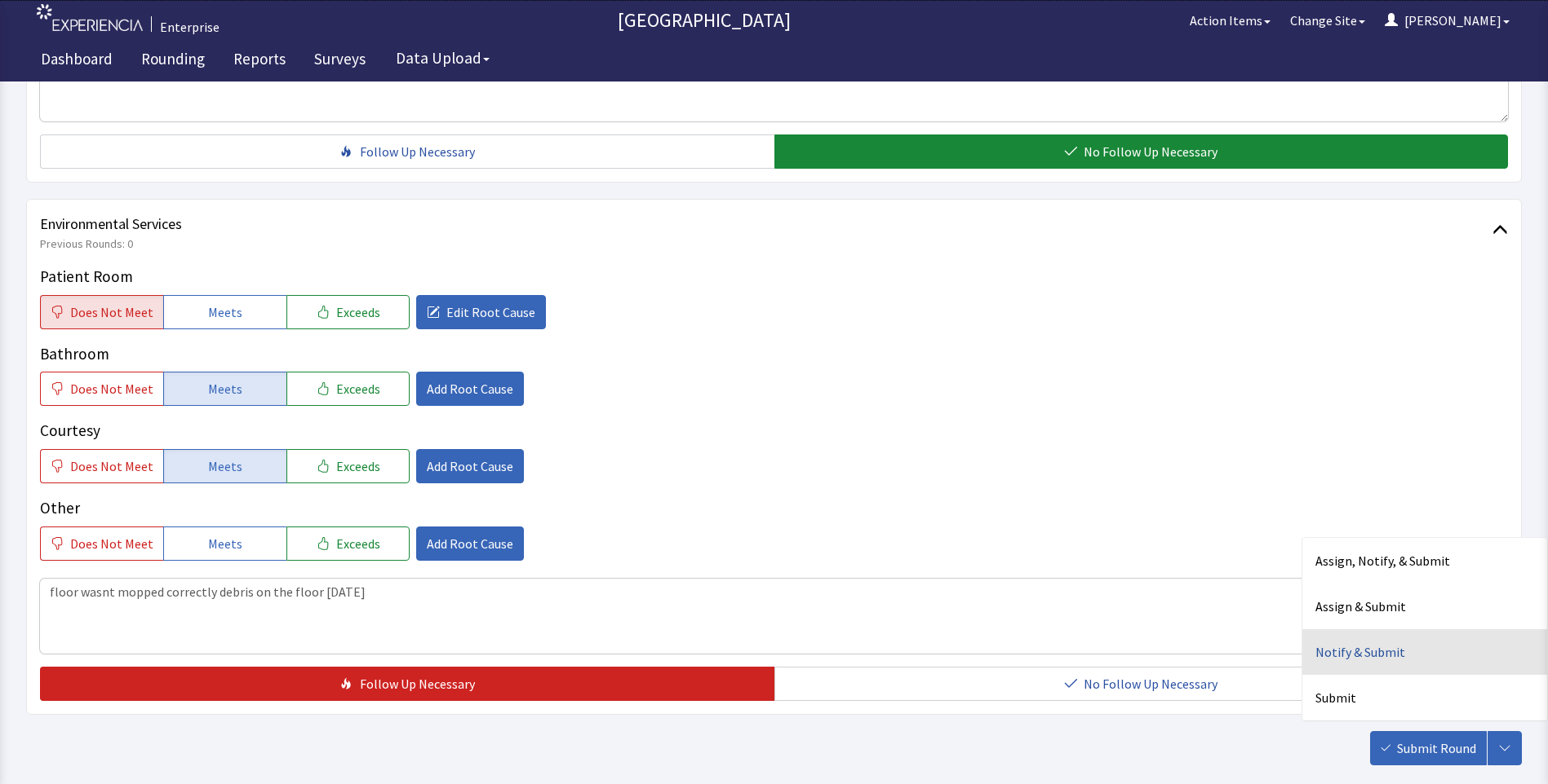
click at [1363, 652] on div "Notify & Submit" at bounding box center [1425, 652] width 245 height 45
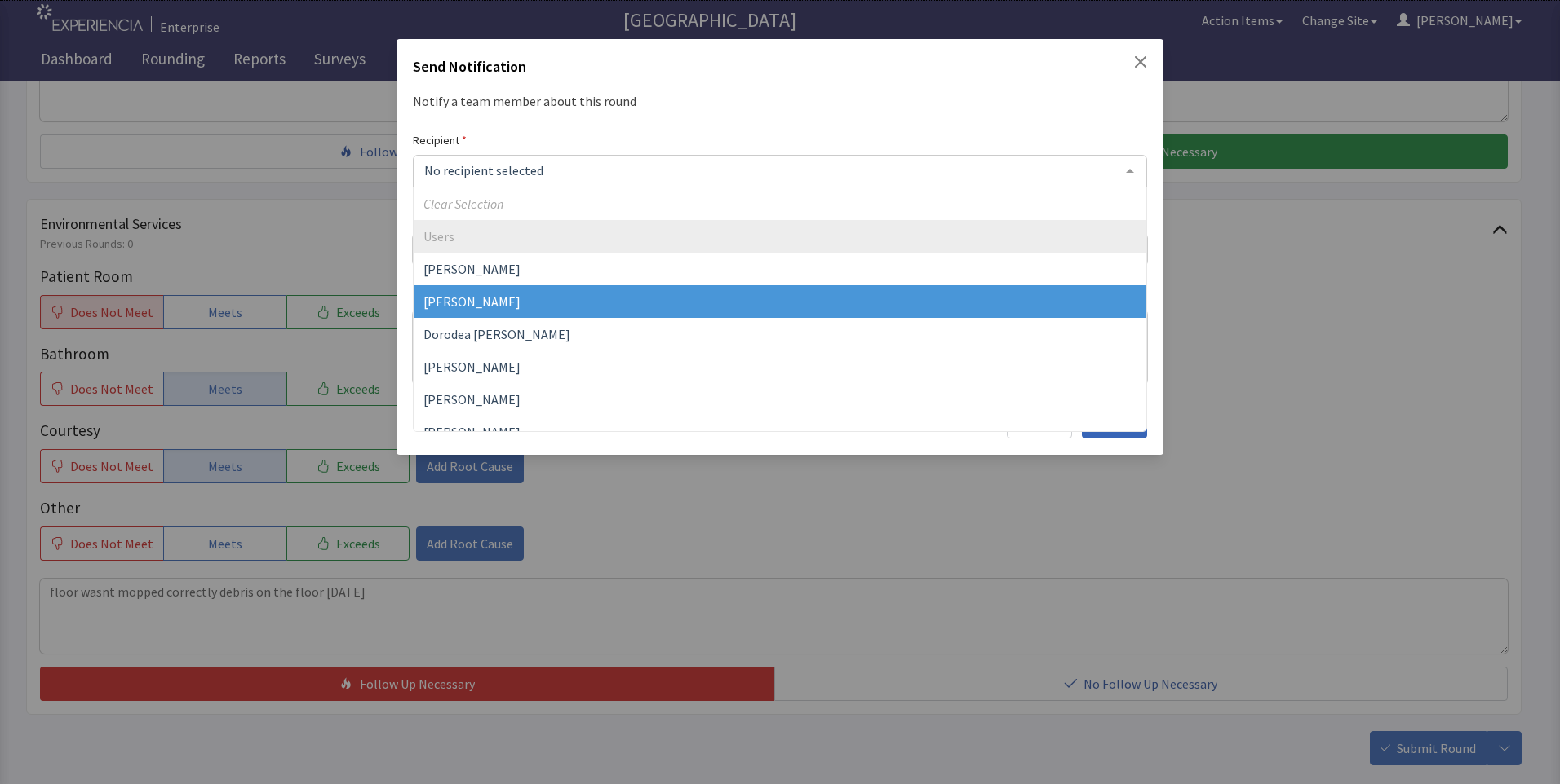
click at [474, 301] on span "[PERSON_NAME]" at bounding box center [471, 302] width 97 height 17
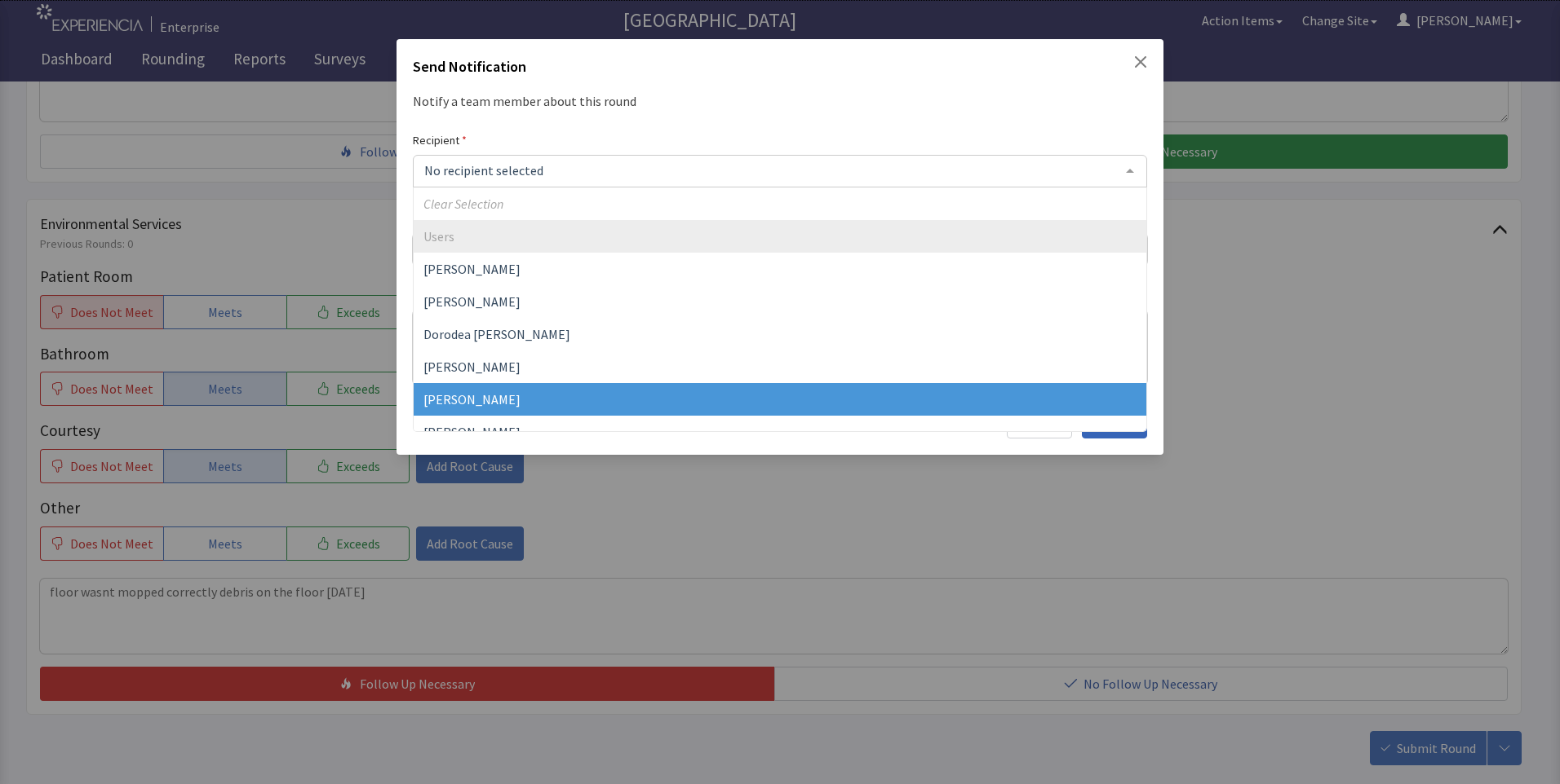
click at [463, 393] on span "[PERSON_NAME]" at bounding box center [471, 399] width 97 height 17
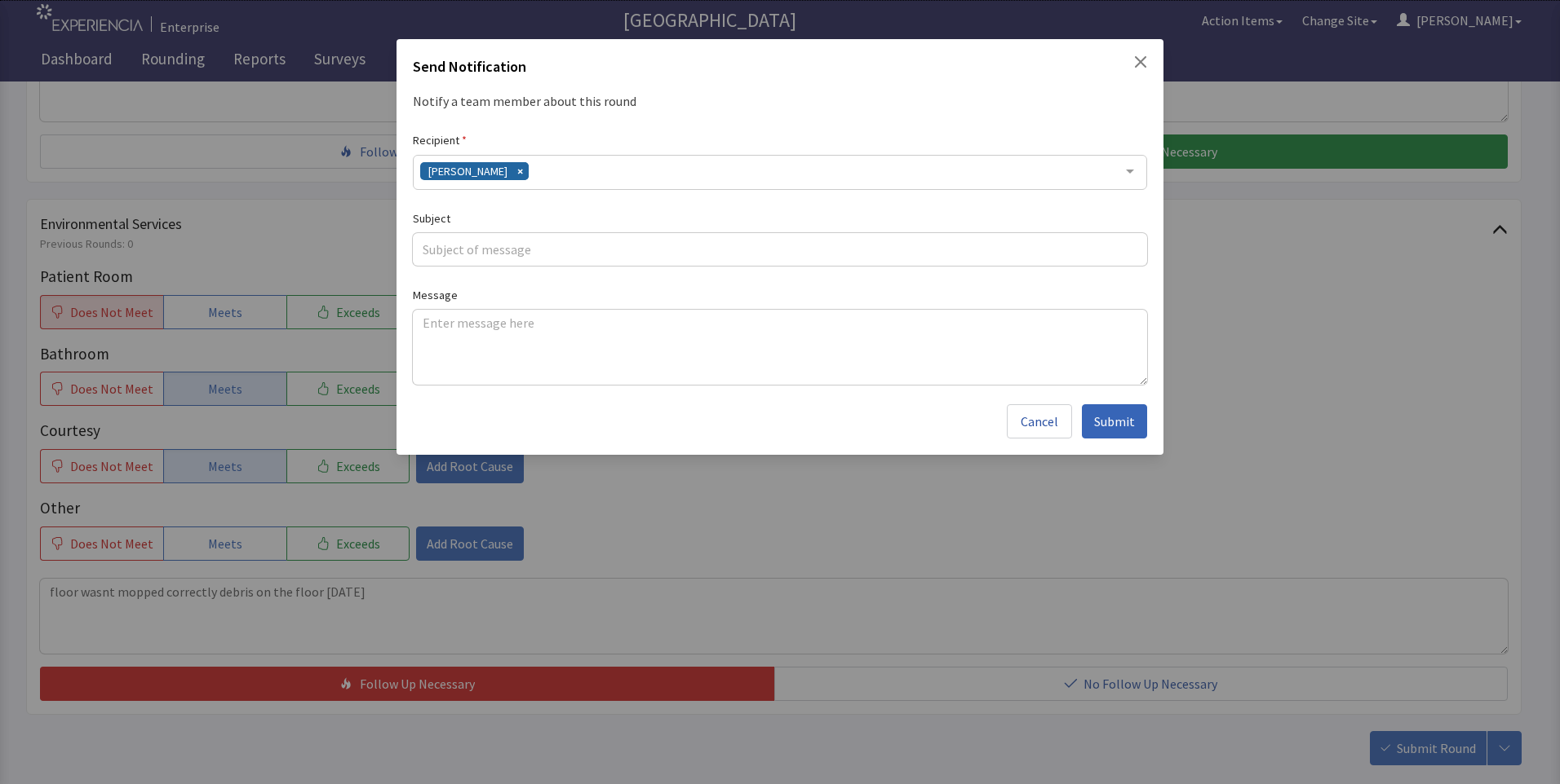
click at [557, 170] on div "[PERSON_NAME]" at bounding box center [780, 172] width 735 height 35
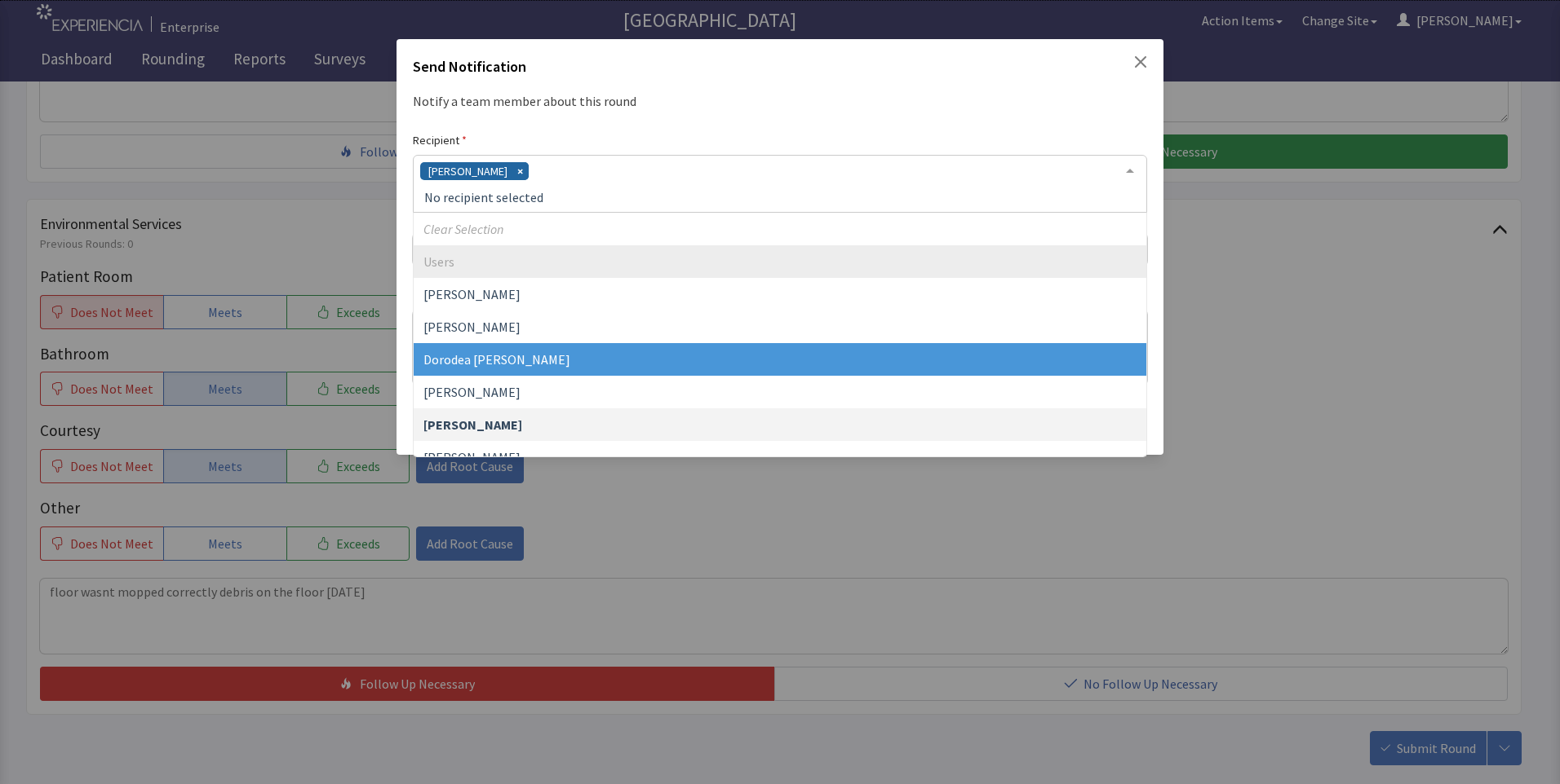
click at [507, 353] on span "Dorodea [PERSON_NAME]" at bounding box center [497, 359] width 147 height 17
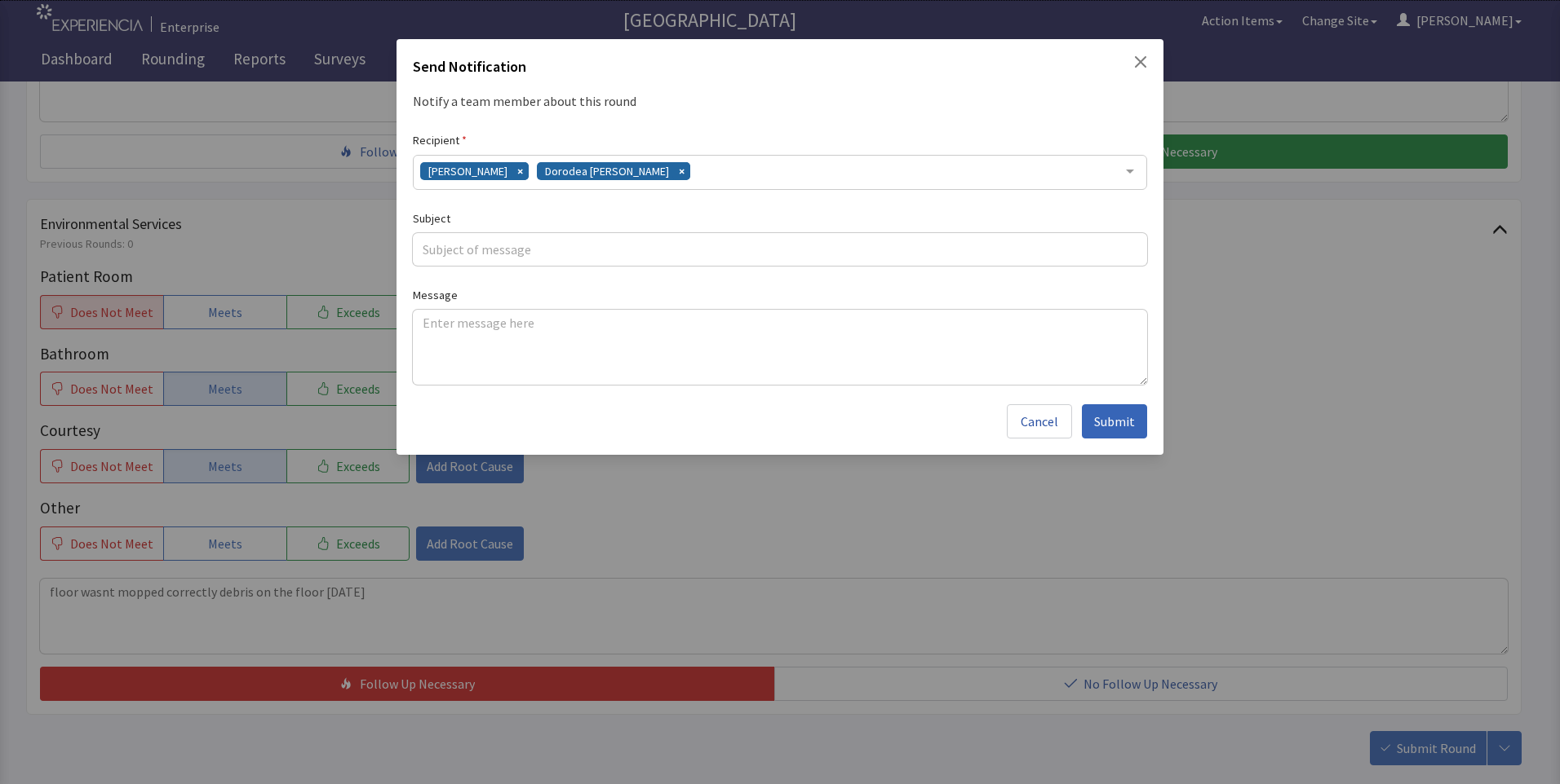
click at [695, 170] on div "Gerardo Mejias Dorodea Verderame" at bounding box center [780, 172] width 735 height 35
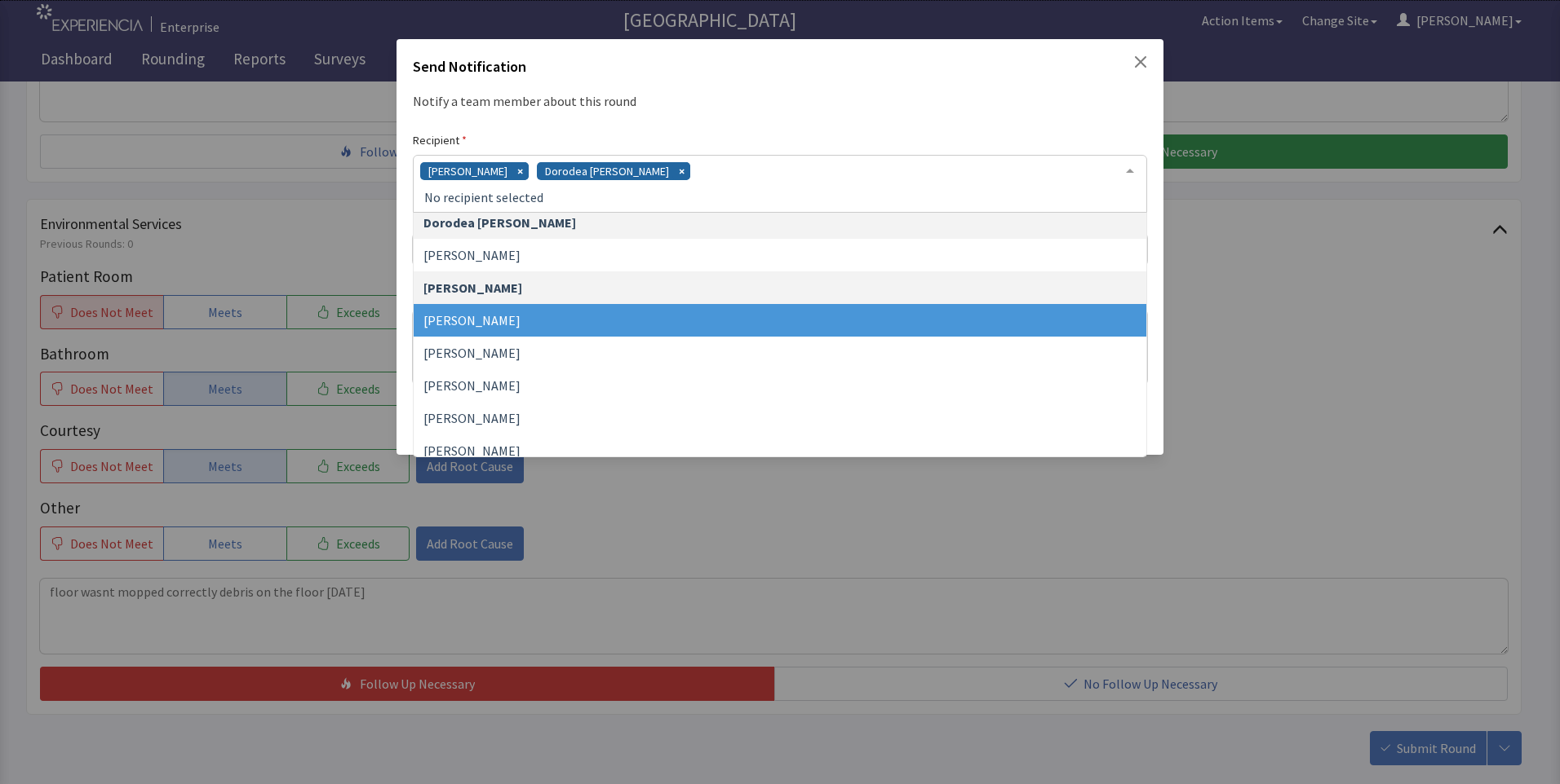
scroll to position [163, 0]
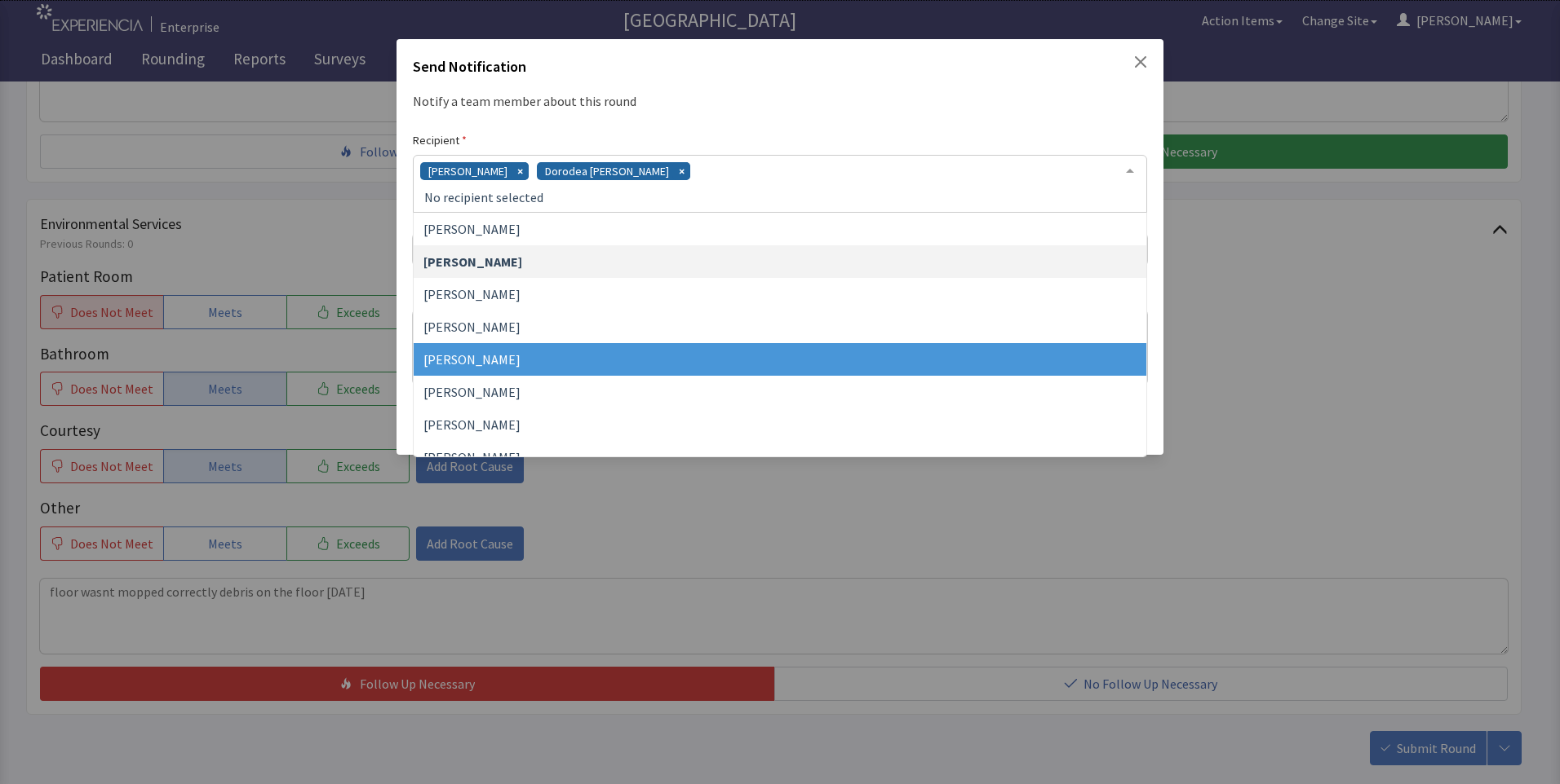
click at [547, 349] on span "[PERSON_NAME]" at bounding box center [780, 359] width 733 height 32
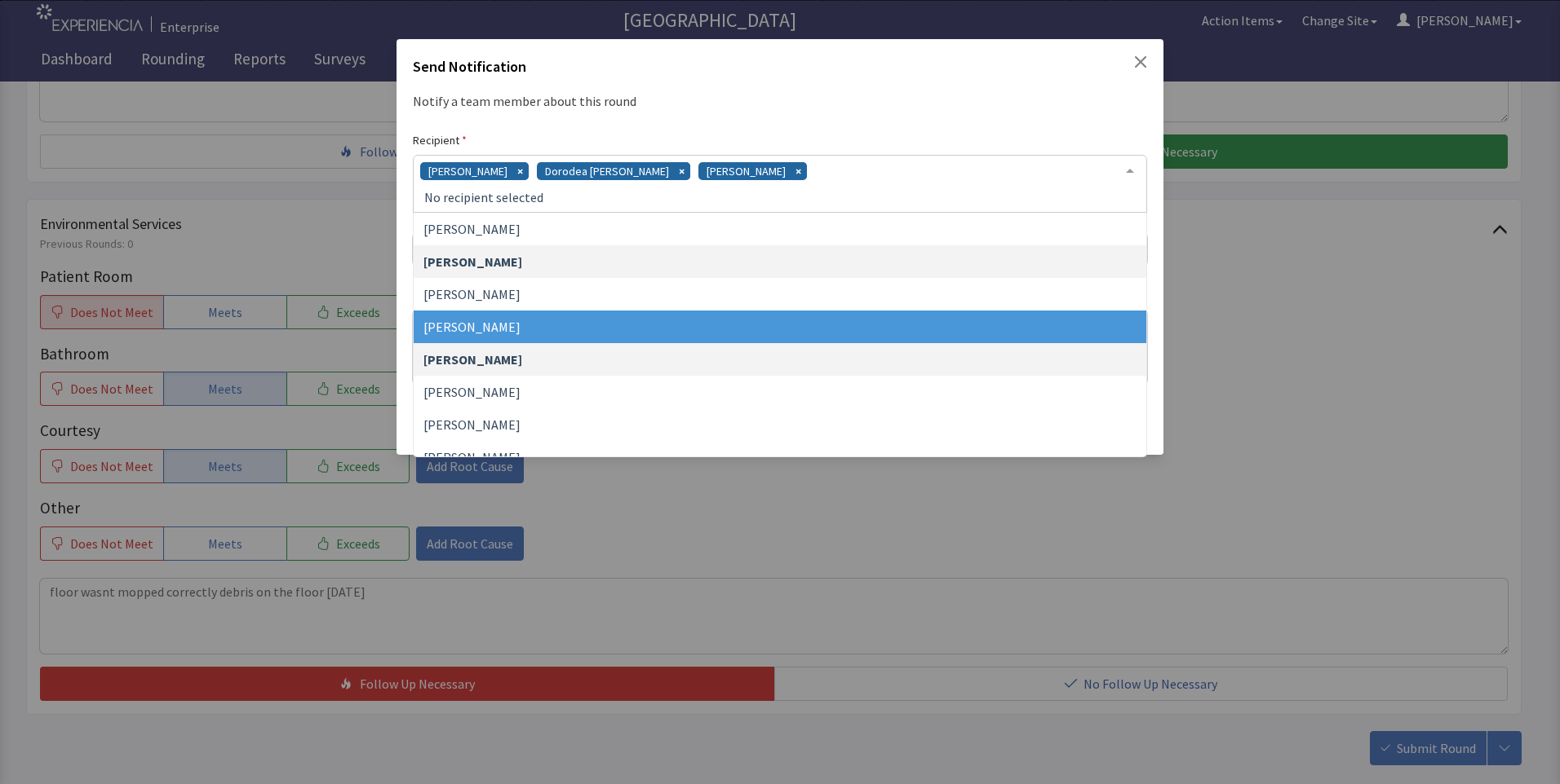
click at [826, 171] on div "Gerardo Mejias Dorodea Verderame James Hellandbrand" at bounding box center [780, 184] width 735 height 58
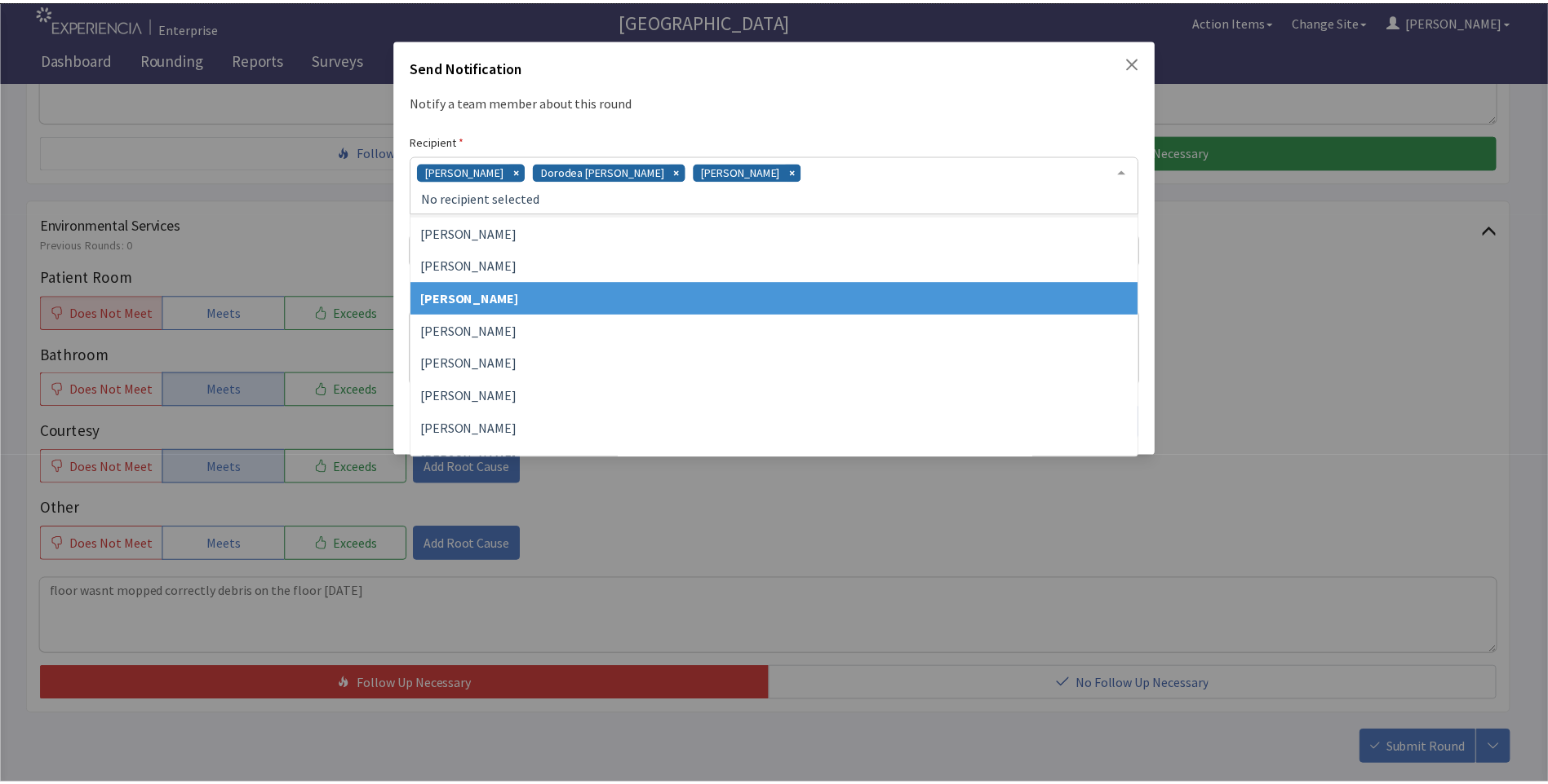
scroll to position [376, 0]
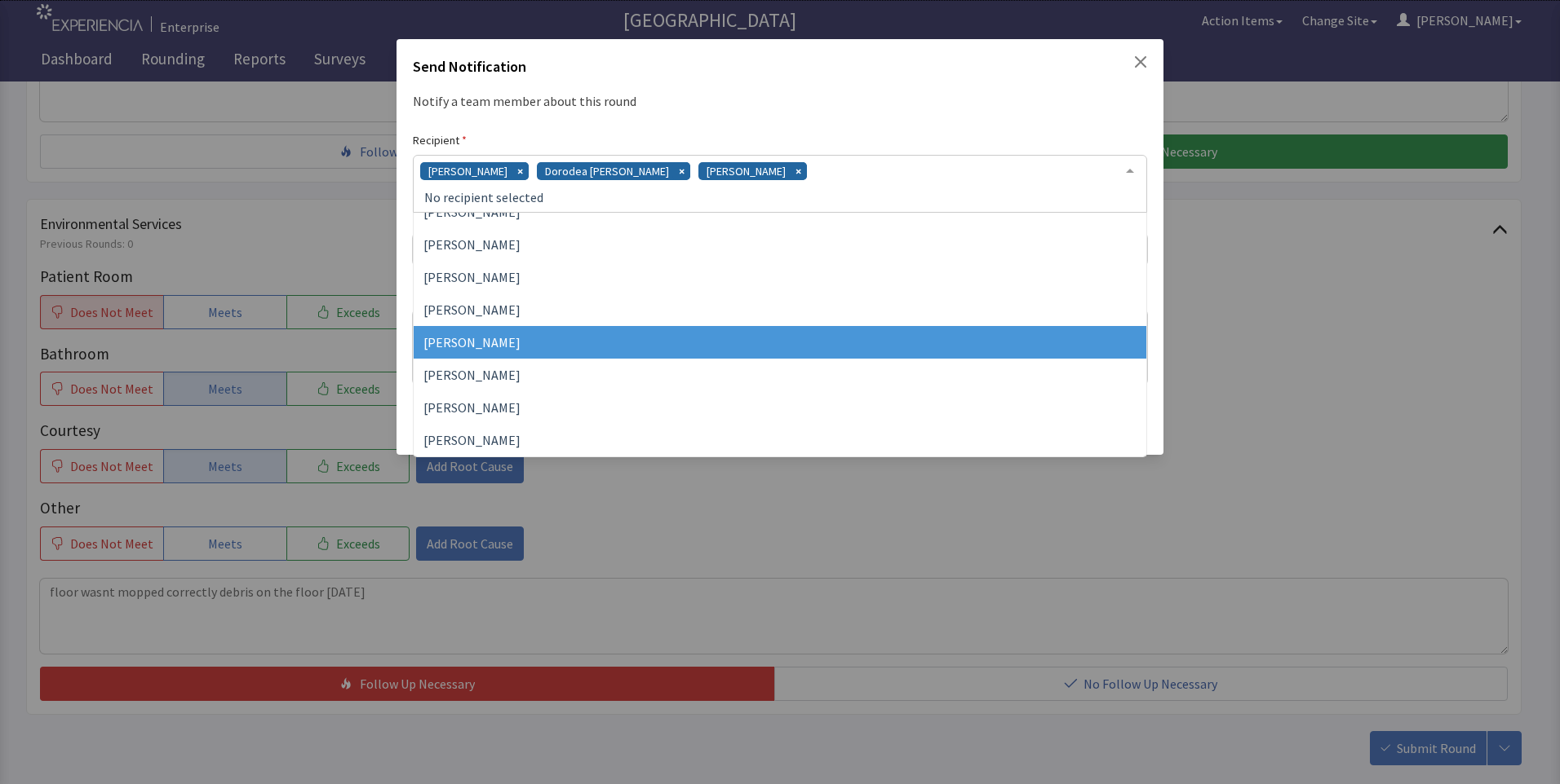
click at [600, 343] on span "[PERSON_NAME]" at bounding box center [780, 342] width 733 height 32
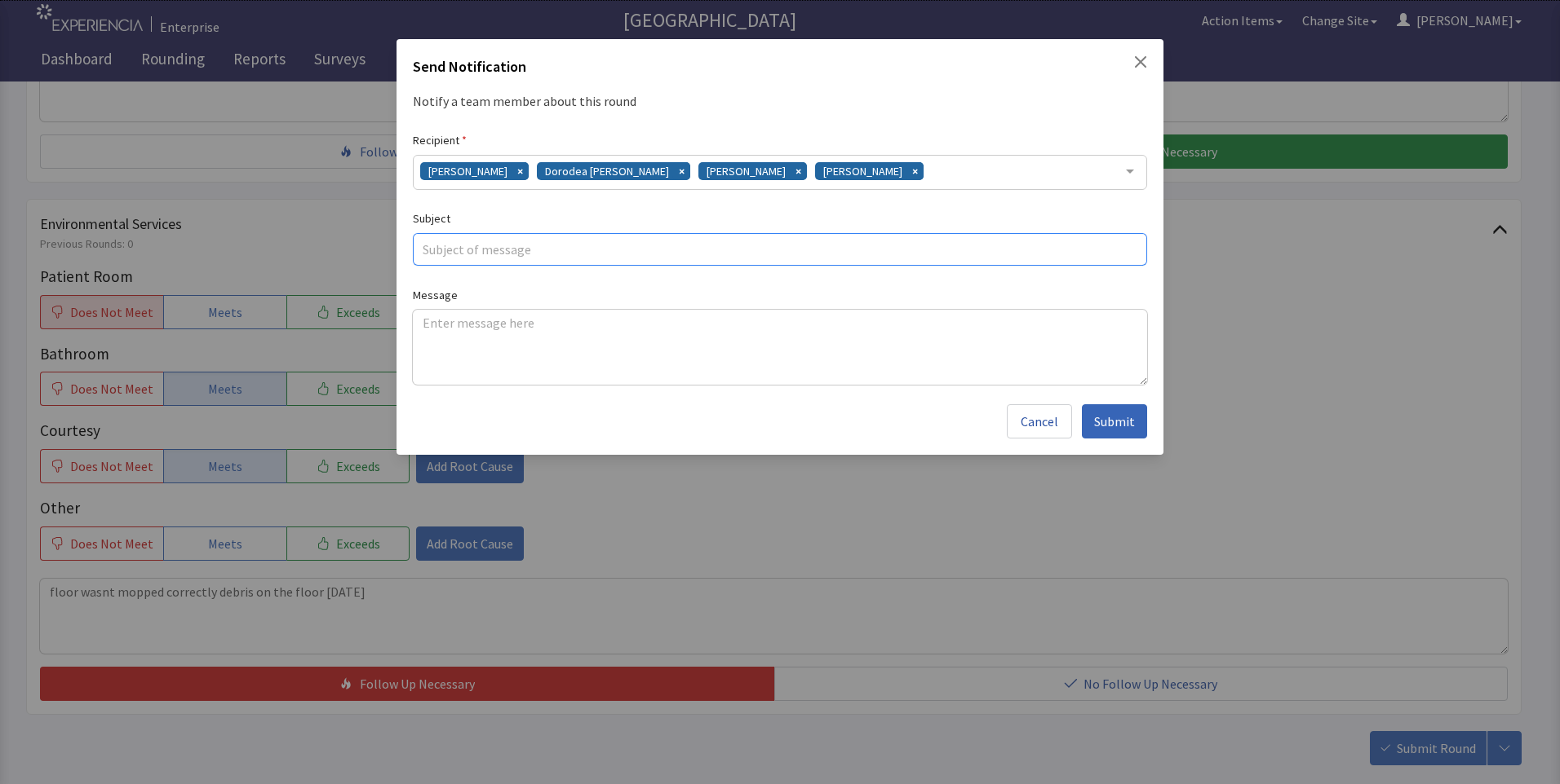
click at [495, 258] on input "text" at bounding box center [780, 249] width 735 height 32
type input "floor mopping"
click at [437, 323] on textarea at bounding box center [780, 347] width 735 height 75
paste textarea "floor wasnt mopped correctly debris on the floor 08/14/25"
type textarea "floor wasnt mopped correctly debris on the floor 08/14/25"
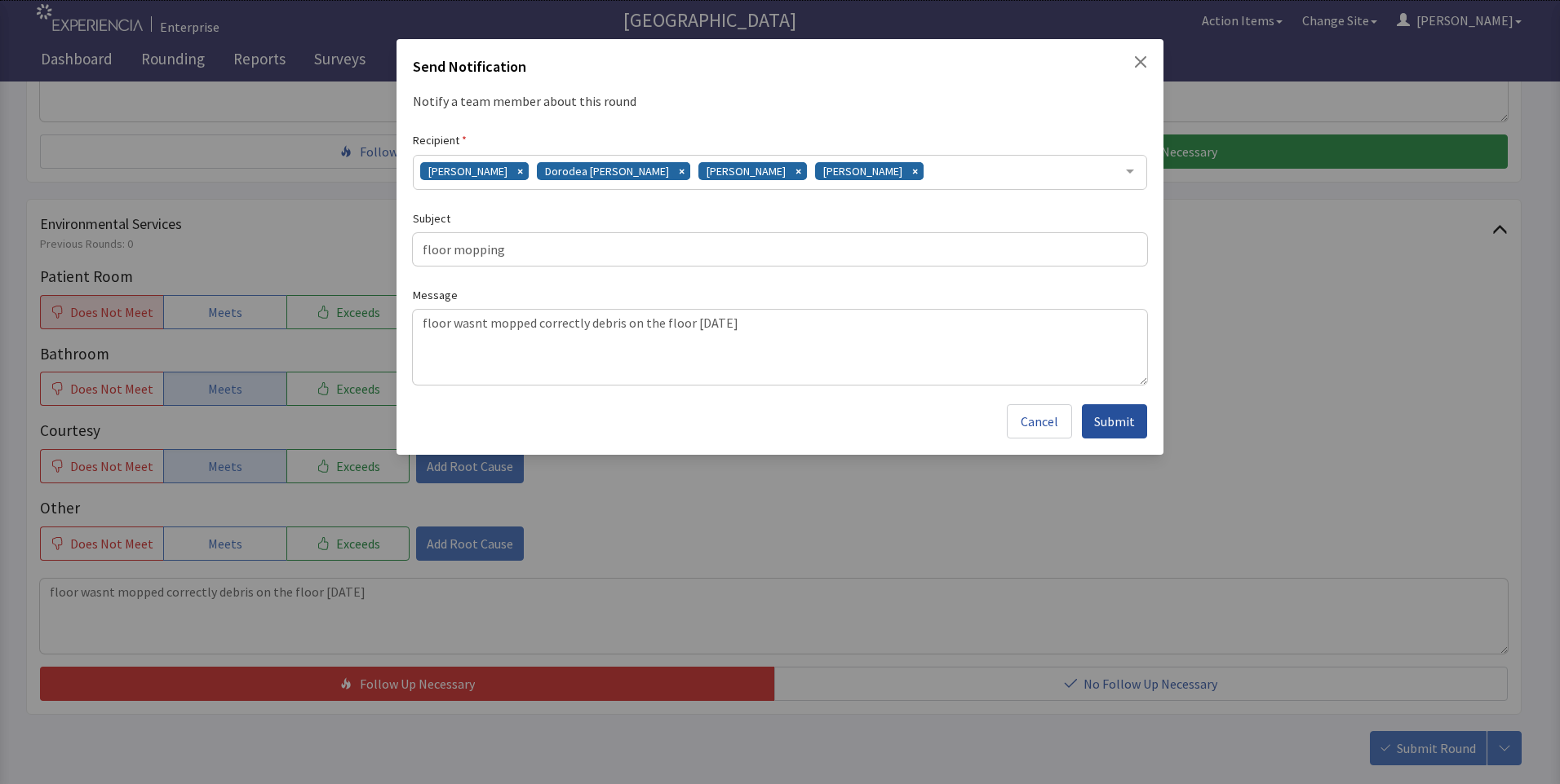
click at [1118, 429] on span "Submit" at bounding box center [1114, 421] width 41 height 19
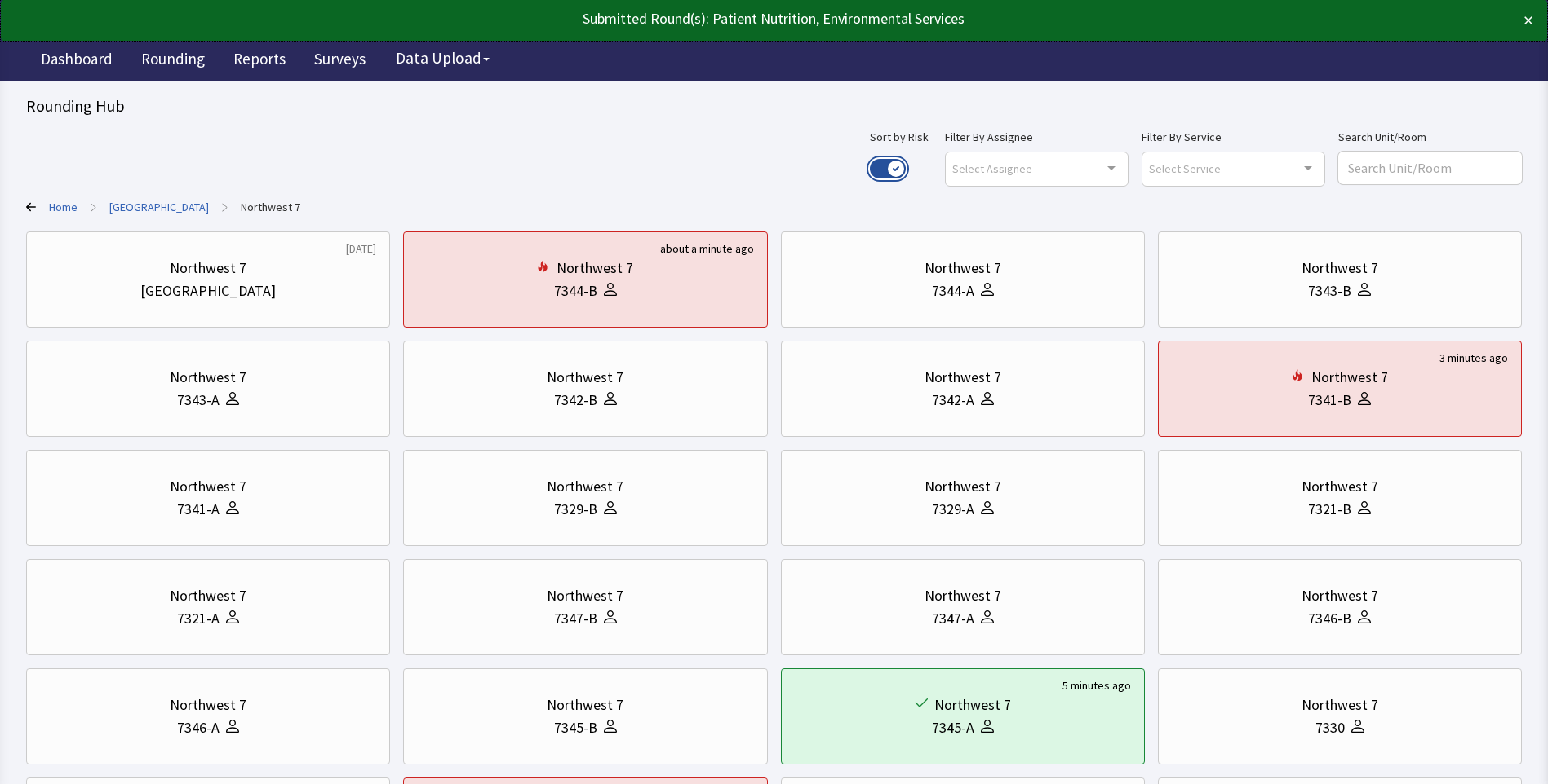
click at [906, 165] on button "Use setting" at bounding box center [887, 169] width 36 height 19
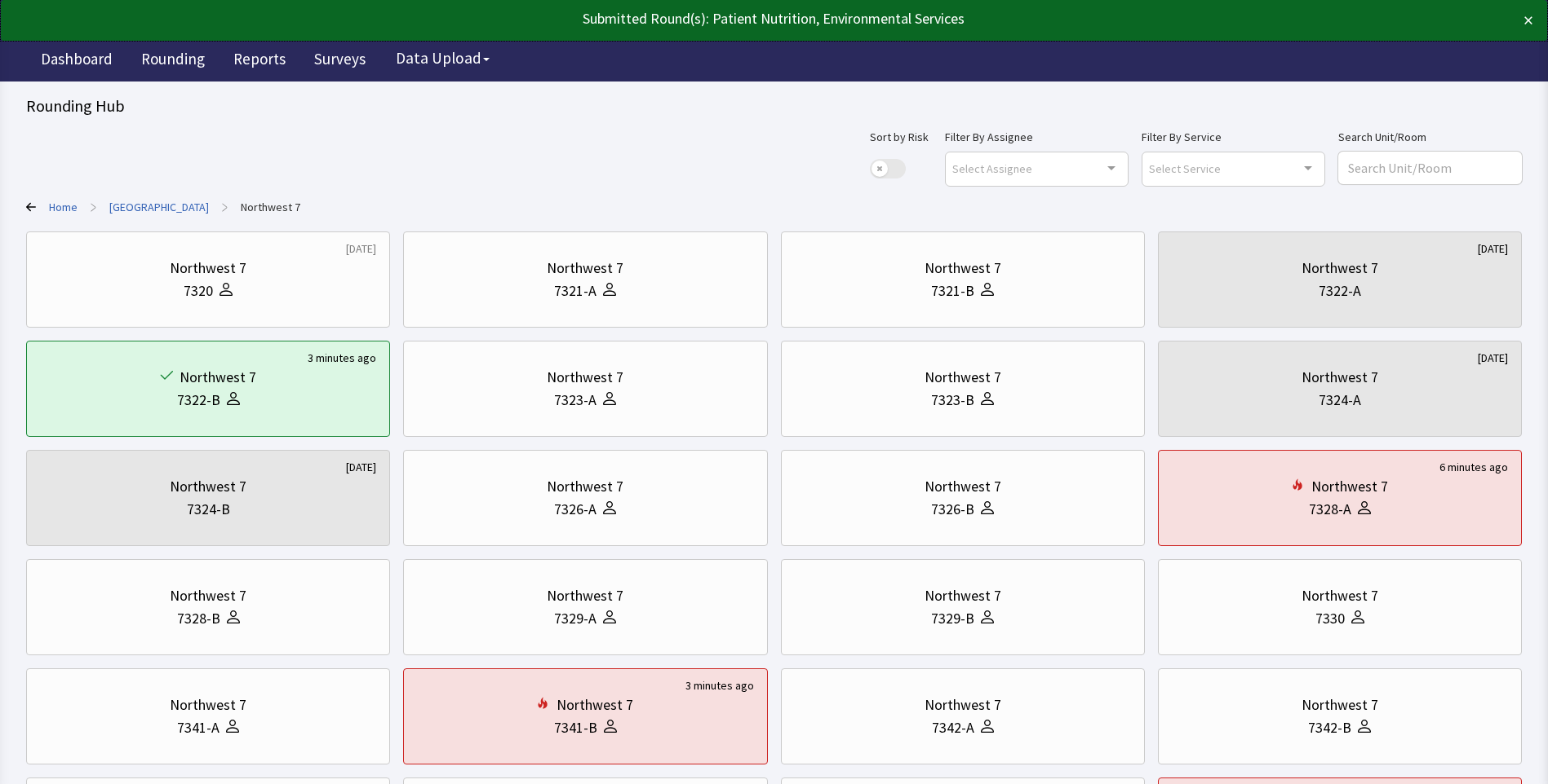
click at [135, 206] on link "[GEOGRAPHIC_DATA]" at bounding box center [159, 207] width 100 height 17
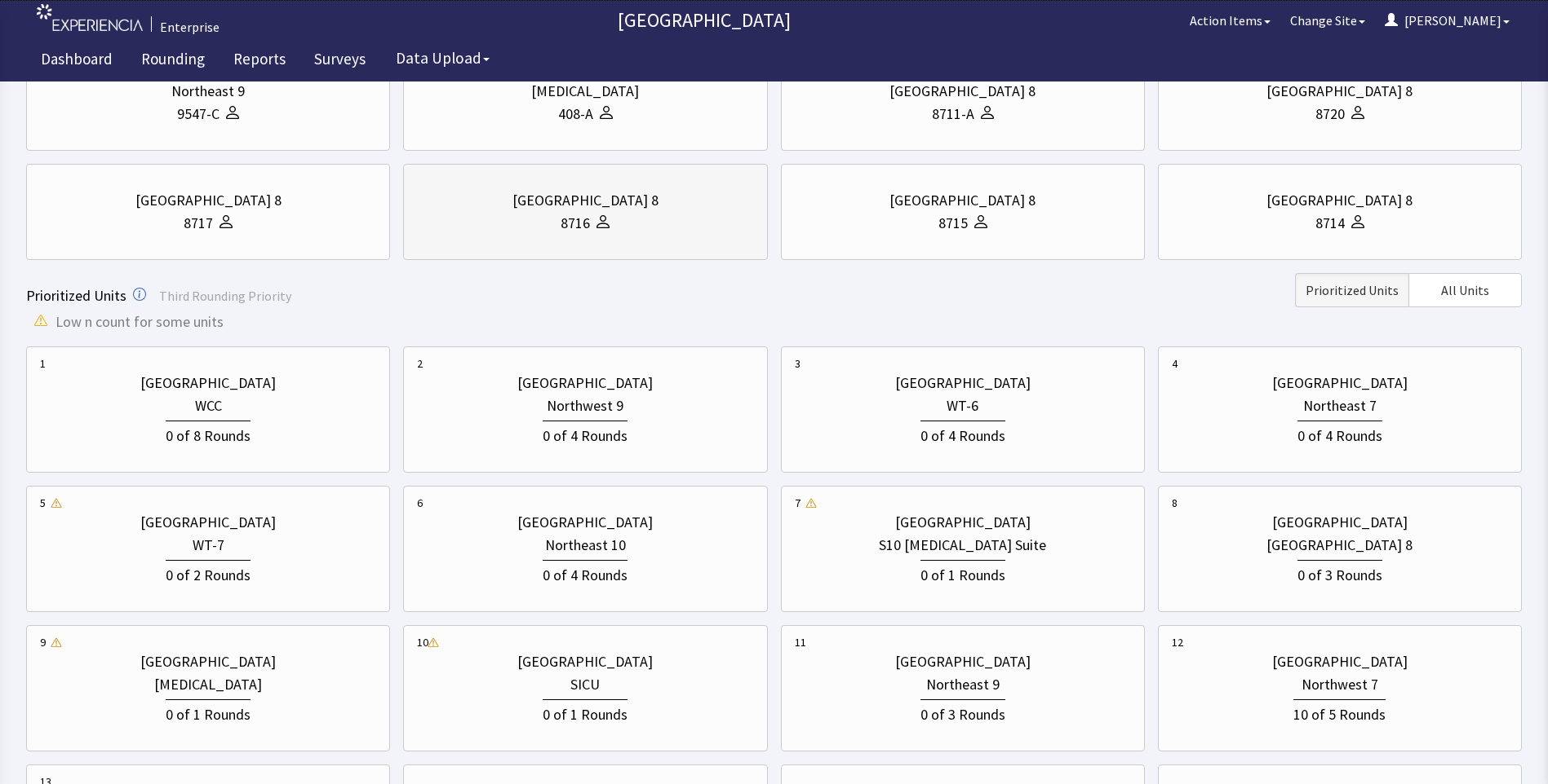
scroll to position [326, 0]
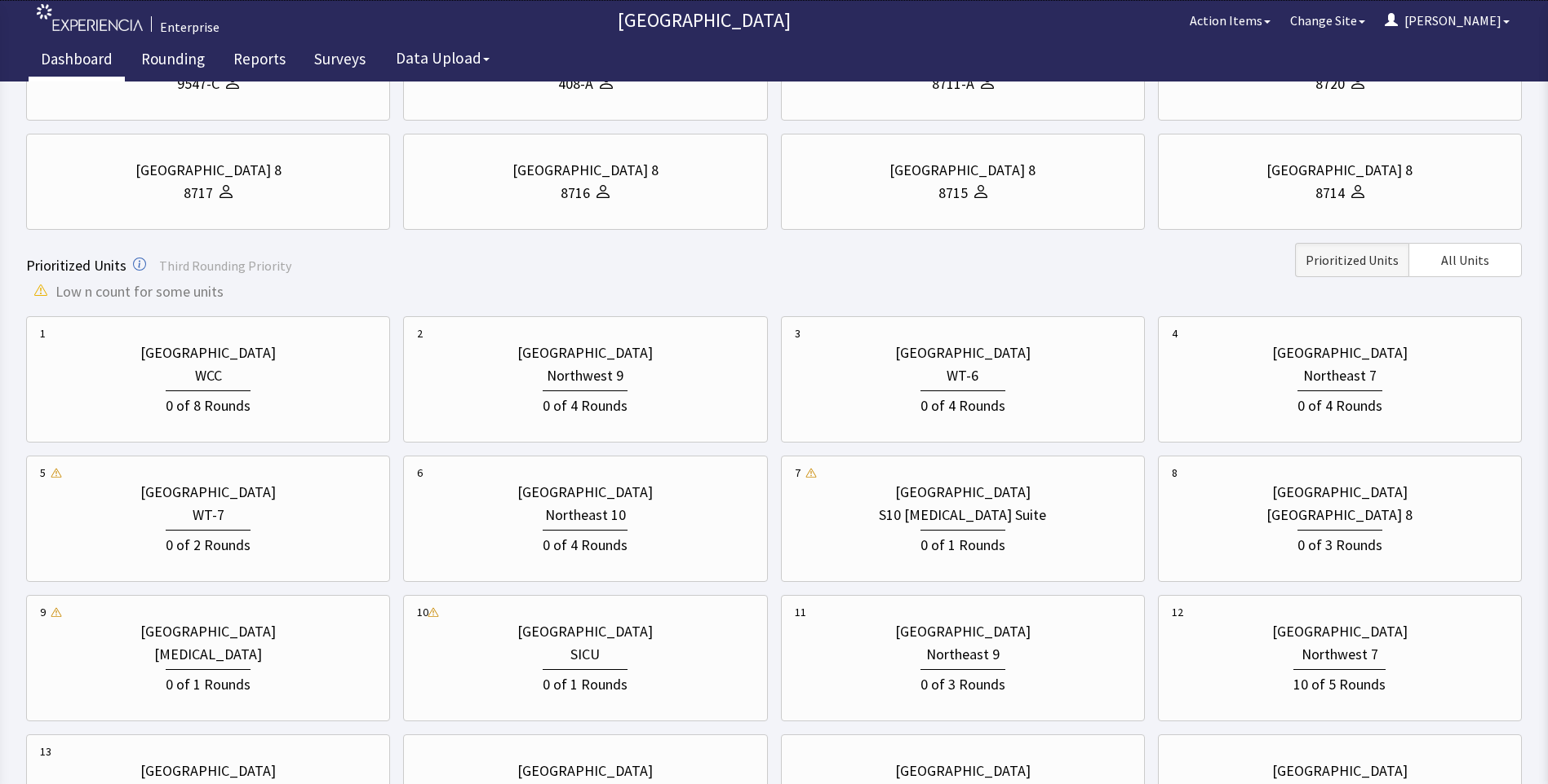
click at [86, 60] on link "Dashboard" at bounding box center [77, 61] width 96 height 41
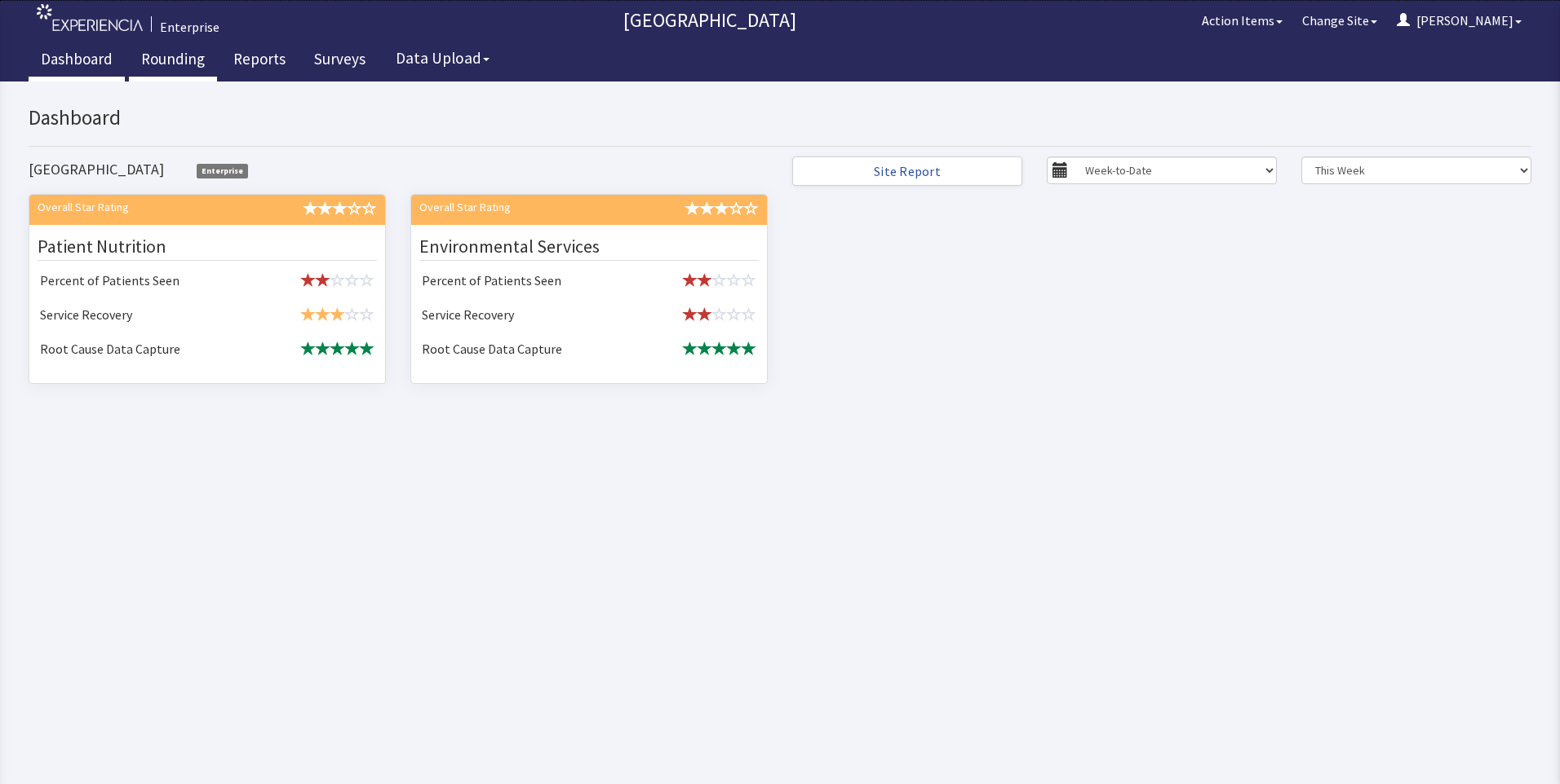
click at [164, 53] on link "Rounding" at bounding box center [172, 61] width 88 height 41
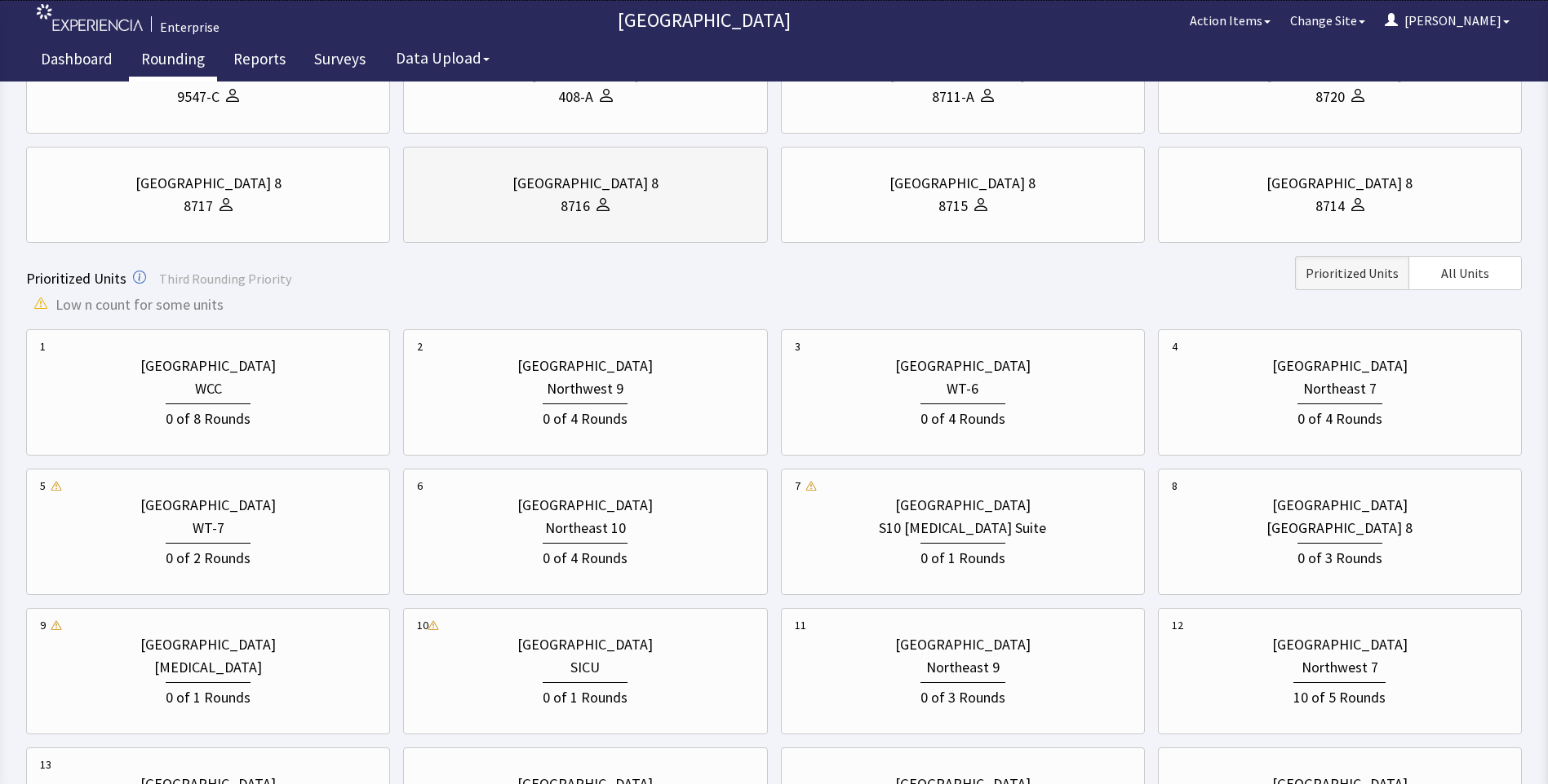
scroll to position [326, 0]
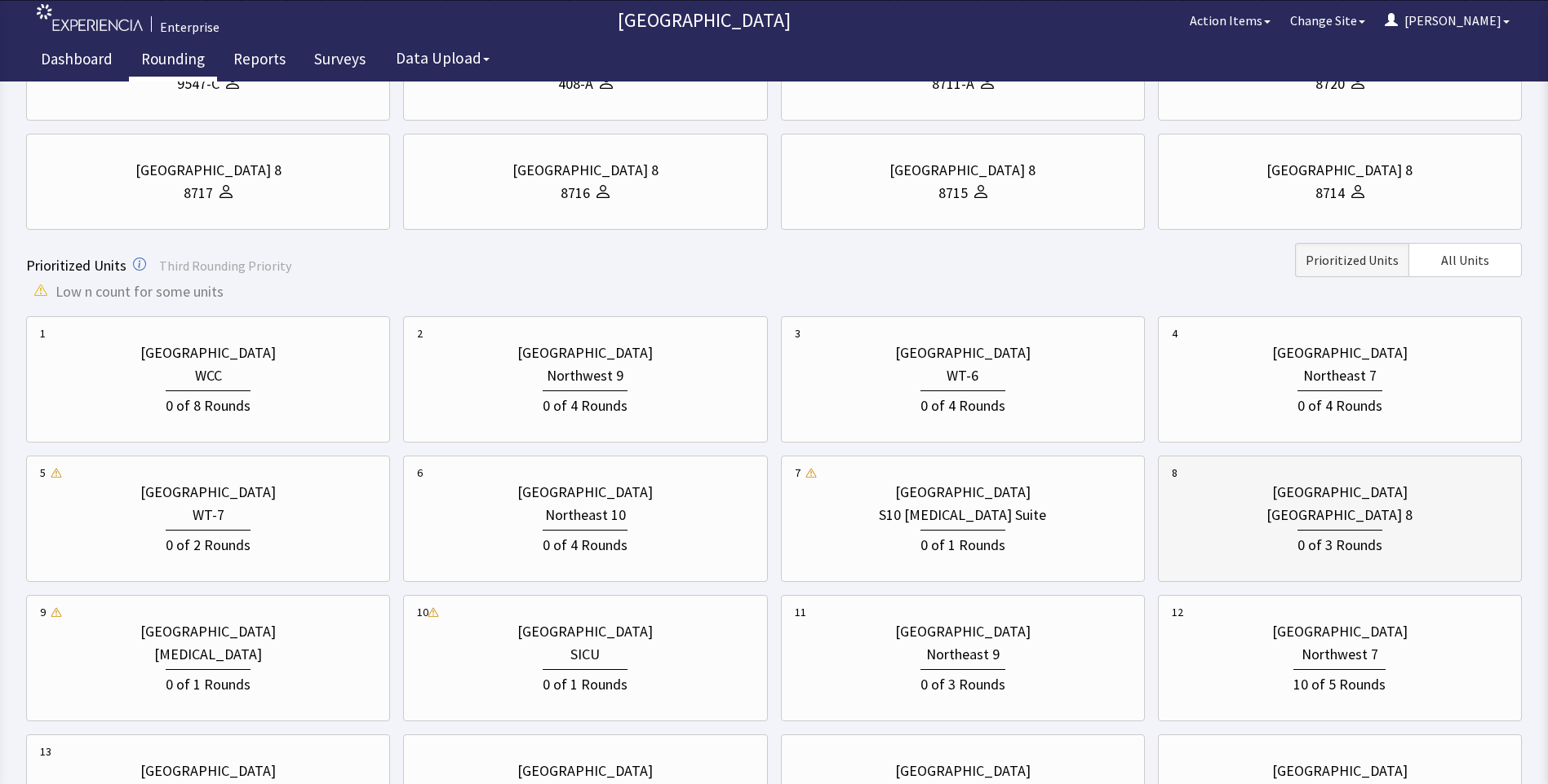
click at [1304, 510] on div "[GEOGRAPHIC_DATA] 8" at bounding box center [1339, 516] width 146 height 23
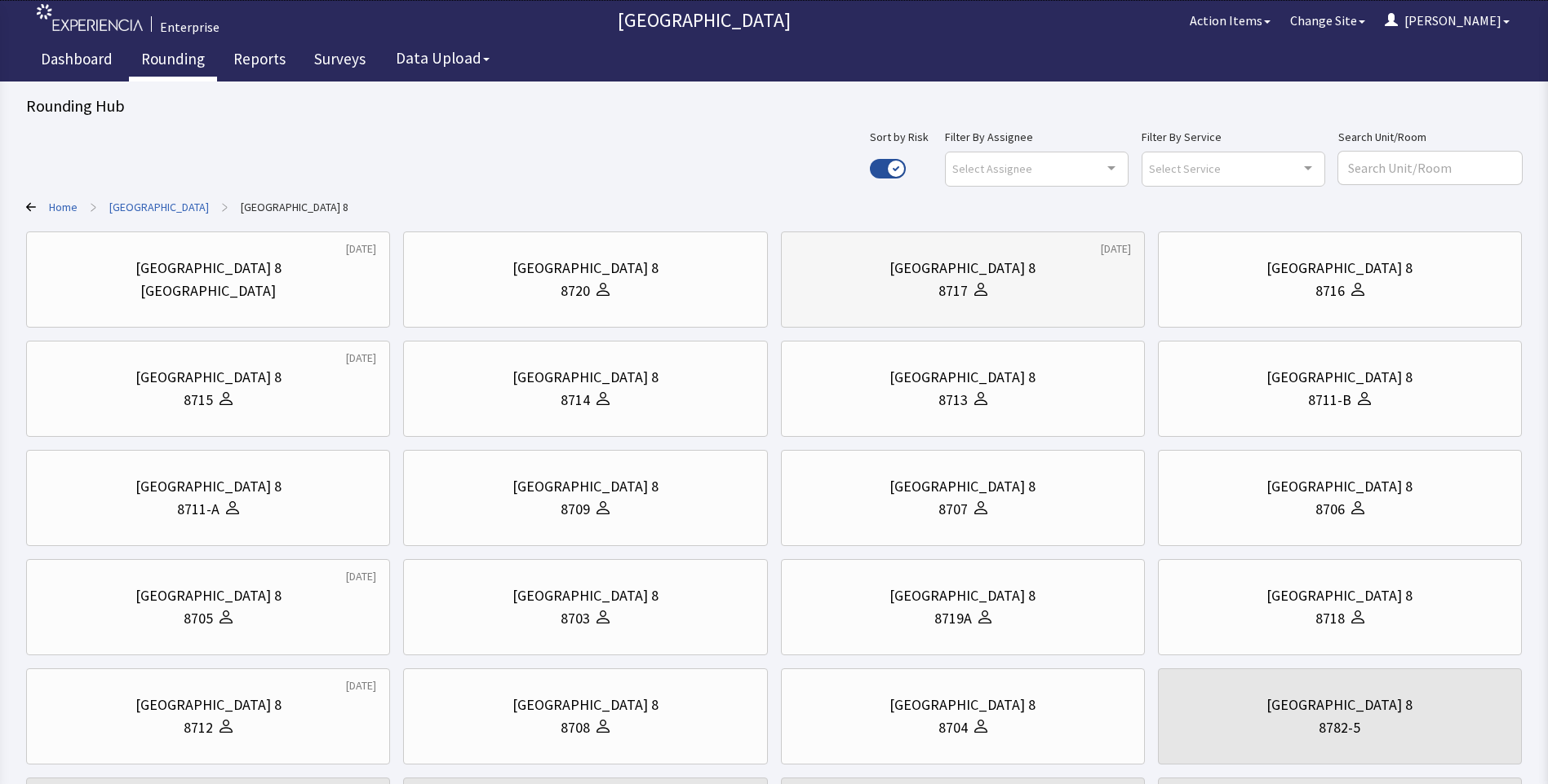
click at [995, 278] on div "East Tower 8" at bounding box center [962, 268] width 146 height 23
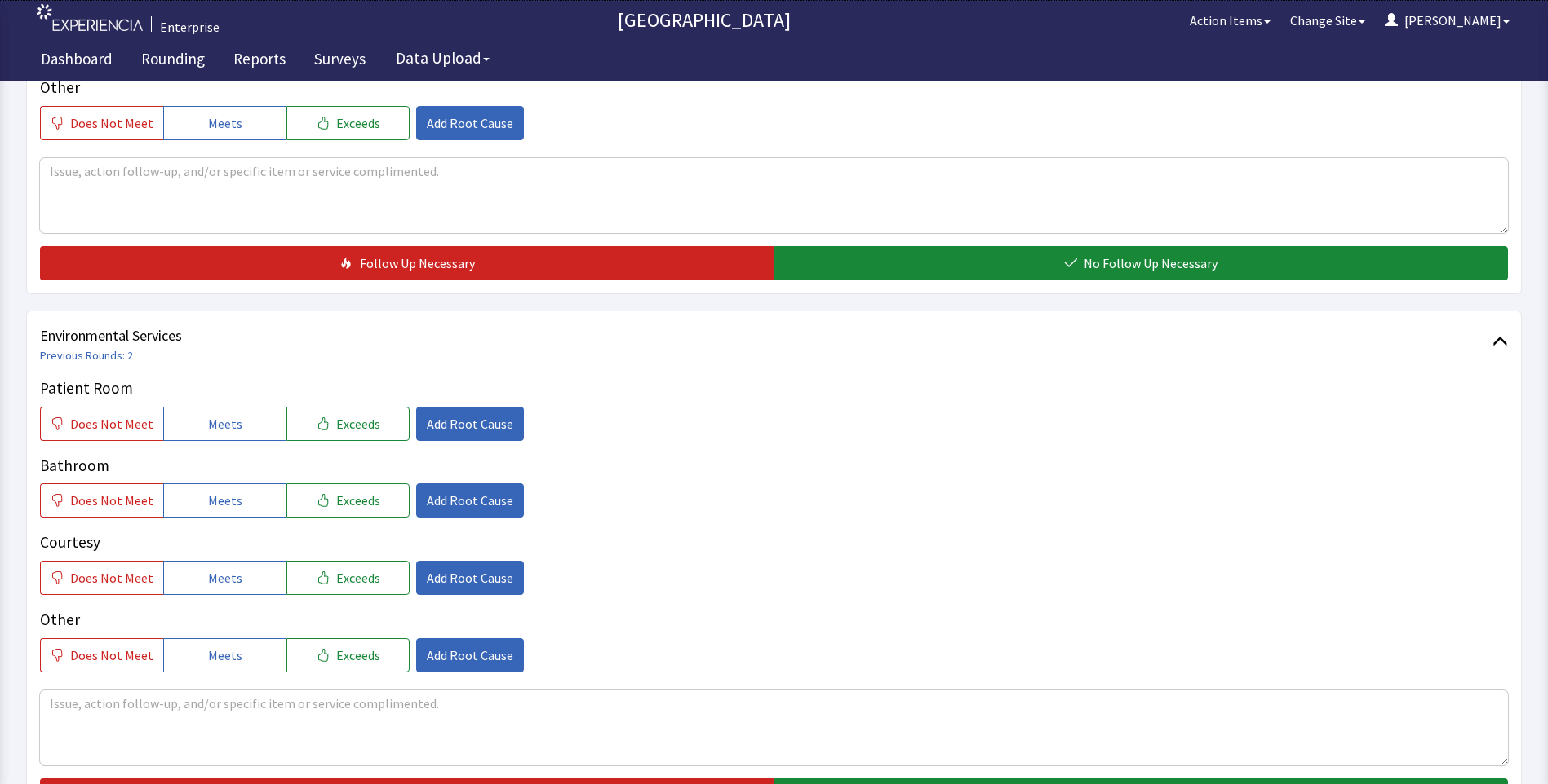
scroll to position [734, 0]
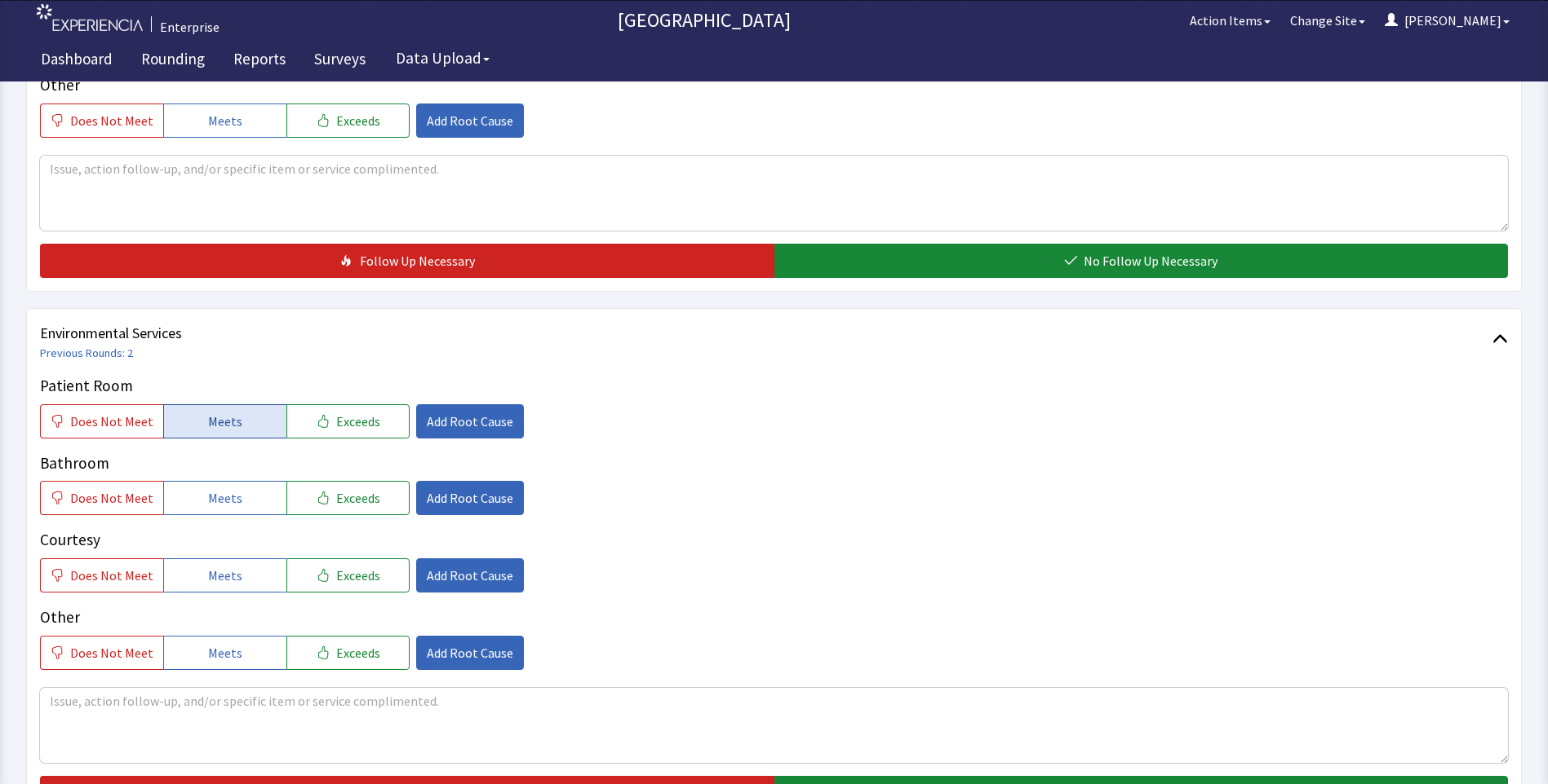
click at [189, 405] on button "Meets" at bounding box center [225, 421] width 123 height 34
drag, startPoint x: 191, startPoint y: 467, endPoint x: 191, endPoint y: 492, distance: 25.0
click at [191, 481] on button "Meets" at bounding box center [225, 497] width 123 height 34
click at [198, 559] on button "Meets" at bounding box center [225, 575] width 123 height 34
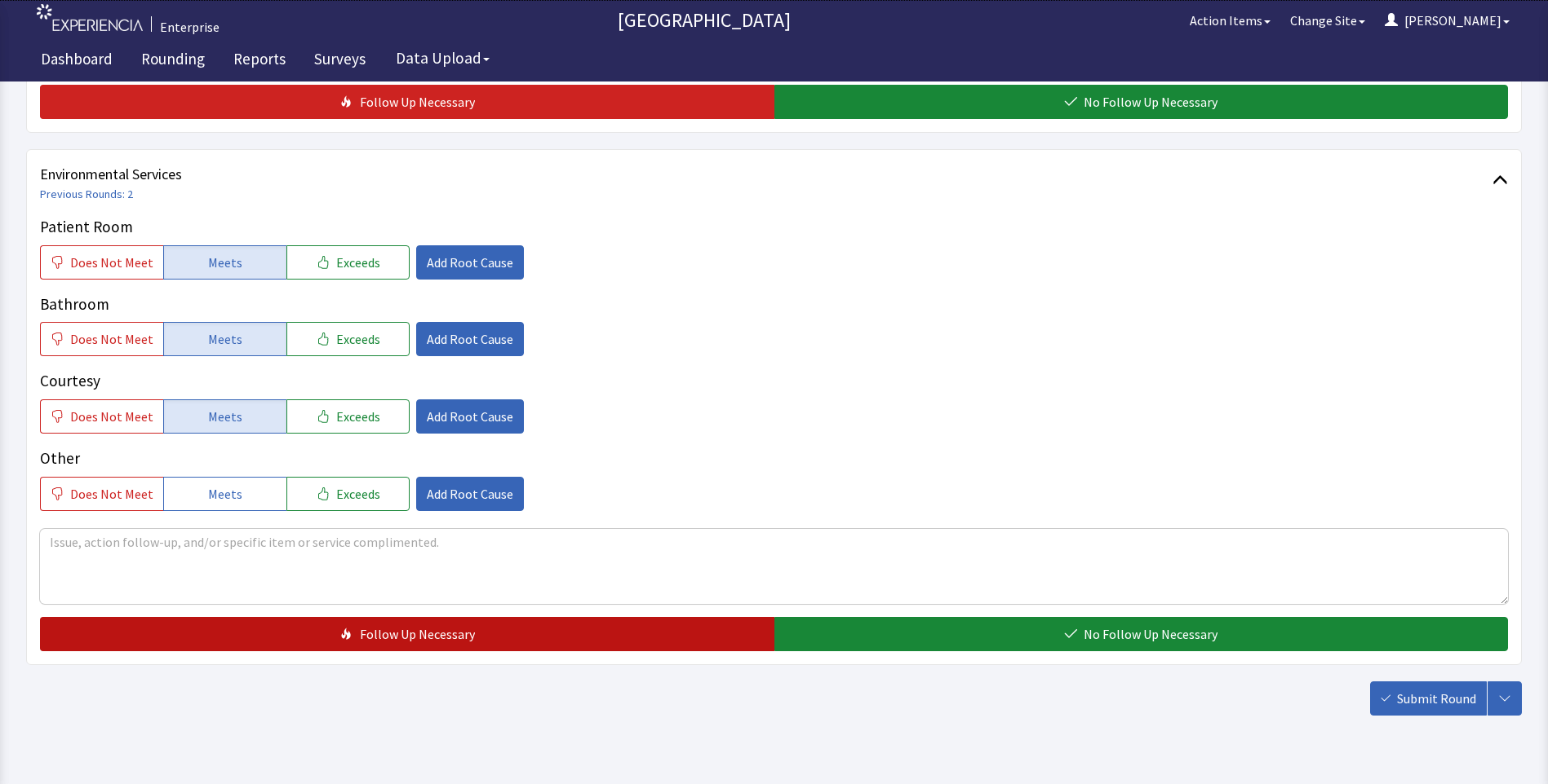
scroll to position [905, 0]
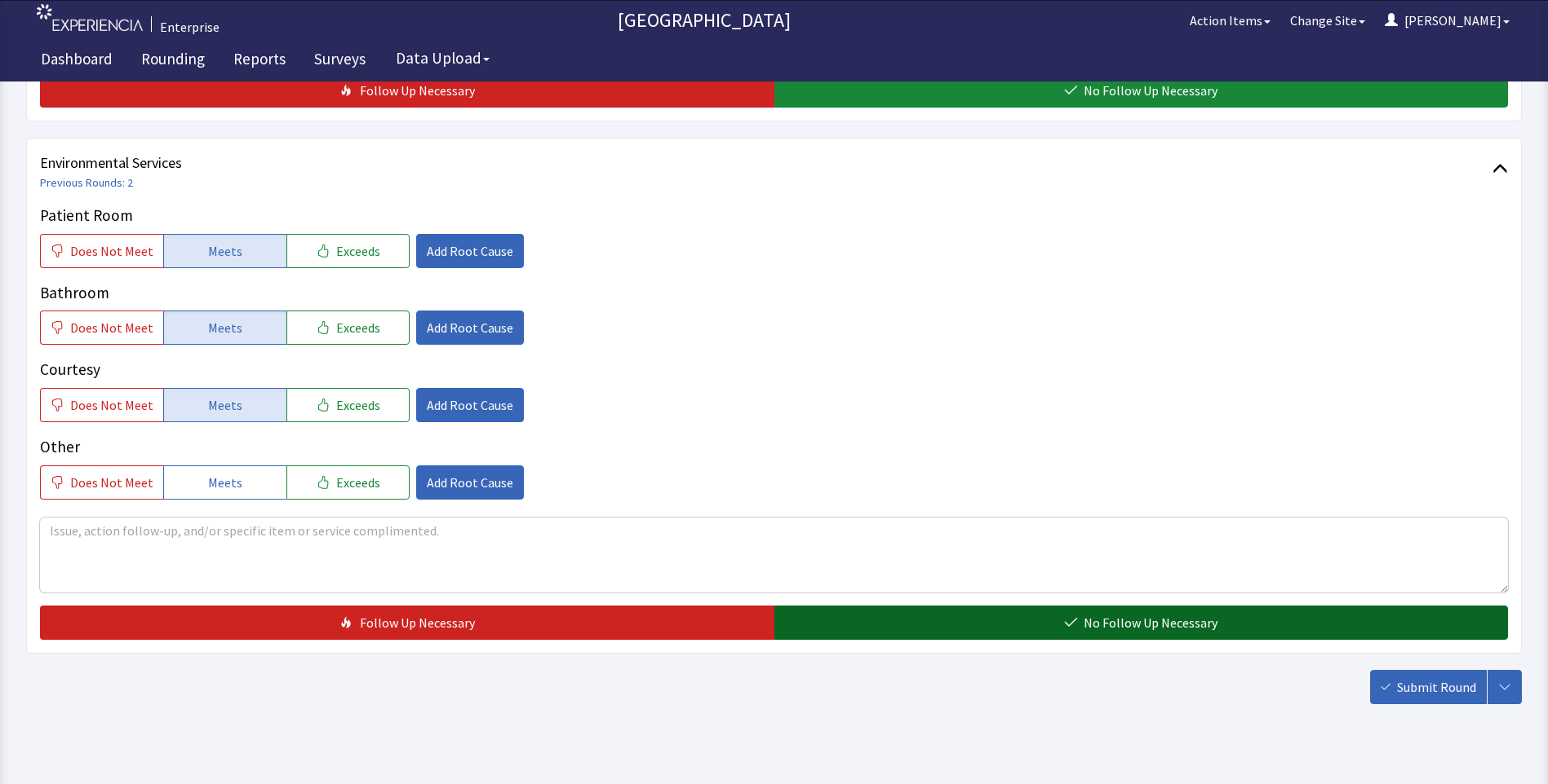
click at [838, 606] on button "No Follow Up Necessary" at bounding box center [1141, 622] width 735 height 34
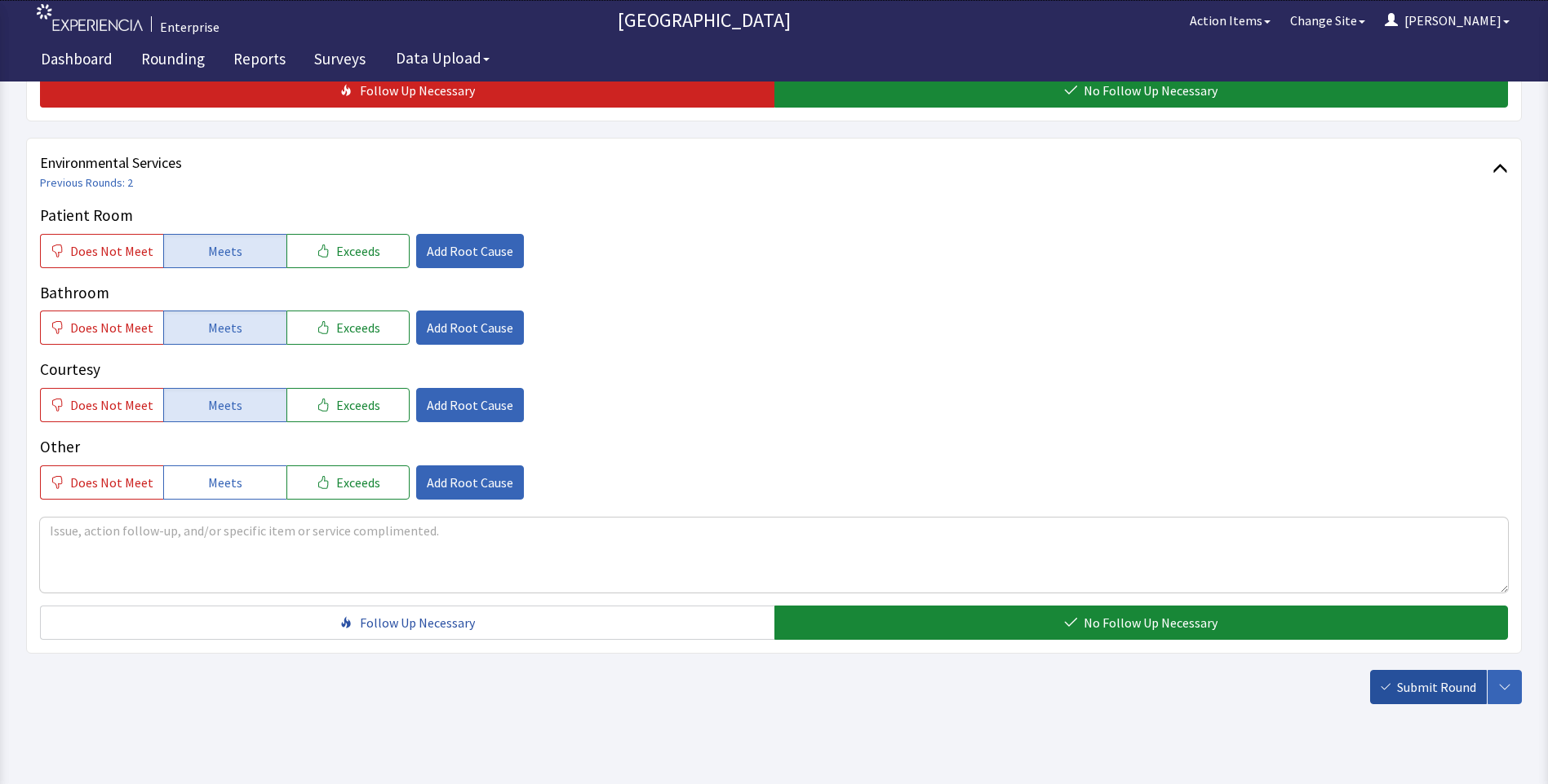
click at [1447, 677] on span "Submit Round" at bounding box center [1436, 687] width 79 height 19
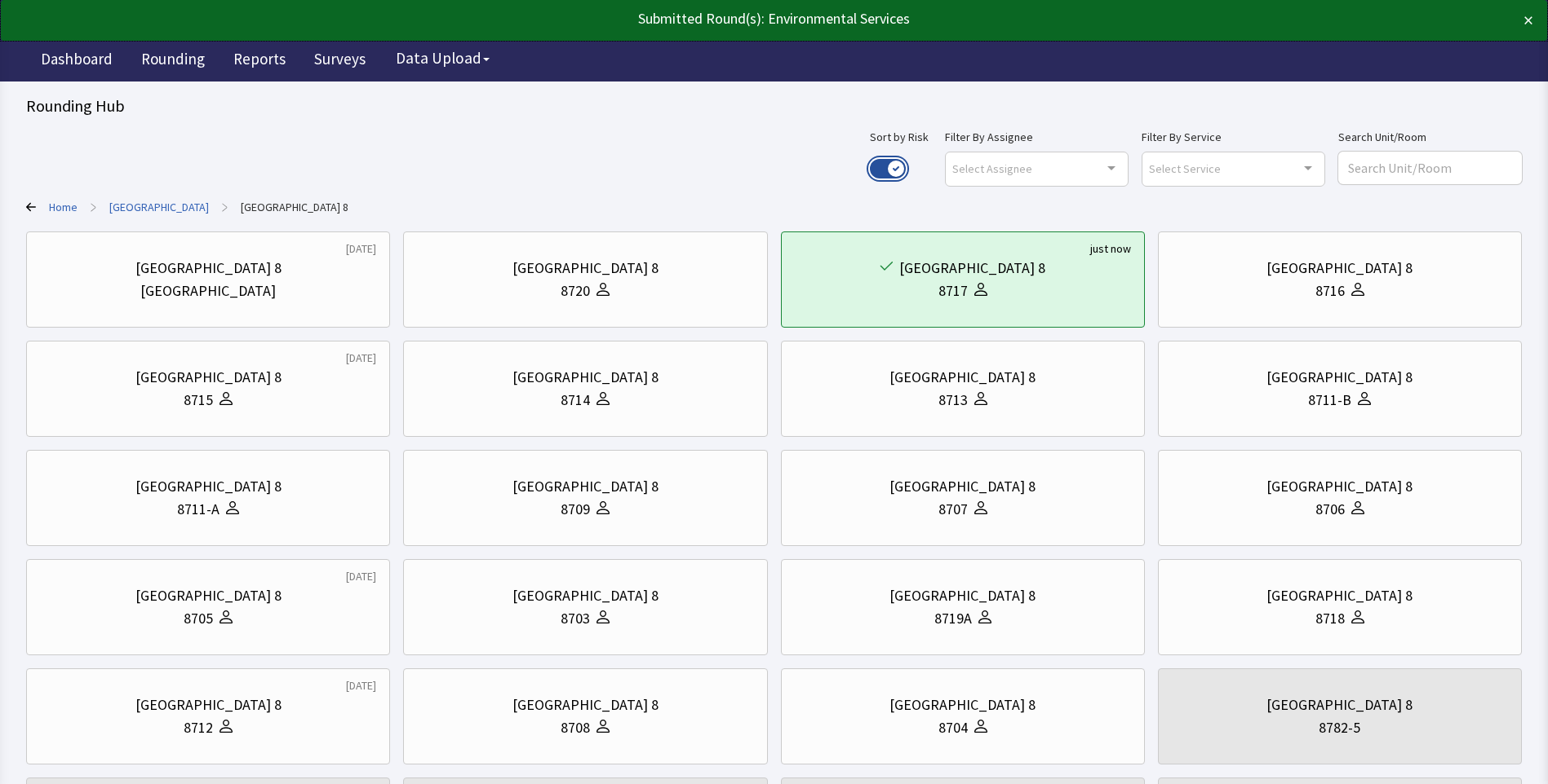
click at [906, 173] on button "Use setting" at bounding box center [887, 169] width 36 height 19
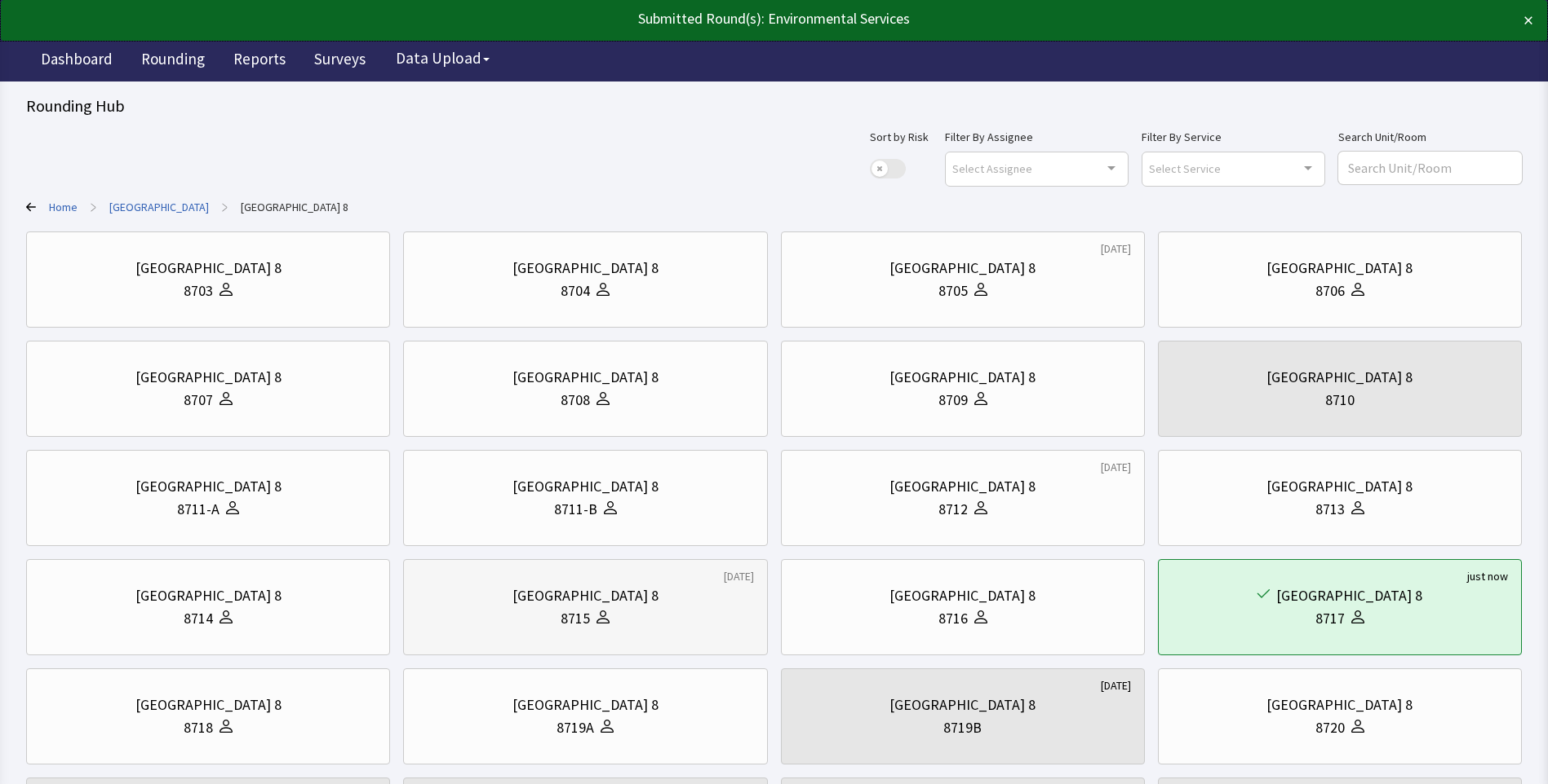
click at [510, 599] on div "[GEOGRAPHIC_DATA] 8" at bounding box center [585, 596] width 336 height 23
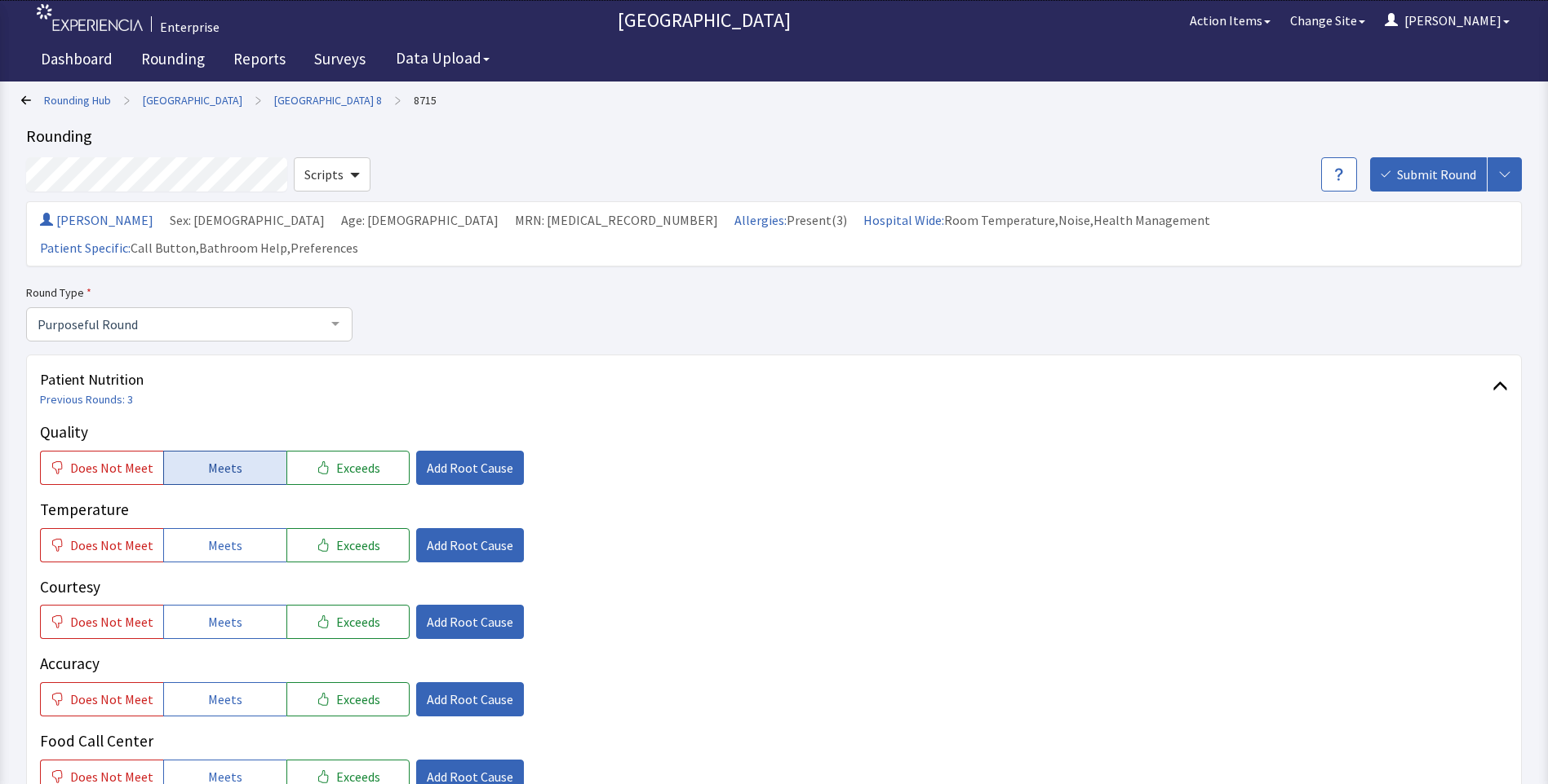
click at [216, 458] on span "Meets" at bounding box center [225, 468] width 34 height 19
click at [212, 536] on span "Meets" at bounding box center [225, 545] width 34 height 19
click at [215, 613] on span "Meets" at bounding box center [225, 622] width 34 height 19
click at [470, 458] on span "Add Root Cause" at bounding box center [470, 468] width 87 height 19
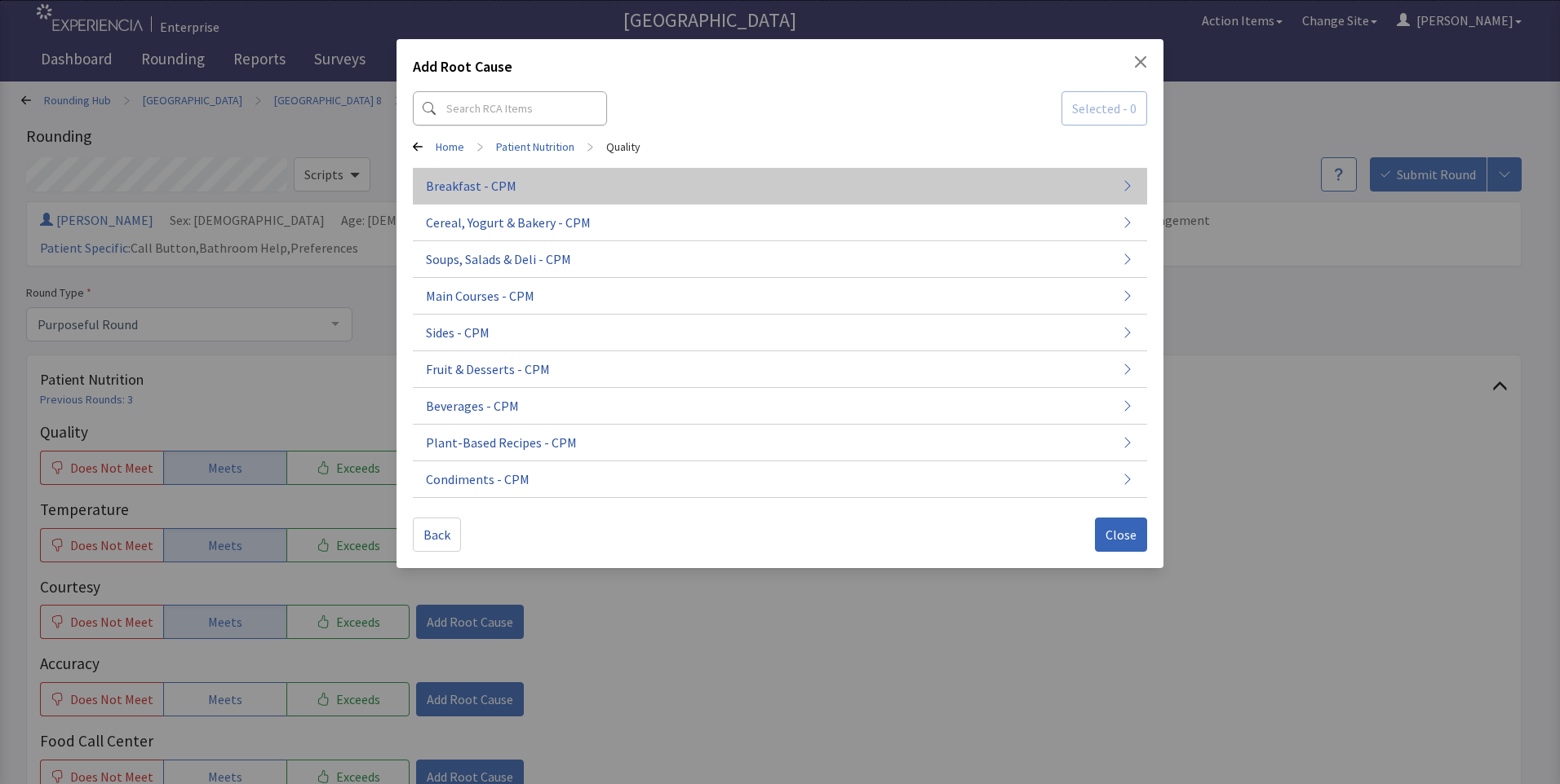
click at [456, 182] on span "Breakfast - CPM" at bounding box center [471, 186] width 91 height 19
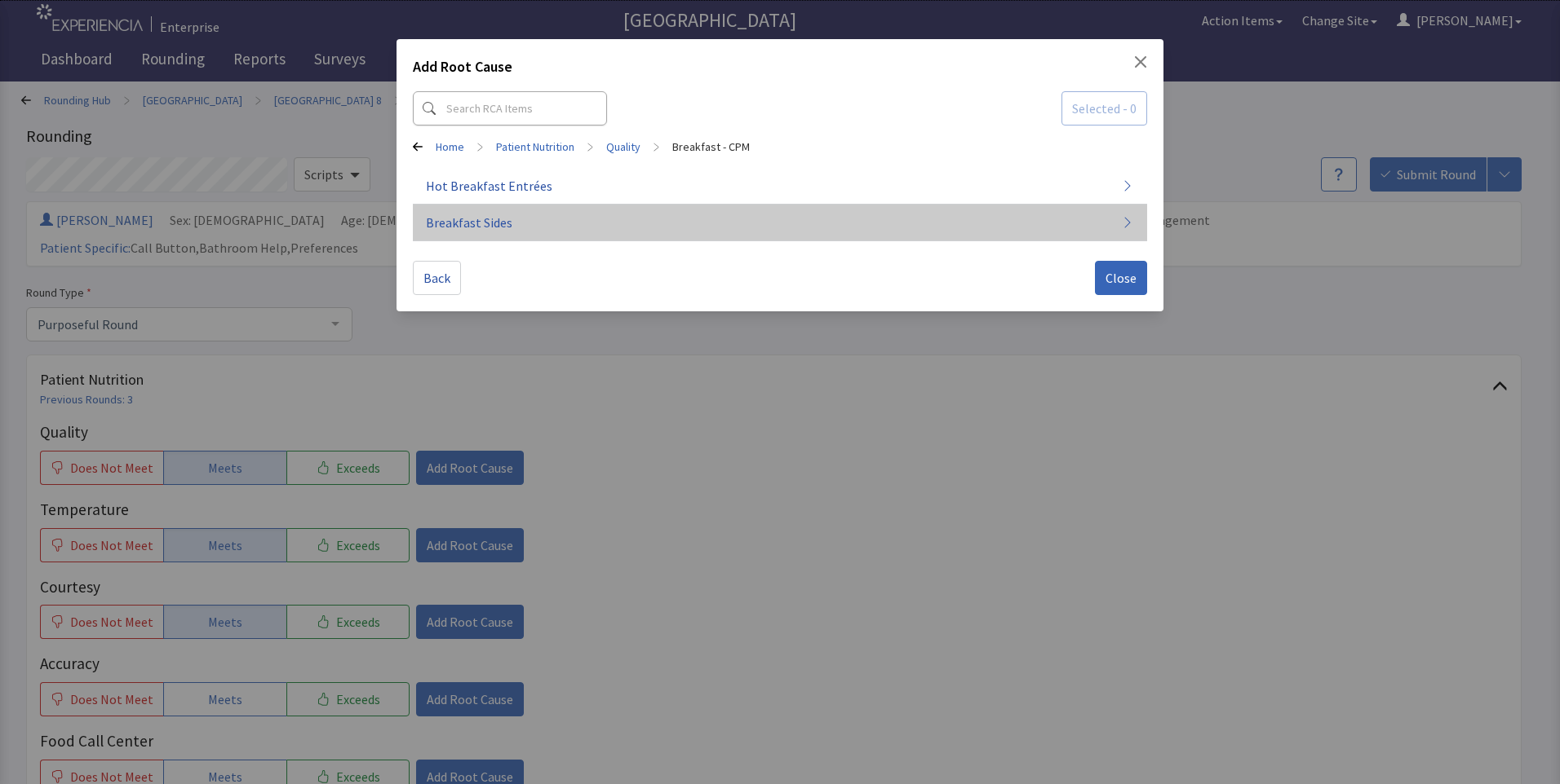
click at [530, 219] on button "Breakfast Sides" at bounding box center [780, 223] width 735 height 37
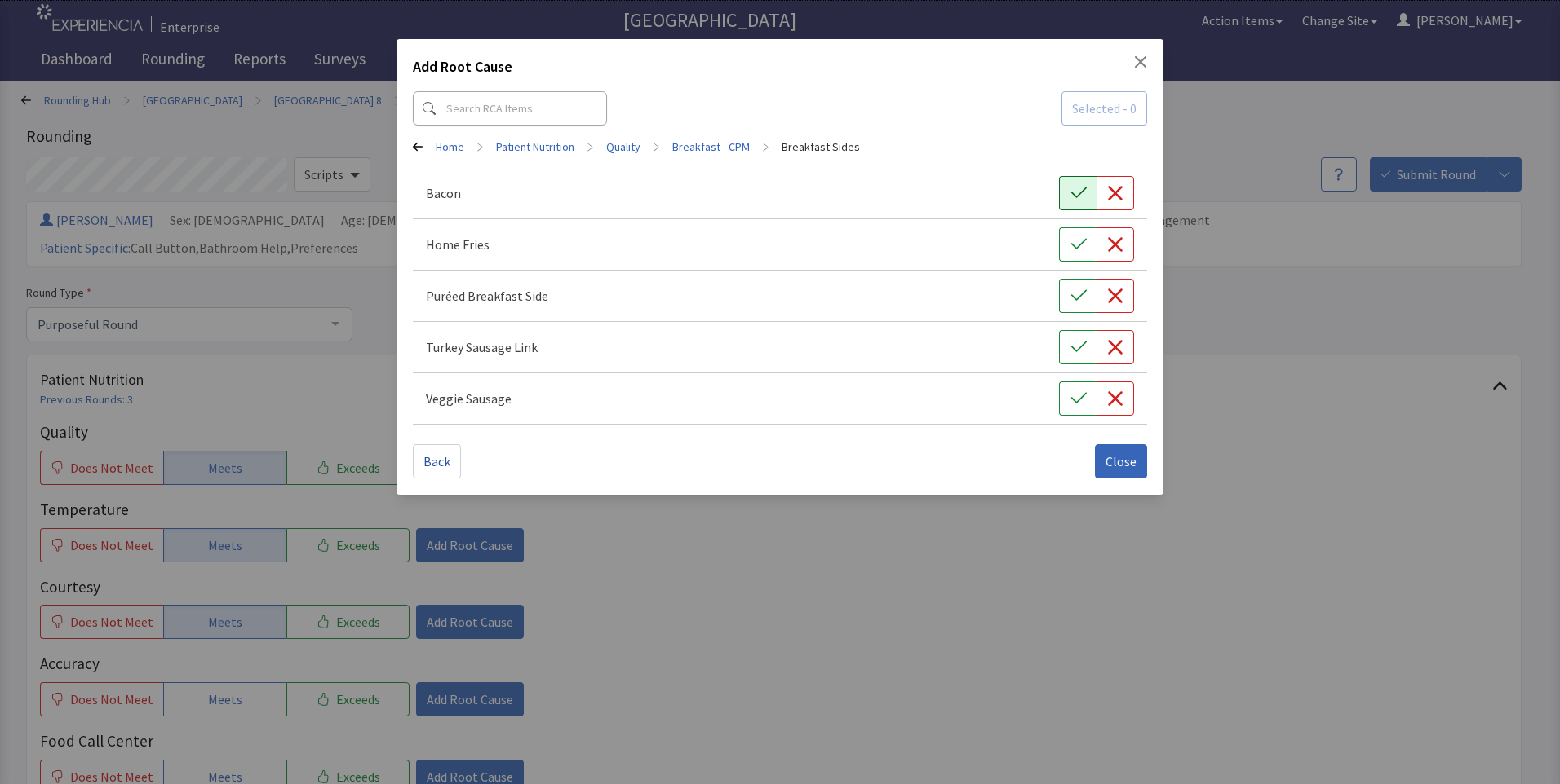
click at [1078, 196] on icon "button" at bounding box center [1078, 193] width 16 height 10
click at [1076, 249] on icon "button" at bounding box center [1078, 244] width 16 height 10
click at [1129, 468] on span "Close" at bounding box center [1120, 461] width 31 height 19
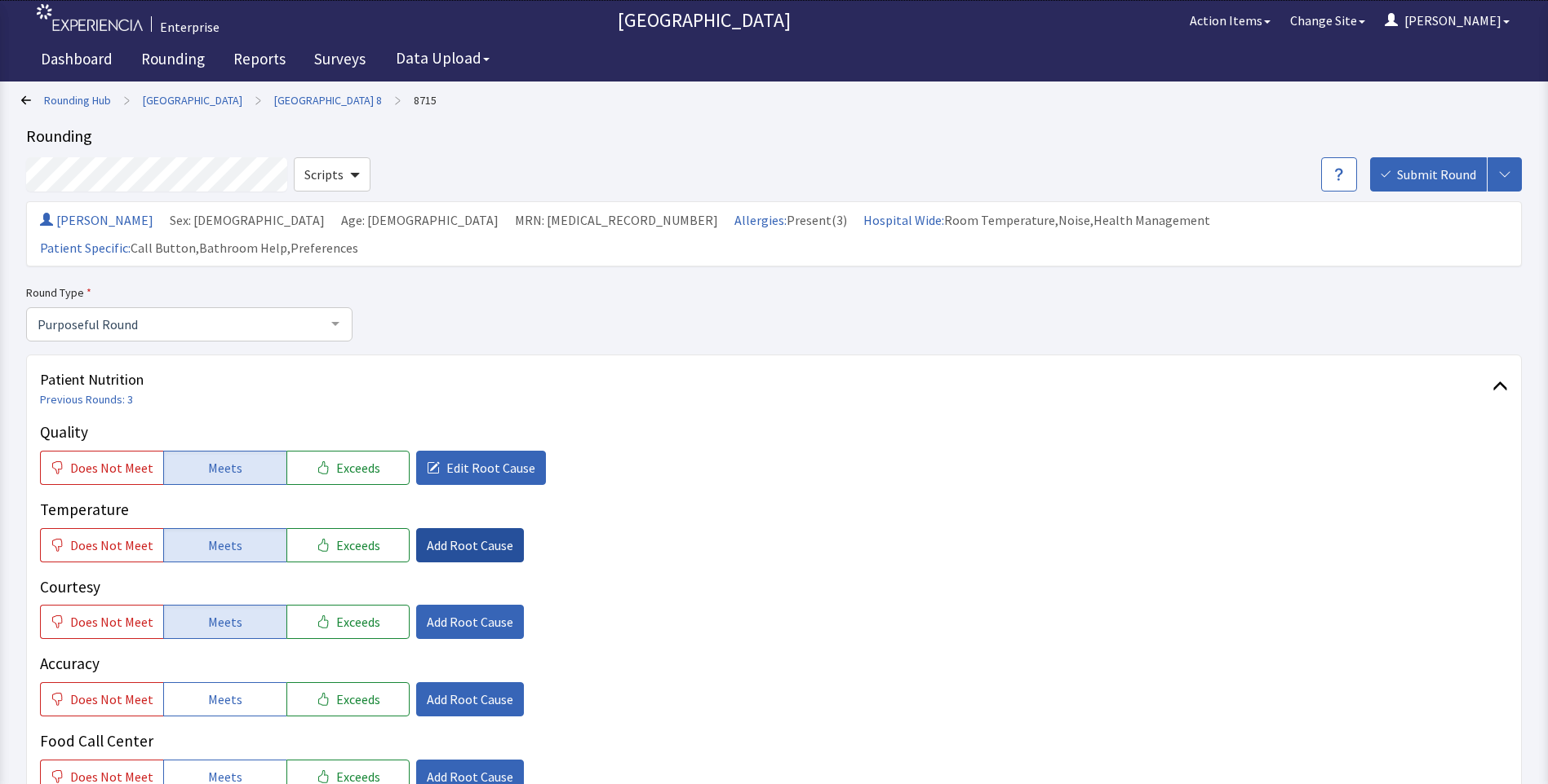
click at [443, 536] on span "Add Root Cause" at bounding box center [470, 545] width 87 height 19
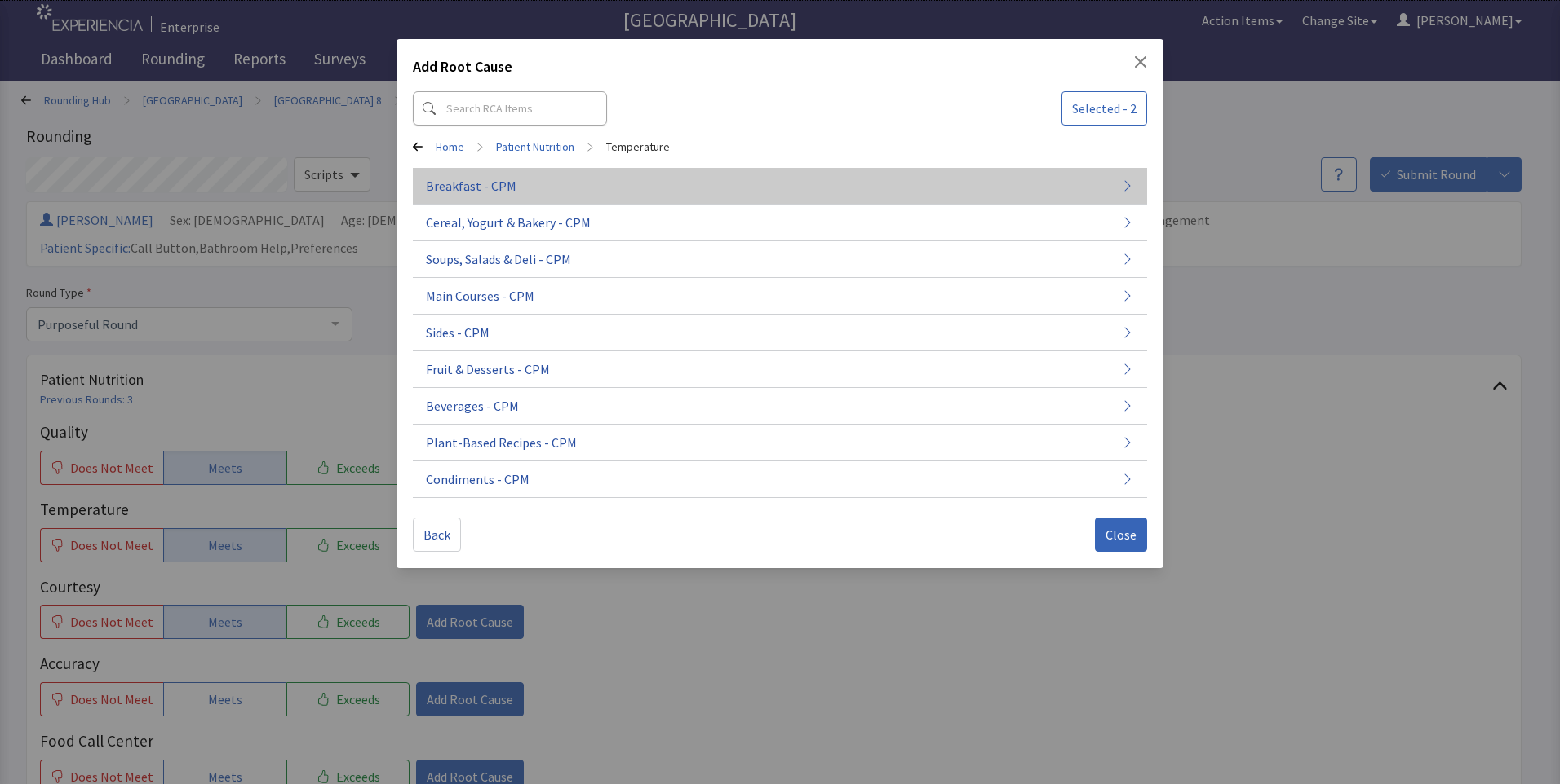
click at [554, 241] on button "Breakfast - CPM" at bounding box center [780, 260] width 735 height 37
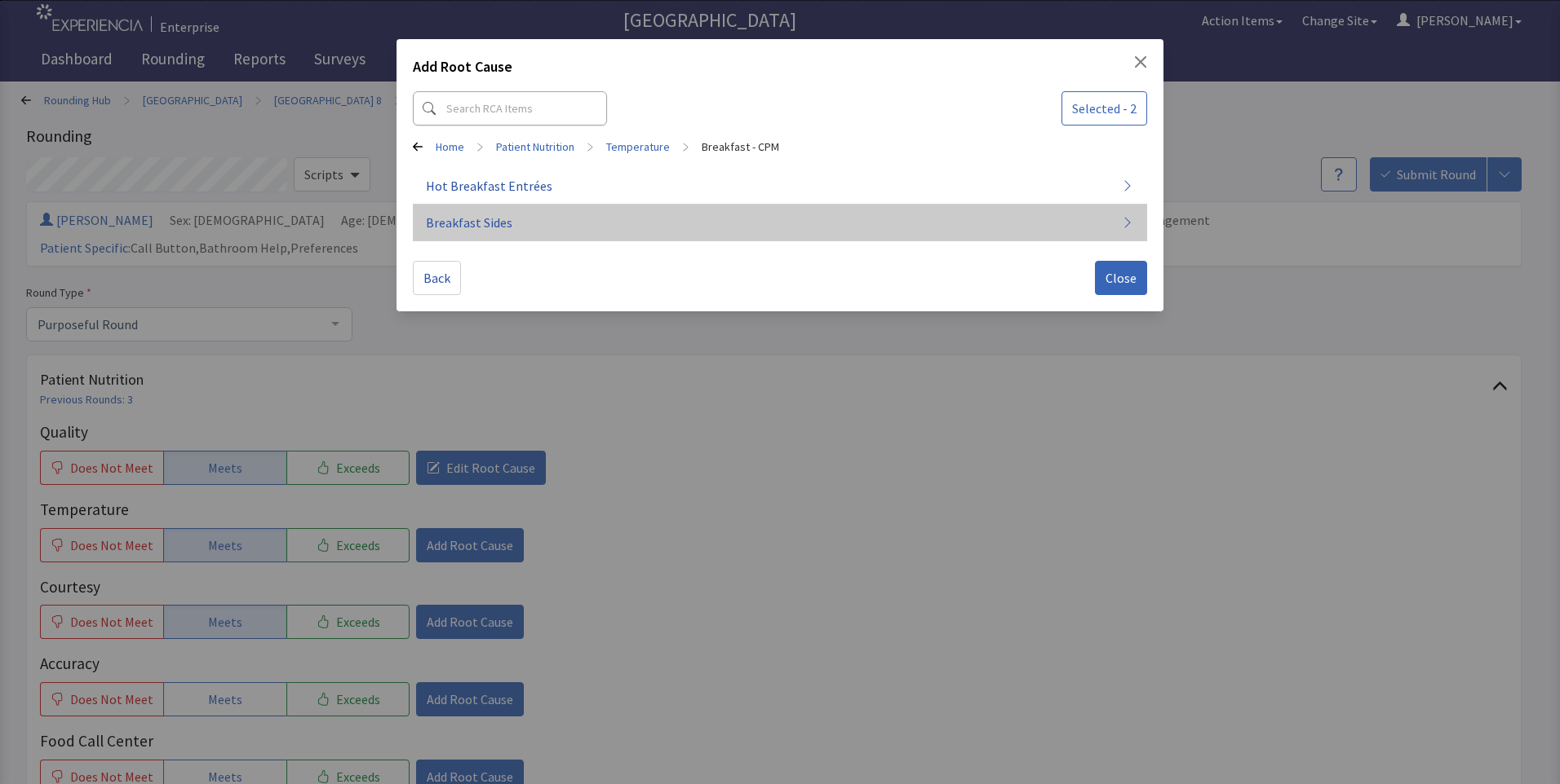
click at [554, 218] on button "Breakfast Sides" at bounding box center [780, 223] width 735 height 37
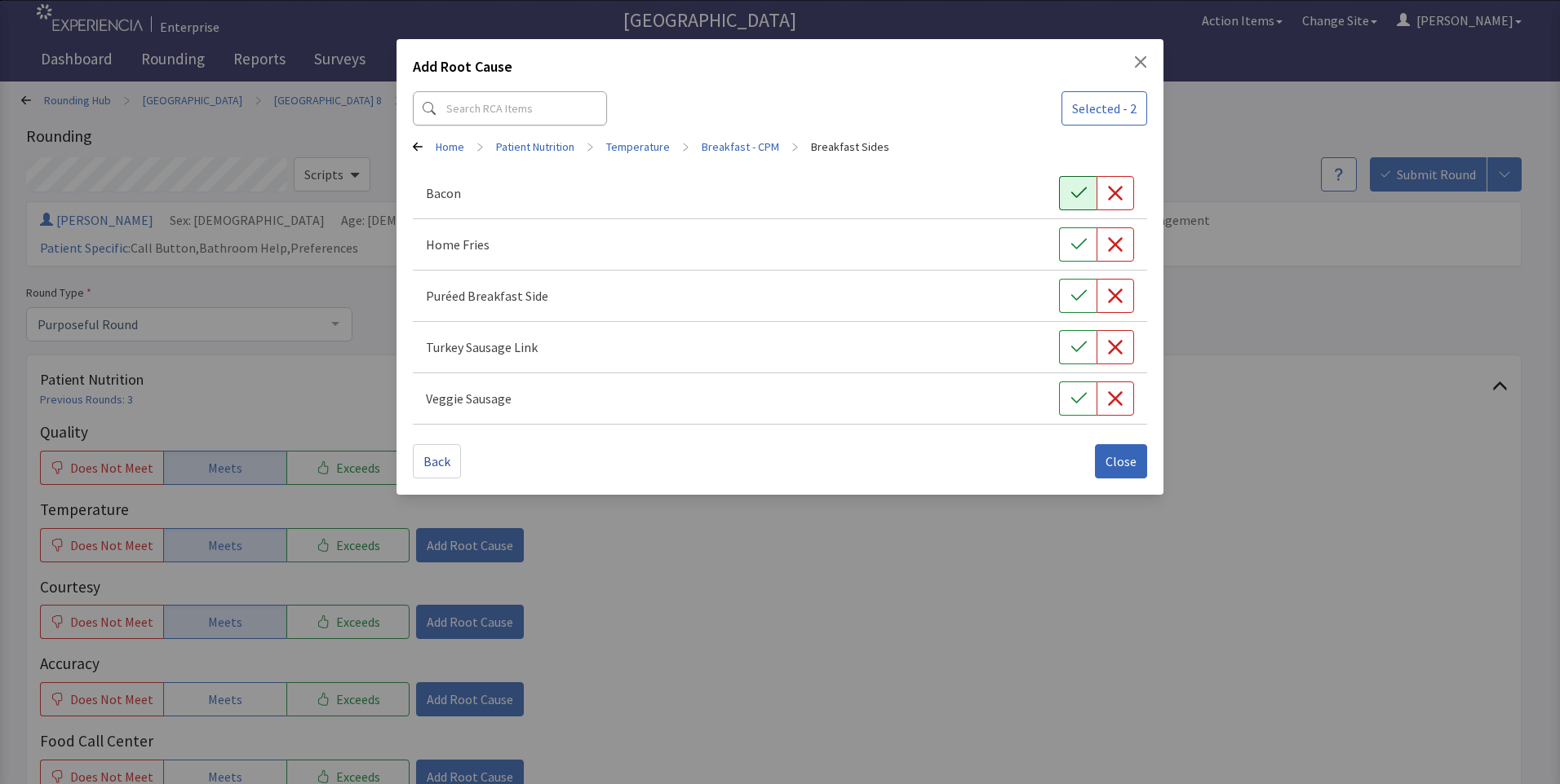
click at [1080, 193] on icon "button" at bounding box center [1078, 193] width 16 height 10
click at [1078, 248] on icon "button" at bounding box center [1078, 245] width 17 height 17
click at [1111, 454] on span "Close" at bounding box center [1120, 461] width 31 height 19
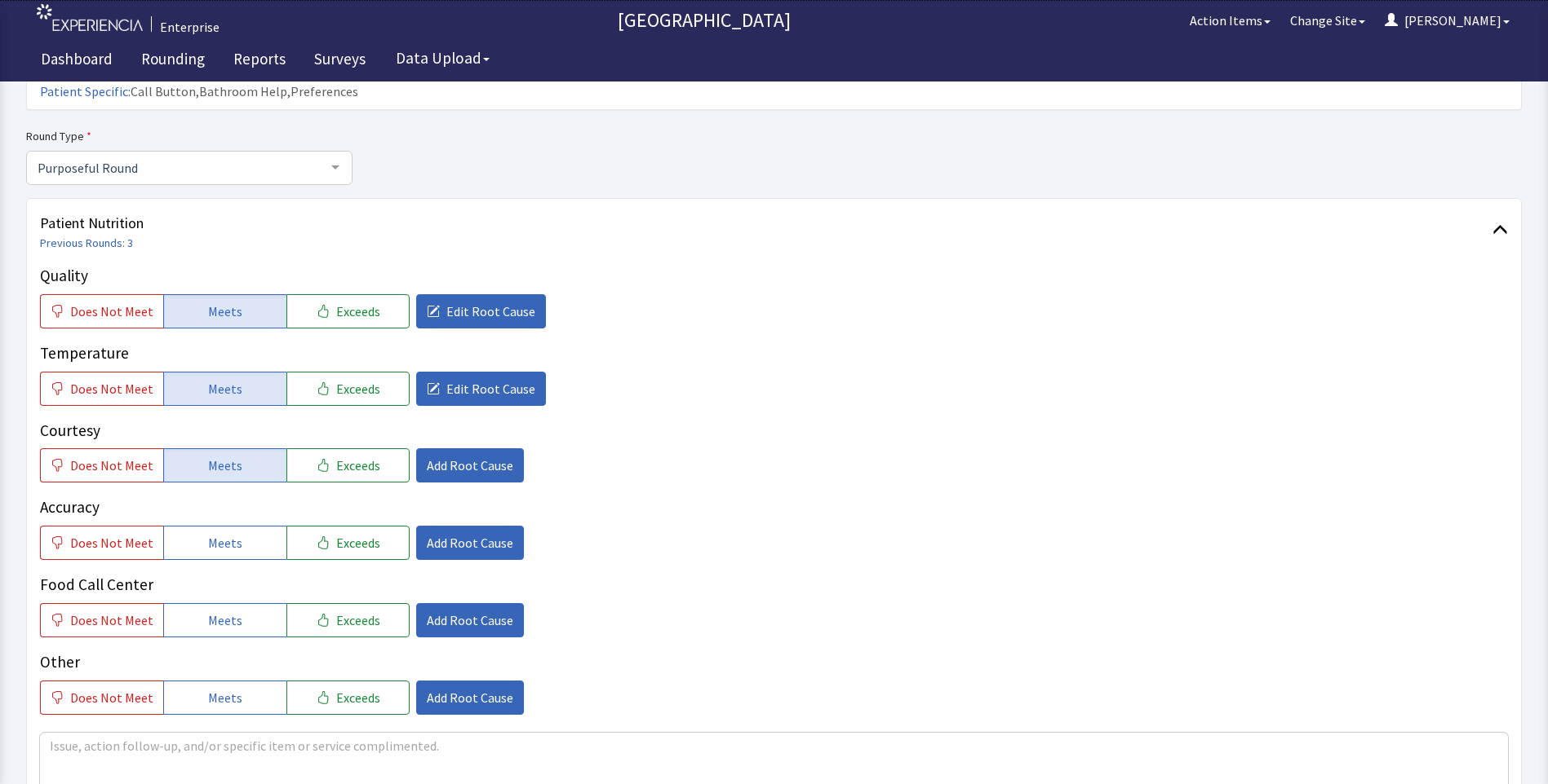
scroll to position [163, 0]
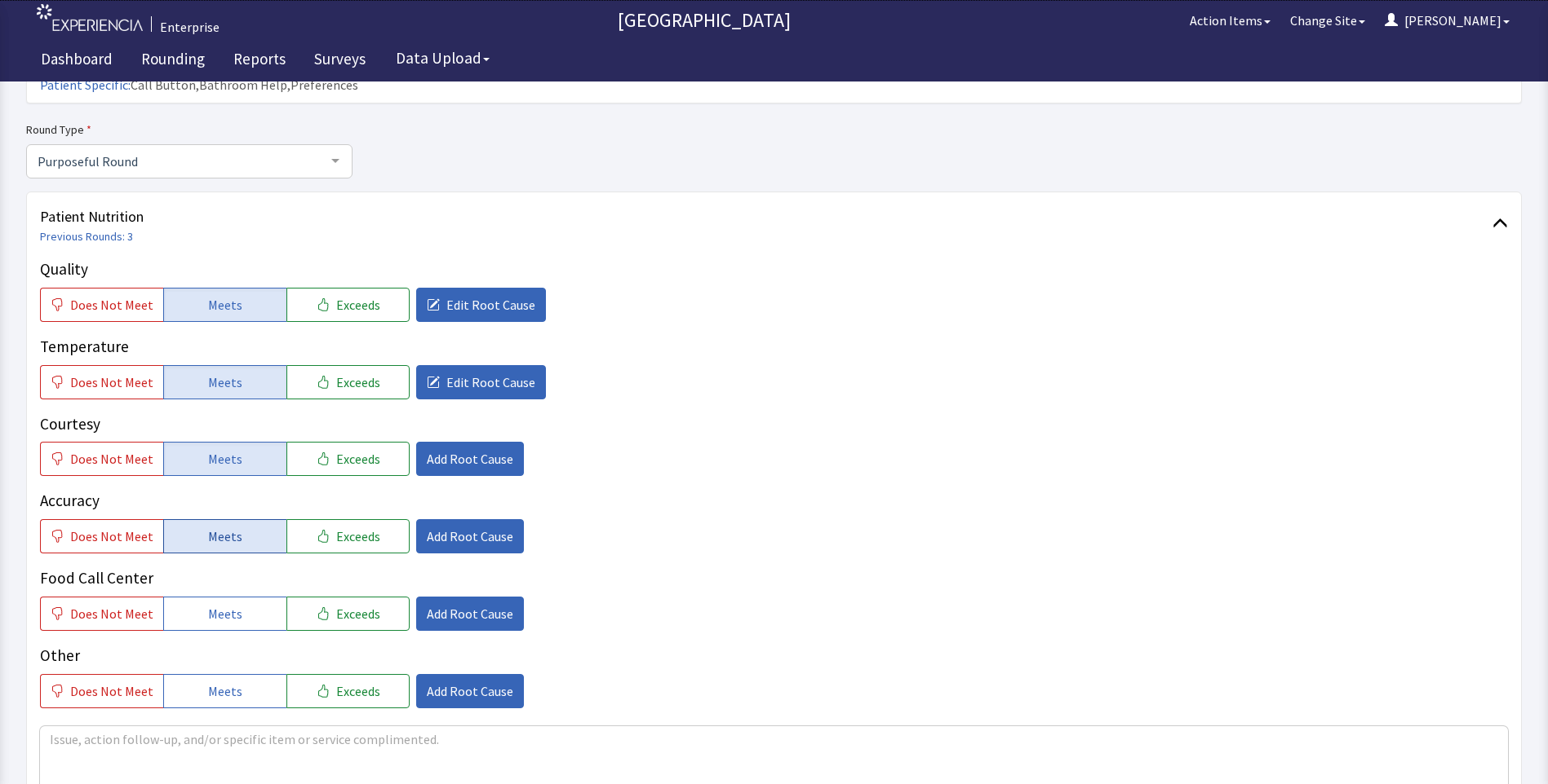
click at [226, 527] on span "Meets" at bounding box center [225, 537] width 34 height 19
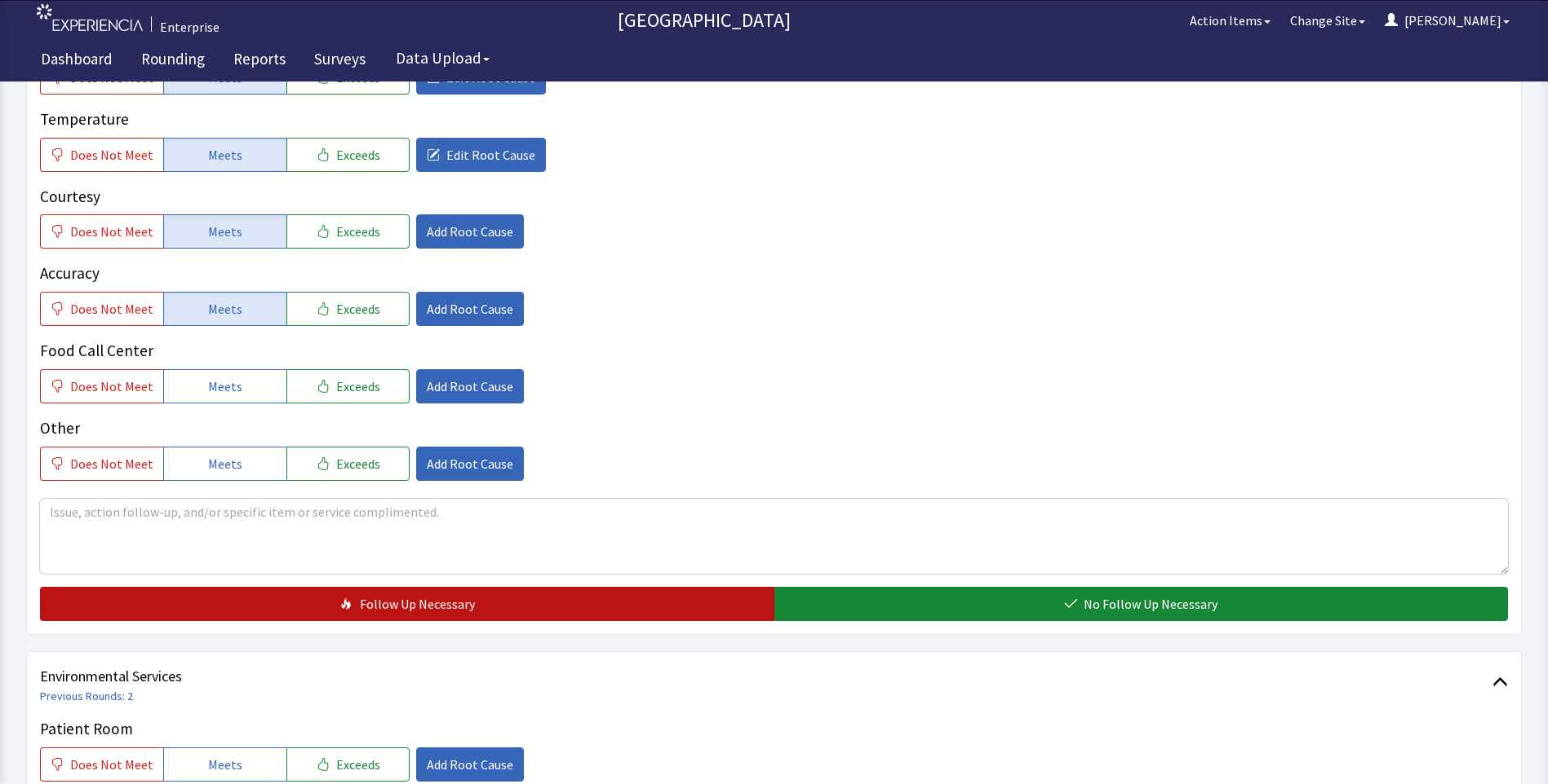
scroll to position [407, 0]
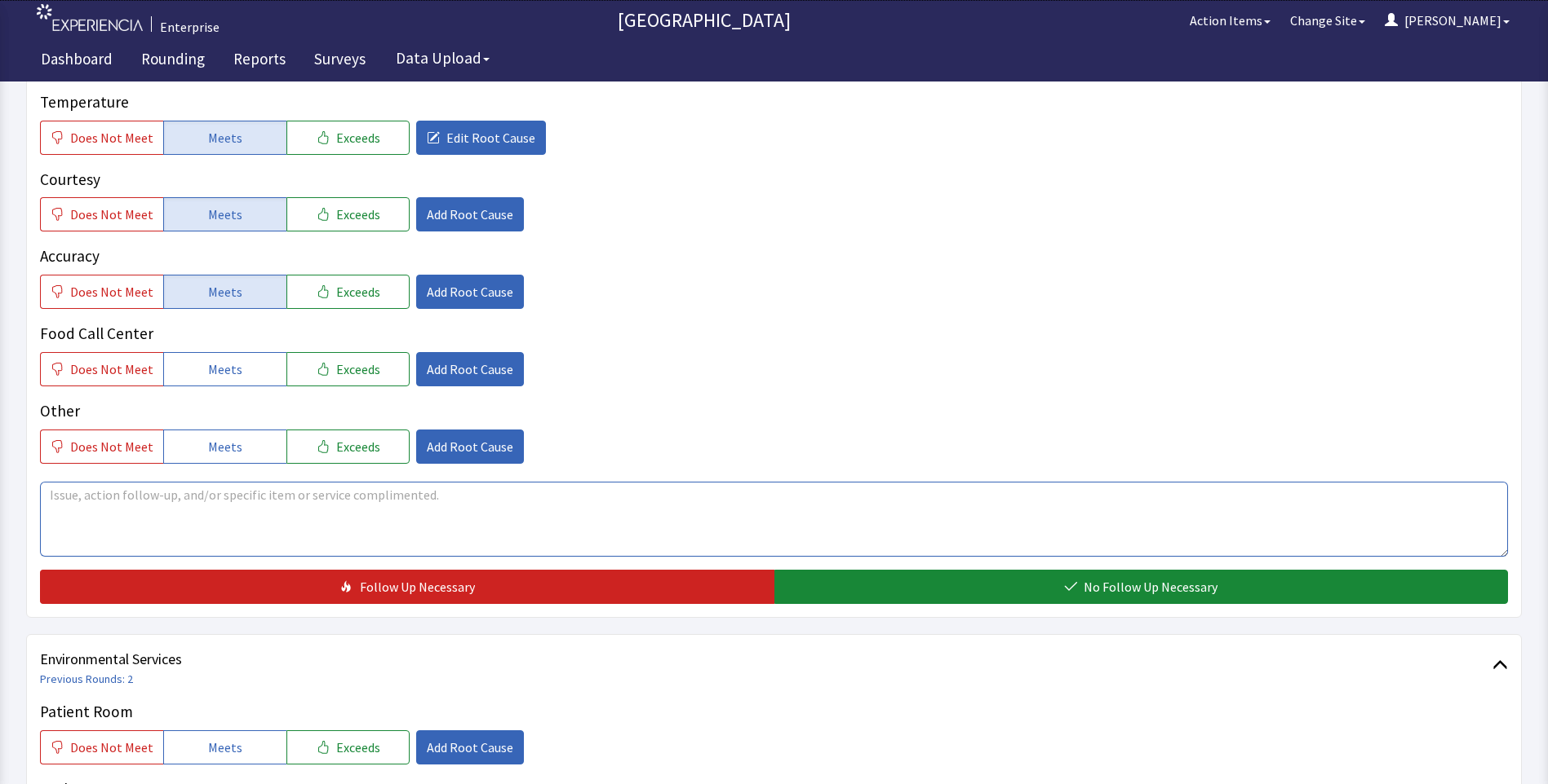
click at [91, 482] on textarea at bounding box center [774, 519] width 1468 height 75
click at [143, 482] on textarea "bacon and homefries" at bounding box center [774, 519] width 1468 height 75
click at [140, 482] on textarea "bacon and homefries" at bounding box center [774, 519] width 1468 height 75
click at [189, 482] on textarea "bacon and home fries" at bounding box center [774, 519] width 1468 height 75
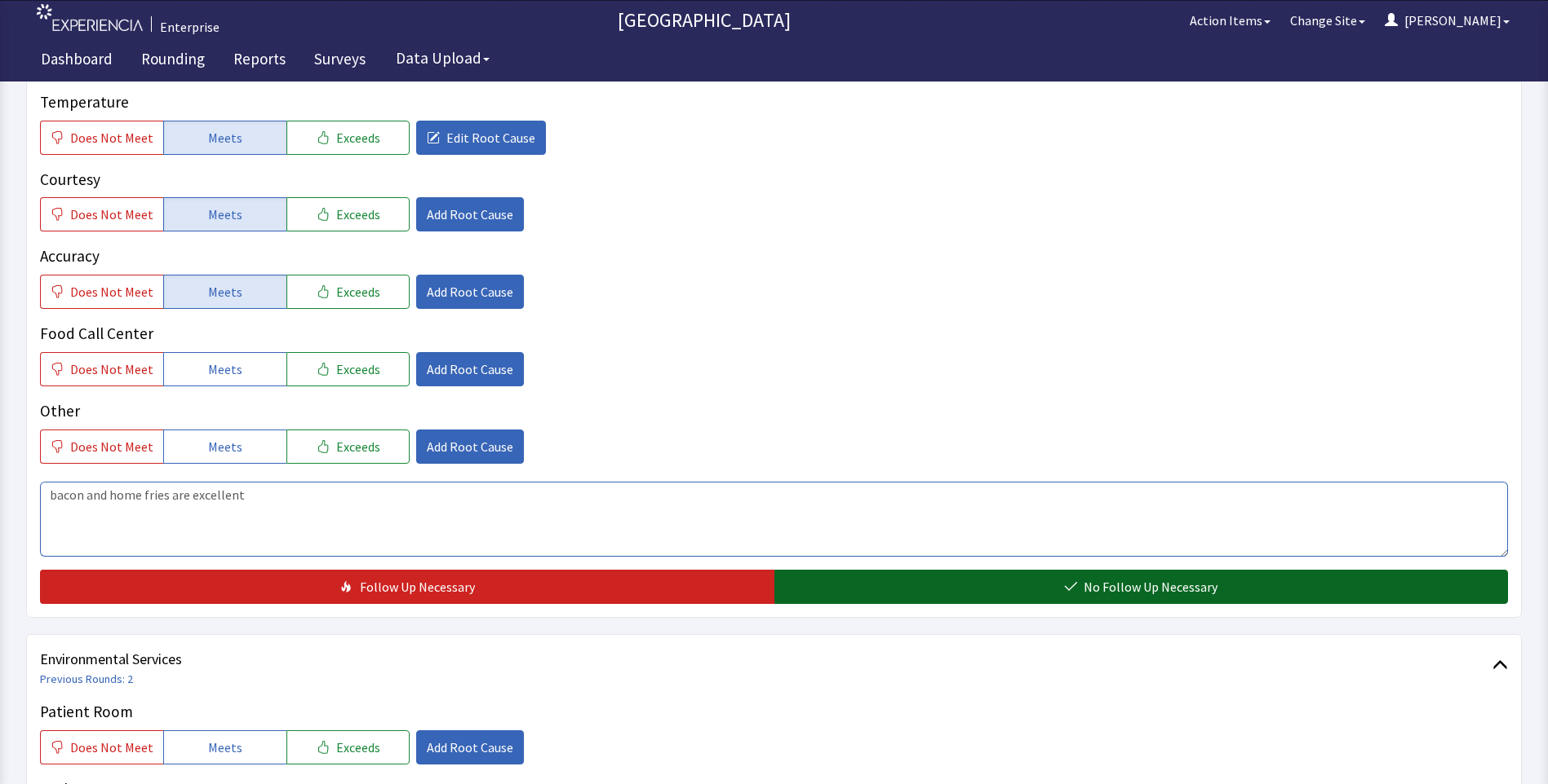
type textarea "bacon and home fries are excellent"
click at [849, 570] on button "No Follow Up Necessary" at bounding box center [1141, 586] width 735 height 34
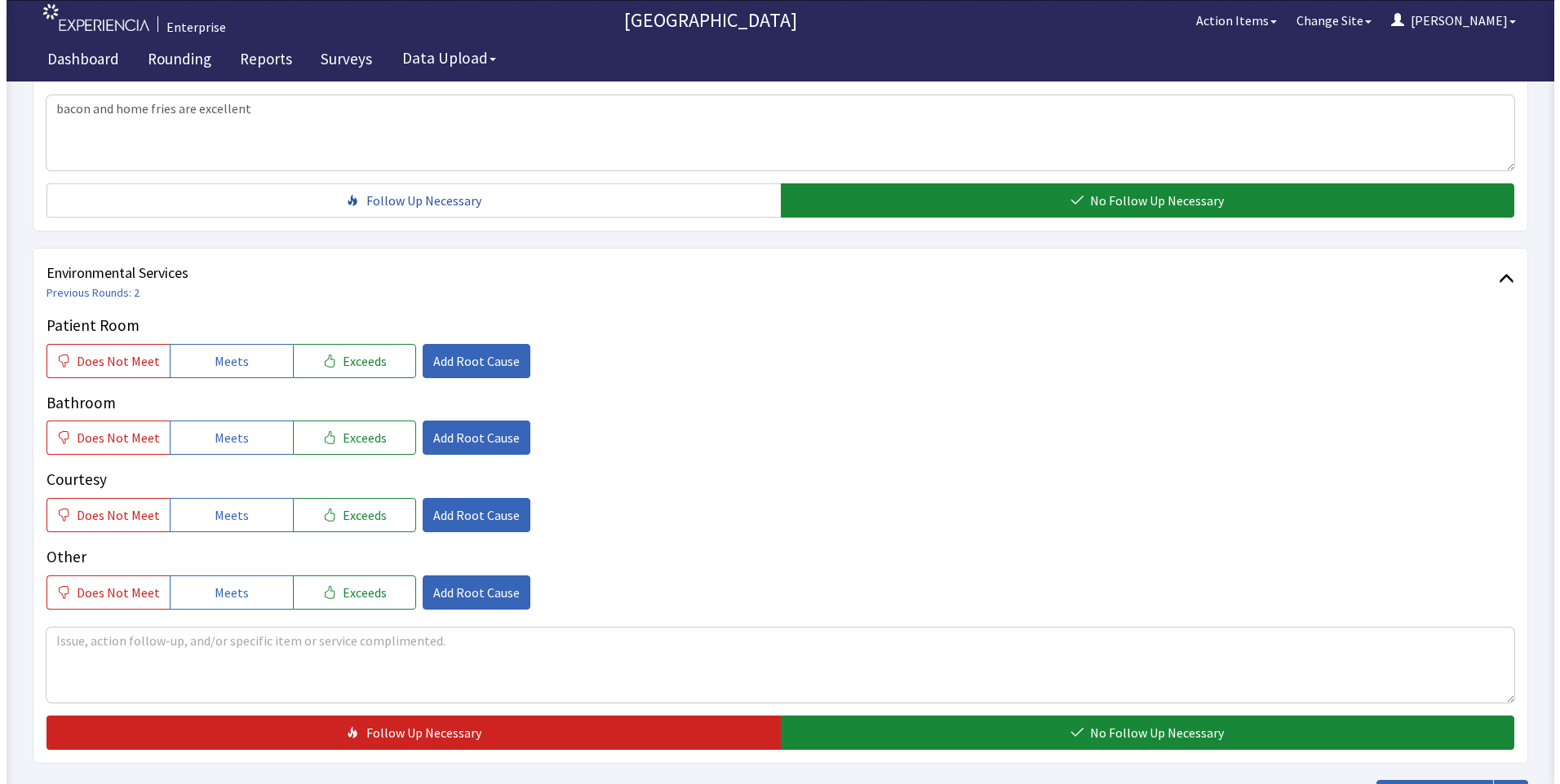
scroll to position [815, 0]
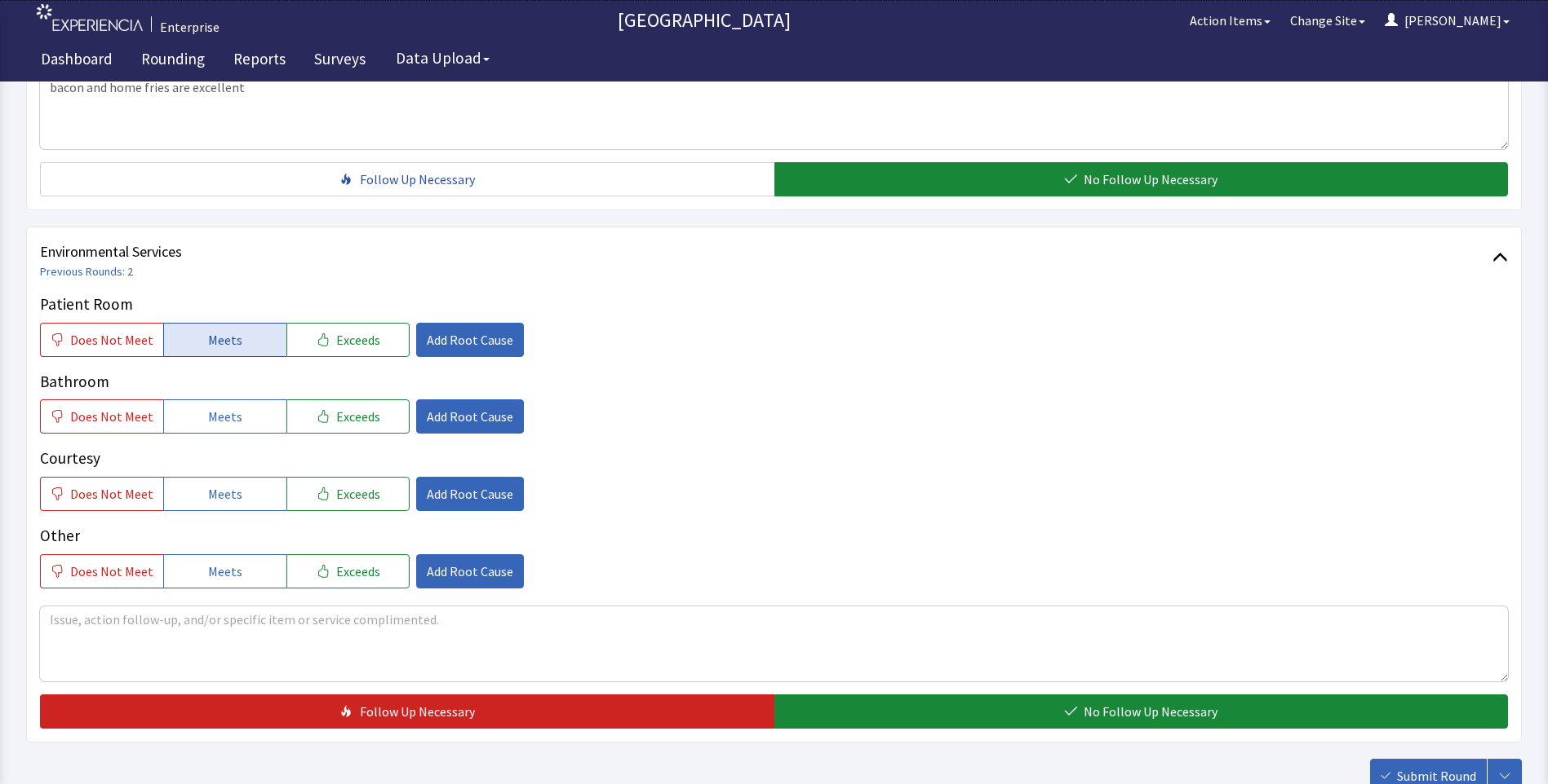
drag, startPoint x: 237, startPoint y: 309, endPoint x: 235, endPoint y: 322, distance: 13.2
click at [236, 323] on button "Meets" at bounding box center [225, 339] width 123 height 34
drag, startPoint x: 214, startPoint y: 392, endPoint x: 206, endPoint y: 446, distance: 54.6
click at [214, 403] on button "Meets" at bounding box center [225, 416] width 123 height 34
drag, startPoint x: 200, startPoint y: 468, endPoint x: 406, endPoint y: 382, distance: 223.2
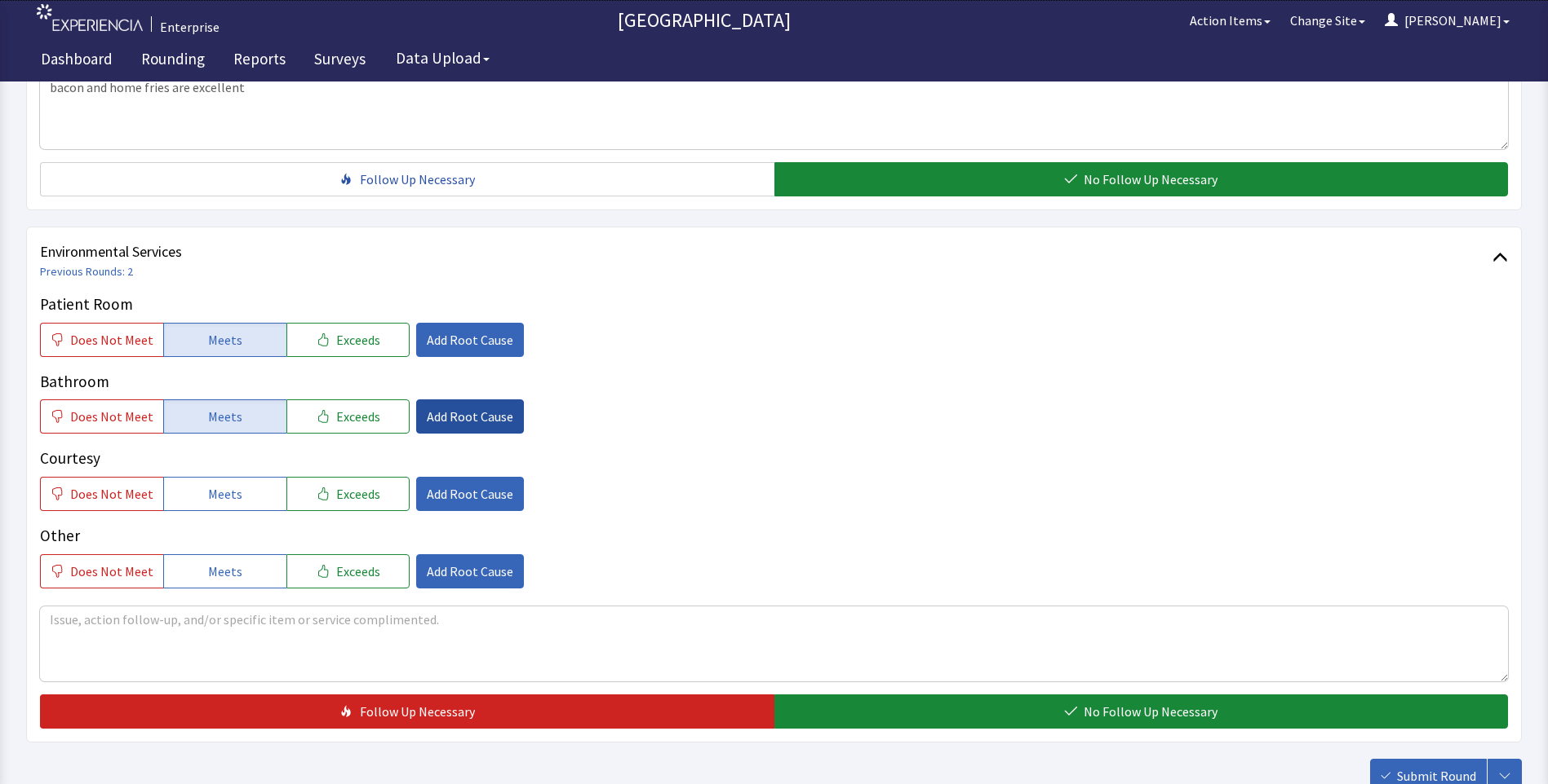
click at [216, 477] on button "Meets" at bounding box center [225, 494] width 123 height 34
click at [473, 330] on span "Add Root Cause" at bounding box center [470, 340] width 87 height 19
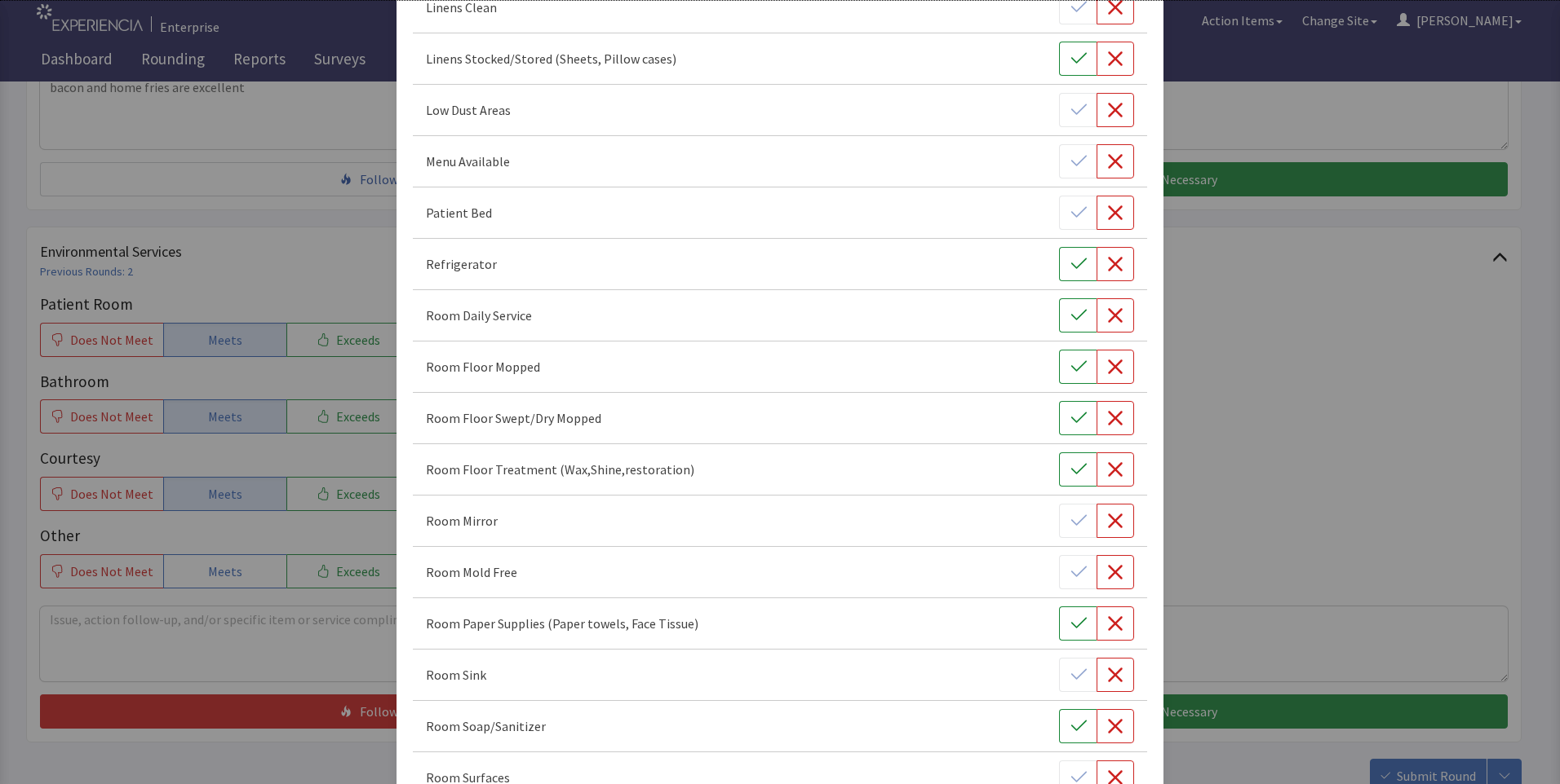
scroll to position [489, 0]
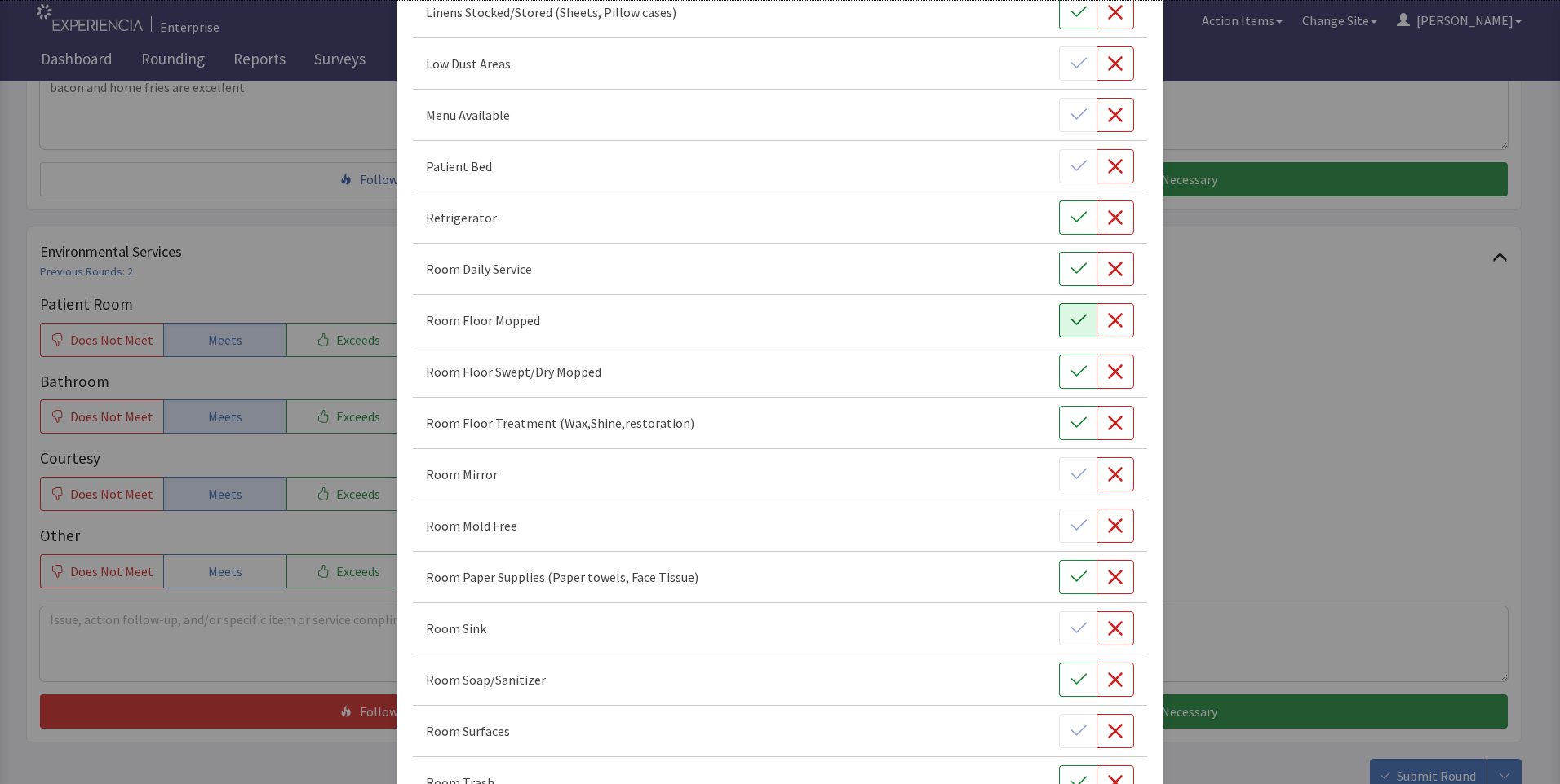
click at [1059, 317] on button "button" at bounding box center [1077, 320] width 38 height 34
click at [1070, 268] on icon "button" at bounding box center [1078, 269] width 17 height 17
drag, startPoint x: 1074, startPoint y: 375, endPoint x: 1069, endPoint y: 393, distance: 18.7
click at [1072, 378] on icon "button" at bounding box center [1078, 371] width 17 height 17
click at [1070, 417] on icon "button" at bounding box center [1078, 423] width 17 height 17
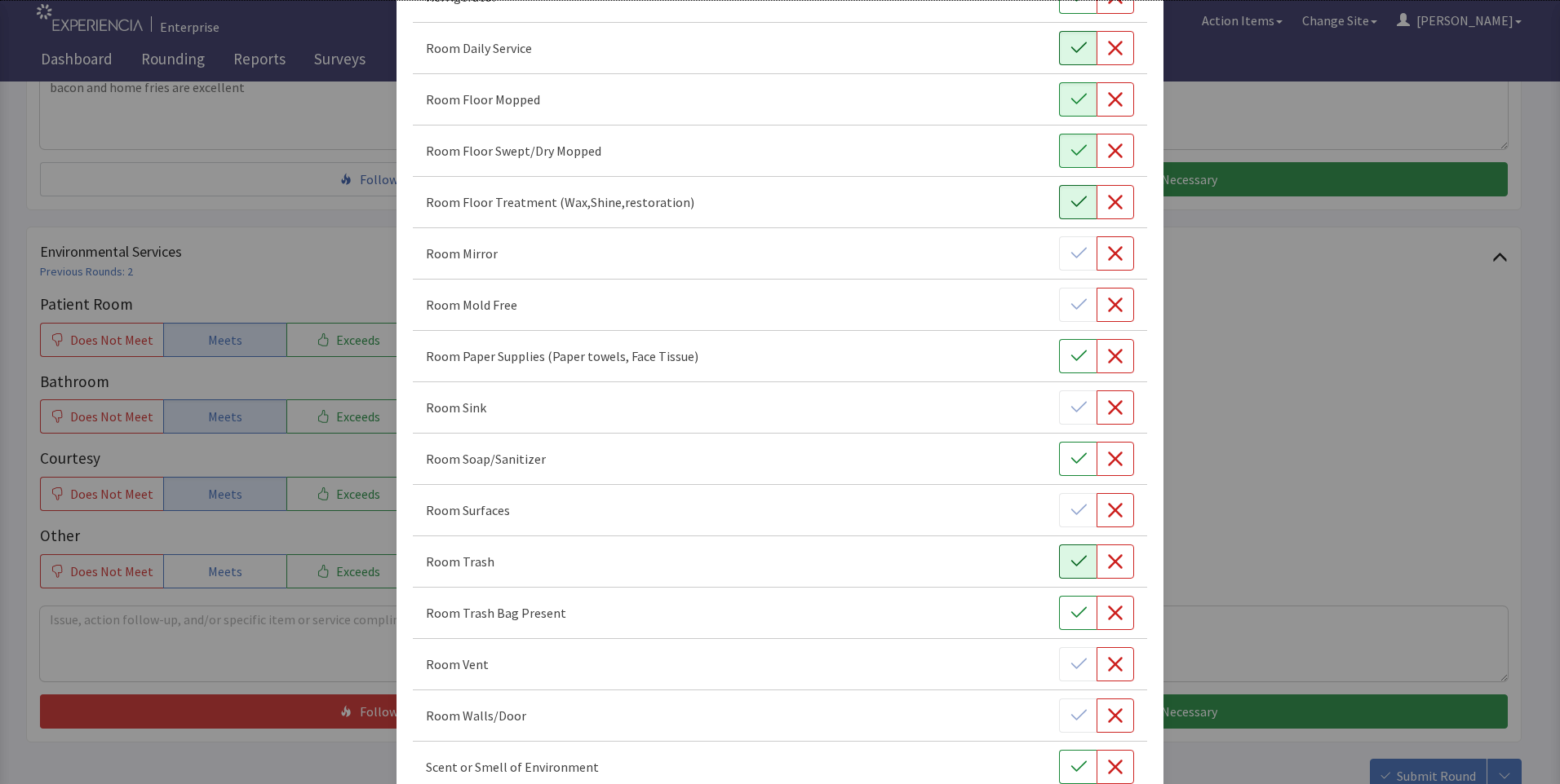
scroll to position [815, 0]
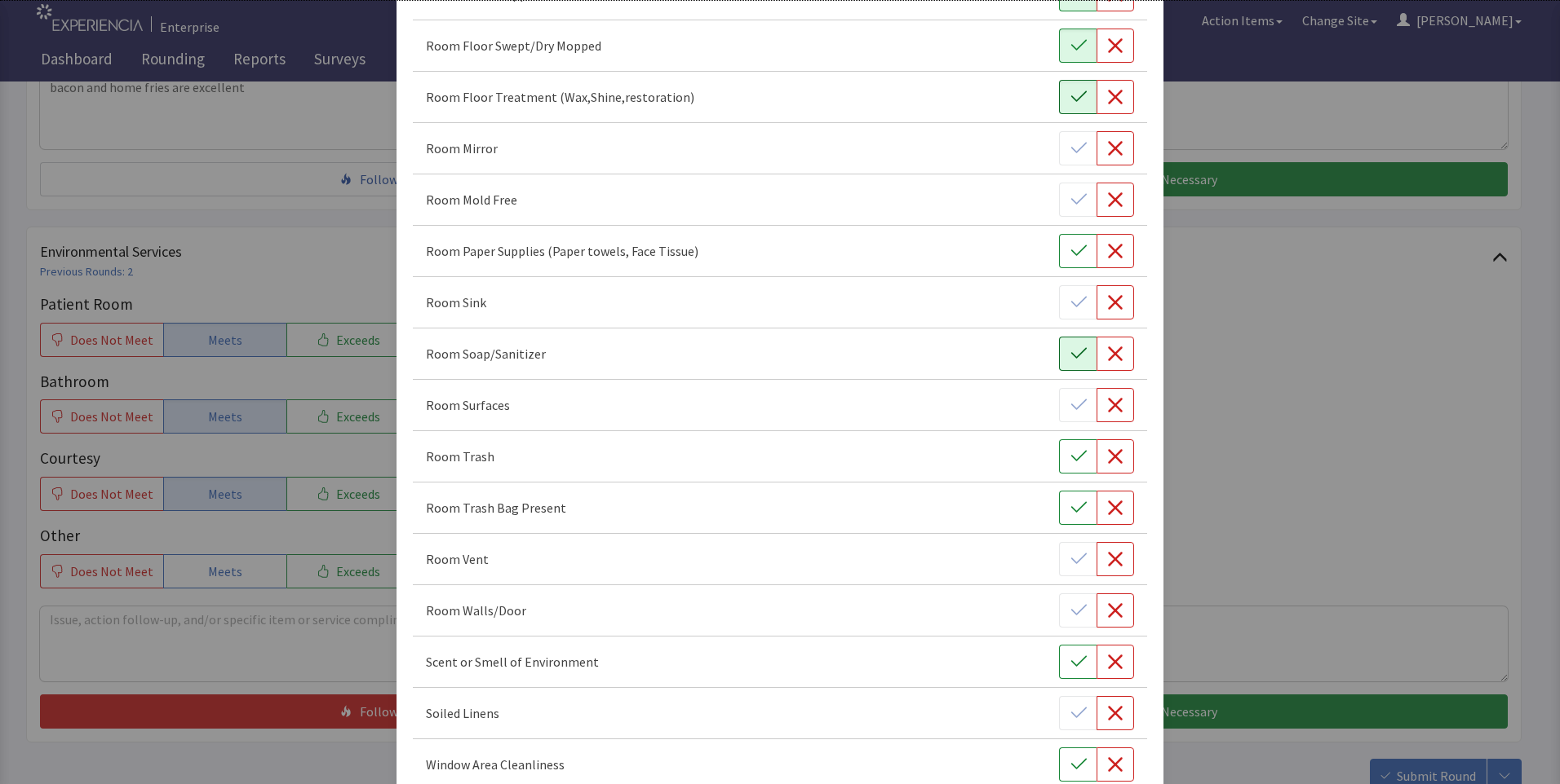
click at [1070, 361] on icon "button" at bounding box center [1078, 354] width 17 height 17
click at [1070, 461] on icon "button" at bounding box center [1078, 456] width 17 height 17
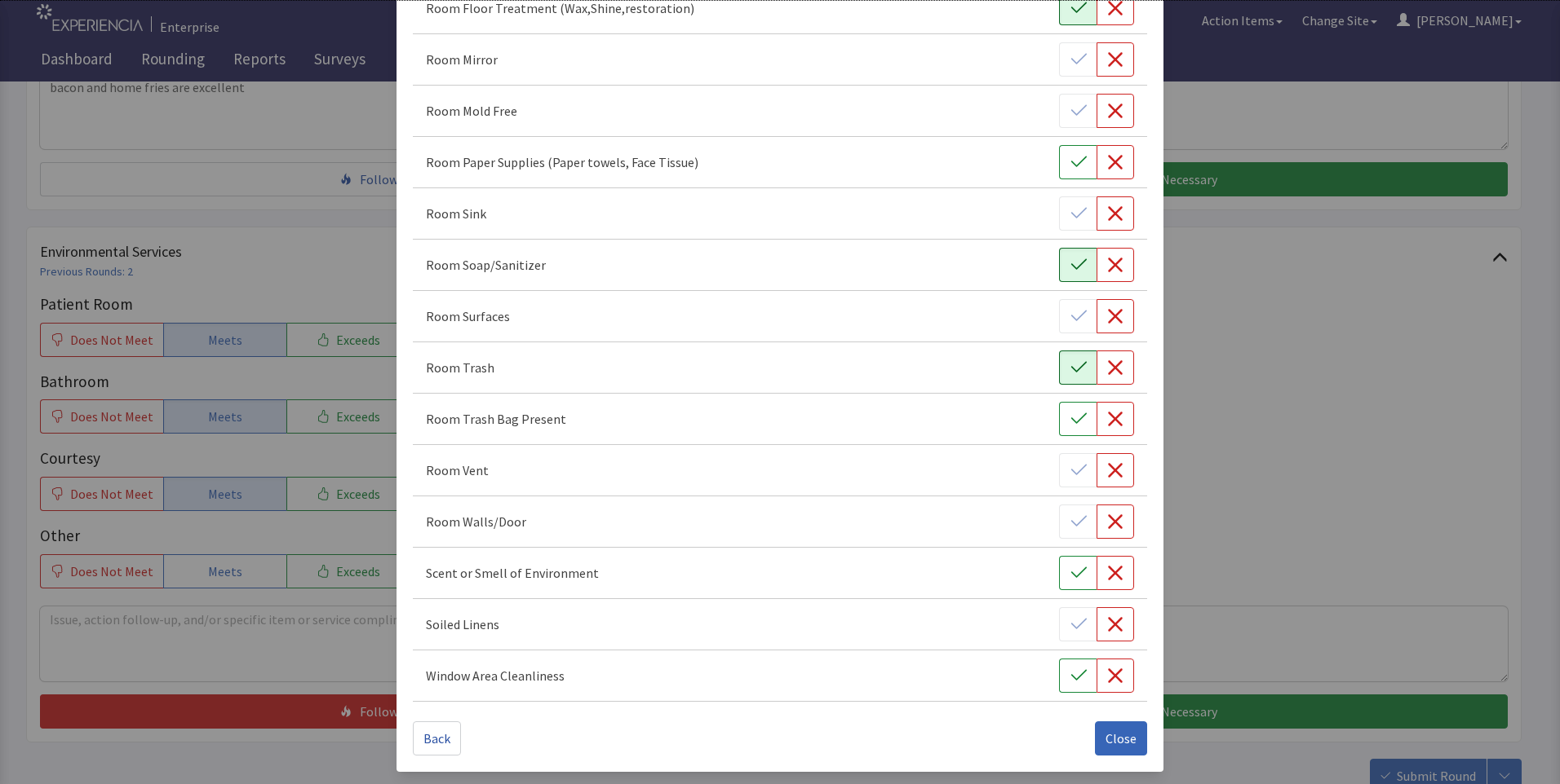
scroll to position [905, 0]
click at [1108, 740] on span "Close" at bounding box center [1120, 738] width 31 height 19
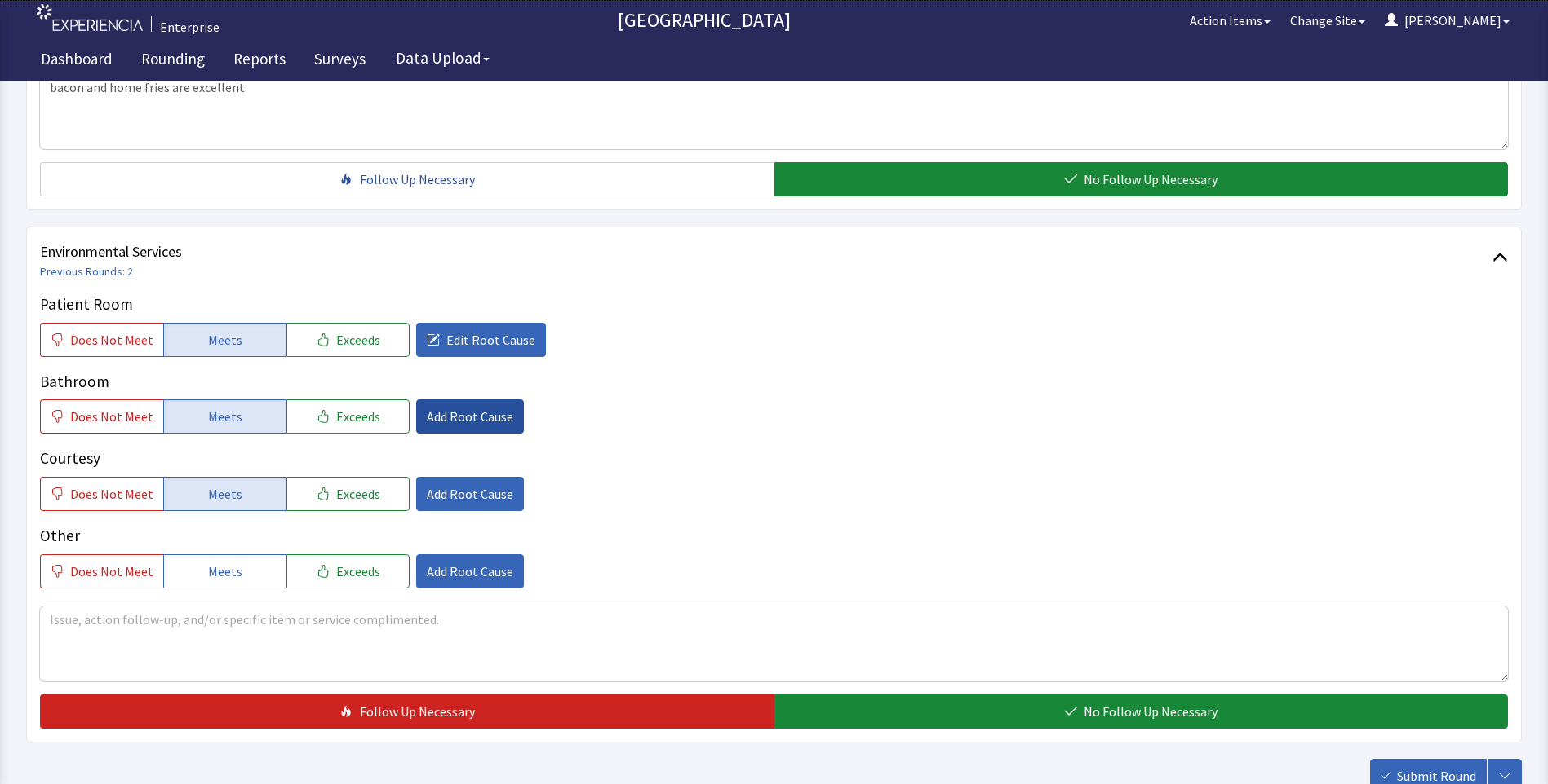
click at [468, 407] on span "Add Root Cause" at bounding box center [470, 417] width 87 height 19
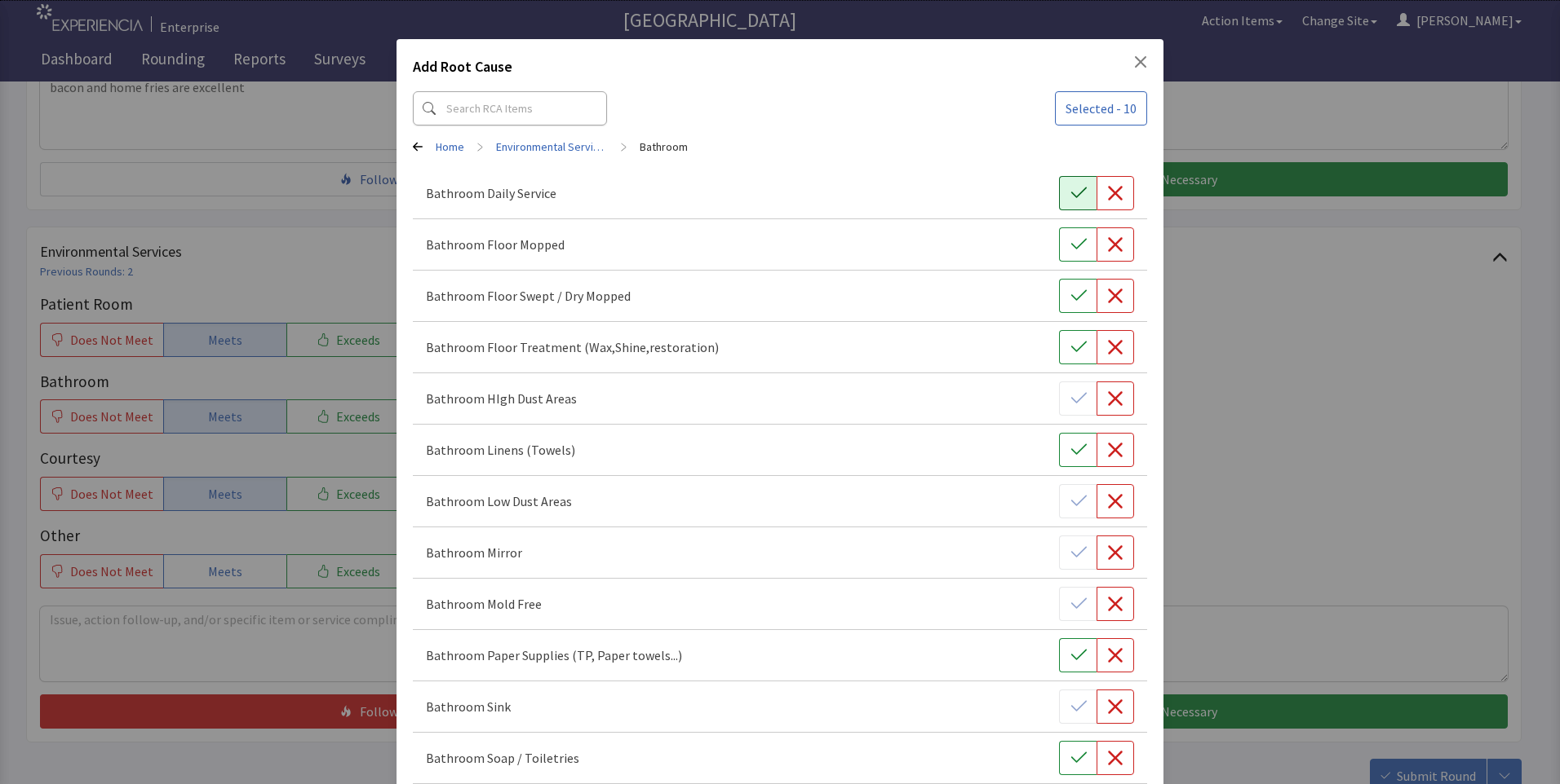
drag, startPoint x: 1073, startPoint y: 205, endPoint x: 1067, endPoint y: 253, distance: 48.4
click at [1073, 206] on button "button" at bounding box center [1077, 193] width 38 height 34
click at [1064, 258] on button "button" at bounding box center [1077, 244] width 38 height 34
drag, startPoint x: 1068, startPoint y: 289, endPoint x: 1066, endPoint y: 309, distance: 20.1
click at [1070, 291] on icon "button" at bounding box center [1078, 295] width 17 height 17
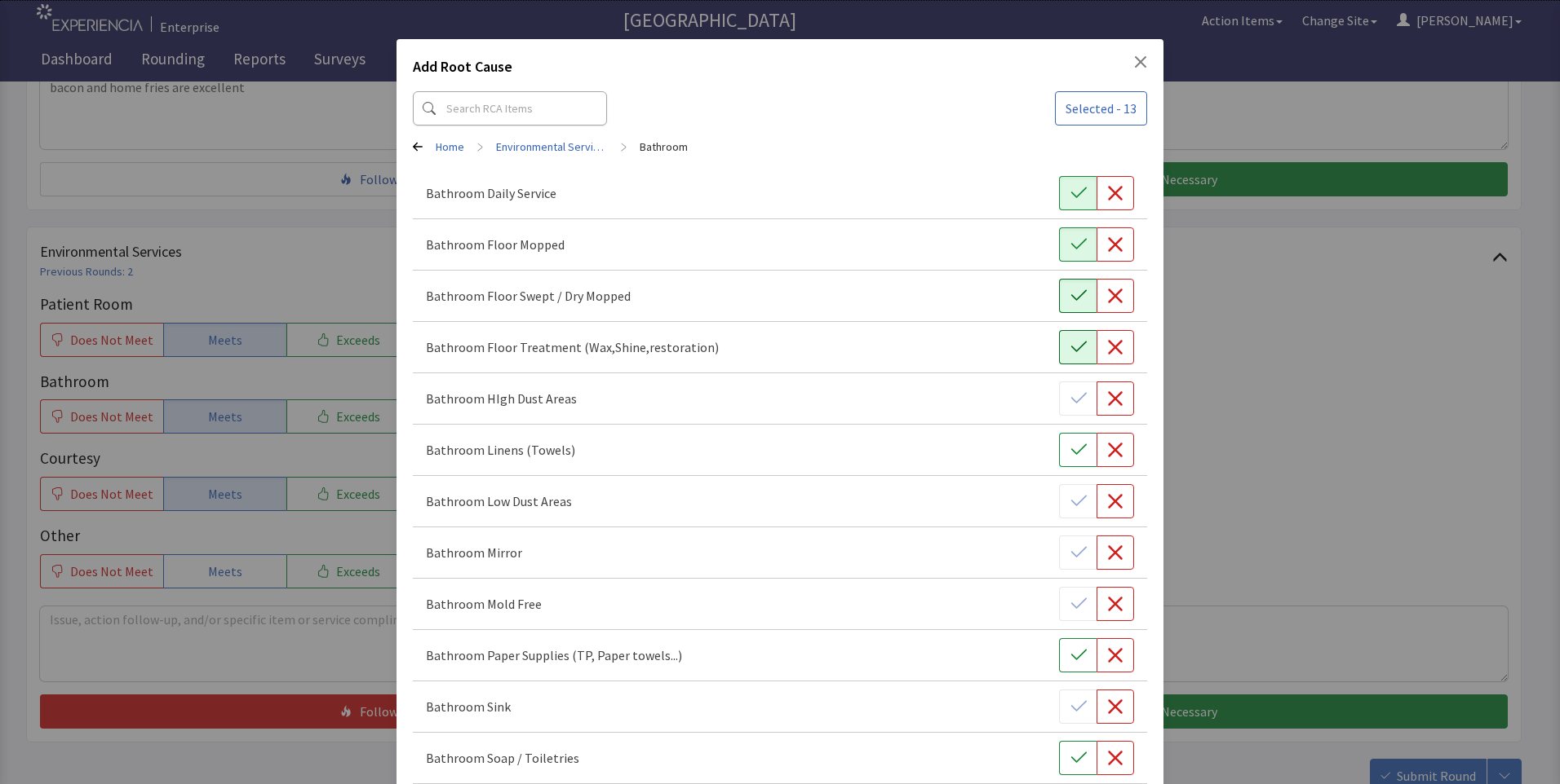
click at [1070, 344] on icon "button" at bounding box center [1078, 347] width 17 height 17
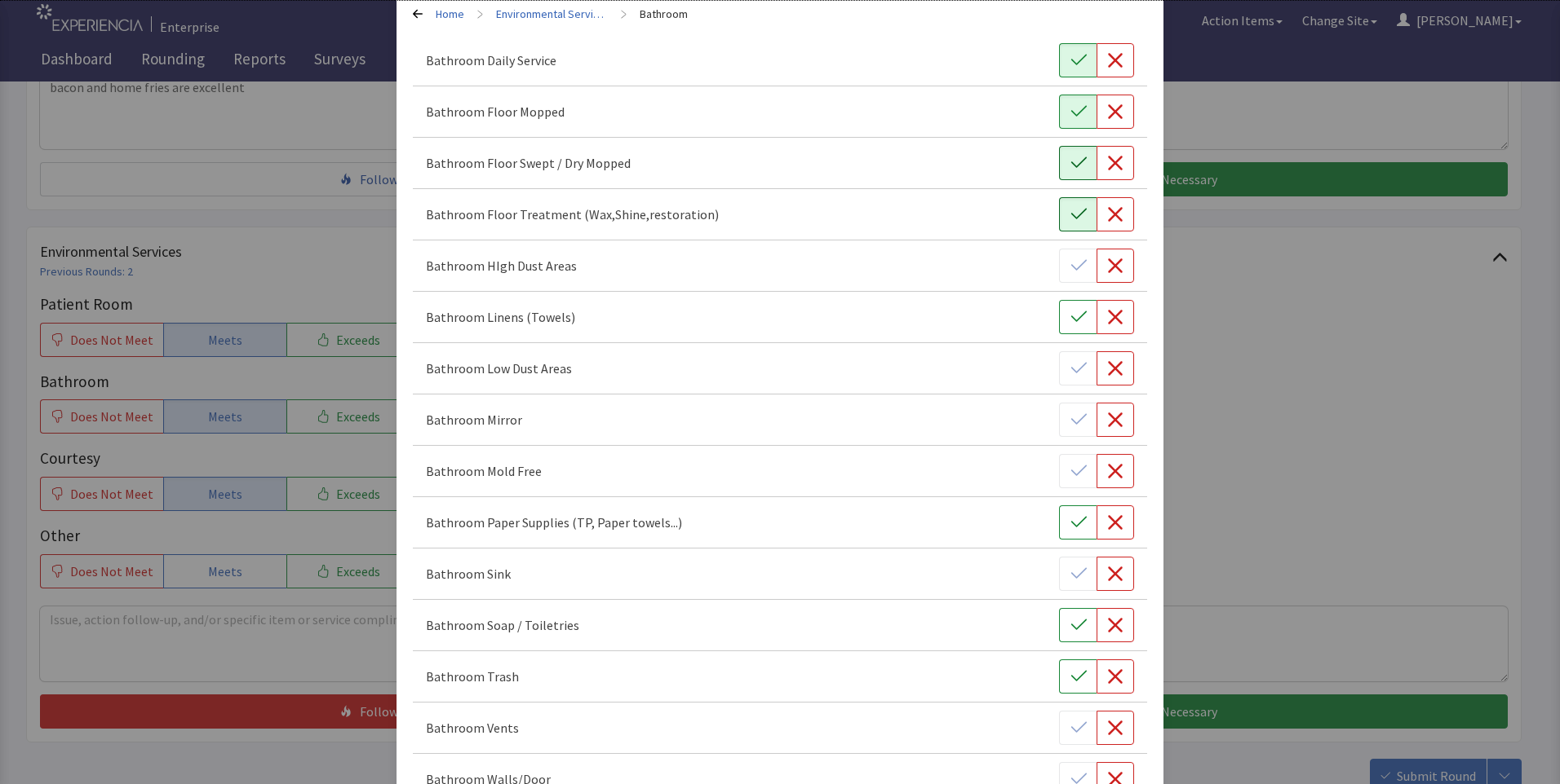
scroll to position [163, 0]
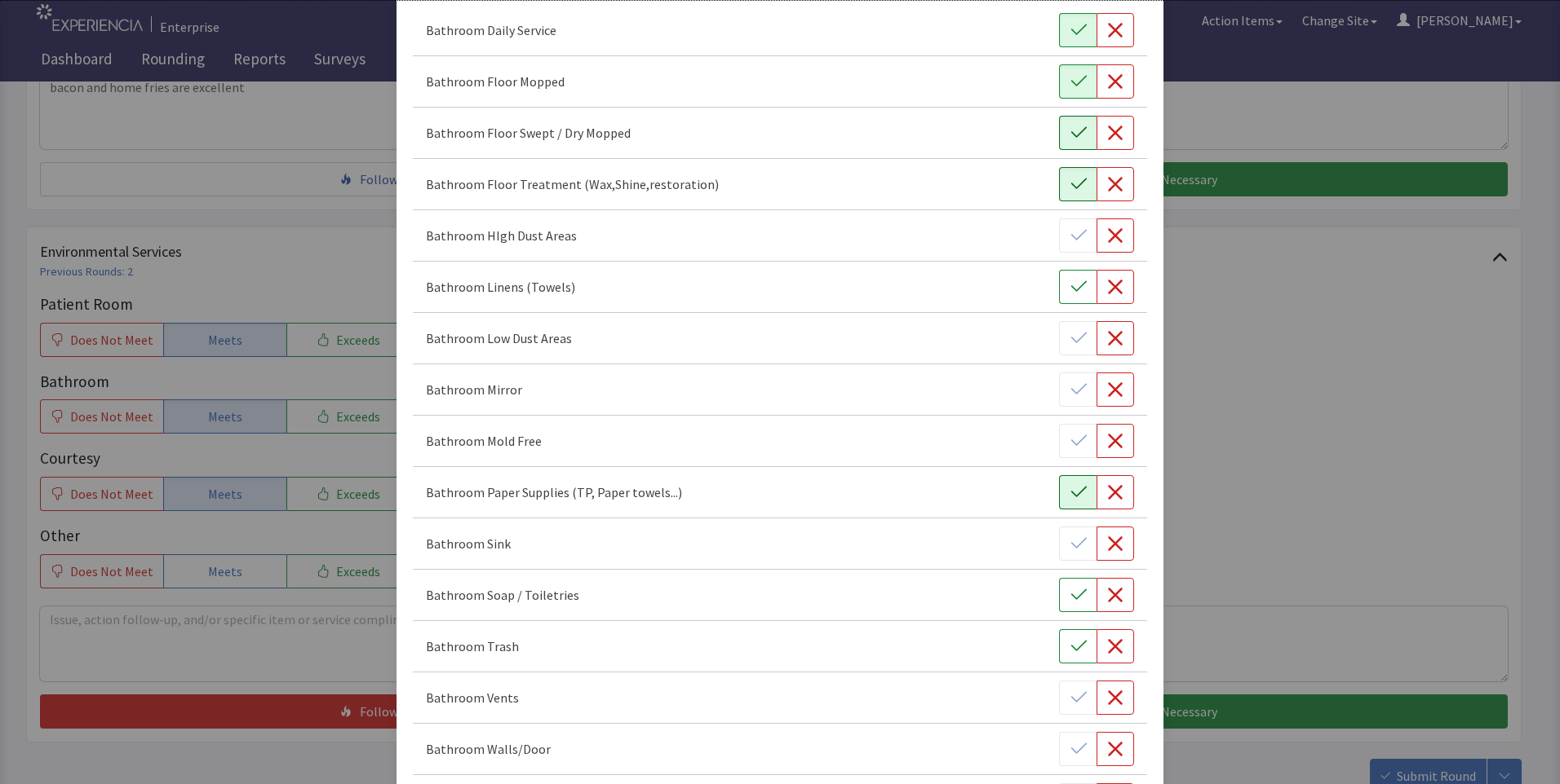
click at [1059, 491] on button "button" at bounding box center [1077, 492] width 38 height 34
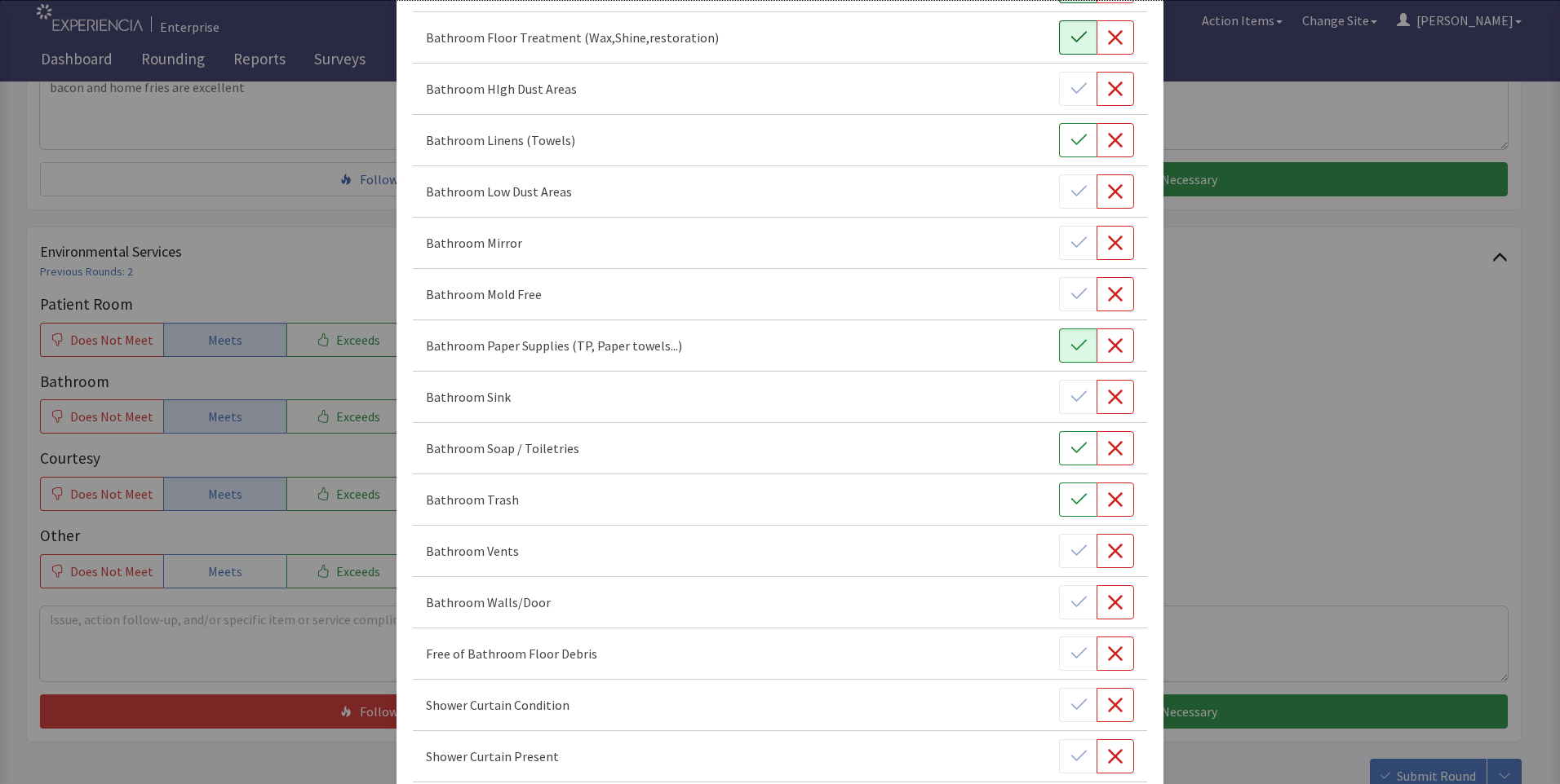
scroll to position [326, 0]
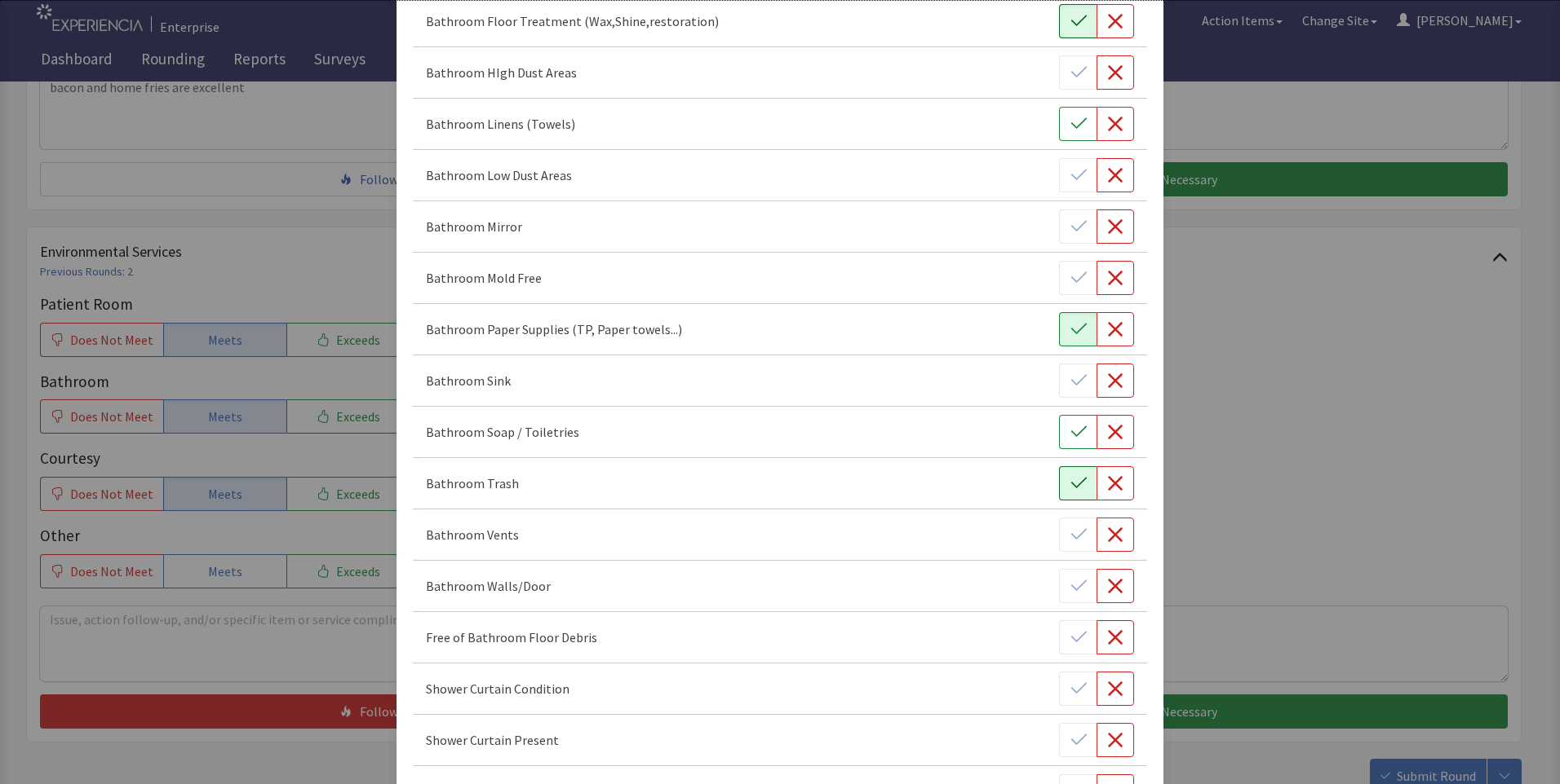
drag, startPoint x: 1069, startPoint y: 432, endPoint x: 1056, endPoint y: 483, distance: 52.6
click at [1070, 437] on icon "button" at bounding box center [1078, 432] width 17 height 17
click at [1059, 489] on button "button" at bounding box center [1077, 483] width 38 height 34
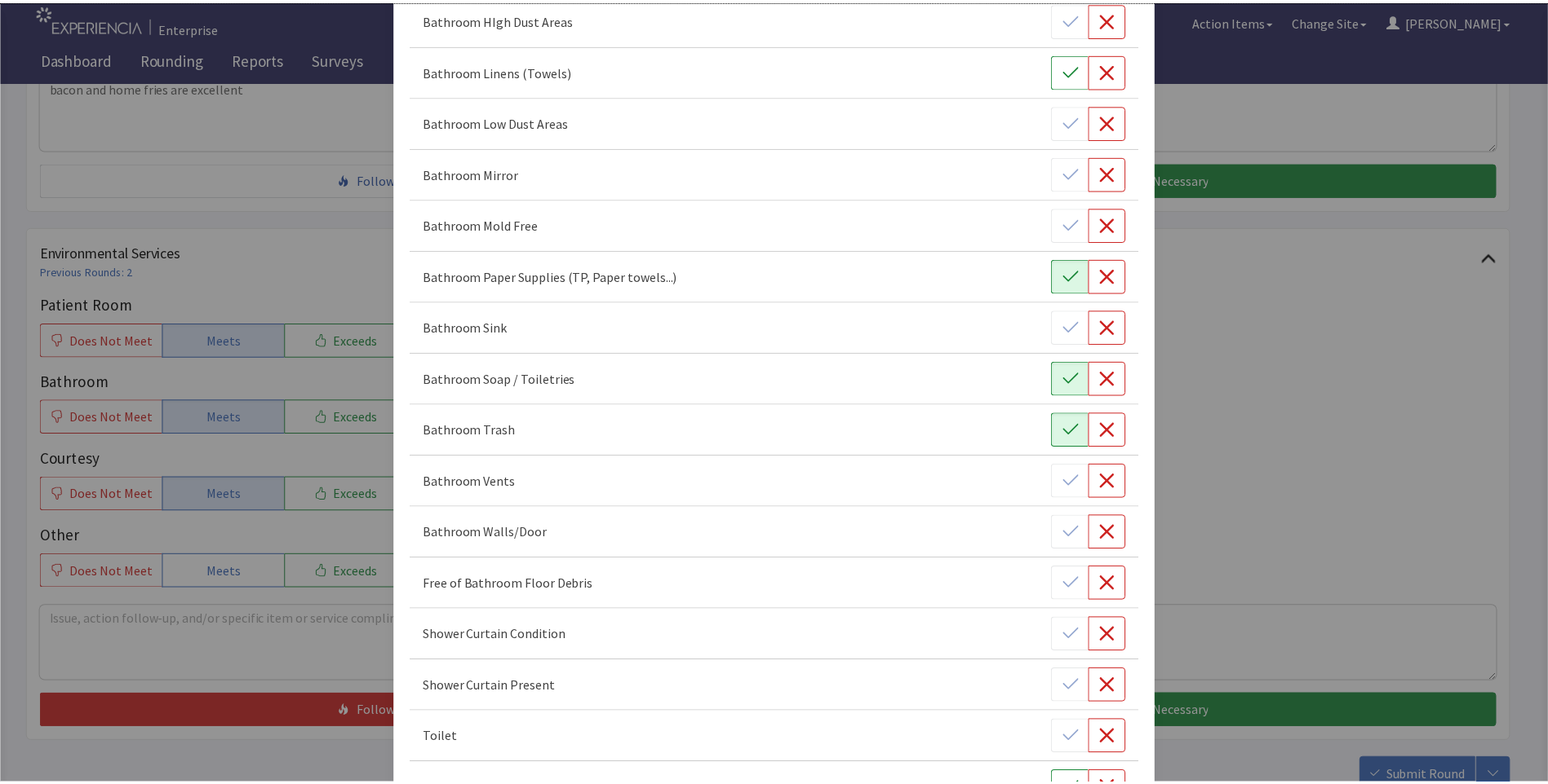
scroll to position [545, 0]
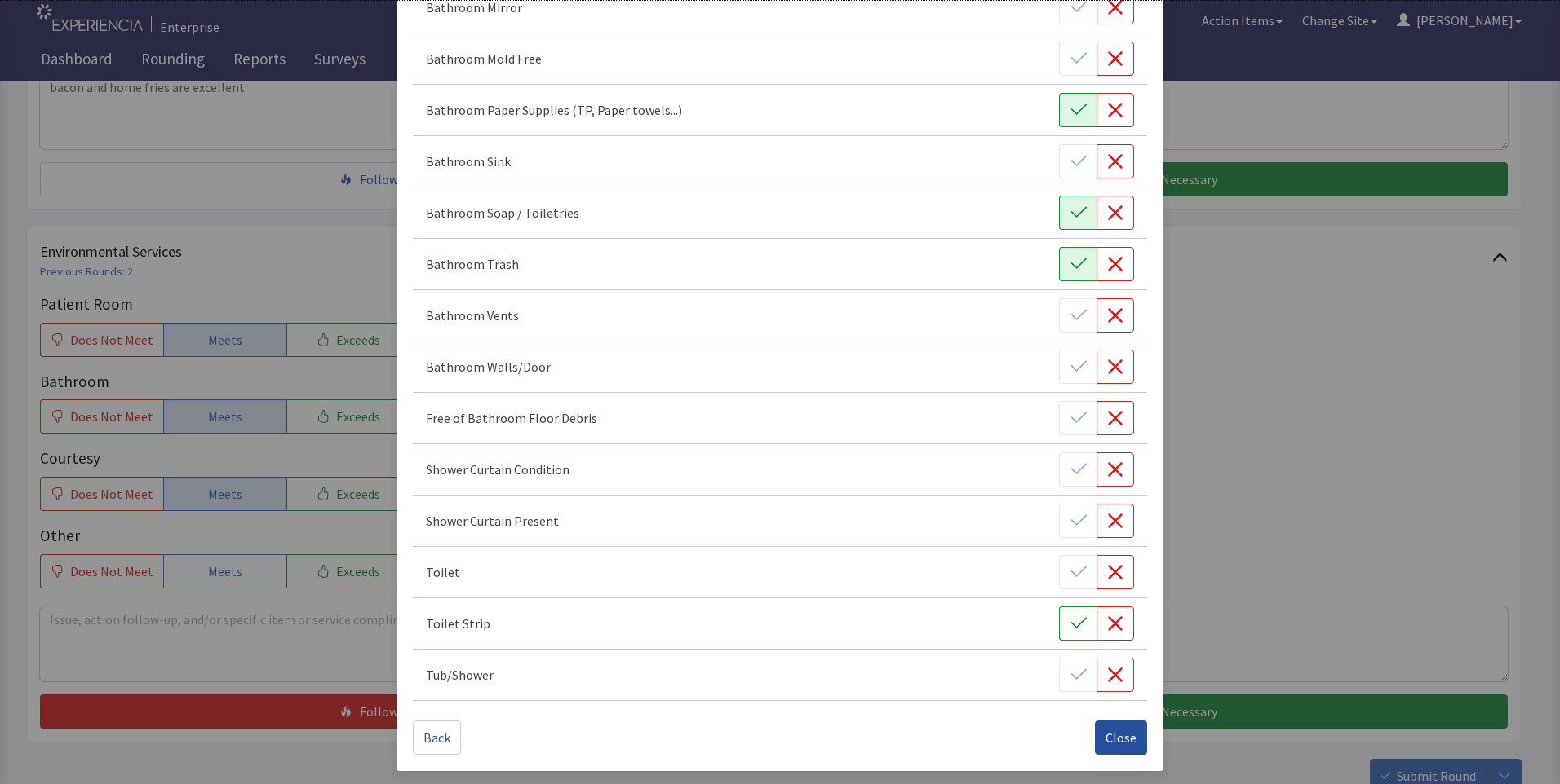
click at [1105, 741] on span "Close" at bounding box center [1120, 738] width 31 height 19
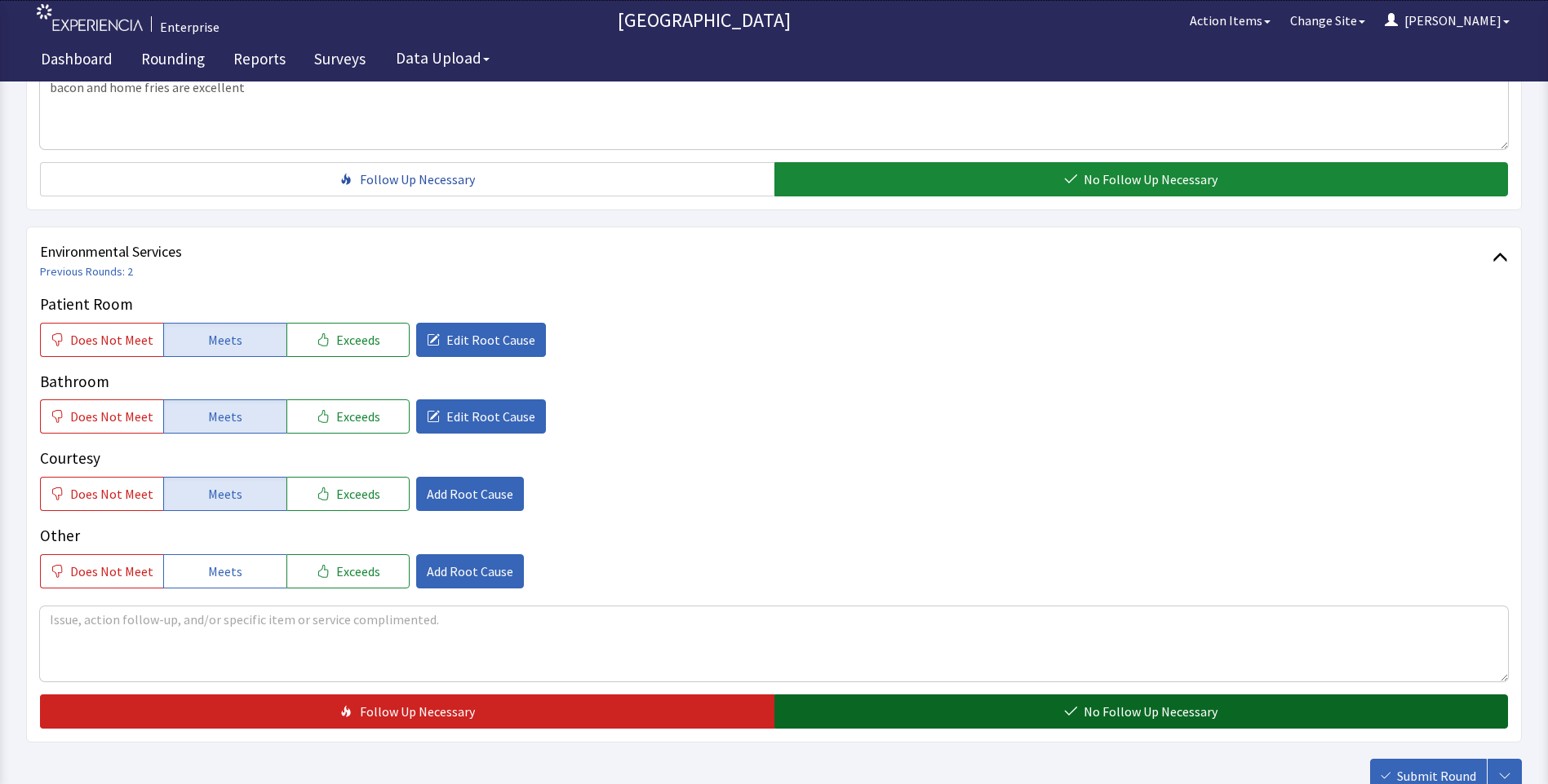
click at [894, 695] on button "No Follow Up Necessary" at bounding box center [1141, 711] width 735 height 34
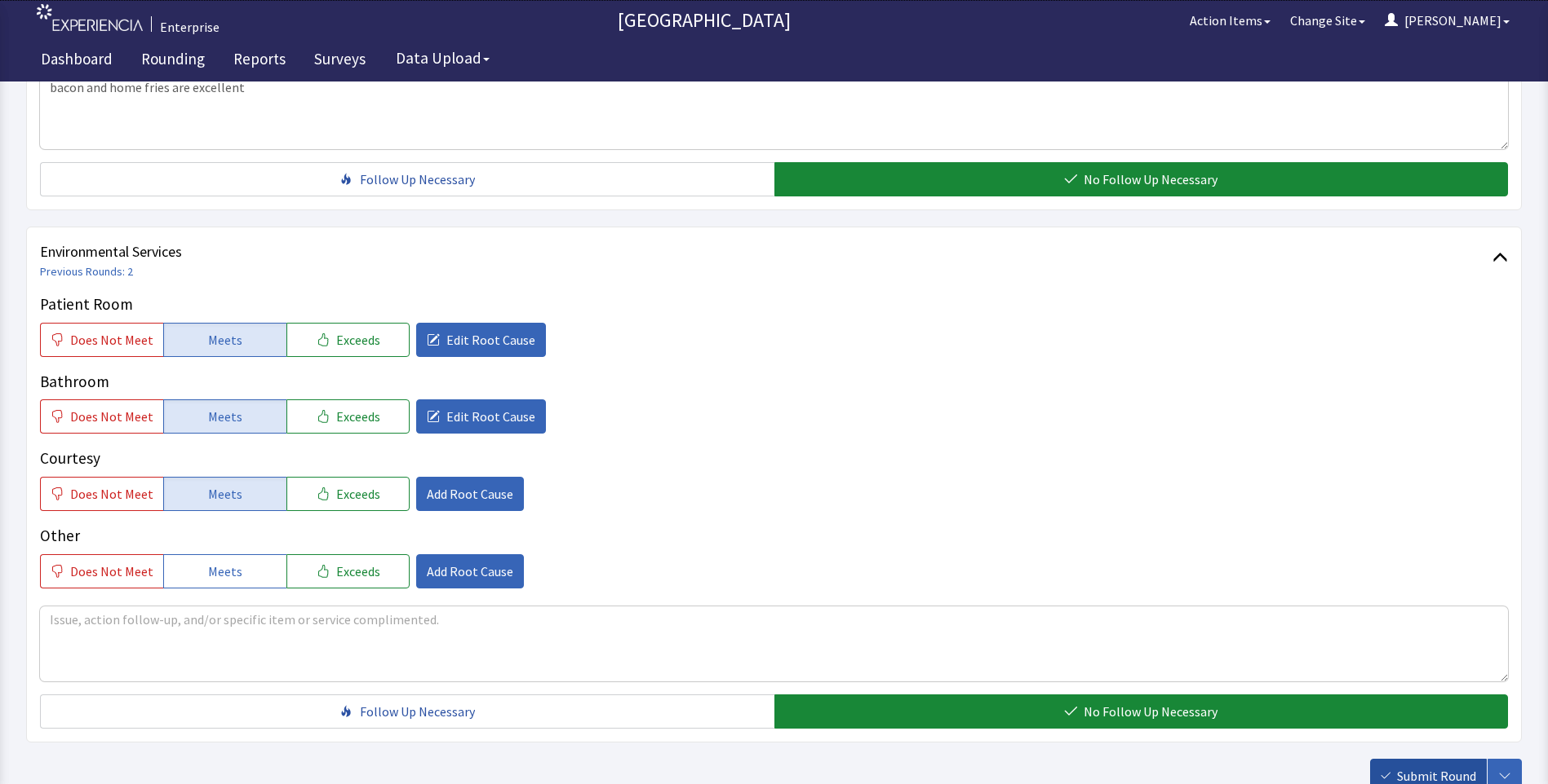
click at [1432, 767] on span "Submit Round" at bounding box center [1436, 776] width 79 height 19
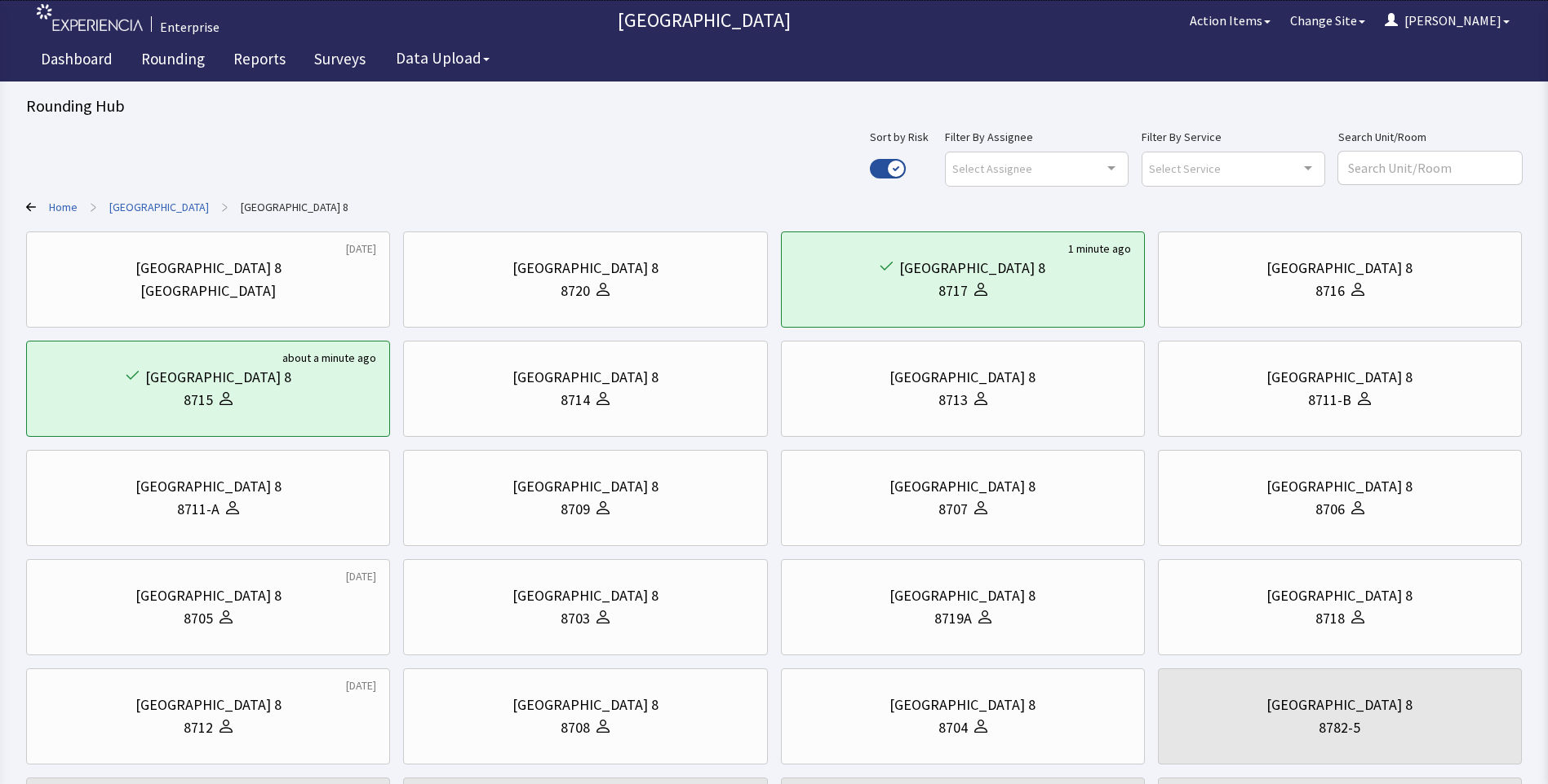
click at [149, 205] on link "[GEOGRAPHIC_DATA]" at bounding box center [159, 207] width 100 height 17
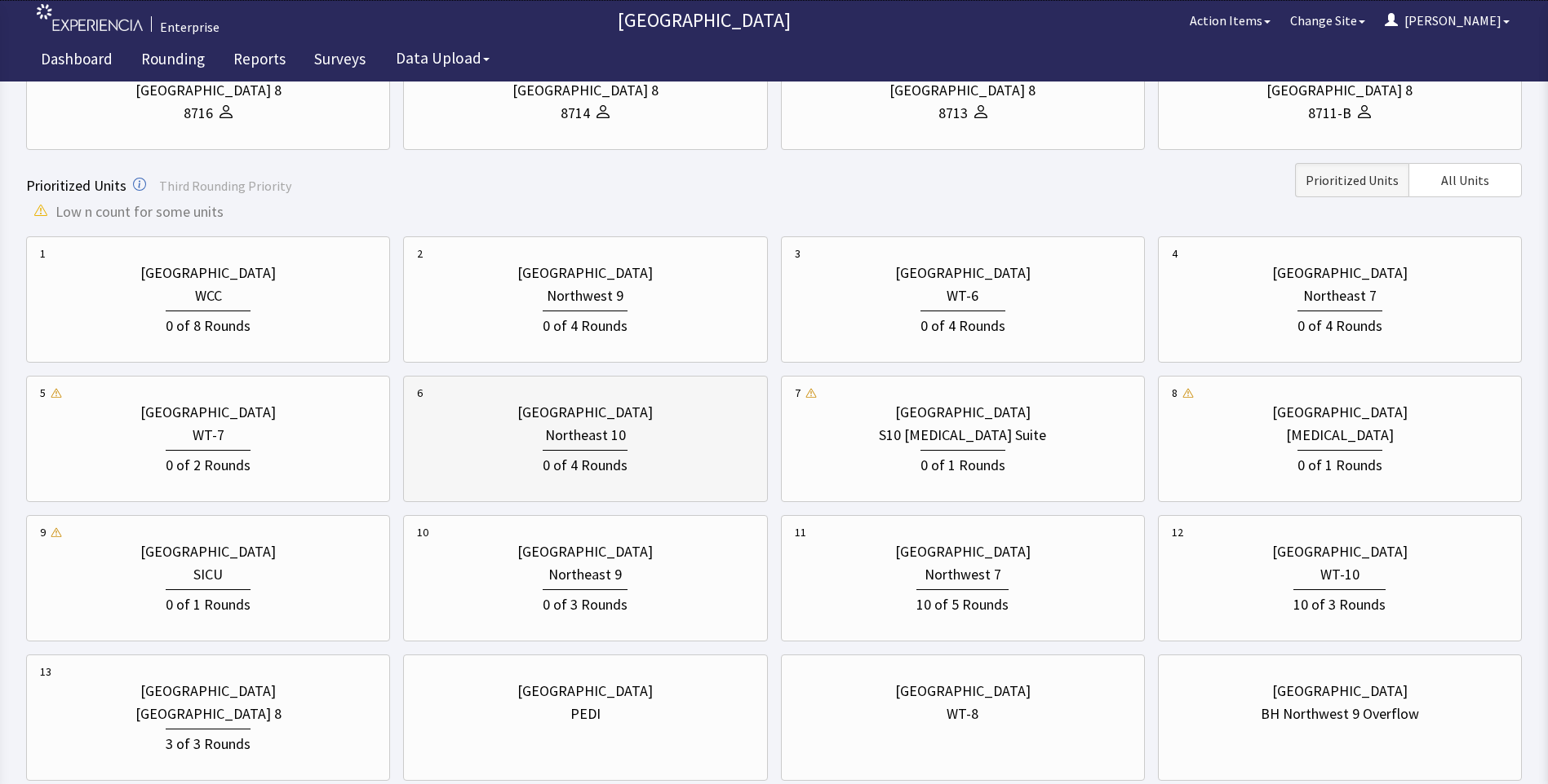
scroll to position [407, 0]
click at [543, 583] on div "Northeast 9" at bounding box center [585, 573] width 336 height 23
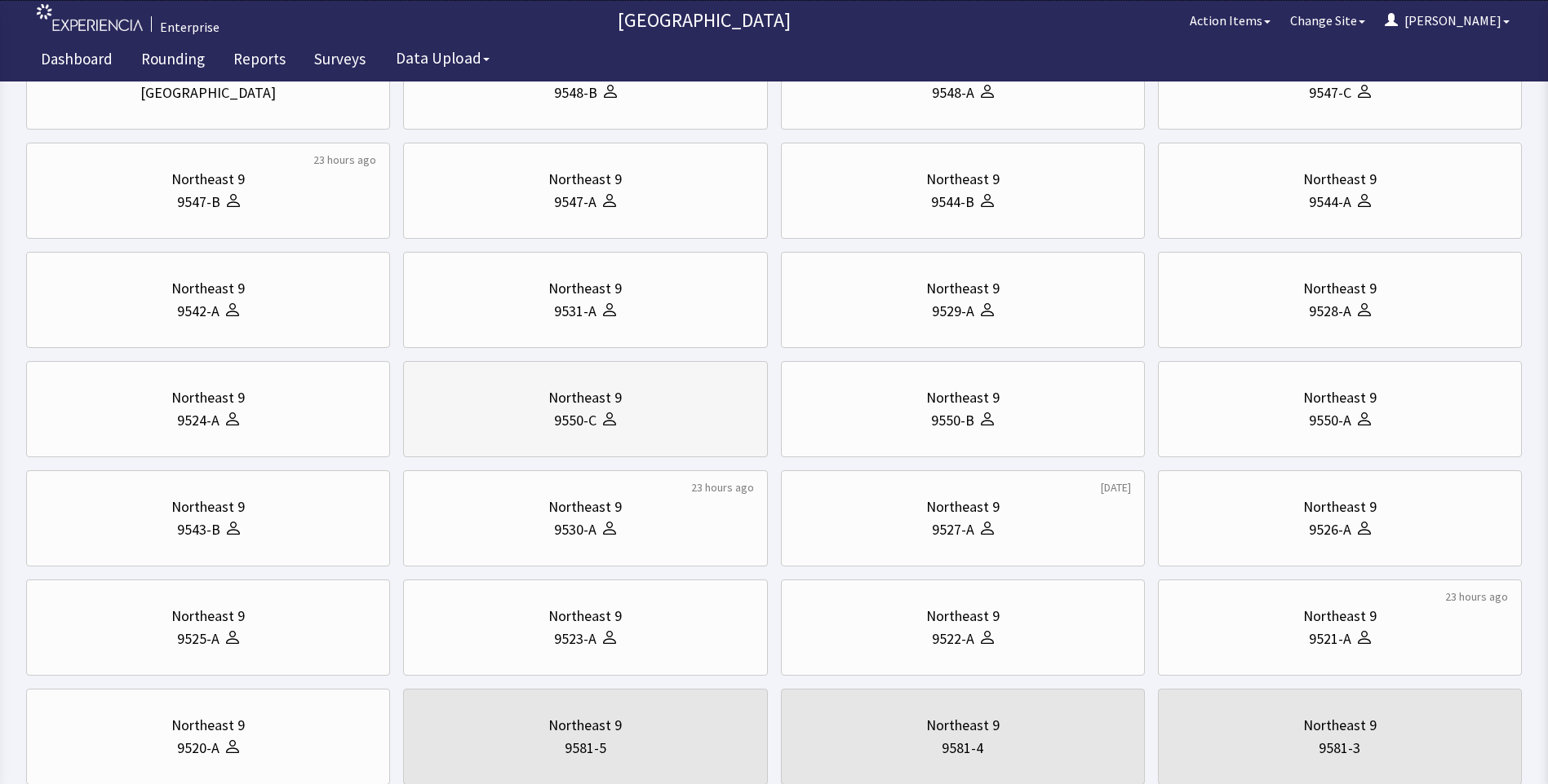
scroll to position [0, 0]
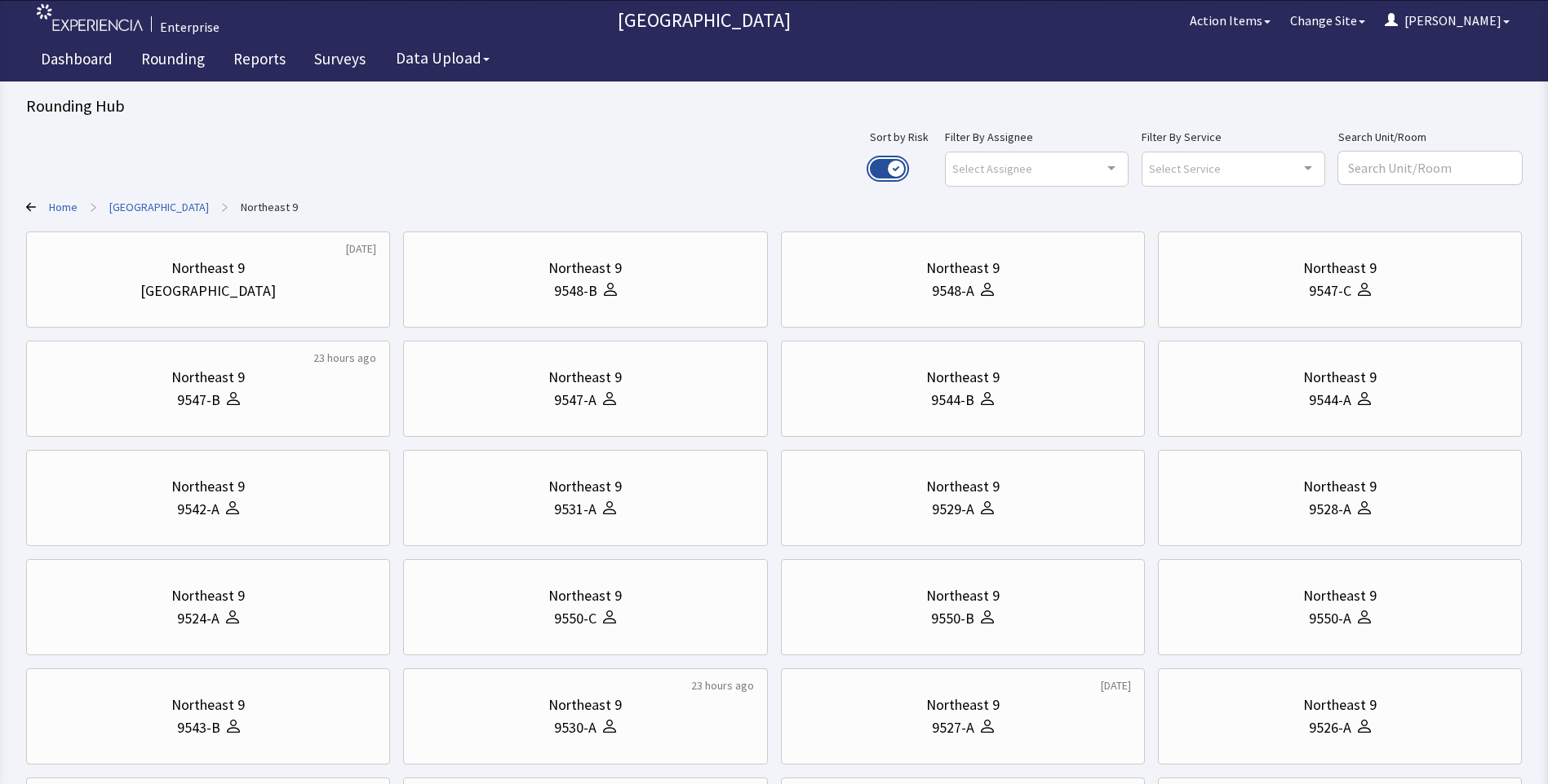
click at [906, 172] on button "Use setting" at bounding box center [887, 169] width 36 height 19
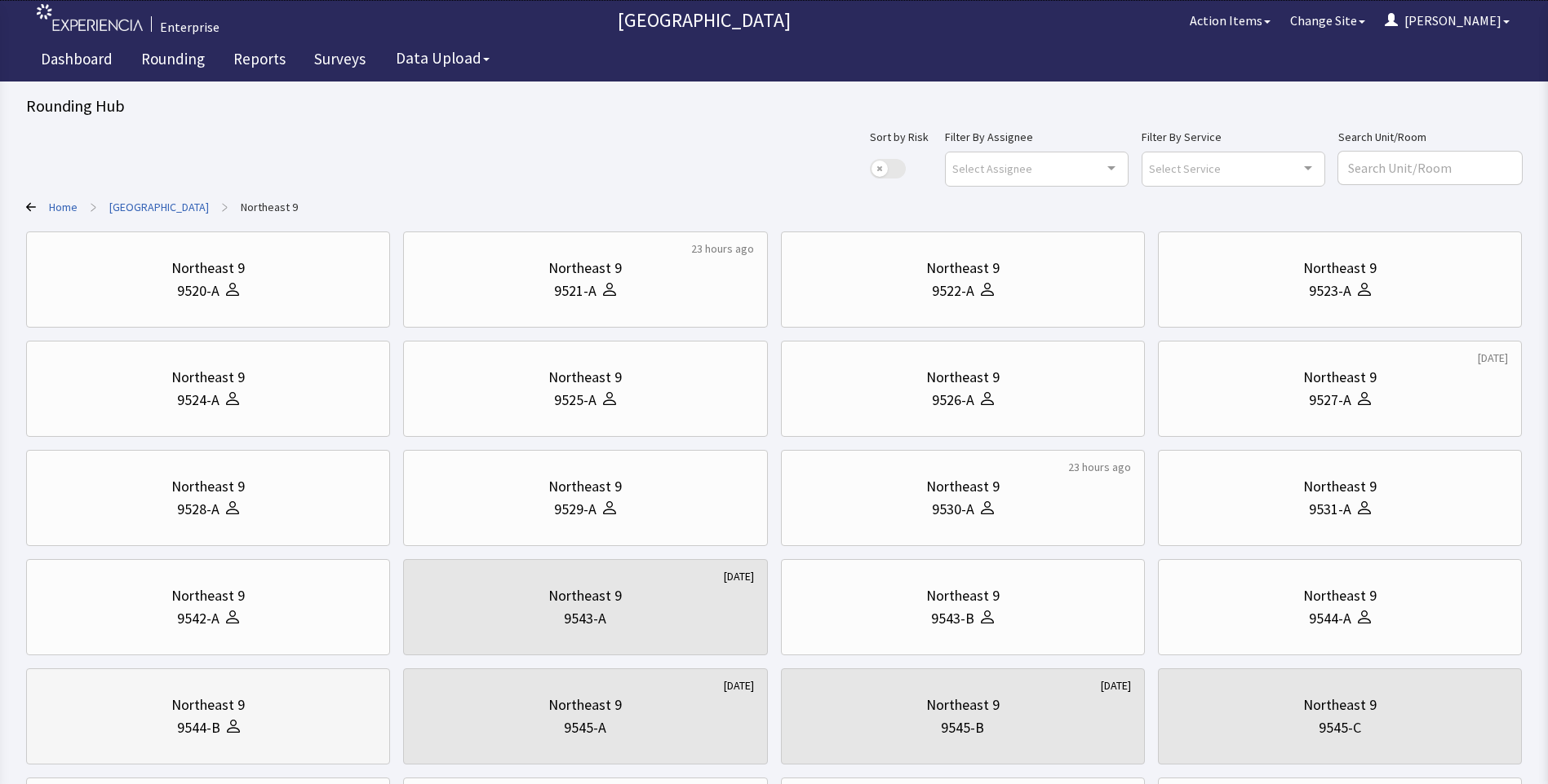
click at [173, 710] on div "Northeast 9" at bounding box center [208, 705] width 73 height 23
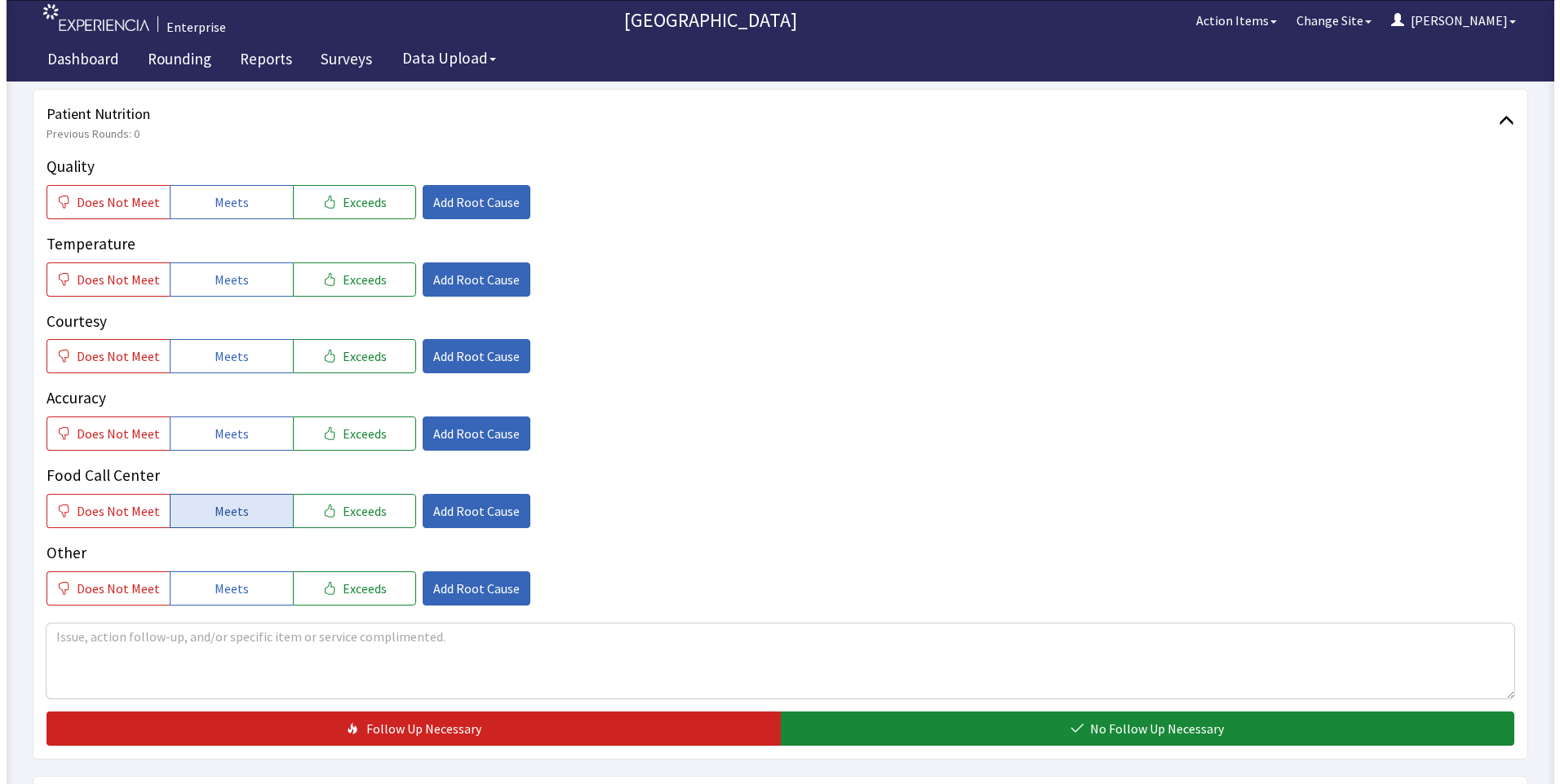
scroll to position [245, 0]
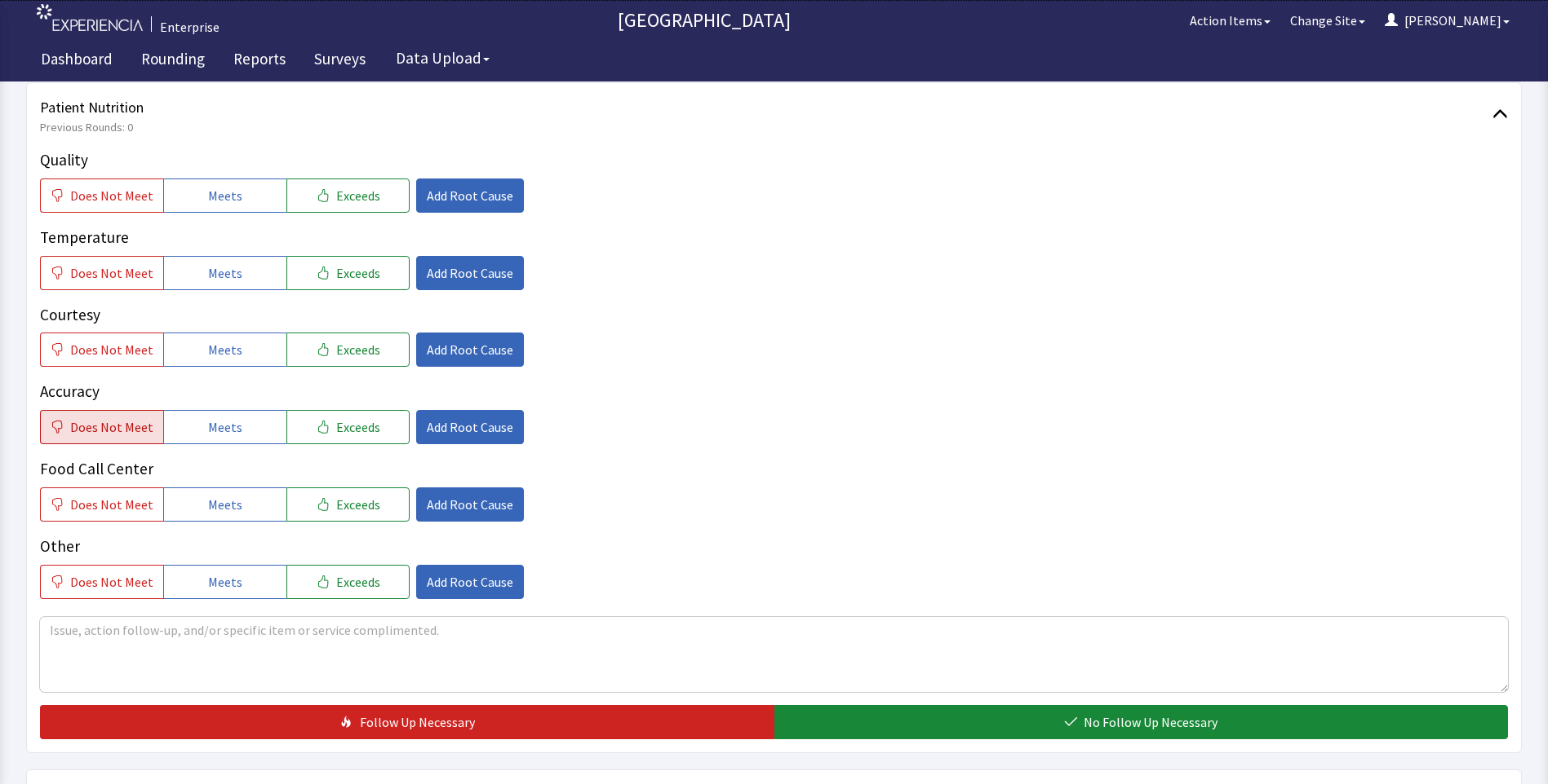
click at [103, 428] on span "Does Not Meet" at bounding box center [111, 427] width 83 height 19
click at [443, 423] on span "Add Root Cause" at bounding box center [470, 427] width 87 height 19
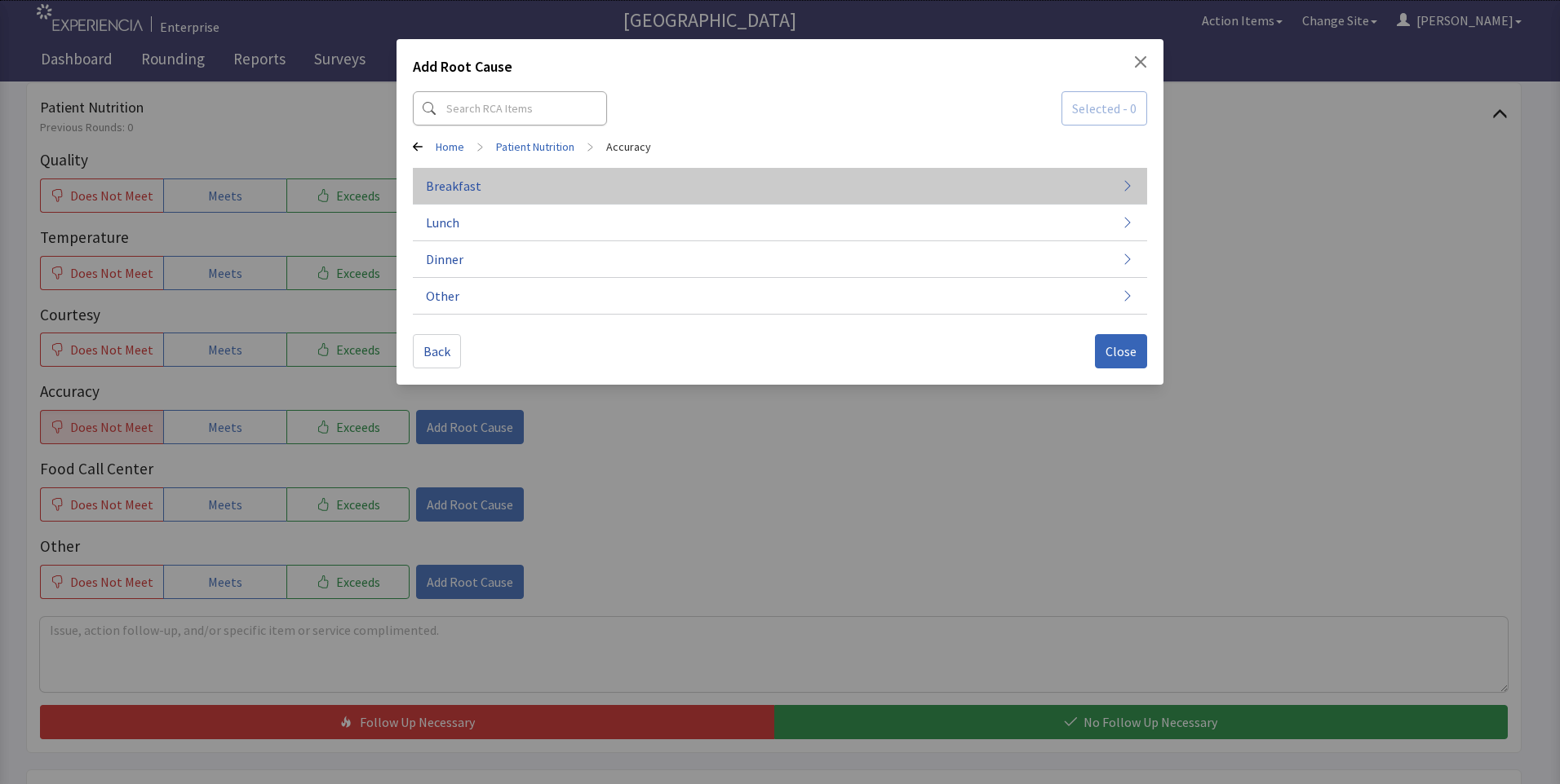
click at [466, 180] on span "Breakfast" at bounding box center [453, 186] width 55 height 19
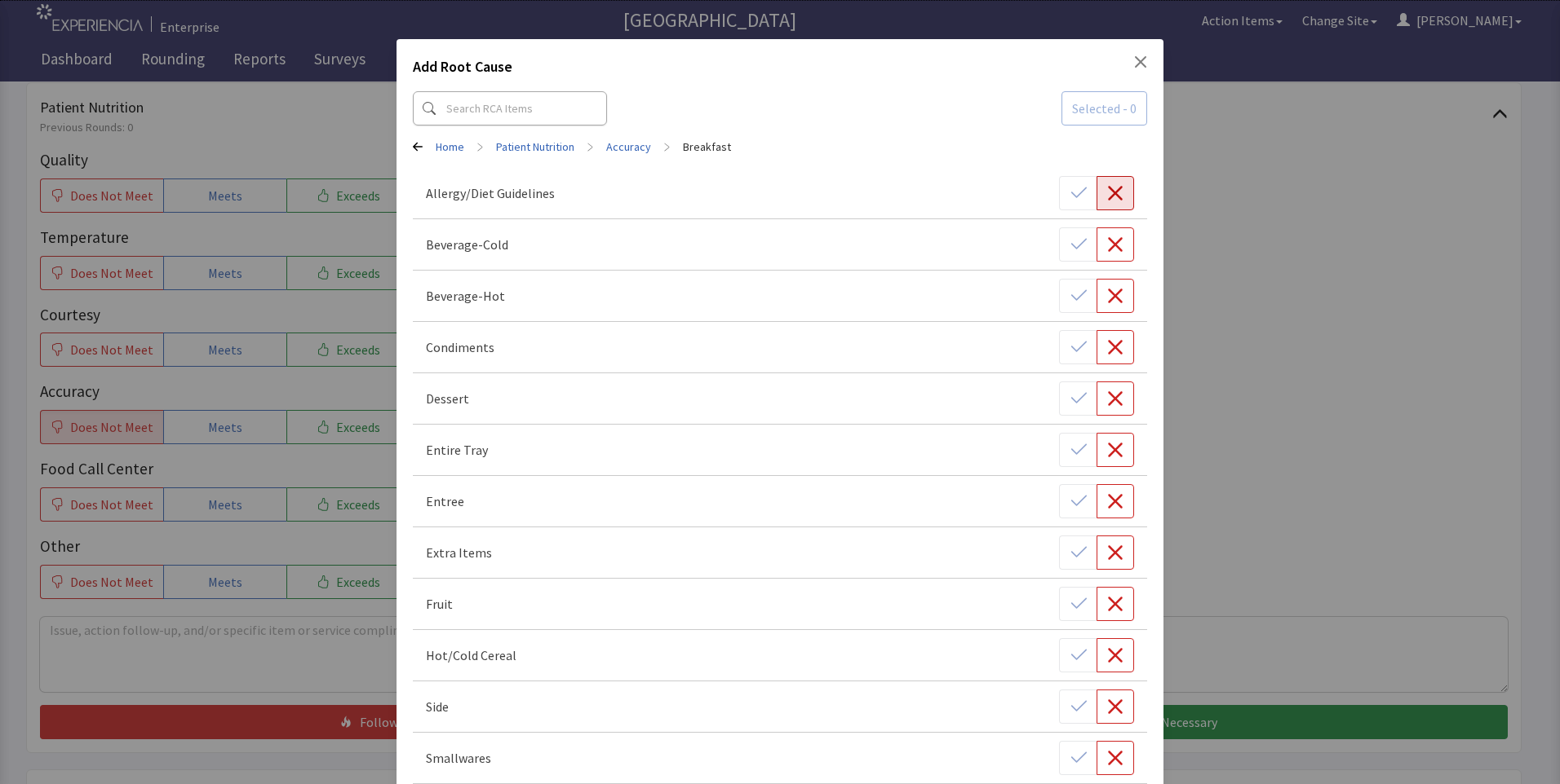
click at [1107, 191] on icon "button" at bounding box center [1115, 193] width 17 height 17
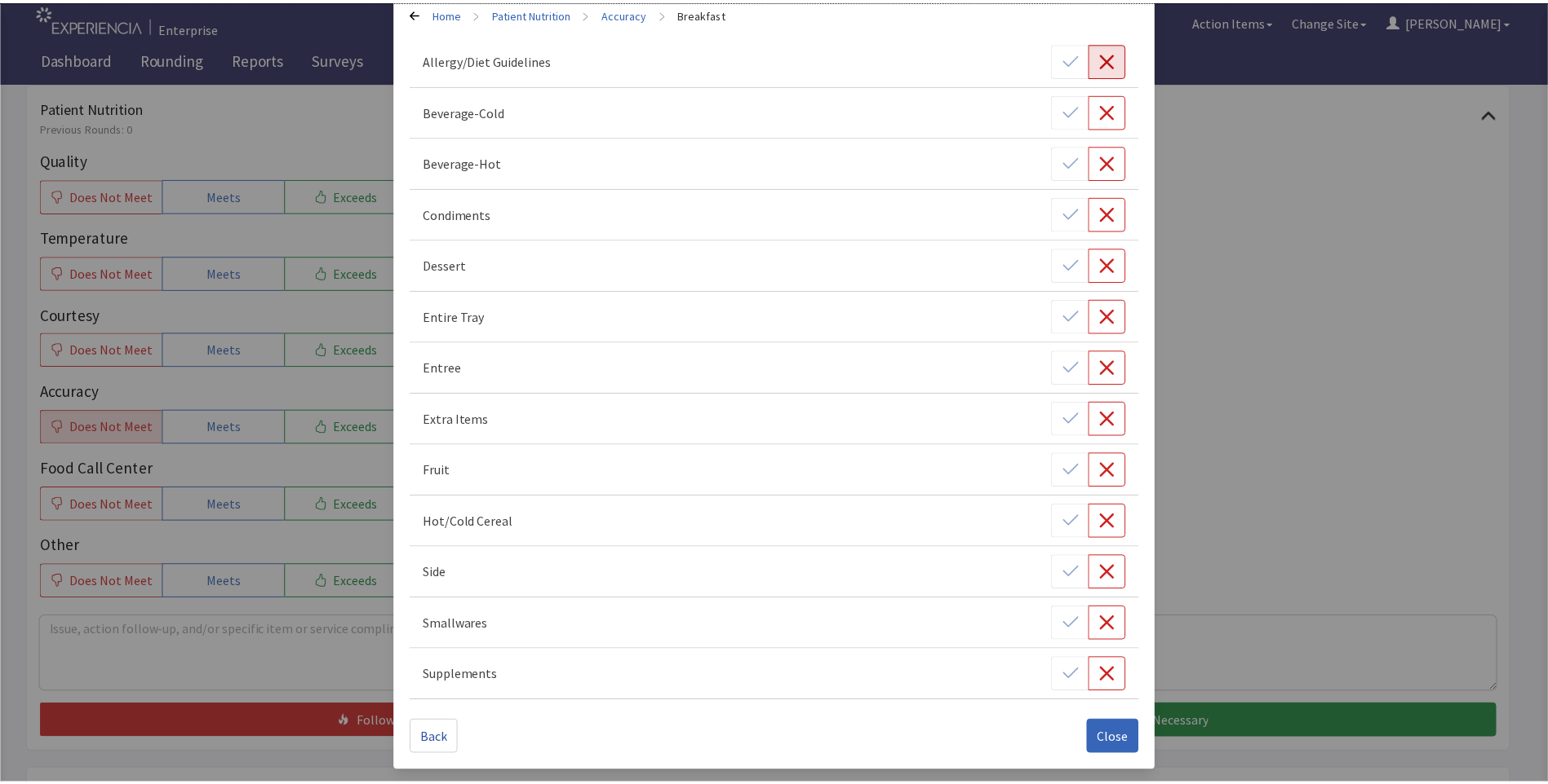
scroll to position [135, 0]
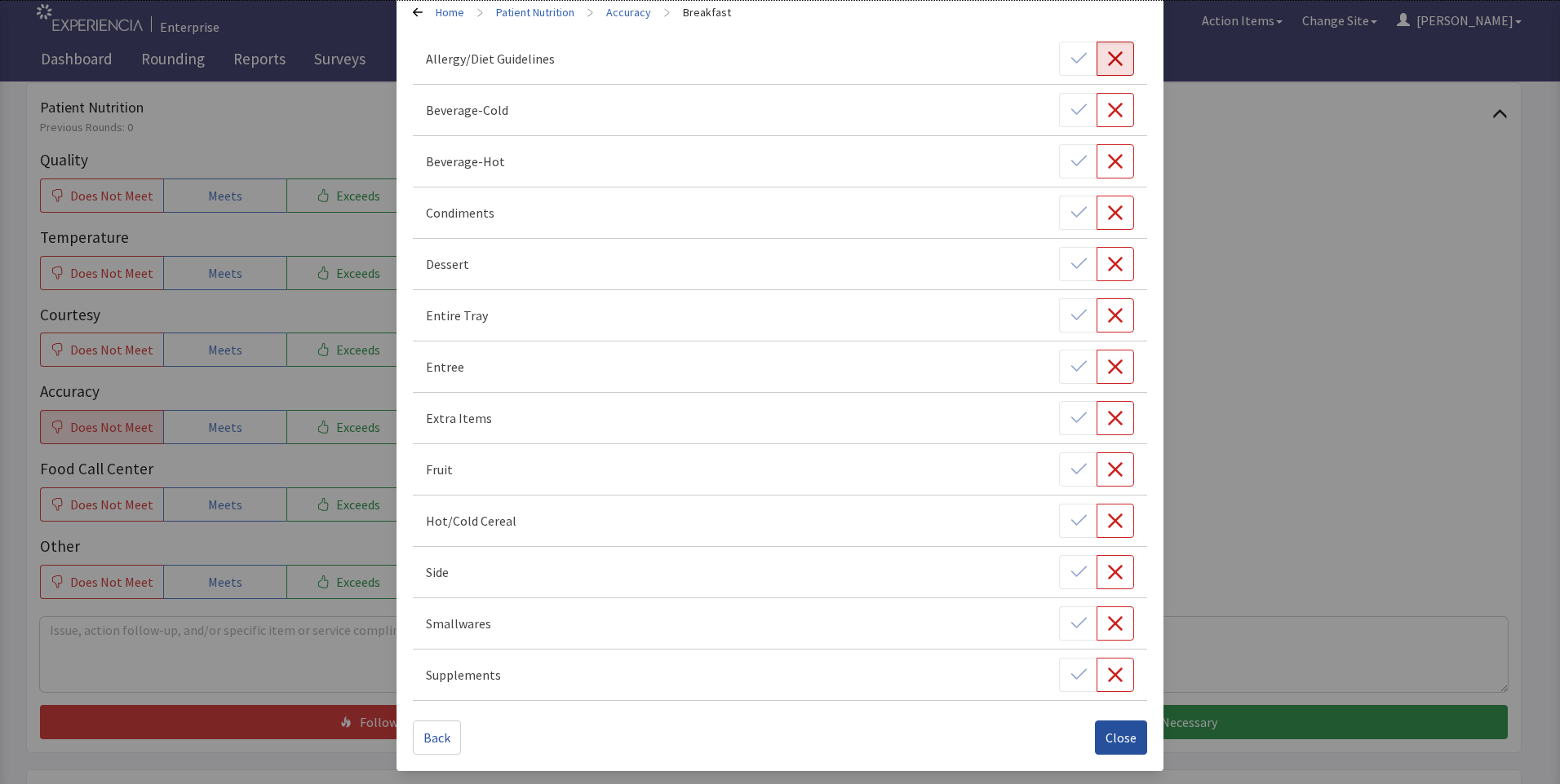
click at [1117, 733] on span "Close" at bounding box center [1120, 738] width 31 height 19
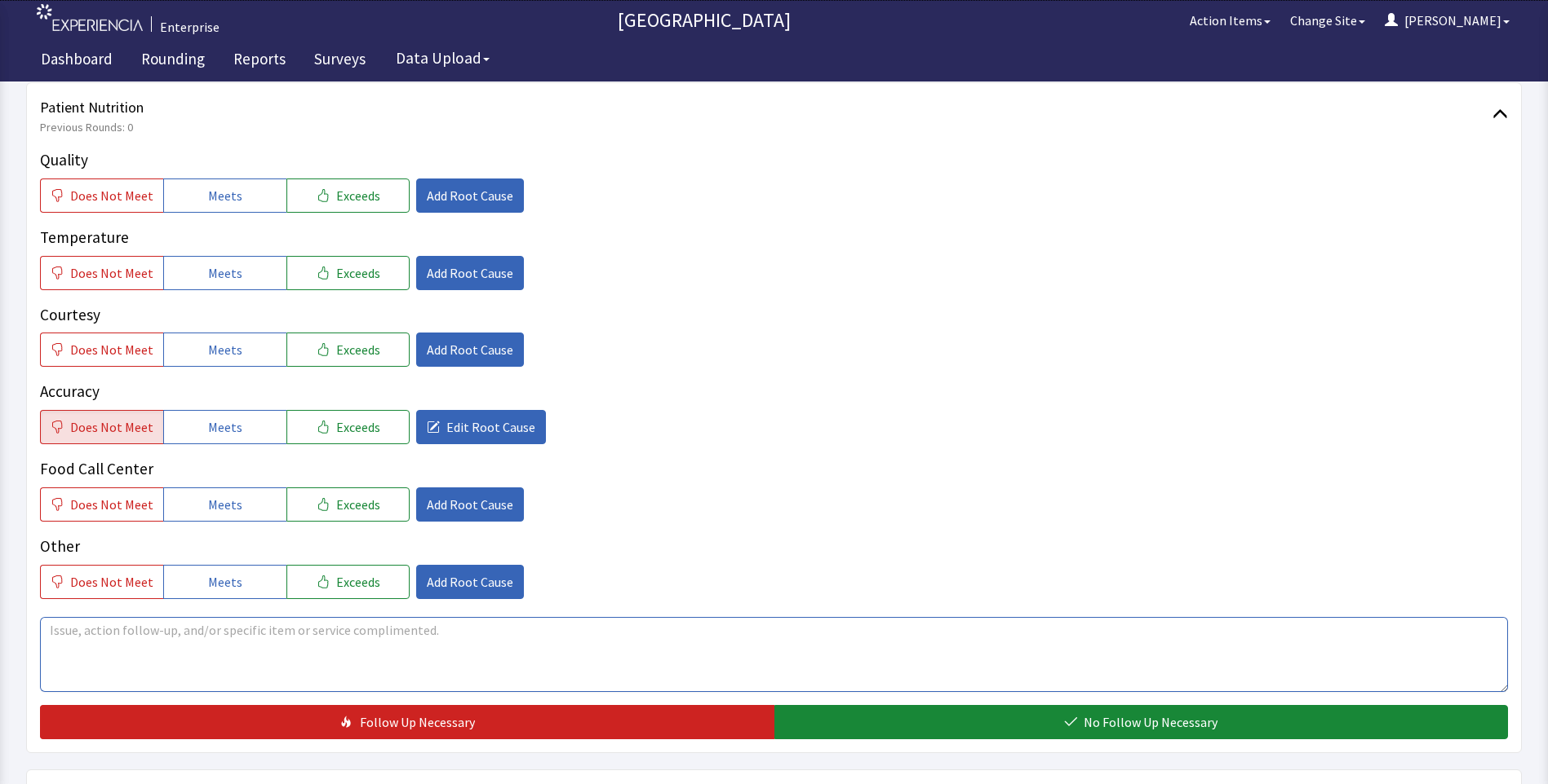
click at [76, 635] on textarea at bounding box center [774, 655] width 1468 height 75
drag, startPoint x: 46, startPoint y: 627, endPoint x: 412, endPoint y: 627, distance: 366.0
click at [412, 627] on textarea "patient received egg sandwich and has an [MEDICAL_DATA]." at bounding box center [774, 655] width 1468 height 75
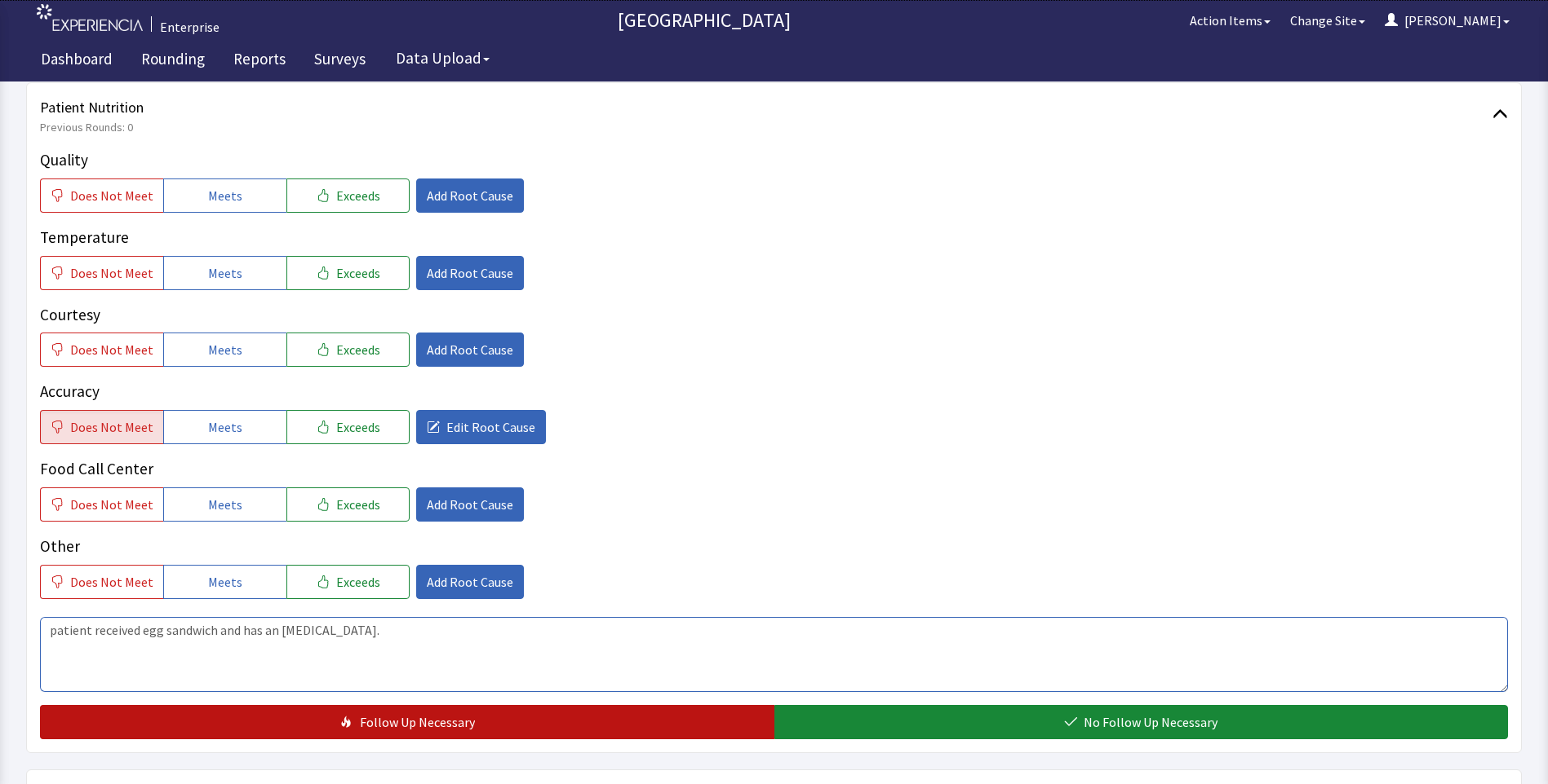
type textarea "patient received egg sandwich and has an [MEDICAL_DATA]."
click at [375, 714] on span "Follow Up Necessary" at bounding box center [417, 722] width 115 height 19
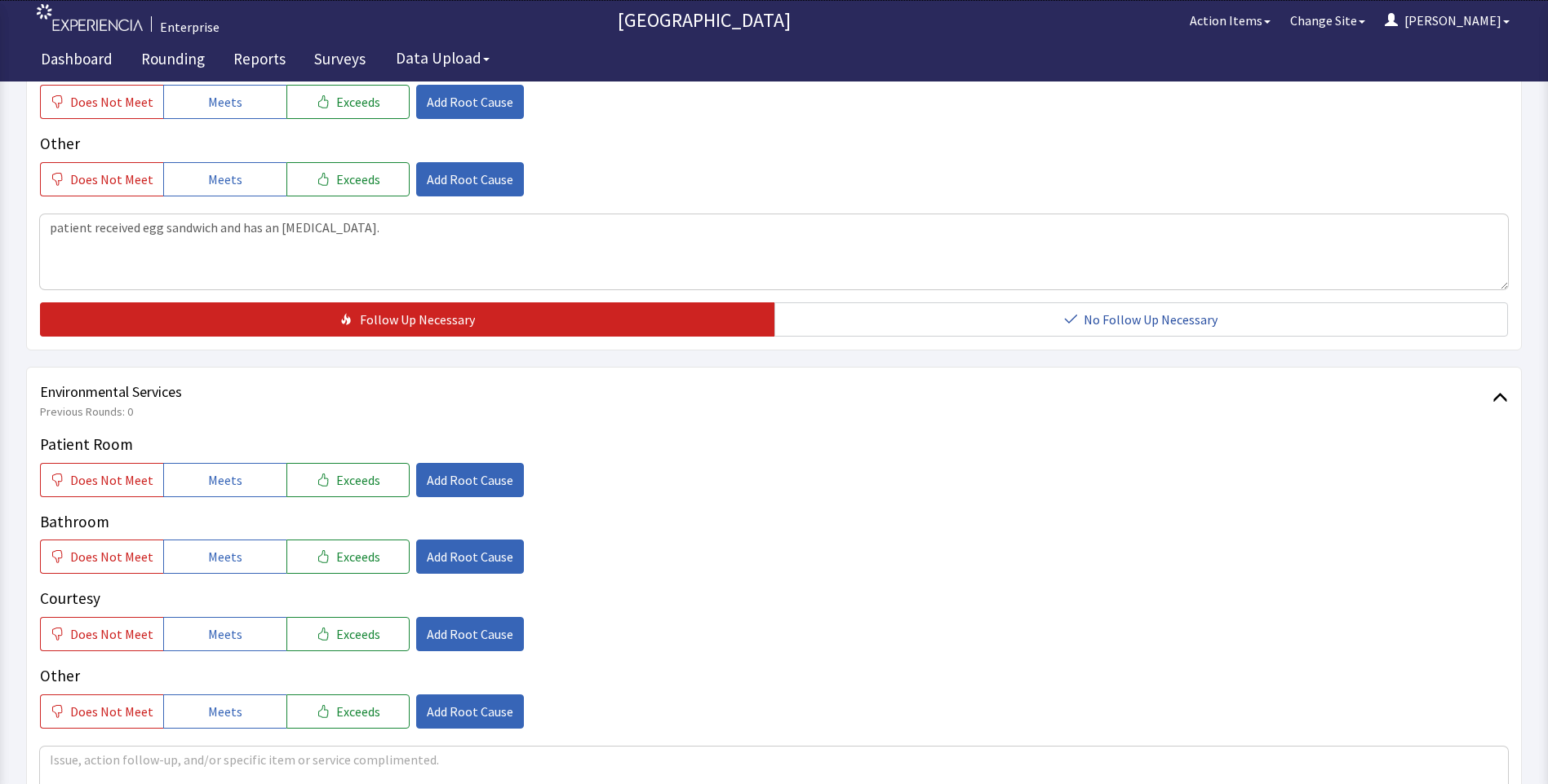
scroll to position [652, 0]
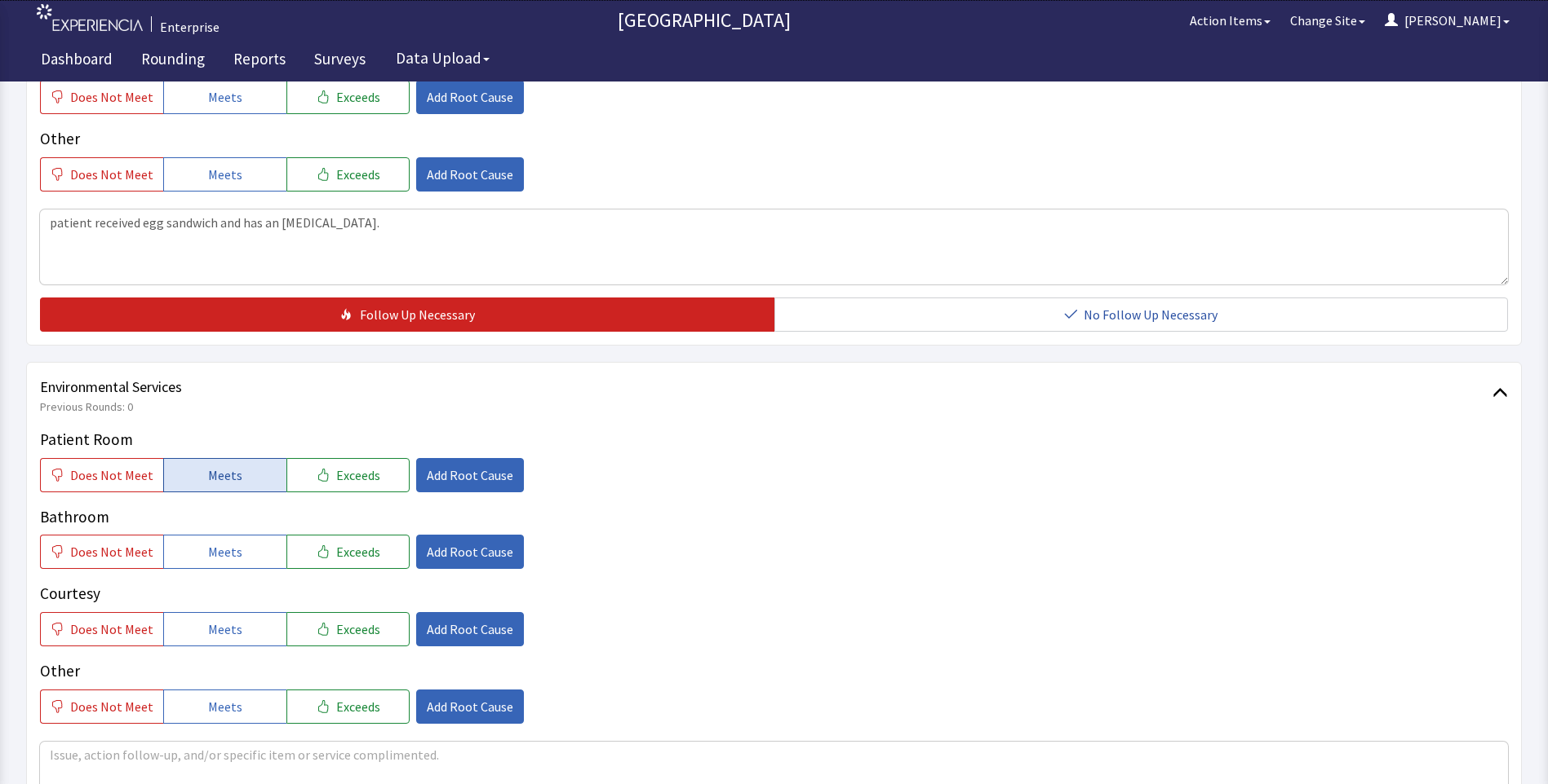
click at [211, 469] on span "Meets" at bounding box center [225, 475] width 34 height 19
drag, startPoint x: 199, startPoint y: 557, endPoint x: 214, endPoint y: 608, distance: 53.2
click at [200, 565] on button "Meets" at bounding box center [225, 552] width 123 height 34
drag, startPoint x: 218, startPoint y: 625, endPoint x: 302, endPoint y: 638, distance: 85.0
click at [219, 625] on span "Meets" at bounding box center [225, 629] width 34 height 19
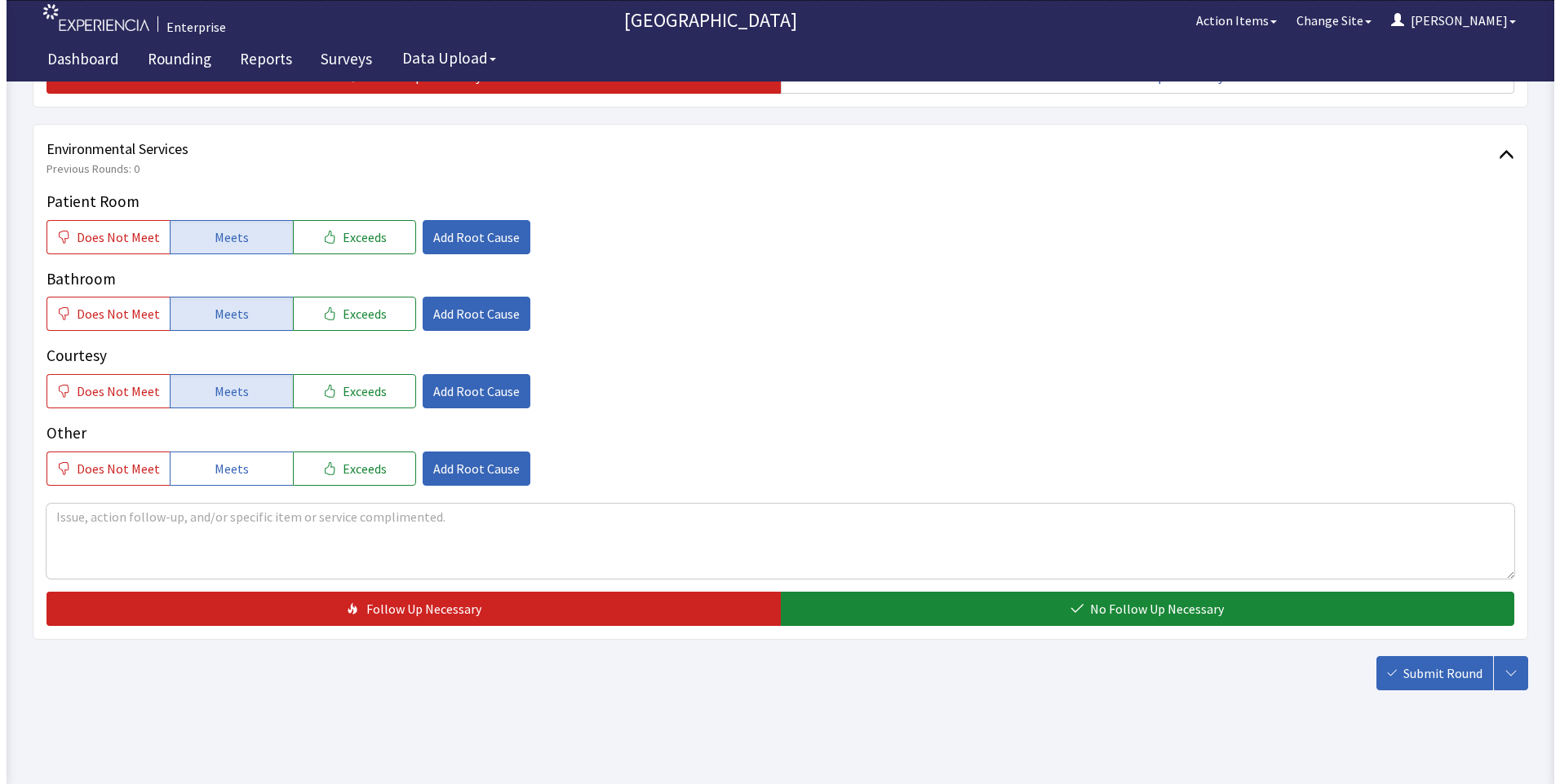
scroll to position [897, 0]
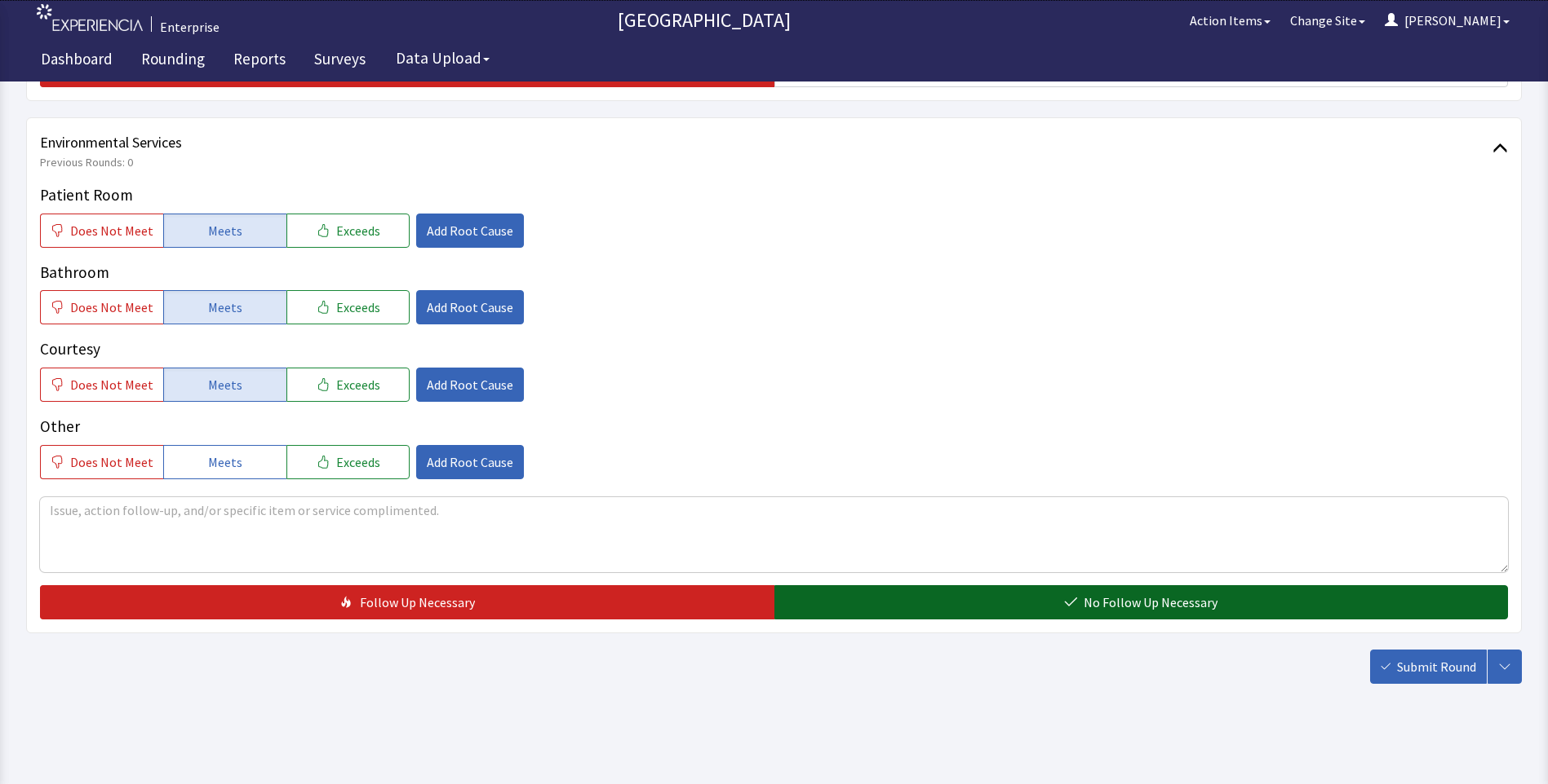
click at [898, 596] on button "No Follow Up Necessary" at bounding box center [1141, 602] width 735 height 34
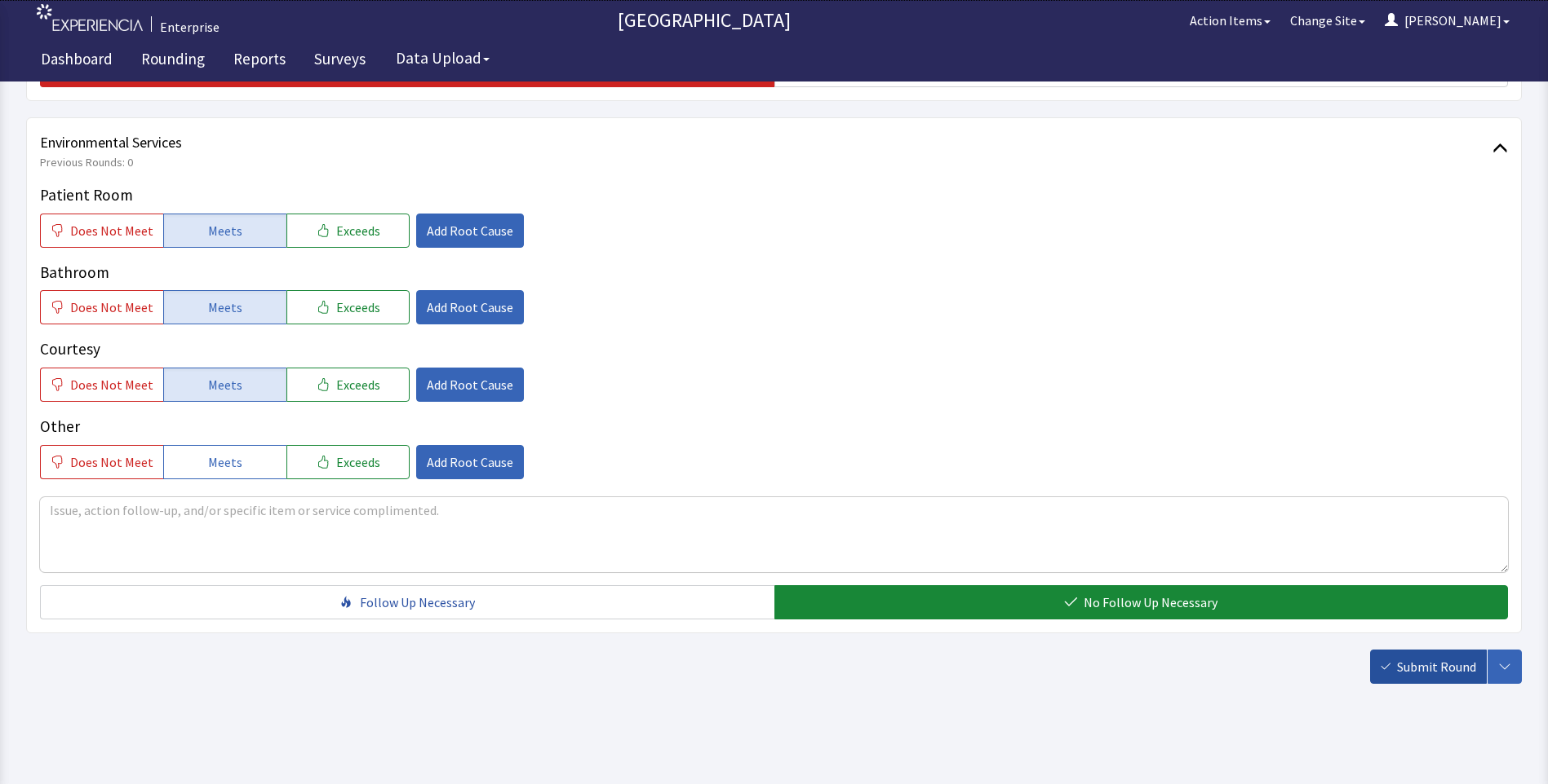
click at [1453, 663] on span "Submit Round" at bounding box center [1436, 667] width 79 height 19
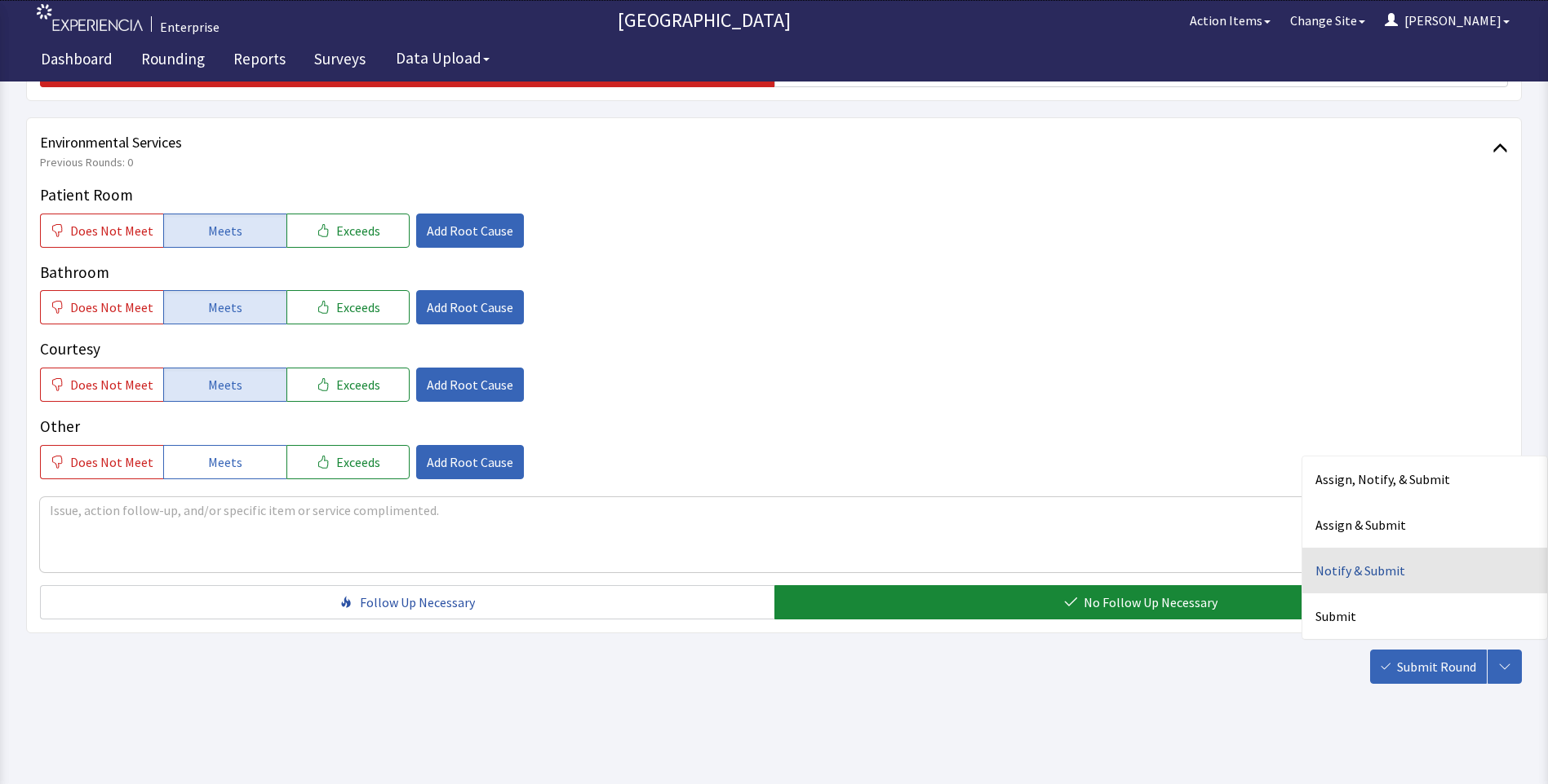
click at [1337, 576] on div "Notify & Submit" at bounding box center [1425, 571] width 245 height 45
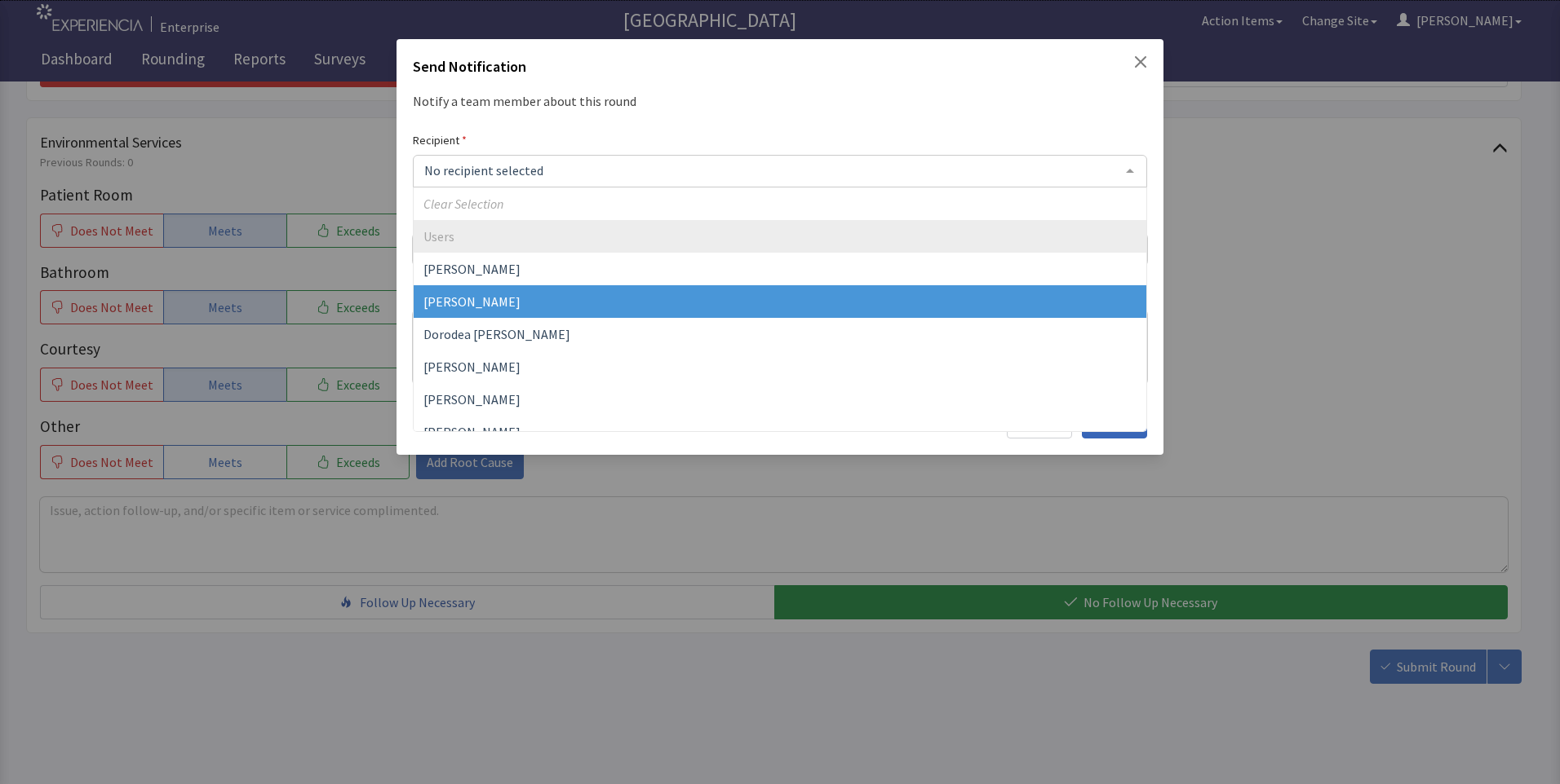
click at [481, 299] on span "[PERSON_NAME]" at bounding box center [471, 302] width 97 height 17
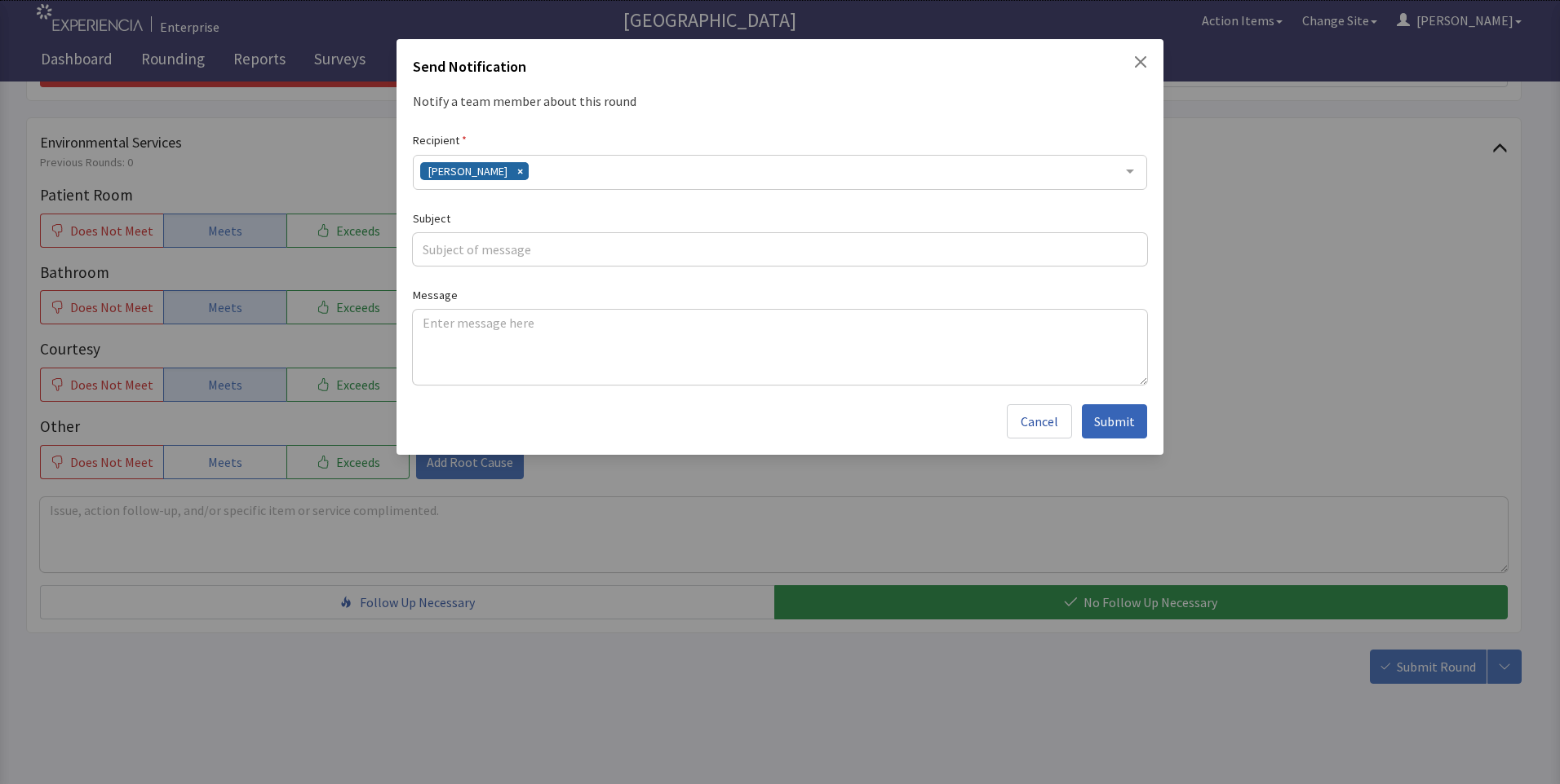
click at [577, 174] on div "David Garcia" at bounding box center [780, 172] width 735 height 35
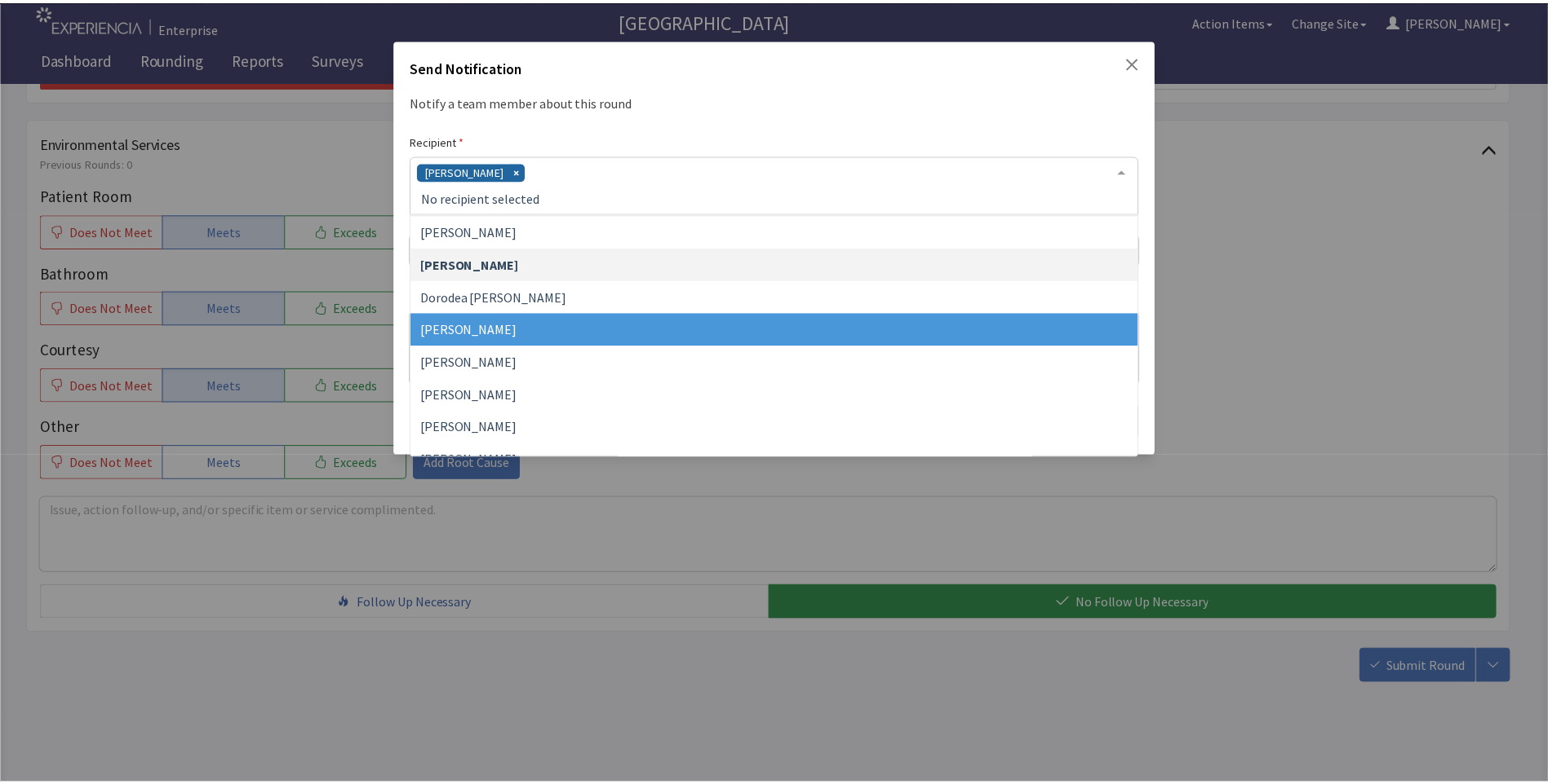
scroll to position [81, 0]
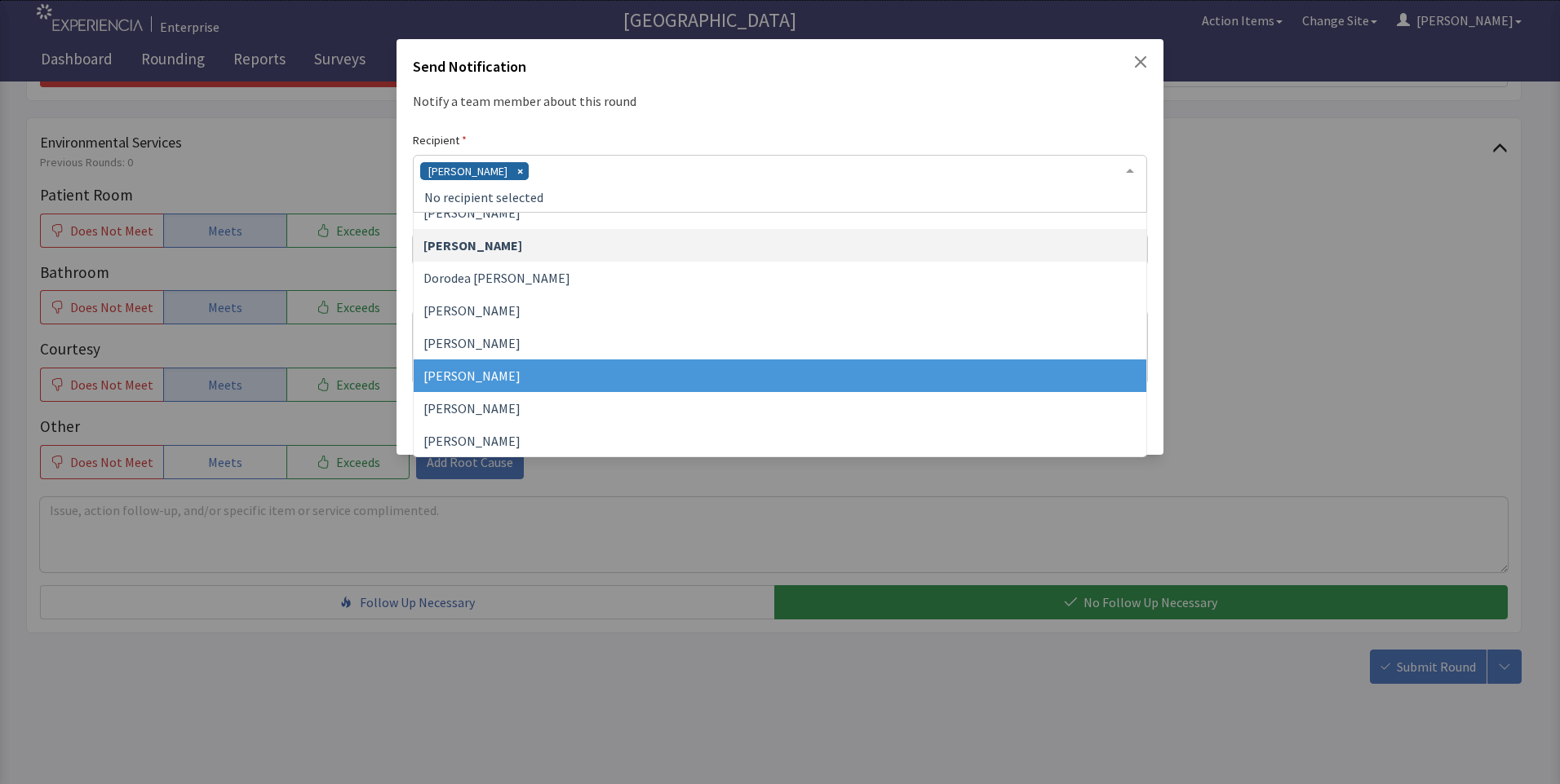
click at [495, 380] on span "Jacquelyn Bucci" at bounding box center [471, 376] width 97 height 17
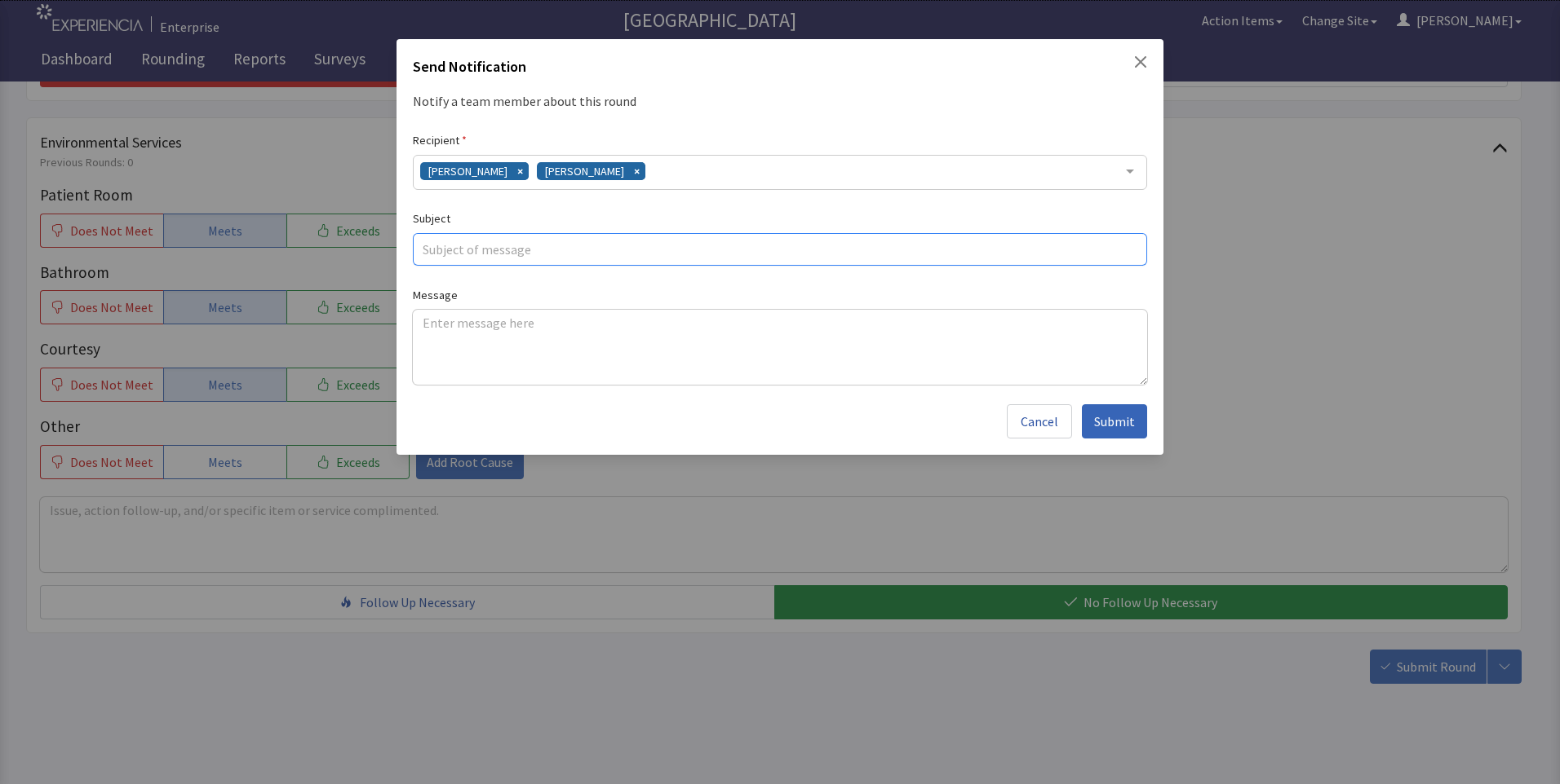
click at [527, 253] on input "text" at bounding box center [780, 249] width 735 height 32
type input "allergy patient"
click at [420, 321] on textarea at bounding box center [780, 347] width 735 height 75
paste textarea "patient received egg sandwich and has an egg allergy."
type textarea "patient received egg sandwich and has an egg allergy."
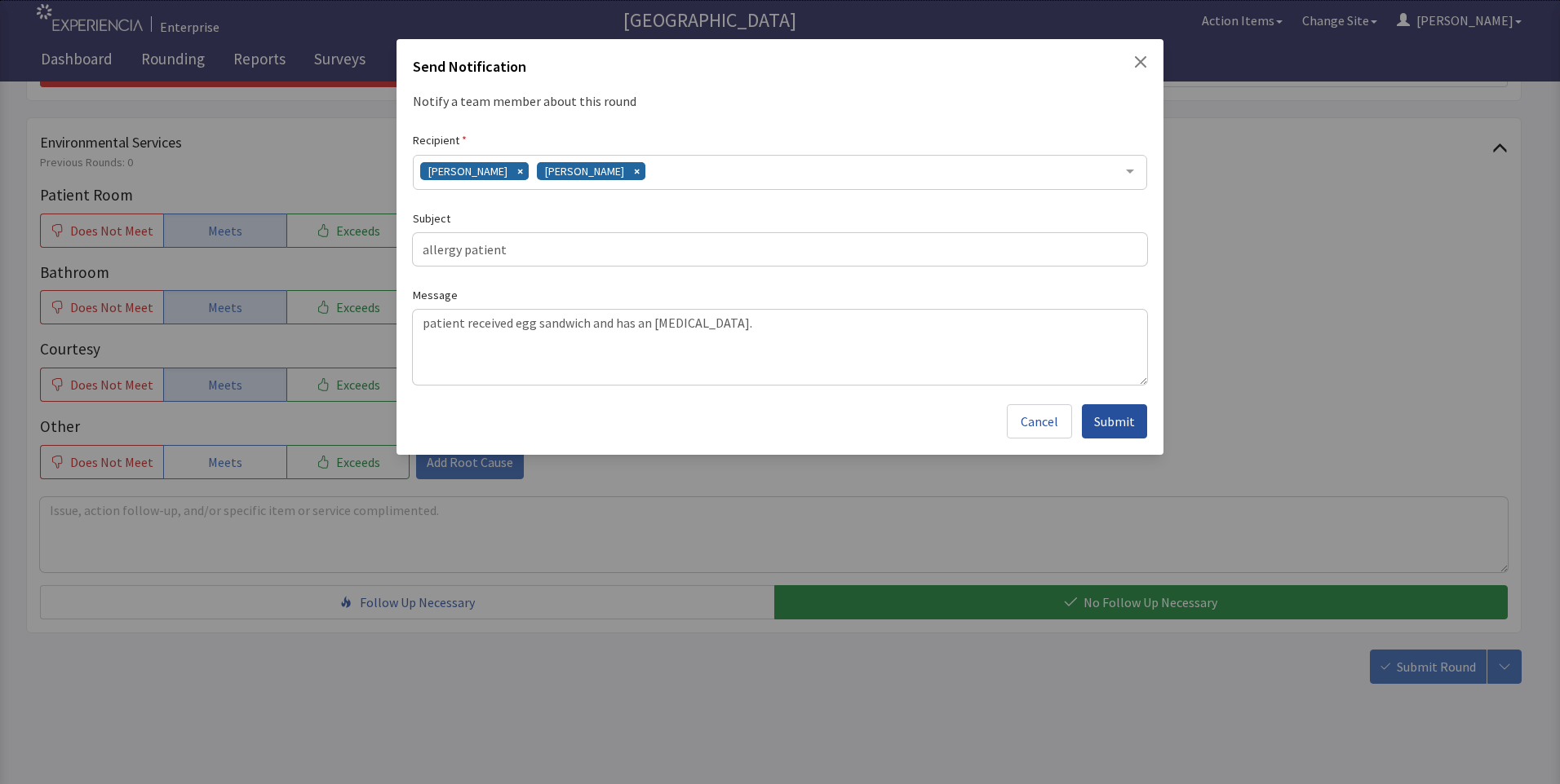
click at [1100, 420] on span "Submit" at bounding box center [1114, 421] width 41 height 19
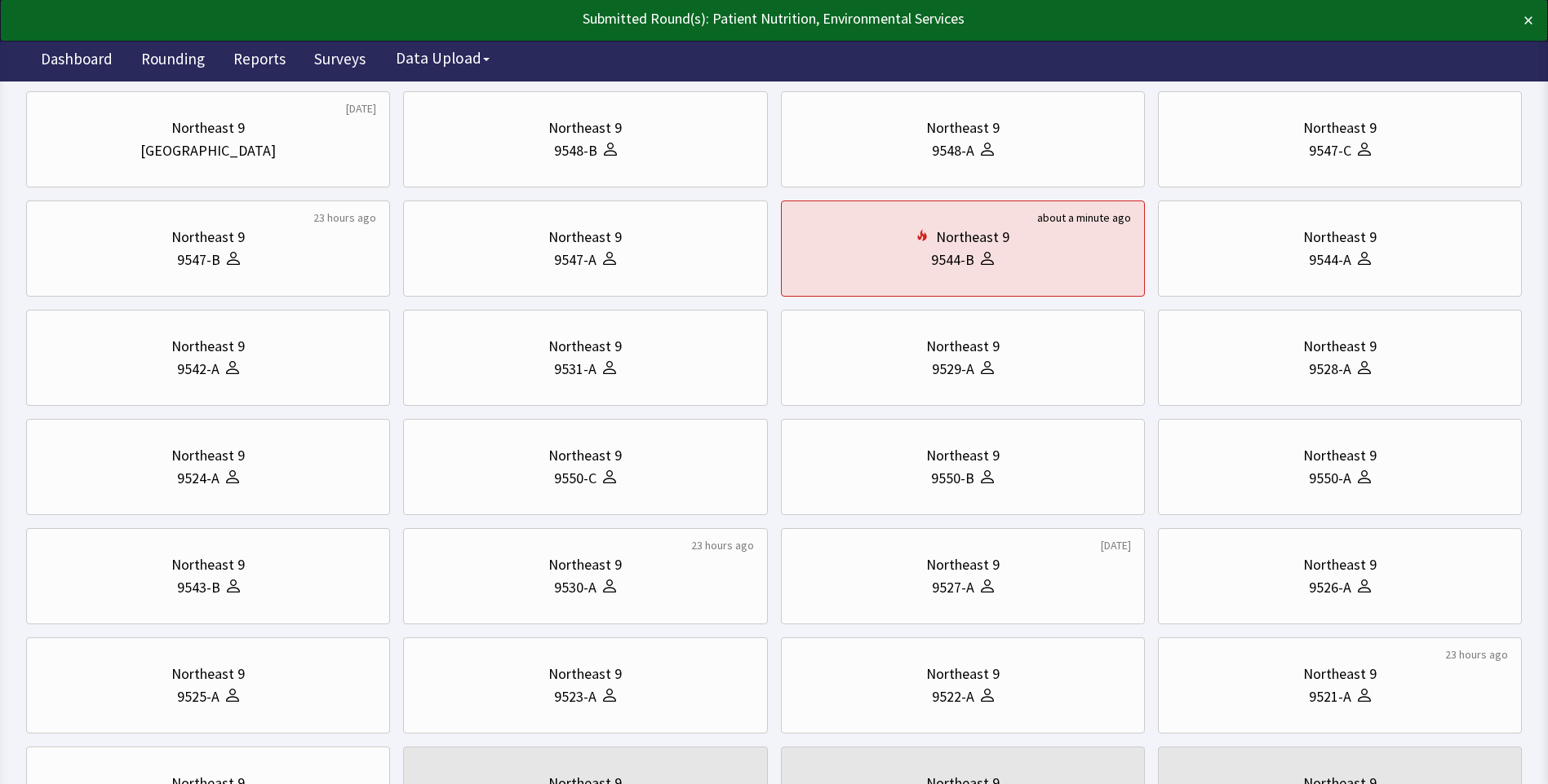
scroll to position [163, 0]
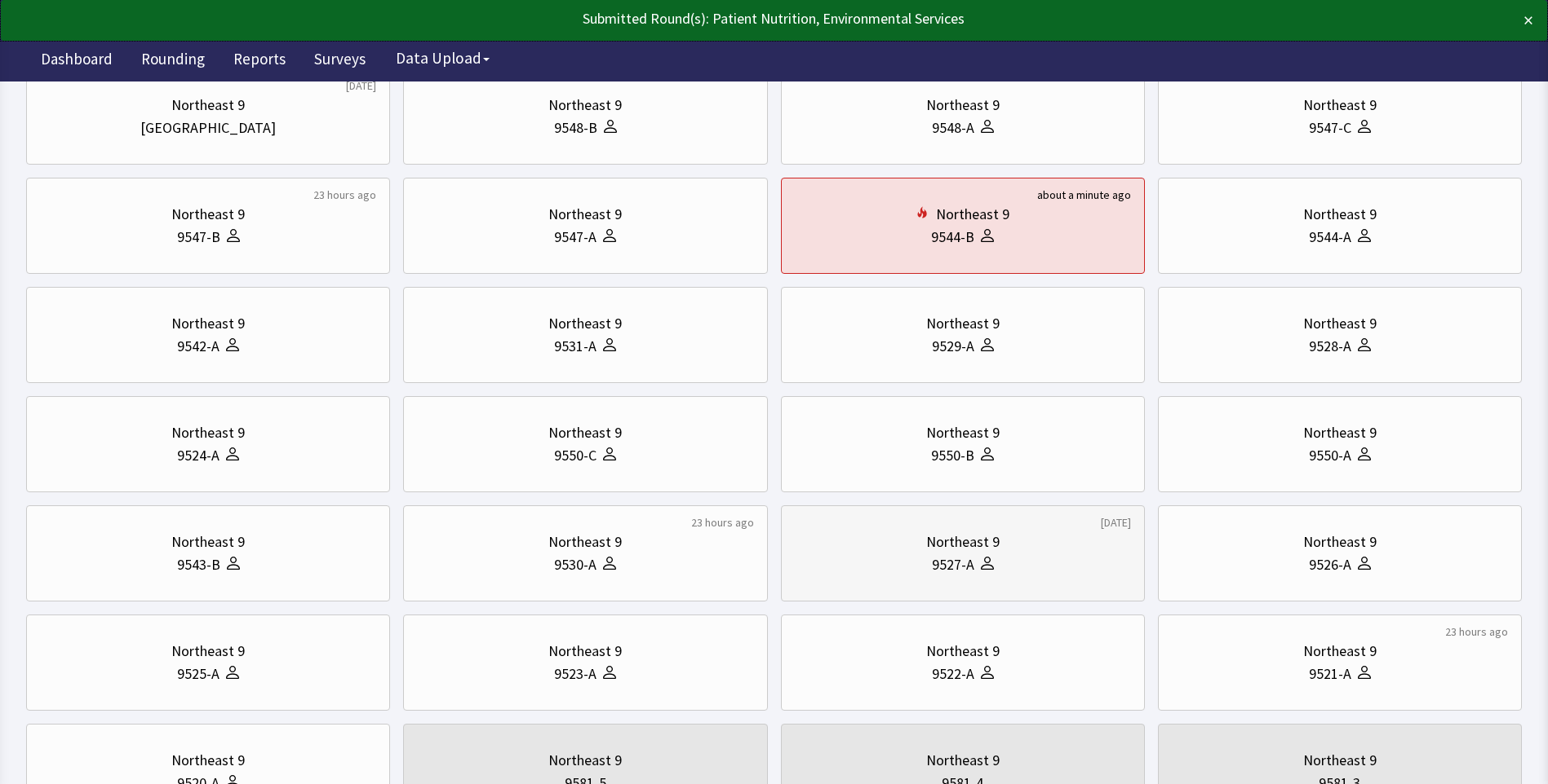
click at [926, 566] on div "9527-A" at bounding box center [963, 565] width 336 height 23
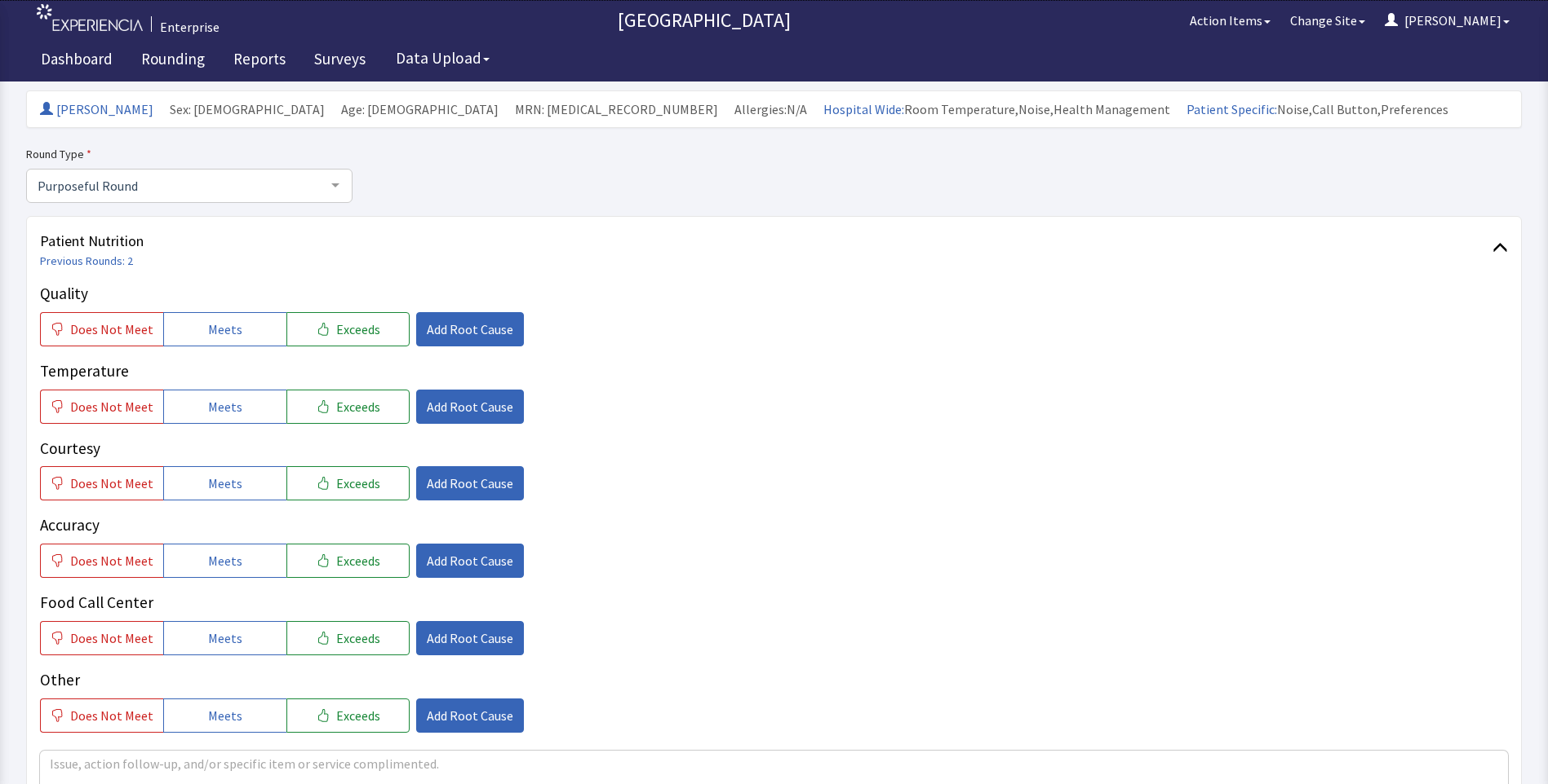
scroll to position [81, 0]
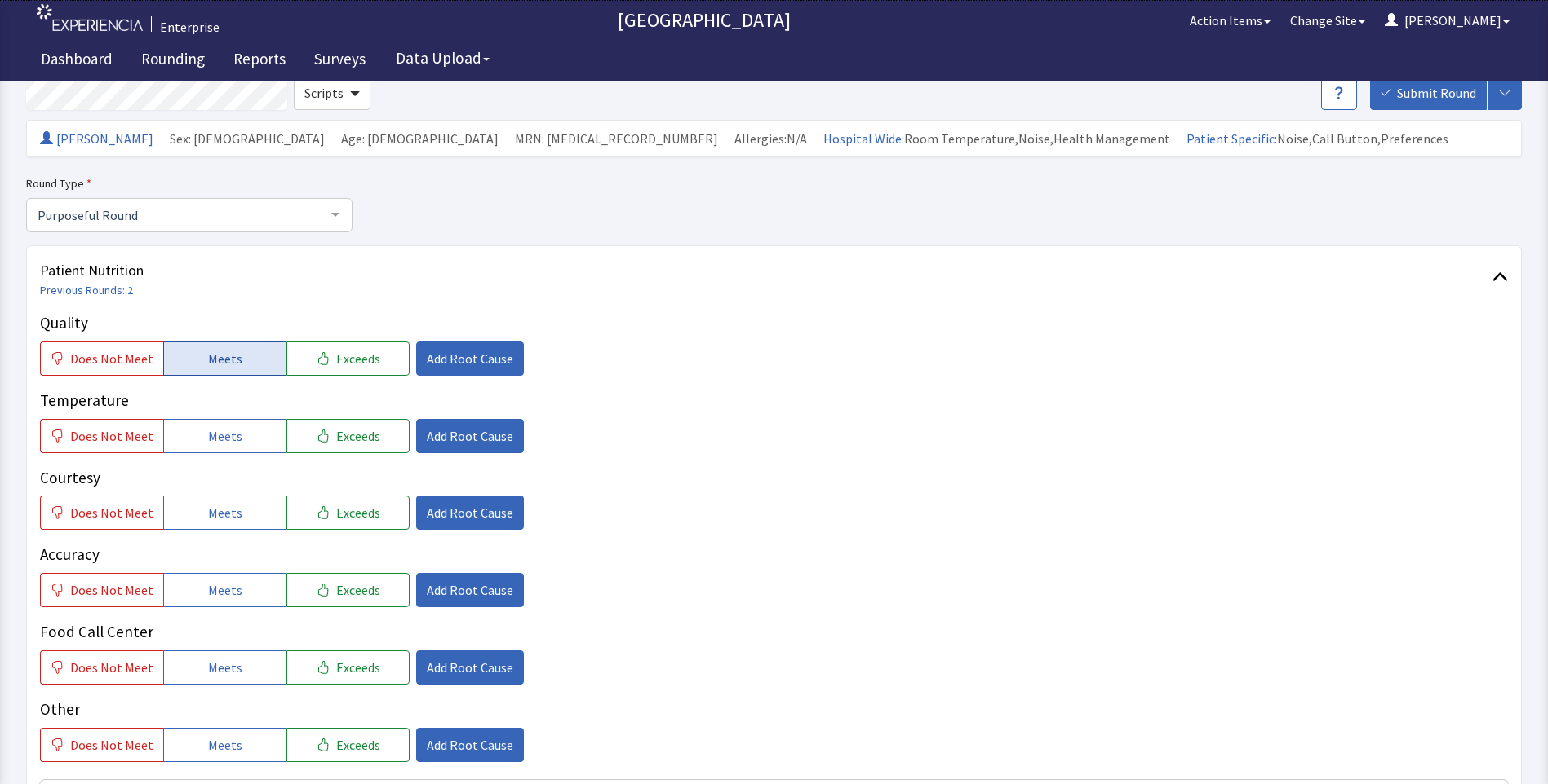
click at [225, 357] on span "Meets" at bounding box center [225, 358] width 34 height 19
drag, startPoint x: 218, startPoint y: 428, endPoint x: 220, endPoint y: 486, distance: 58.0
click at [218, 435] on span "Meets" at bounding box center [225, 436] width 34 height 19
drag, startPoint x: 224, startPoint y: 511, endPoint x: 227, endPoint y: 550, distance: 39.1
click at [224, 517] on span "Meets" at bounding box center [225, 513] width 34 height 19
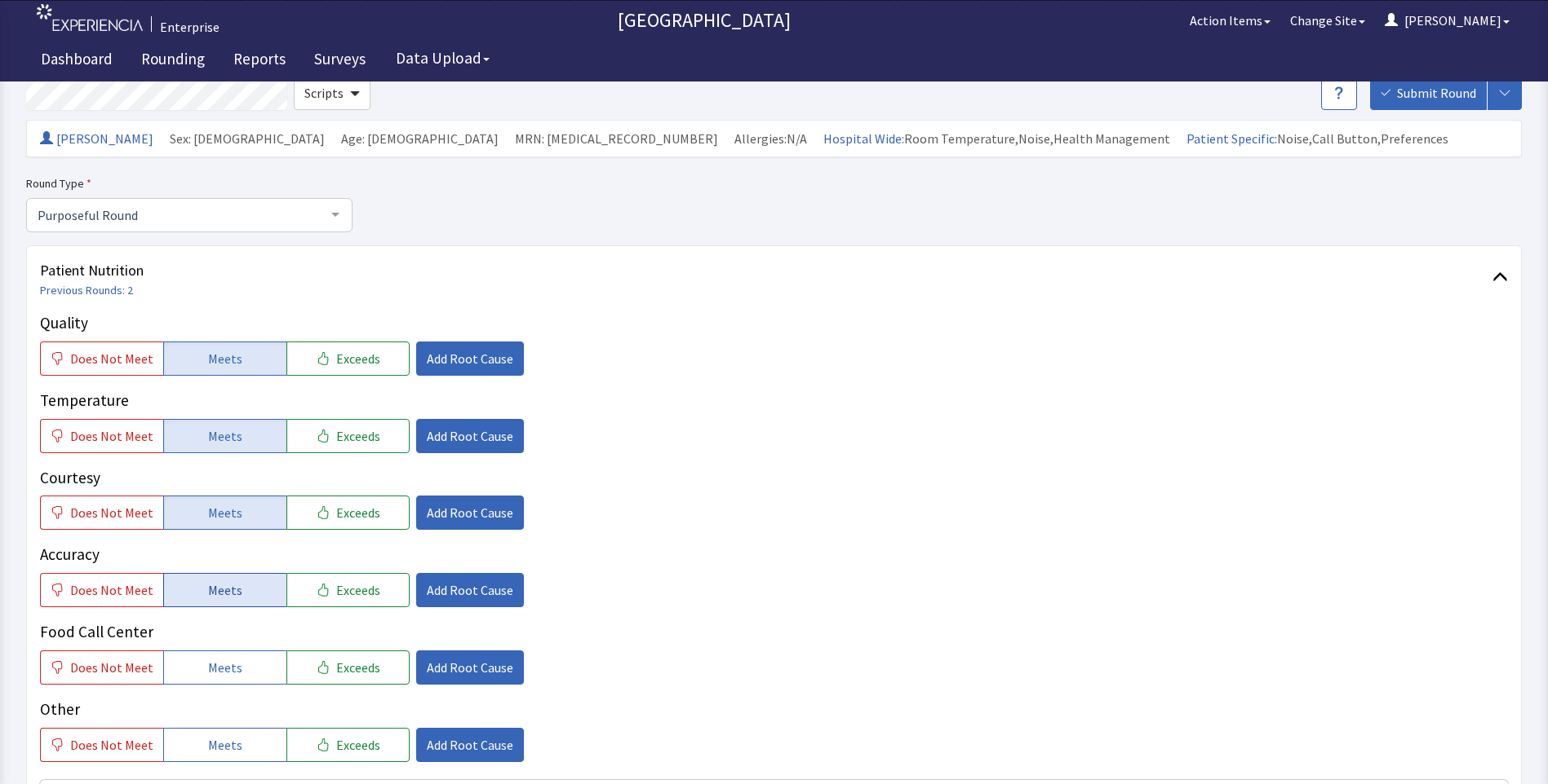
drag, startPoint x: 226, startPoint y: 594, endPoint x: 226, endPoint y: 625, distance: 31.0
click at [226, 606] on button "Meets" at bounding box center [225, 590] width 123 height 34
click at [225, 671] on span "Meets" at bounding box center [225, 668] width 34 height 19
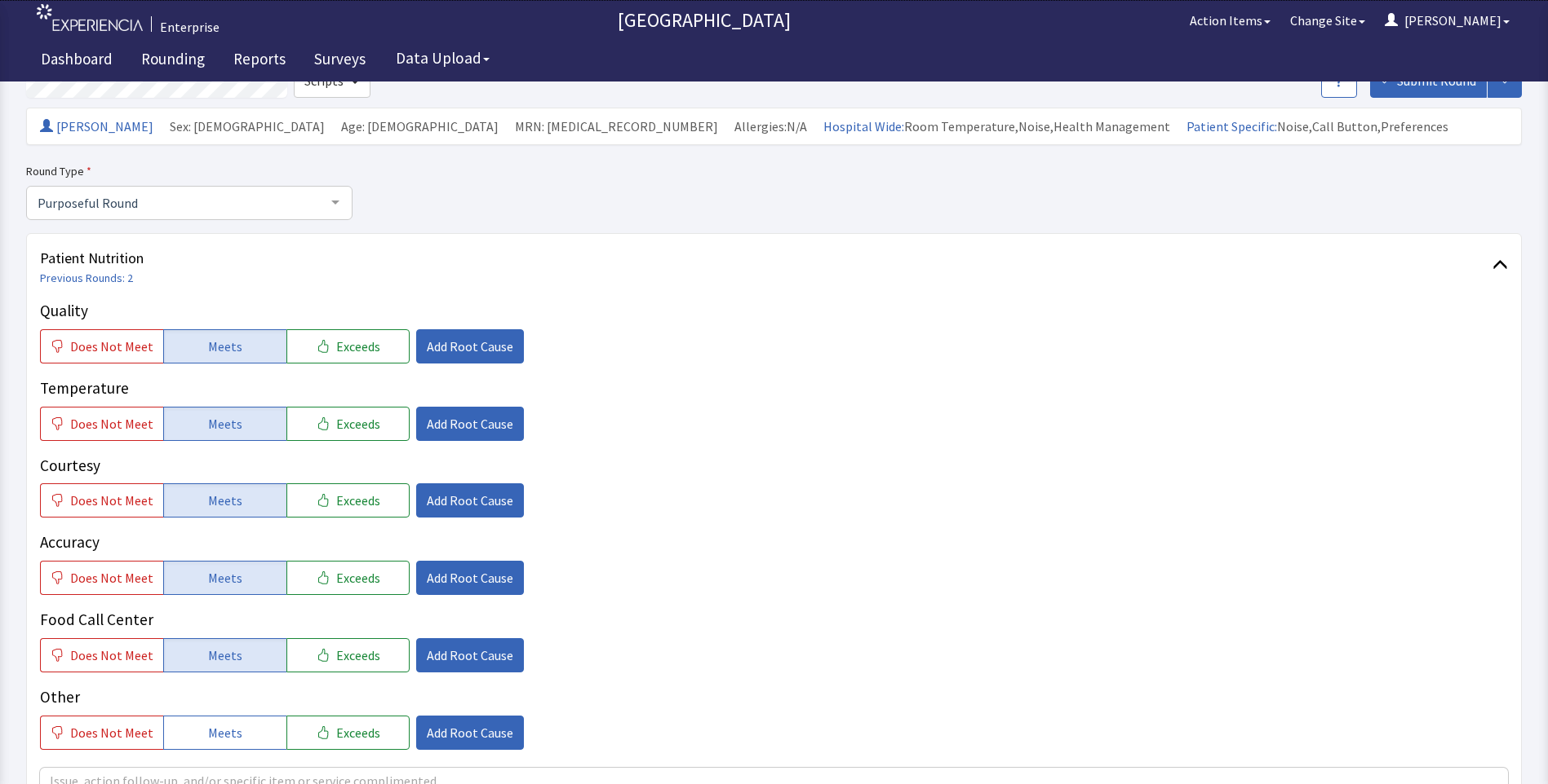
scroll to position [326, 0]
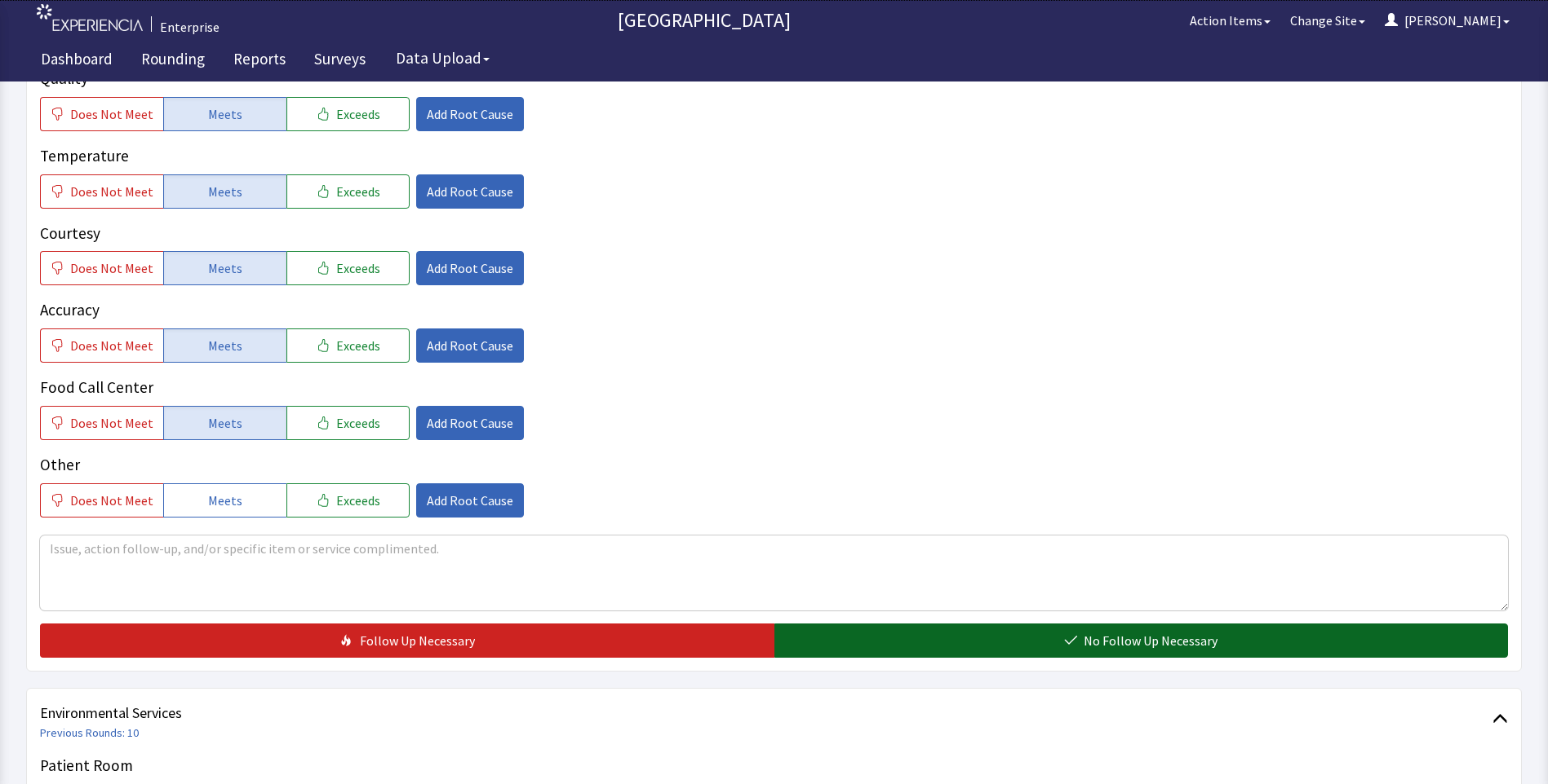
click at [820, 649] on button "No Follow Up Necessary" at bounding box center [1141, 641] width 735 height 34
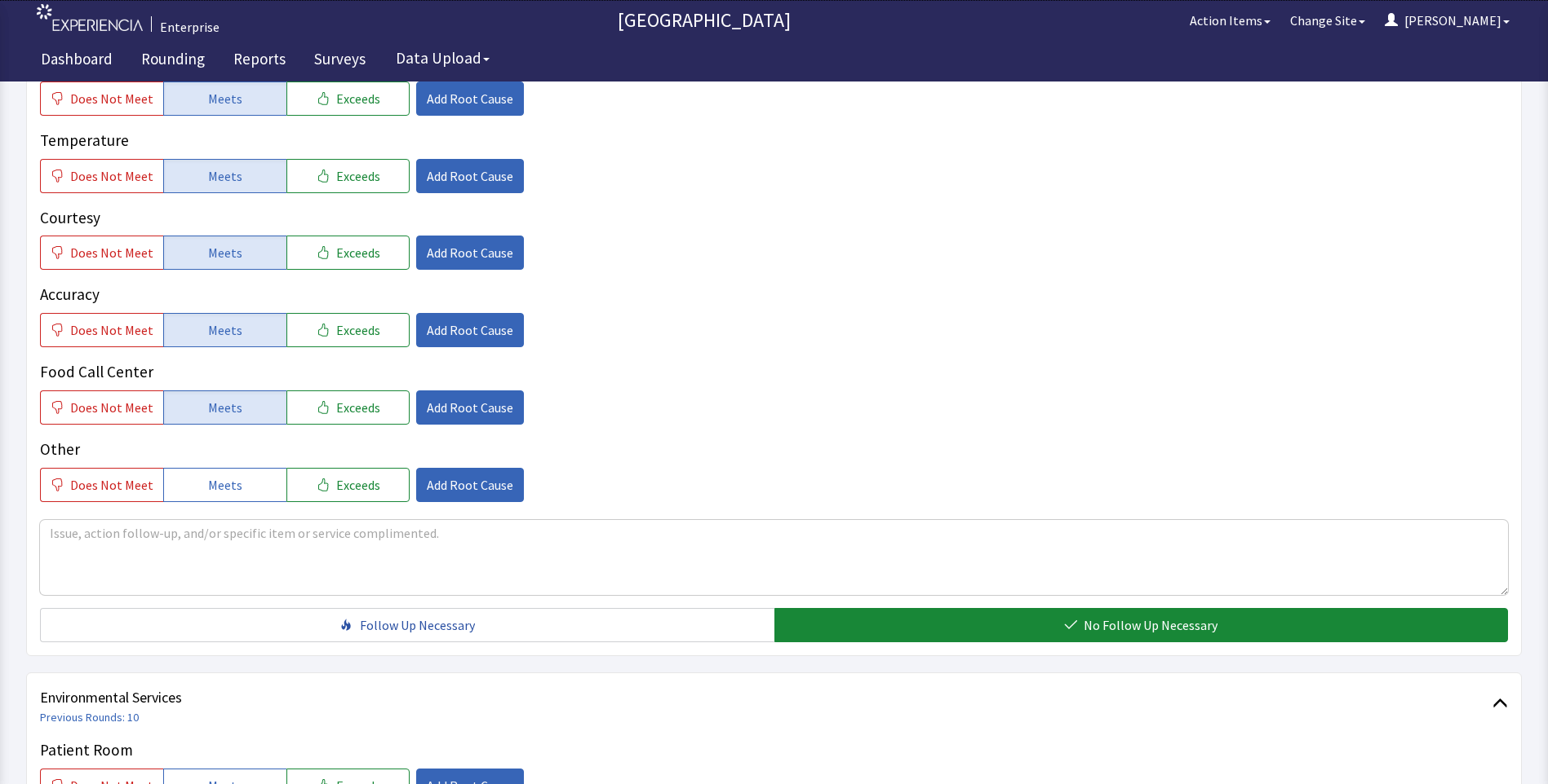
scroll to position [734, 0]
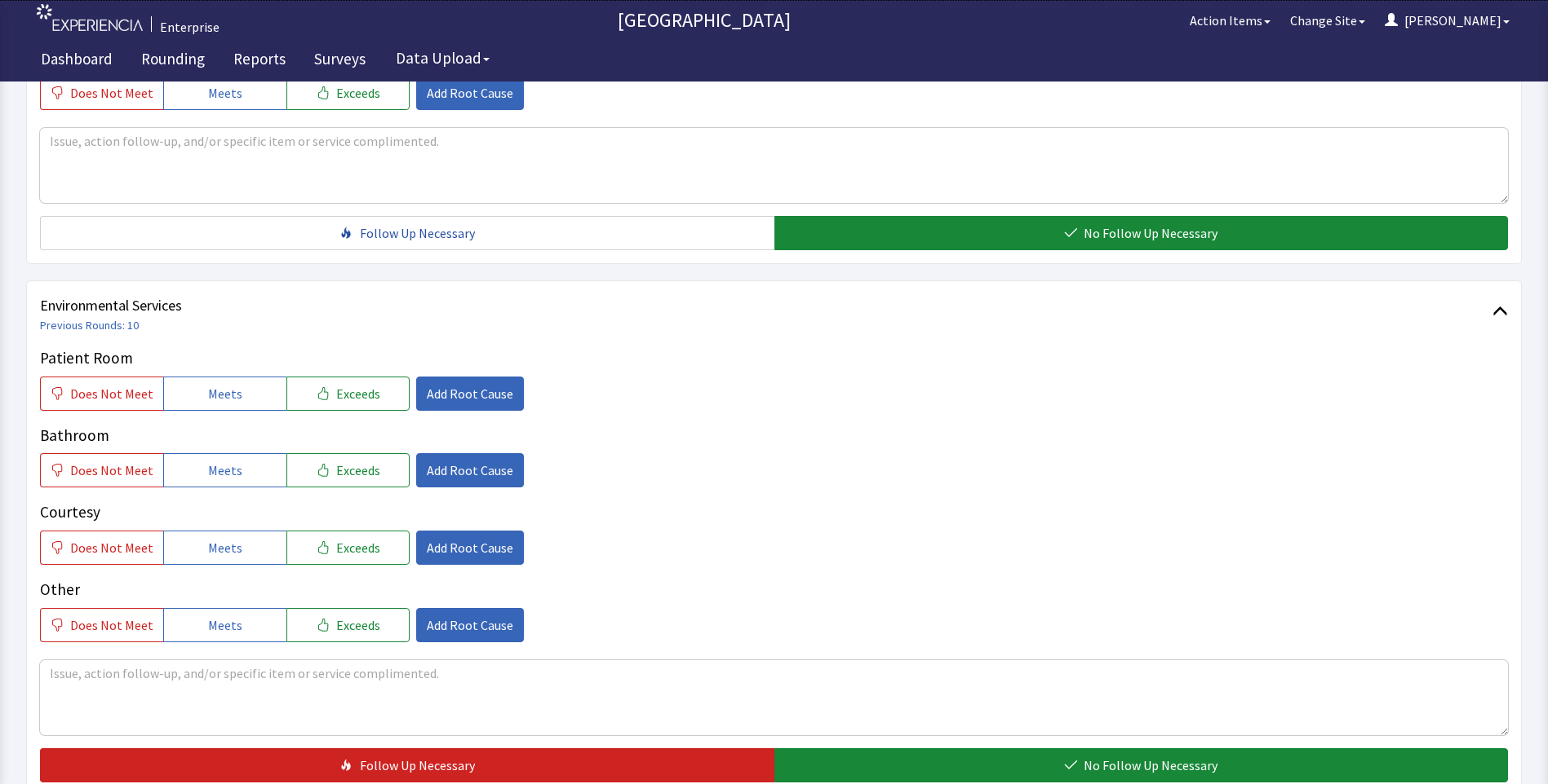
drag, startPoint x: 223, startPoint y: 385, endPoint x: 220, endPoint y: 445, distance: 60.1
click at [223, 388] on span "Meets" at bounding box center [225, 393] width 34 height 19
drag, startPoint x: 219, startPoint y: 469, endPoint x: 224, endPoint y: 518, distance: 49.3
click at [219, 480] on span "Meets" at bounding box center [225, 470] width 34 height 19
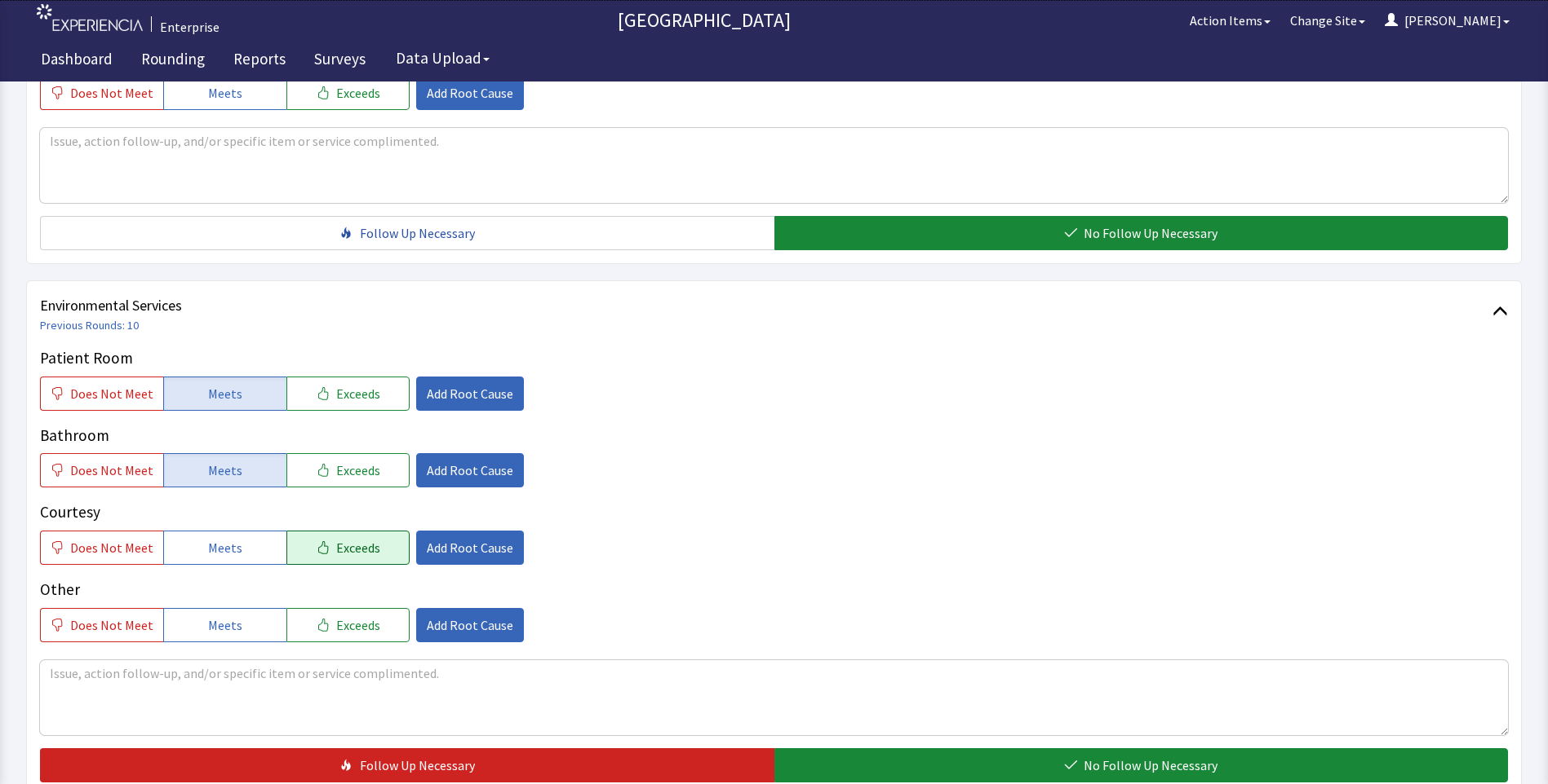
drag, startPoint x: 225, startPoint y: 538, endPoint x: 293, endPoint y: 565, distance: 73.2
click at [232, 542] on span "Meets" at bounding box center [225, 548] width 34 height 19
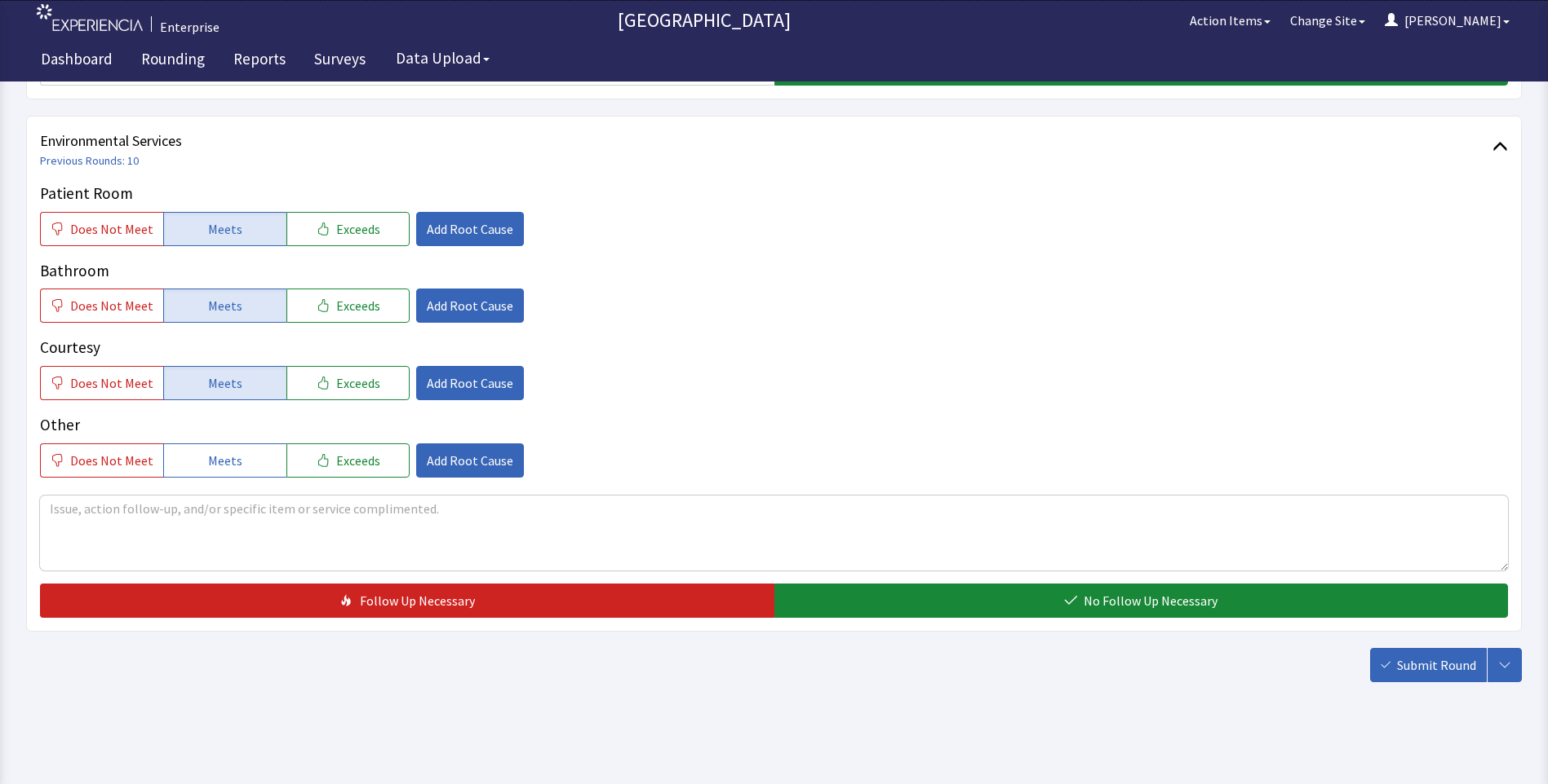
scroll to position [905, 0]
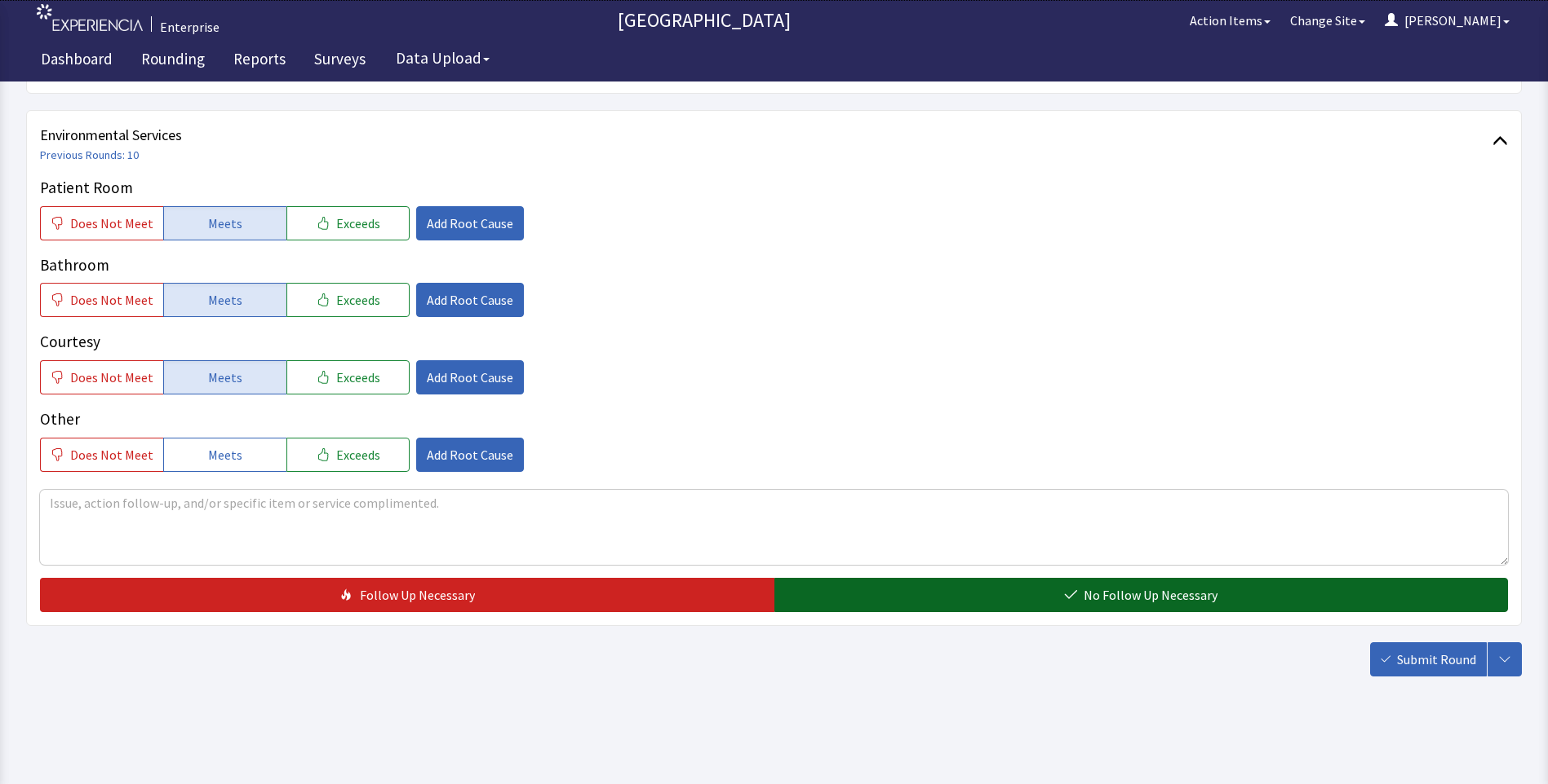
click at [889, 605] on button "No Follow Up Necessary" at bounding box center [1141, 594] width 735 height 34
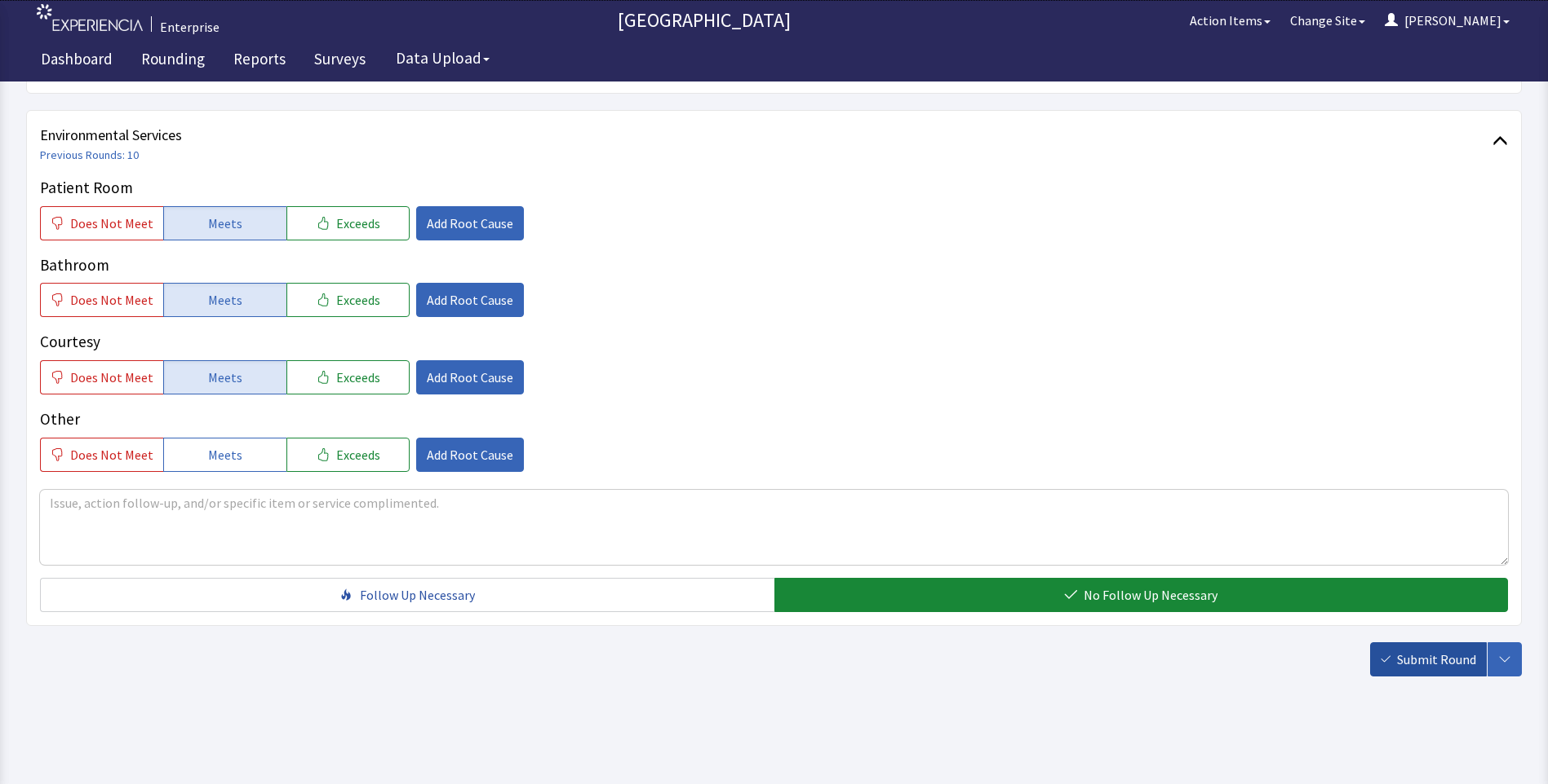
click at [1455, 666] on span "Submit Round" at bounding box center [1436, 660] width 79 height 19
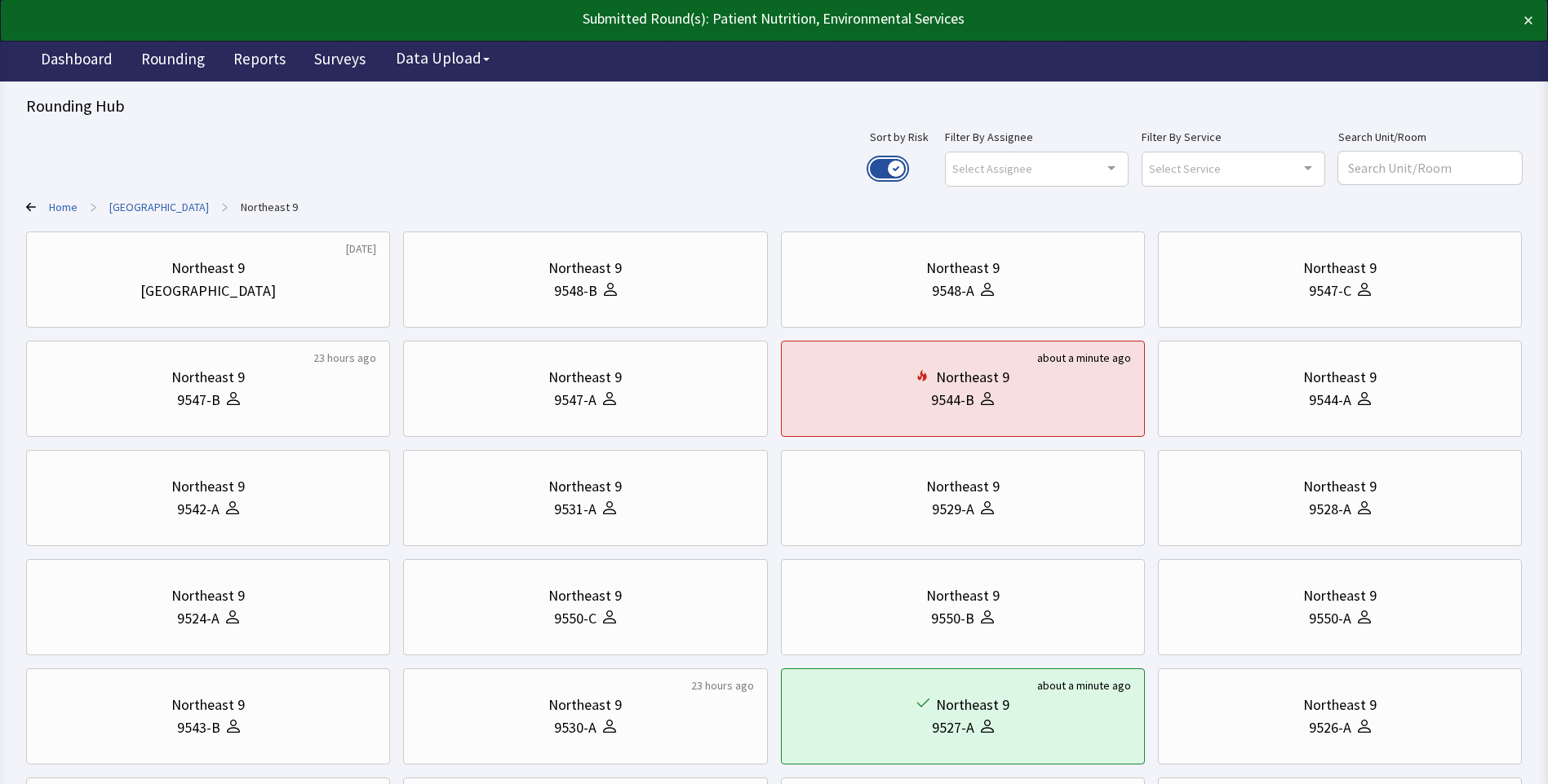
click at [906, 165] on button "Use setting" at bounding box center [887, 169] width 36 height 19
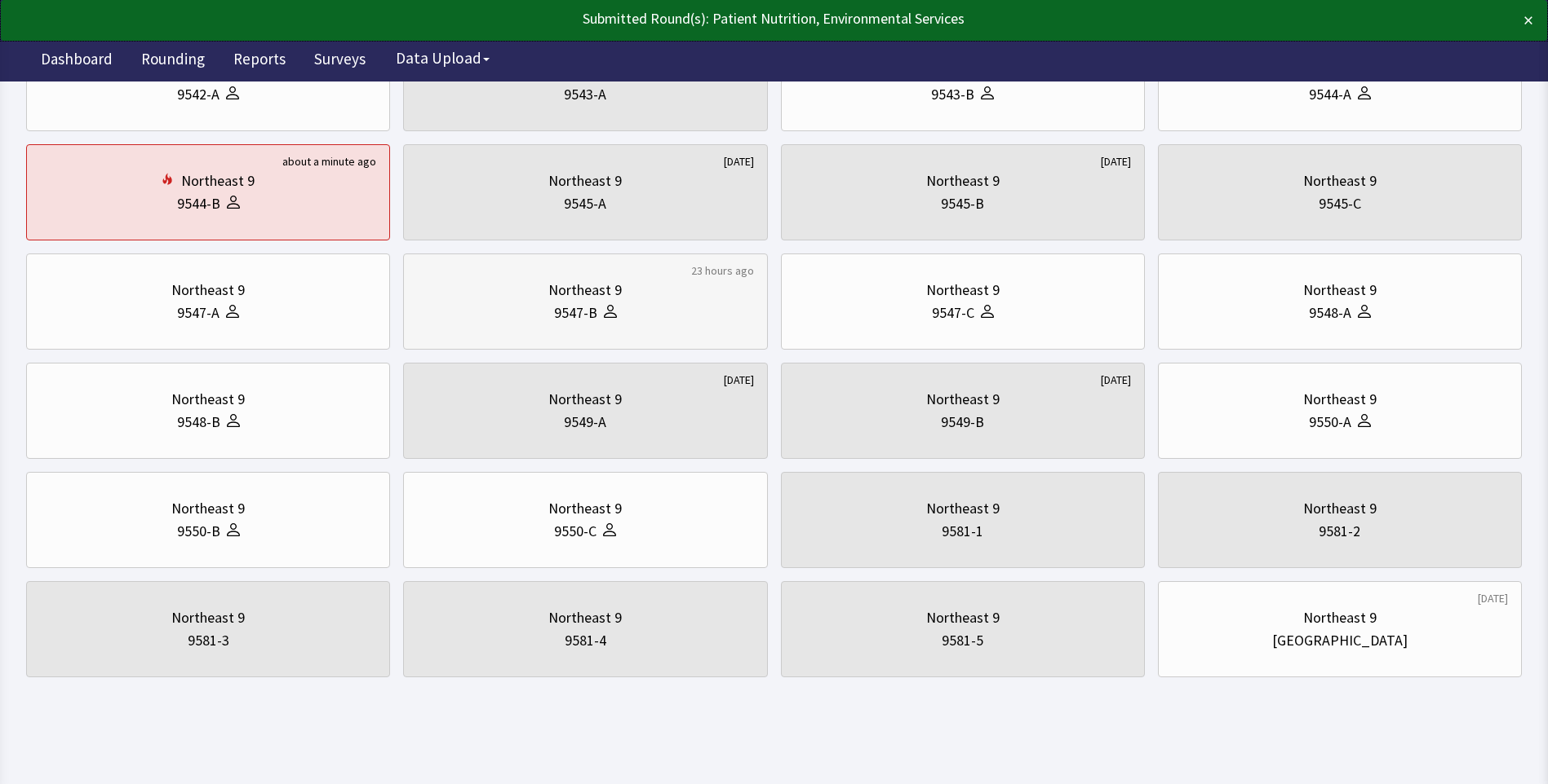
scroll to position [525, 0]
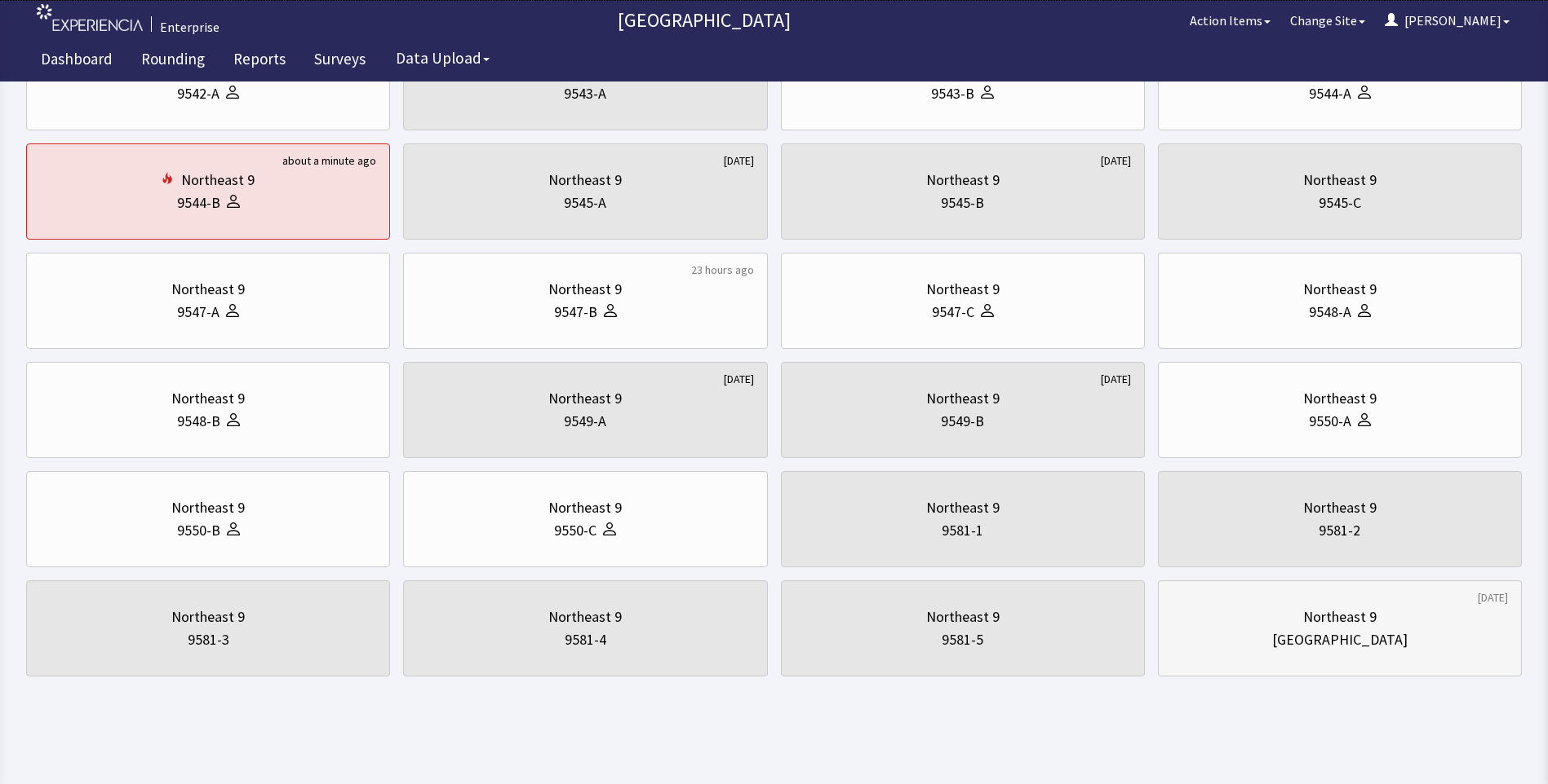
click at [1292, 640] on div "[GEOGRAPHIC_DATA]" at bounding box center [1340, 640] width 336 height 23
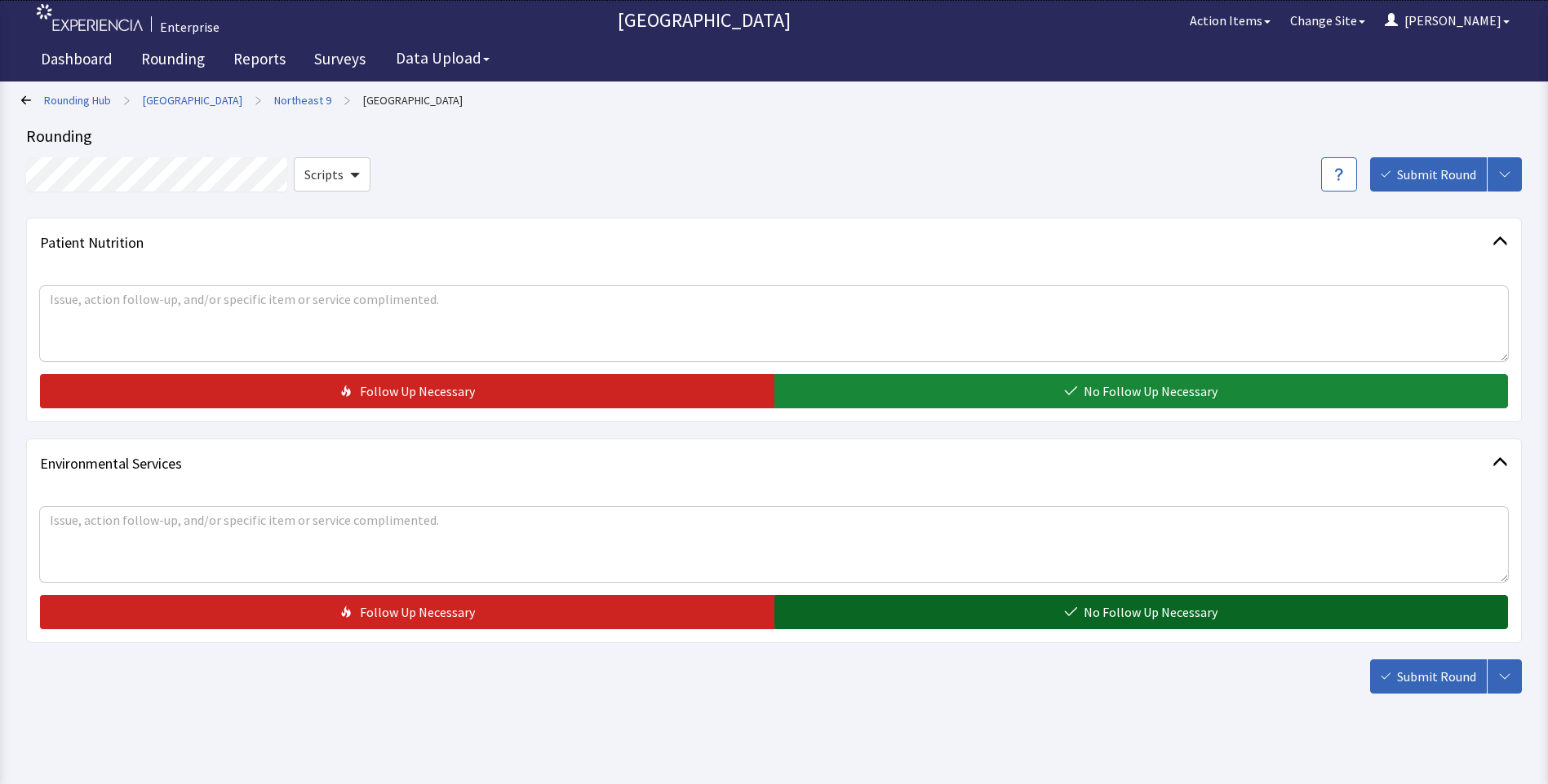
click at [928, 622] on button "No Follow Up Necessary" at bounding box center [1141, 612] width 735 height 34
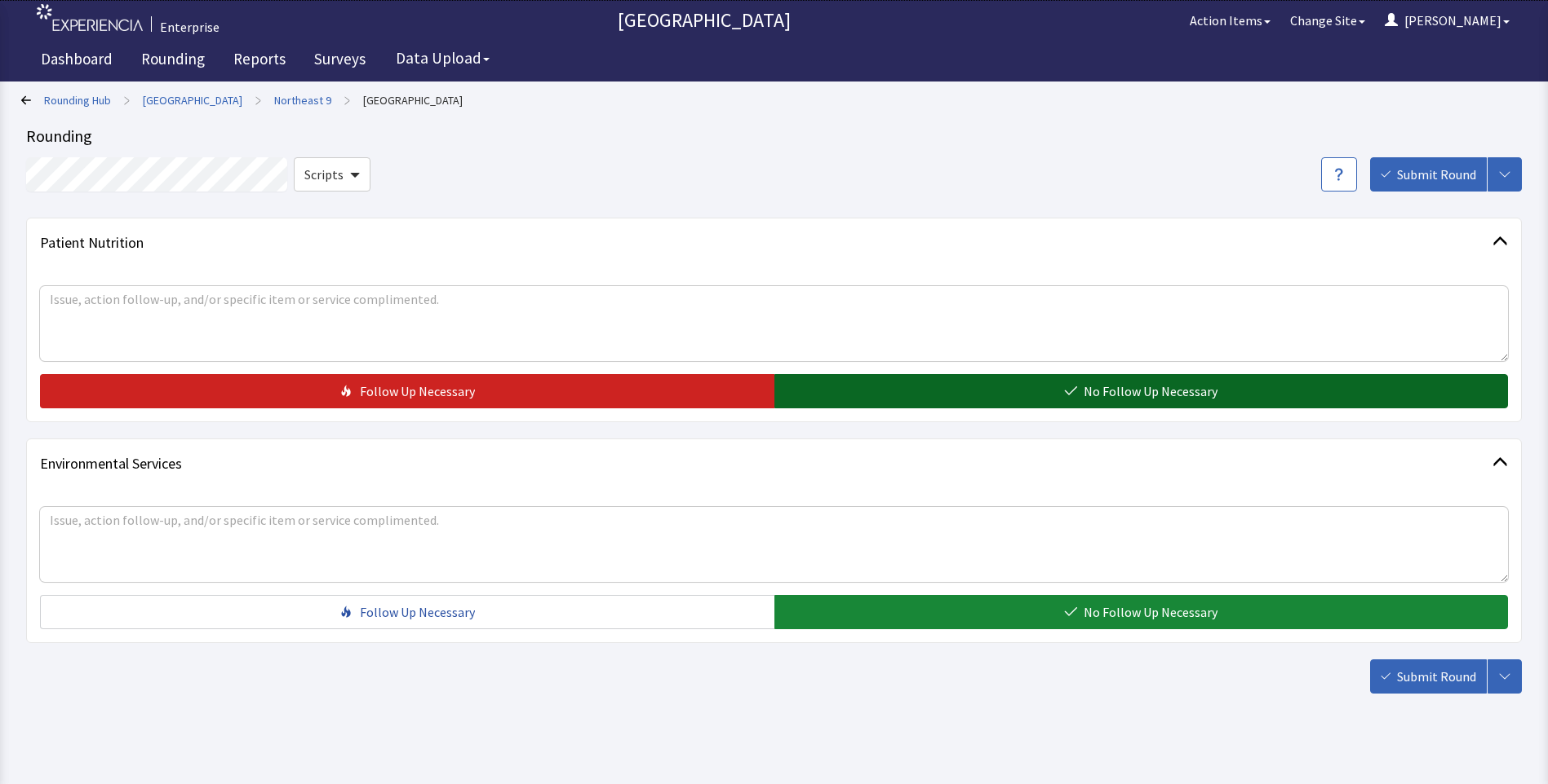
click at [894, 402] on button "No Follow Up Necessary" at bounding box center [1141, 391] width 735 height 34
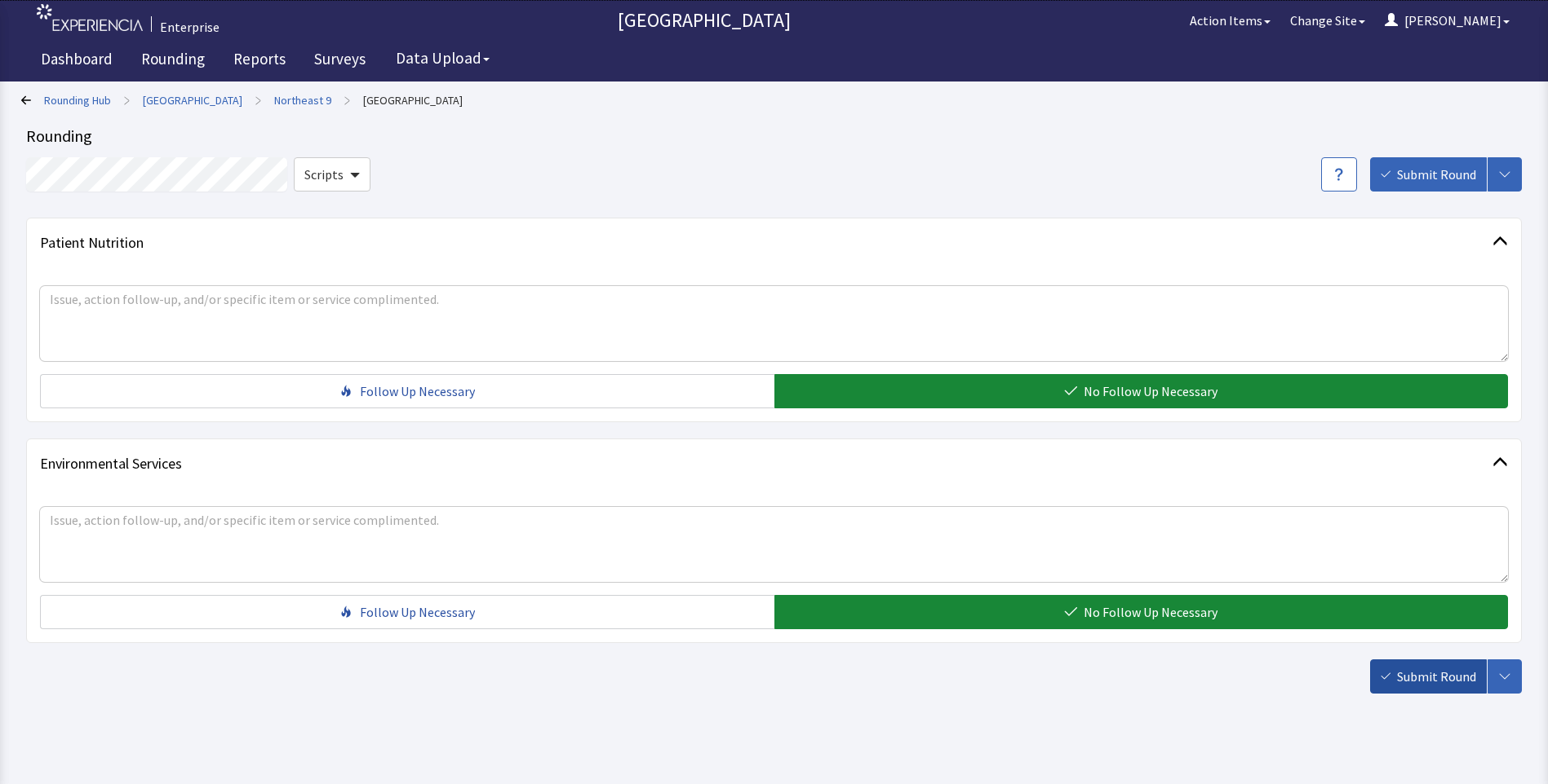
click at [1417, 683] on span "Submit Round" at bounding box center [1436, 676] width 79 height 19
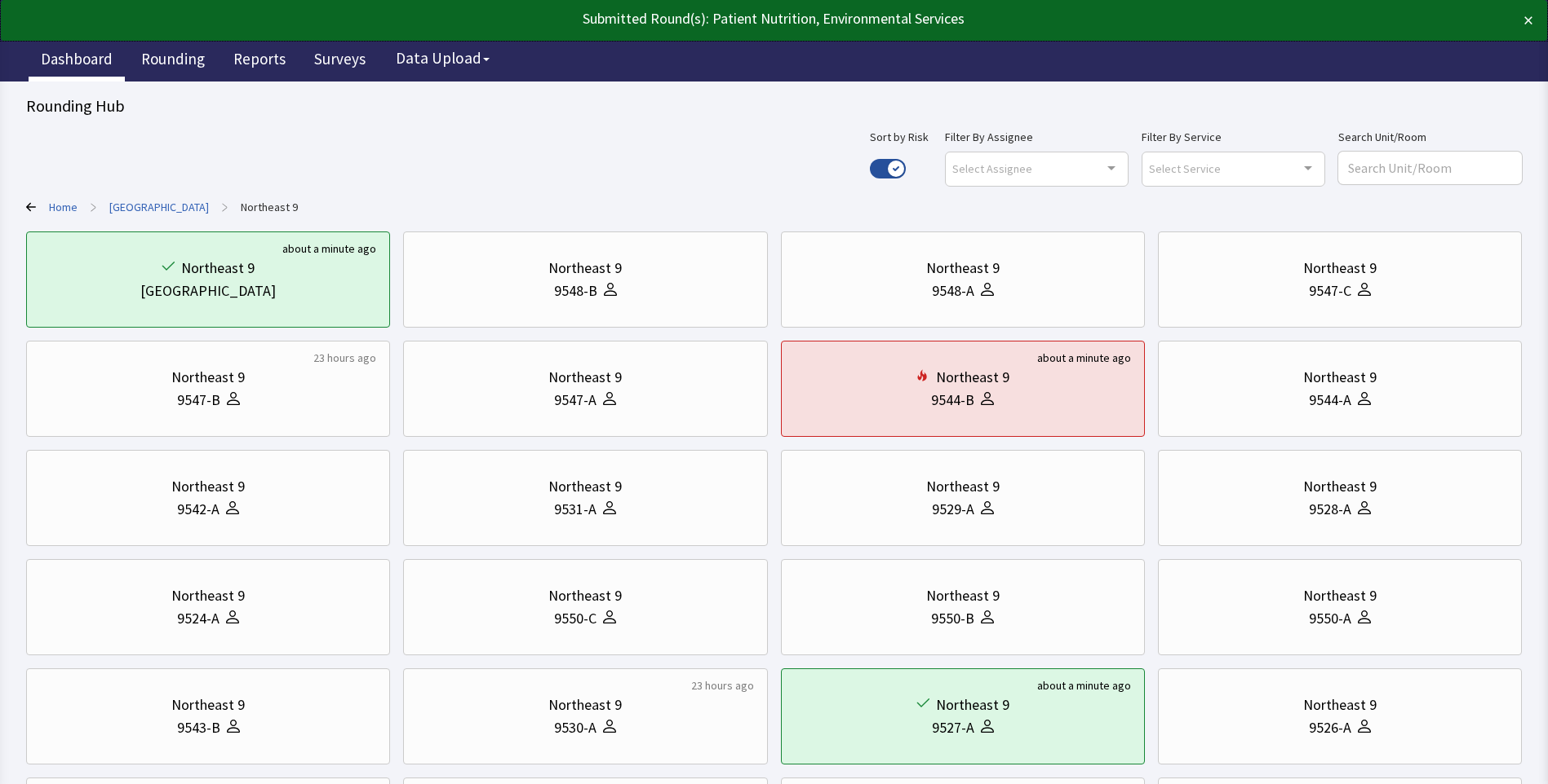
click at [91, 55] on link "Dashboard" at bounding box center [77, 61] width 96 height 41
